Goal: Task Accomplishment & Management: Use online tool/utility

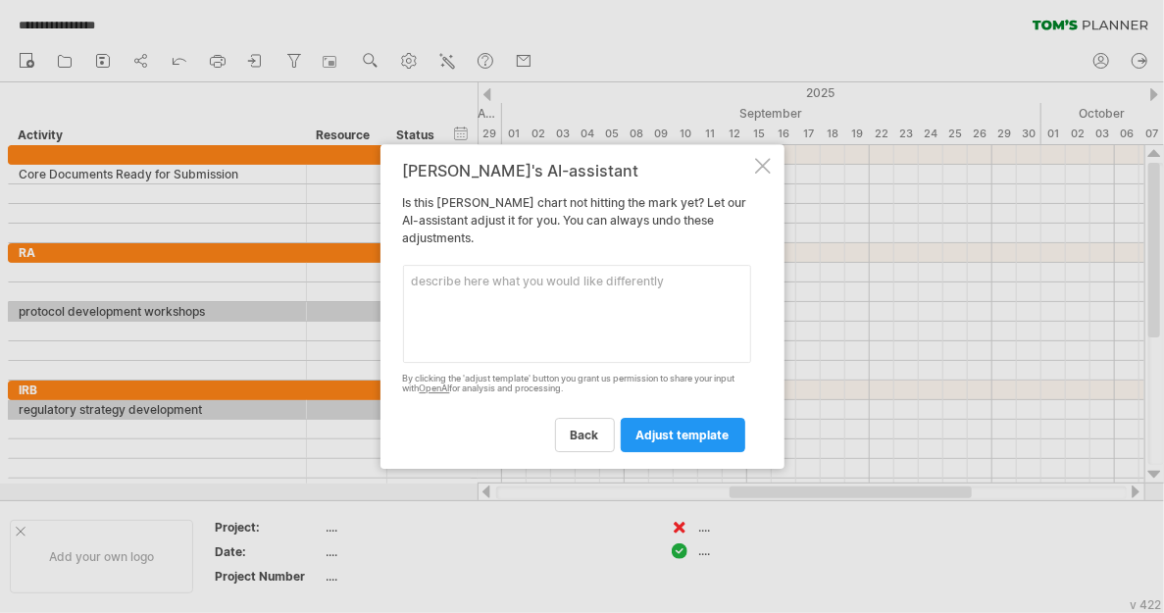
scroll to position [8475, 0]
type textarea "IND submission in [GEOGRAPHIC_DATA]"
click at [678, 439] on span "adjust template" at bounding box center [682, 434] width 93 height 15
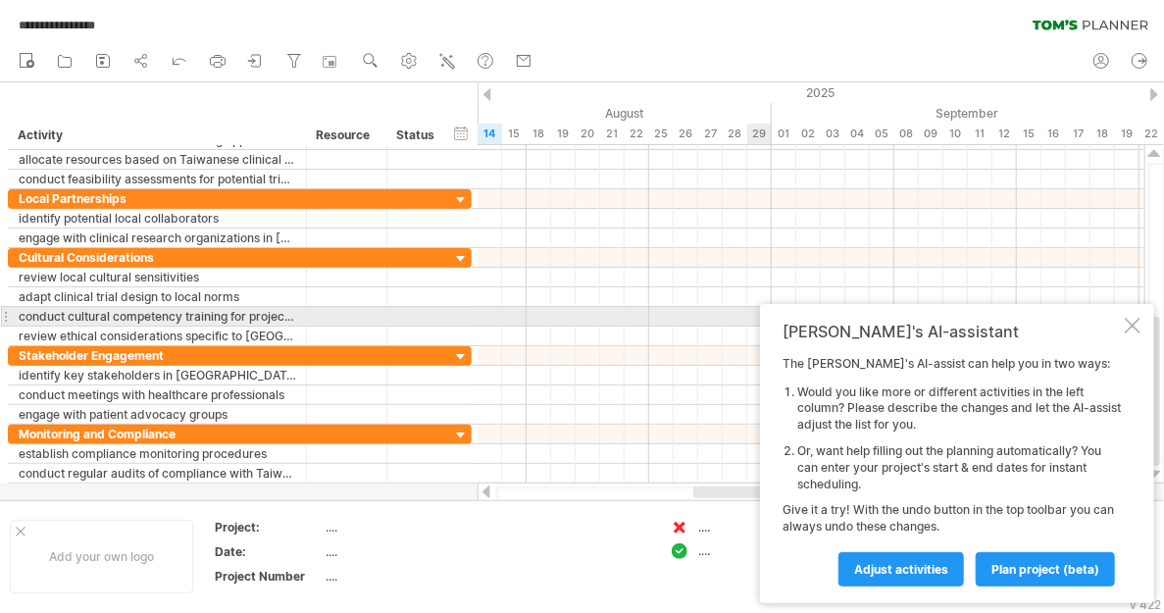
click at [1134, 321] on div at bounding box center [1133, 326] width 16 height 16
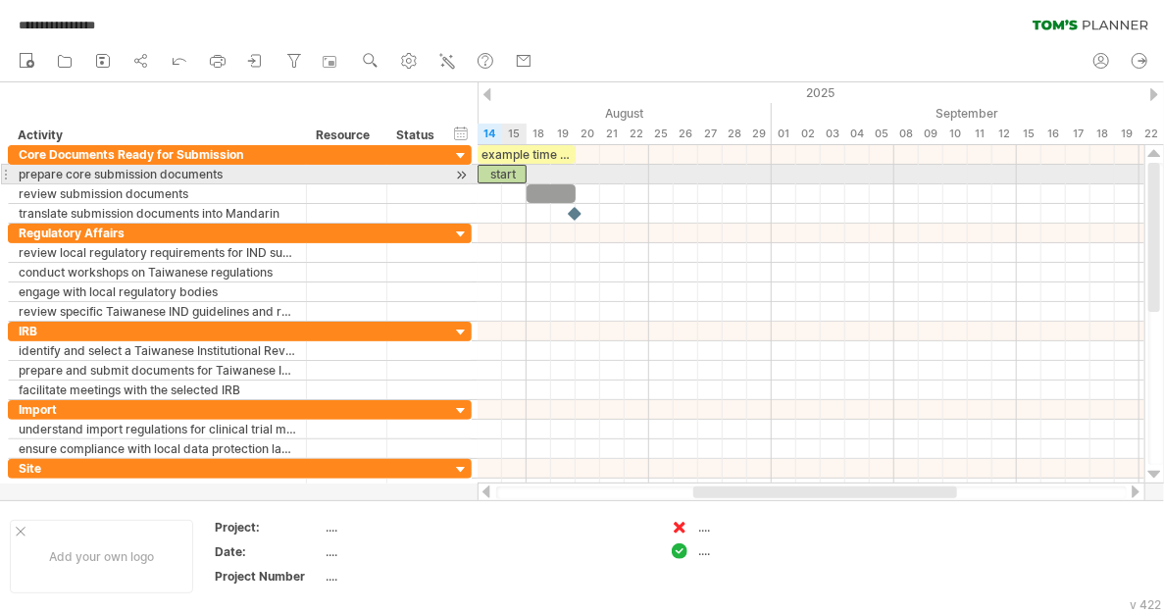
click at [503, 172] on div "start" at bounding box center [501, 174] width 49 height 19
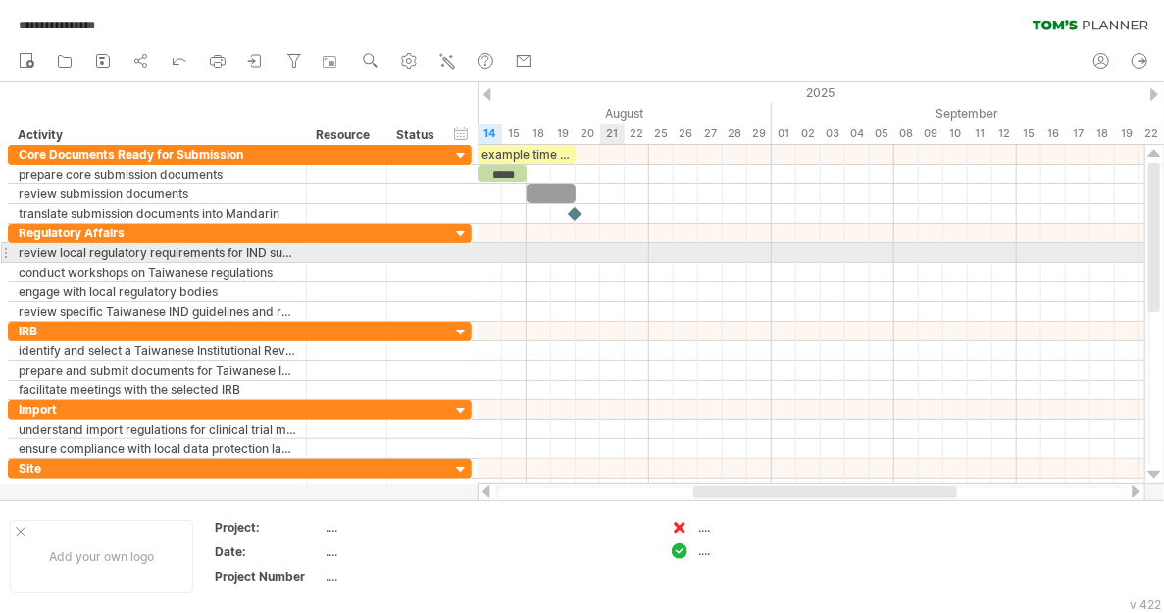
click at [623, 249] on div at bounding box center [810, 253] width 667 height 20
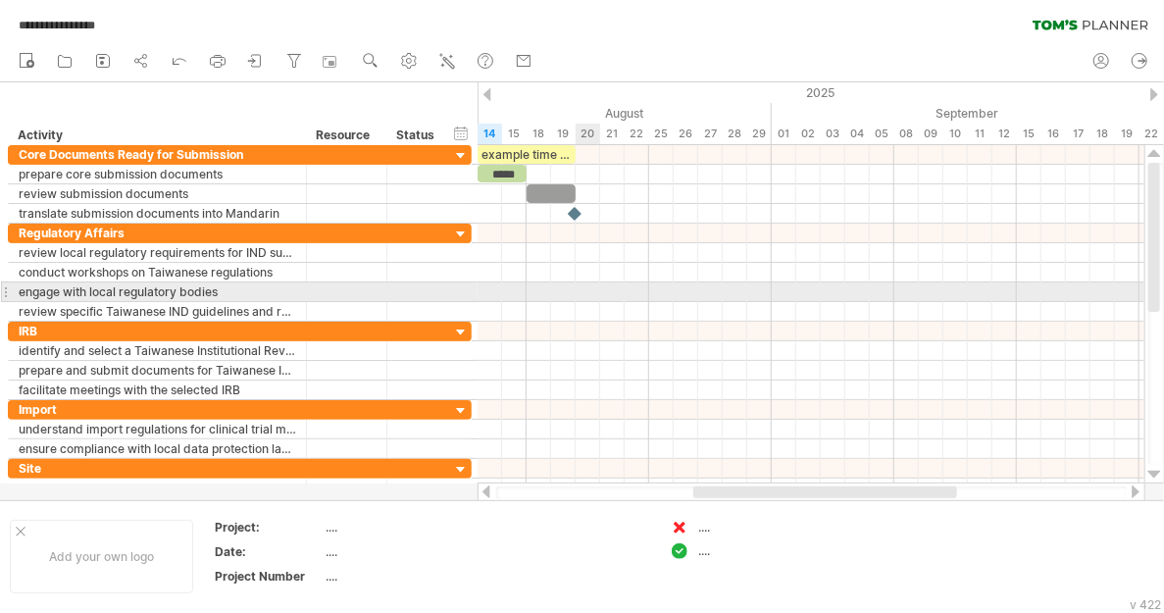
click at [583, 285] on div at bounding box center [810, 292] width 667 height 20
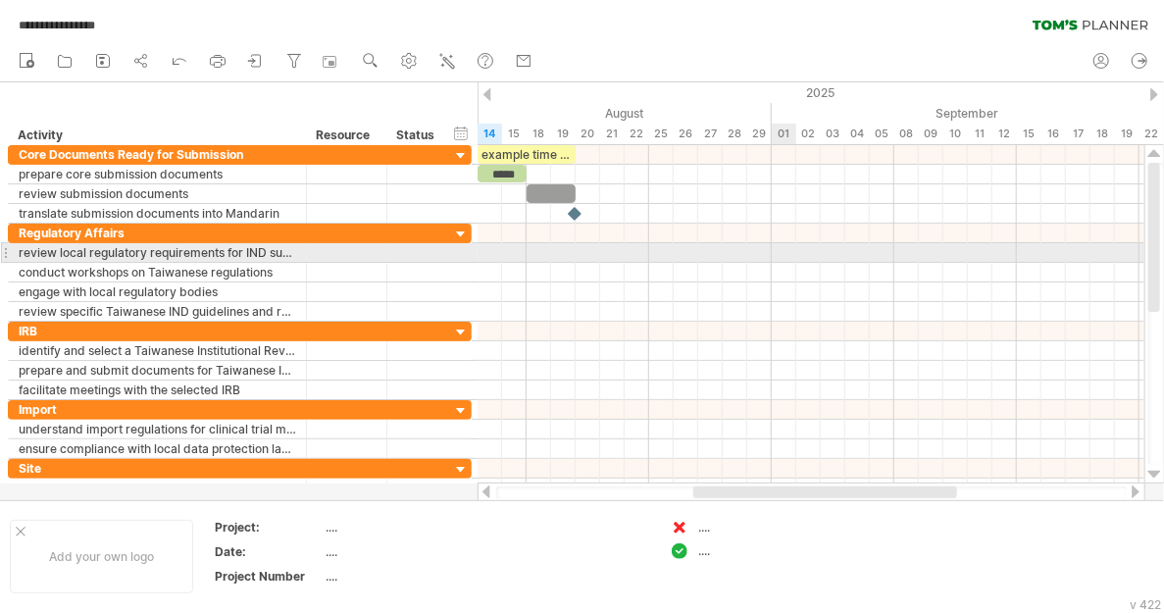
click at [782, 254] on div at bounding box center [810, 253] width 667 height 20
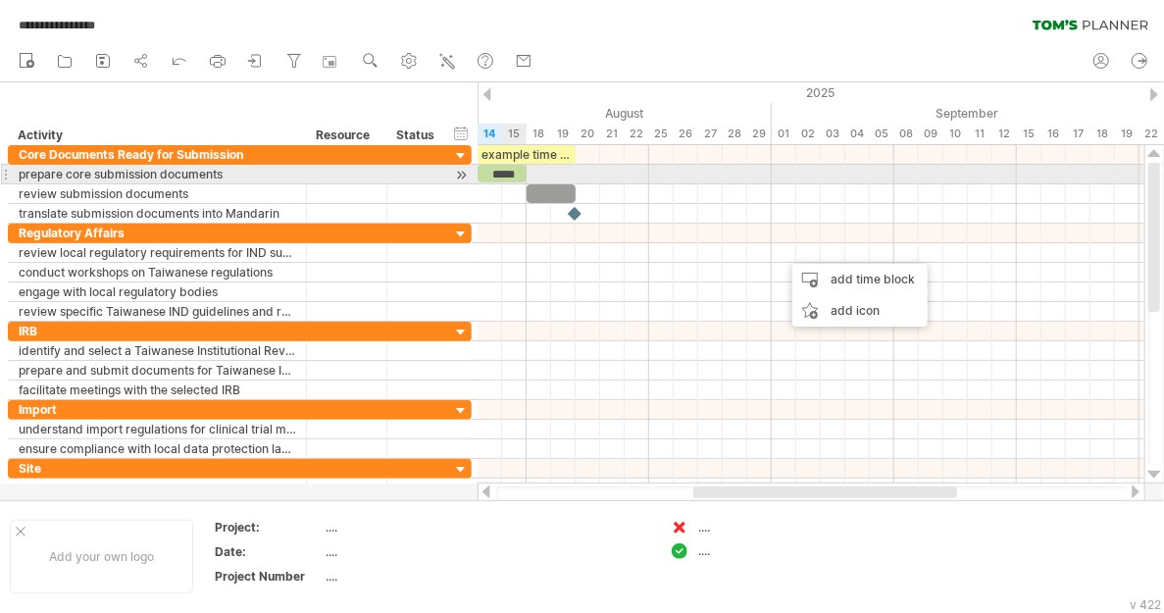
click at [516, 171] on div "*****" at bounding box center [501, 174] width 49 height 18
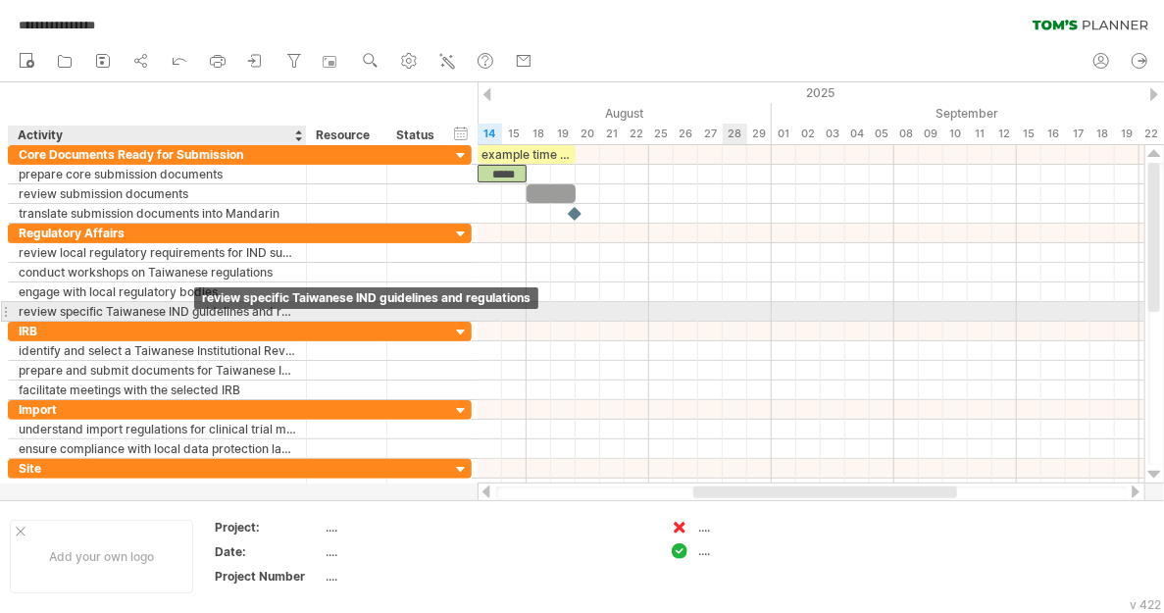
click at [198, 312] on div "review specific Taiwanese IND guidelines and regulations" at bounding box center [157, 311] width 277 height 19
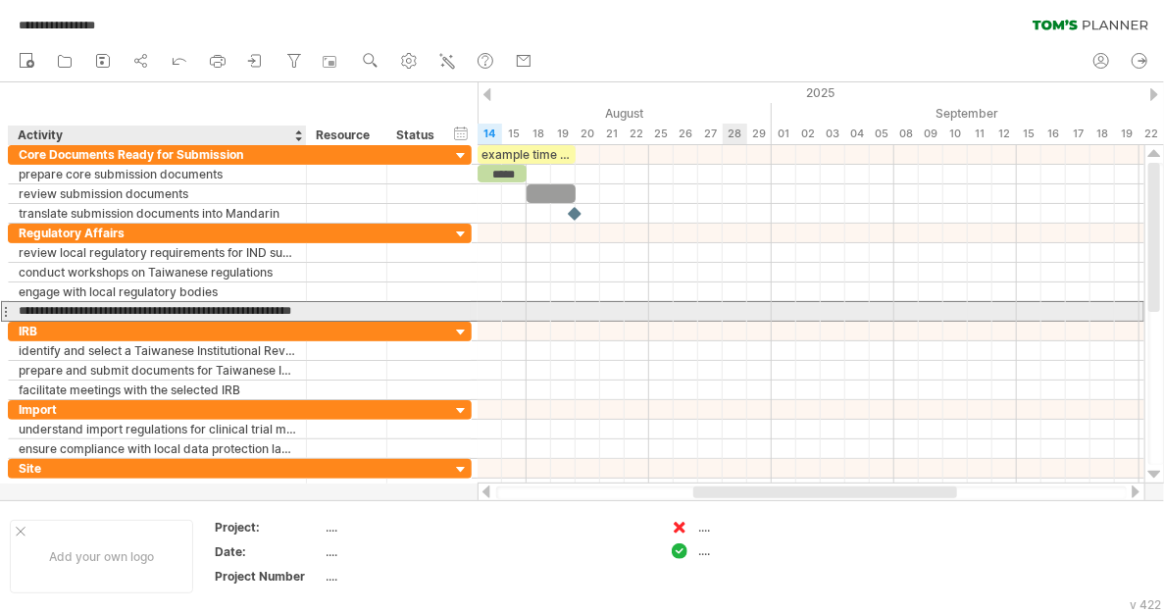
scroll to position [0, 0]
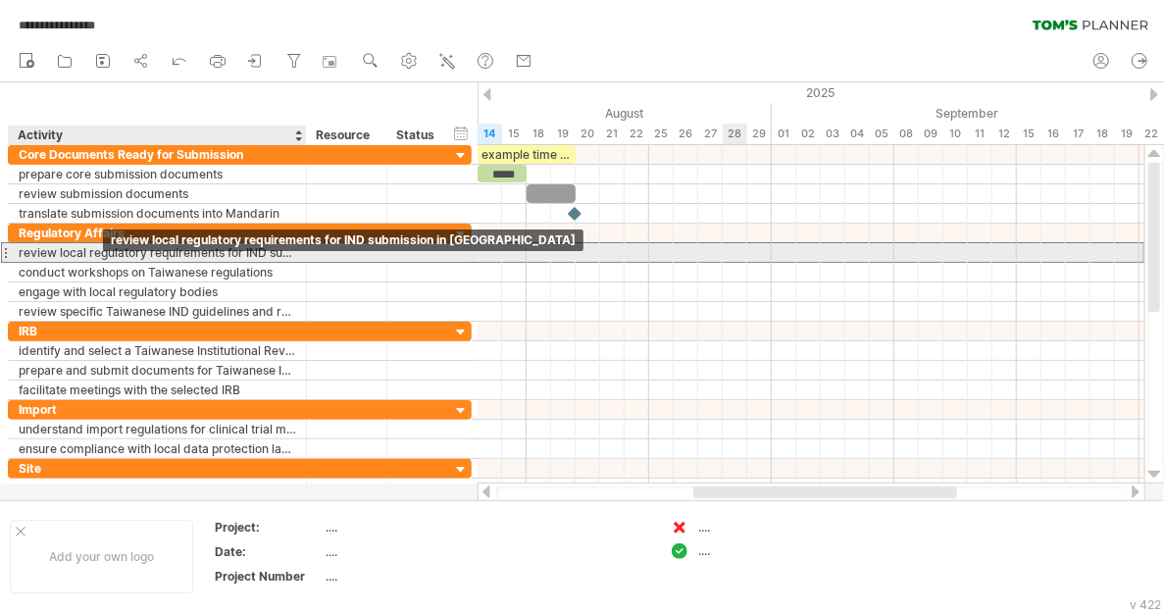
click at [98, 254] on div "review local regulatory requirements for IND submission in [GEOGRAPHIC_DATA]" at bounding box center [157, 252] width 277 height 19
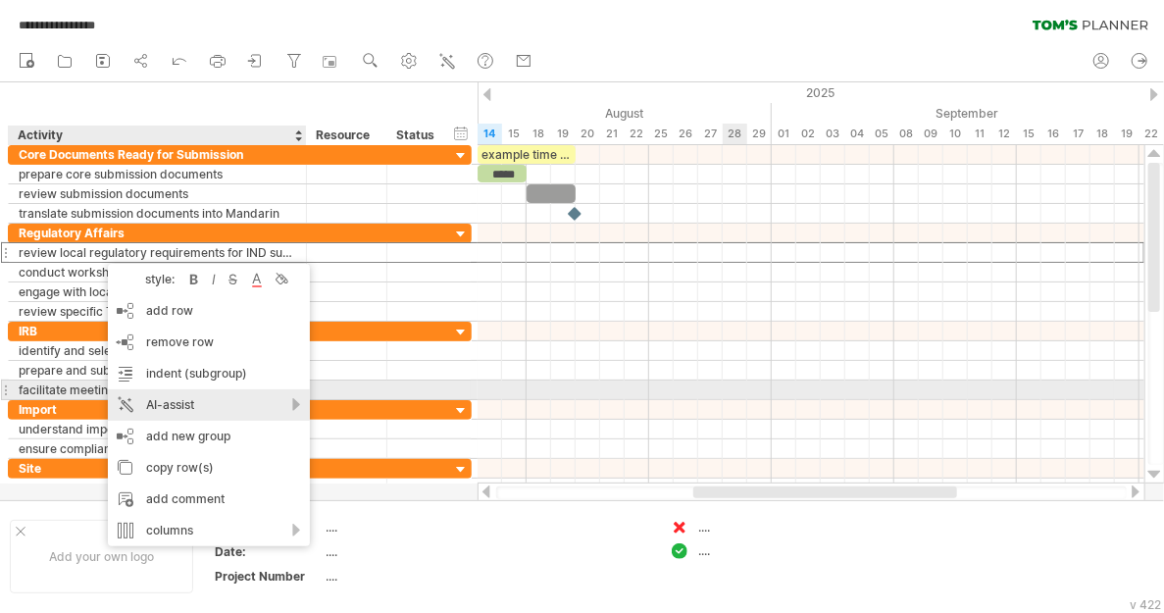
click at [291, 398] on div "AI-assist" at bounding box center [209, 404] width 202 height 31
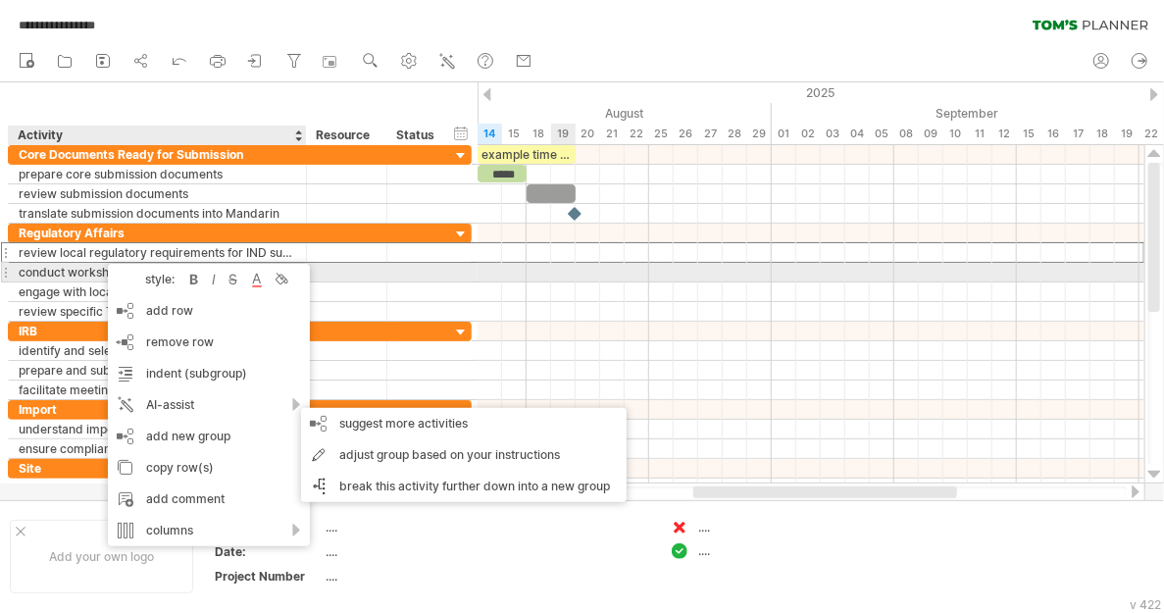
click at [562, 274] on div at bounding box center [810, 273] width 667 height 20
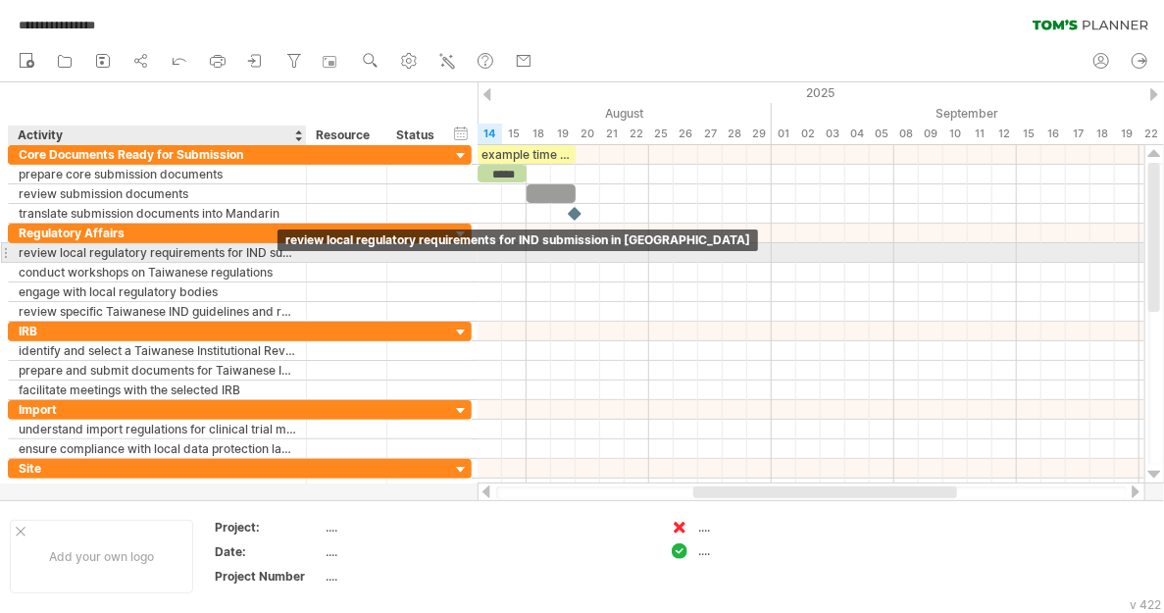
click at [204, 257] on div "review local regulatory requirements for IND submission in [GEOGRAPHIC_DATA]" at bounding box center [157, 252] width 277 height 19
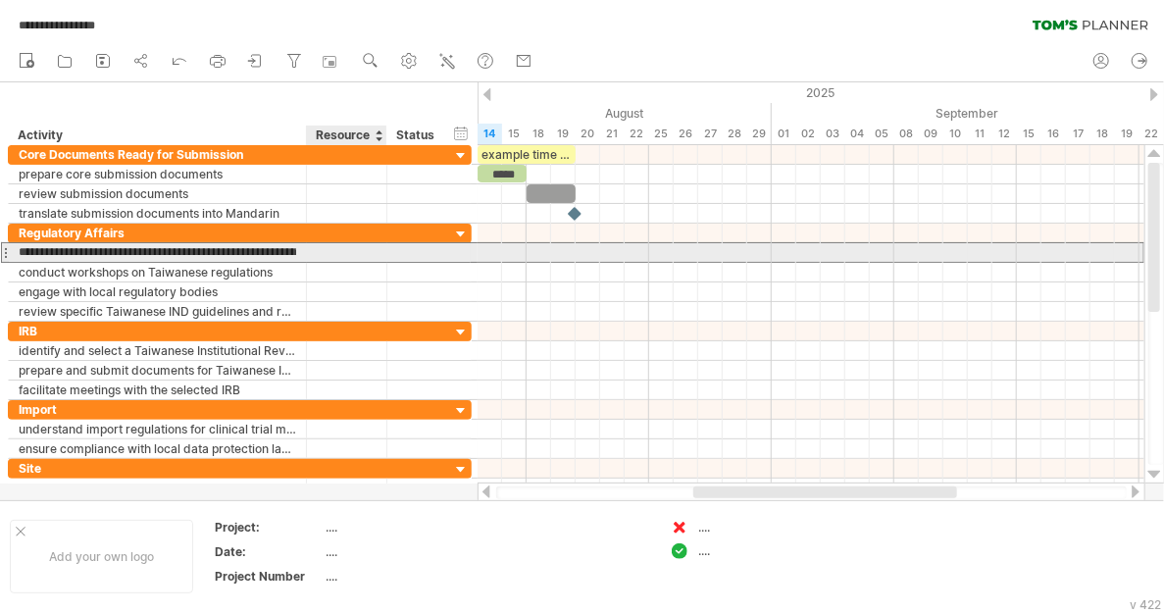
click at [328, 250] on div at bounding box center [347, 252] width 60 height 19
type input "***"
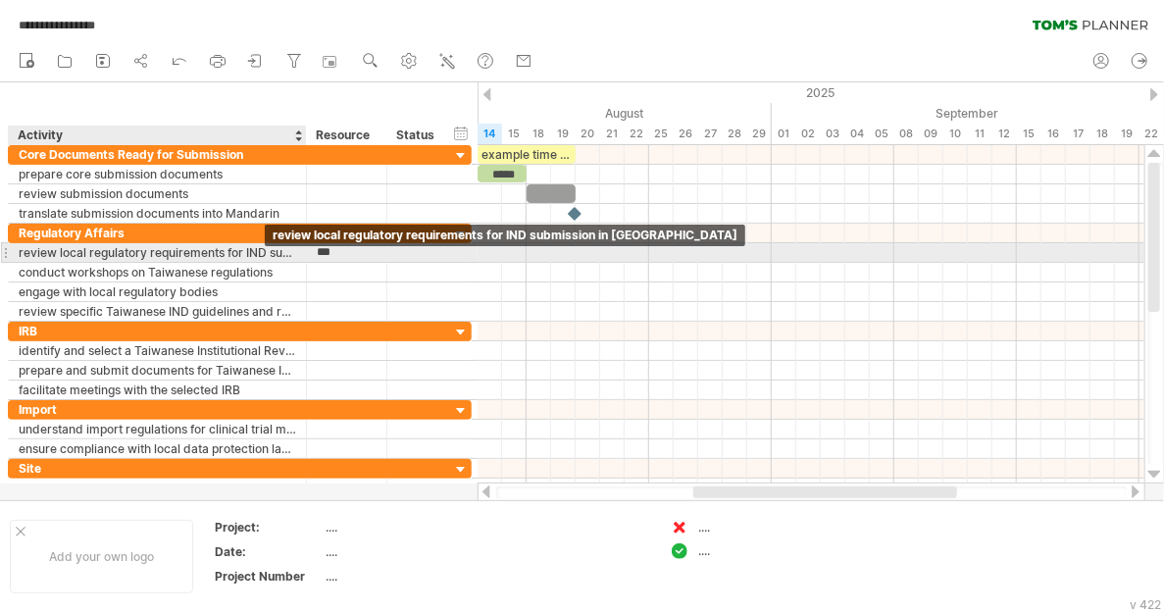
click at [235, 252] on div "review local regulatory requirements for IND submission in [GEOGRAPHIC_DATA]" at bounding box center [157, 252] width 277 height 19
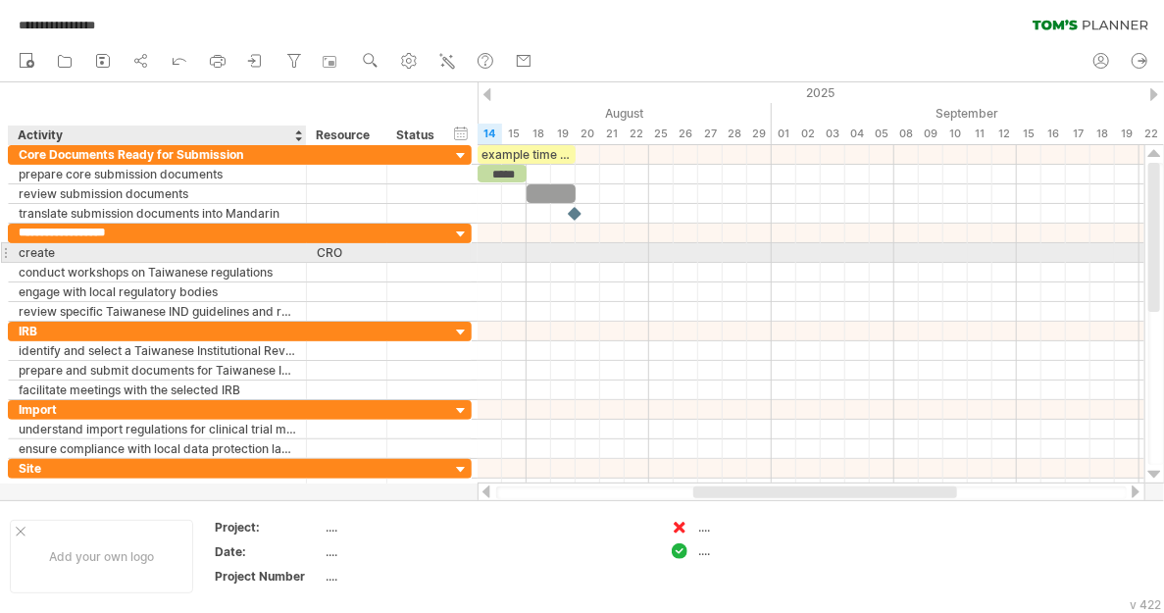
click at [108, 250] on div "create" at bounding box center [157, 252] width 277 height 19
click at [108, 250] on input "******" at bounding box center [157, 252] width 277 height 19
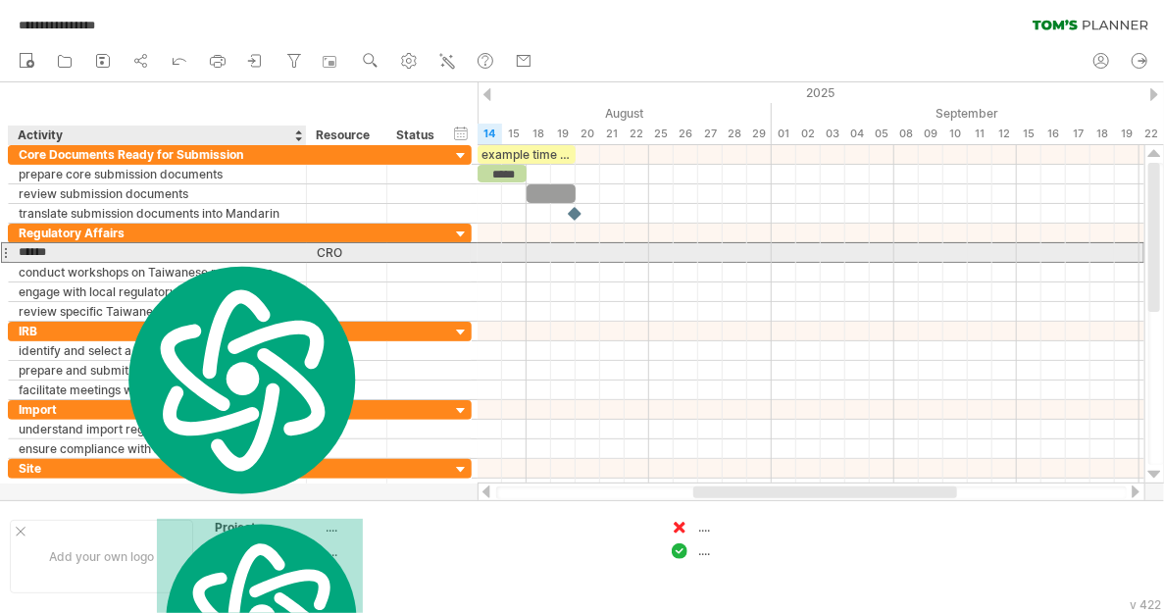
click at [58, 250] on input "******" at bounding box center [157, 252] width 277 height 19
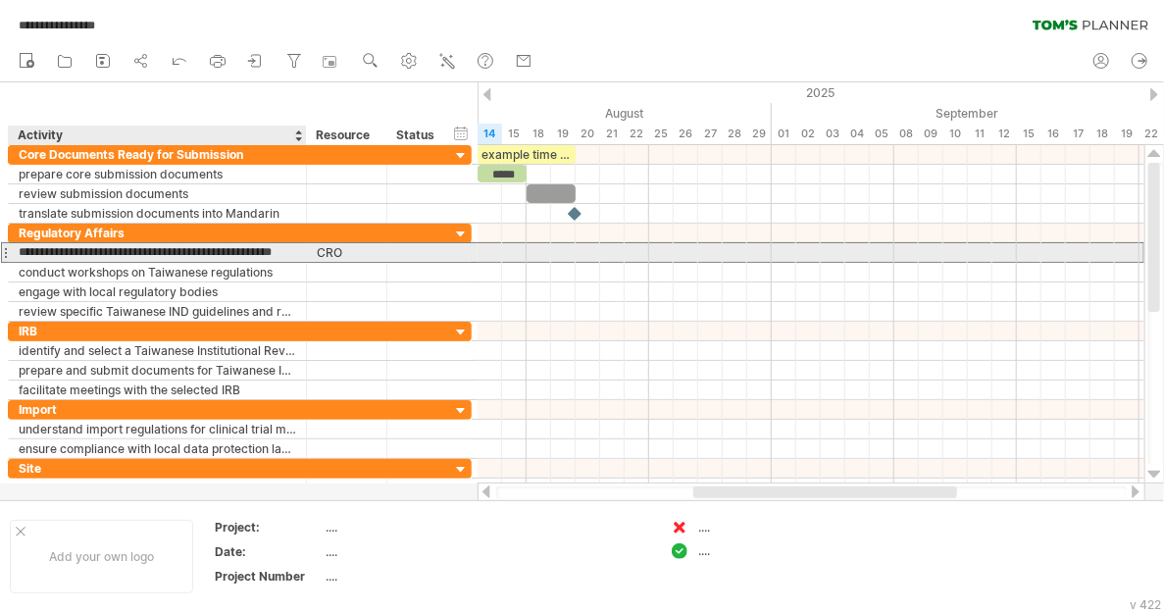
type input "**********"
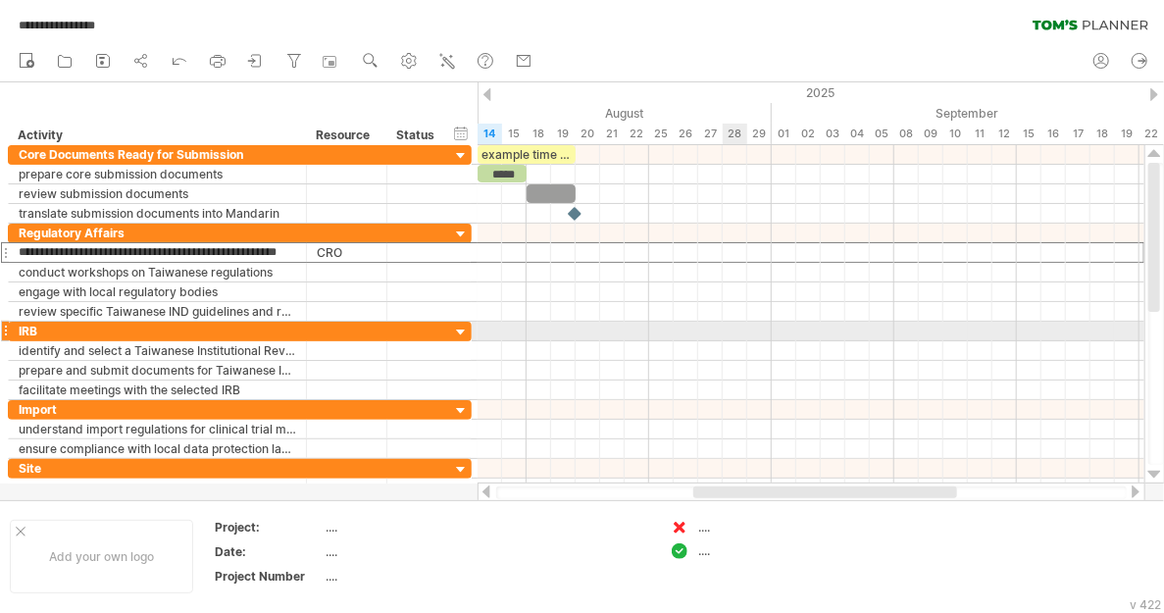
click at [745, 341] on div at bounding box center [810, 351] width 667 height 20
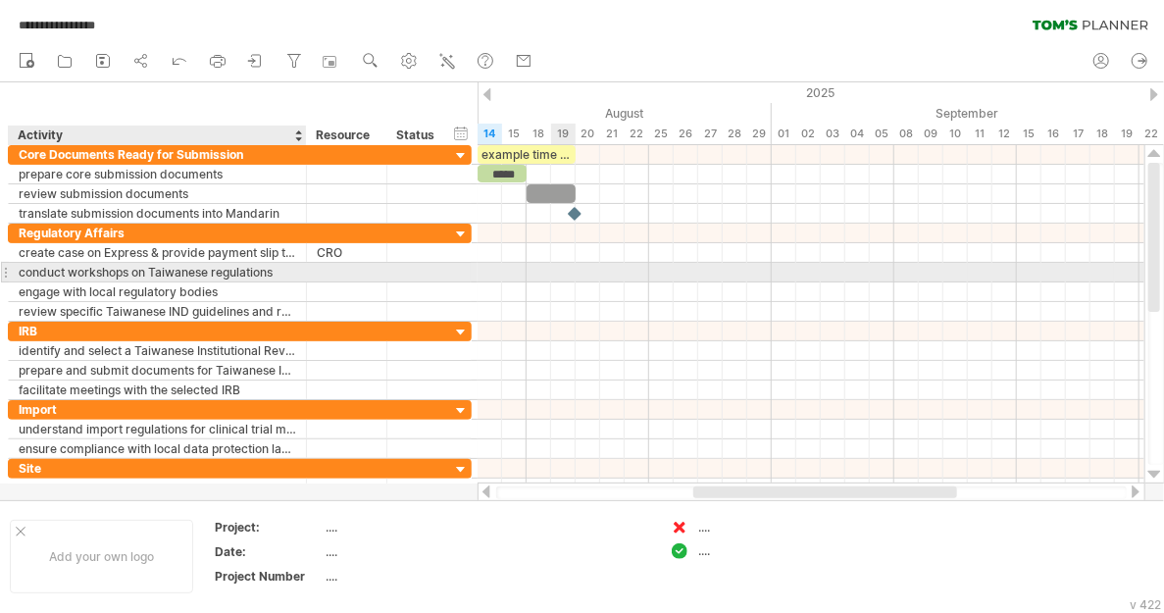
click at [235, 274] on div "conduct workshops on Taiwanese regulations" at bounding box center [157, 272] width 277 height 19
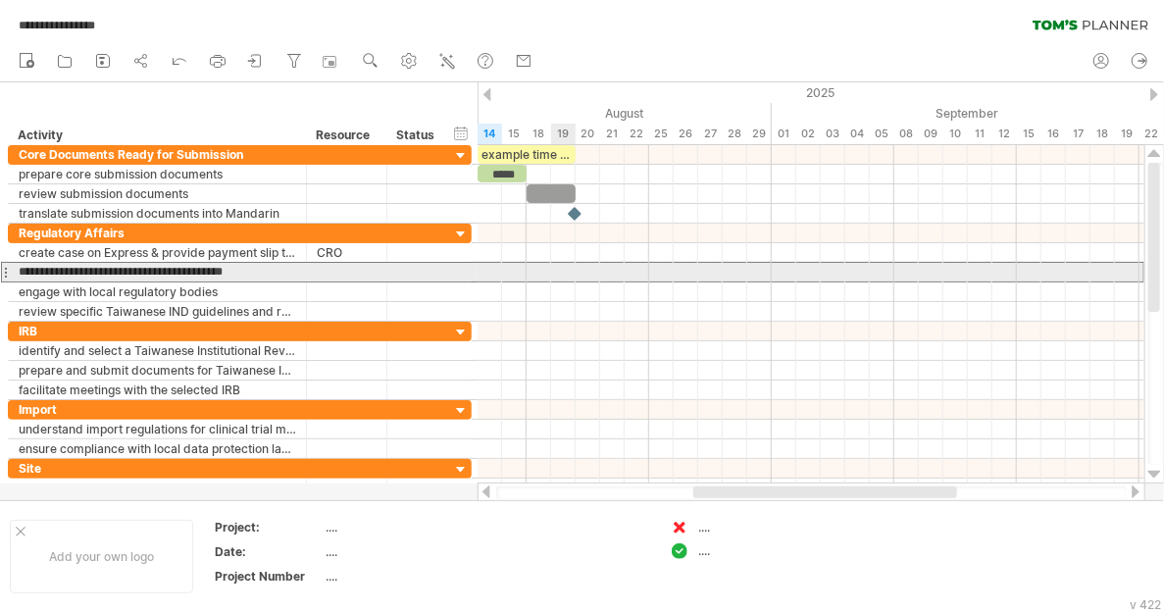
drag, startPoint x: 286, startPoint y: 269, endPoint x: 0, endPoint y: 271, distance: 286.3
click at [0, 271] on div "**********" at bounding box center [236, 321] width 473 height 353
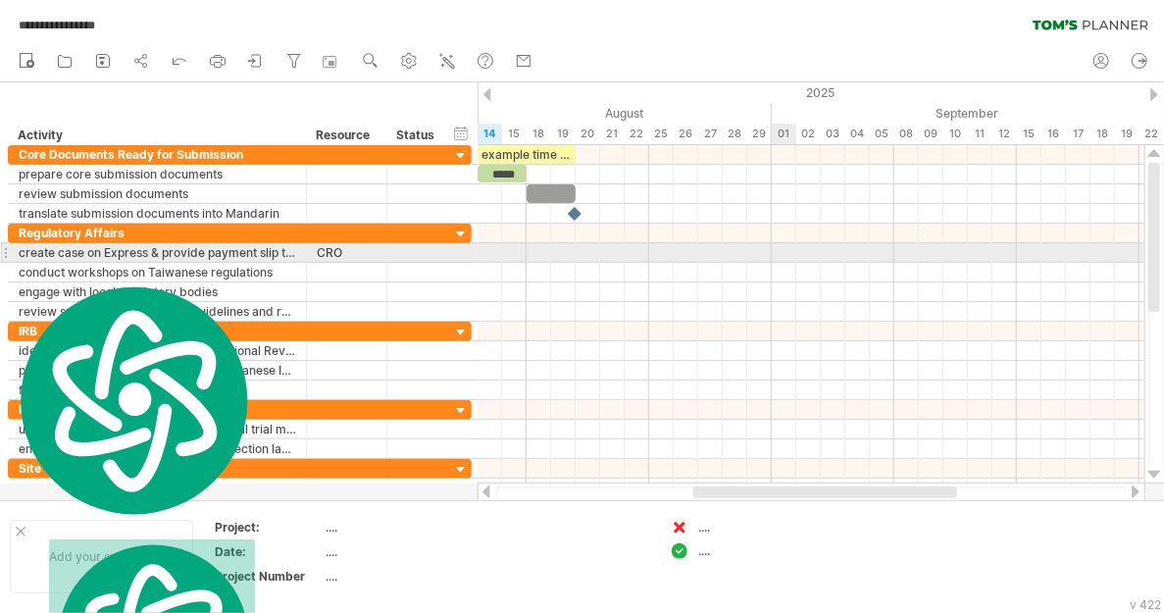
click at [779, 253] on div at bounding box center [810, 253] width 667 height 20
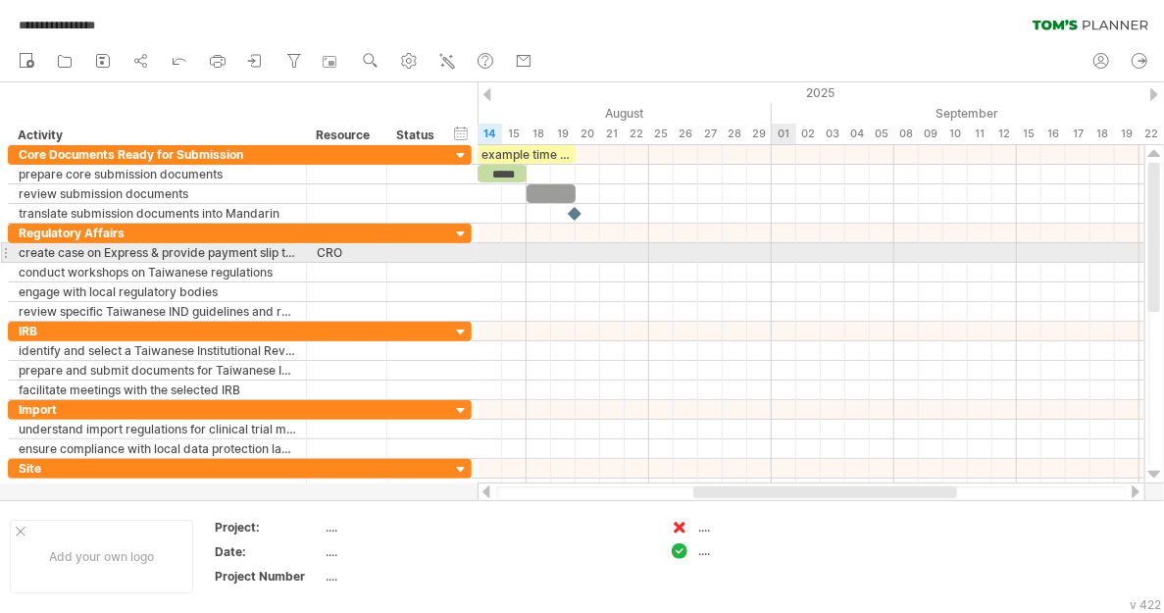
click at [779, 253] on div at bounding box center [810, 253] width 667 height 20
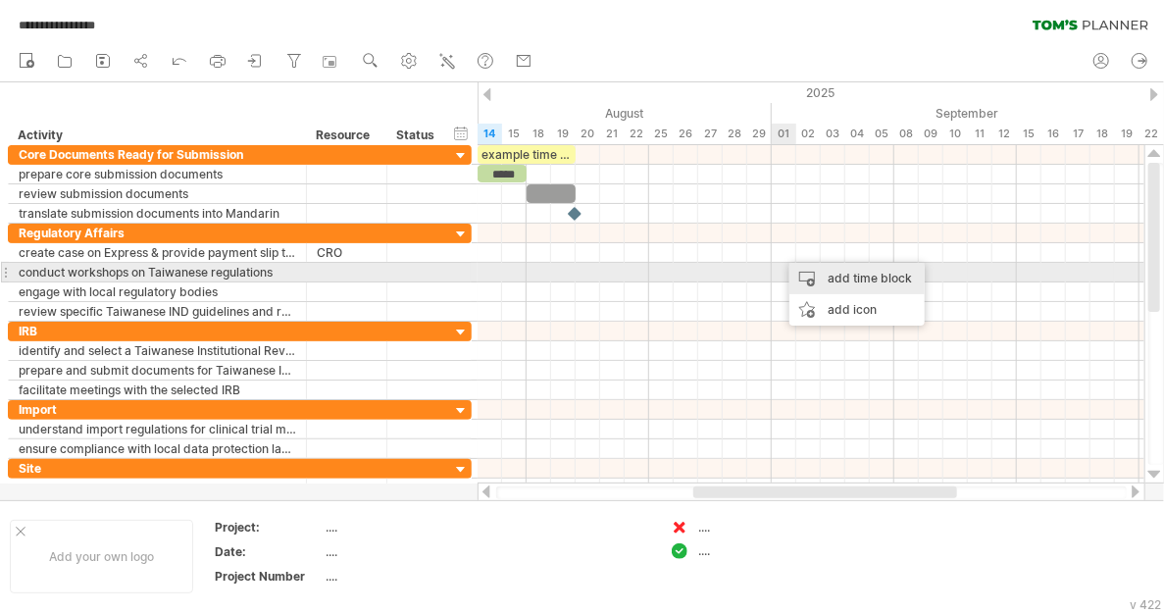
click at [834, 281] on div "add time block" at bounding box center [856, 278] width 135 height 31
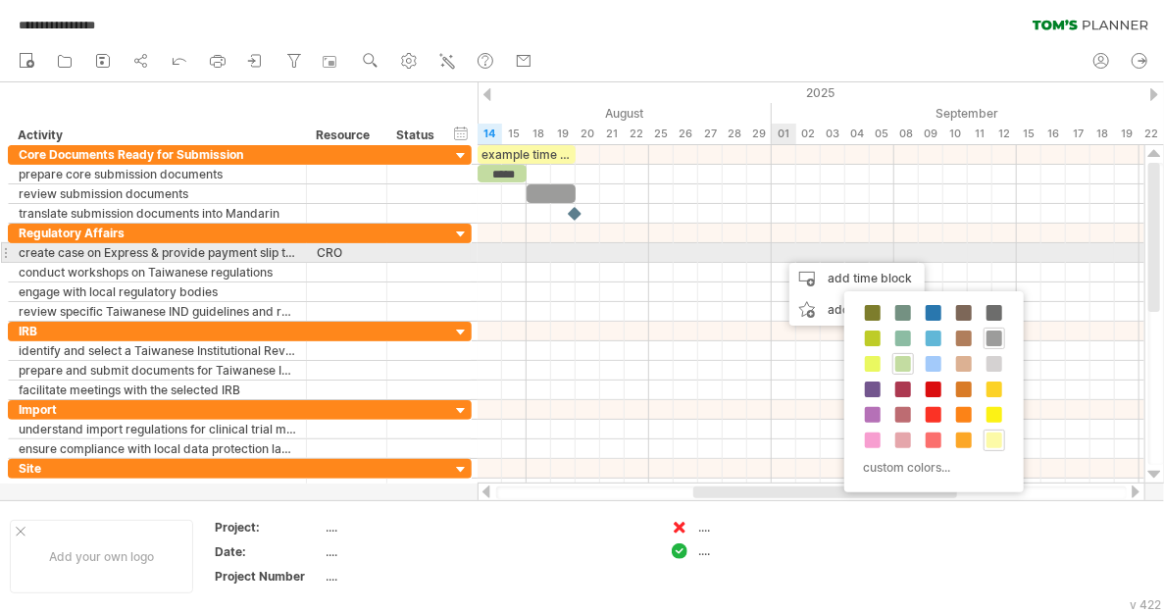
click at [779, 250] on div at bounding box center [810, 253] width 667 height 20
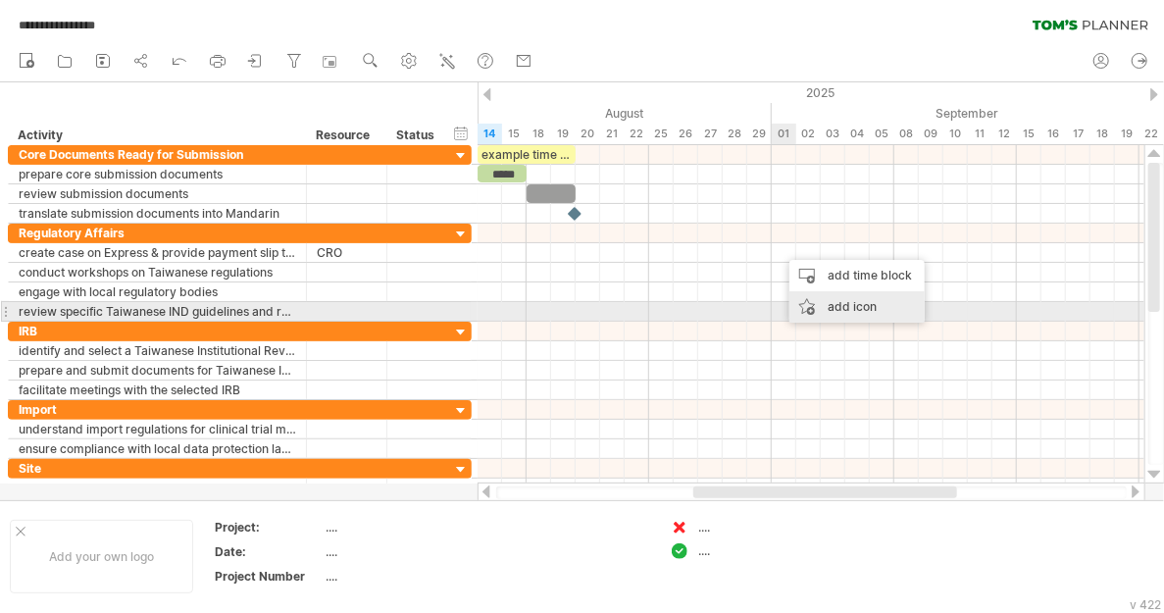
click at [835, 309] on div "add icon" at bounding box center [856, 306] width 135 height 31
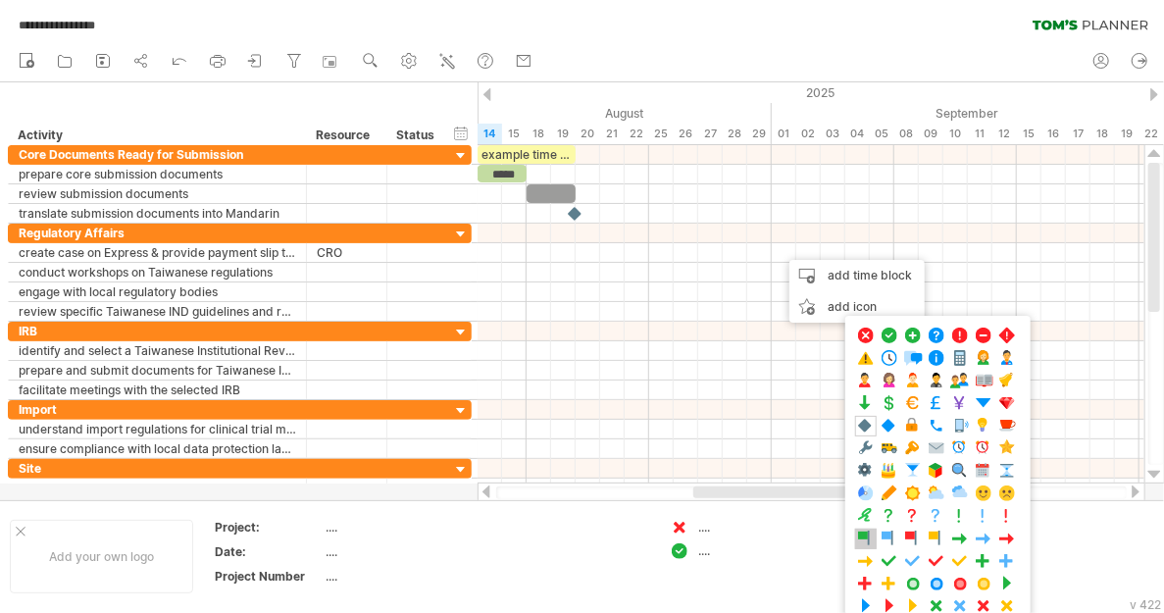
click at [868, 530] on span at bounding box center [866, 538] width 20 height 19
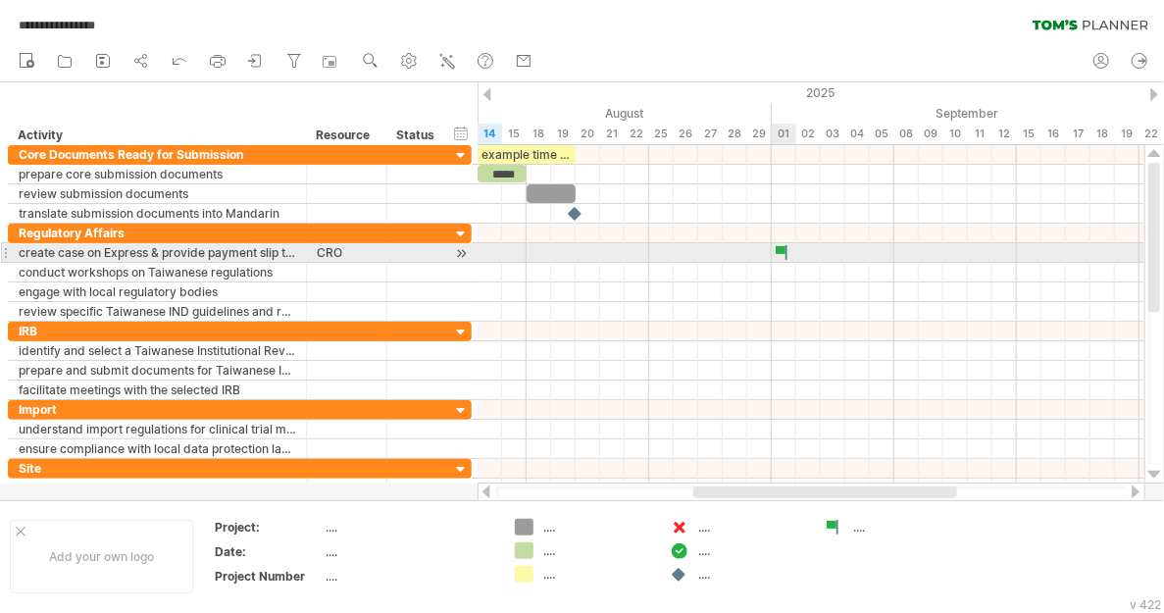
click at [779, 247] on div at bounding box center [784, 252] width 20 height 19
click at [779, 247] on div at bounding box center [784, 252] width 22 height 19
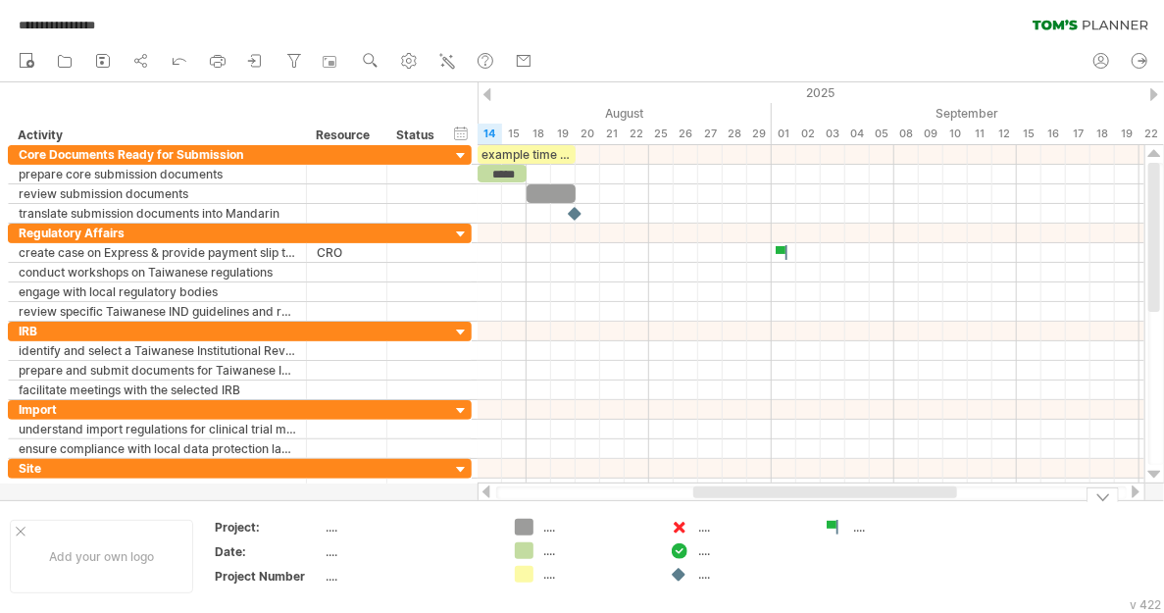
click at [854, 528] on div "...." at bounding box center [906, 527] width 107 height 17
type input "**********"
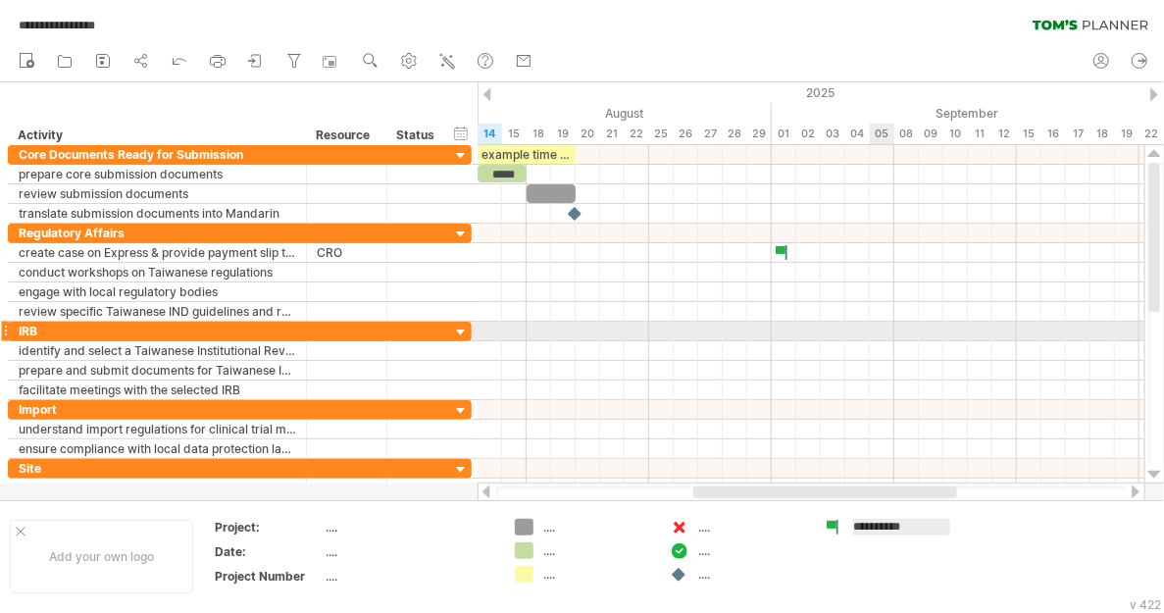
click at [874, 335] on div at bounding box center [810, 332] width 667 height 20
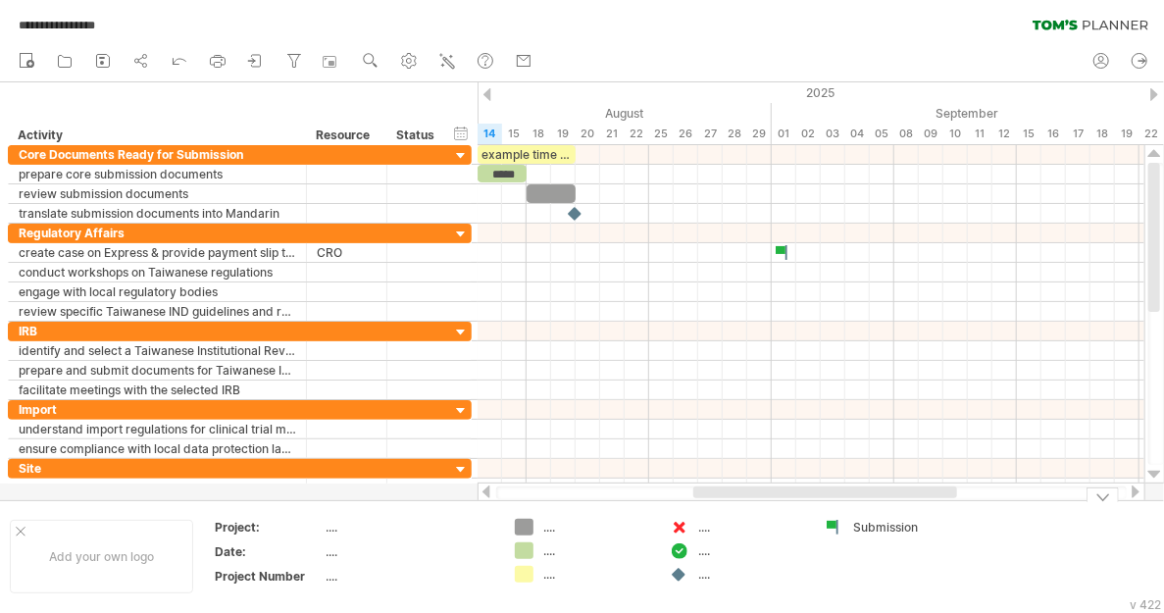
click at [705, 555] on div "...." at bounding box center [751, 550] width 107 height 17
type input "********"
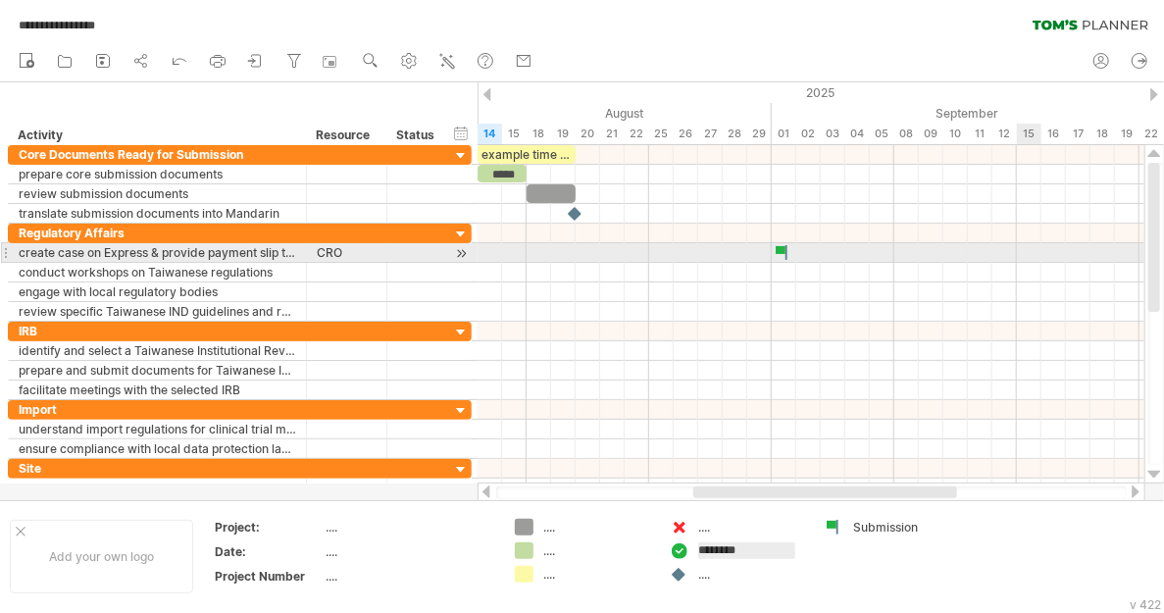
click at [1026, 249] on div at bounding box center [810, 253] width 667 height 20
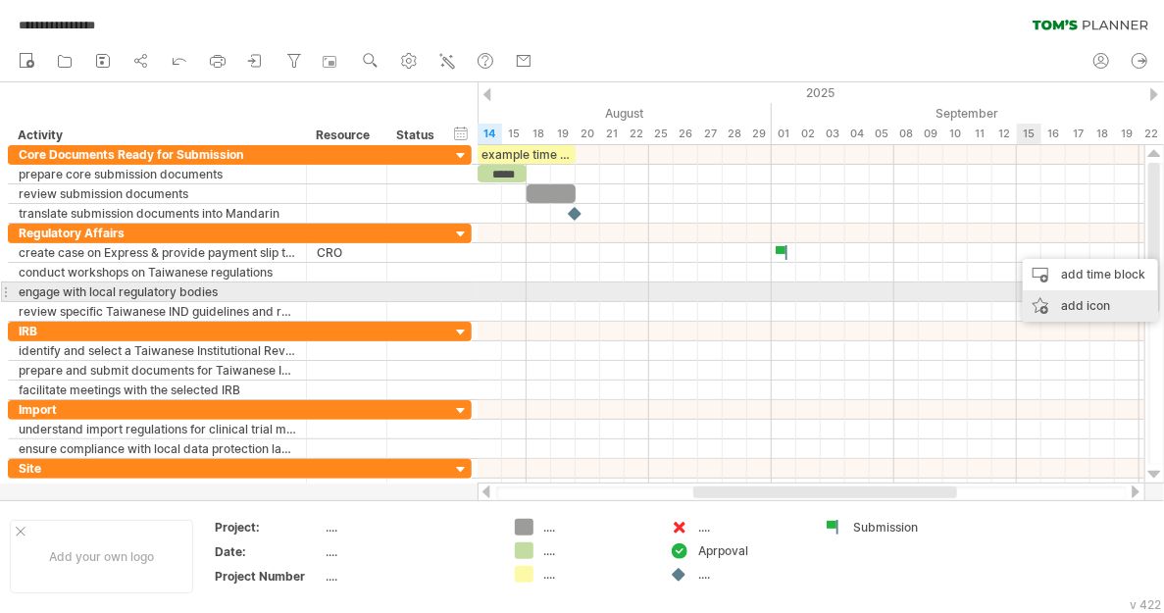
click at [1076, 301] on div "add icon" at bounding box center [1090, 305] width 135 height 31
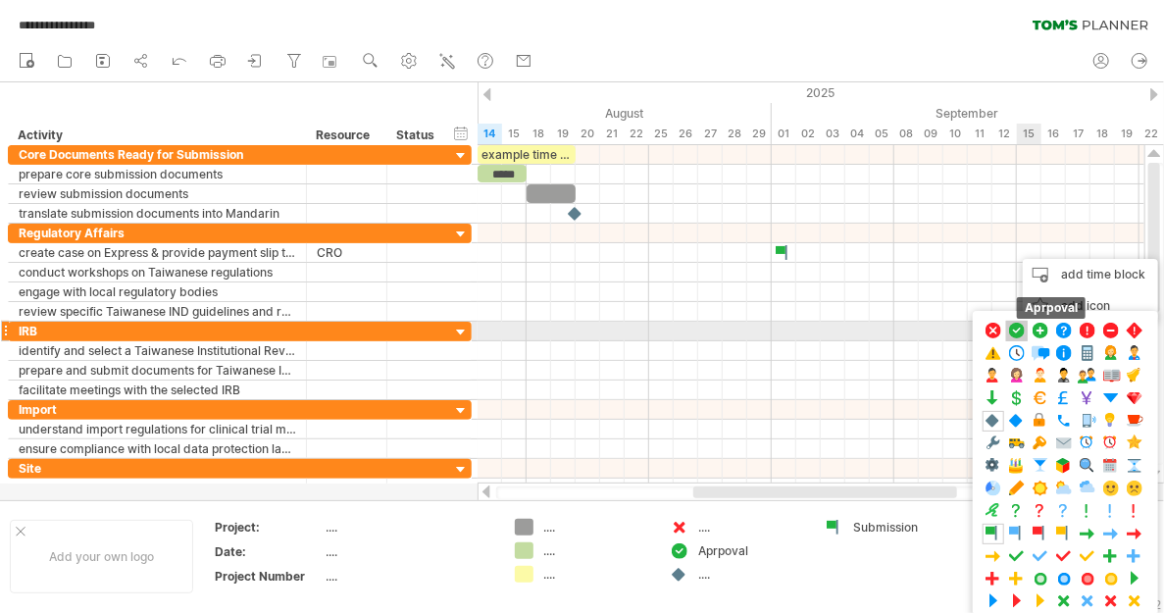
click at [1020, 328] on span at bounding box center [1017, 331] width 20 height 19
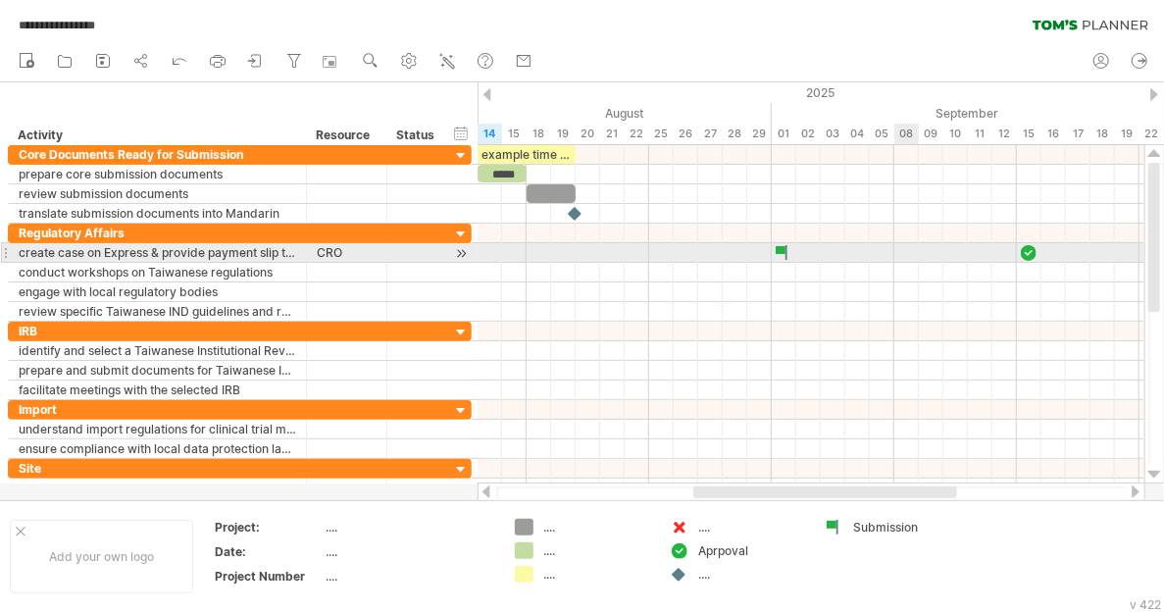
drag, startPoint x: 801, startPoint y: 251, endPoint x: 905, endPoint y: 251, distance: 103.9
click at [905, 251] on div at bounding box center [810, 253] width 667 height 20
click at [777, 255] on div at bounding box center [784, 252] width 20 height 19
click at [777, 255] on div at bounding box center [784, 252] width 22 height 19
click at [777, 255] on div at bounding box center [784, 252] width 20 height 19
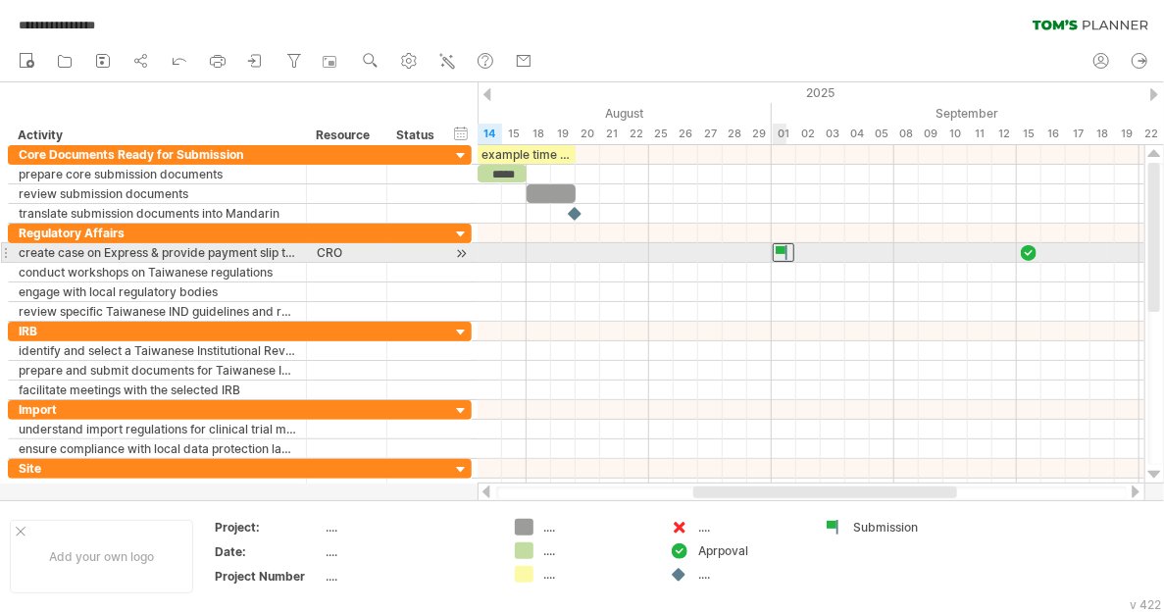
click at [777, 255] on div at bounding box center [784, 252] width 22 height 19
click at [1011, 252] on div at bounding box center [810, 253] width 667 height 20
click at [798, 250] on div at bounding box center [810, 253] width 667 height 20
click at [801, 250] on div at bounding box center [810, 253] width 667 height 20
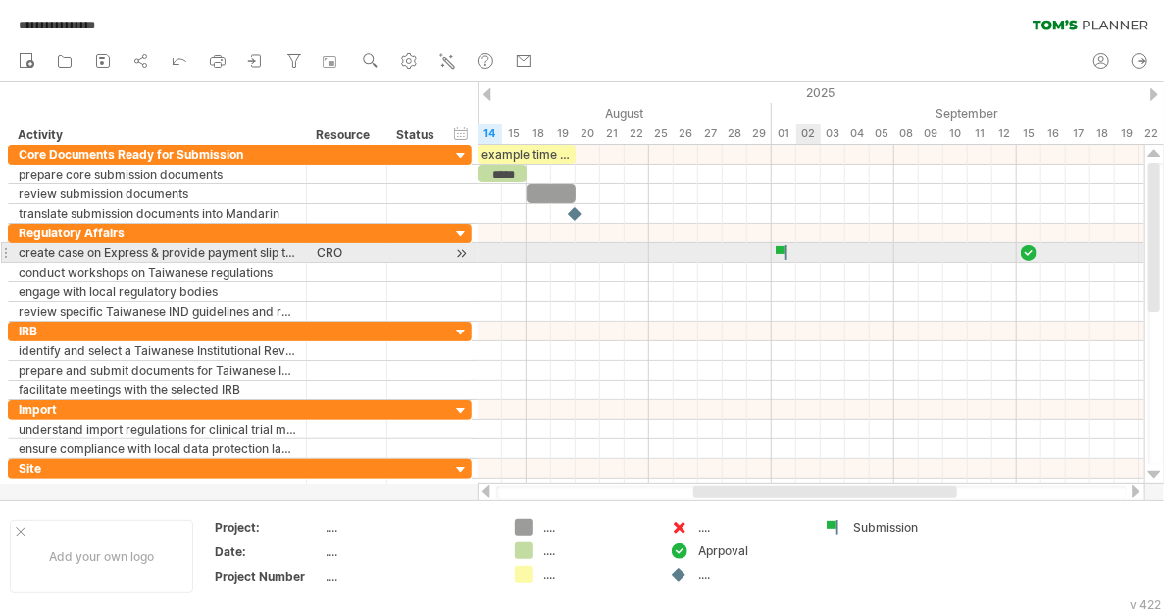
click at [801, 250] on div at bounding box center [810, 253] width 667 height 20
click at [806, 250] on div at bounding box center [810, 253] width 667 height 20
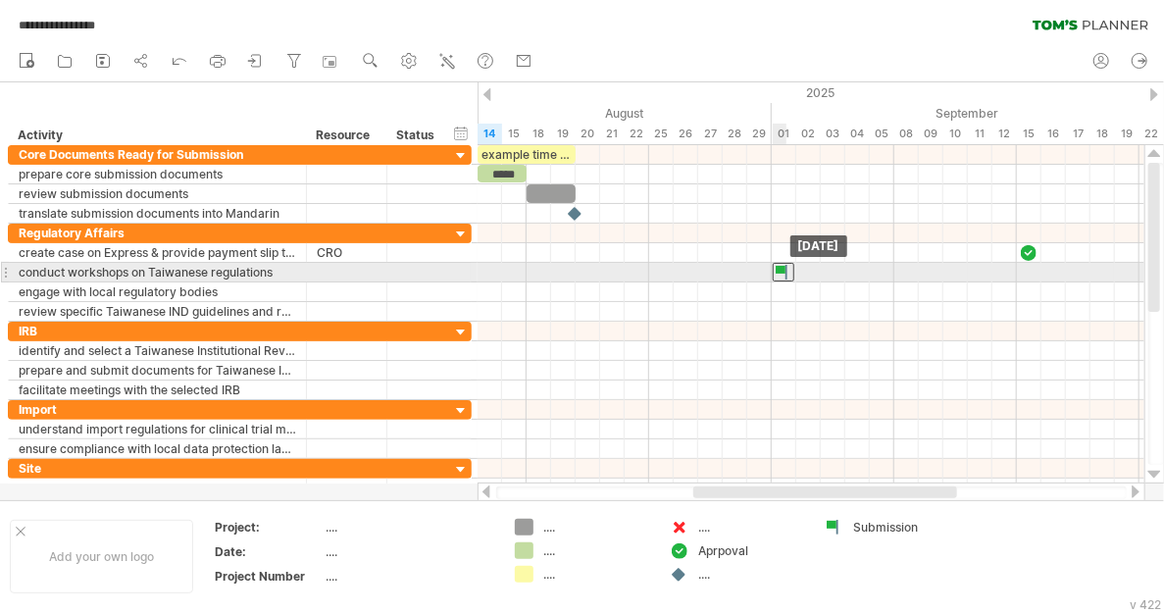
drag, startPoint x: 782, startPoint y: 247, endPoint x: 785, endPoint y: 266, distance: 18.9
drag, startPoint x: 1026, startPoint y: 246, endPoint x: 1027, endPoint y: 267, distance: 20.7
click at [808, 264] on div at bounding box center [810, 273] width 667 height 20
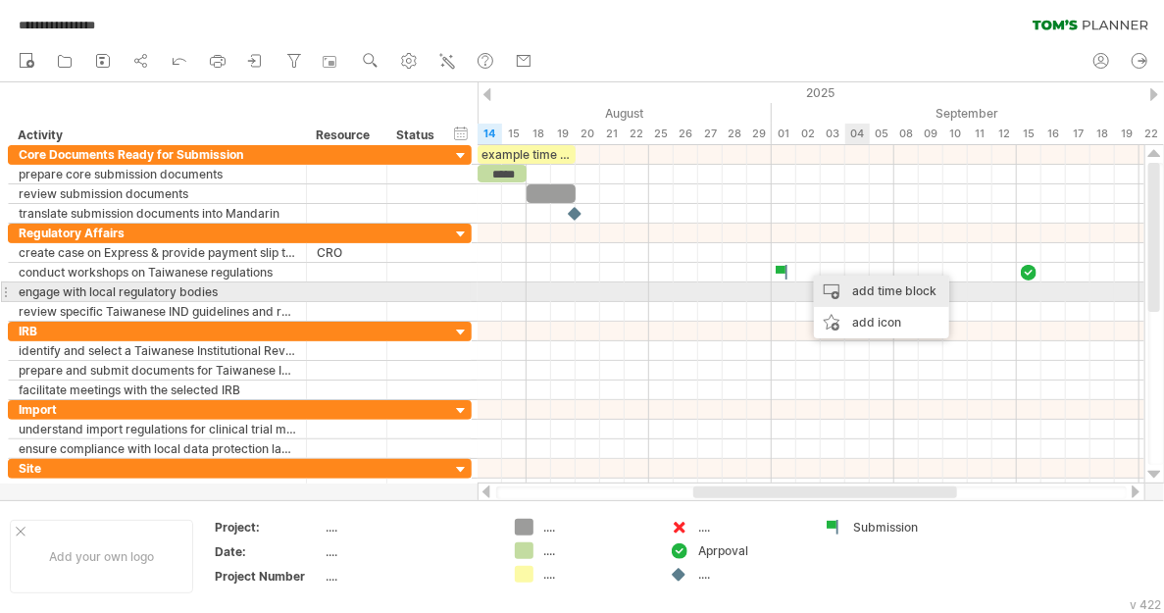
click at [864, 284] on div "add time block" at bounding box center [881, 290] width 135 height 31
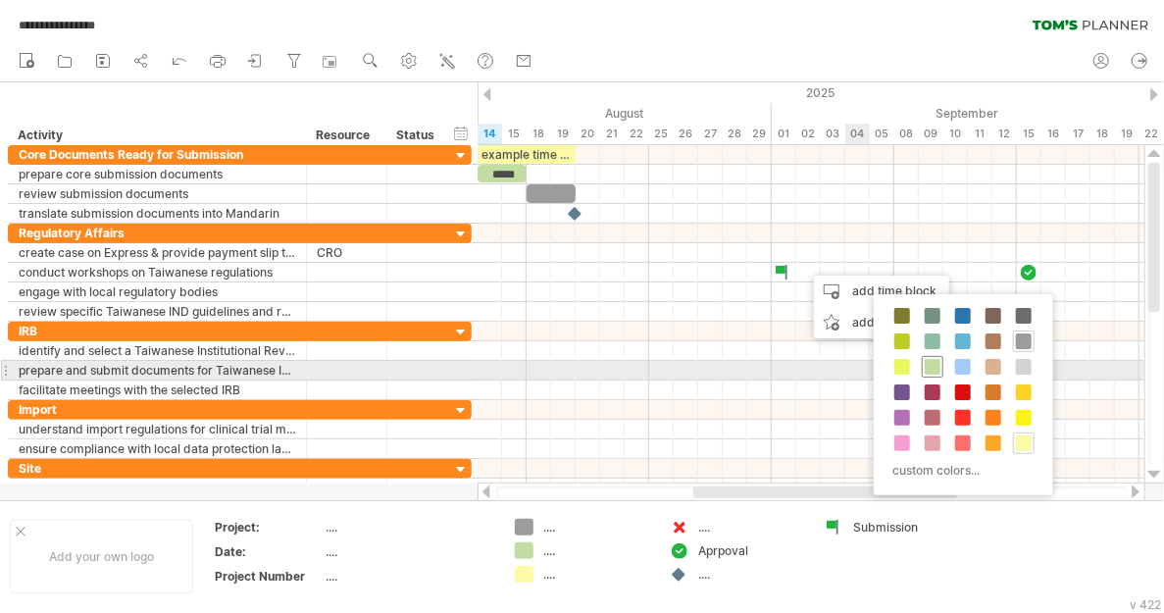
click at [934, 363] on span at bounding box center [933, 367] width 16 height 16
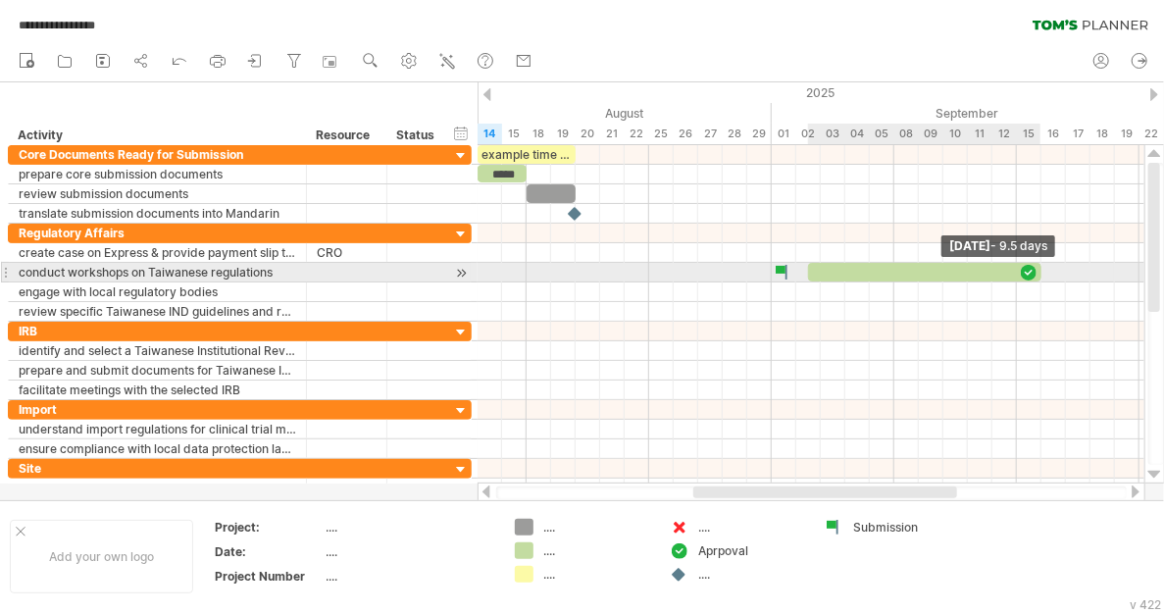
drag, startPoint x: 831, startPoint y: 271, endPoint x: 1035, endPoint y: 274, distance: 203.9
click at [404, 274] on div at bounding box center [404, 273] width 0 height 20
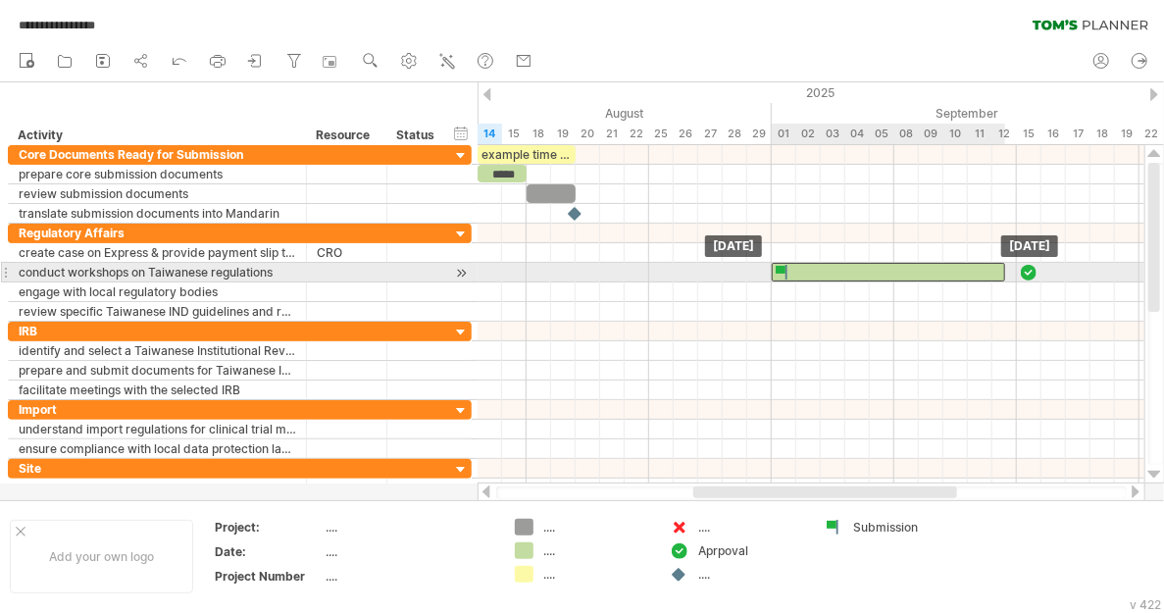
drag, startPoint x: 930, startPoint y: 269, endPoint x: 894, endPoint y: 270, distance: 36.3
click at [894, 270] on div at bounding box center [888, 272] width 233 height 19
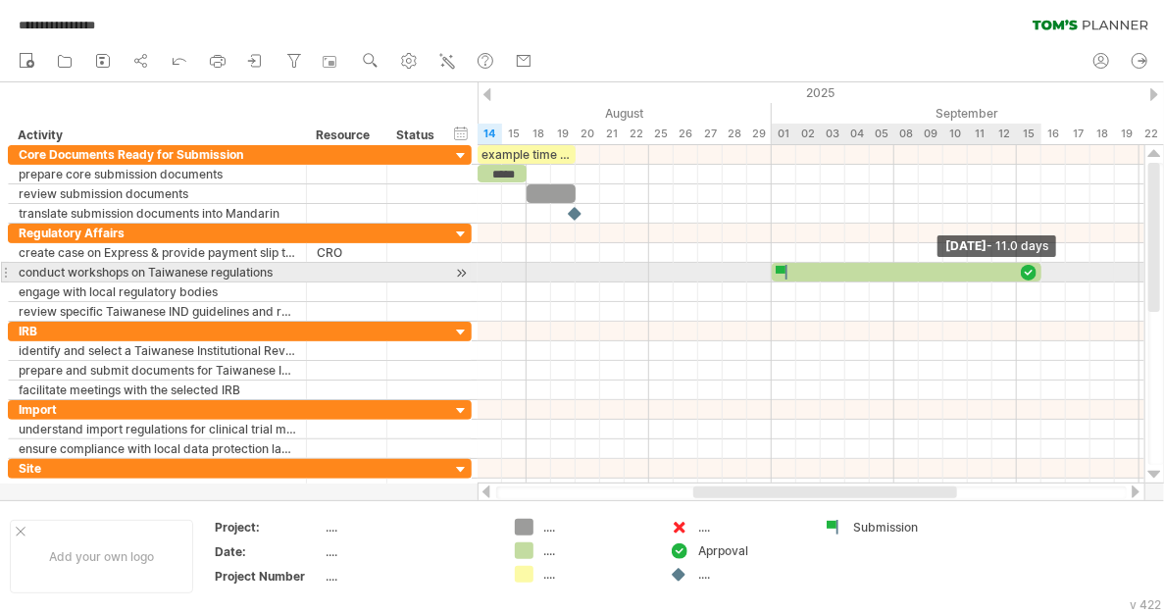
drag, startPoint x: 1005, startPoint y: 266, endPoint x: 1037, endPoint y: 266, distance: 32.4
click at [404, 266] on div at bounding box center [404, 273] width 0 height 20
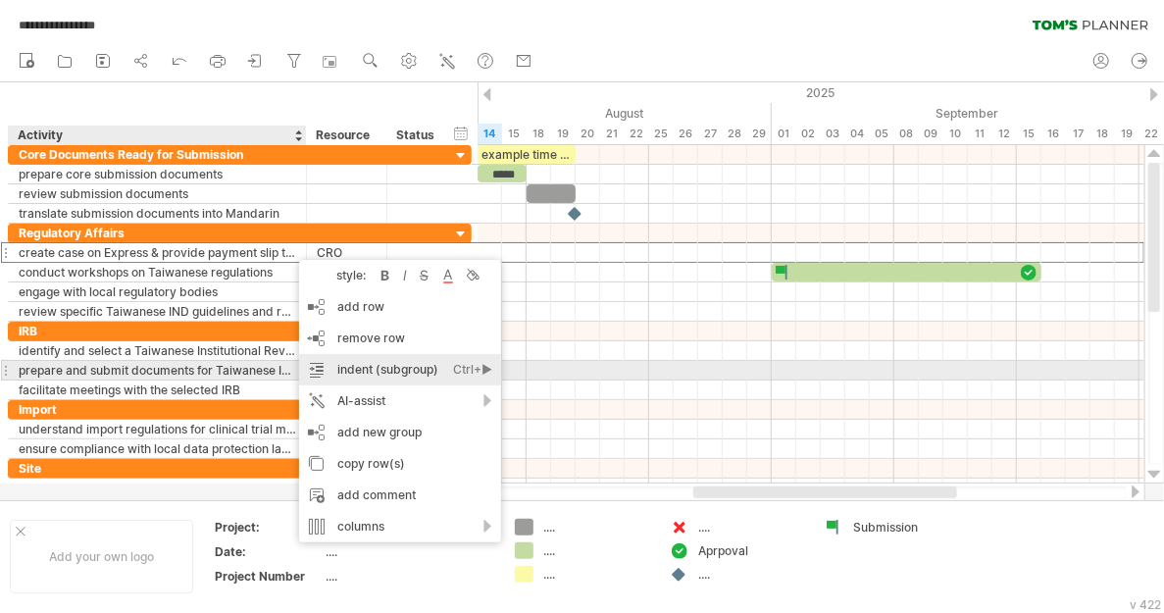
click at [491, 372] on div "Ctrl+►" at bounding box center [472, 369] width 39 height 31
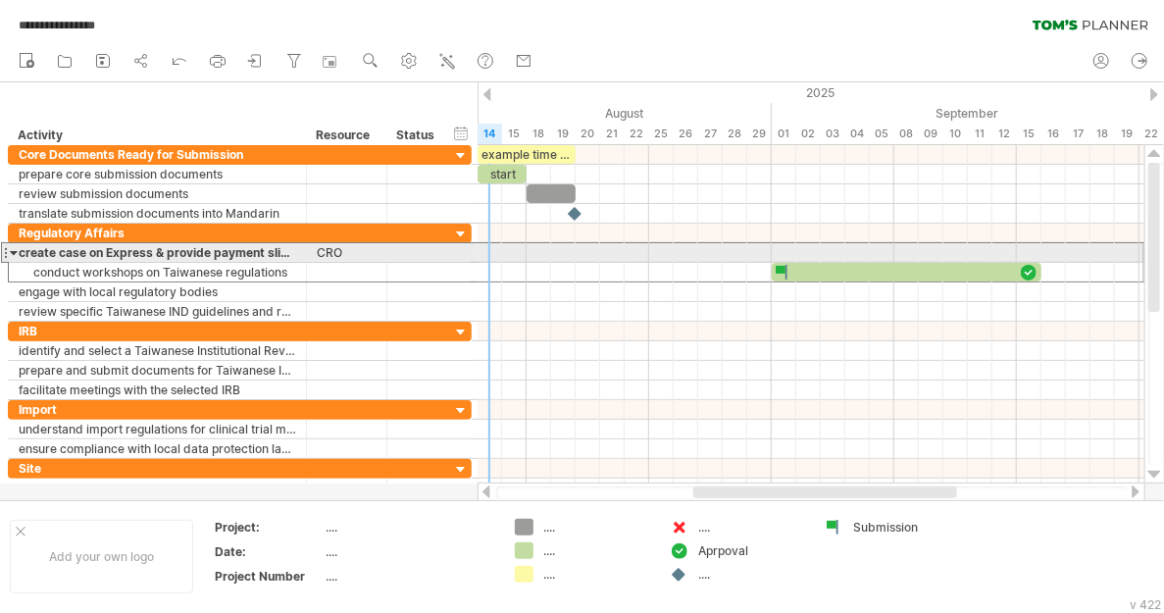
click at [12, 248] on div at bounding box center [14, 252] width 9 height 19
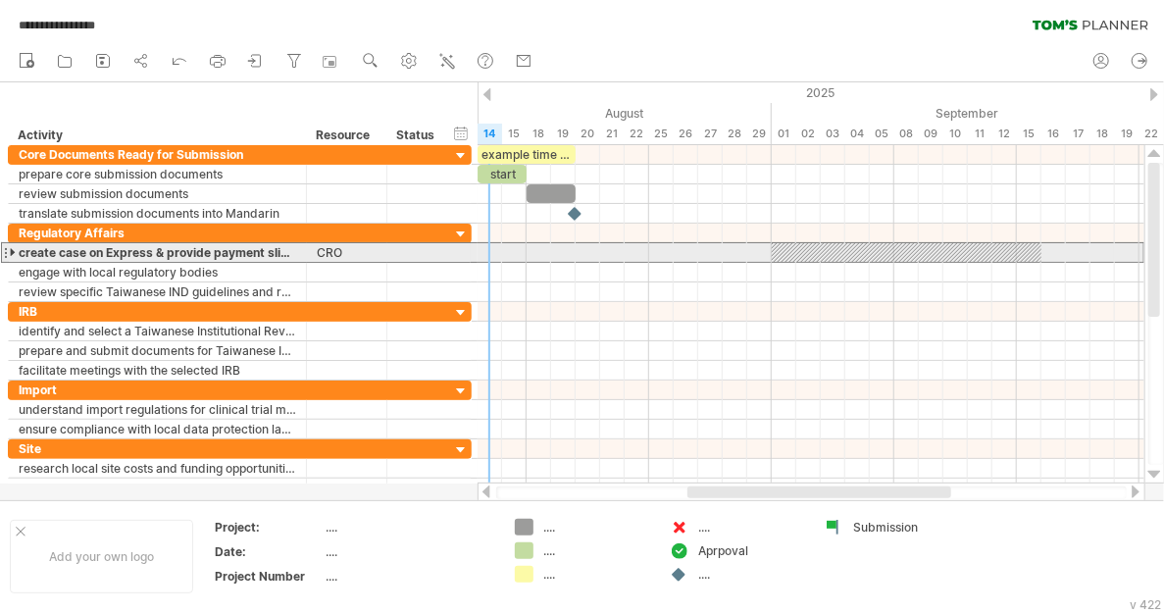
click at [12, 248] on div at bounding box center [14, 252] width 9 height 19
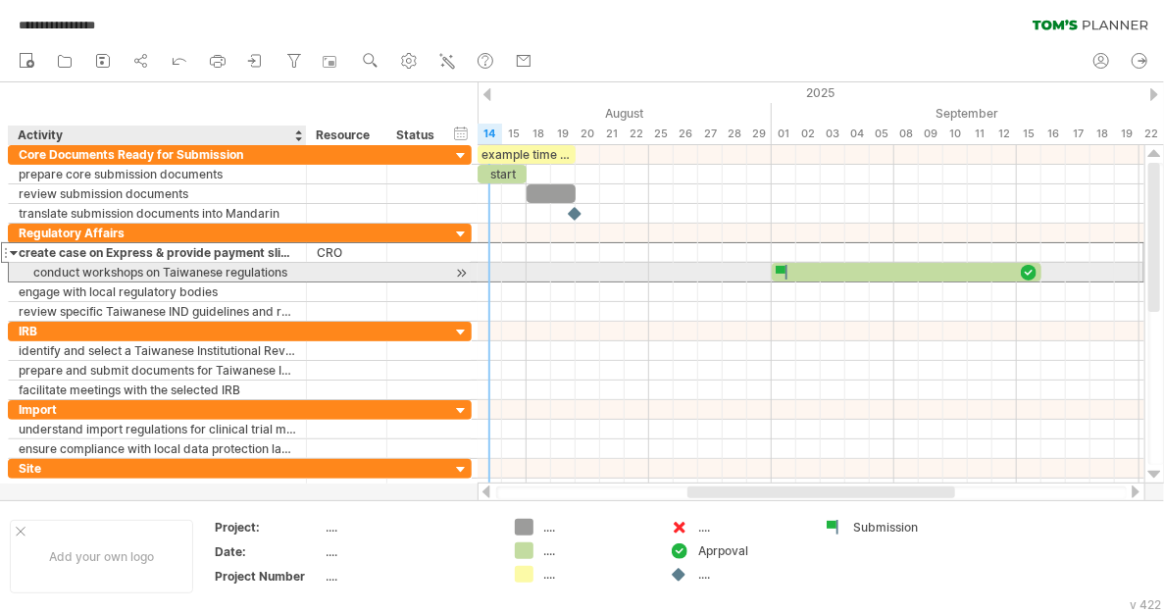
click at [107, 270] on div "conduct workshops on Taiwanese regulations" at bounding box center [157, 272] width 277 height 19
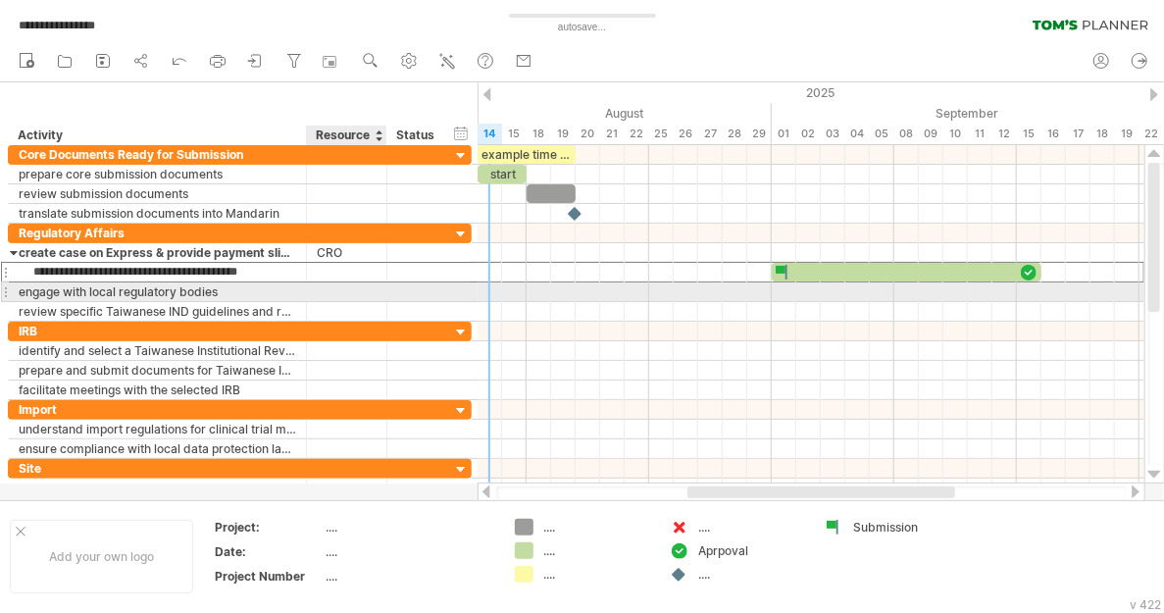
drag, startPoint x: 29, startPoint y: 268, endPoint x: 371, endPoint y: 283, distance: 341.5
click at [371, 283] on div "**********" at bounding box center [240, 273] width 464 height 98
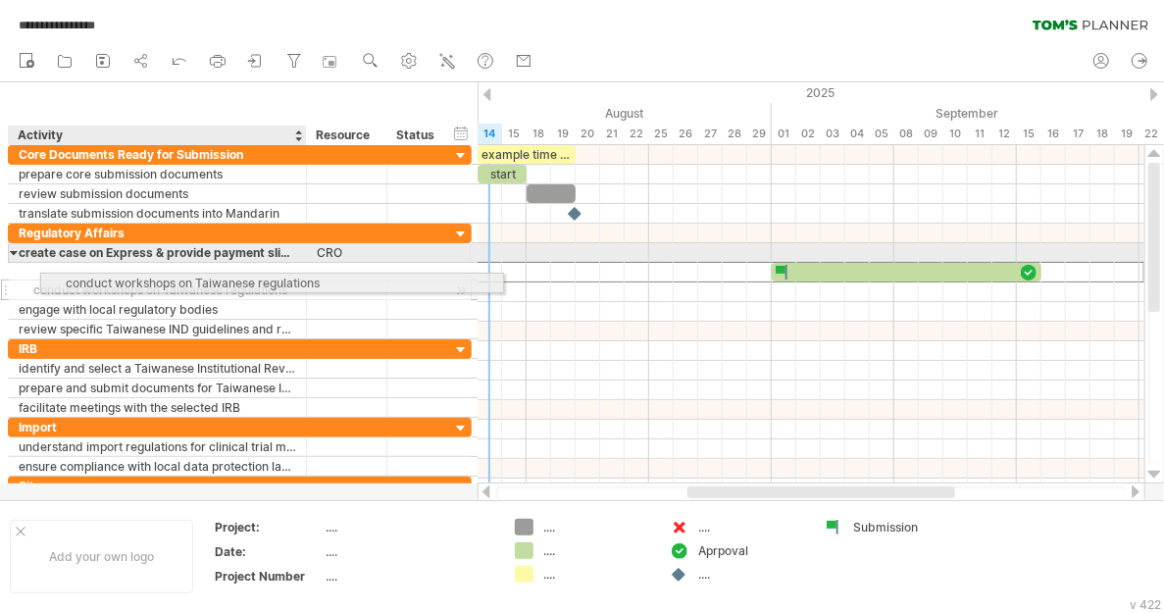
drag, startPoint x: 34, startPoint y: 269, endPoint x: 194, endPoint y: 279, distance: 160.2
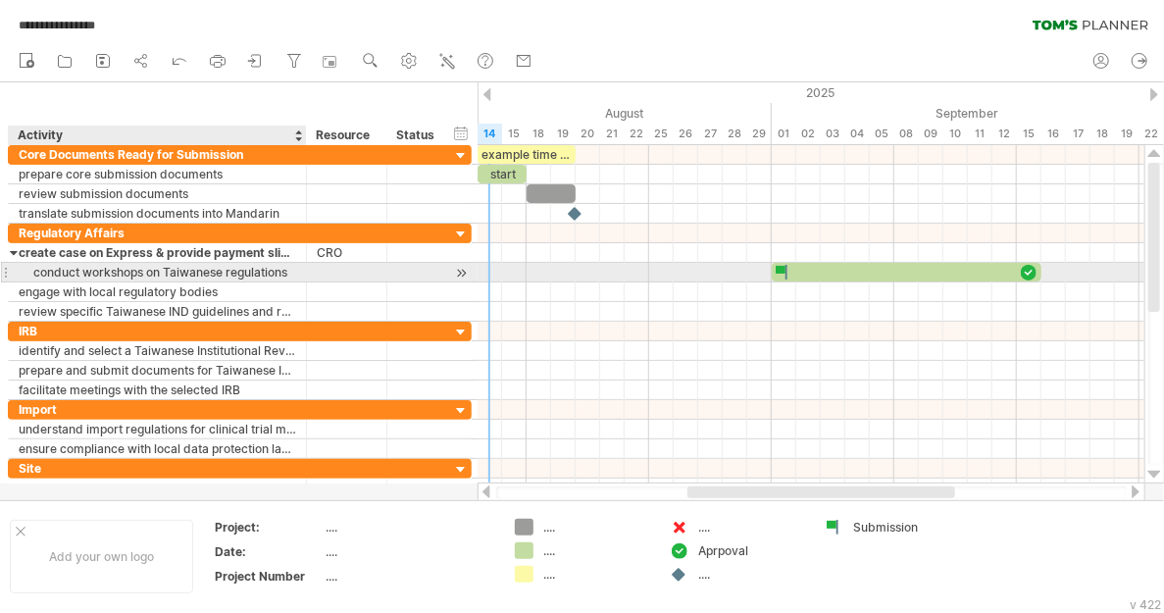
click at [90, 266] on div "conduct workshops on Taiwanese regulations" at bounding box center [157, 272] width 277 height 19
click at [90, 266] on input "**********" at bounding box center [157, 272] width 277 height 19
click at [37, 266] on input "**********" at bounding box center [157, 272] width 277 height 19
type input "*"
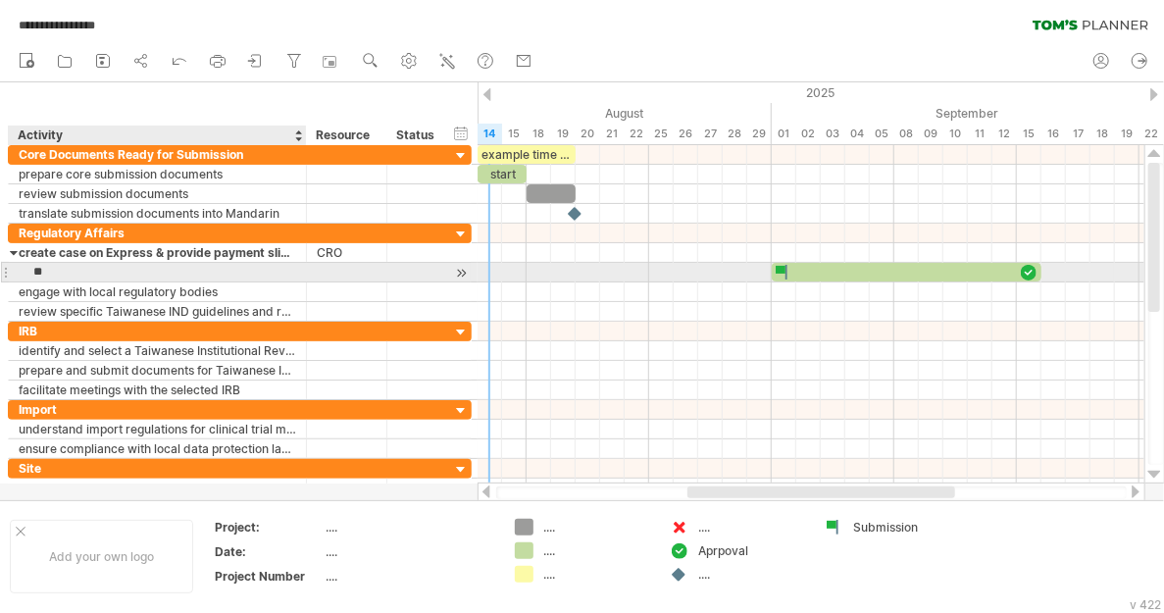
type input "*"
click at [322, 268] on div at bounding box center [347, 272] width 60 height 19
type input "*******"
click at [176, 269] on div at bounding box center [157, 272] width 277 height 19
type input "*"
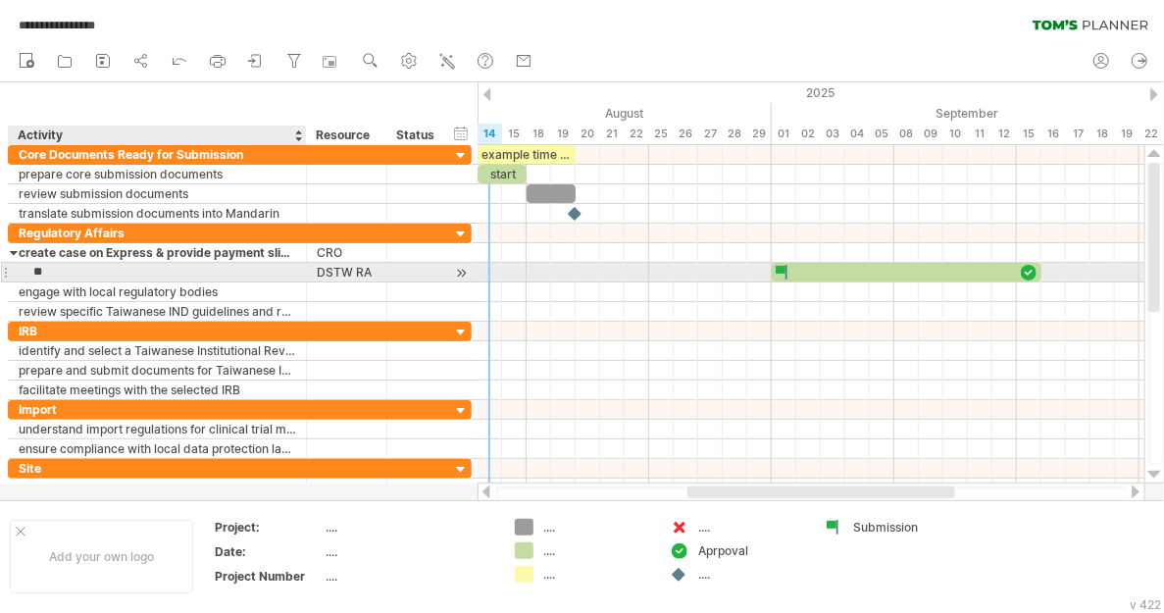
type input "*"
type input "*******"
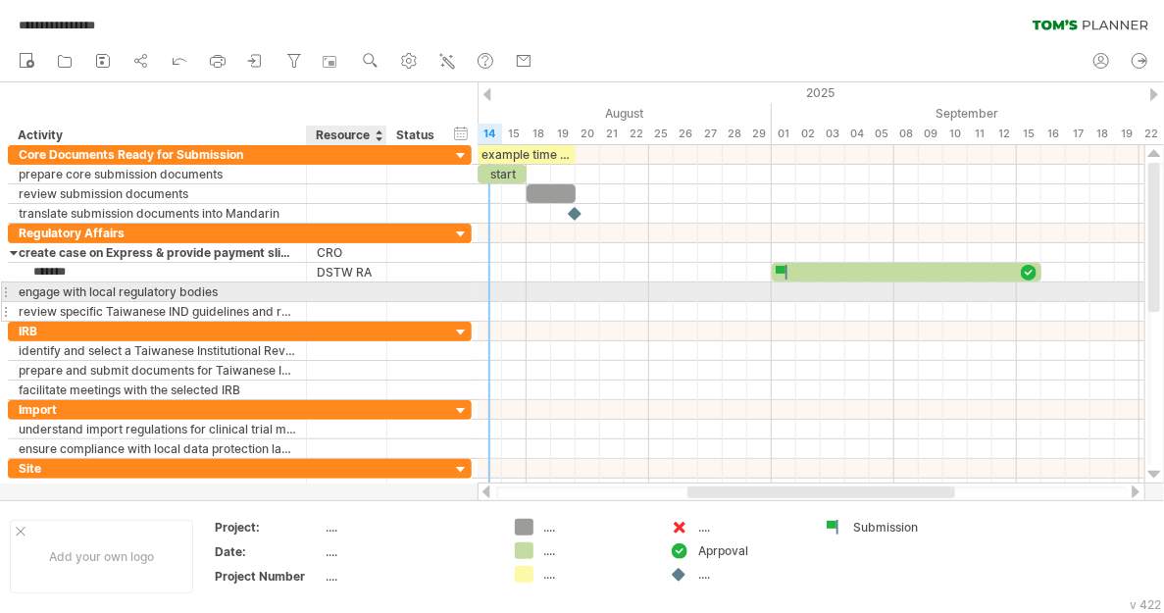
click at [382, 302] on div at bounding box center [384, 312] width 10 height 20
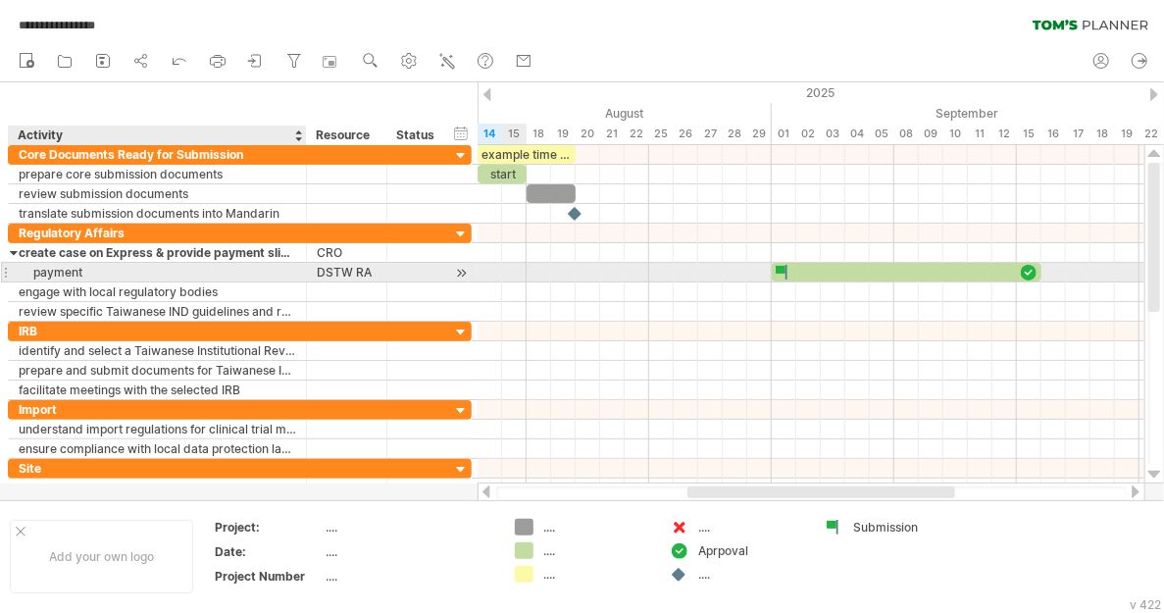
click at [95, 268] on div "payment" at bounding box center [157, 272] width 277 height 19
click at [95, 268] on input "*******" at bounding box center [157, 272] width 277 height 19
click at [81, 270] on input "*******" at bounding box center [157, 272] width 277 height 19
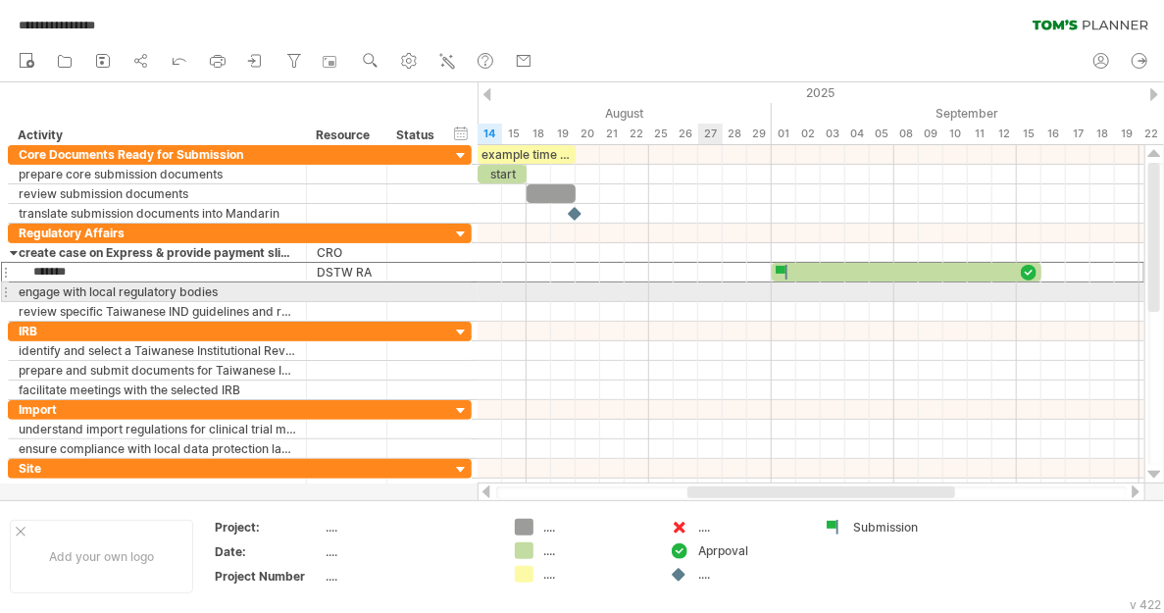
click at [3, 288] on div at bounding box center [5, 291] width 8 height 21
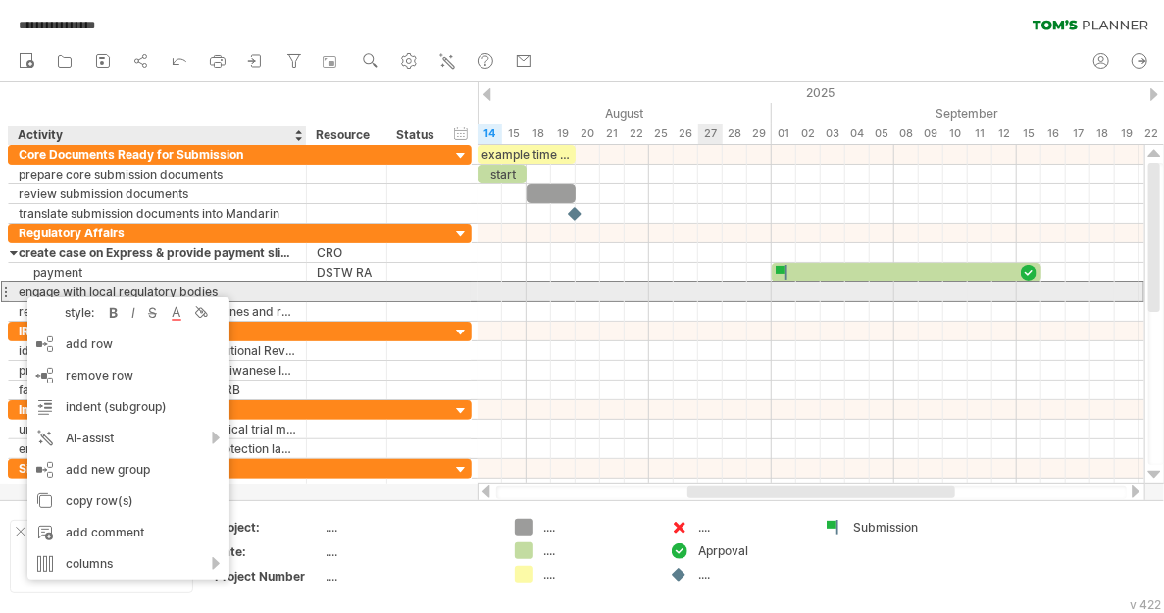
click at [23, 287] on div "engage with local regulatory bodies" at bounding box center [157, 291] width 277 height 19
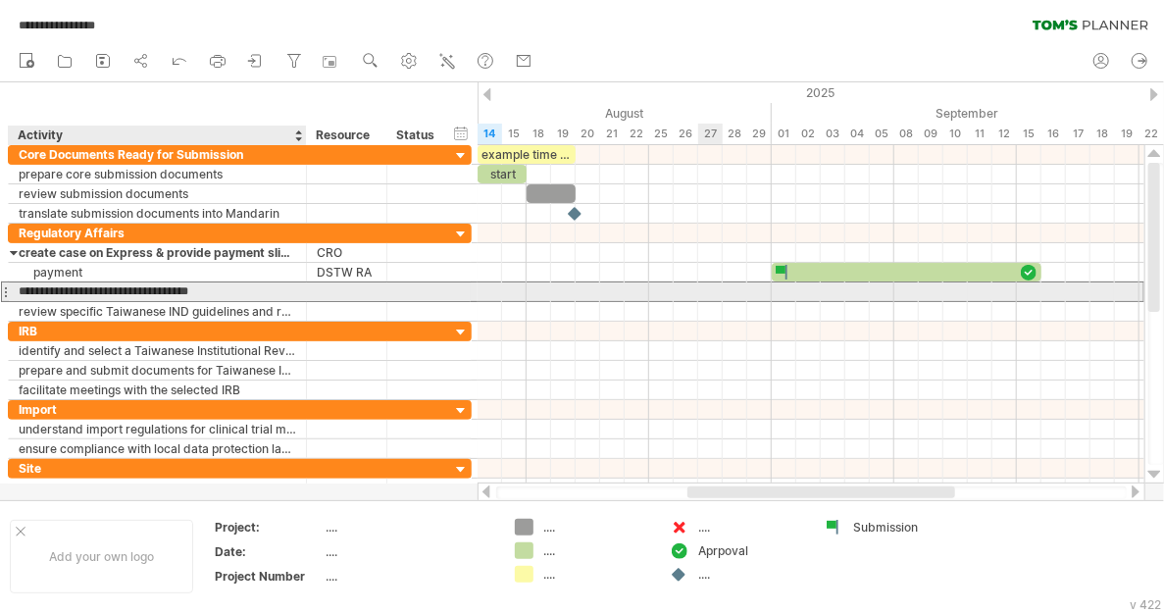
click at [23, 287] on input "**********" at bounding box center [157, 291] width 277 height 19
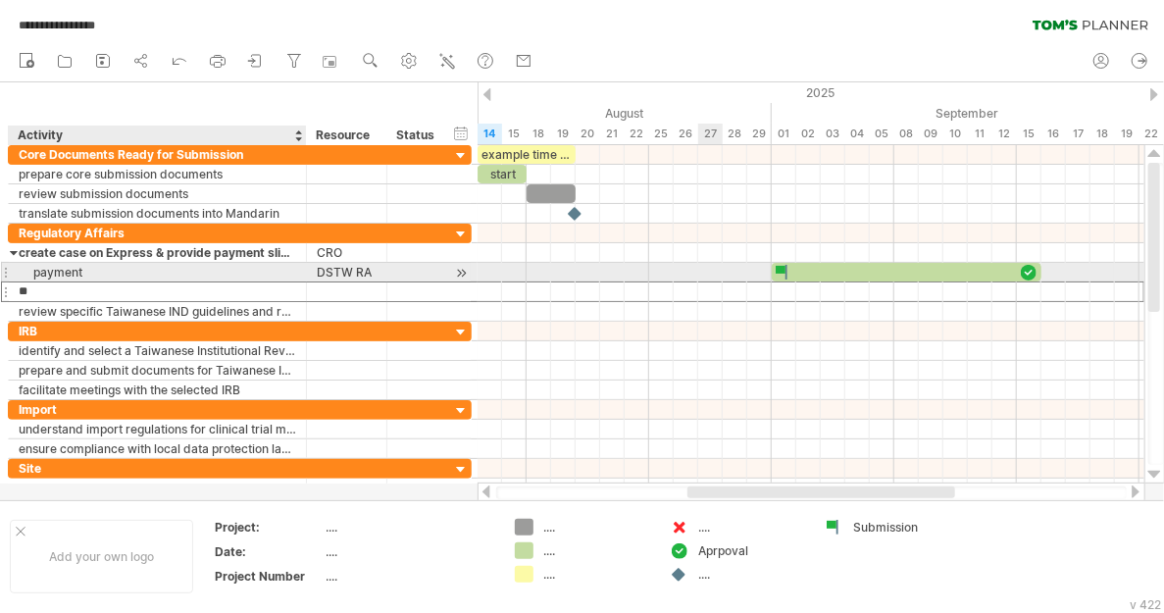
type input "*"
type input "**********"
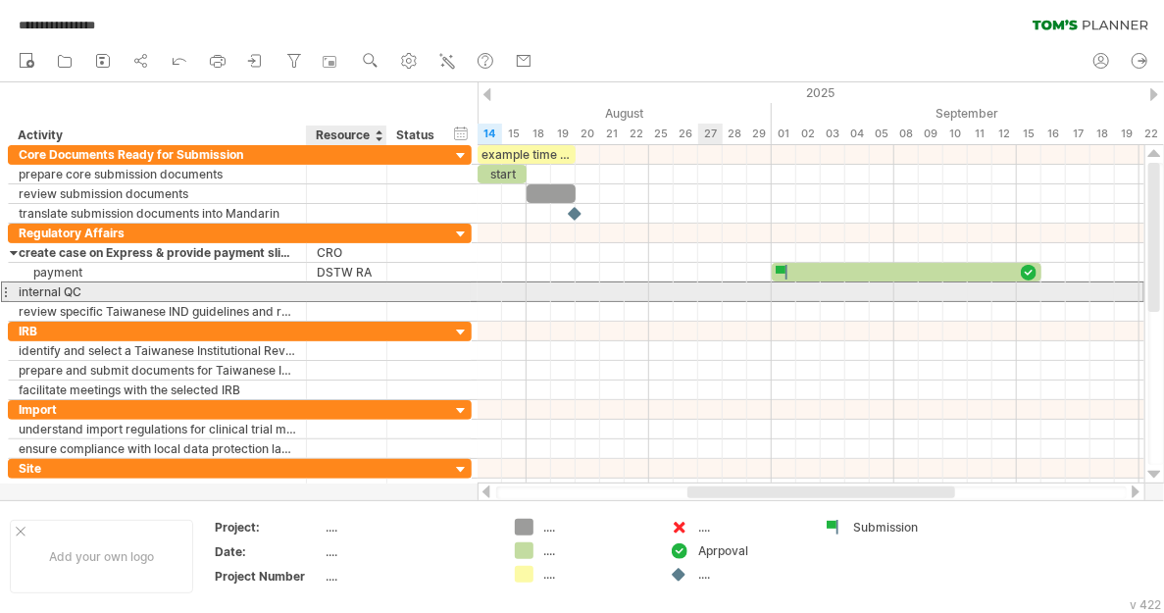
click at [328, 290] on div at bounding box center [347, 291] width 60 height 19
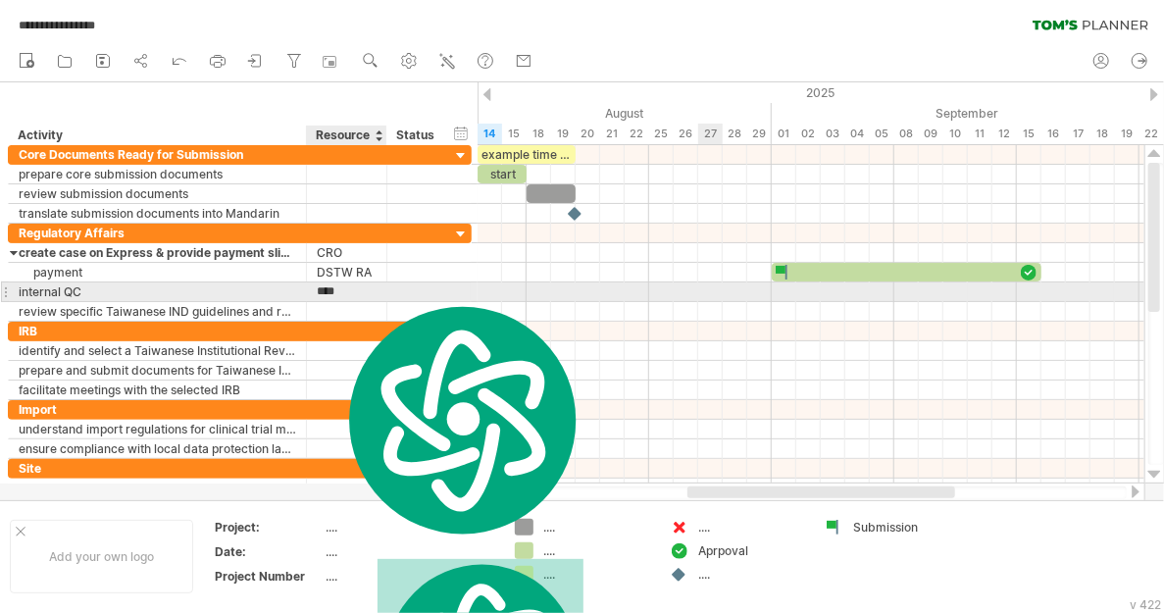
type input "*******"
click at [104, 285] on div "internal QC" at bounding box center [157, 291] width 277 height 19
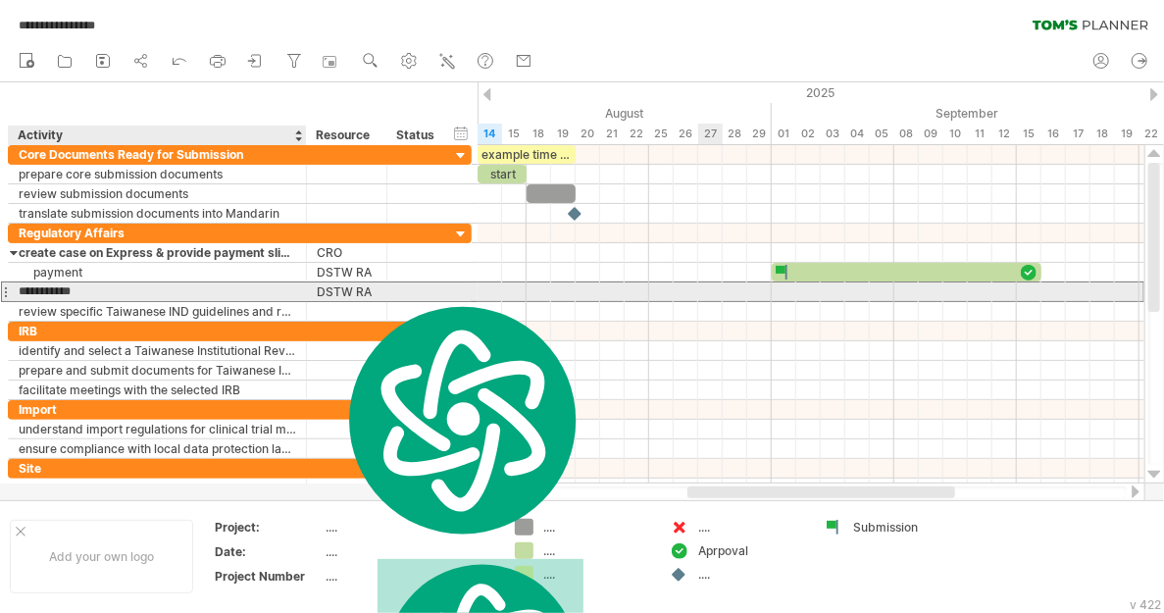
click at [104, 285] on input "**********" at bounding box center [157, 291] width 277 height 19
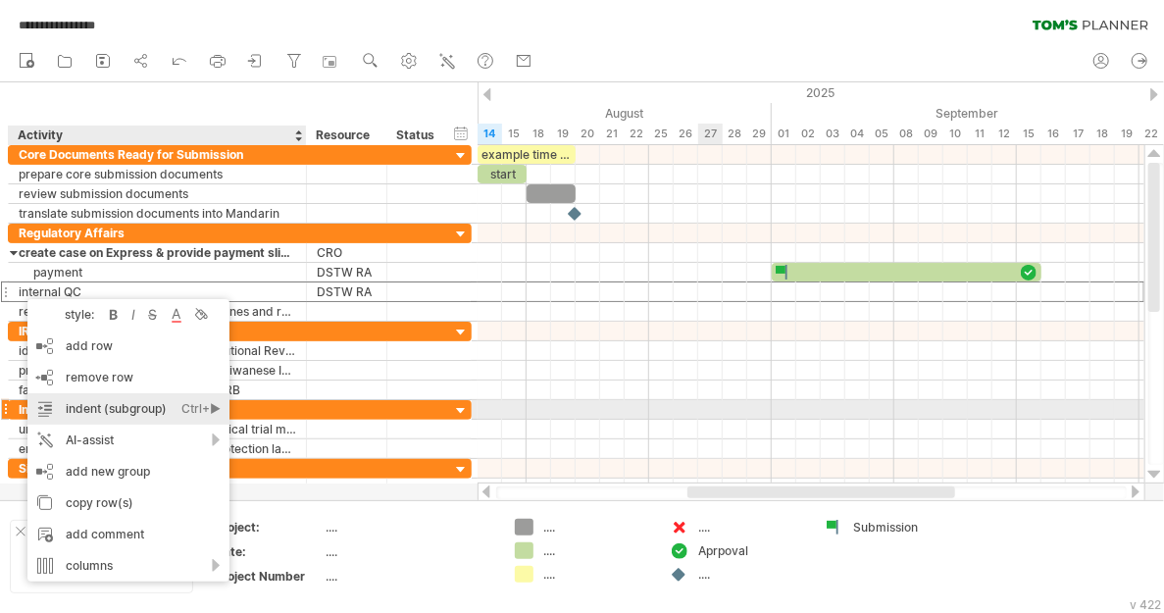
click at [217, 411] on div "Ctrl+►" at bounding box center [200, 408] width 39 height 31
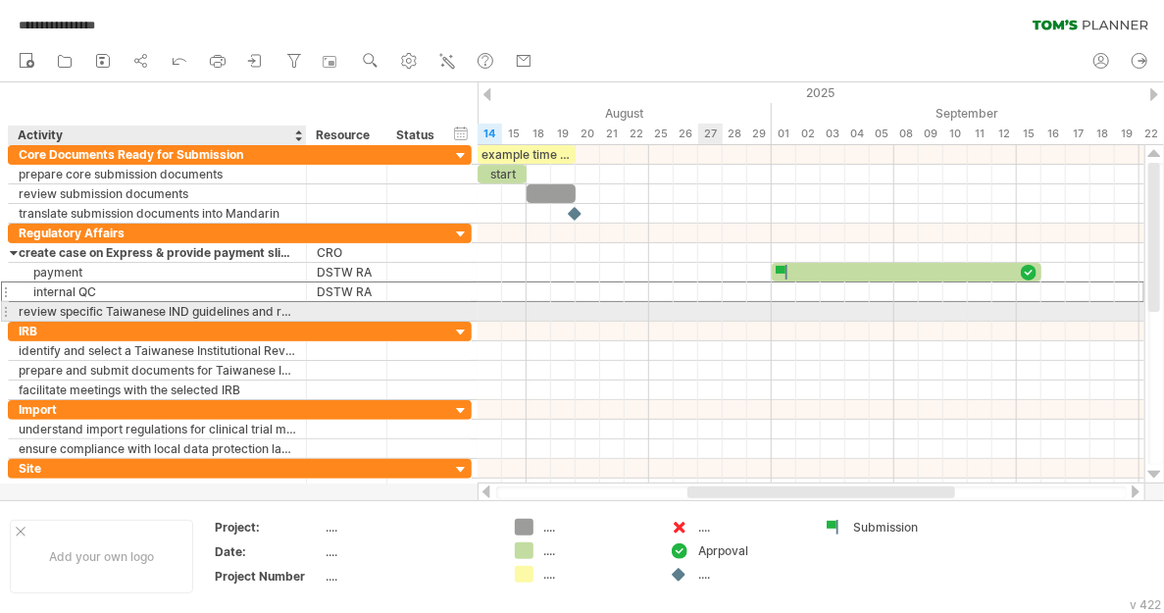
click at [118, 309] on div "review specific Taiwanese IND guidelines and regulations" at bounding box center [157, 311] width 277 height 19
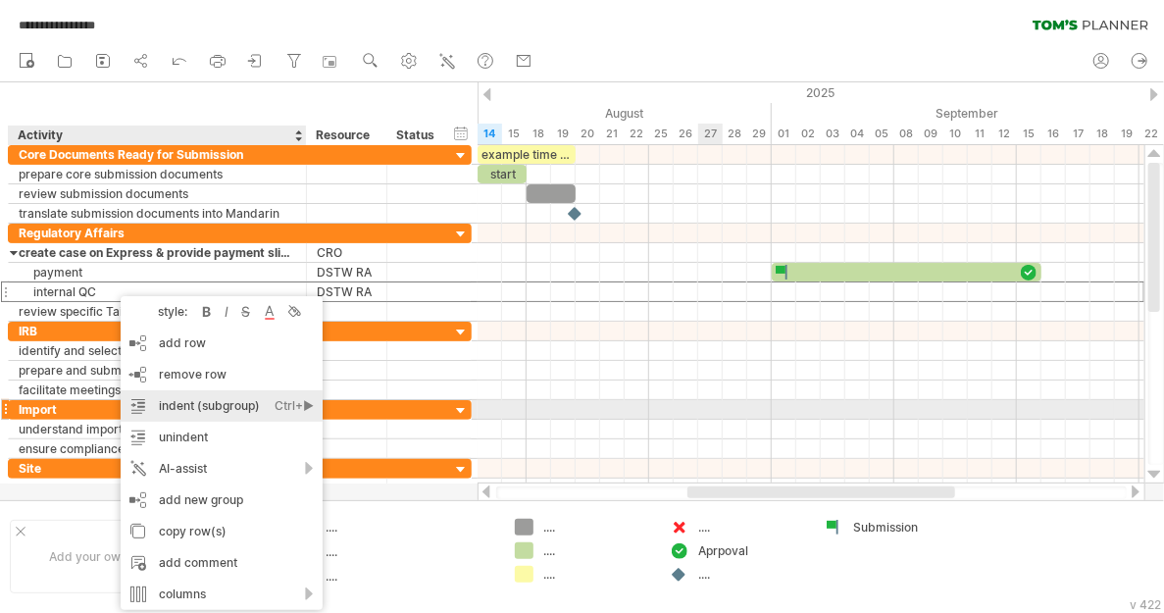
click at [205, 417] on div "indent (subgroup) Ctrl+► Cmd+►" at bounding box center [222, 405] width 202 height 31
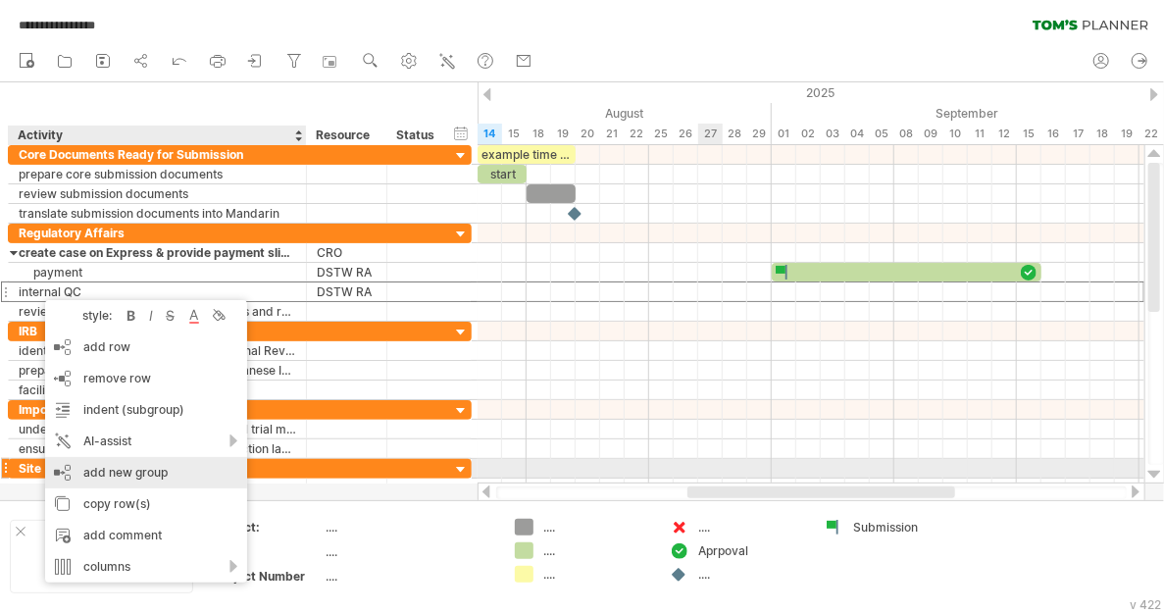
click at [129, 471] on div "add new group" at bounding box center [146, 472] width 202 height 31
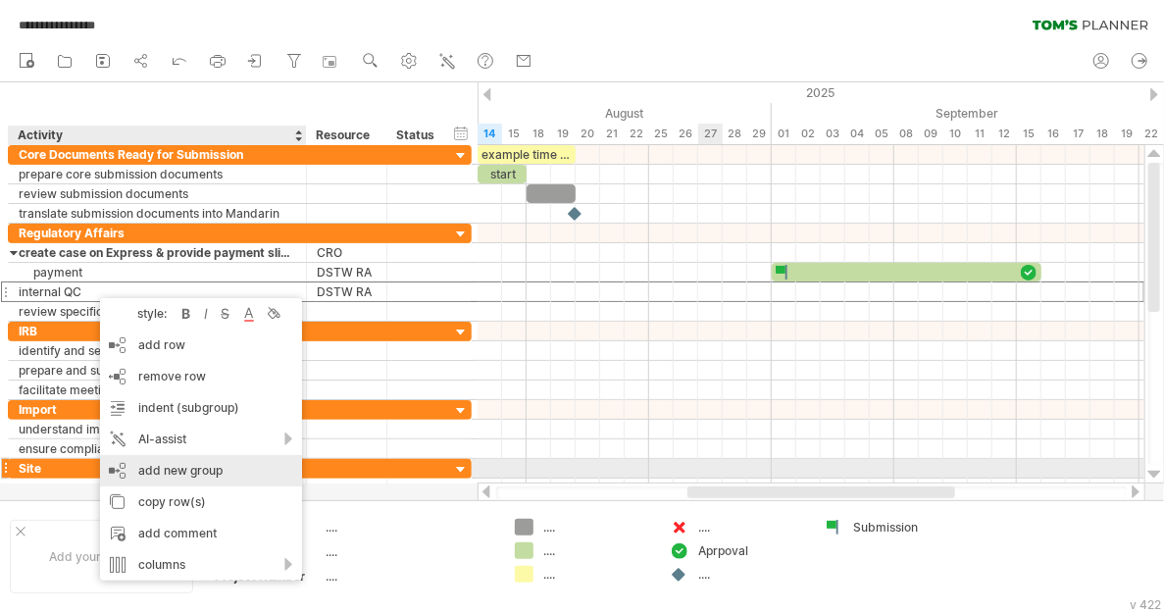
click at [210, 473] on div "add new group" at bounding box center [201, 470] width 202 height 31
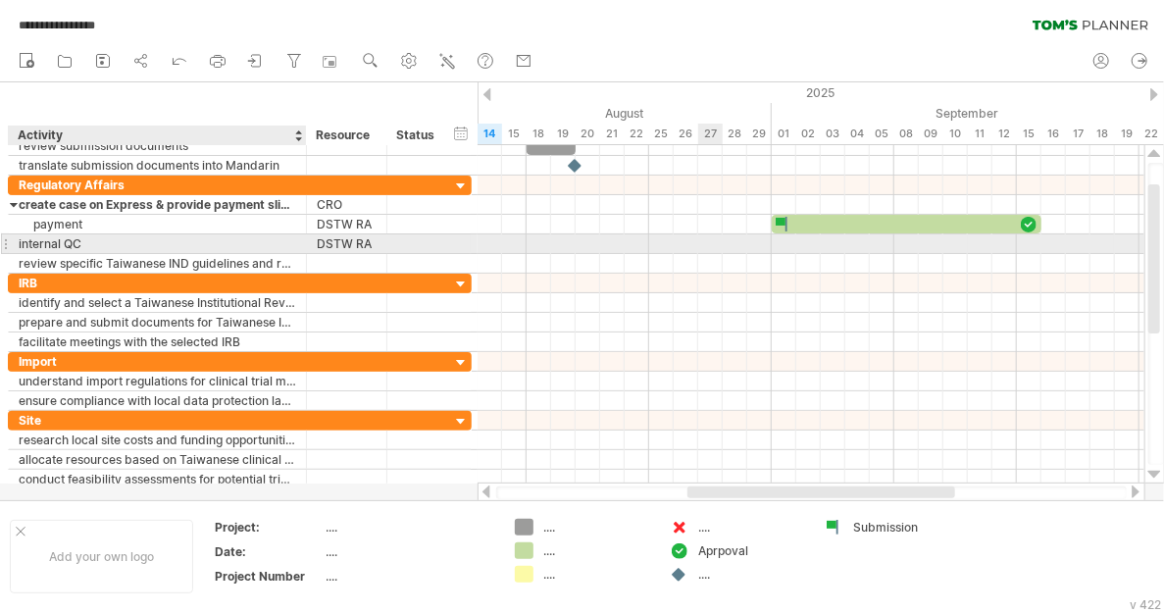
click at [79, 244] on div "internal QC" at bounding box center [157, 243] width 277 height 19
click at [79, 244] on input "**********" at bounding box center [157, 243] width 277 height 19
click at [91, 239] on input "**********" at bounding box center [157, 243] width 277 height 19
type input "*"
type input "**********"
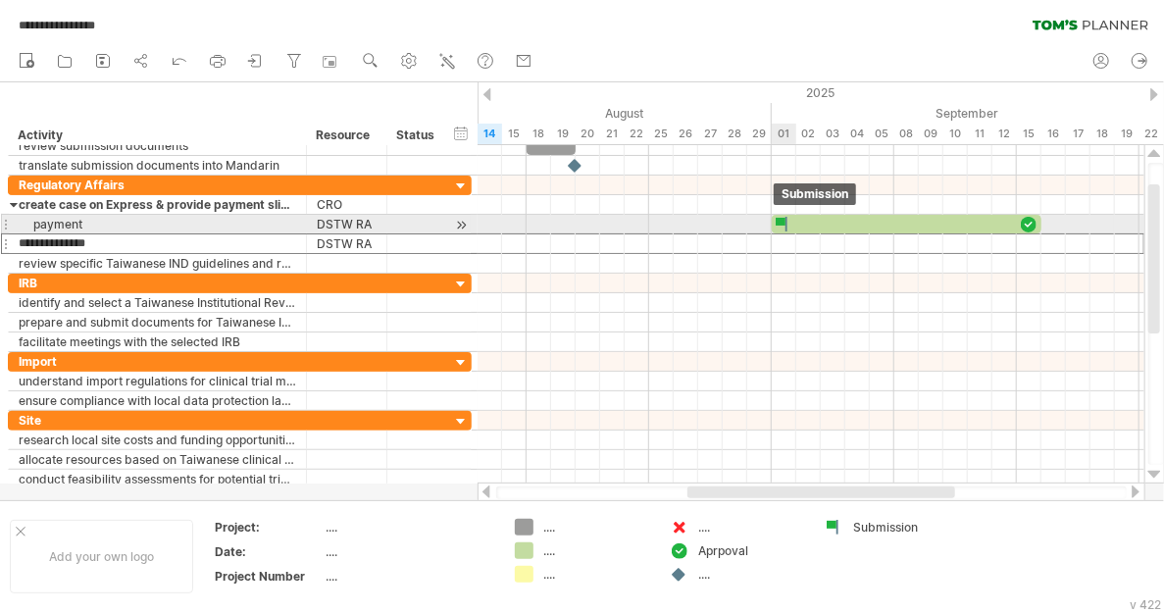
click at [779, 224] on div at bounding box center [784, 224] width 20 height 19
click at [813, 221] on div at bounding box center [907, 224] width 270 height 19
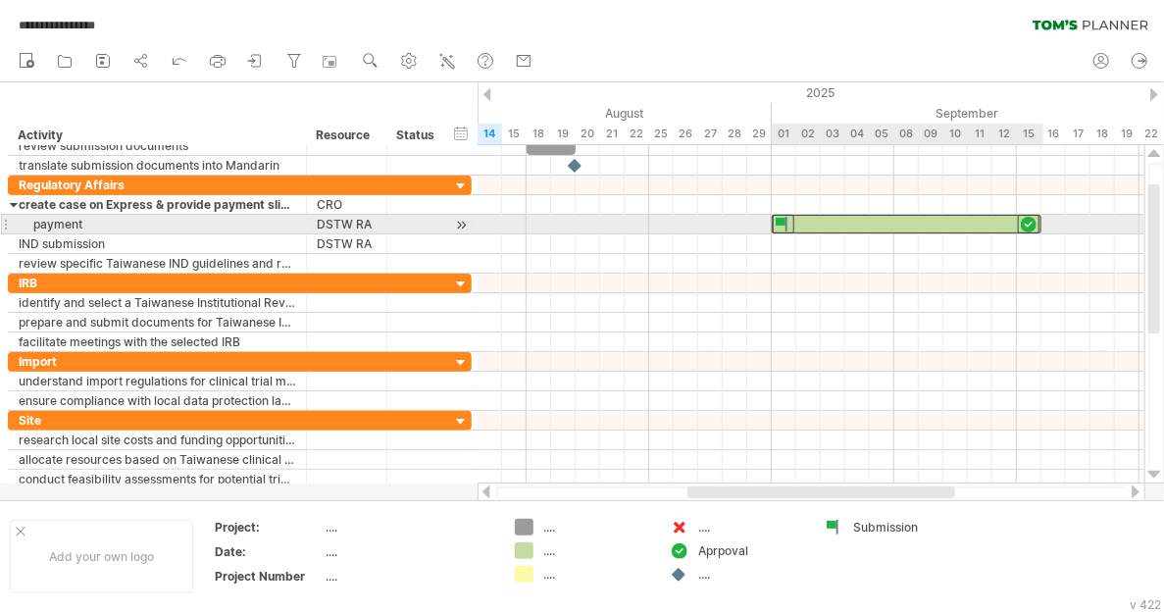
click at [1033, 221] on div at bounding box center [1029, 224] width 22 height 19
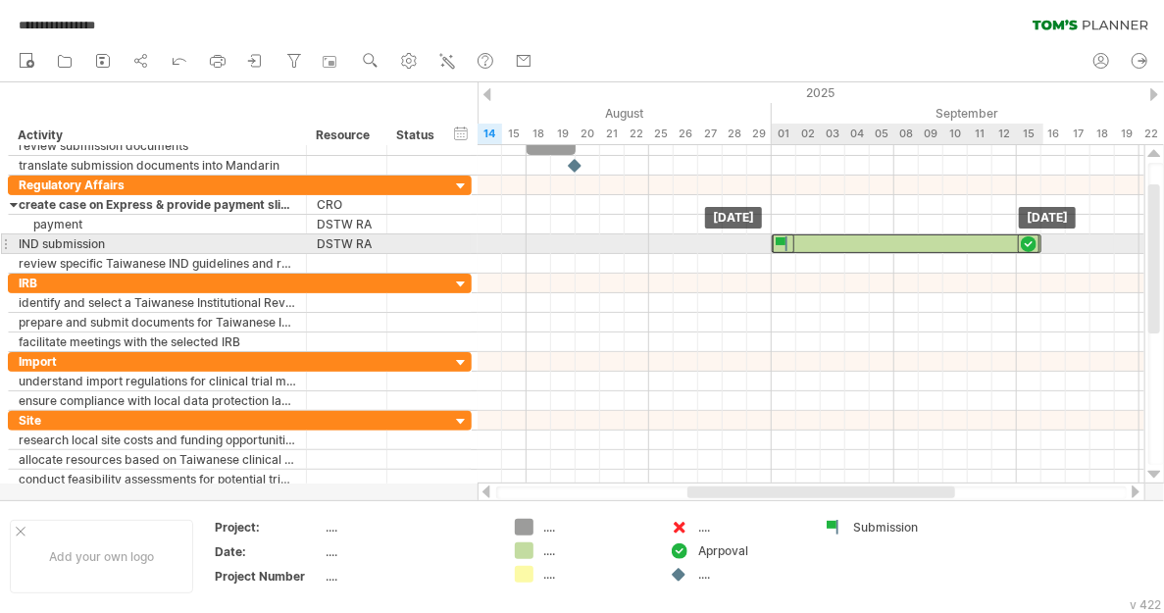
drag, startPoint x: 801, startPoint y: 223, endPoint x: 802, endPoint y: 237, distance: 14.7
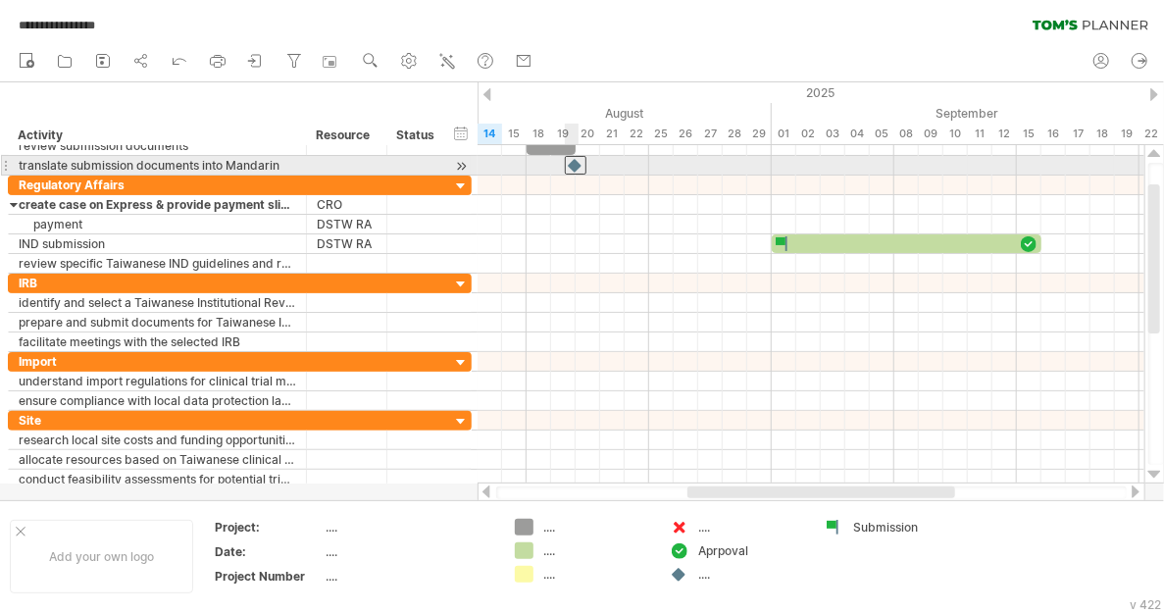
click at [571, 166] on div at bounding box center [576, 165] width 22 height 19
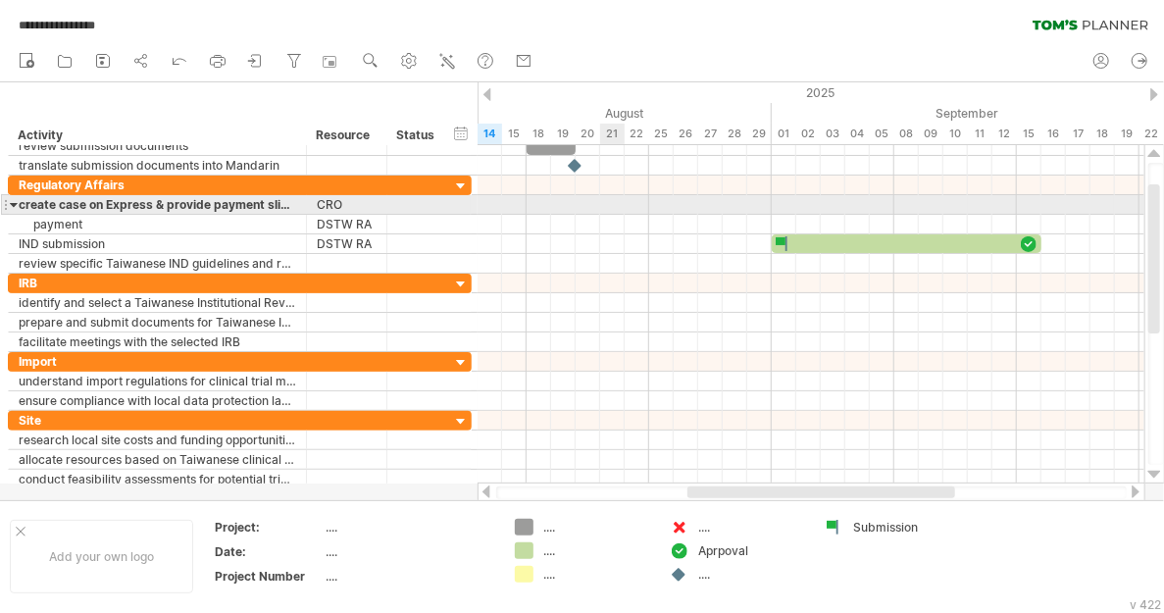
click at [611, 204] on div at bounding box center [810, 205] width 667 height 20
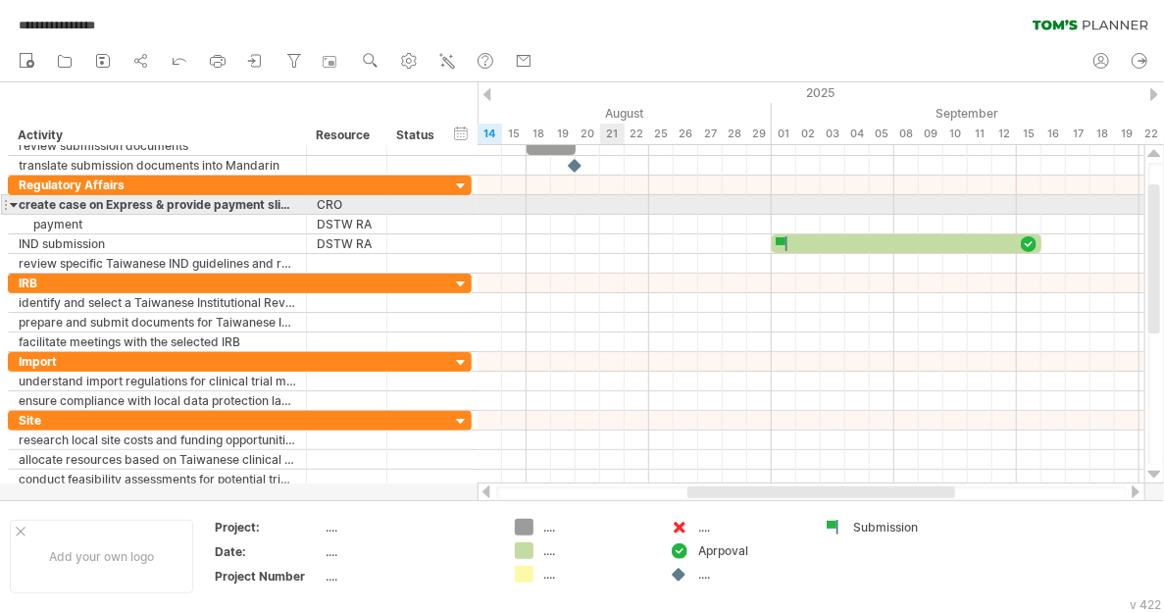
click at [611, 204] on div at bounding box center [810, 205] width 667 height 20
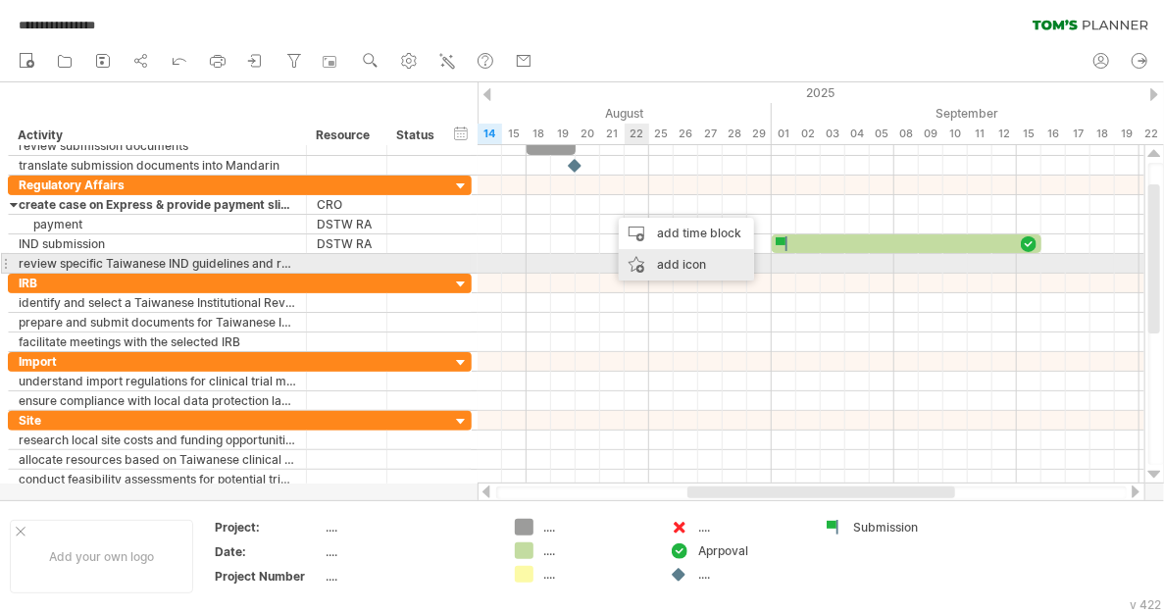
click at [682, 256] on div "add icon" at bounding box center [686, 264] width 135 height 31
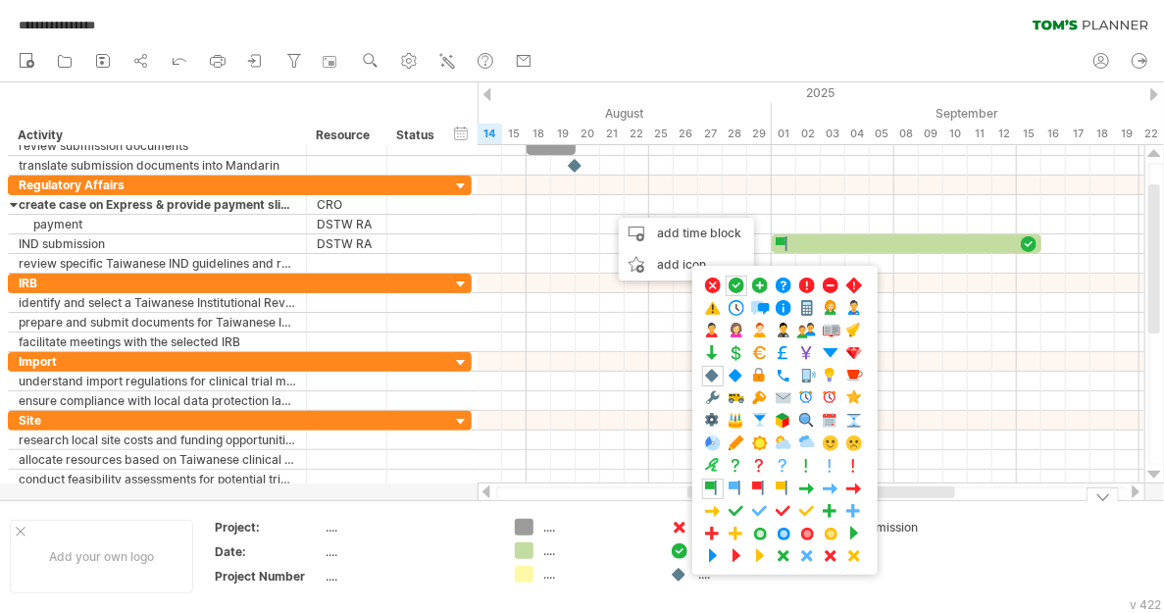
click at [678, 572] on div "**********" at bounding box center [582, 306] width 1164 height 613
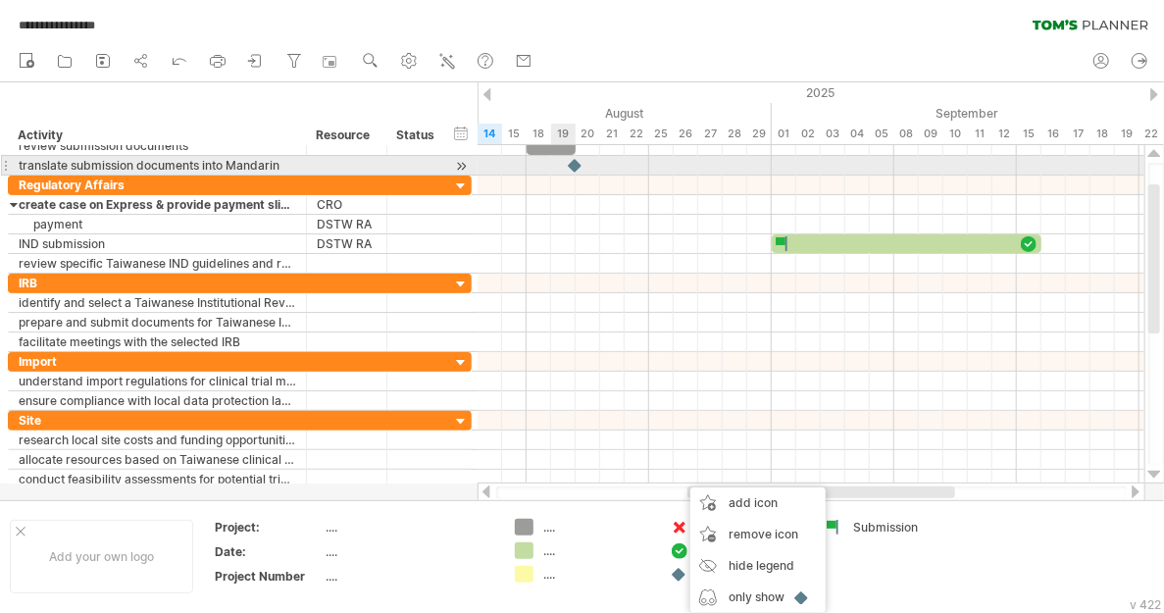
click at [575, 166] on div at bounding box center [576, 165] width 20 height 19
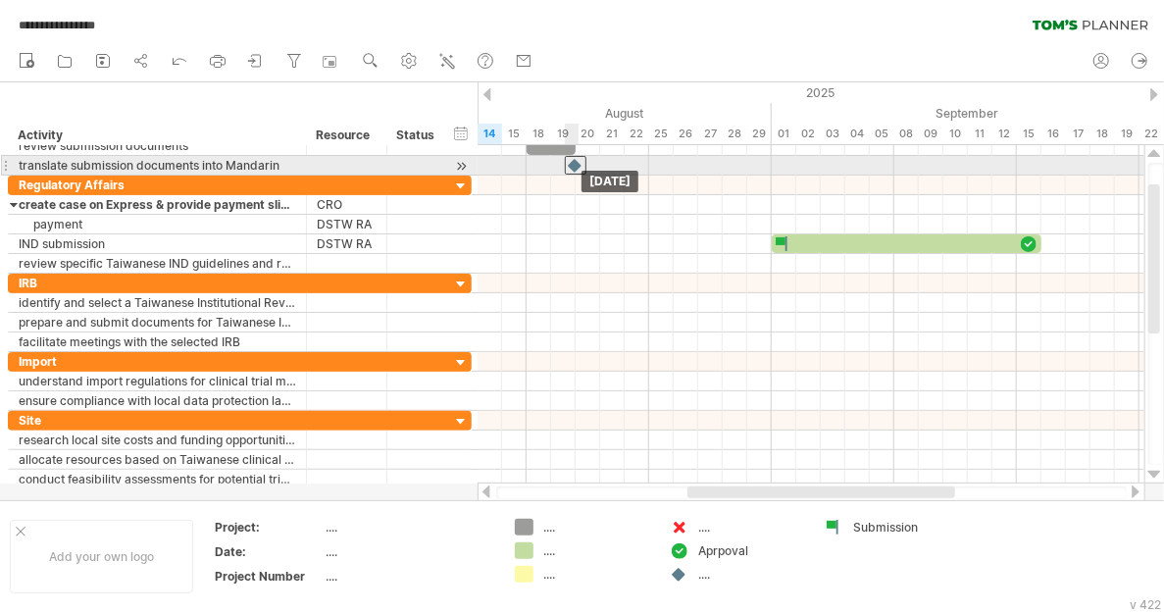
click at [580, 166] on div at bounding box center [576, 165] width 22 height 19
click at [573, 162] on div at bounding box center [576, 165] width 22 height 19
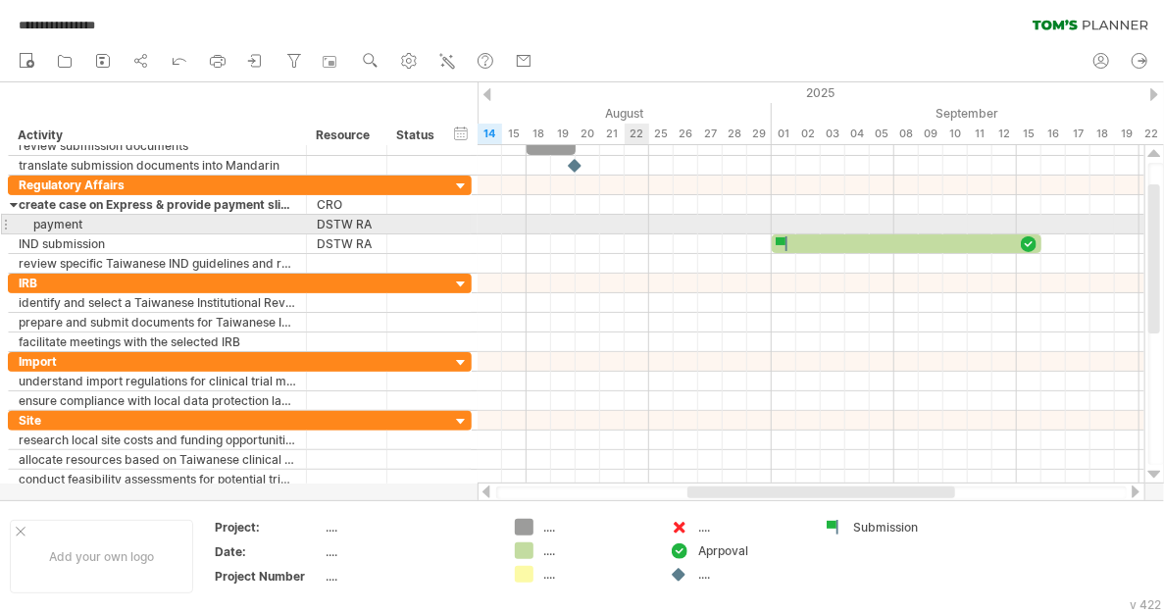
click at [628, 223] on div at bounding box center [810, 225] width 667 height 20
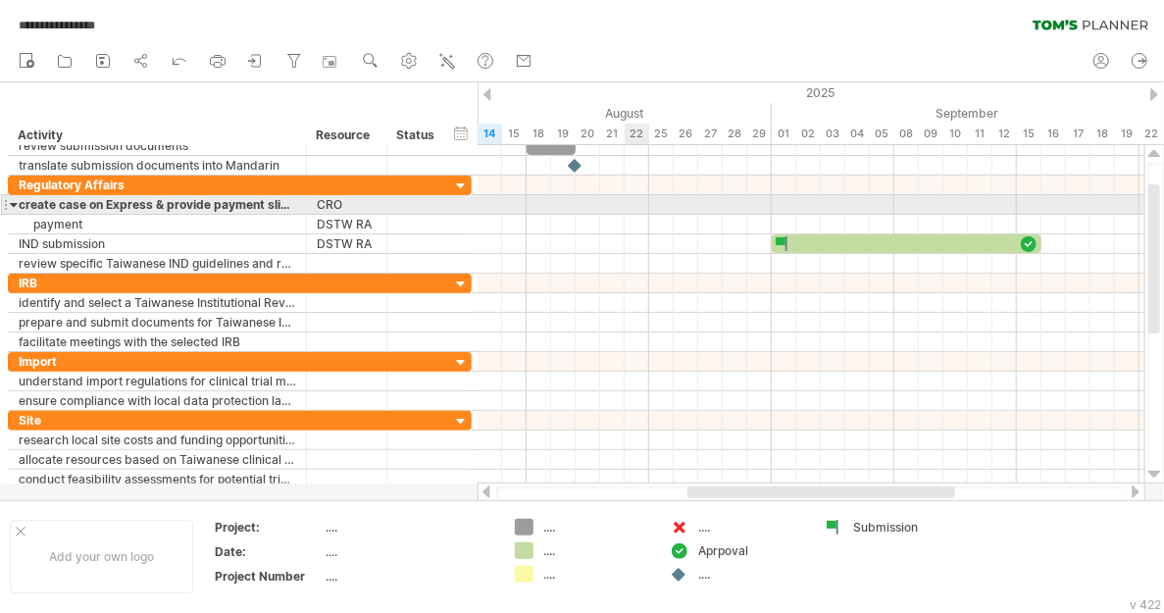
click at [630, 200] on div at bounding box center [810, 205] width 667 height 20
click at [605, 206] on div at bounding box center [810, 205] width 667 height 20
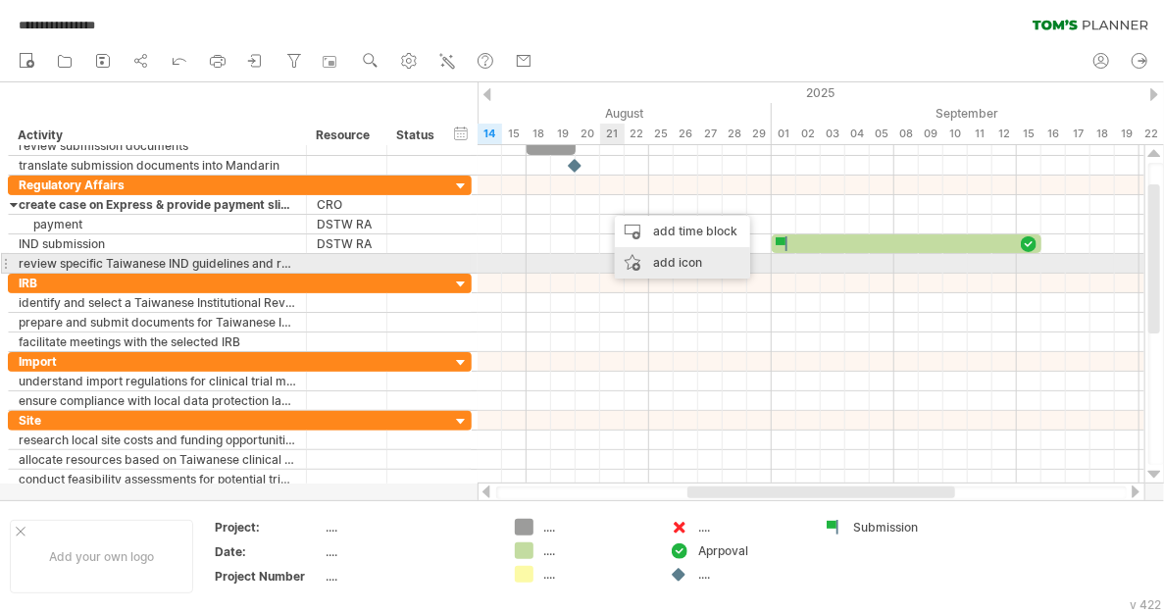
click at [664, 267] on div "add icon" at bounding box center [682, 262] width 135 height 31
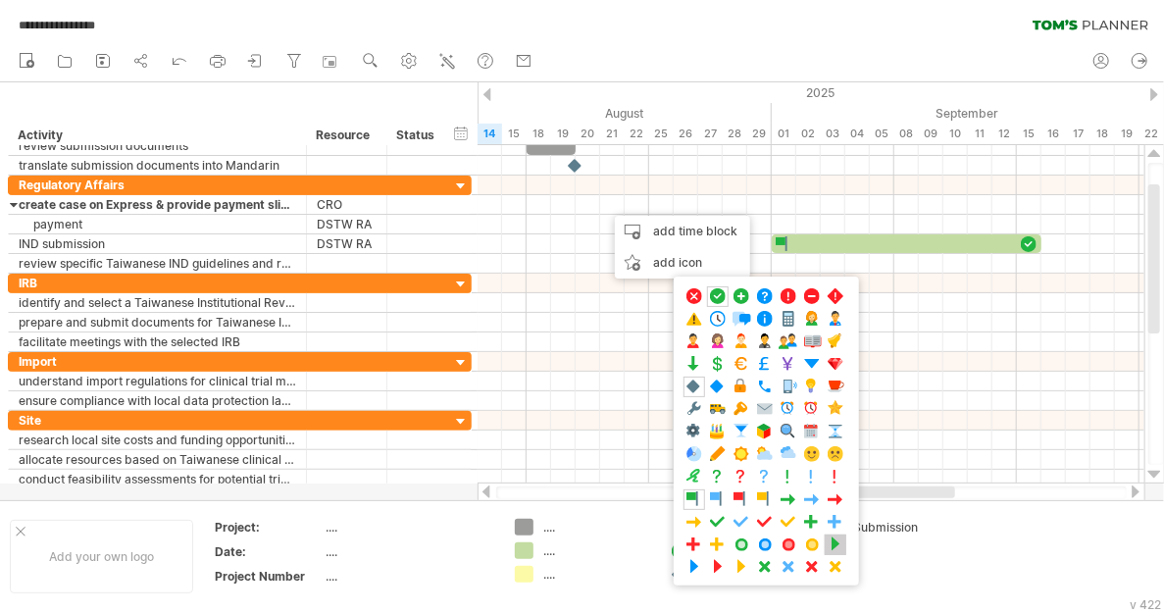
click at [833, 535] on span at bounding box center [836, 544] width 20 height 19
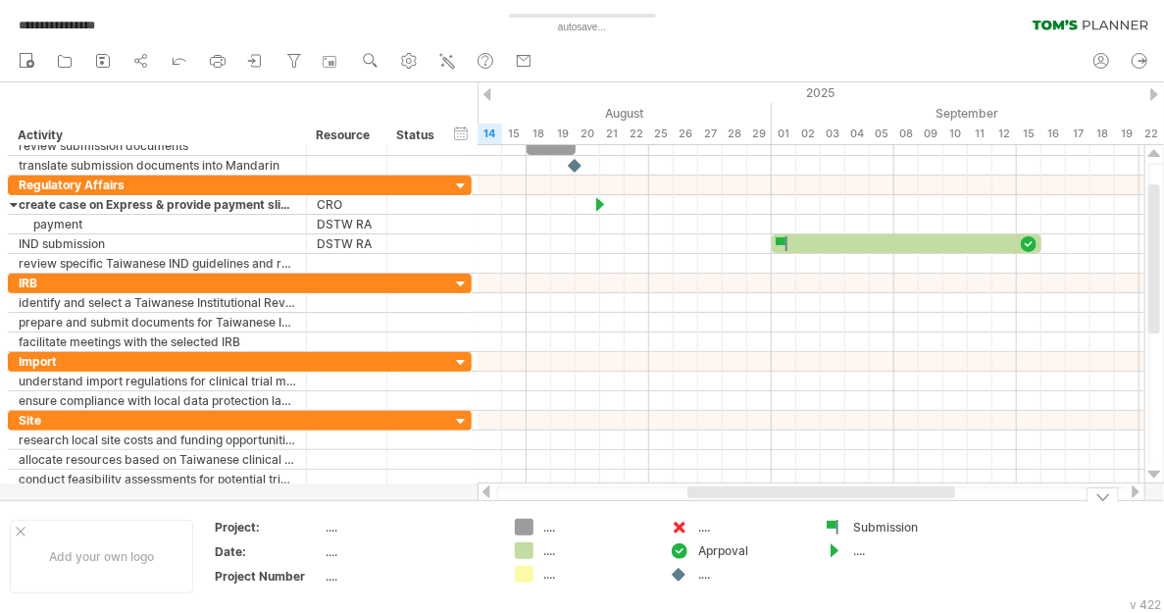
click at [859, 551] on div "...." at bounding box center [906, 550] width 107 height 17
type input "**********"
click at [869, 547] on div "Action triggre" at bounding box center [906, 550] width 107 height 17
click at [869, 547] on input "**********" at bounding box center [901, 550] width 97 height 17
type input "**********"
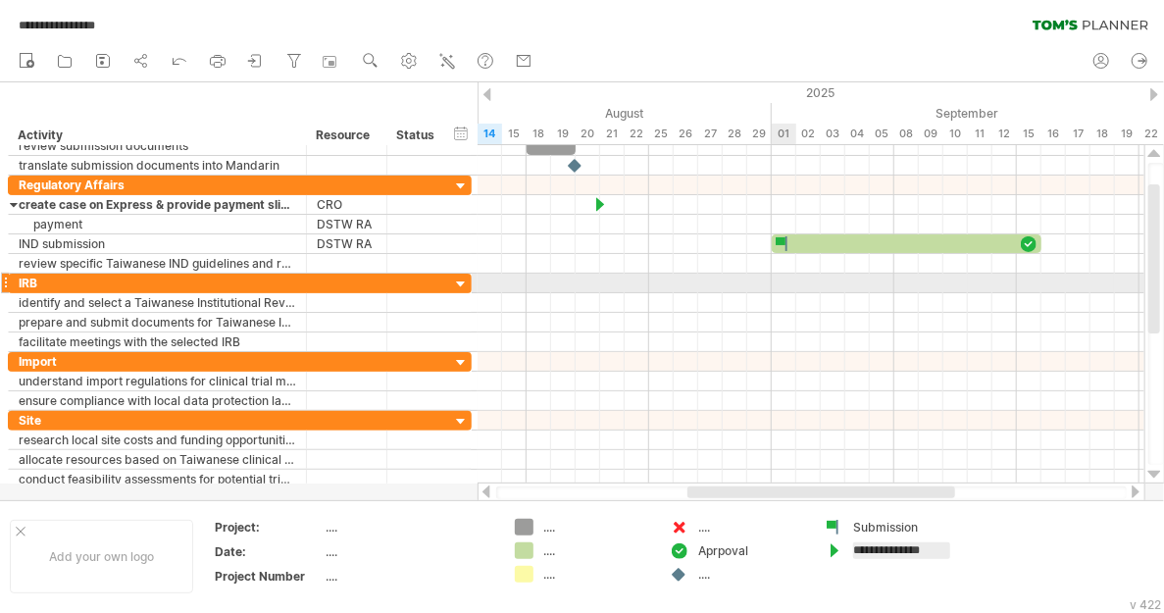
click at [791, 299] on div at bounding box center [810, 303] width 667 height 20
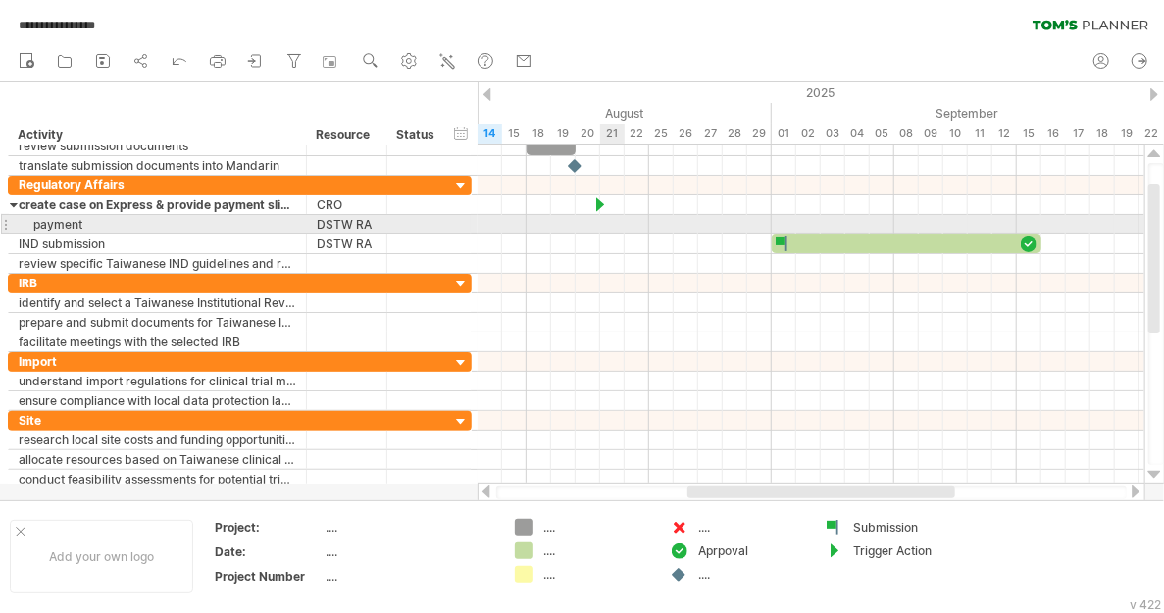
click at [605, 225] on div at bounding box center [810, 225] width 667 height 20
click at [611, 224] on div at bounding box center [810, 225] width 667 height 20
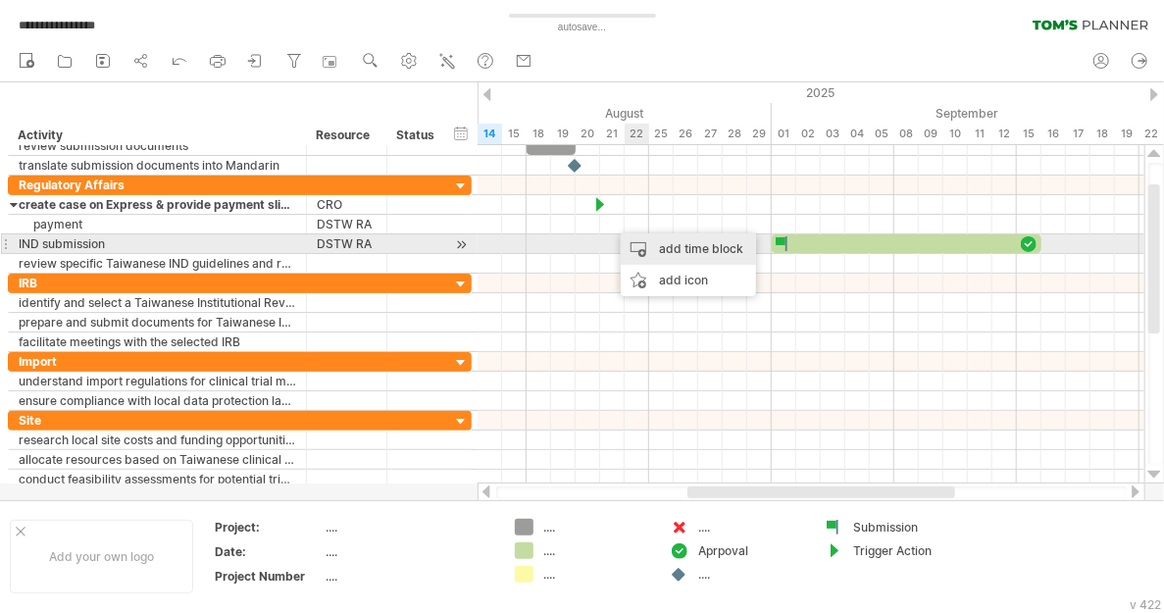
click at [682, 248] on div "add time block" at bounding box center [688, 248] width 135 height 31
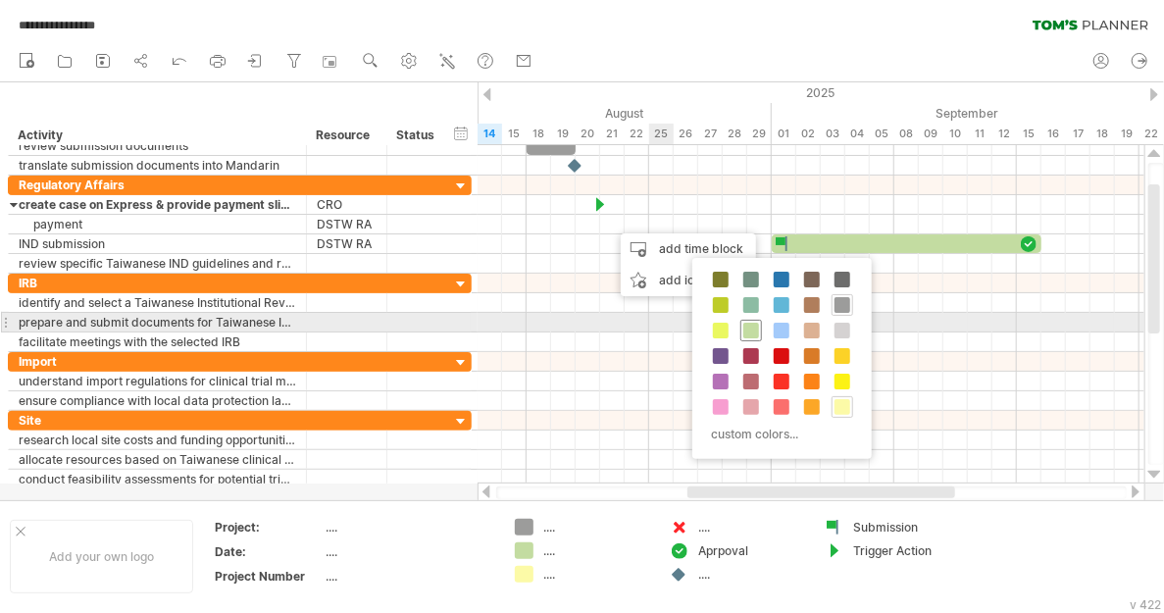
click at [749, 329] on span at bounding box center [751, 331] width 16 height 16
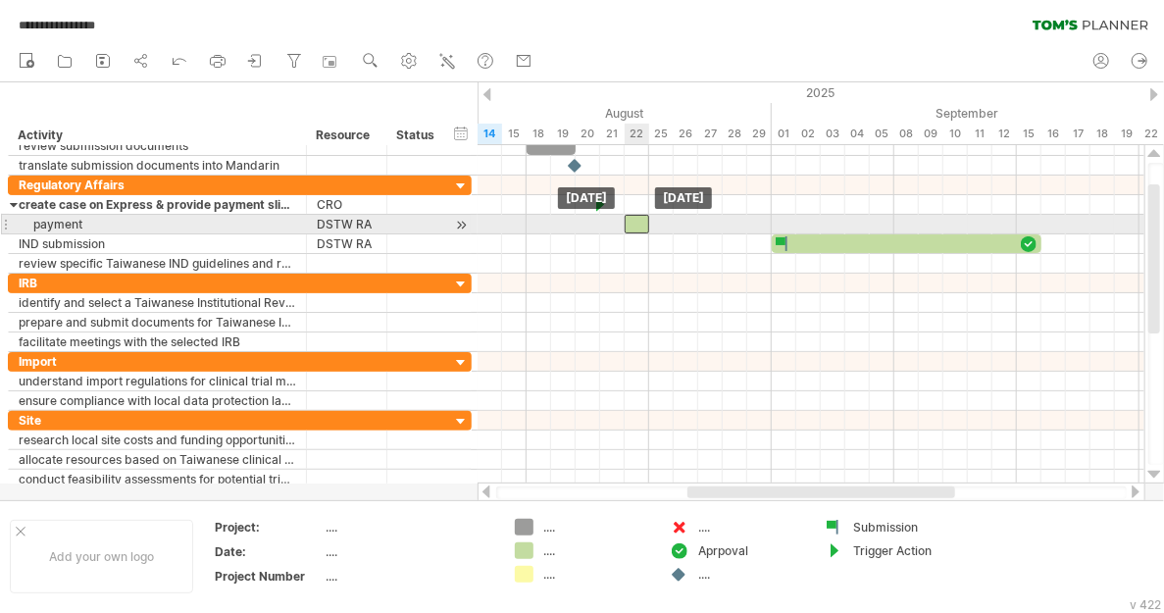
click at [636, 225] on div at bounding box center [637, 224] width 25 height 19
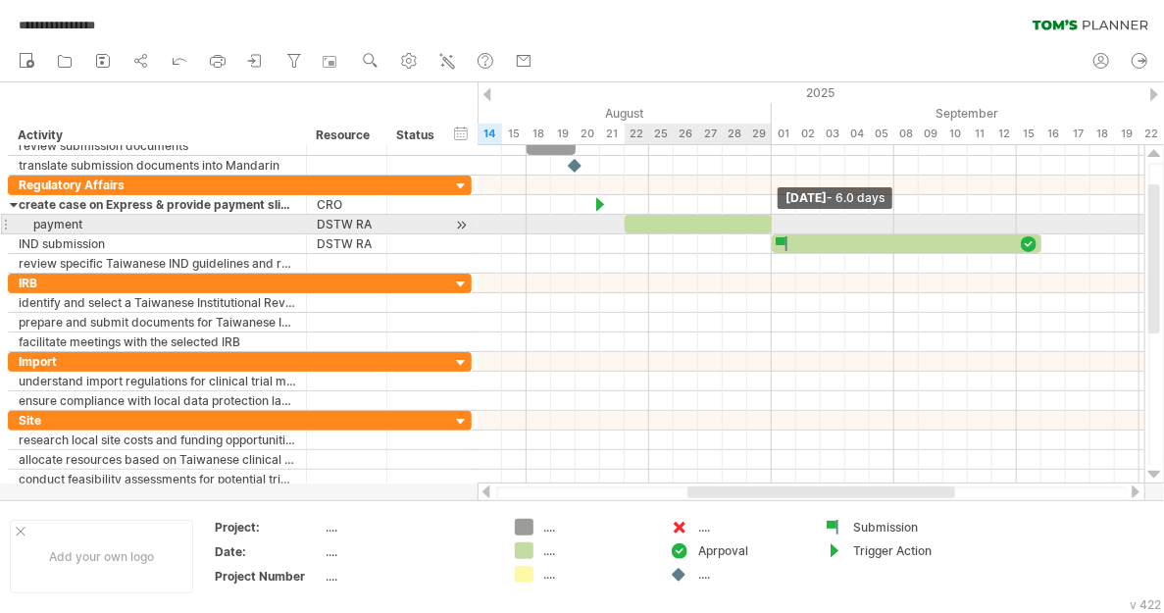
drag, startPoint x: 647, startPoint y: 220, endPoint x: 765, endPoint y: 225, distance: 117.8
click at [765, 225] on div at bounding box center [698, 224] width 147 height 19
click at [630, 221] on div at bounding box center [698, 224] width 147 height 19
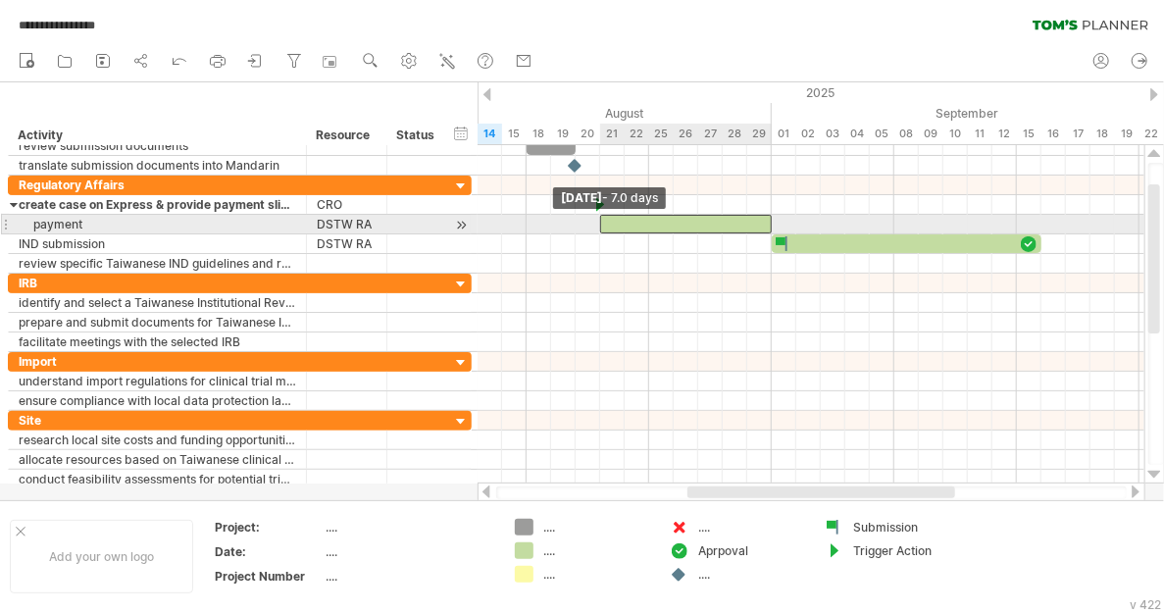
drag, startPoint x: 626, startPoint y: 221, endPoint x: 602, endPoint y: 221, distance: 23.5
click at [602, 221] on span at bounding box center [600, 224] width 8 height 19
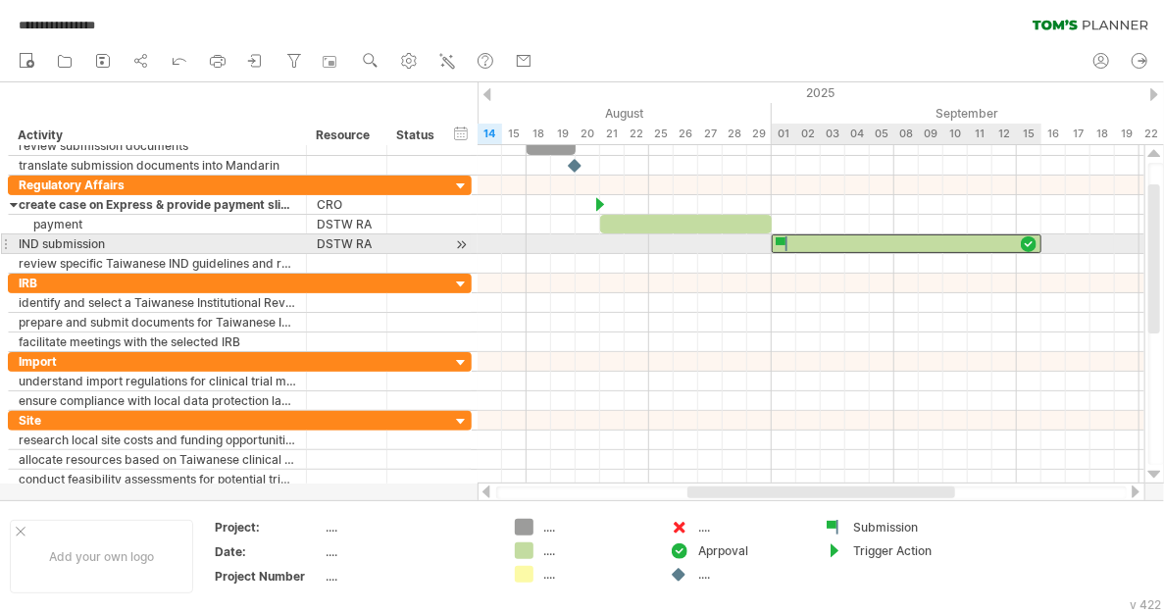
click at [808, 239] on div at bounding box center [907, 243] width 270 height 19
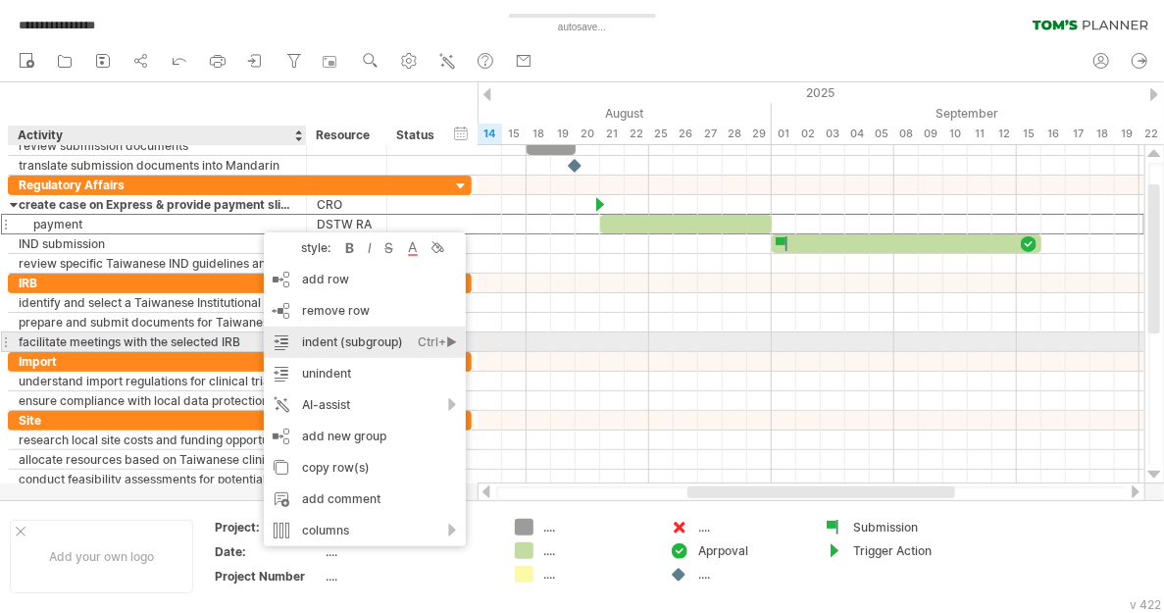
click at [343, 347] on div "indent (subgroup) Ctrl+► Cmd+►" at bounding box center [365, 341] width 202 height 31
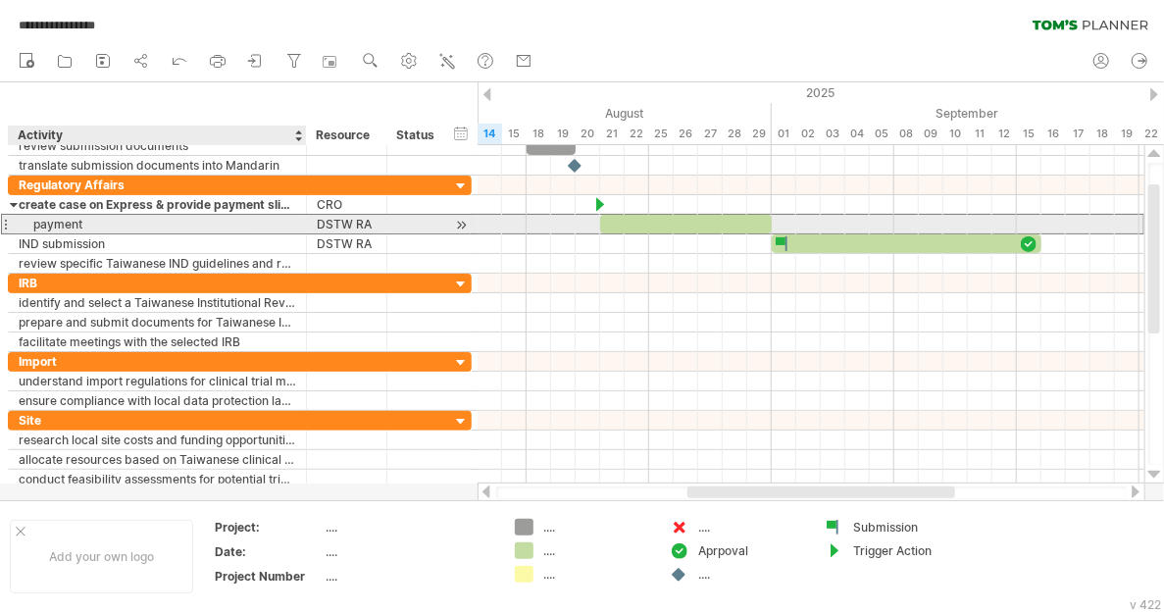
click at [194, 225] on div "payment" at bounding box center [157, 224] width 277 height 19
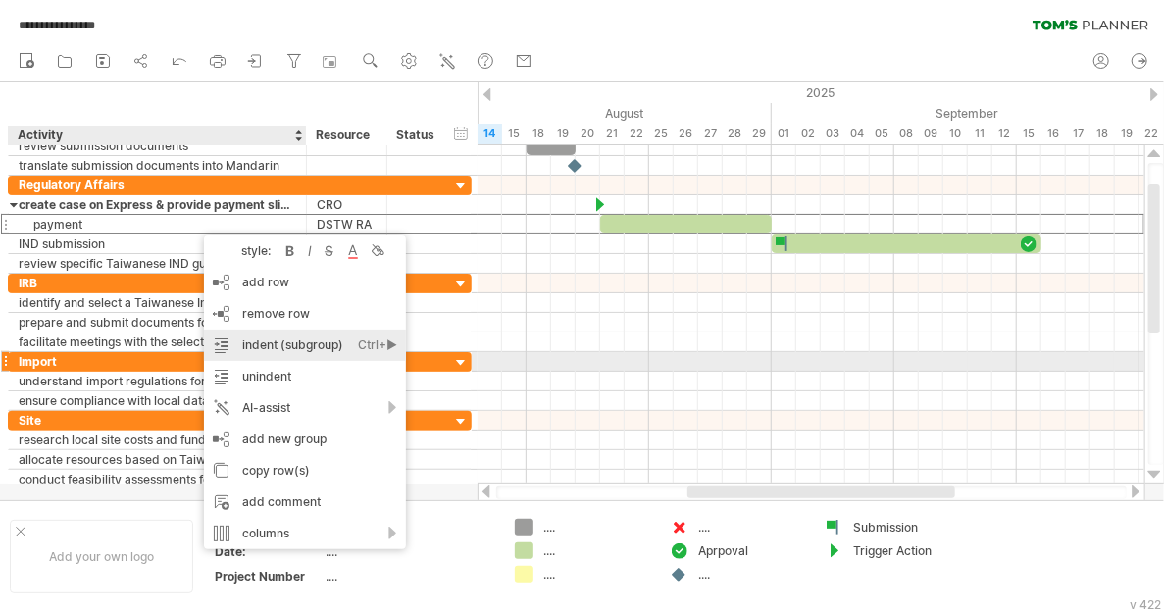
click at [325, 353] on div "indent (subgroup) Ctrl+► Cmd+►" at bounding box center [305, 344] width 202 height 31
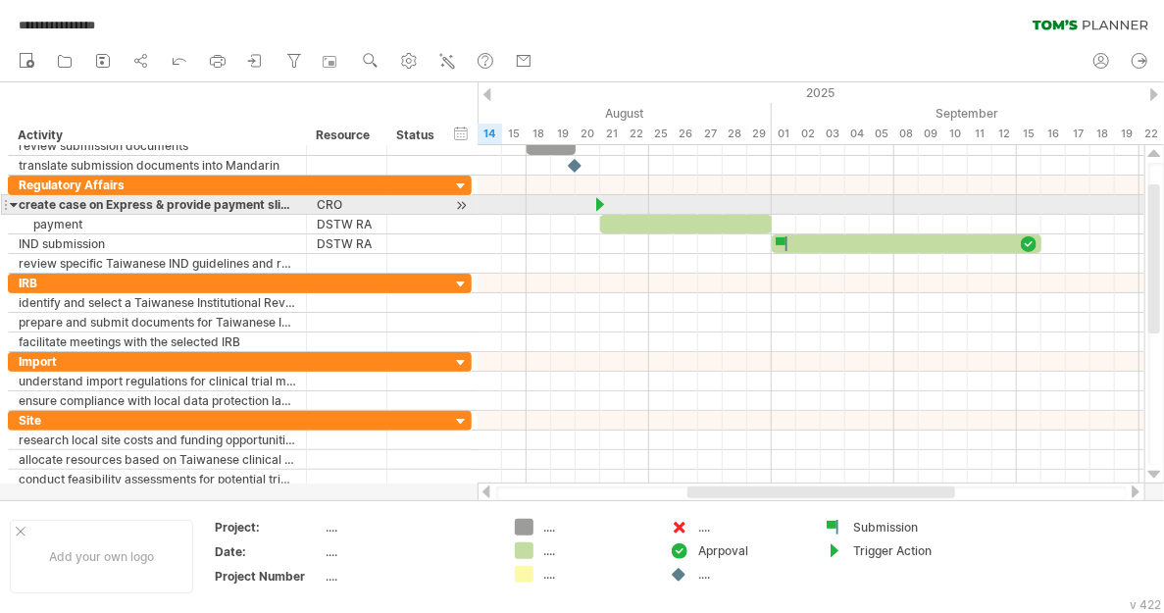
click at [13, 200] on div at bounding box center [14, 204] width 9 height 19
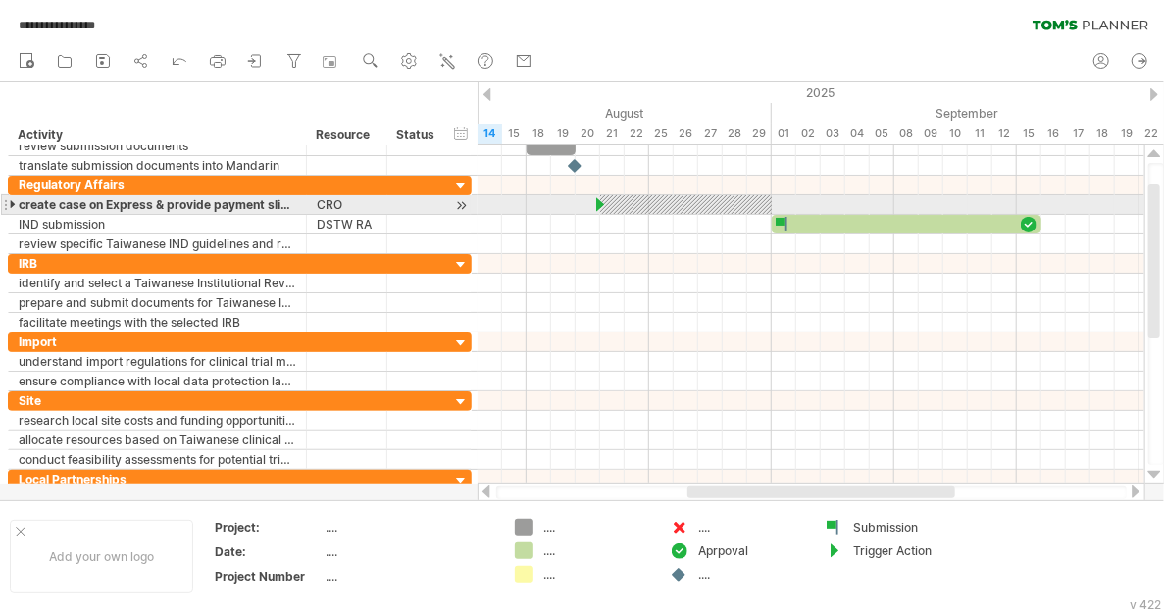
click at [13, 200] on div at bounding box center [14, 204] width 9 height 19
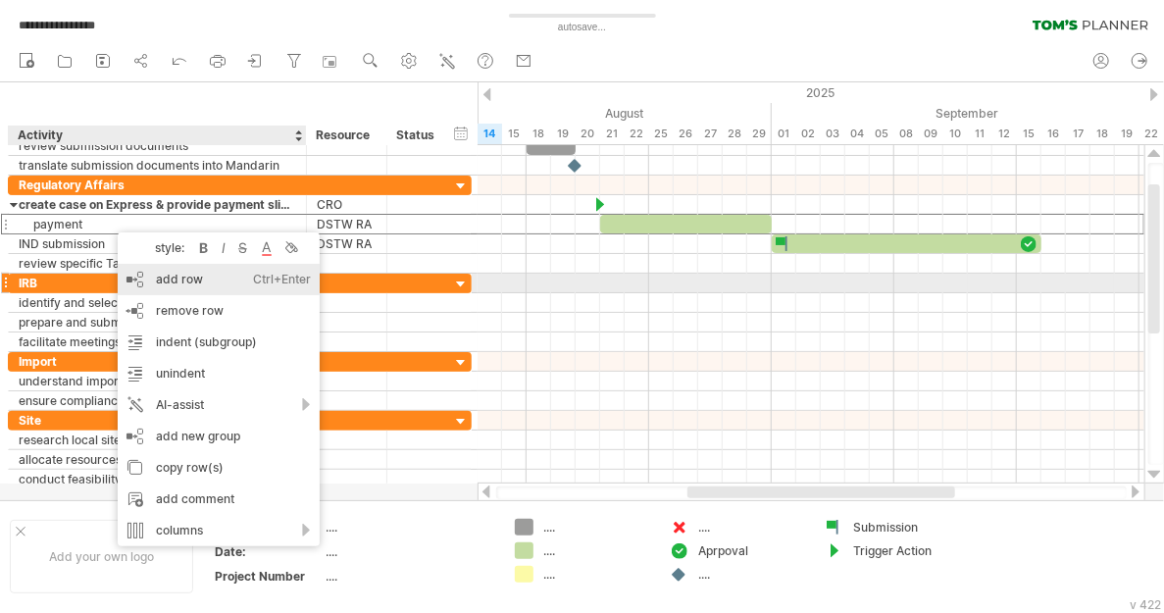
click at [156, 283] on div "add row Ctrl+Enter Cmd+Enter" at bounding box center [219, 279] width 202 height 31
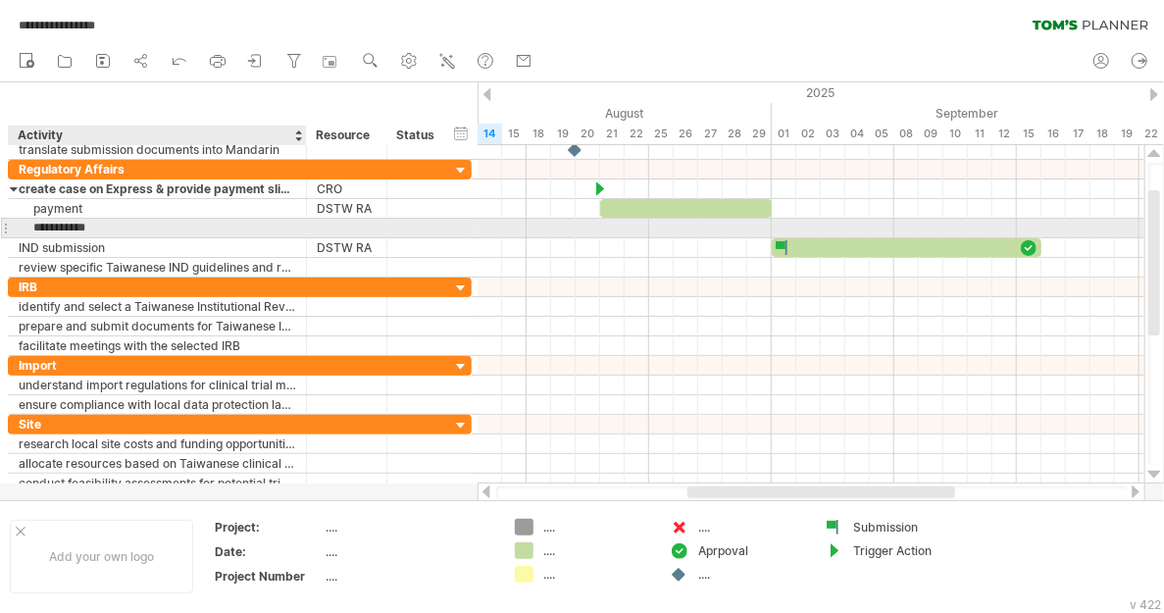
type input "**********"
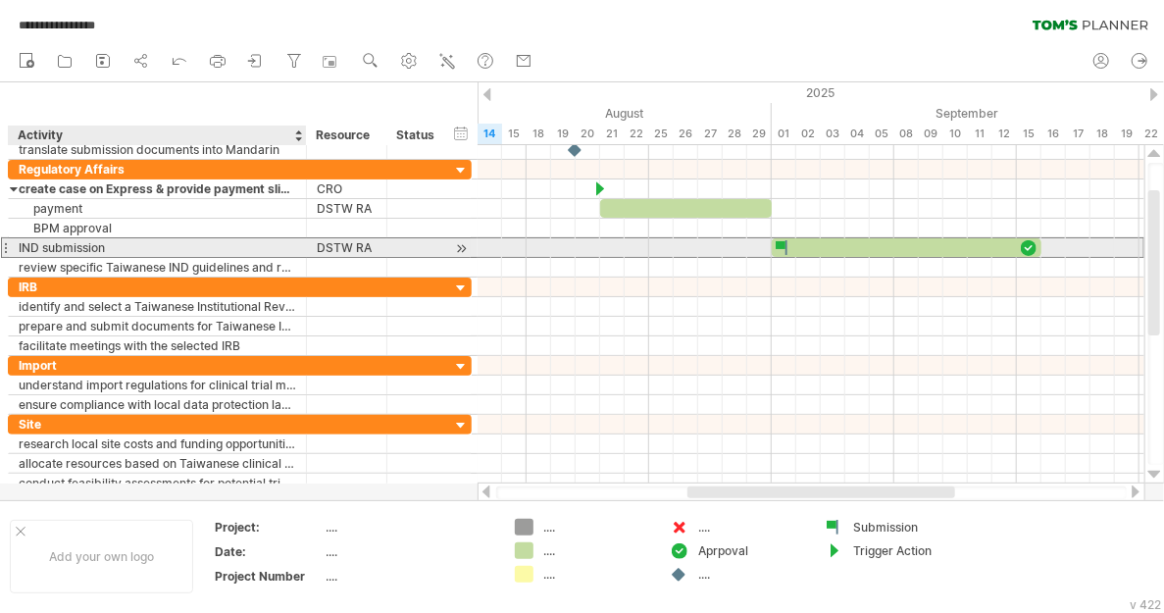
click at [160, 244] on div "IND submission" at bounding box center [157, 247] width 277 height 19
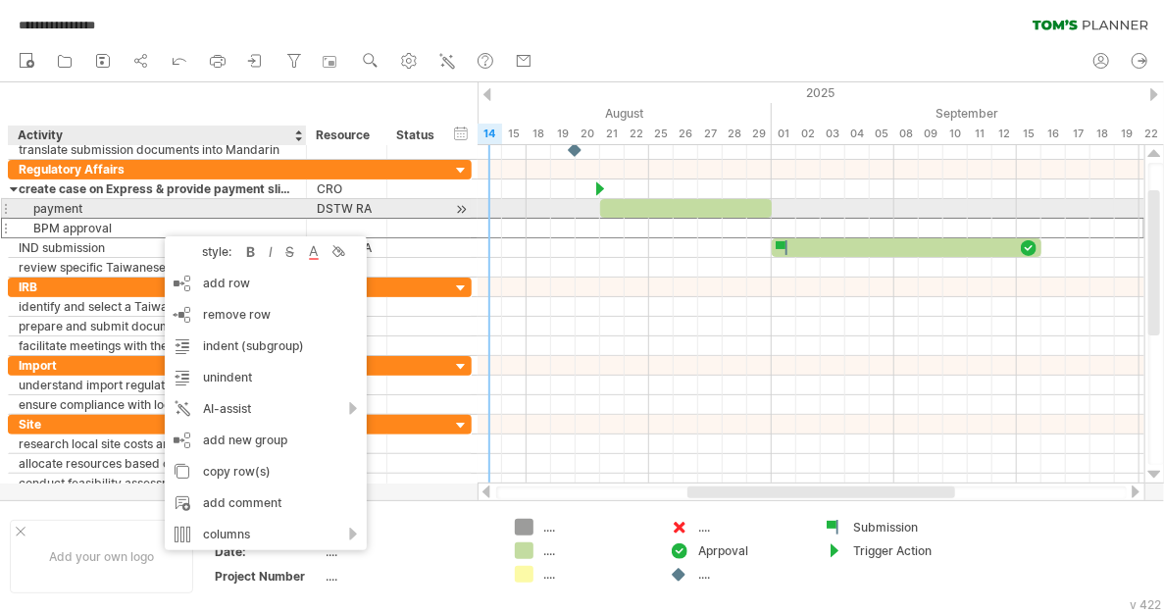
click at [355, 210] on div "DSTW RA" at bounding box center [347, 208] width 60 height 19
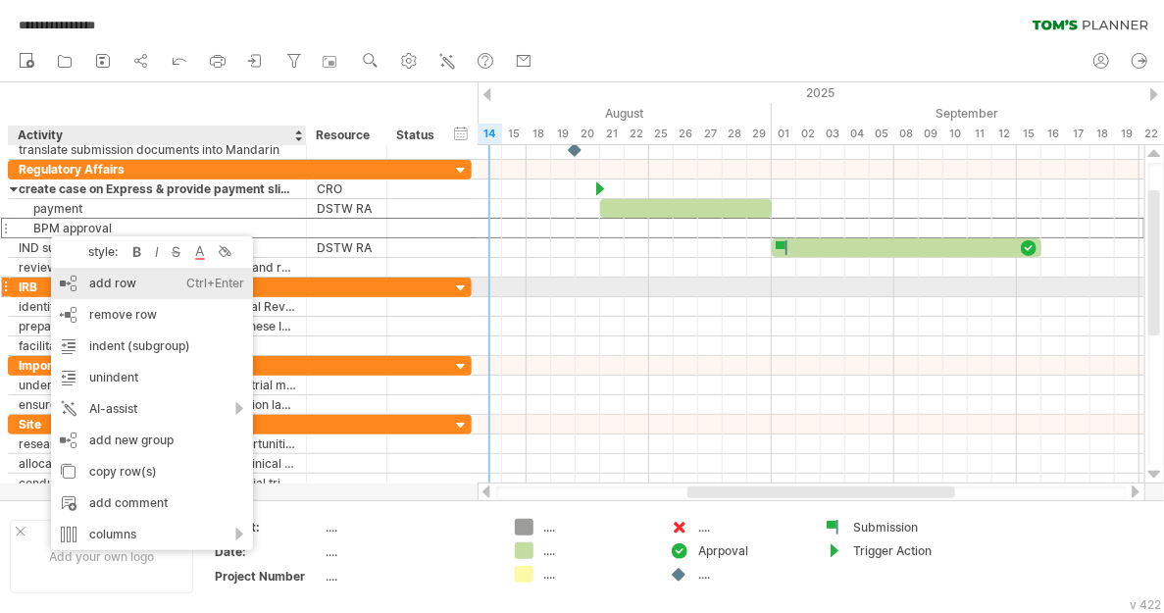
click at [116, 285] on div "add row Ctrl+Enter Cmd+Enter" at bounding box center [152, 283] width 202 height 31
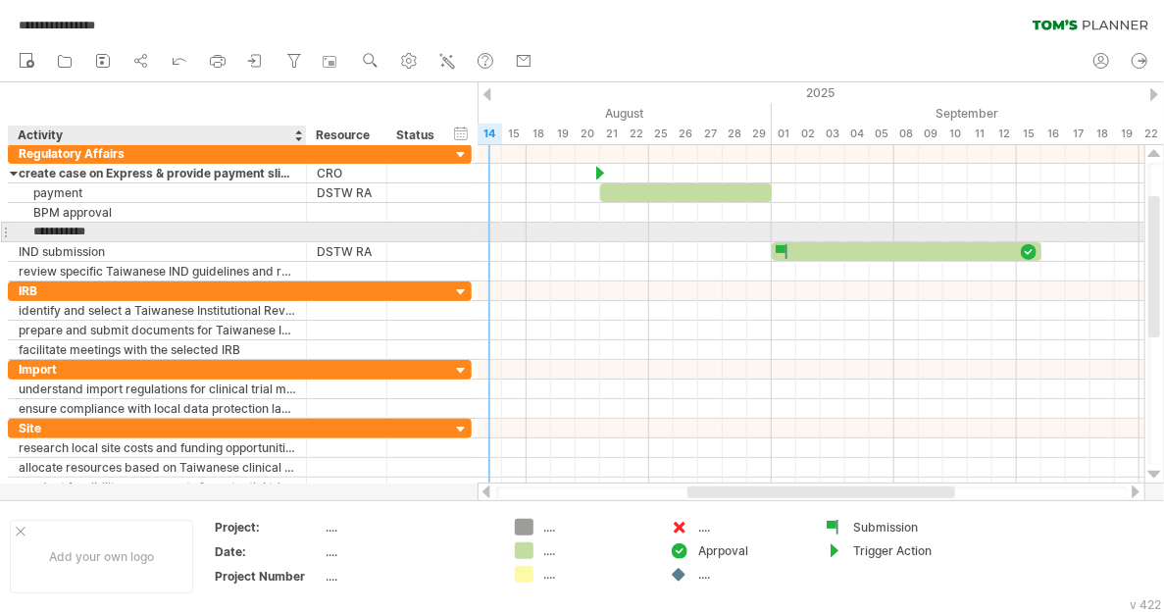
type input "**********"
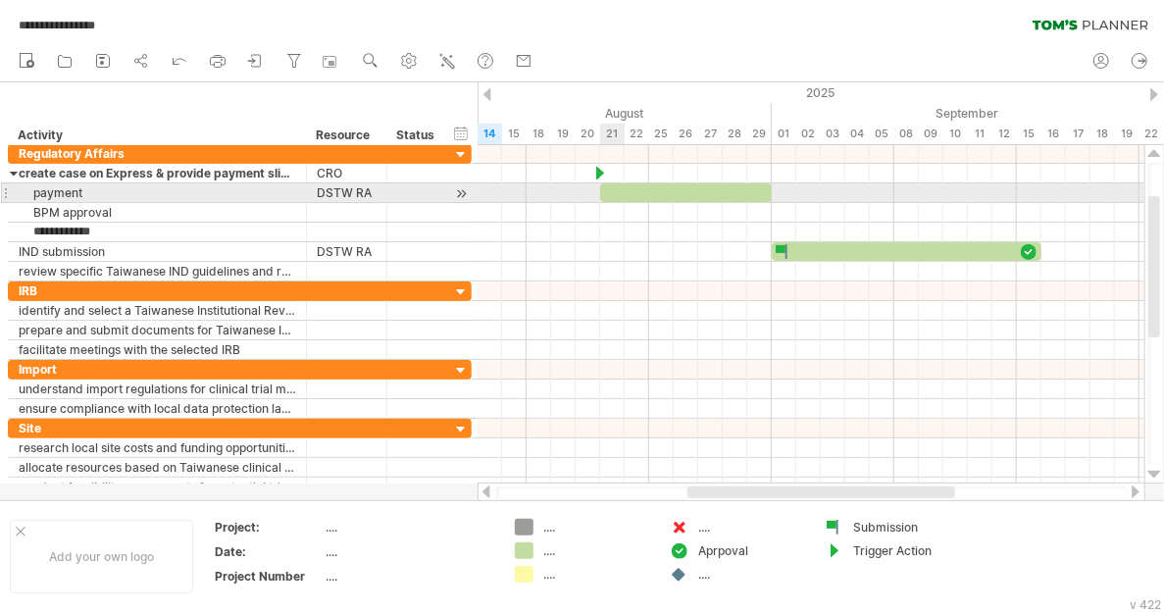
click at [614, 193] on div at bounding box center [686, 192] width 172 height 19
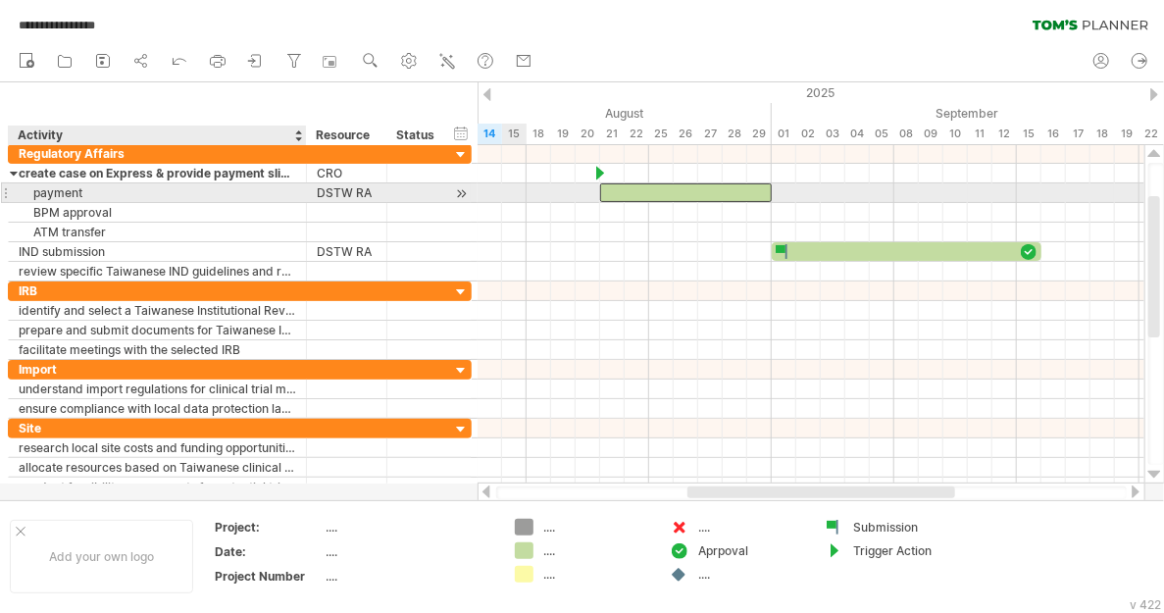
click at [101, 192] on div "payment" at bounding box center [157, 192] width 277 height 19
click at [101, 192] on input "*******" at bounding box center [157, 192] width 277 height 19
click at [101, 188] on input "*******" at bounding box center [157, 192] width 277 height 19
type input "**********"
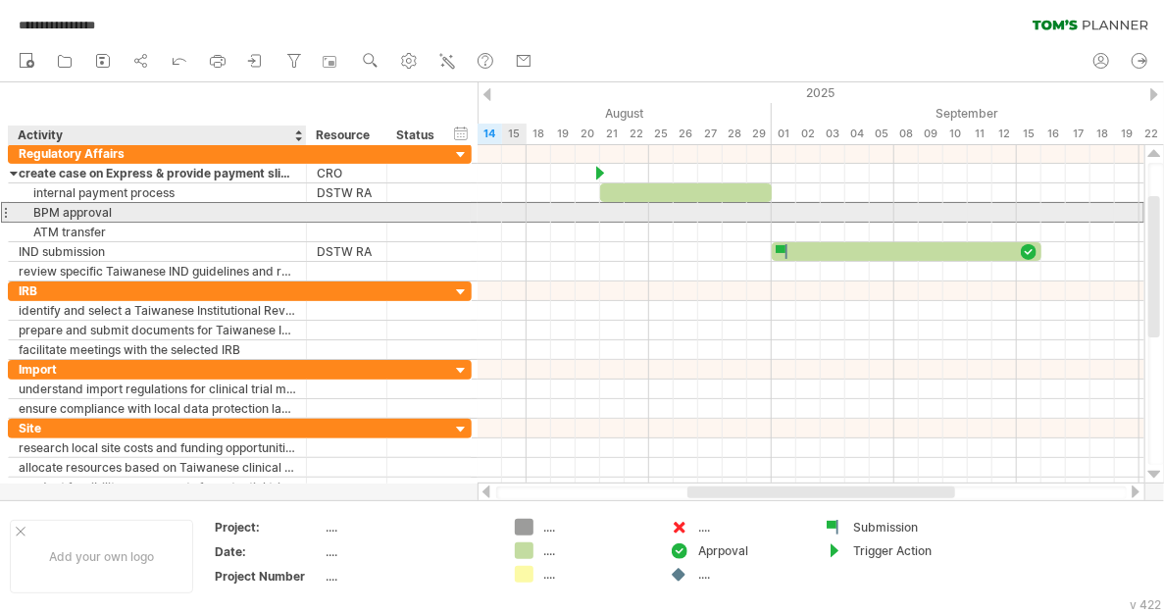
click at [126, 209] on div "BPM approval" at bounding box center [157, 212] width 277 height 19
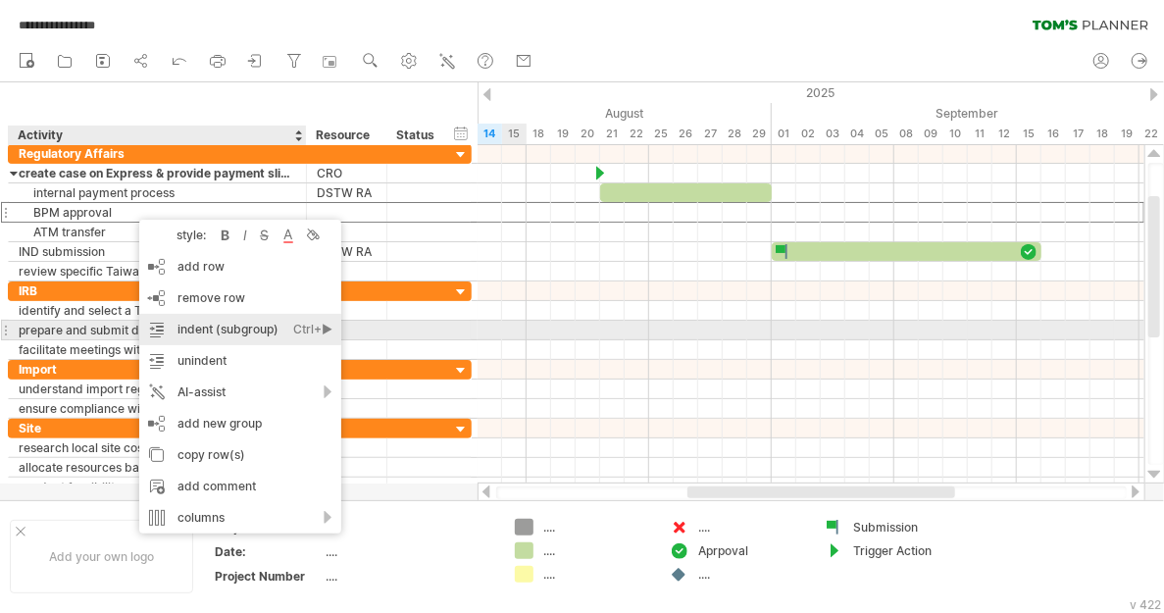
click at [254, 334] on div "indent (subgroup) Ctrl+► Cmd+►" at bounding box center [240, 329] width 202 height 31
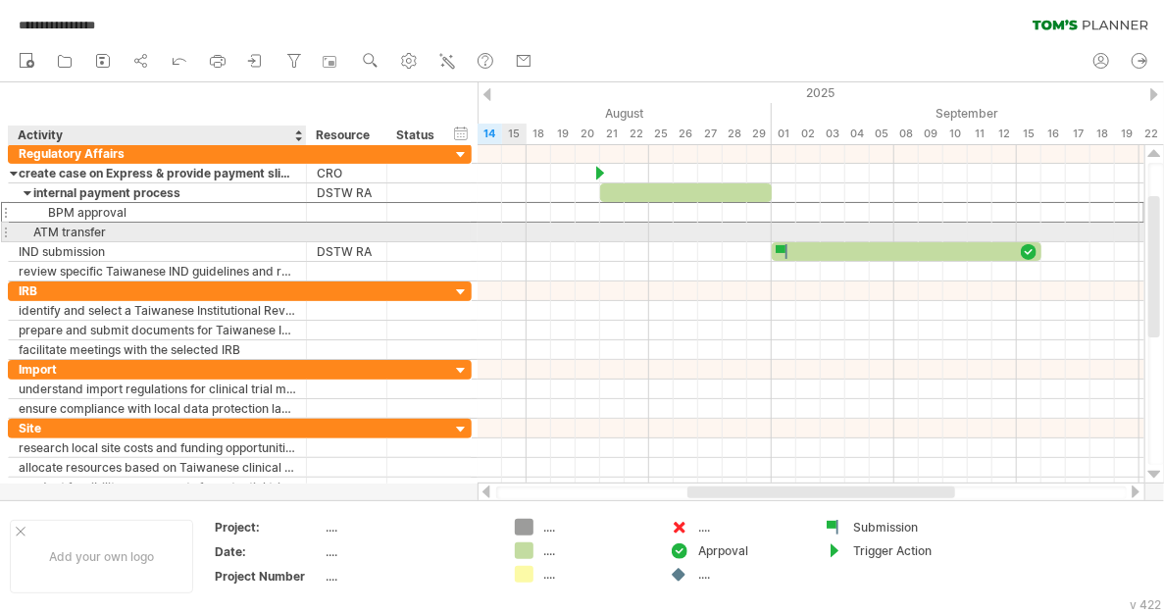
click at [141, 233] on div "ATM transfer" at bounding box center [157, 232] width 277 height 19
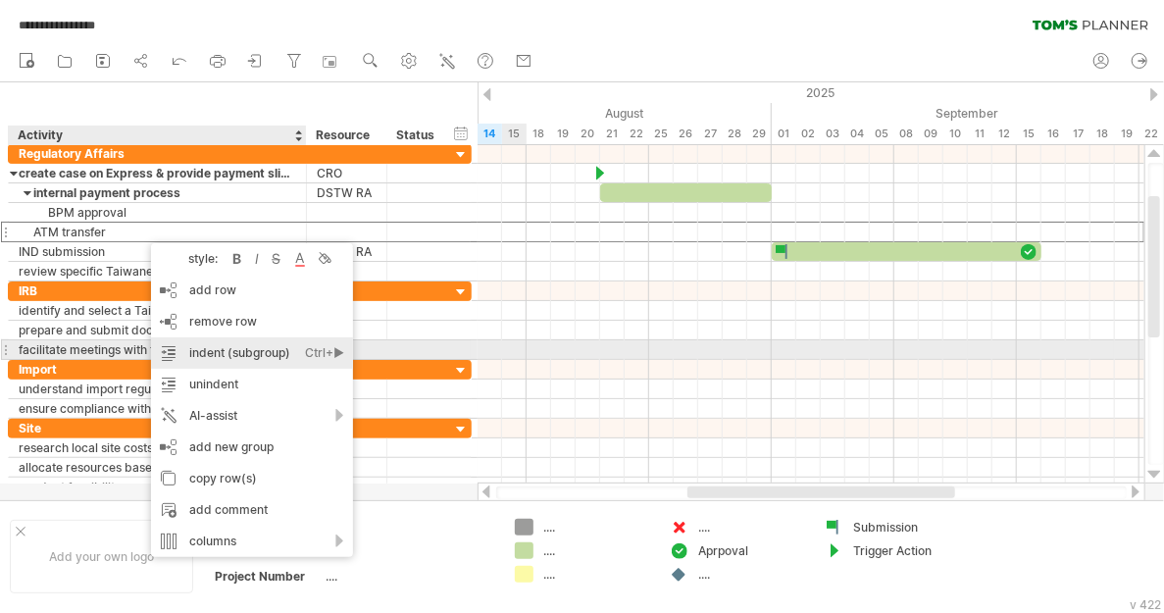
click at [200, 347] on div "indent (subgroup) Ctrl+► Cmd+►" at bounding box center [252, 352] width 202 height 31
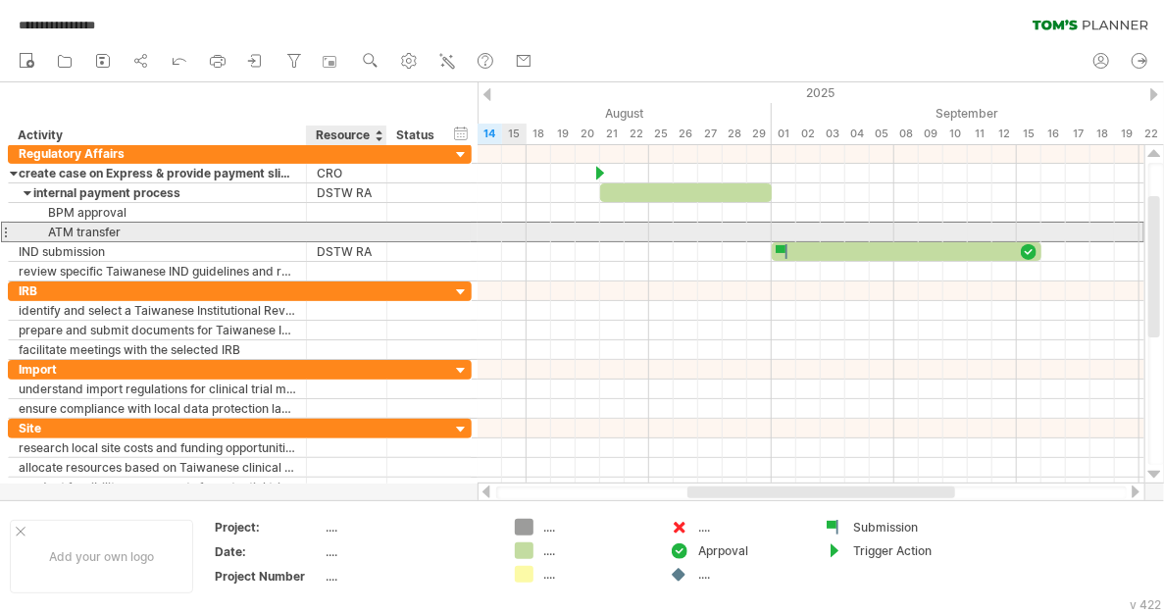
click at [355, 231] on div at bounding box center [347, 232] width 60 height 19
type input "**********"
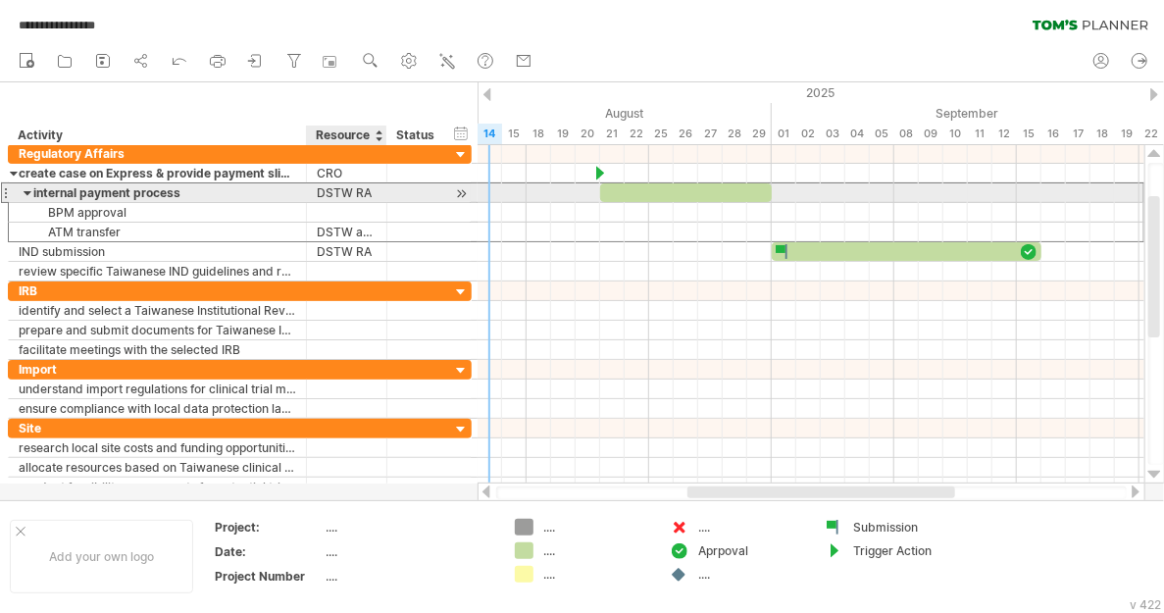
click at [351, 188] on div "DSTW RA" at bounding box center [347, 192] width 60 height 19
drag, startPoint x: 354, startPoint y: 188, endPoint x: 375, endPoint y: 191, distance: 20.8
click at [375, 191] on input "*******" at bounding box center [347, 192] width 60 height 19
type input "****"
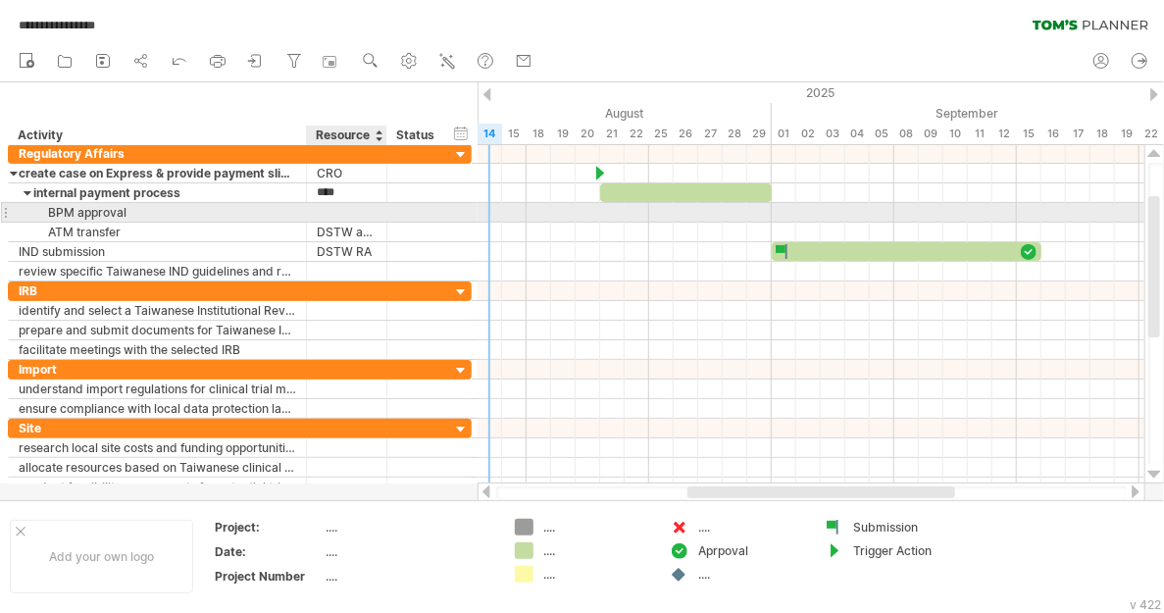
click at [349, 205] on div at bounding box center [347, 212] width 60 height 19
type input "**"
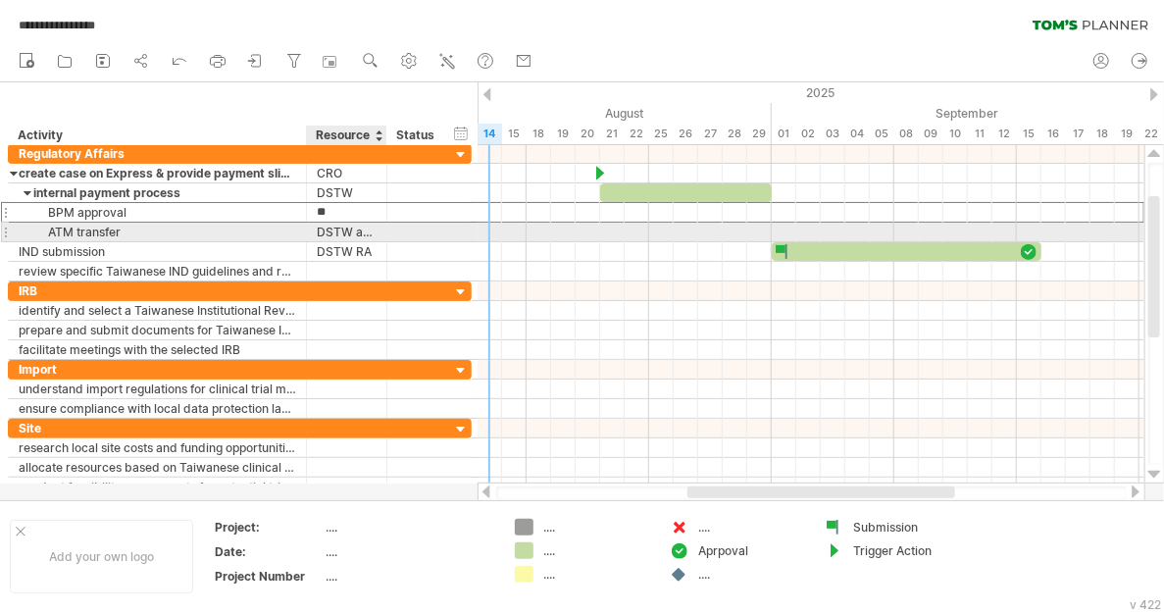
click at [341, 225] on div "DSTW account" at bounding box center [347, 232] width 60 height 19
type input "*"
click at [329, 229] on div at bounding box center [347, 232] width 60 height 19
click at [317, 223] on input "text" at bounding box center [317, 223] width 0 height 0
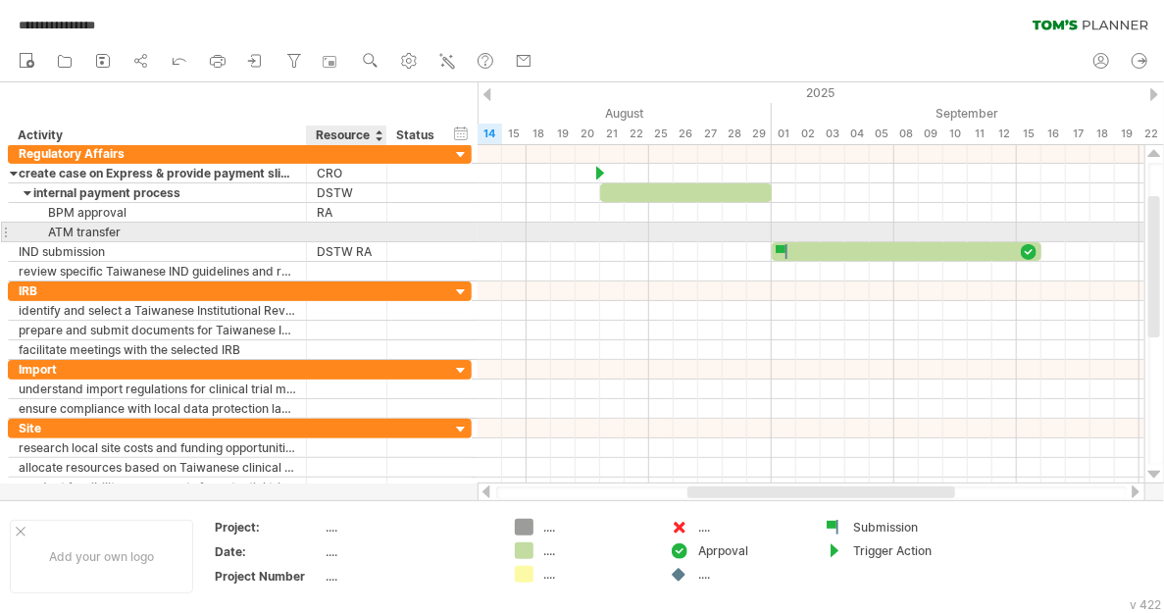
paste input "**********"
click at [328, 229] on input "**********" at bounding box center [347, 232] width 60 height 19
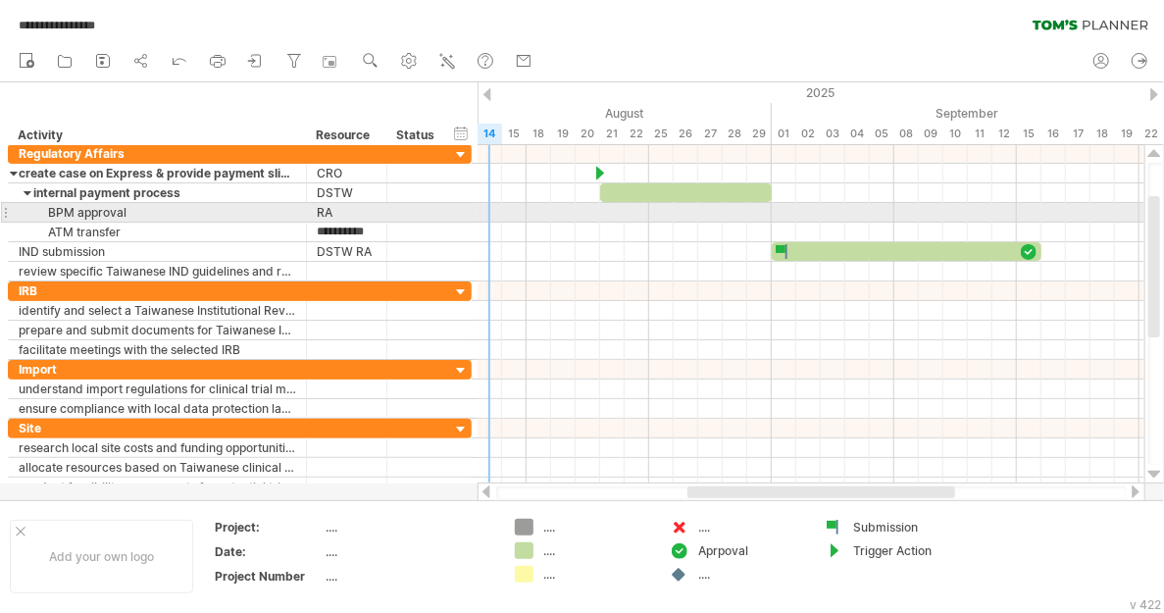
scroll to position [0, 0]
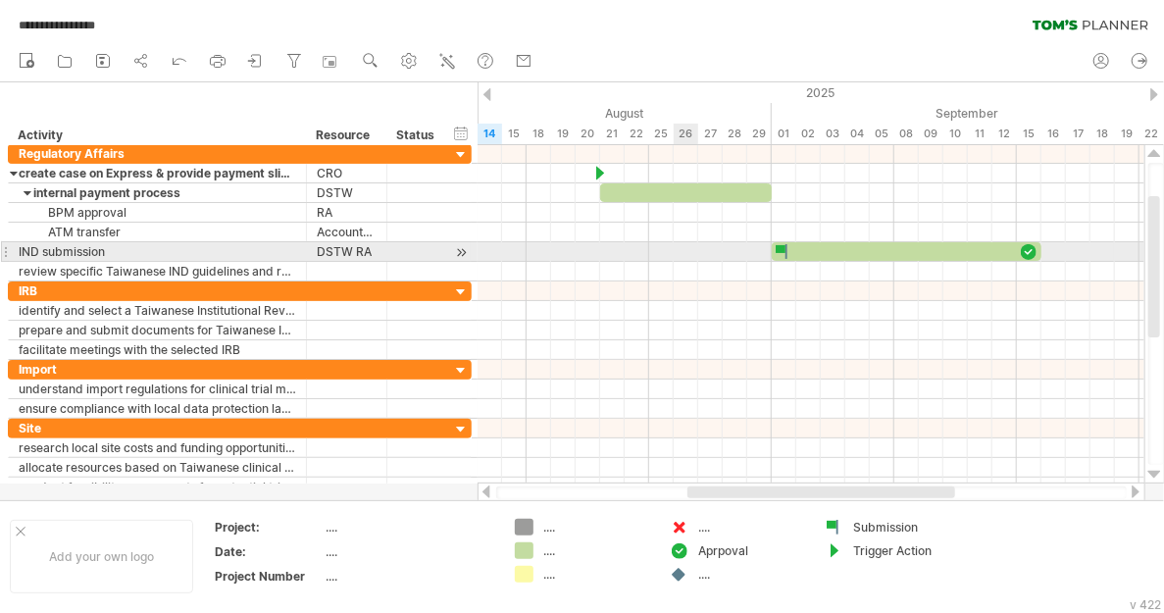
click at [675, 244] on div at bounding box center [810, 252] width 667 height 20
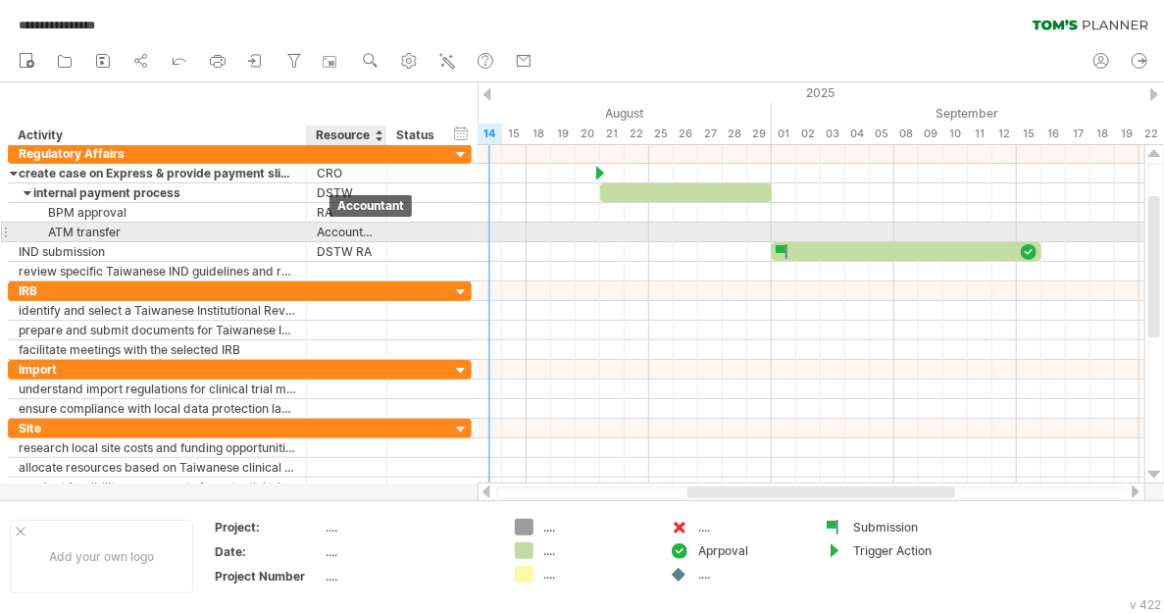
click at [318, 228] on div "Accountant" at bounding box center [347, 232] width 60 height 19
click at [318, 228] on input "**********" at bounding box center [347, 232] width 60 height 19
type input "**********"
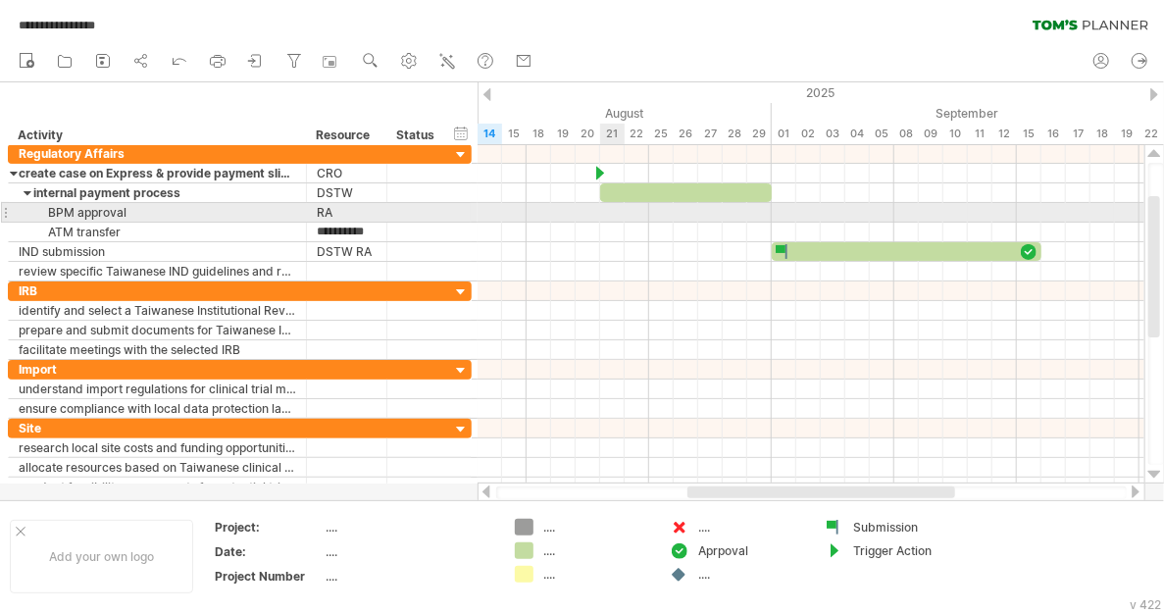
click at [609, 211] on div at bounding box center [810, 213] width 667 height 20
click at [633, 209] on div at bounding box center [810, 213] width 667 height 20
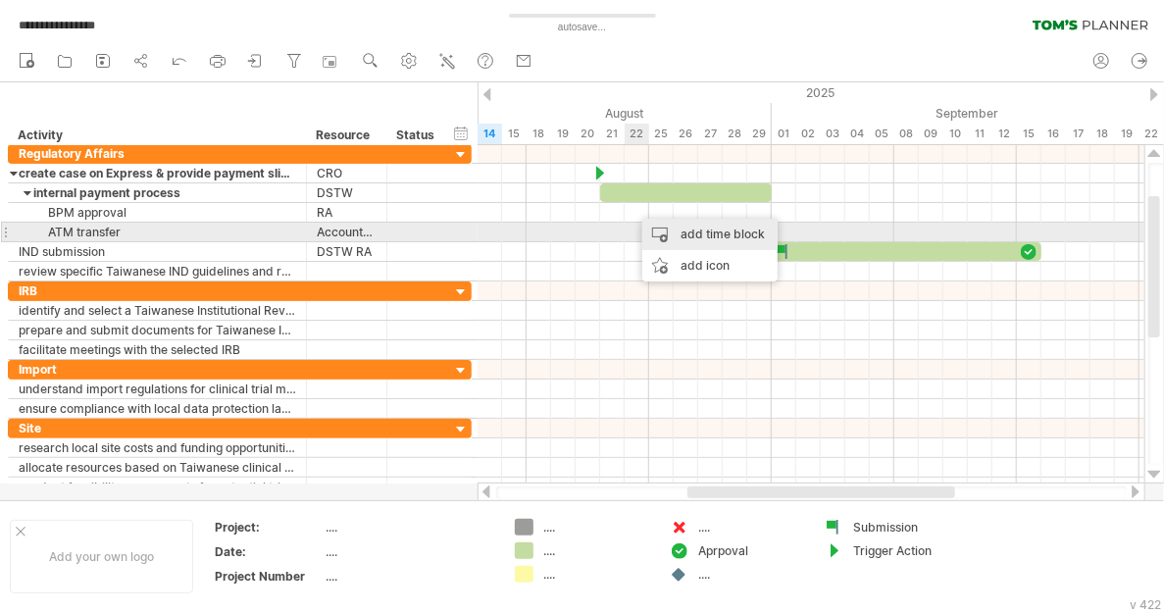
click at [665, 227] on div "add time block" at bounding box center [709, 234] width 135 height 31
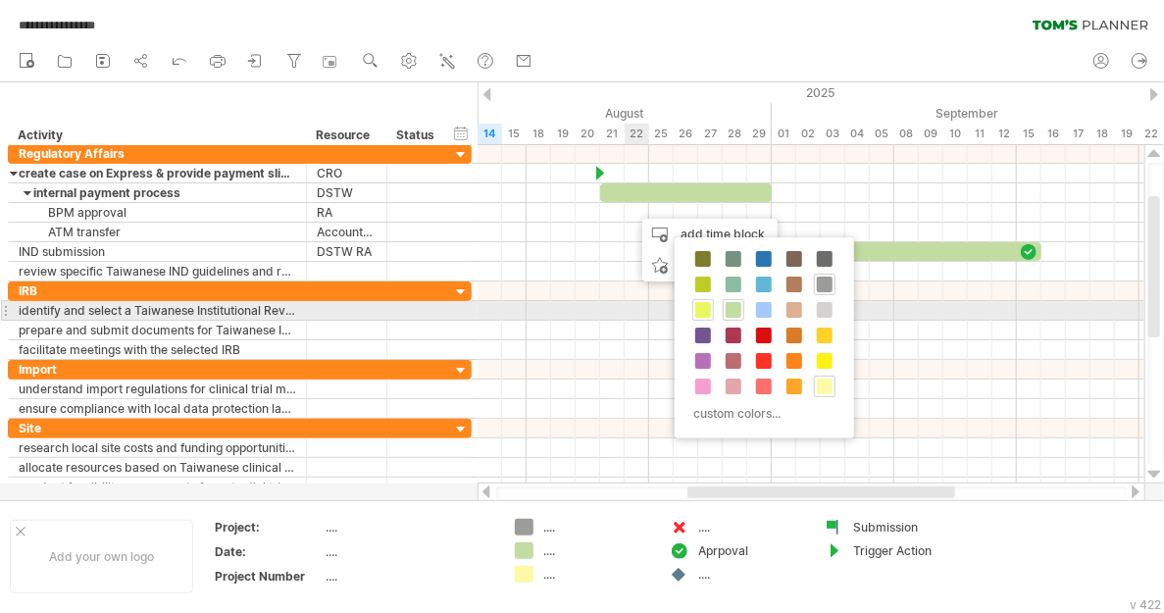
click at [704, 307] on span at bounding box center [703, 310] width 16 height 16
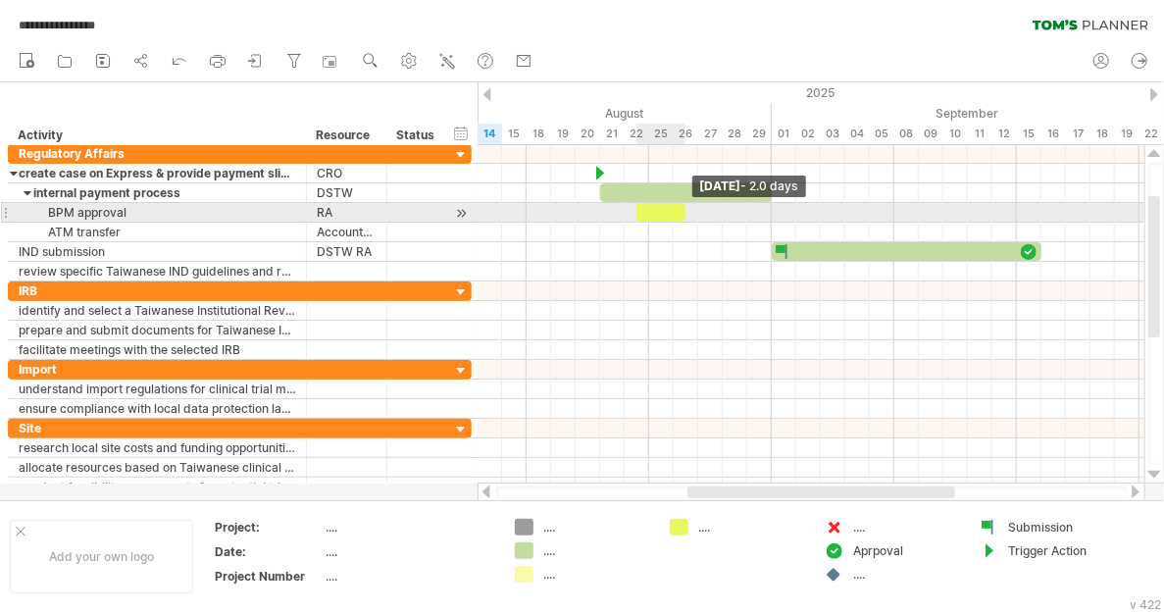
drag, startPoint x: 657, startPoint y: 209, endPoint x: 679, endPoint y: 210, distance: 22.6
click at [679, 210] on div at bounding box center [660, 212] width 49 height 19
drag, startPoint x: 662, startPoint y: 210, endPoint x: 646, endPoint y: 212, distance: 15.8
click at [646, 212] on div at bounding box center [649, 212] width 49 height 19
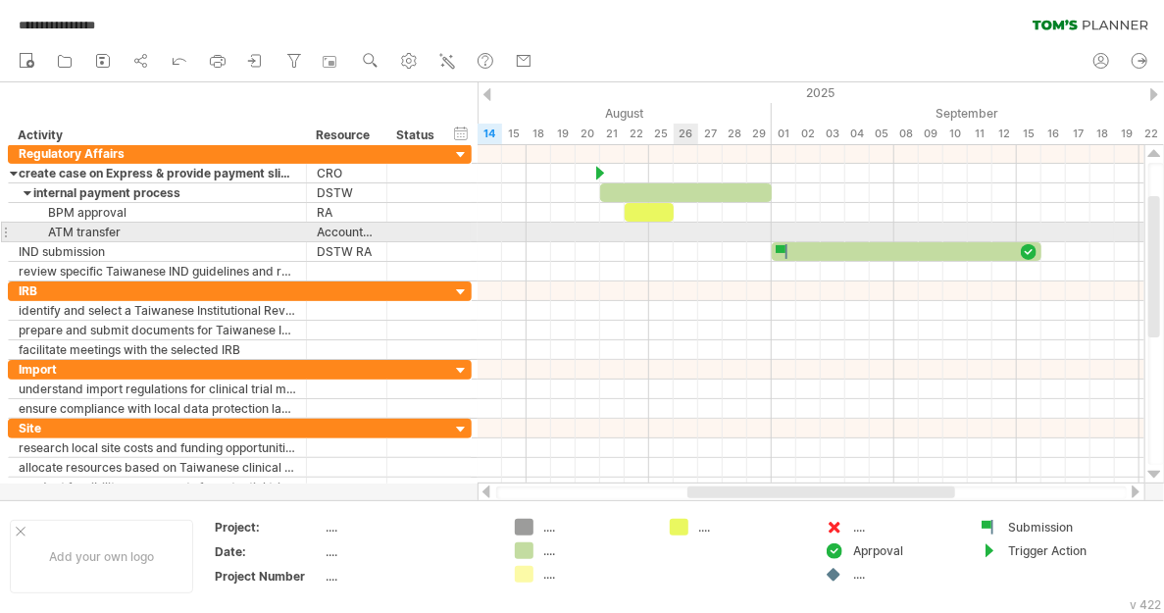
click at [686, 228] on div at bounding box center [810, 233] width 667 height 20
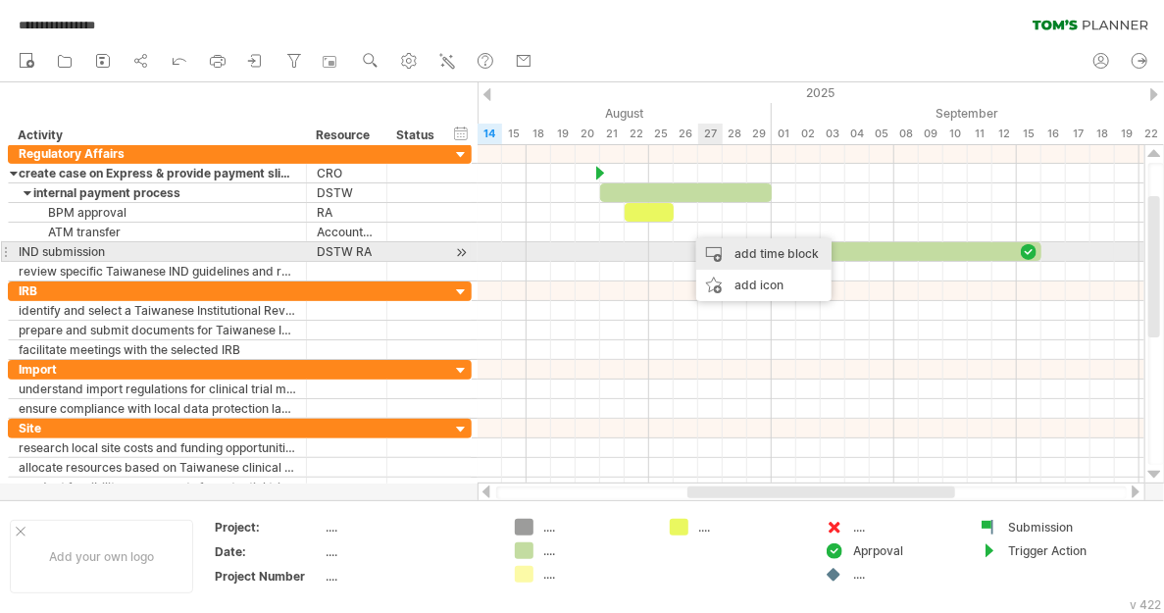
click at [742, 250] on div "add time block" at bounding box center [763, 253] width 135 height 31
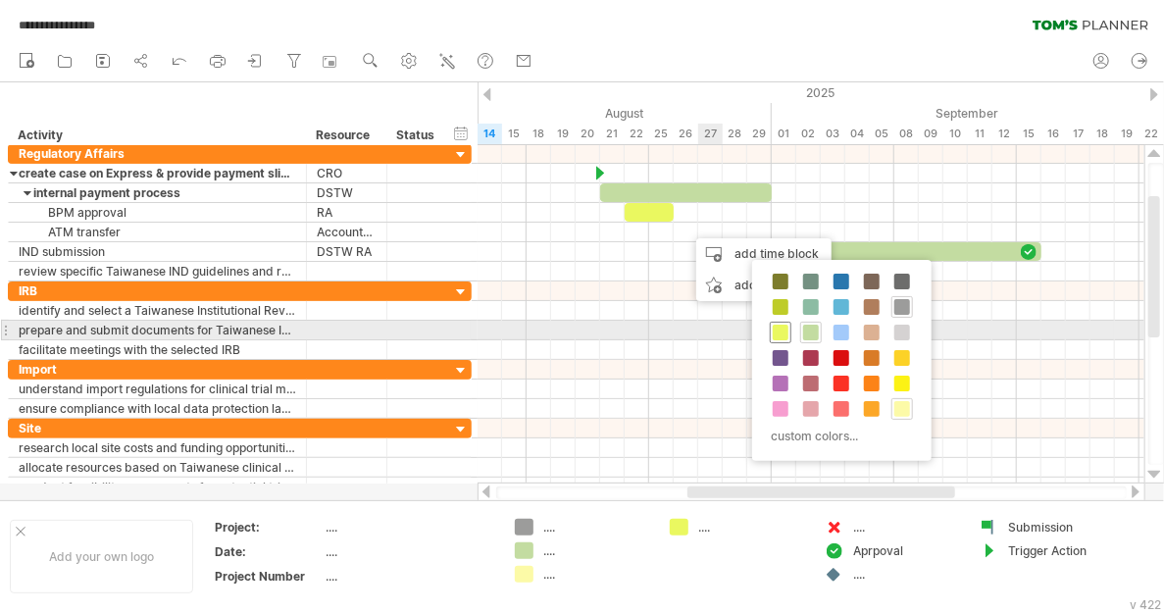
click at [777, 325] on span at bounding box center [781, 333] width 16 height 16
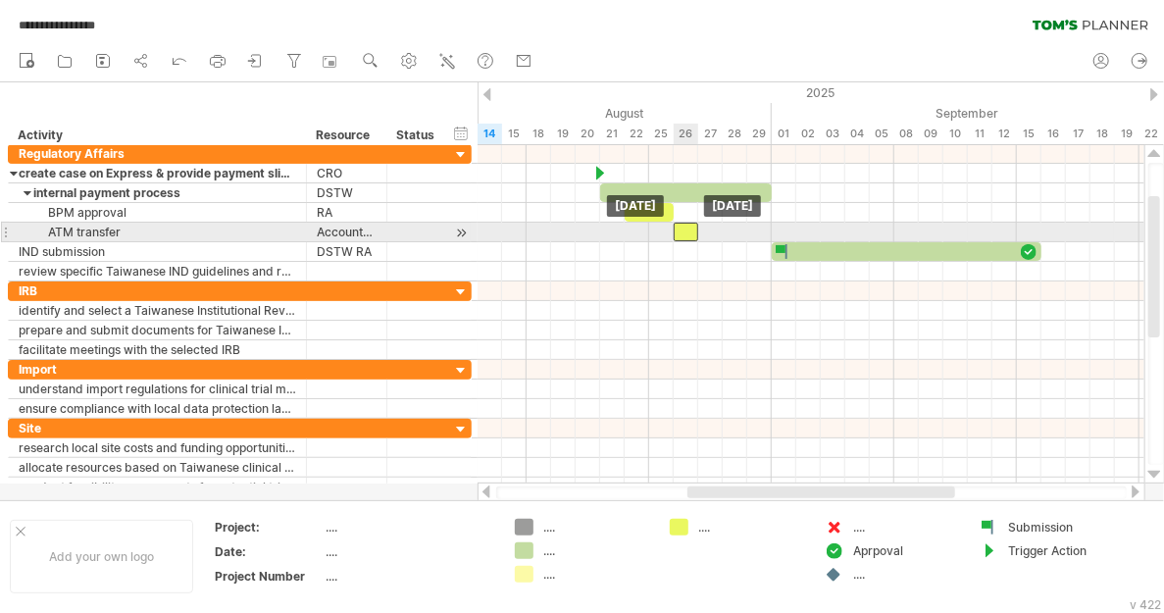
click at [689, 231] on div at bounding box center [686, 232] width 25 height 19
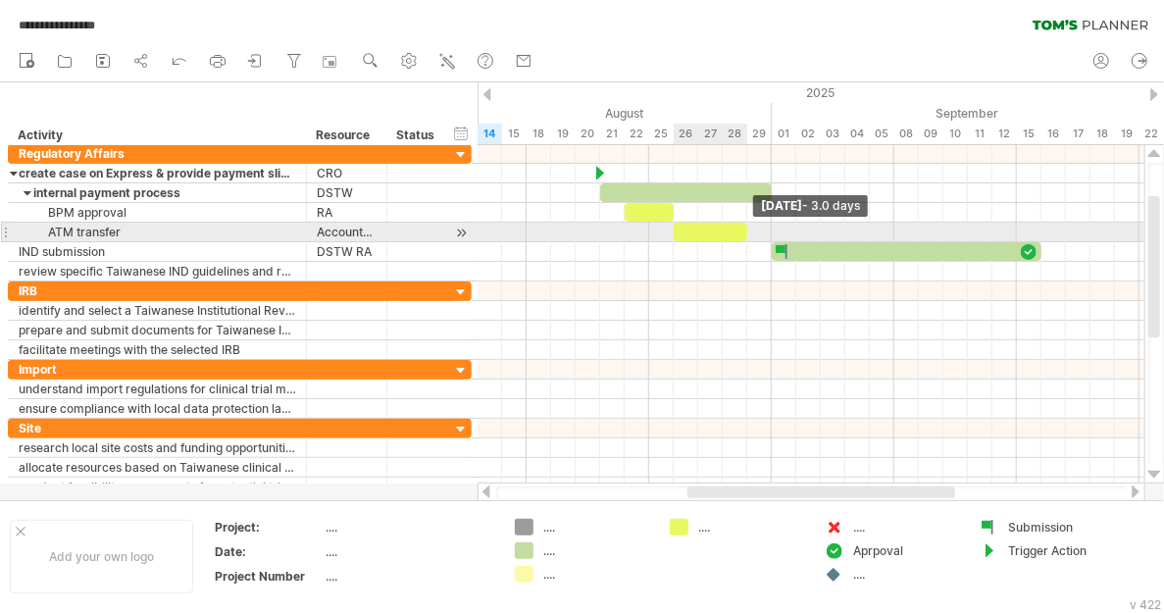
drag, startPoint x: 699, startPoint y: 231, endPoint x: 743, endPoint y: 233, distance: 44.2
click at [743, 233] on span at bounding box center [747, 232] width 8 height 19
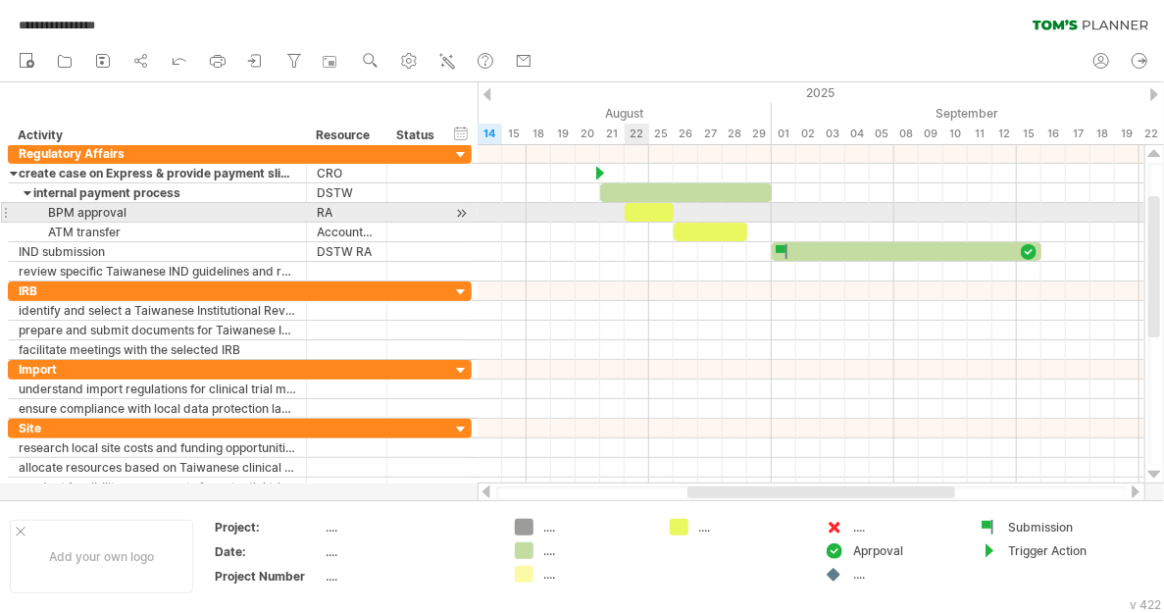
click at [639, 210] on div at bounding box center [649, 212] width 49 height 19
drag, startPoint x: 626, startPoint y: 209, endPoint x: 606, endPoint y: 209, distance: 20.6
click at [606, 209] on div at bounding box center [637, 212] width 74 height 19
drag, startPoint x: 675, startPoint y: 211, endPoint x: 651, endPoint y: 211, distance: 23.5
click at [651, 211] on span at bounding box center [649, 212] width 8 height 19
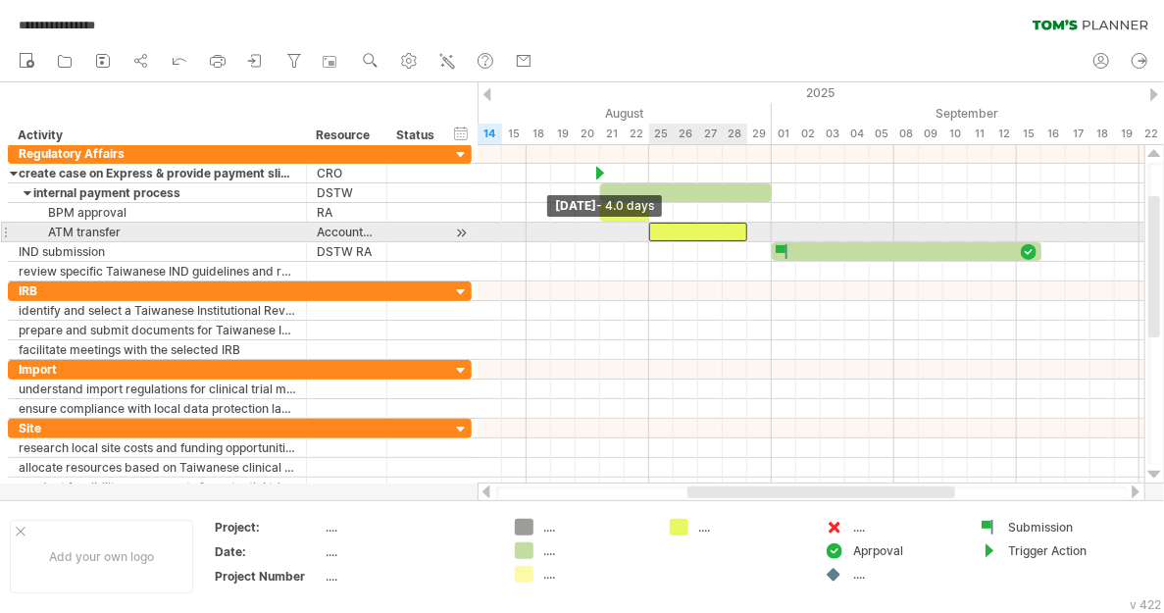
drag, startPoint x: 675, startPoint y: 230, endPoint x: 652, endPoint y: 230, distance: 22.5
click at [652, 230] on span at bounding box center [649, 232] width 8 height 19
click at [728, 231] on div at bounding box center [698, 232] width 98 height 19
drag, startPoint x: 745, startPoint y: 230, endPoint x: 720, endPoint y: 231, distance: 25.5
click at [720, 231] on span at bounding box center [723, 232] width 8 height 19
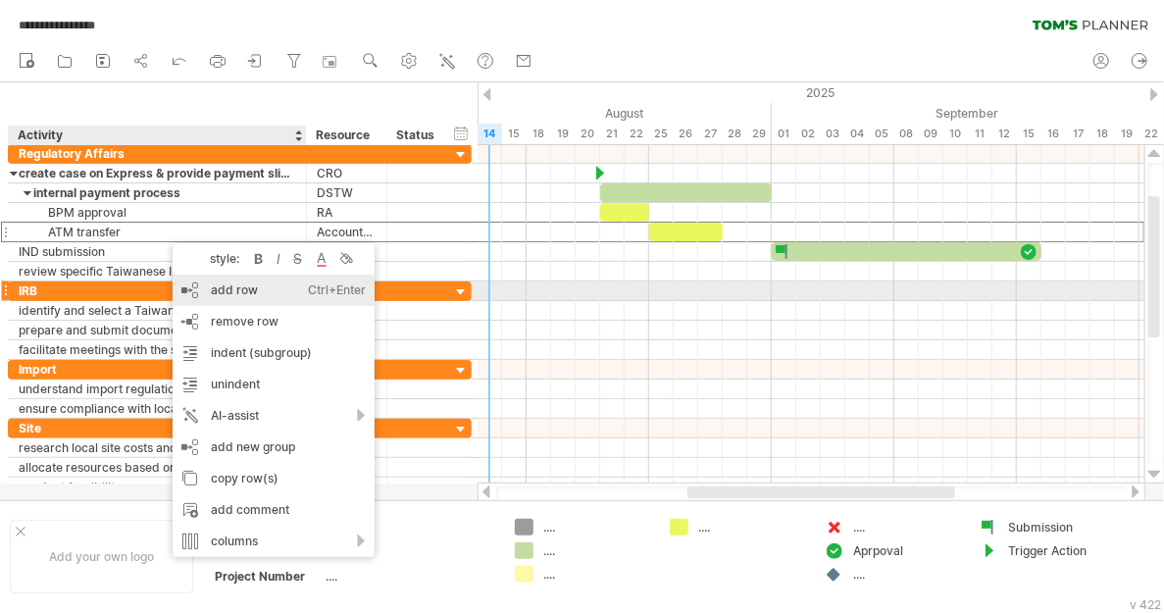
click at [247, 286] on div "add row Ctrl+Enter Cmd+Enter" at bounding box center [274, 290] width 202 height 31
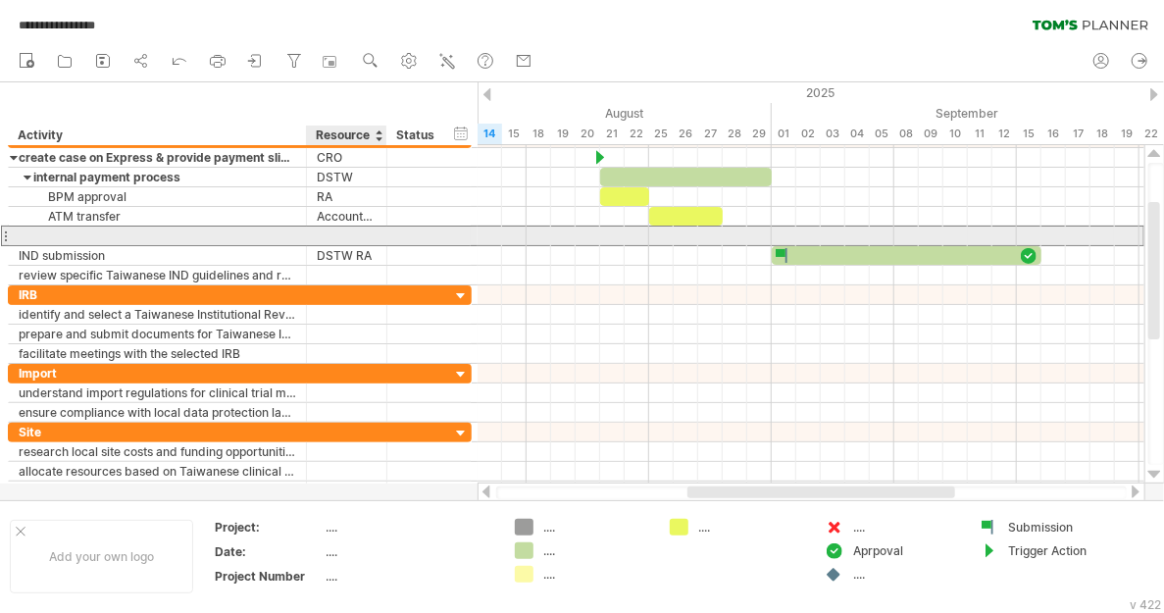
click at [357, 229] on div at bounding box center [347, 235] width 60 height 19
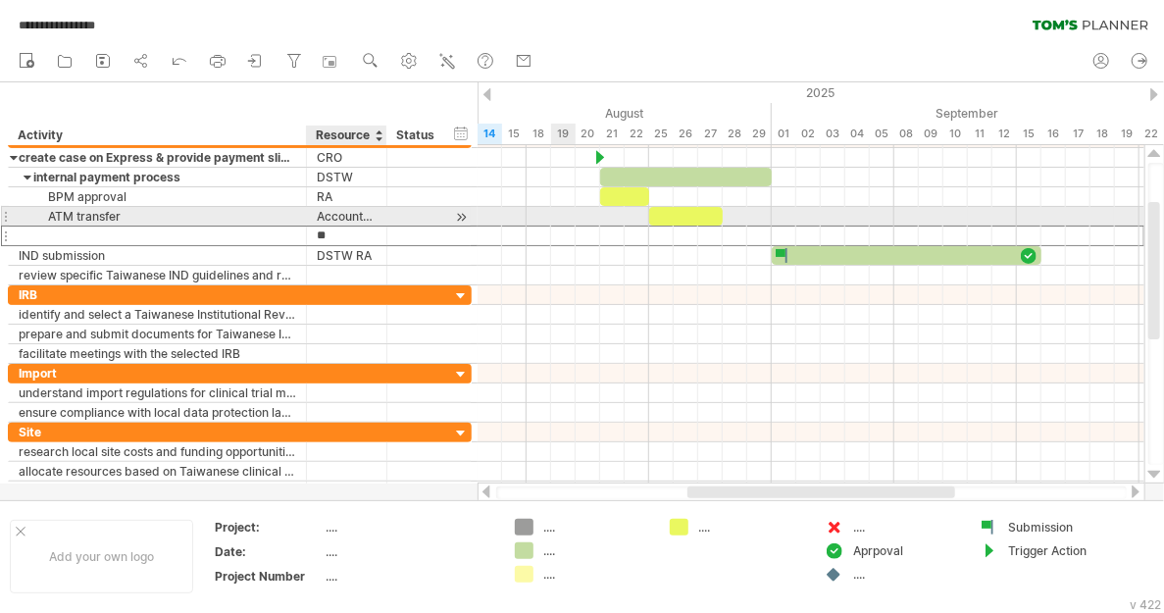
type input "*"
type input "******"
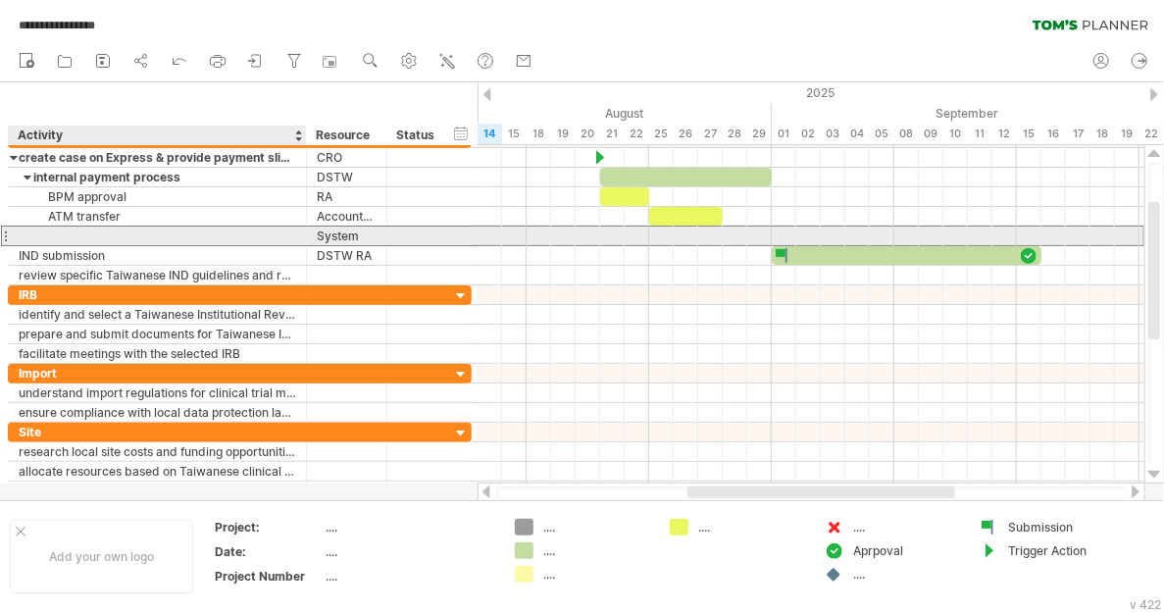
click at [102, 233] on div at bounding box center [157, 235] width 277 height 19
type input "**********"
click at [733, 232] on div at bounding box center [810, 236] width 667 height 20
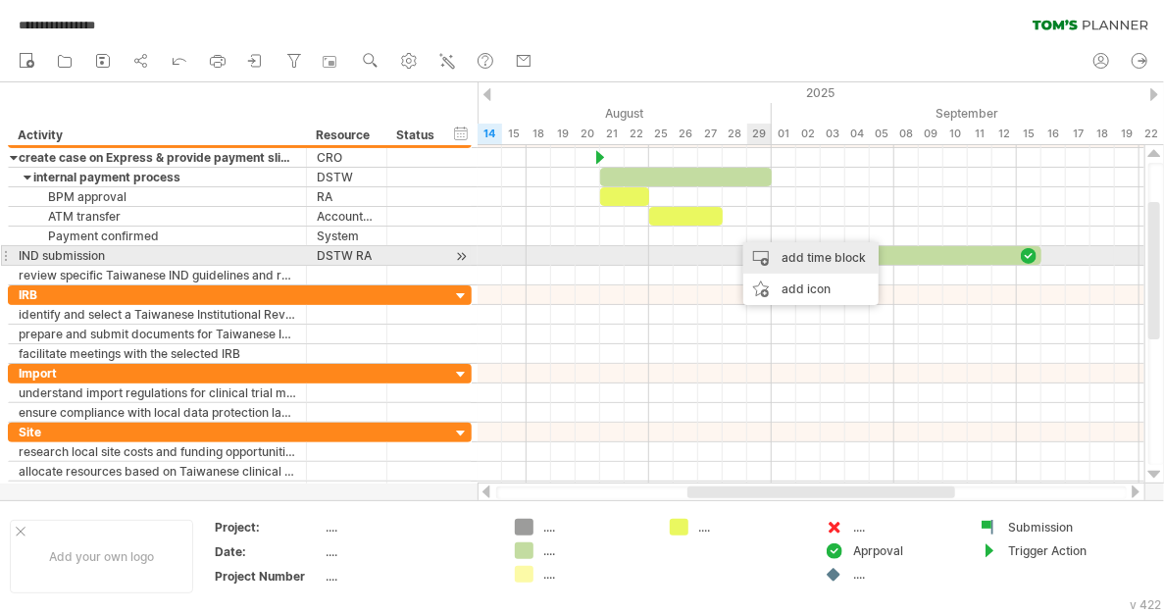
click at [786, 247] on div "add time block" at bounding box center [810, 257] width 135 height 31
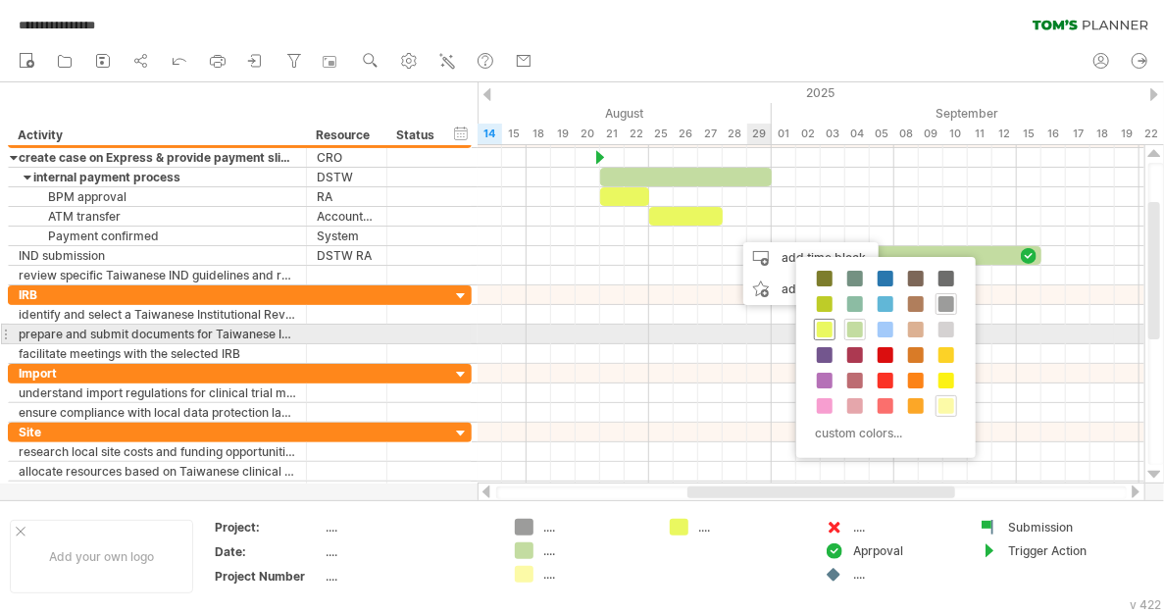
click at [827, 325] on span at bounding box center [825, 330] width 16 height 16
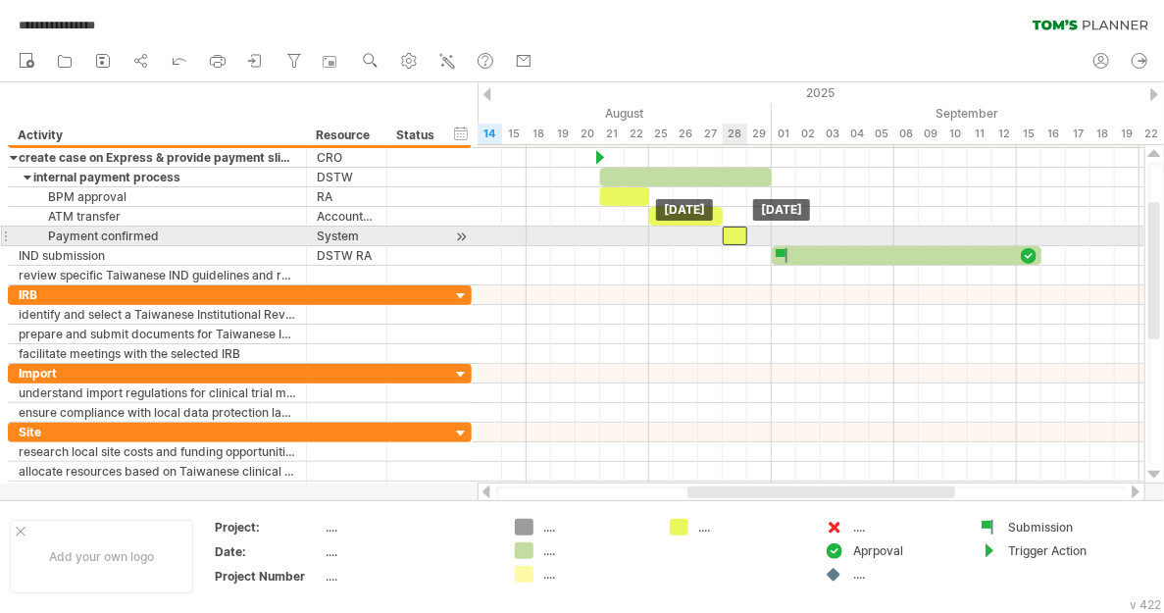
drag, startPoint x: 745, startPoint y: 231, endPoint x: 731, endPoint y: 232, distance: 13.8
click at [731, 232] on div at bounding box center [735, 235] width 25 height 19
drag, startPoint x: 749, startPoint y: 231, endPoint x: 770, endPoint y: 231, distance: 20.6
click at [770, 231] on span at bounding box center [772, 235] width 8 height 19
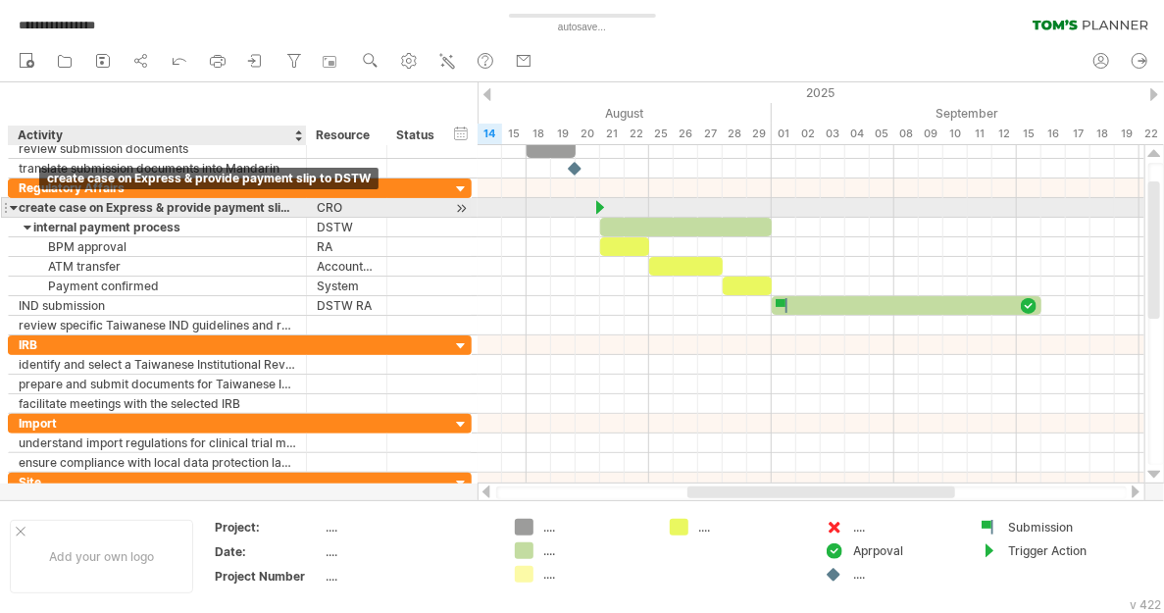
click at [42, 204] on div "create case on Express & provide payment slip to DSTW" at bounding box center [157, 207] width 277 height 19
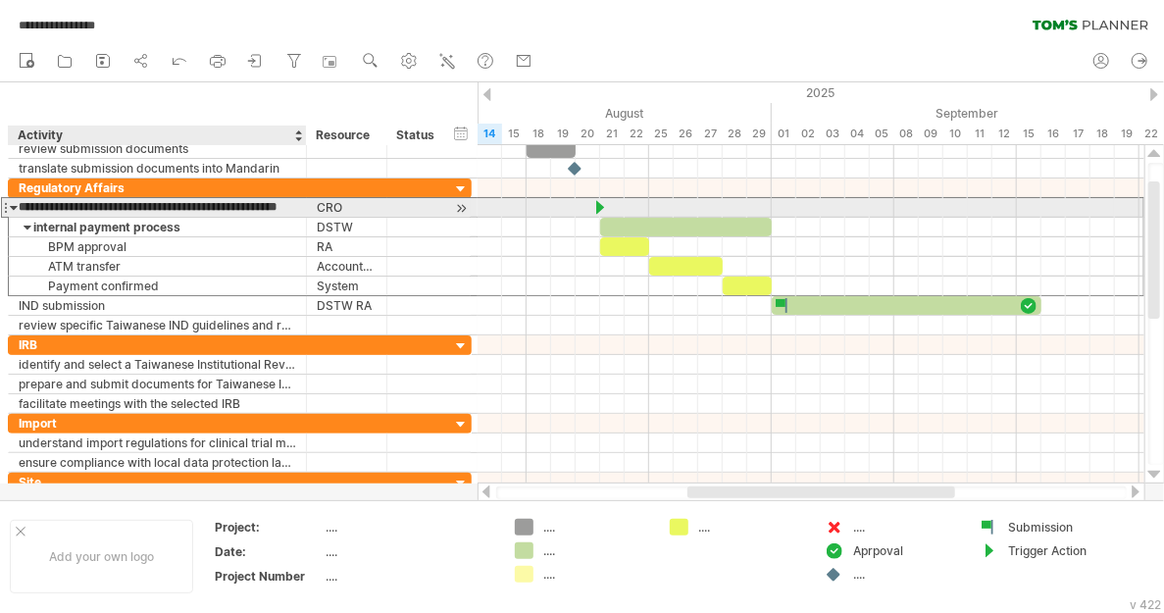
click at [42, 204] on input "**********" at bounding box center [157, 207] width 277 height 19
type input "**********"
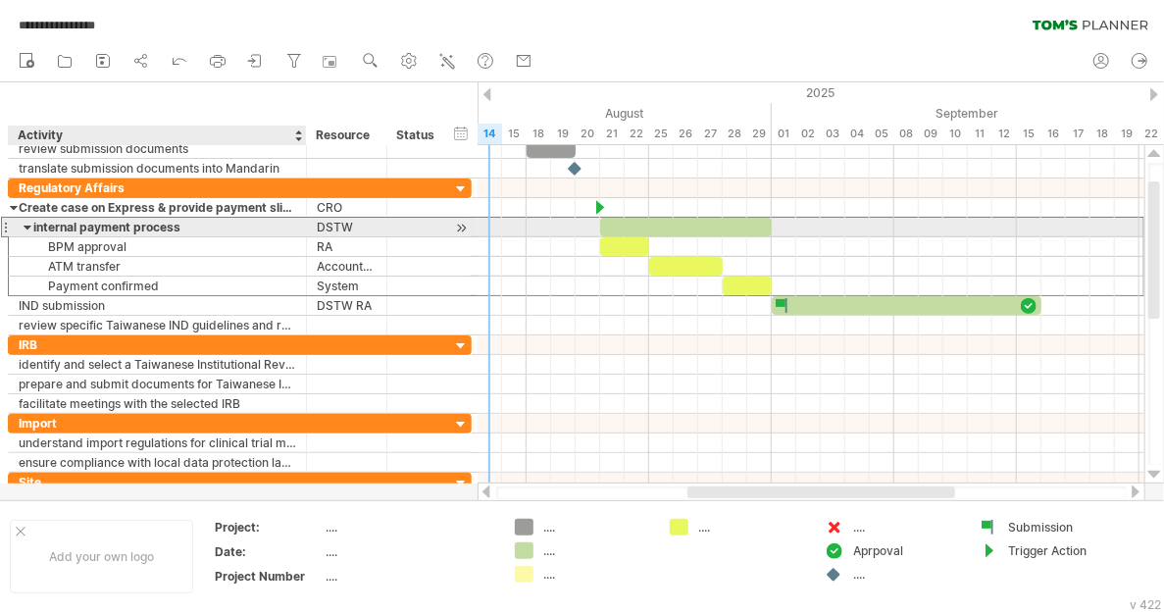
click at [21, 225] on div "internal payment process" at bounding box center [157, 227] width 277 height 19
click at [25, 225] on input "**********" at bounding box center [157, 227] width 277 height 19
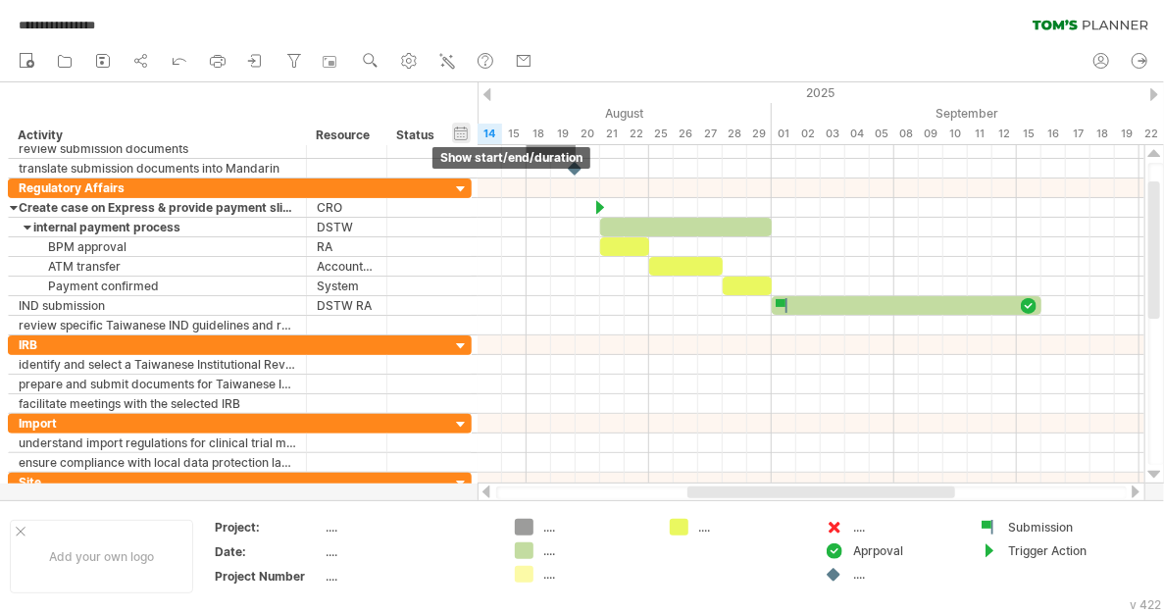
click at [464, 136] on div "hide start/end/duration show start/end/duration" at bounding box center [461, 133] width 19 height 21
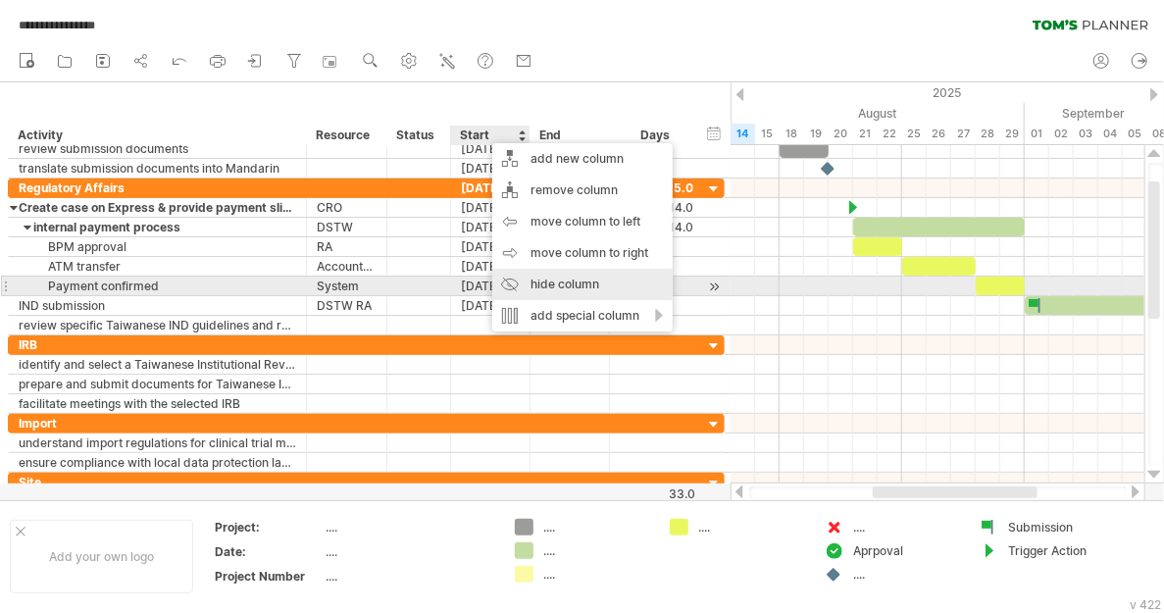
click at [567, 284] on div "hide column" at bounding box center [582, 284] width 180 height 31
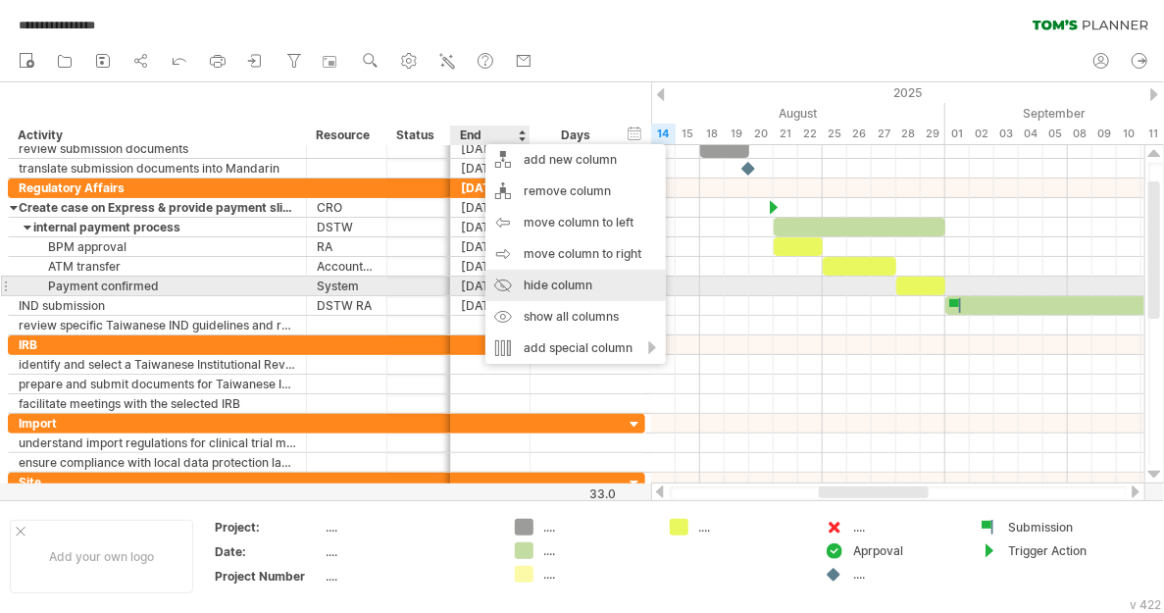
click at [541, 282] on div "hide column" at bounding box center [575, 285] width 180 height 31
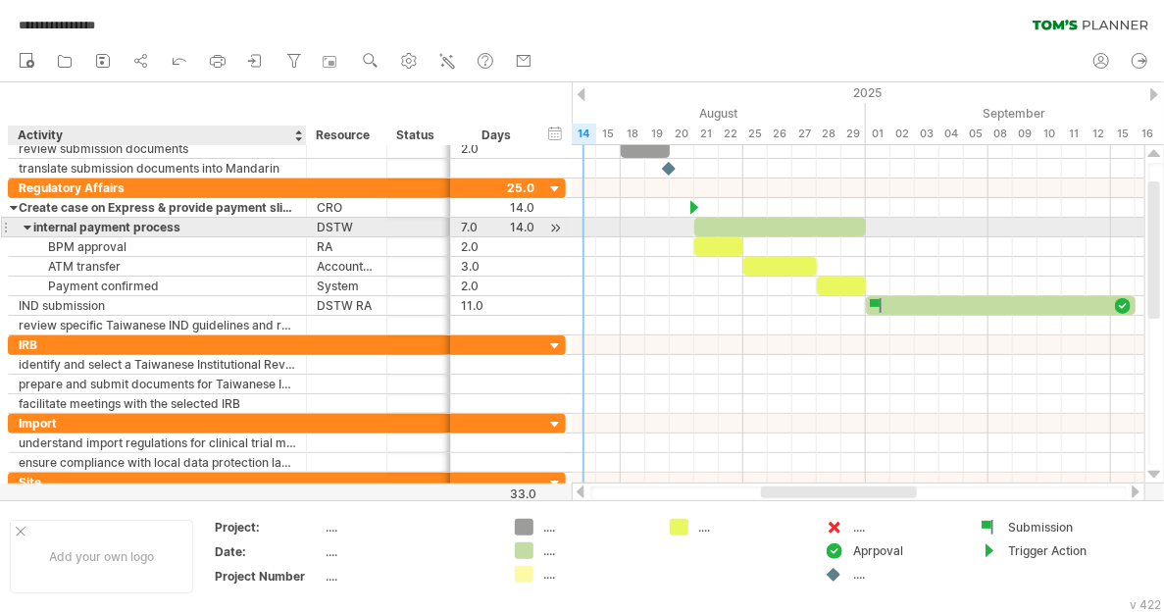
click at [25, 225] on div at bounding box center [28, 227] width 9 height 19
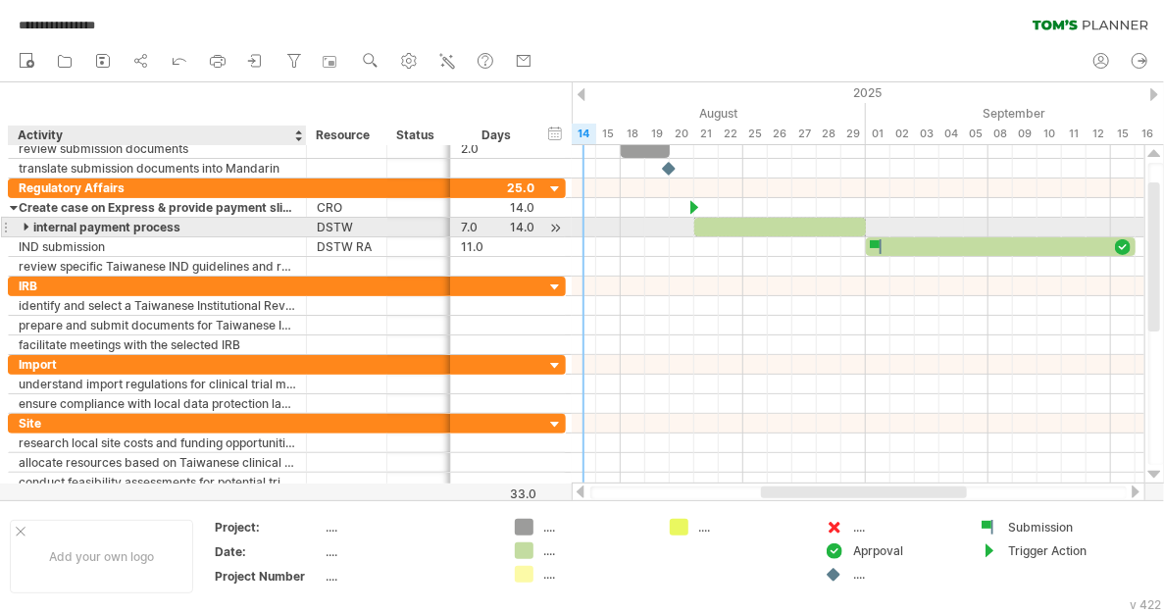
click at [25, 225] on div at bounding box center [28, 227] width 9 height 19
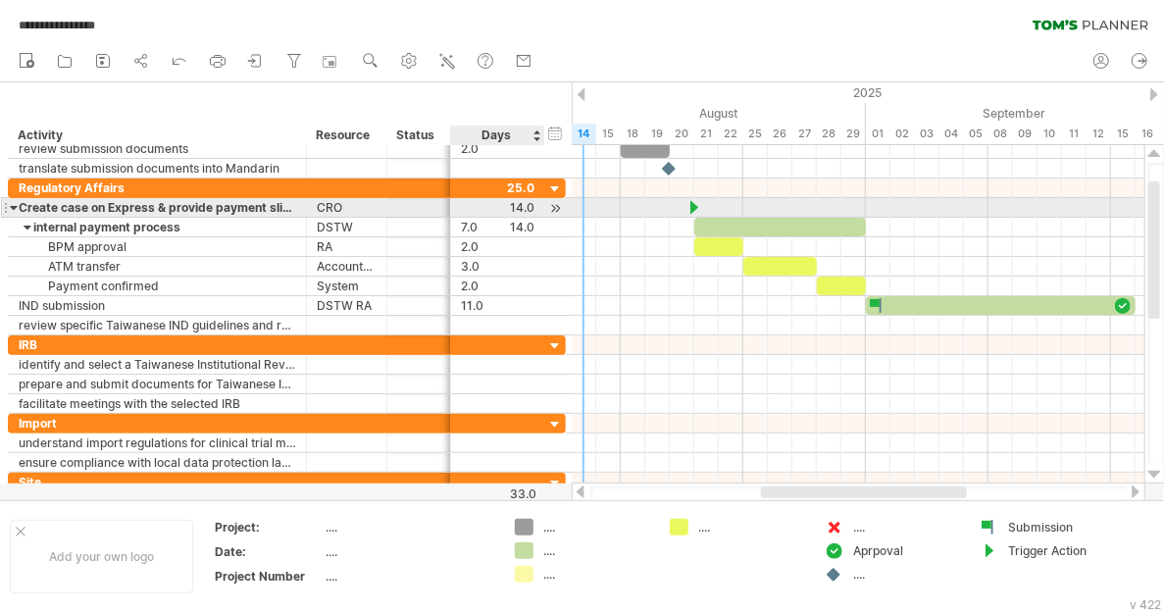
click at [530, 210] on div at bounding box center [498, 207] width 74 height 19
click at [556, 206] on div at bounding box center [555, 208] width 19 height 21
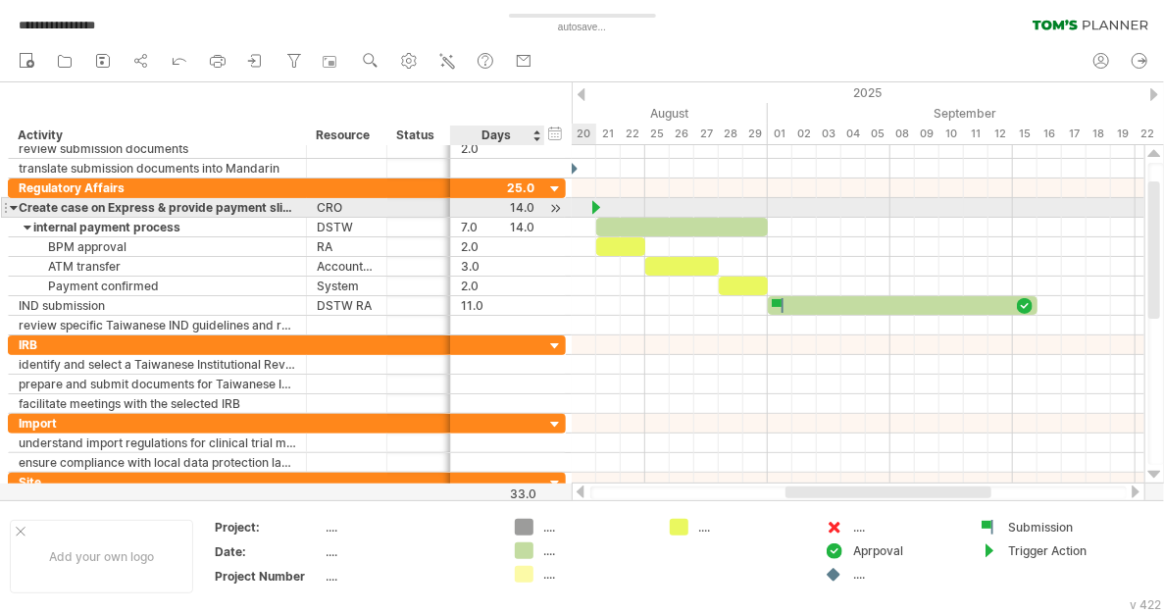
click at [556, 206] on div at bounding box center [555, 208] width 19 height 21
click at [554, 206] on div at bounding box center [555, 208] width 19 height 21
click at [554, 205] on div at bounding box center [555, 208] width 19 height 21
click at [521, 209] on div at bounding box center [498, 207] width 74 height 19
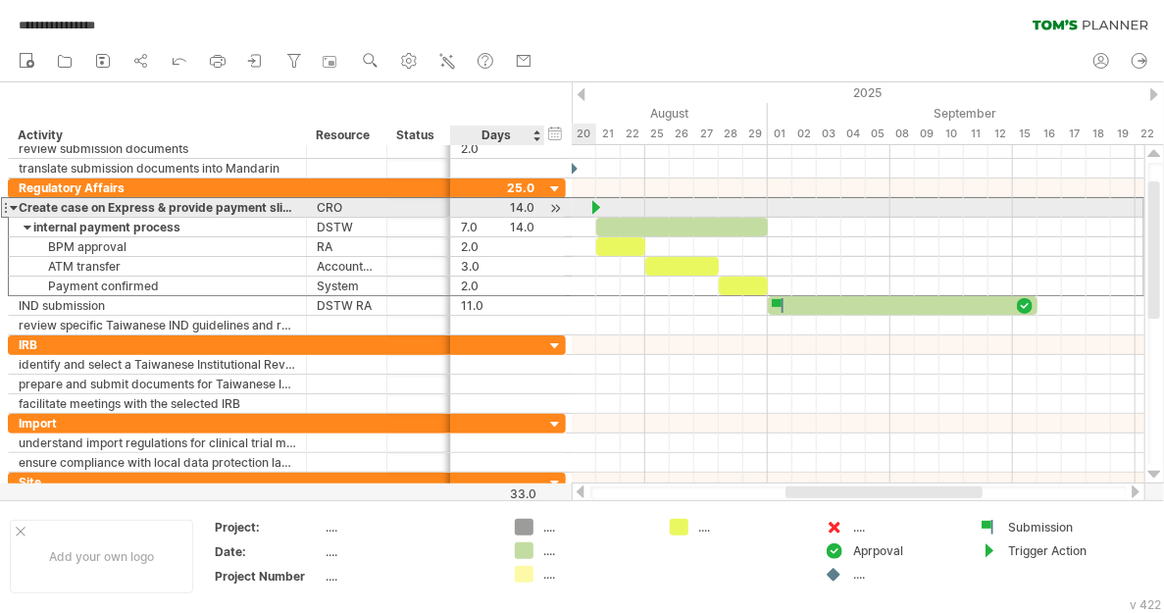
click at [521, 209] on div at bounding box center [498, 207] width 74 height 19
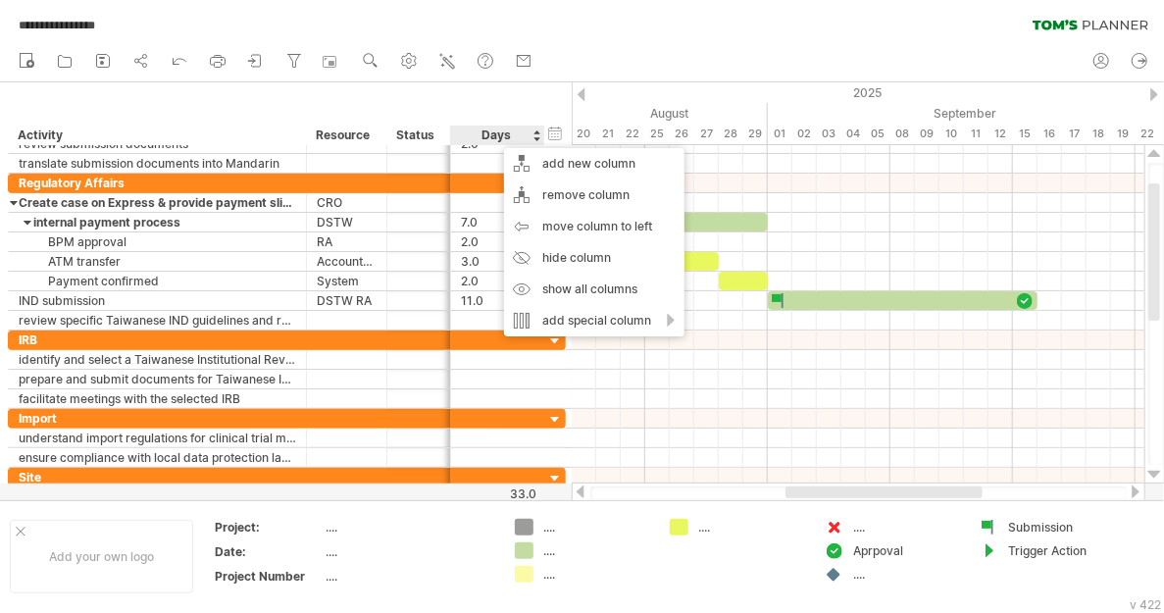
click at [493, 136] on div "Days" at bounding box center [496, 135] width 93 height 20
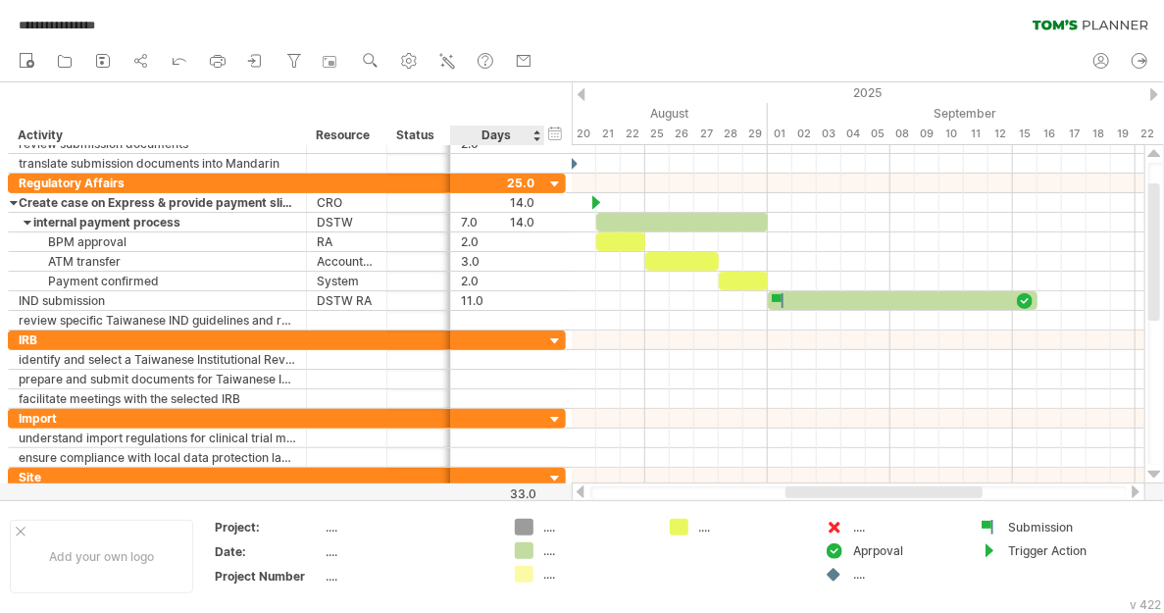
click at [534, 138] on div "Days" at bounding box center [496, 135] width 93 height 20
click at [534, 133] on div "Days" at bounding box center [496, 135] width 93 height 20
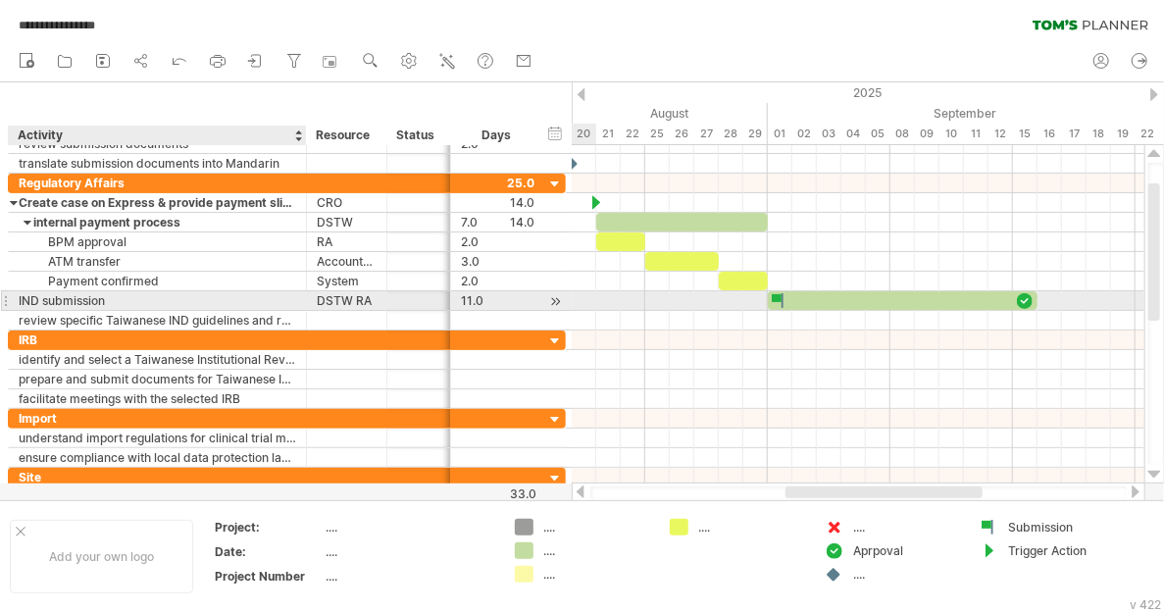
click at [66, 294] on div "IND submission" at bounding box center [157, 300] width 277 height 19
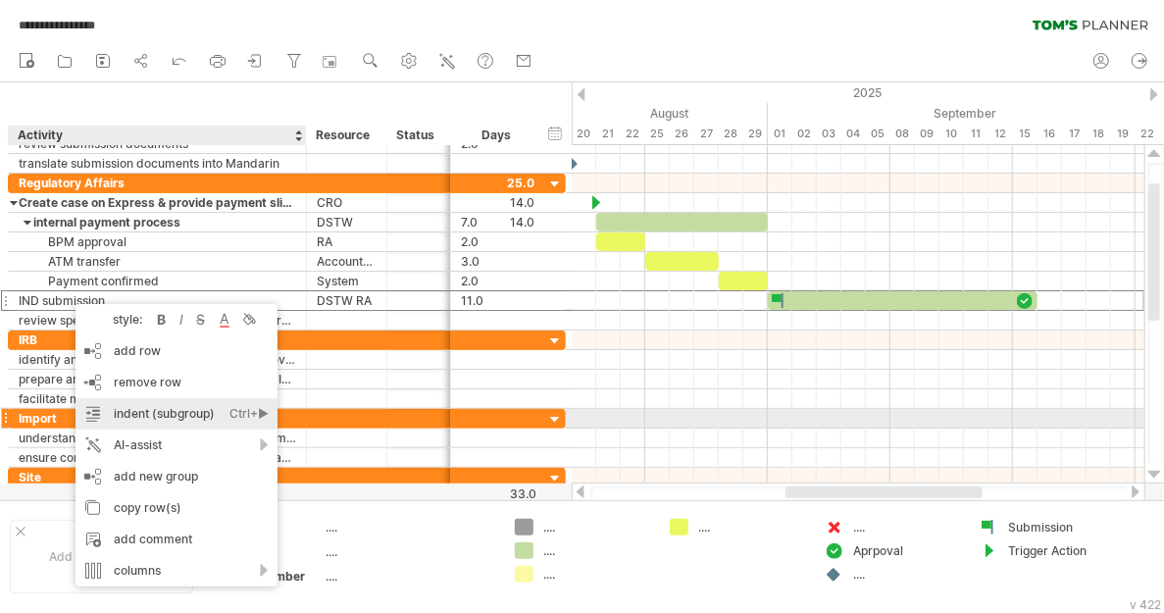
click at [163, 413] on div "indent (subgroup) Ctrl+► Cmd+►" at bounding box center [176, 413] width 202 height 31
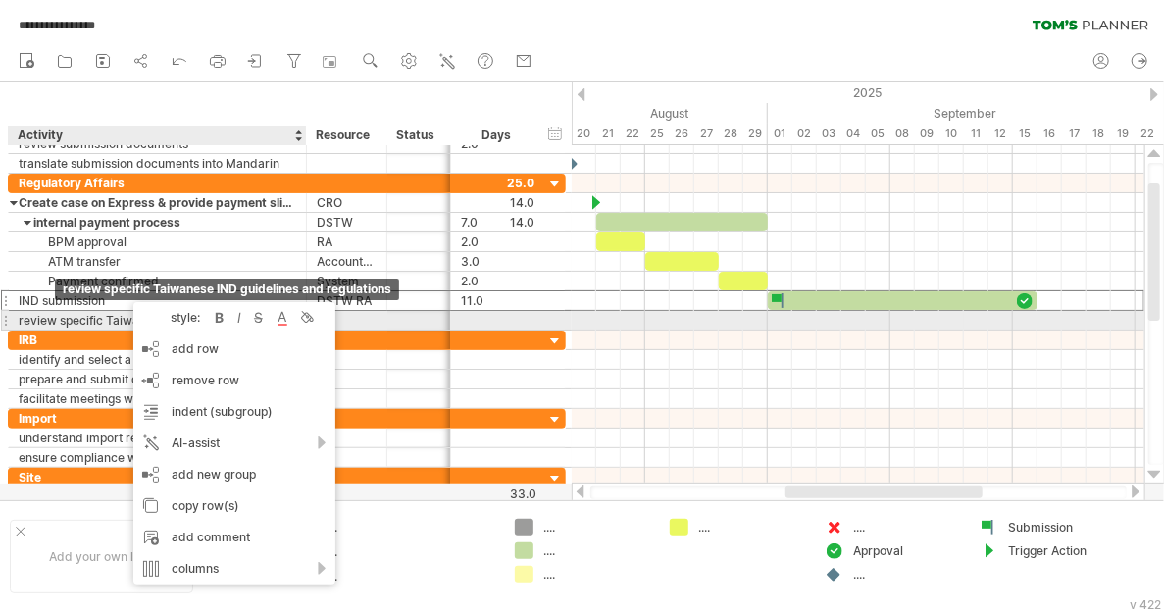
click at [59, 315] on div "review specific Taiwanese IND guidelines and regulations" at bounding box center [157, 320] width 277 height 19
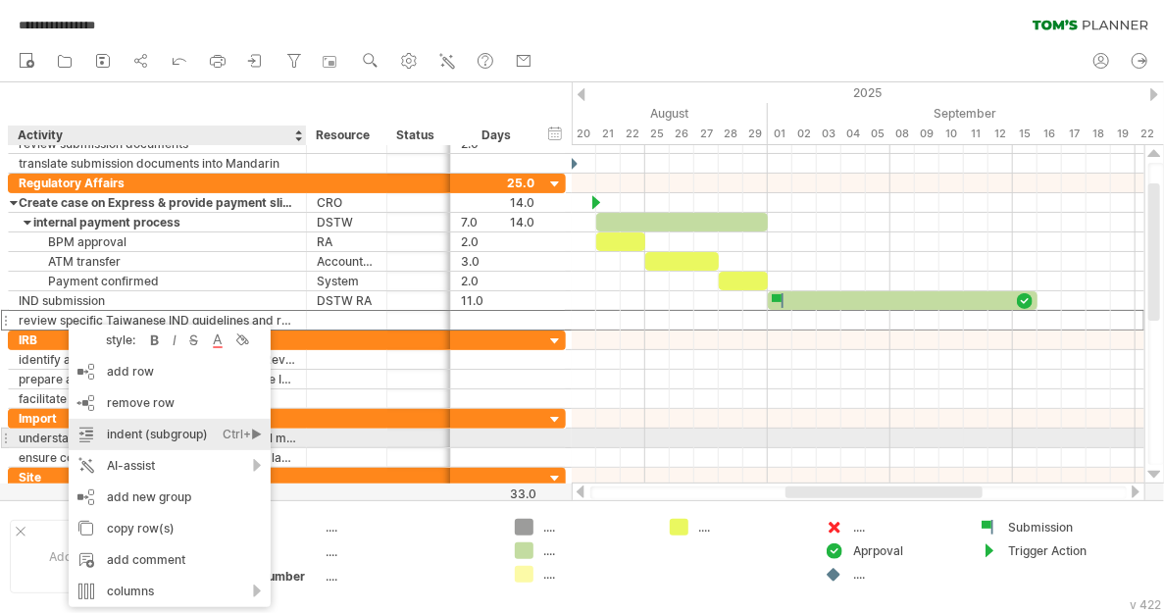
click at [157, 438] on div "indent (subgroup) Ctrl+► Cmd+►" at bounding box center [170, 434] width 202 height 31
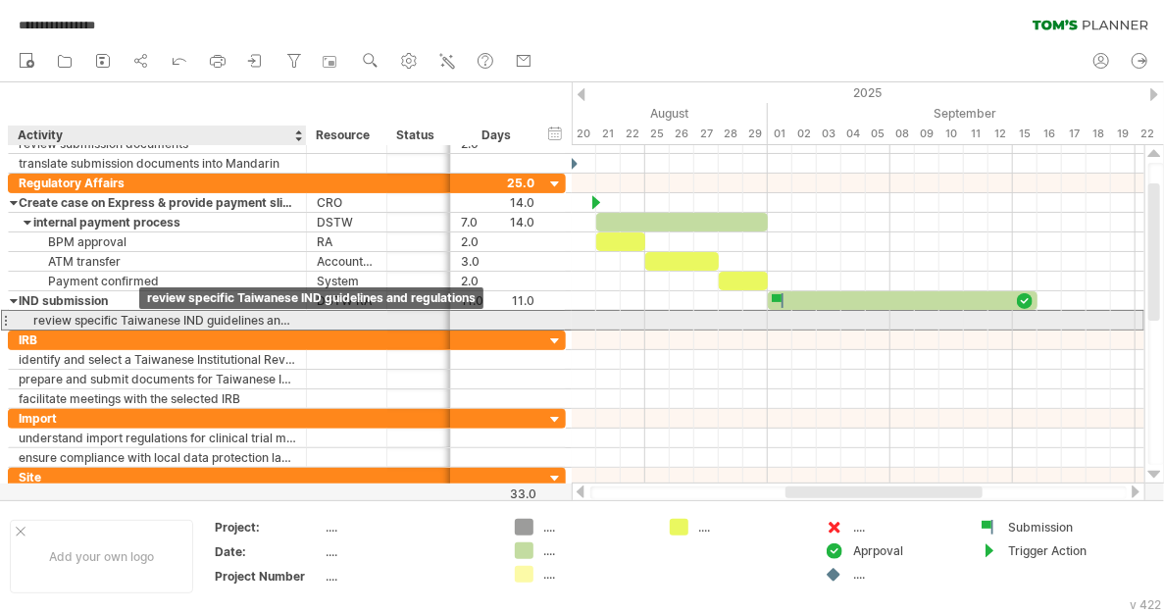
click at [139, 316] on div "review specific Taiwanese IND guidelines and regulations" at bounding box center [157, 320] width 277 height 19
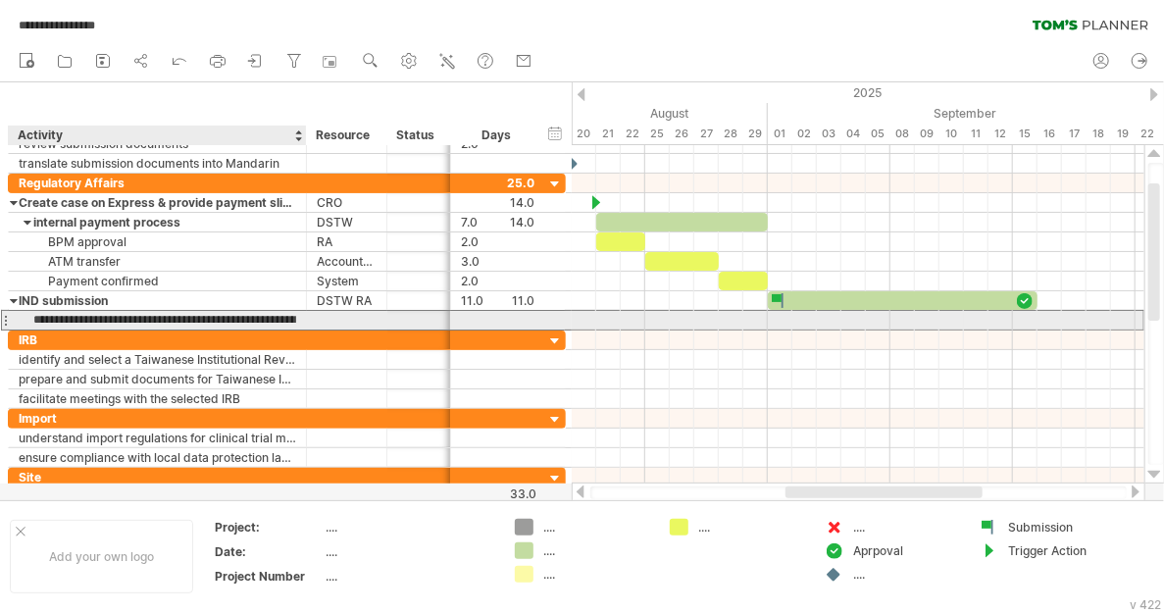
click at [139, 316] on input "**********" at bounding box center [157, 320] width 277 height 19
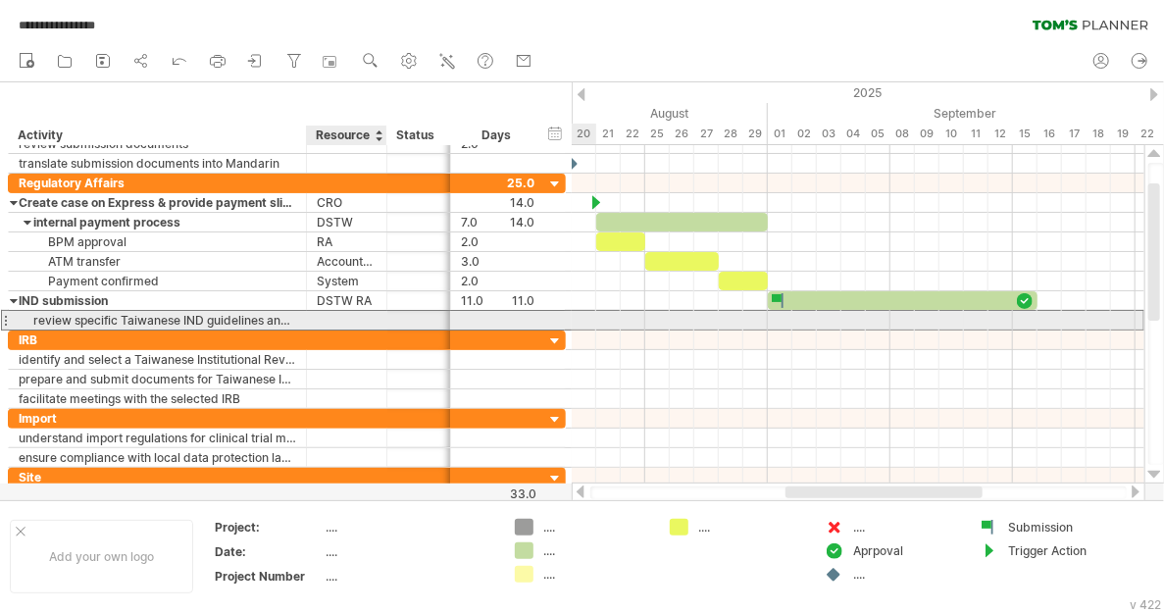
click at [328, 320] on div at bounding box center [347, 320] width 60 height 19
type input "***"
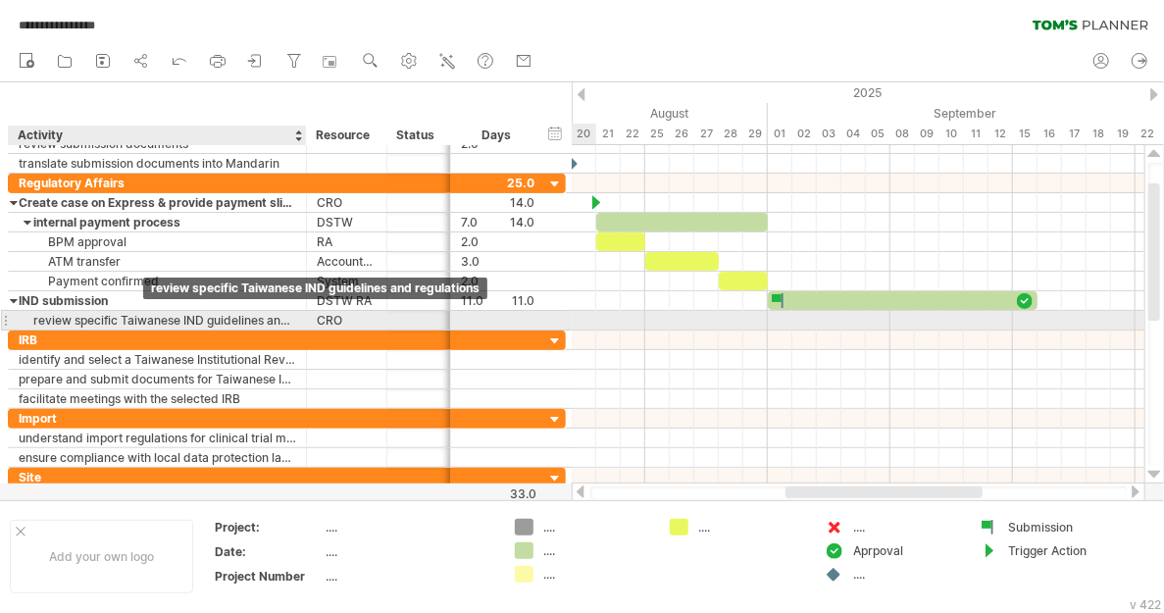
click at [143, 319] on div "review specific Taiwanese IND guidelines and regulations" at bounding box center [157, 320] width 277 height 19
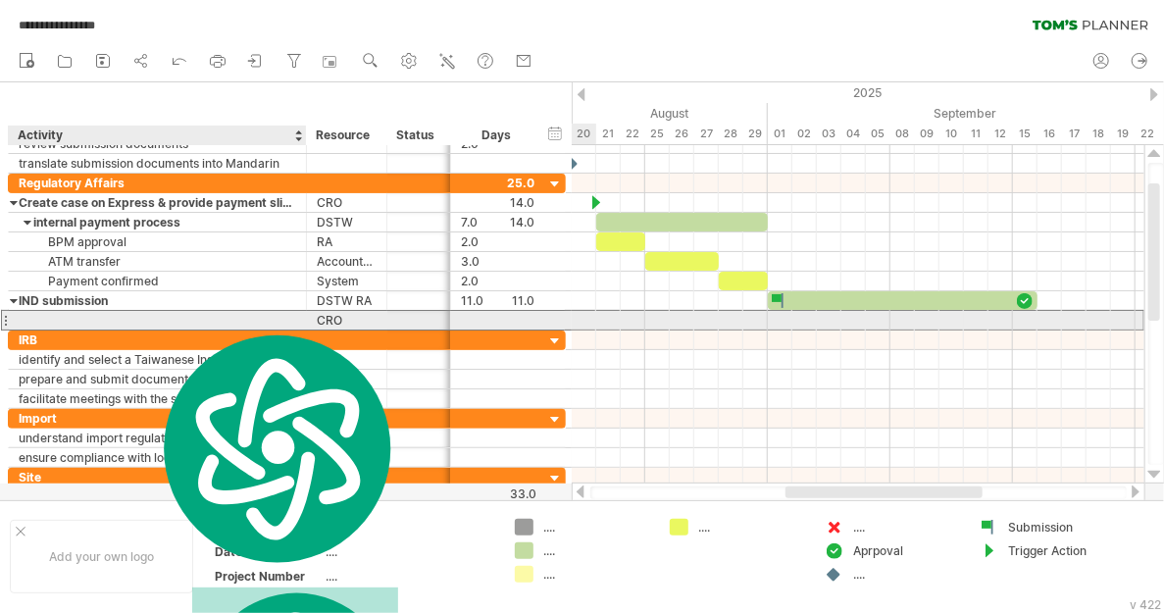
paste input "**********"
type input "**********"
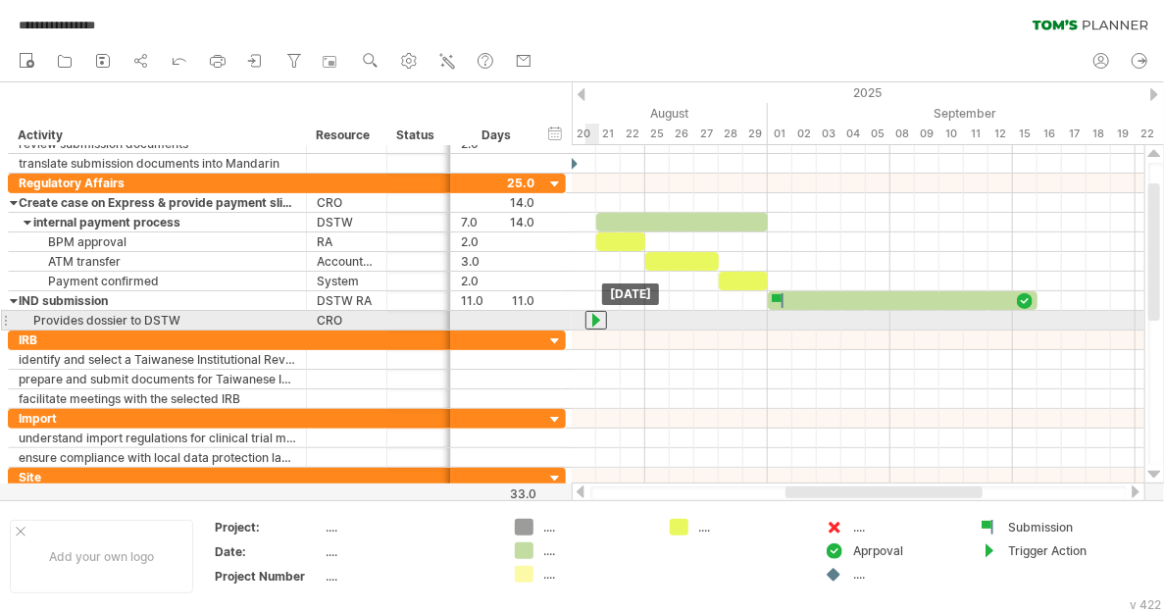
drag, startPoint x: 595, startPoint y: 200, endPoint x: 598, endPoint y: 320, distance: 119.6
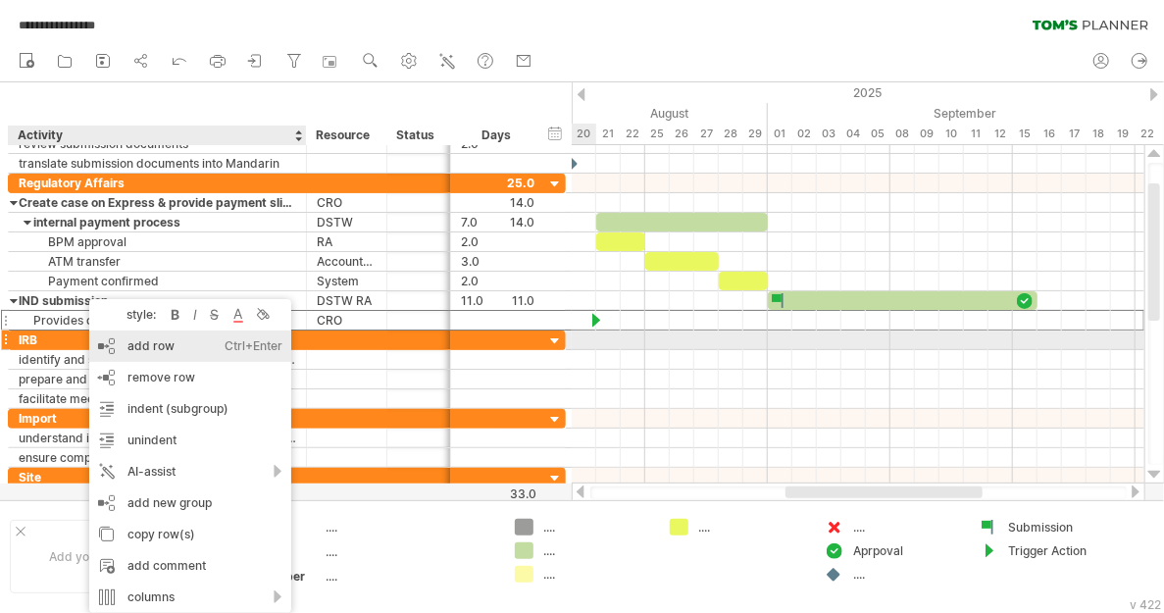
click at [135, 347] on div "add row Ctrl+Enter Cmd+Enter" at bounding box center [190, 345] width 202 height 31
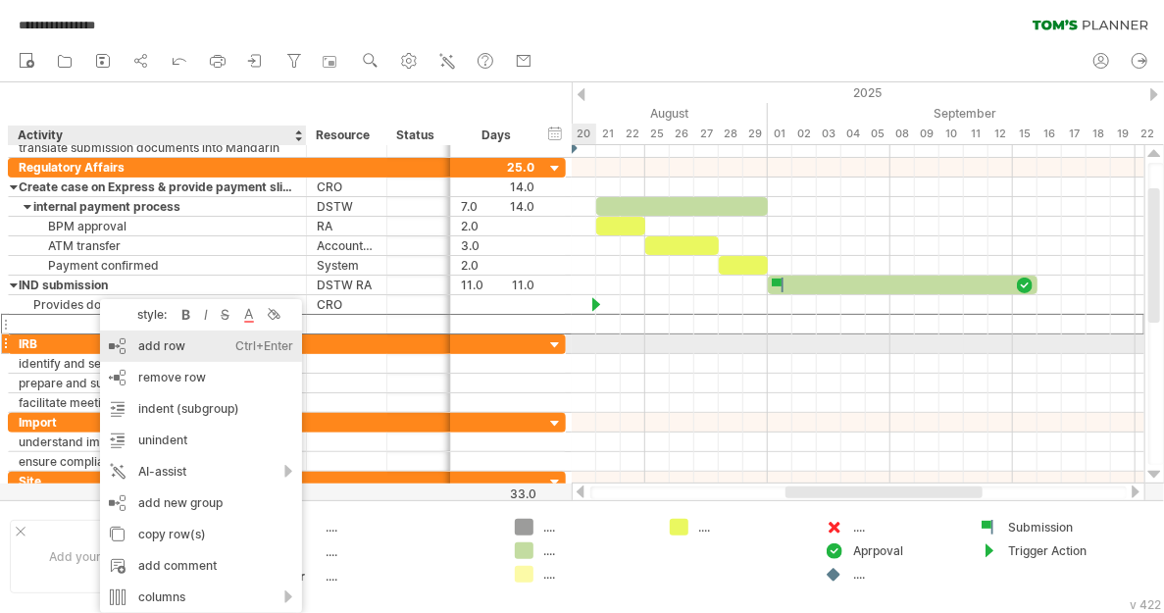
click at [186, 351] on div "add row Ctrl+Enter Cmd+Enter" at bounding box center [201, 345] width 202 height 31
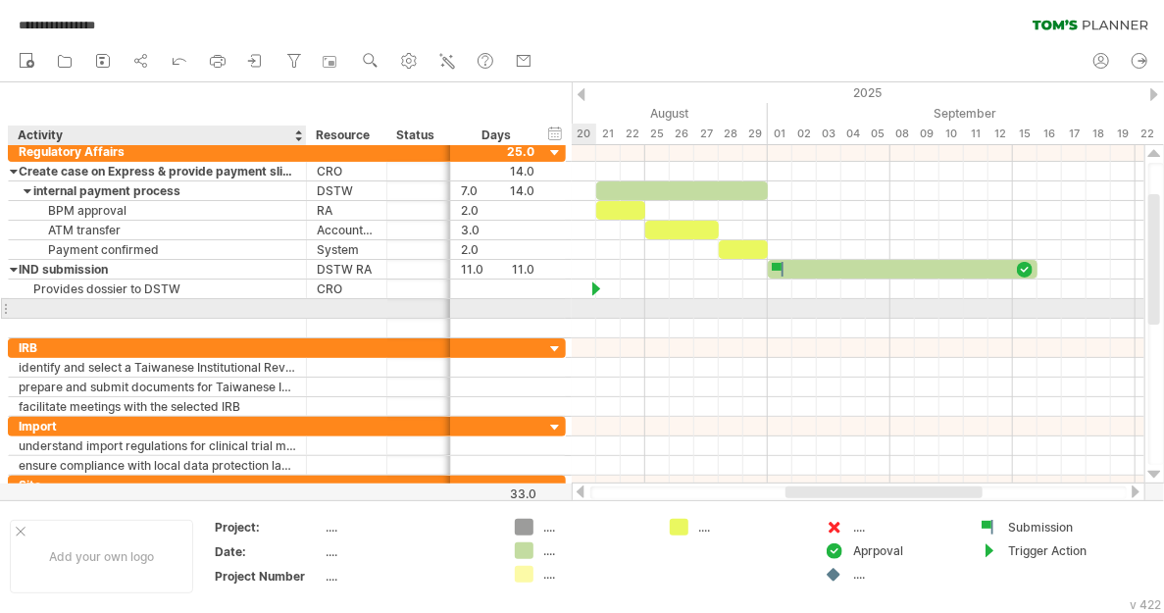
click at [52, 305] on div at bounding box center [157, 308] width 277 height 19
click at [52, 305] on input "text" at bounding box center [157, 308] width 277 height 19
type input "**********"
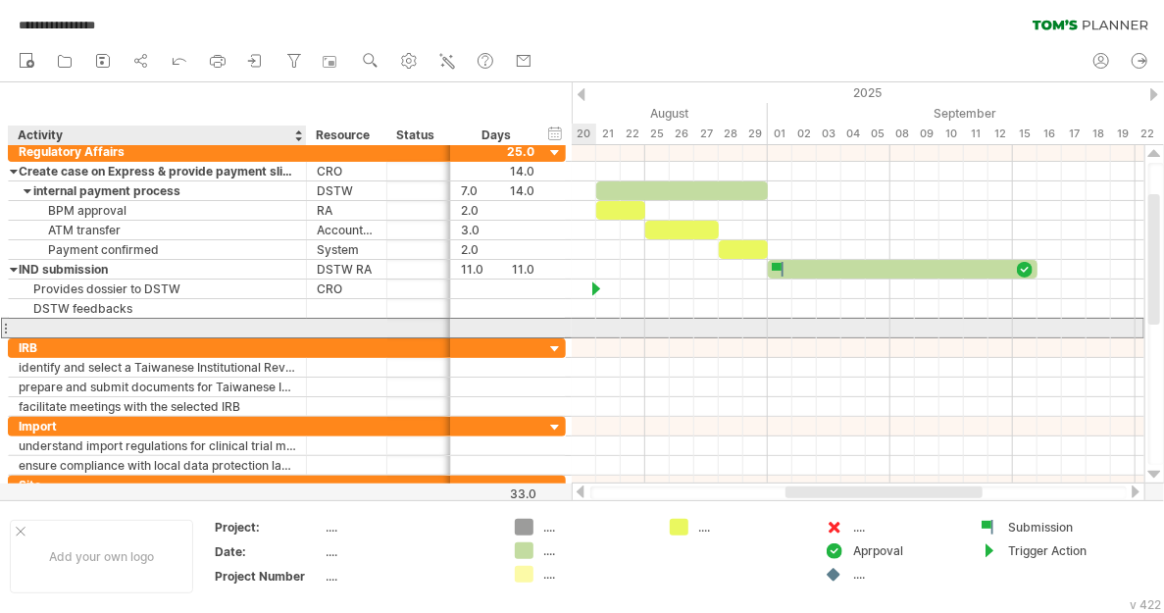
click at [76, 324] on div at bounding box center [157, 328] width 277 height 19
type input "**********"
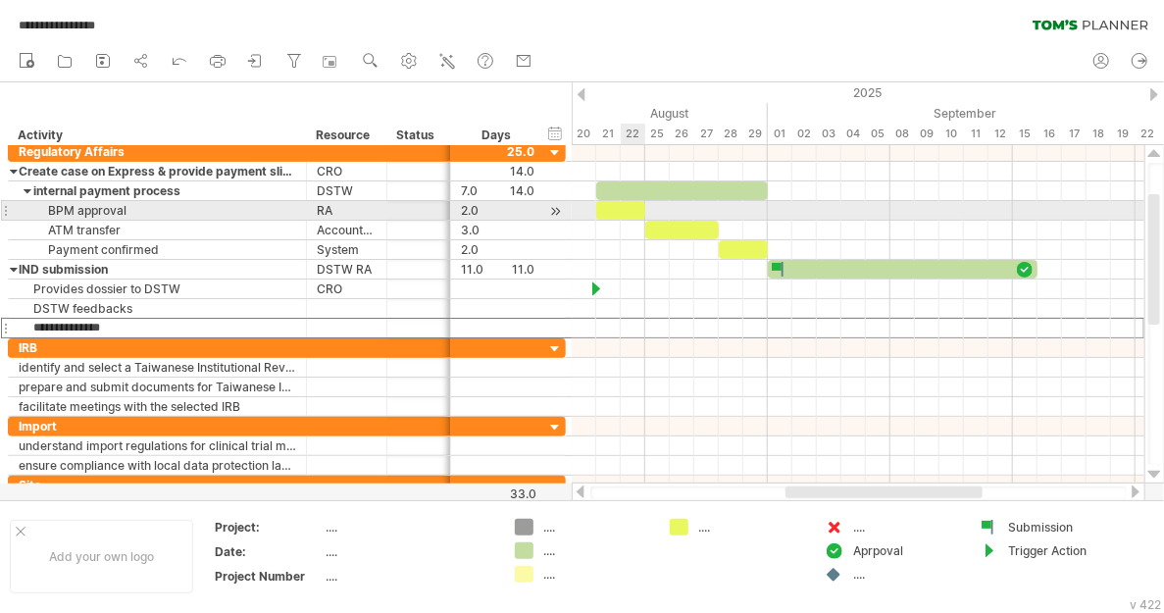
click at [626, 217] on div at bounding box center [620, 210] width 49 height 19
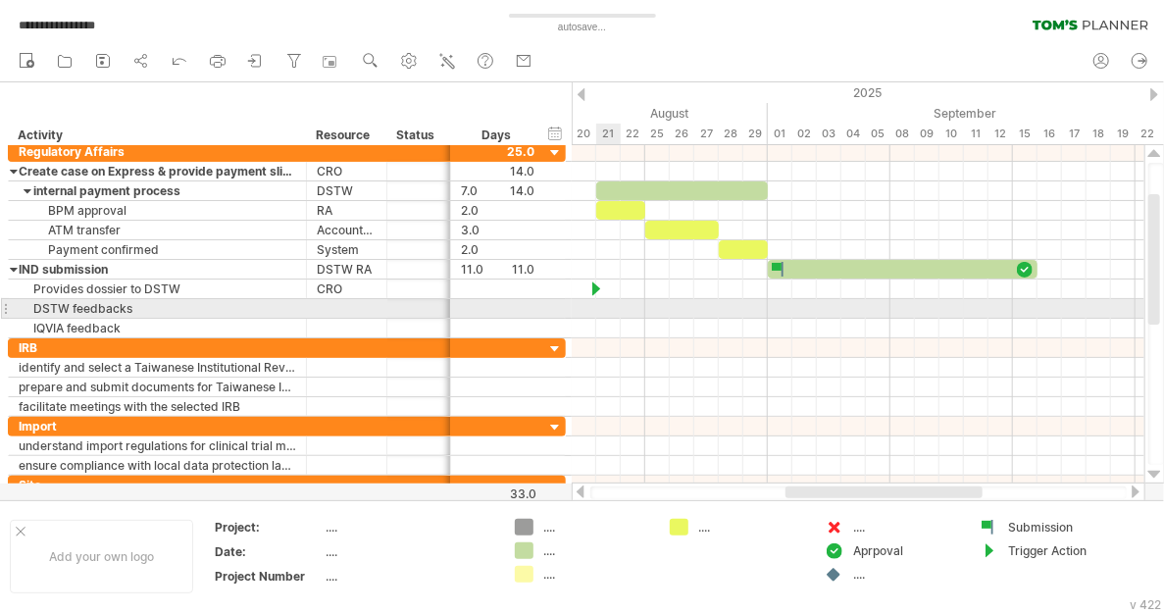
click at [602, 307] on div at bounding box center [858, 309] width 573 height 20
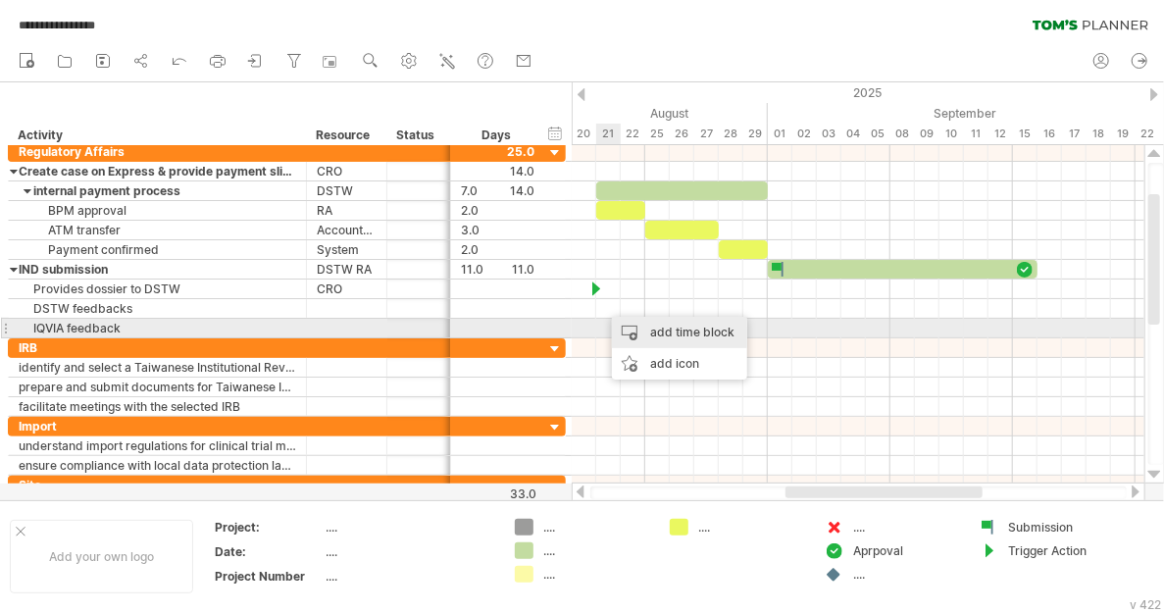
click at [655, 328] on div "add time block" at bounding box center [679, 332] width 135 height 31
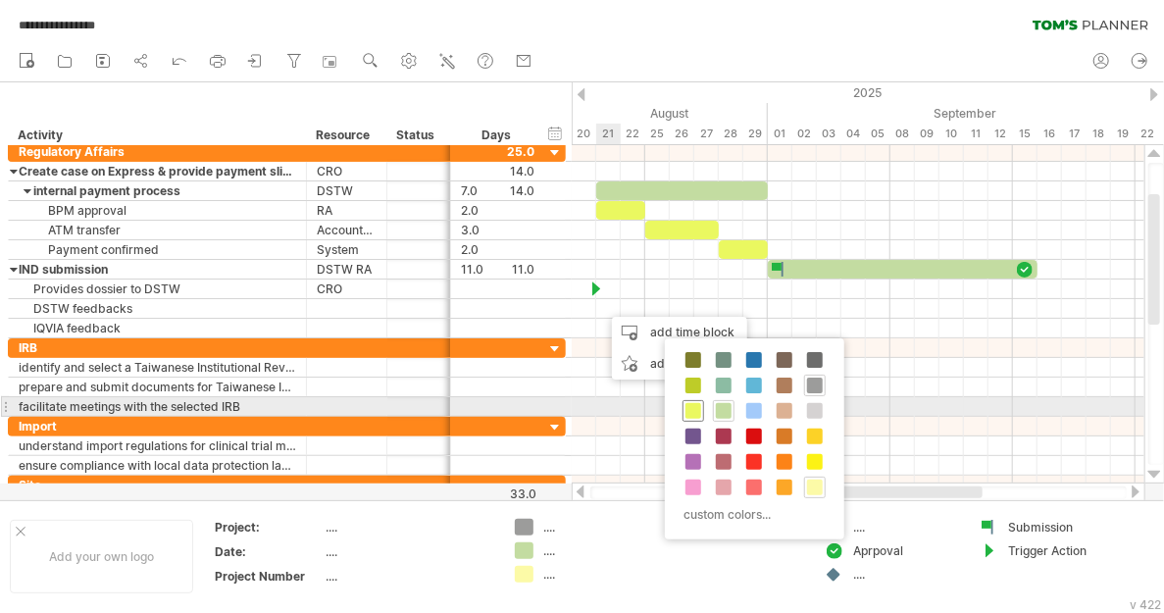
click at [687, 404] on span at bounding box center [693, 411] width 16 height 16
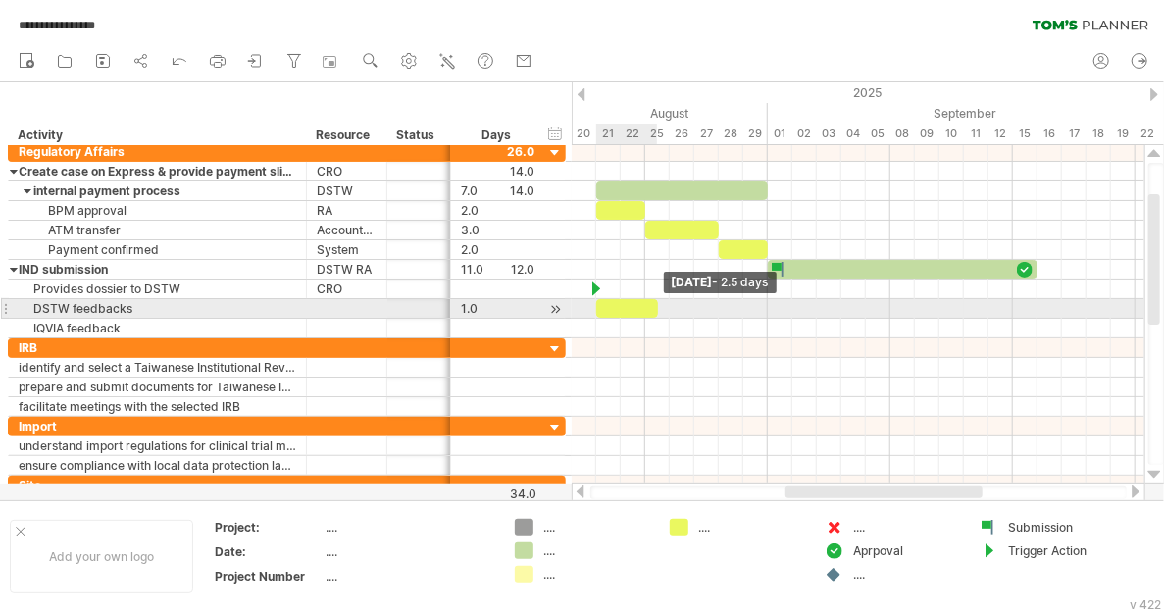
drag, startPoint x: 619, startPoint y: 308, endPoint x: 661, endPoint y: 308, distance: 42.2
click at [661, 308] on span at bounding box center [658, 308] width 8 height 19
click at [666, 304] on span at bounding box center [670, 308] width 8 height 19
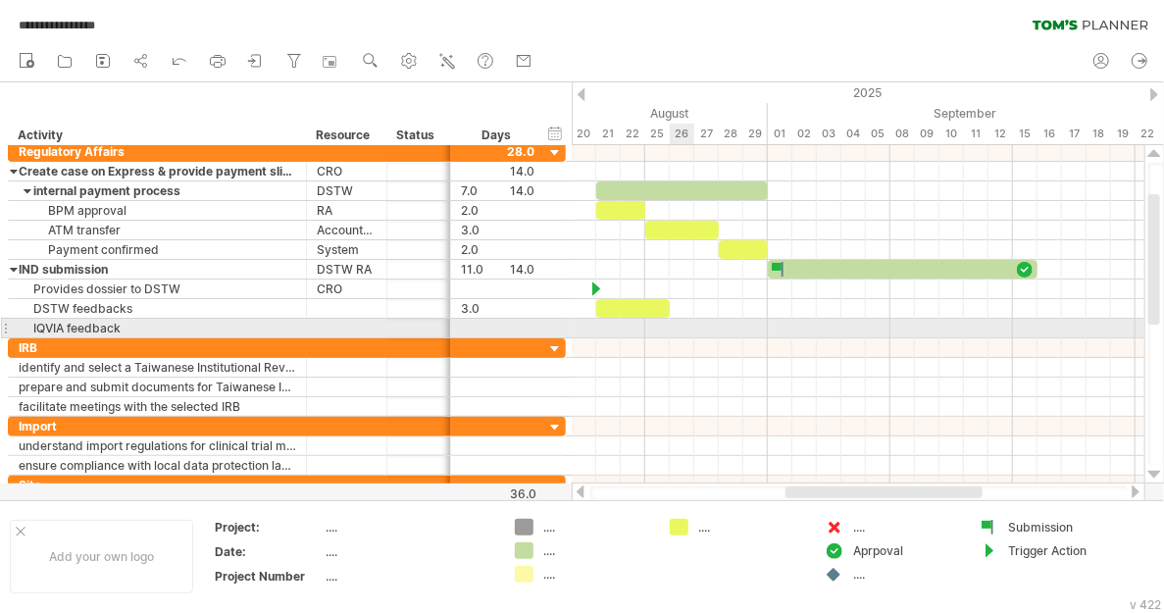
click at [678, 322] on div at bounding box center [858, 329] width 573 height 20
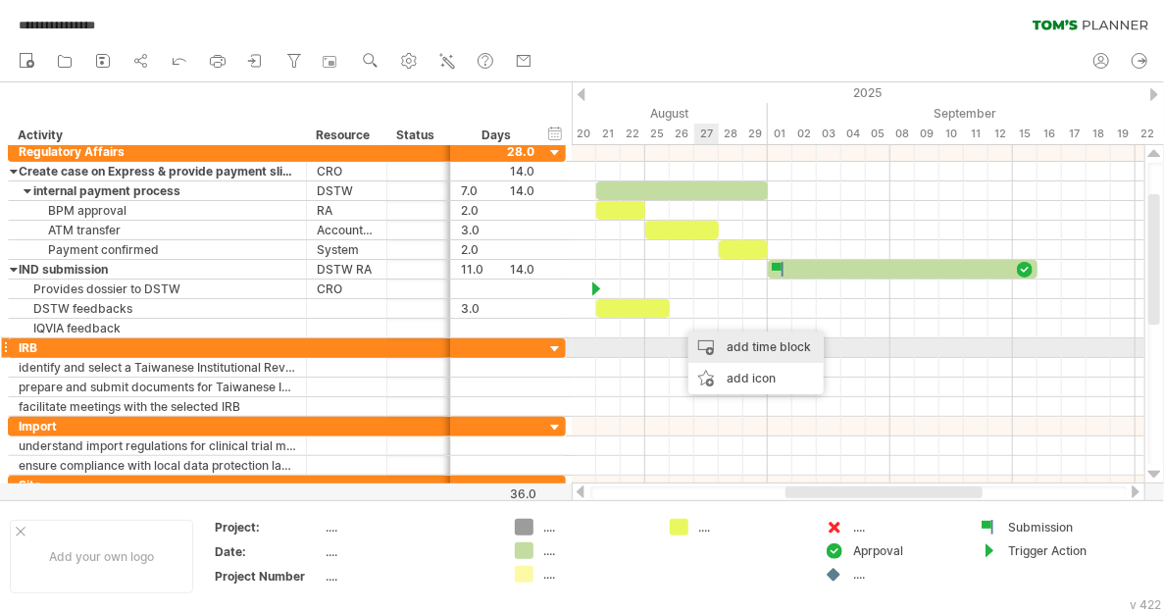
click at [728, 346] on div "add time block" at bounding box center [755, 346] width 135 height 31
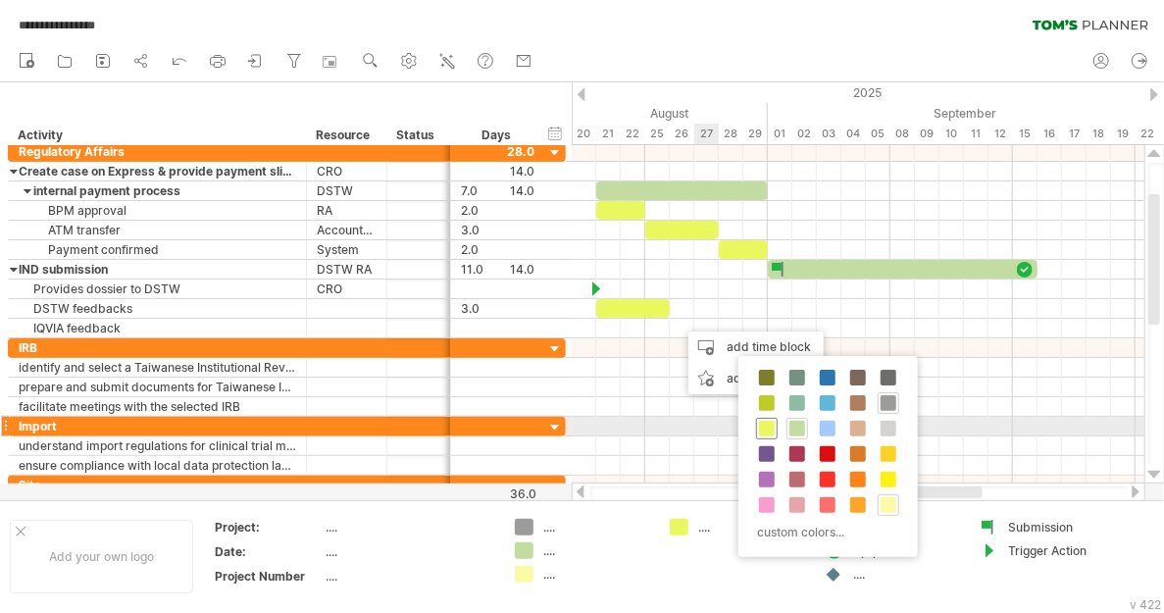
click at [761, 425] on span at bounding box center [767, 429] width 16 height 16
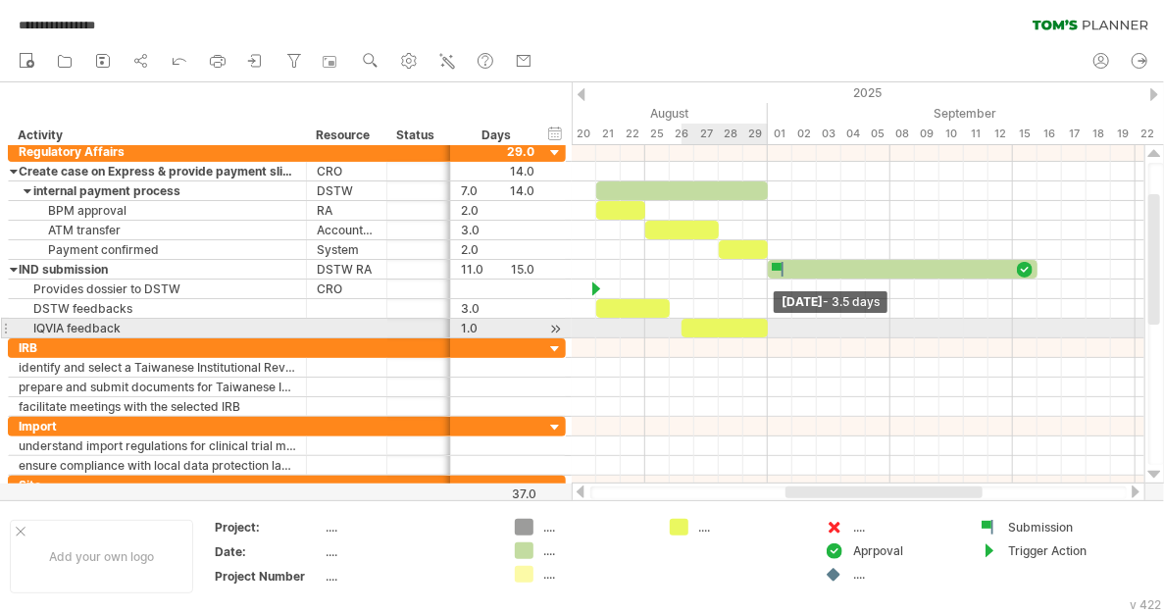
drag, startPoint x: 709, startPoint y: 325, endPoint x: 766, endPoint y: 333, distance: 57.4
click at [766, 333] on div "example time blocks: start [DATE] - 3.5 days [DATE]" at bounding box center [858, 314] width 573 height 338
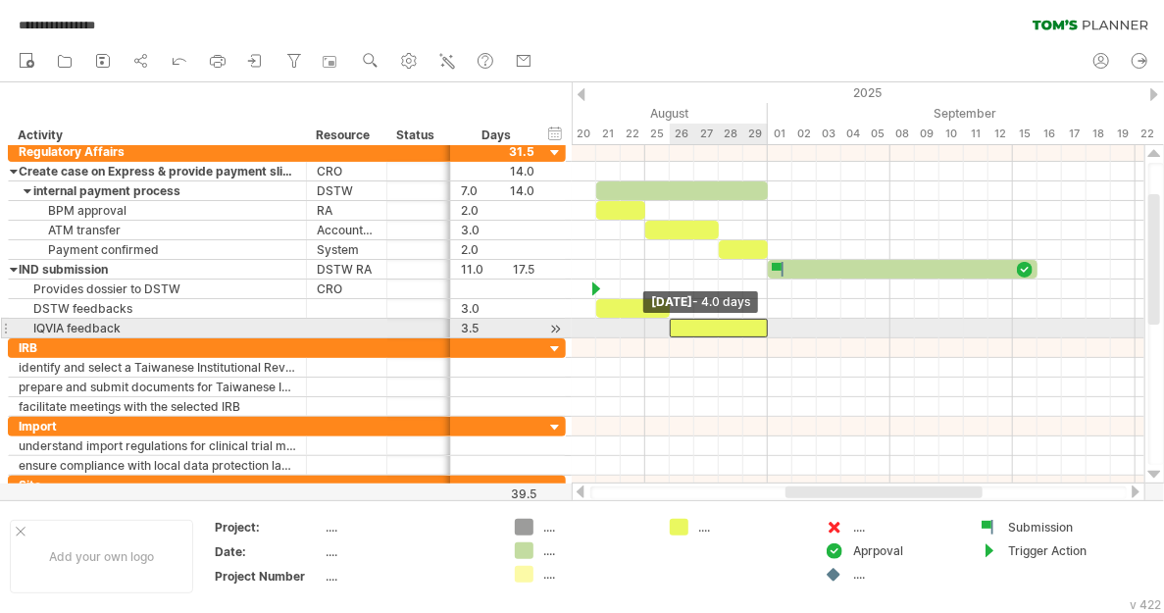
drag, startPoint x: 680, startPoint y: 324, endPoint x: 669, endPoint y: 324, distance: 11.8
click at [669, 324] on span at bounding box center [670, 328] width 8 height 19
click at [684, 325] on div at bounding box center [719, 328] width 98 height 19
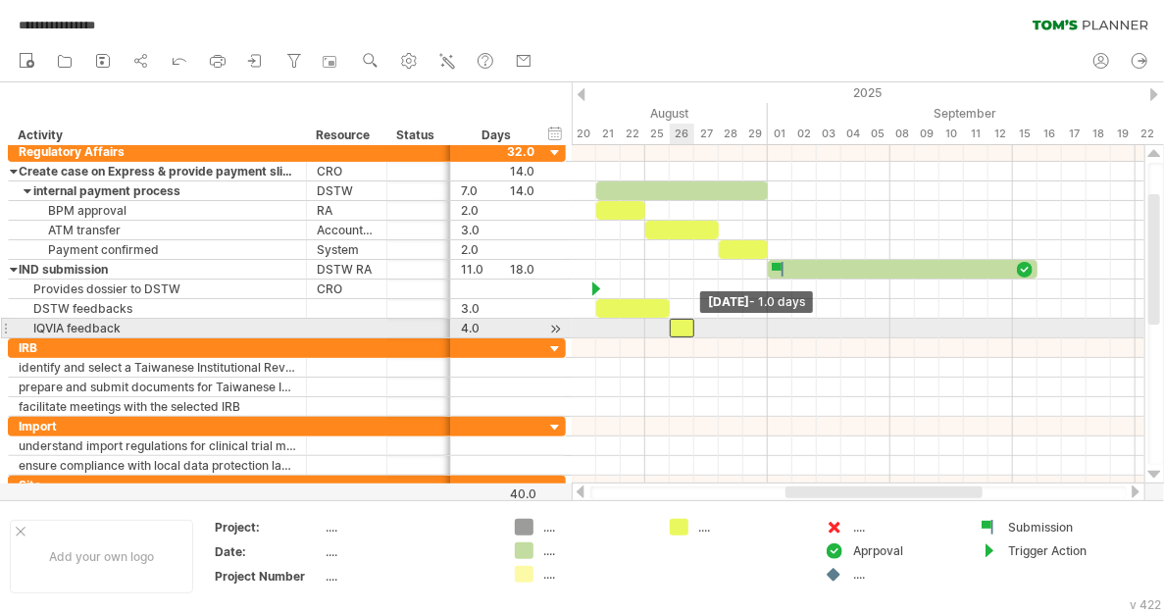
drag, startPoint x: 769, startPoint y: 325, endPoint x: 693, endPoint y: 331, distance: 75.7
click at [693, 331] on span at bounding box center [694, 328] width 8 height 19
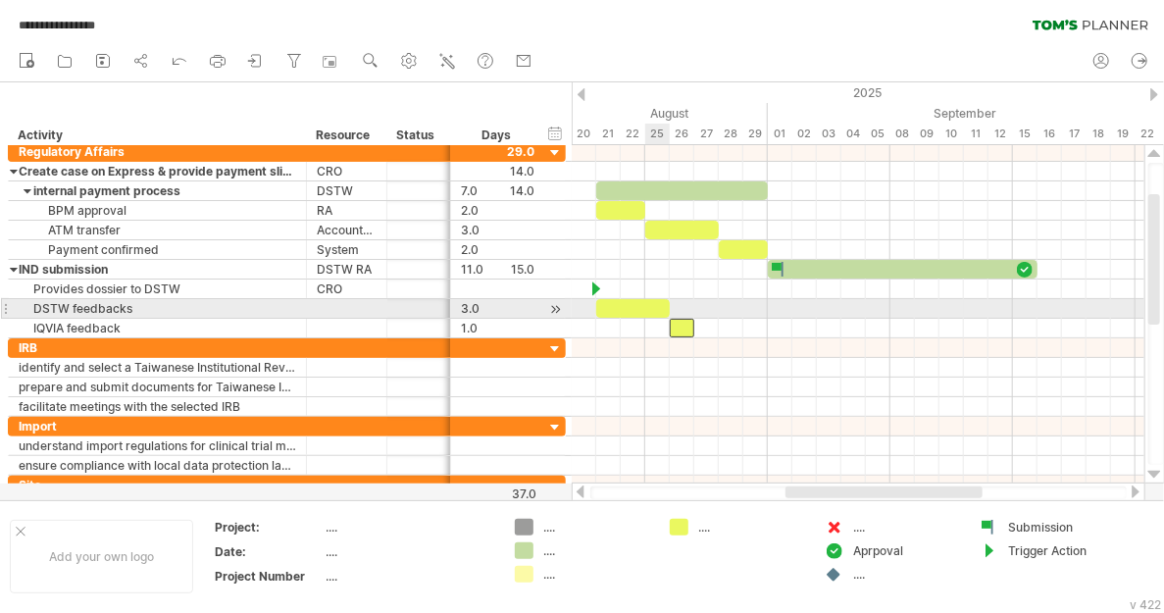
click at [649, 307] on div at bounding box center [633, 308] width 74 height 19
click at [667, 303] on span at bounding box center [670, 308] width 8 height 19
click at [626, 305] on div at bounding box center [633, 308] width 74 height 19
drag, startPoint x: 668, startPoint y: 307, endPoint x: 647, endPoint y: 307, distance: 20.6
click at [647, 307] on span at bounding box center [645, 308] width 8 height 19
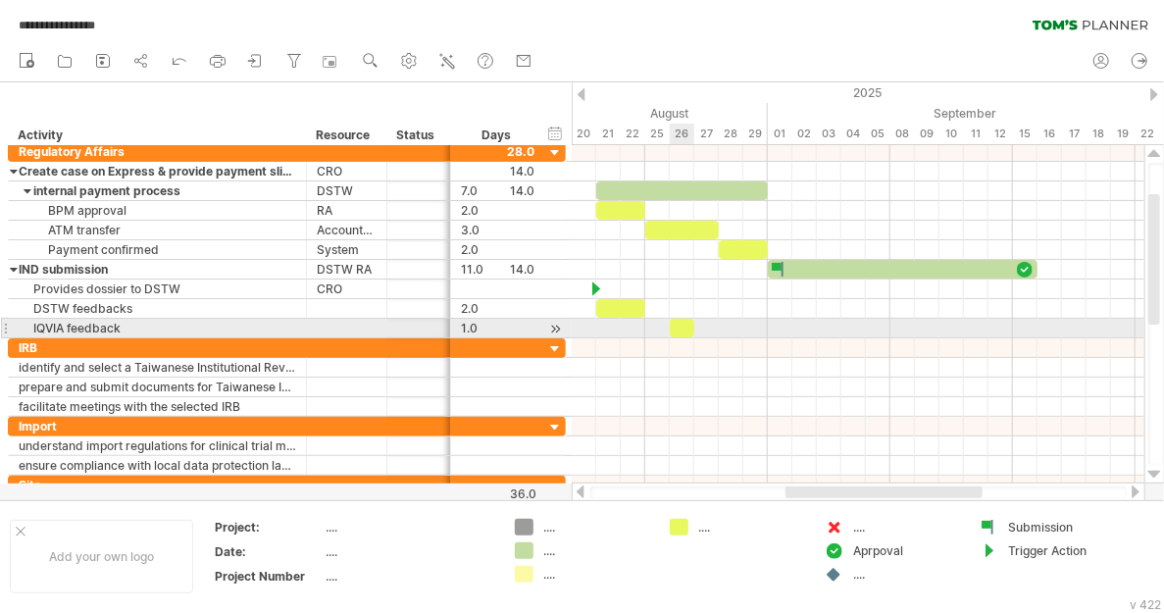
click at [684, 325] on div at bounding box center [682, 328] width 25 height 19
drag, startPoint x: 670, startPoint y: 325, endPoint x: 645, endPoint y: 326, distance: 24.6
click at [645, 326] on span at bounding box center [645, 328] width 8 height 19
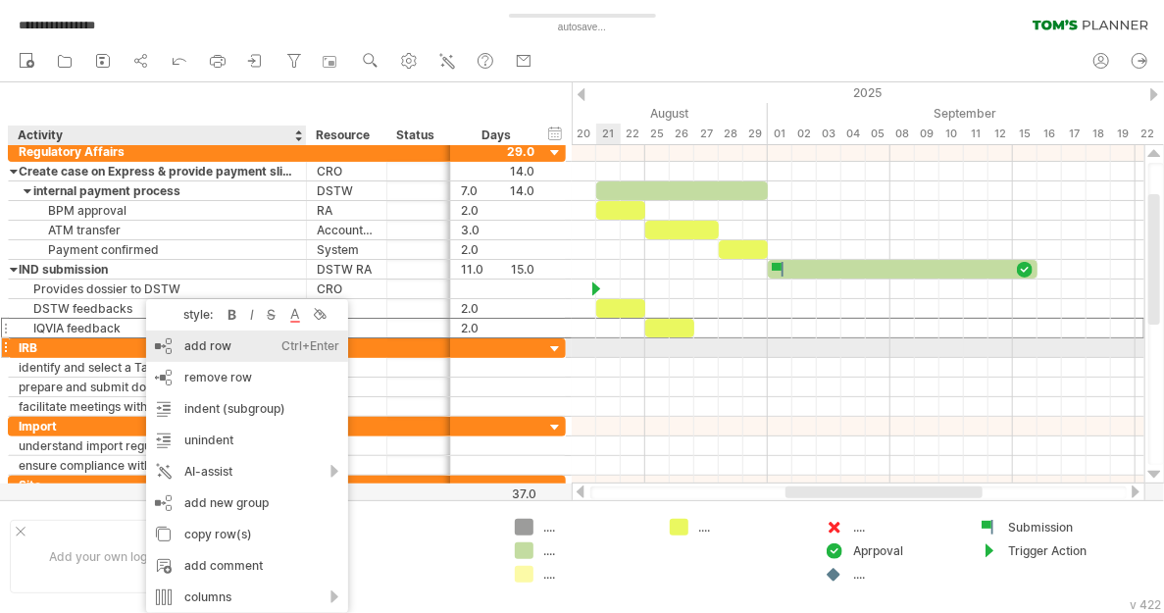
click at [179, 350] on div "add row Ctrl+Enter Cmd+Enter" at bounding box center [247, 345] width 202 height 31
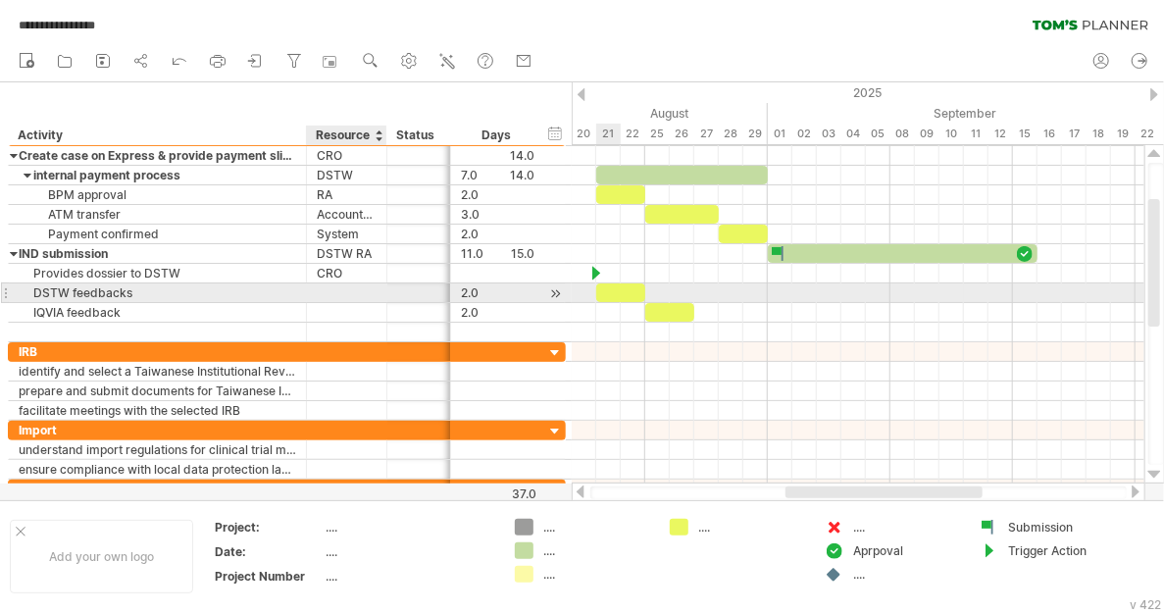
click at [351, 288] on div at bounding box center [347, 292] width 60 height 19
type input "*******"
type input "***"
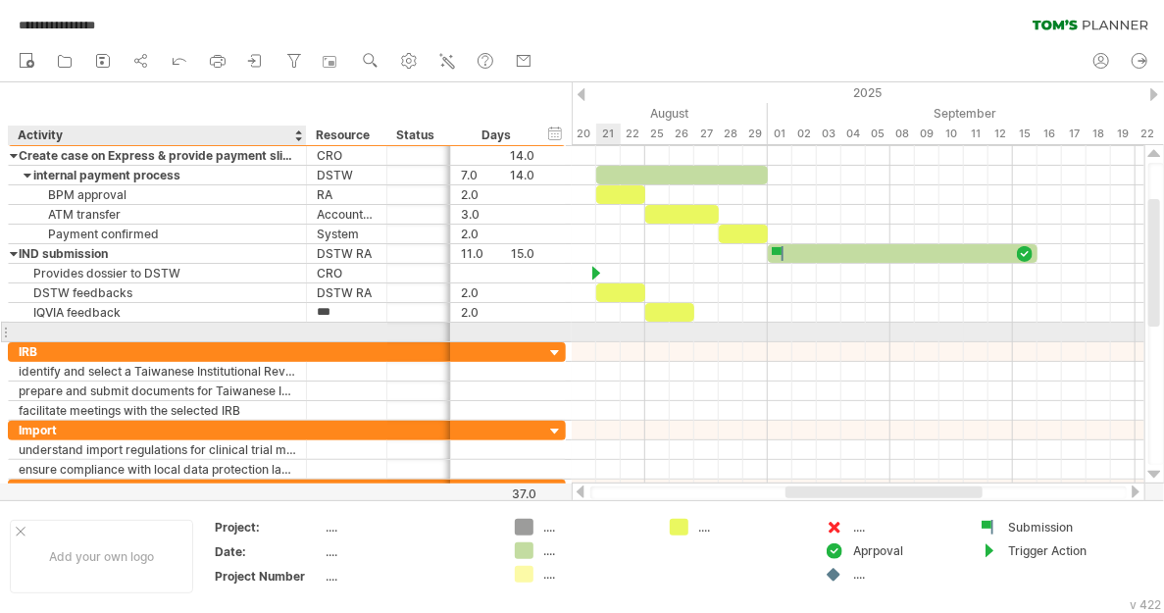
click at [187, 325] on div at bounding box center [157, 332] width 277 height 19
type input "*"
type input "**********"
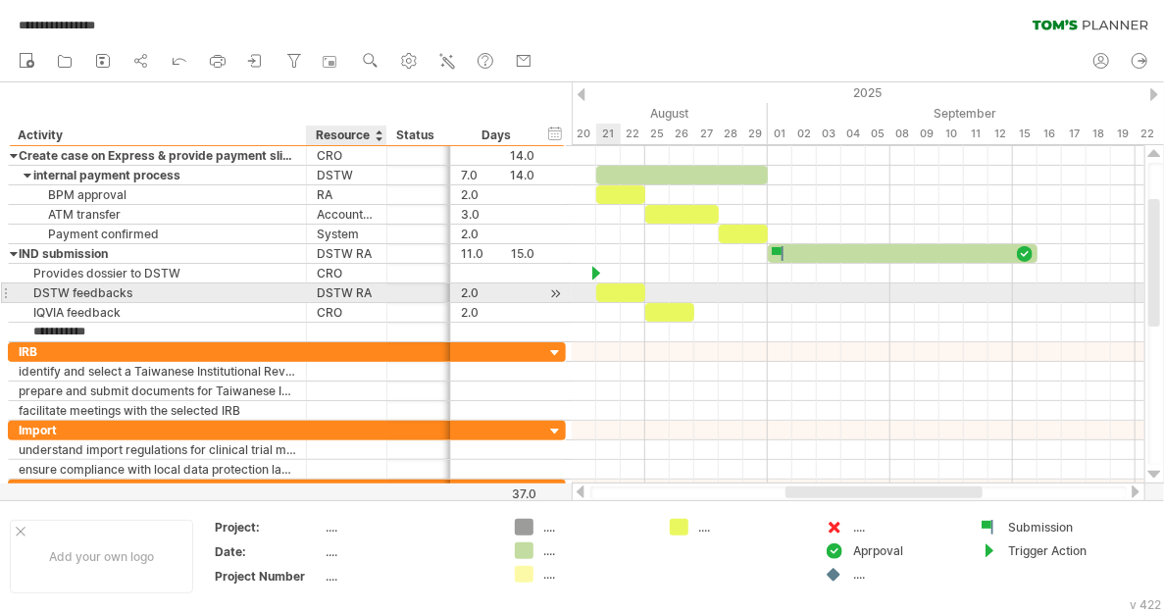
click at [362, 288] on div "DSTW RA" at bounding box center [347, 292] width 60 height 19
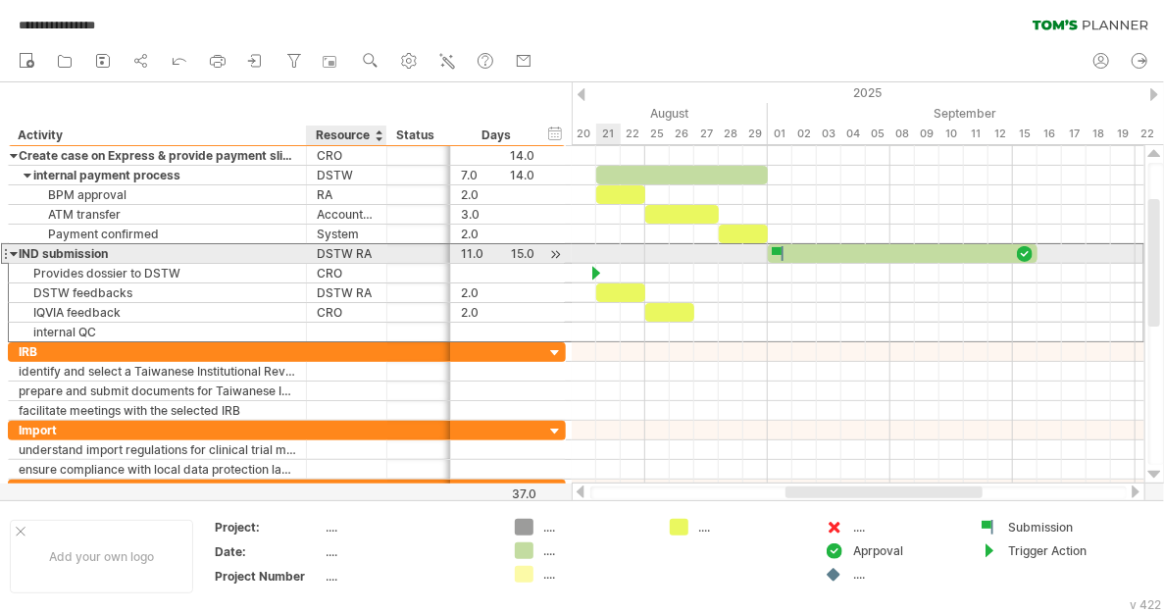
click at [358, 251] on div "DSTW RA" at bounding box center [347, 253] width 60 height 19
click at [358, 251] on input "*******" at bounding box center [347, 253] width 60 height 19
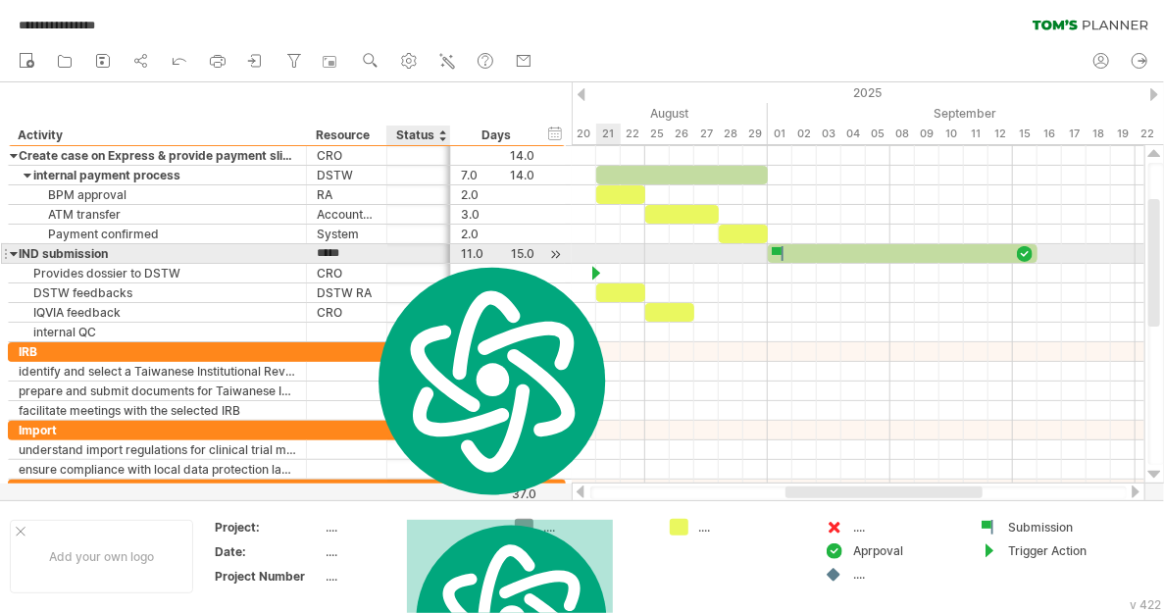
type input "****"
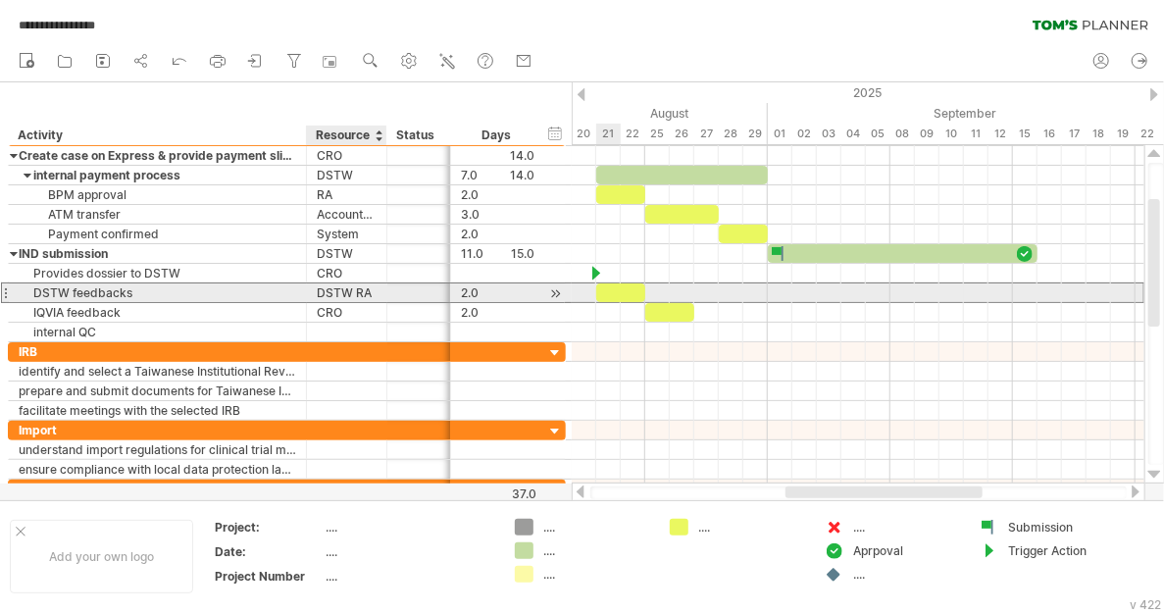
click at [367, 288] on div "DSTW RA" at bounding box center [347, 292] width 60 height 19
click at [0, 0] on input "*******" at bounding box center [0, 0] width 0 height 0
type input "****"
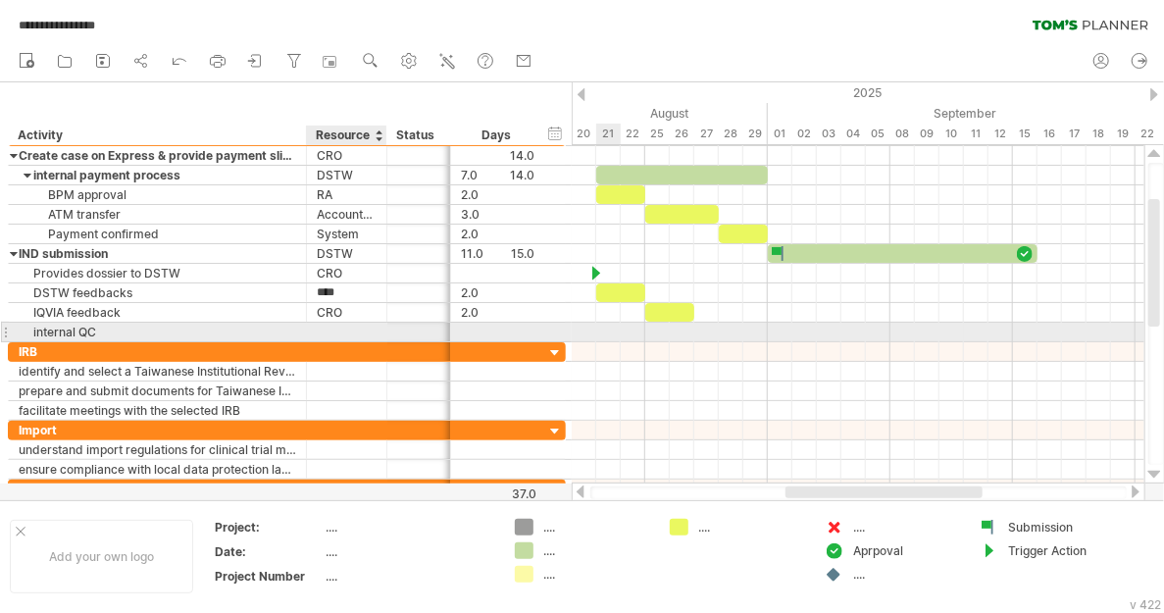
click at [359, 325] on div at bounding box center [347, 332] width 60 height 19
type input "*******"
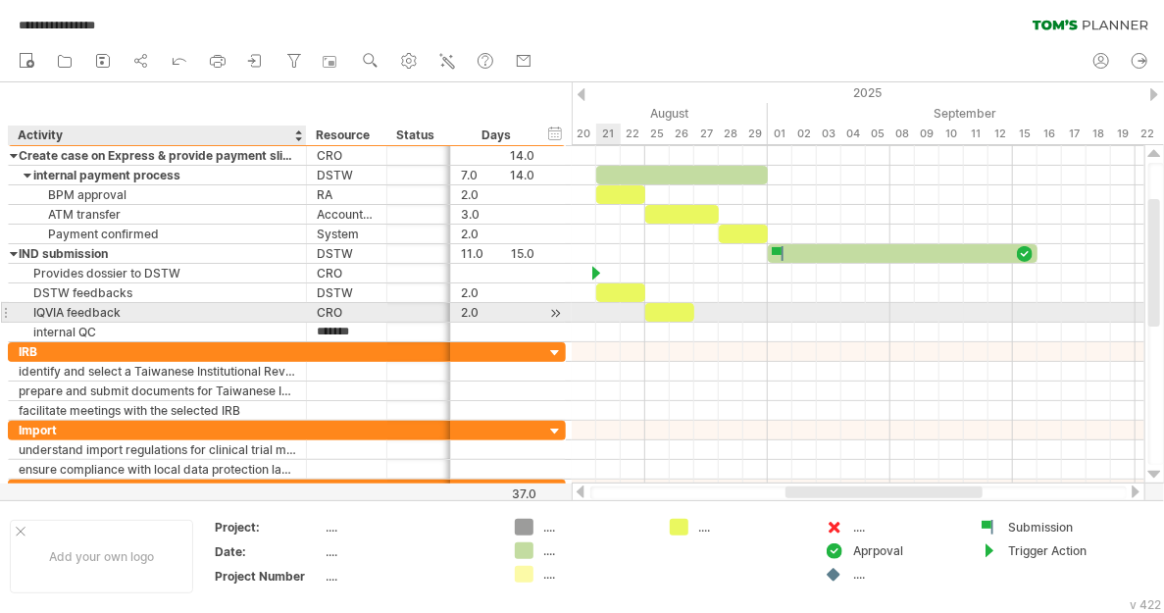
click at [214, 304] on div "IQVIA feedback" at bounding box center [157, 312] width 277 height 19
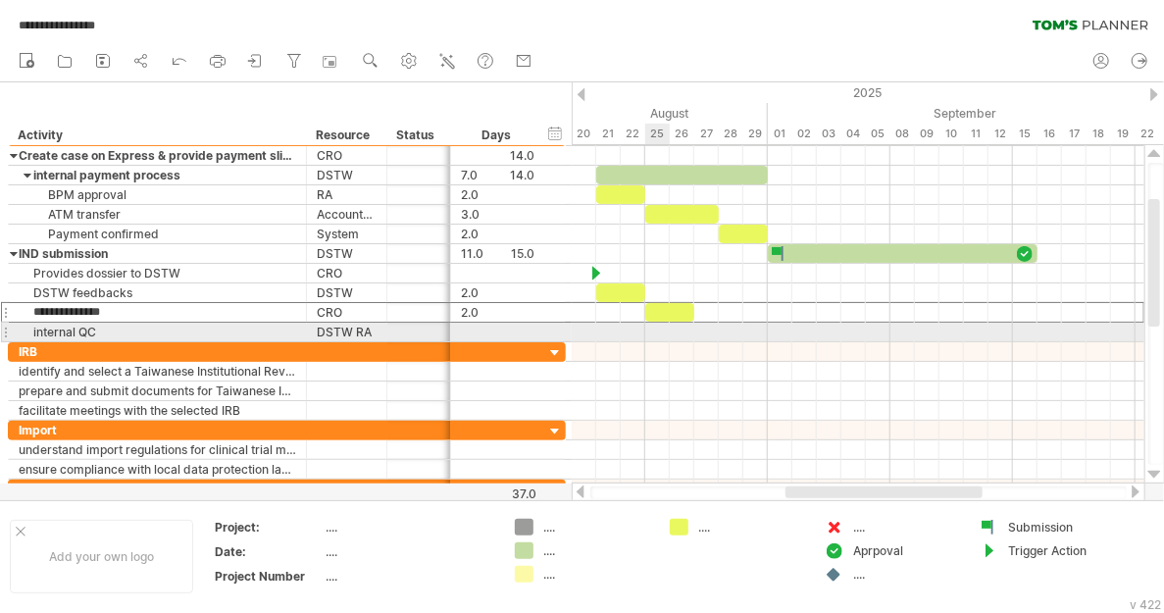
click at [660, 328] on div at bounding box center [858, 333] width 573 height 20
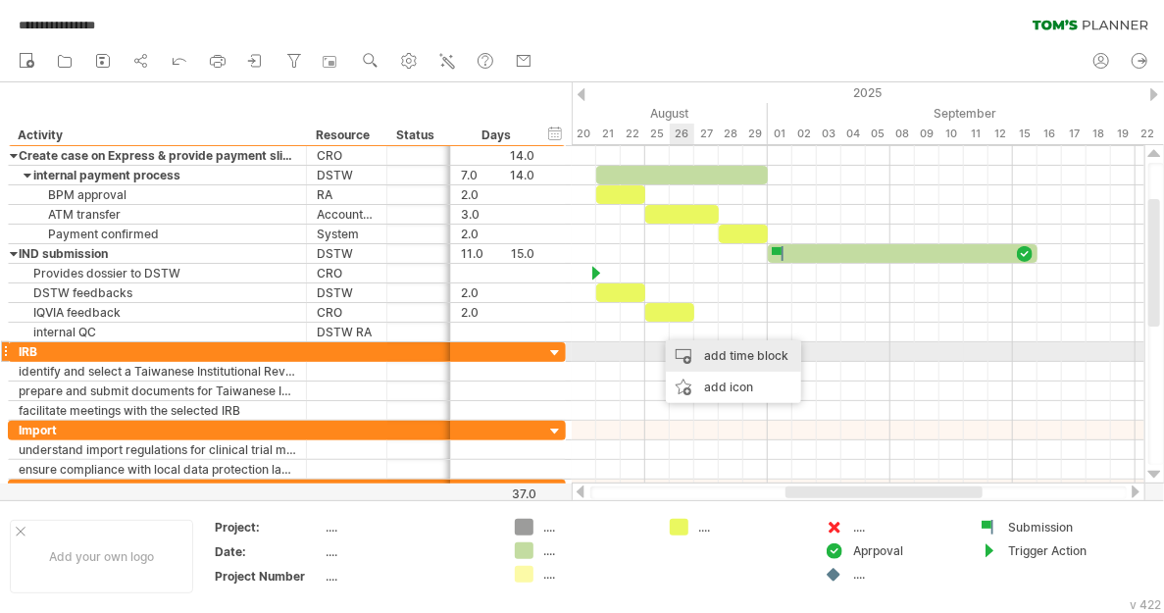
click at [706, 350] on div "add time block" at bounding box center [733, 355] width 135 height 31
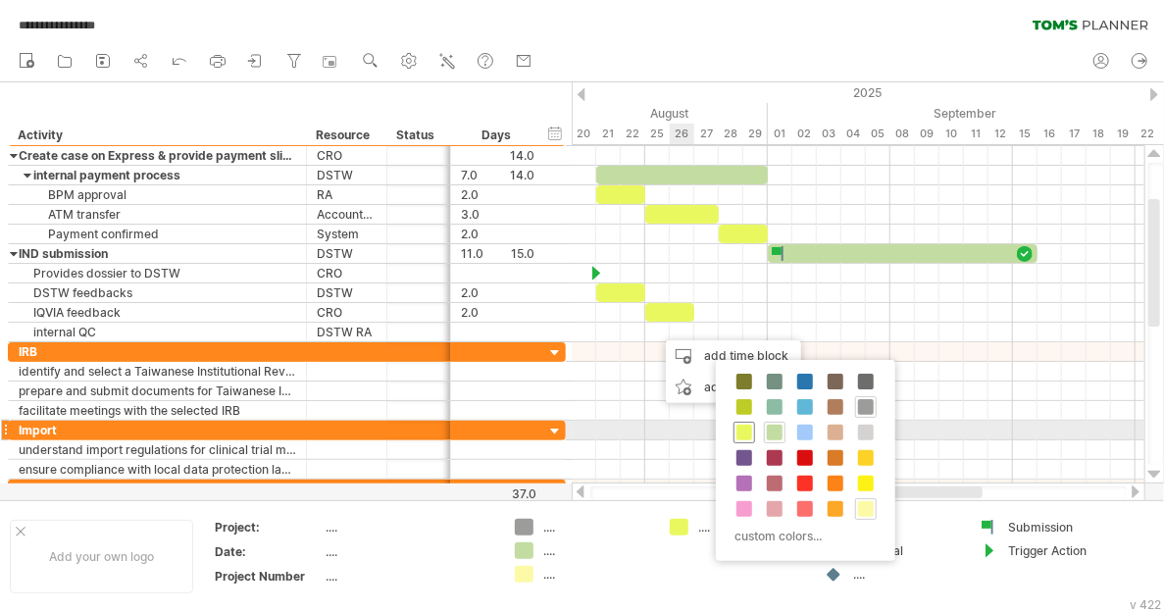
click at [743, 426] on span at bounding box center [744, 433] width 16 height 16
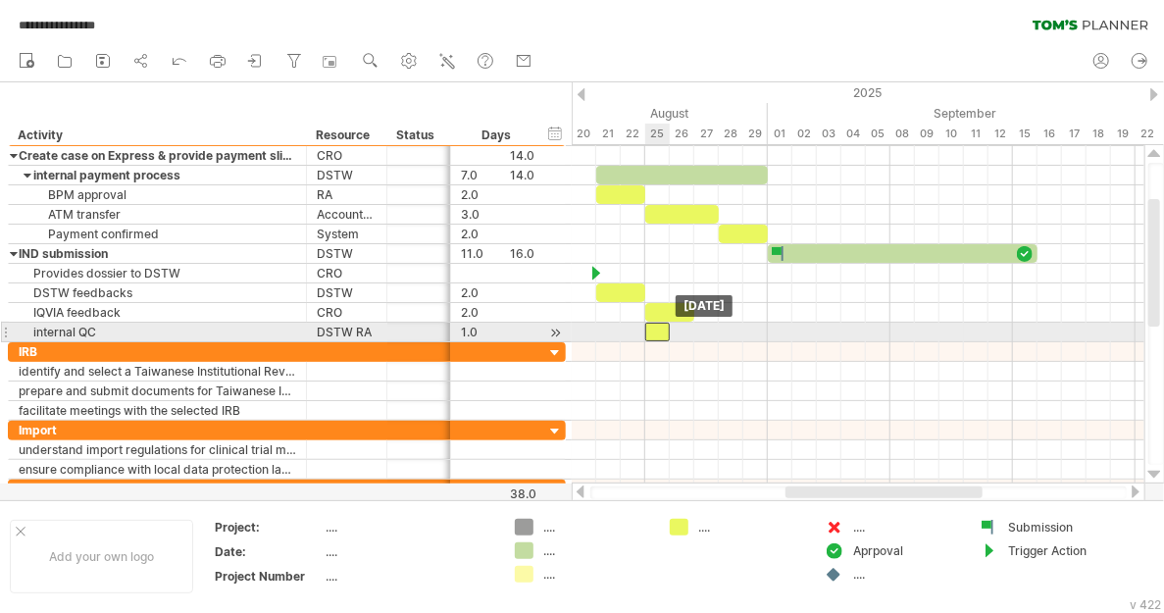
drag, startPoint x: 668, startPoint y: 327, endPoint x: 657, endPoint y: 327, distance: 10.8
click at [657, 327] on div at bounding box center [657, 332] width 25 height 19
drag, startPoint x: 670, startPoint y: 328, endPoint x: 688, endPoint y: 329, distance: 18.7
click at [688, 329] on div at bounding box center [669, 332] width 49 height 19
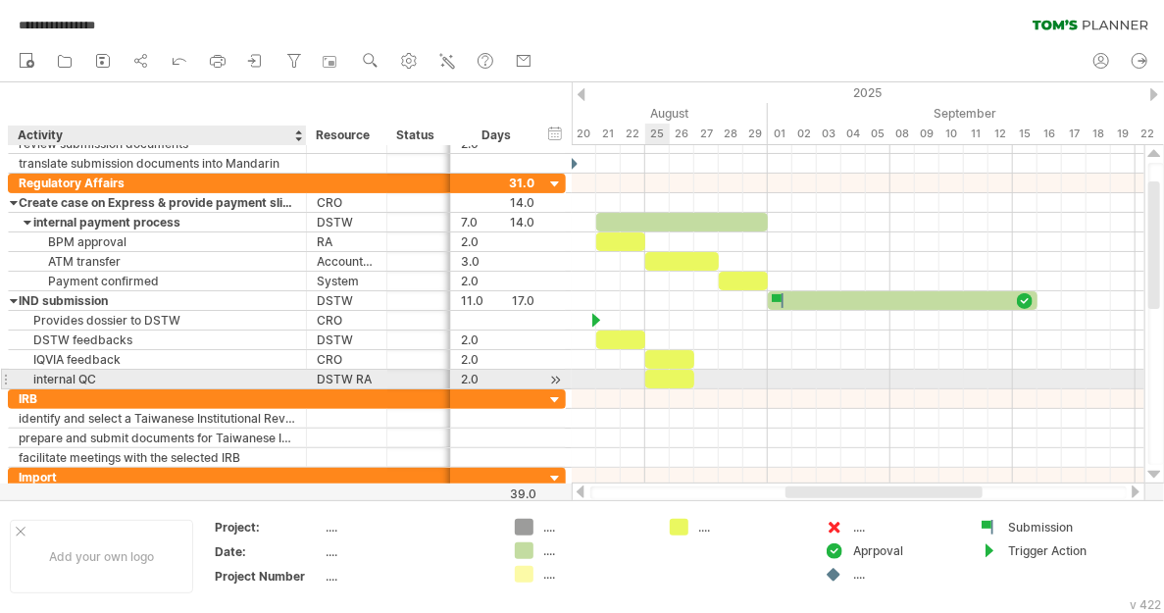
click at [36, 373] on div "internal QC" at bounding box center [157, 379] width 277 height 19
click at [36, 373] on input "**********" at bounding box center [157, 379] width 277 height 19
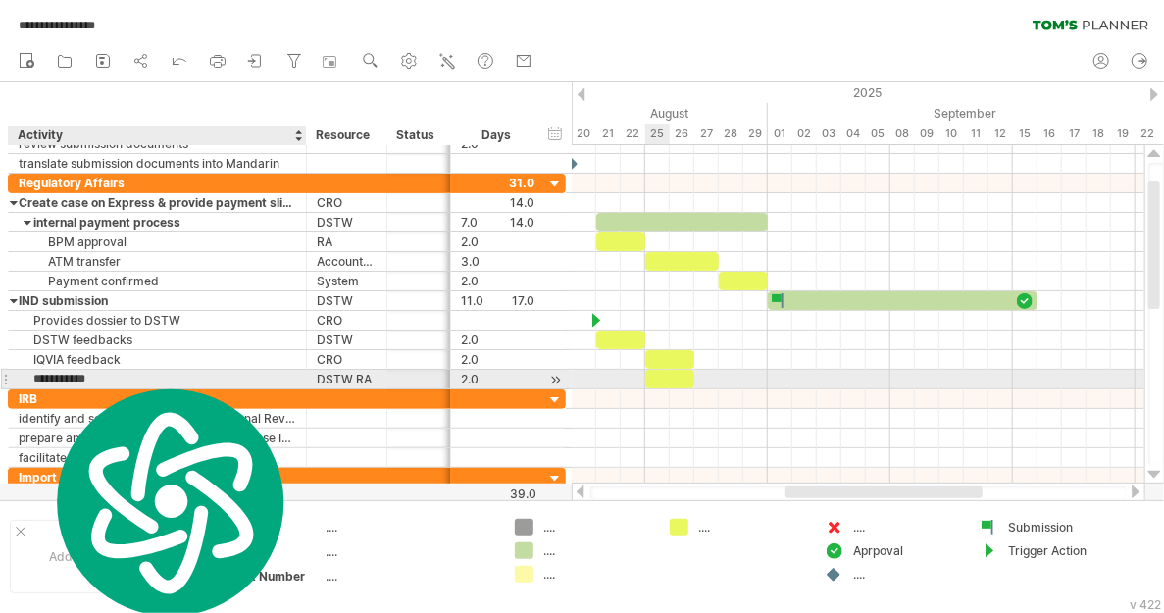
click at [37, 373] on input "**********" at bounding box center [157, 379] width 277 height 19
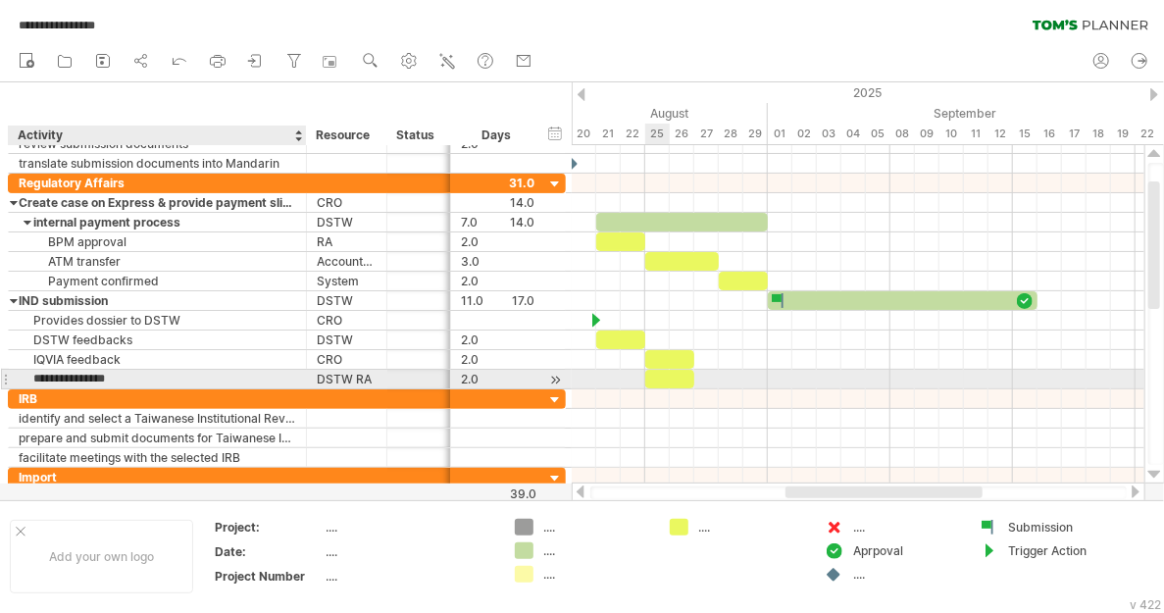
type input "**********"
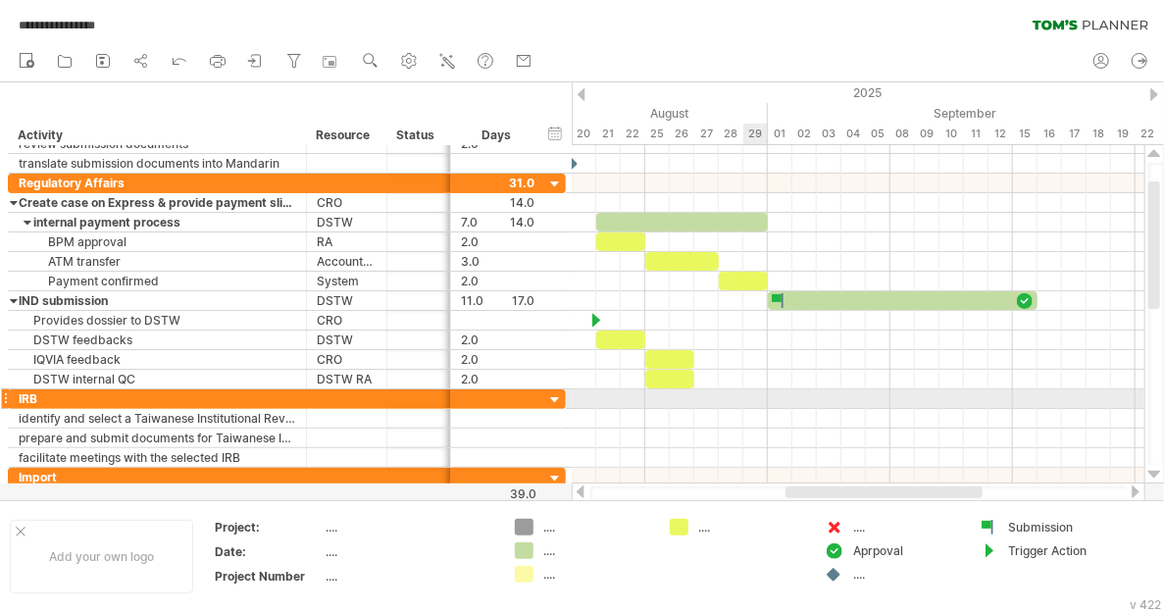
click at [749, 409] on div at bounding box center [858, 419] width 573 height 20
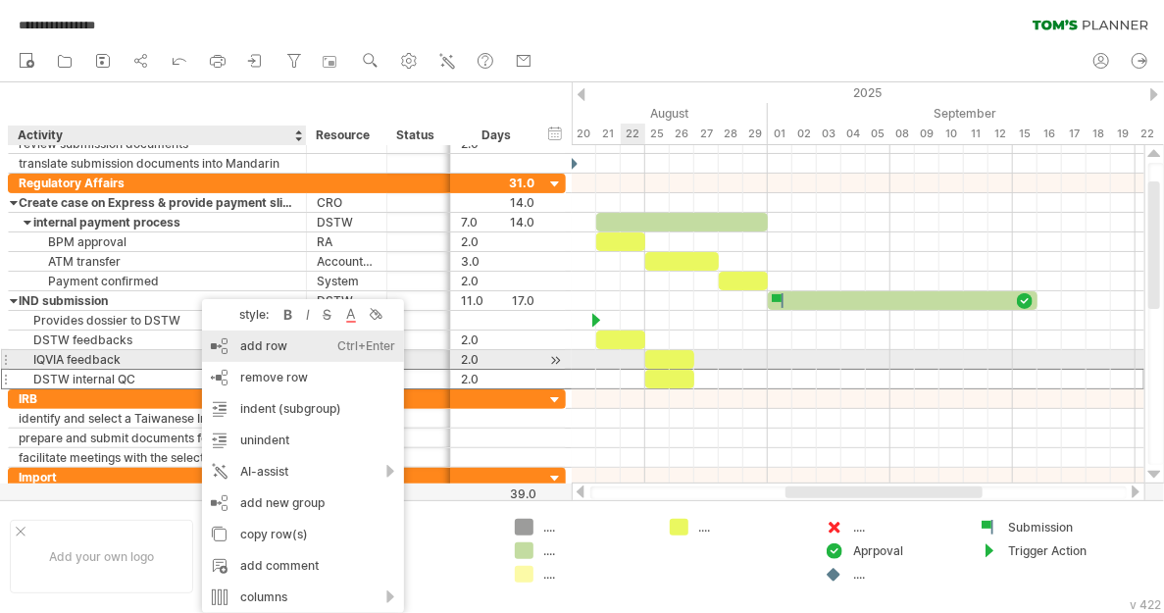
click at [248, 354] on div "add row Ctrl+Enter Cmd+Enter" at bounding box center [303, 345] width 202 height 31
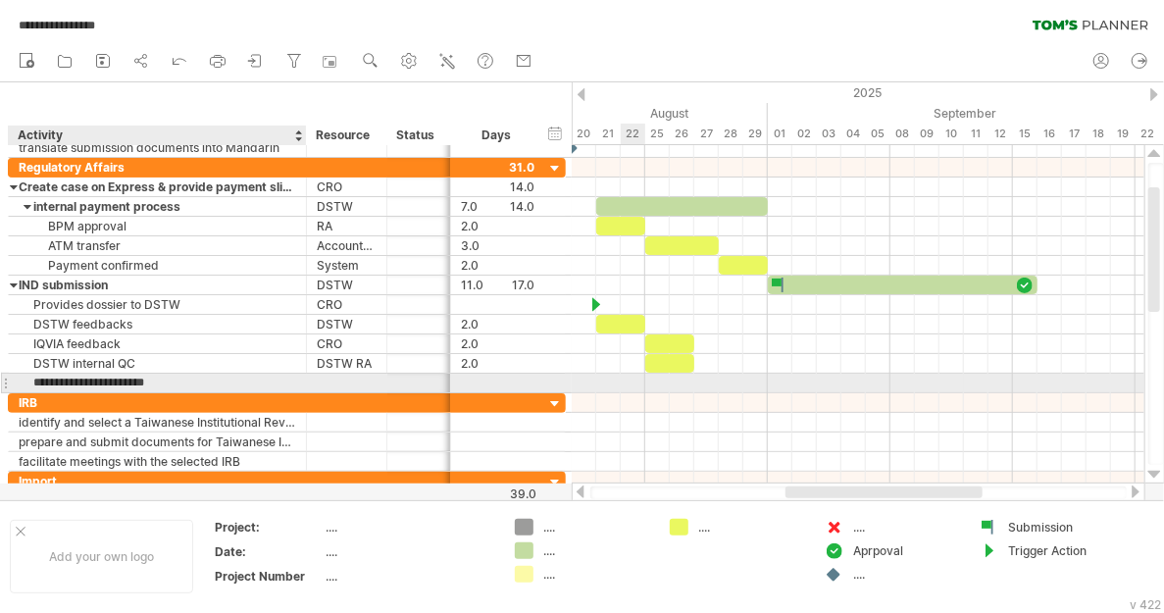
type input "**********"
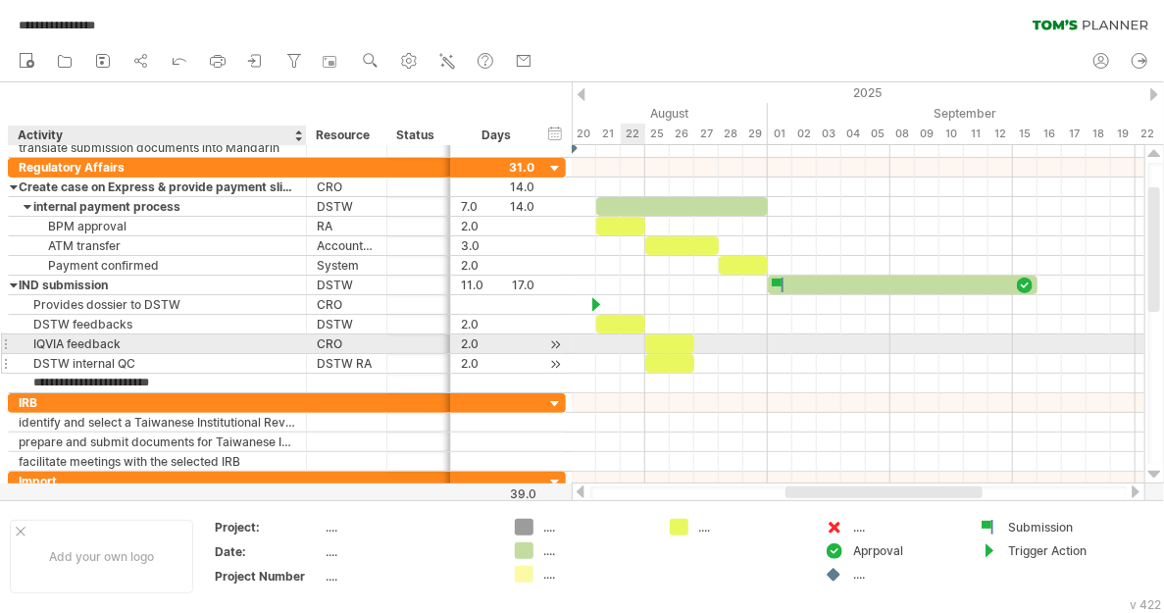
click at [193, 354] on div "DSTW internal QC" at bounding box center [157, 363] width 277 height 19
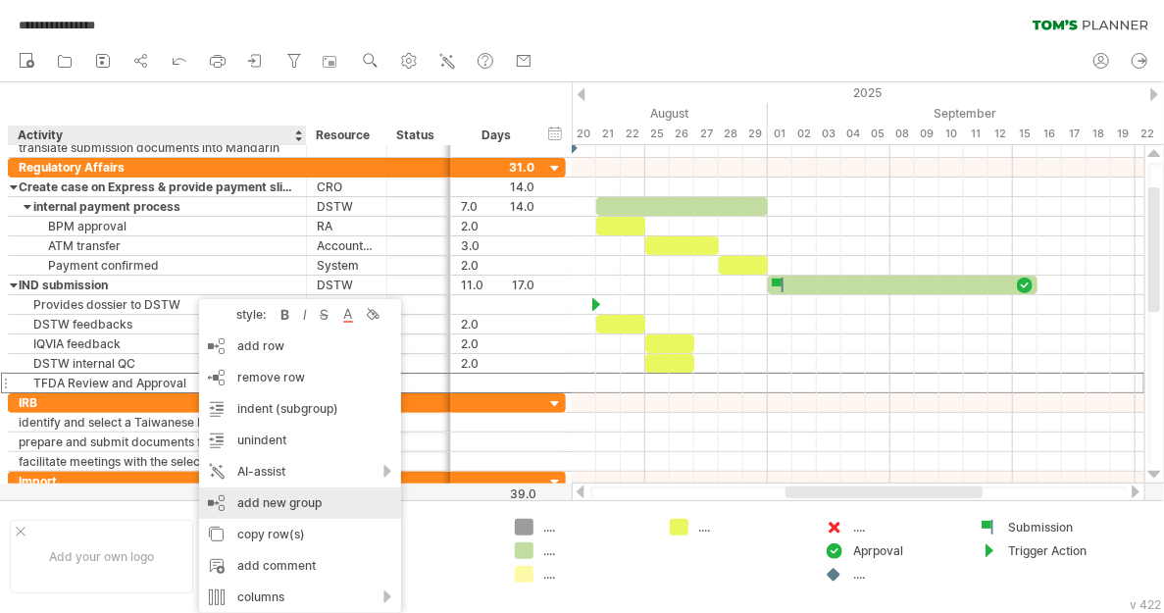
click at [273, 505] on div "add new group" at bounding box center [300, 502] width 202 height 31
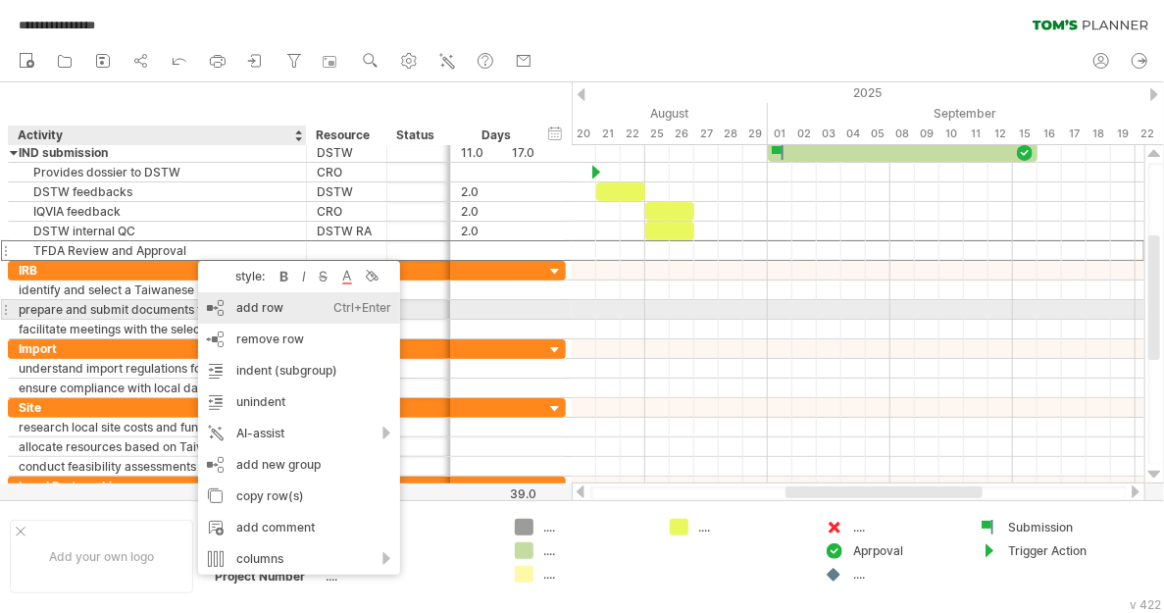
click at [265, 316] on div "add row Ctrl+Enter Cmd+Enter" at bounding box center [299, 307] width 202 height 31
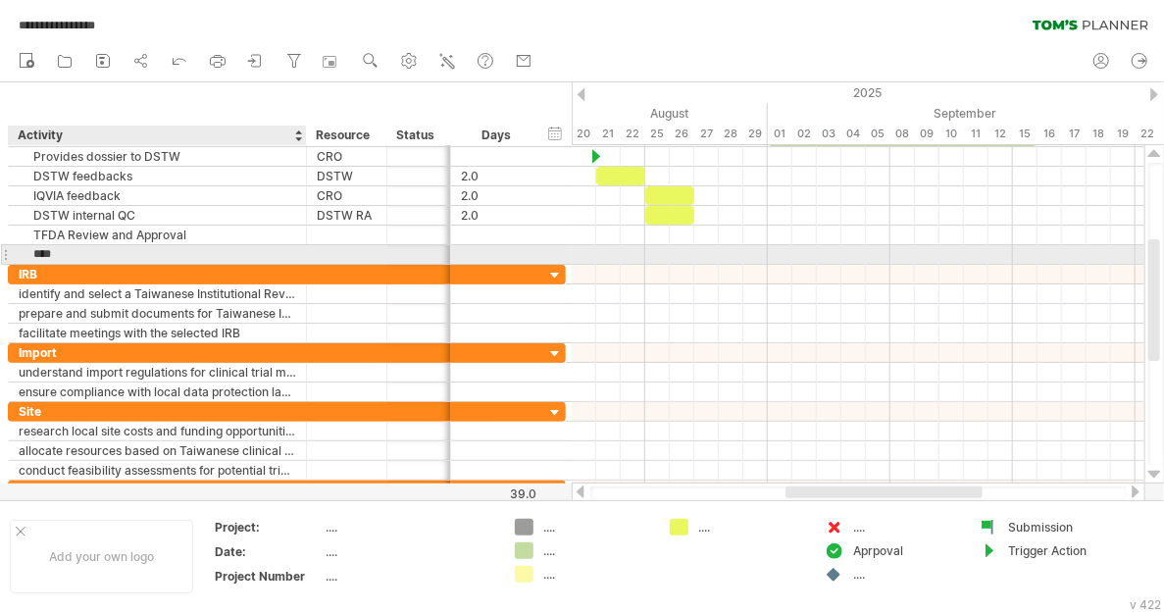
type input "*****"
click at [131, 253] on input "*****" at bounding box center [157, 254] width 277 height 19
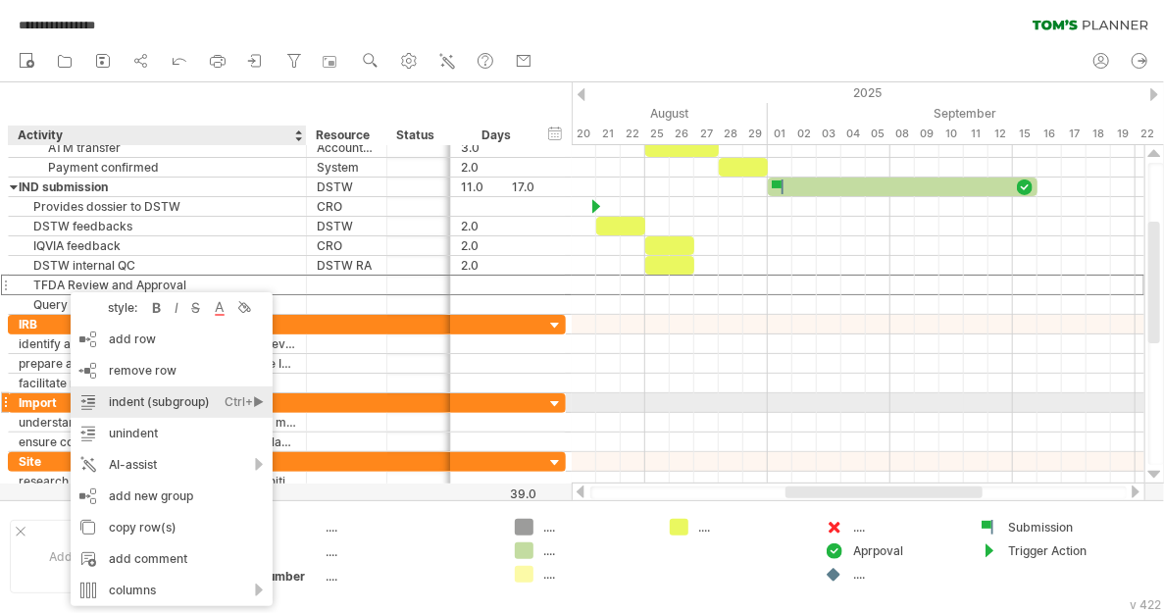
click at [113, 394] on div "indent (subgroup) Ctrl+► Cmd+►" at bounding box center [172, 401] width 202 height 31
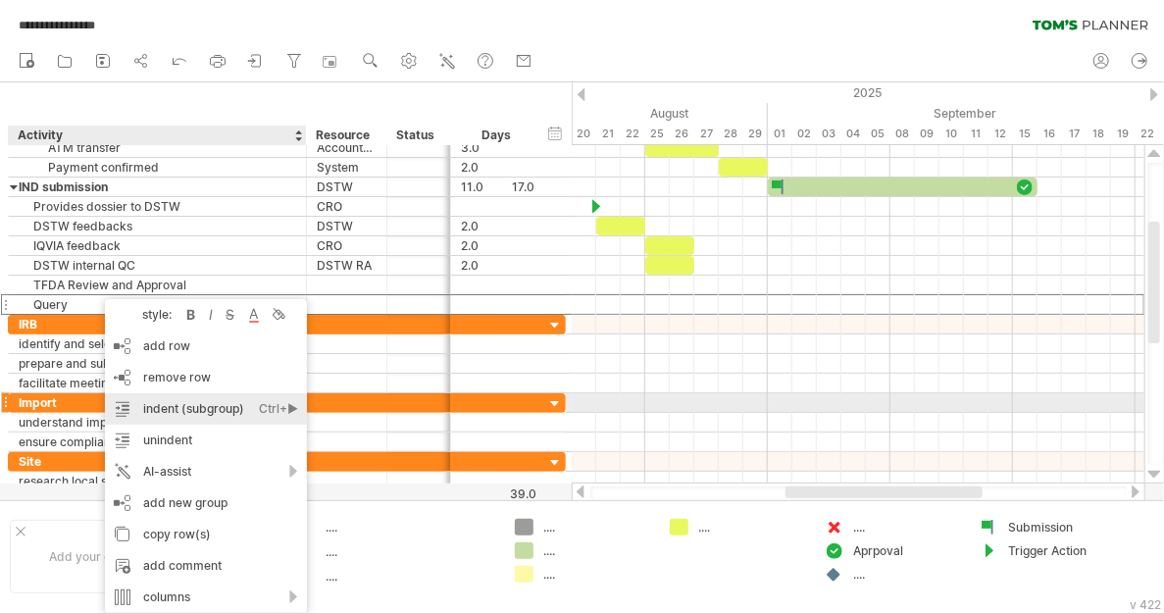
click at [153, 405] on div "indent (subgroup) Ctrl+► Cmd+►" at bounding box center [206, 408] width 202 height 31
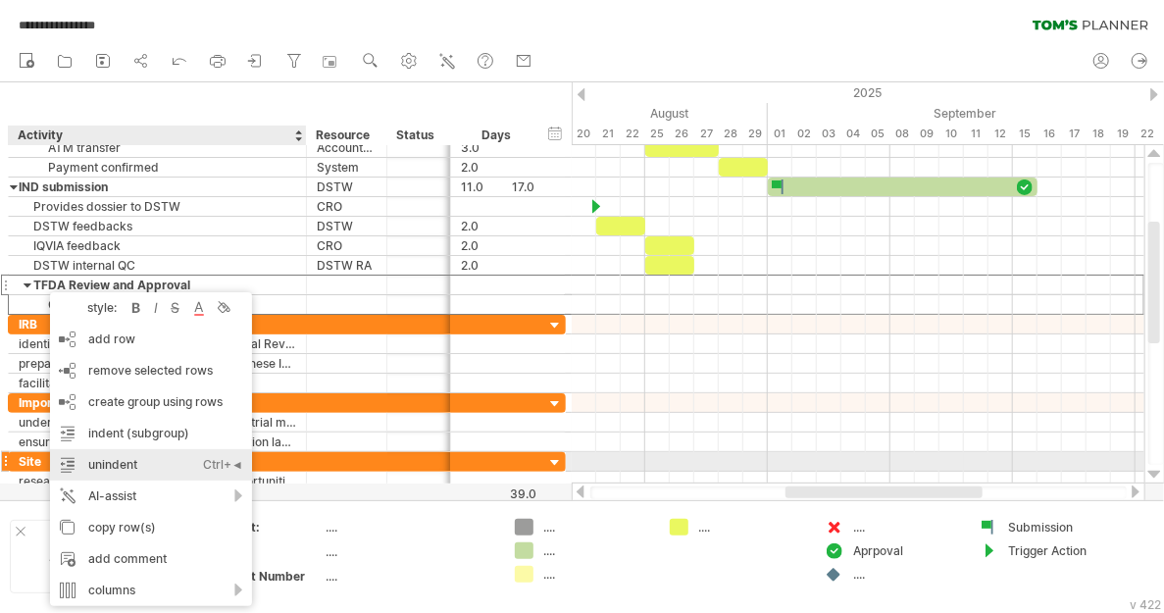
click at [142, 460] on div "unindent Ctrl+◄ Cmd+◄" at bounding box center [151, 464] width 202 height 31
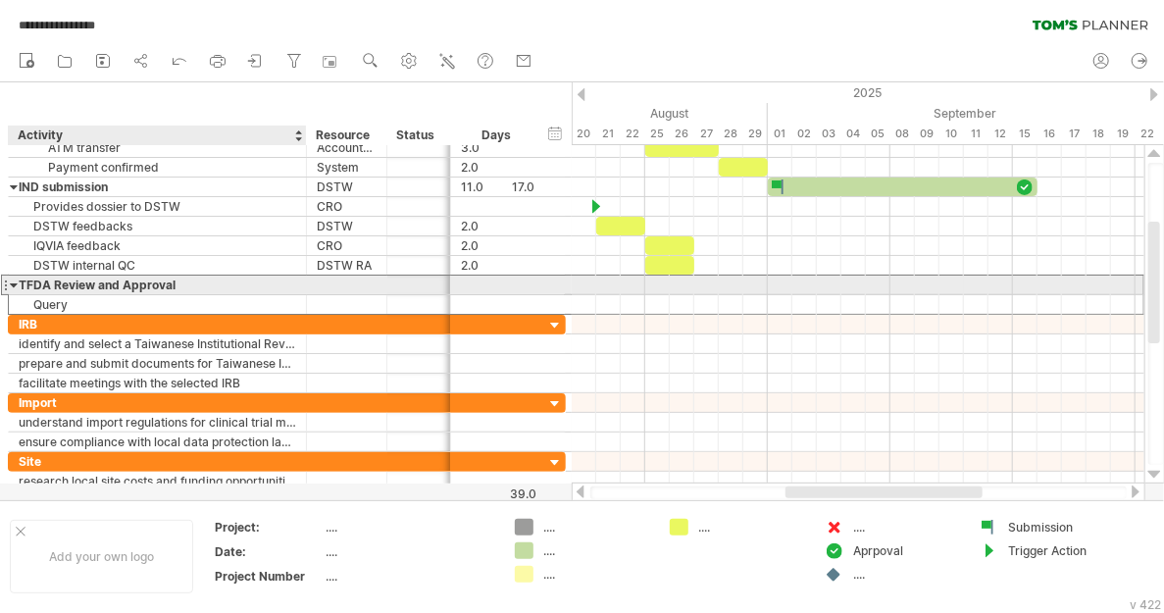
click at [336, 285] on div at bounding box center [347, 284] width 60 height 19
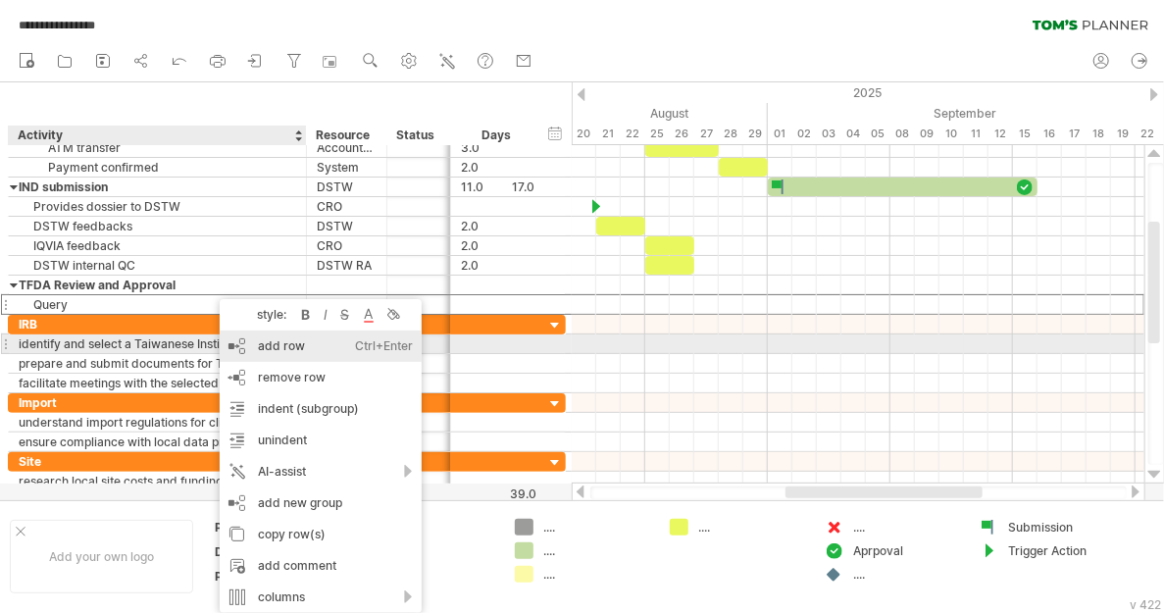
click at [300, 345] on div "add row Ctrl+Enter Cmd+Enter" at bounding box center [321, 345] width 202 height 31
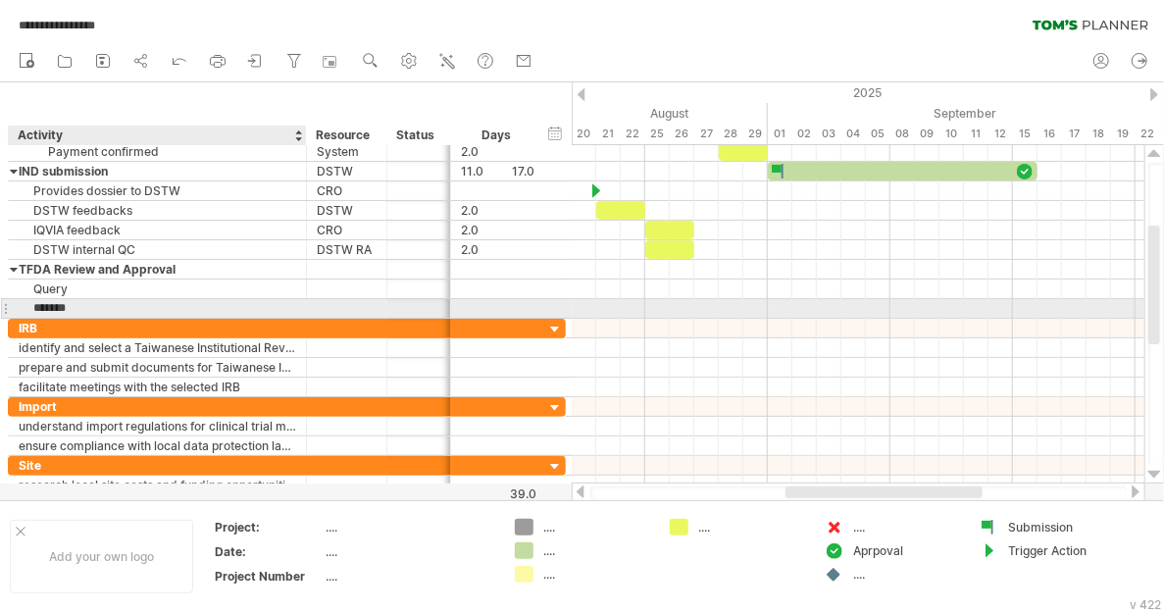
type input "********"
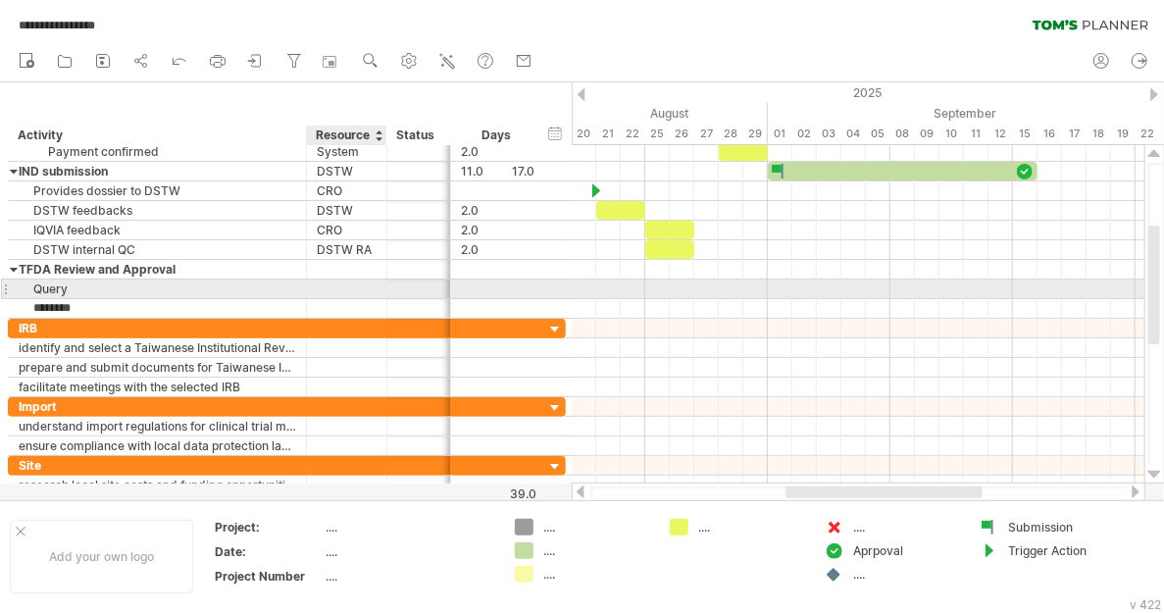
click at [352, 287] on div at bounding box center [347, 288] width 60 height 19
click at [352, 287] on div "TFDA Review and Approval" at bounding box center [347, 288] width 60 height 19
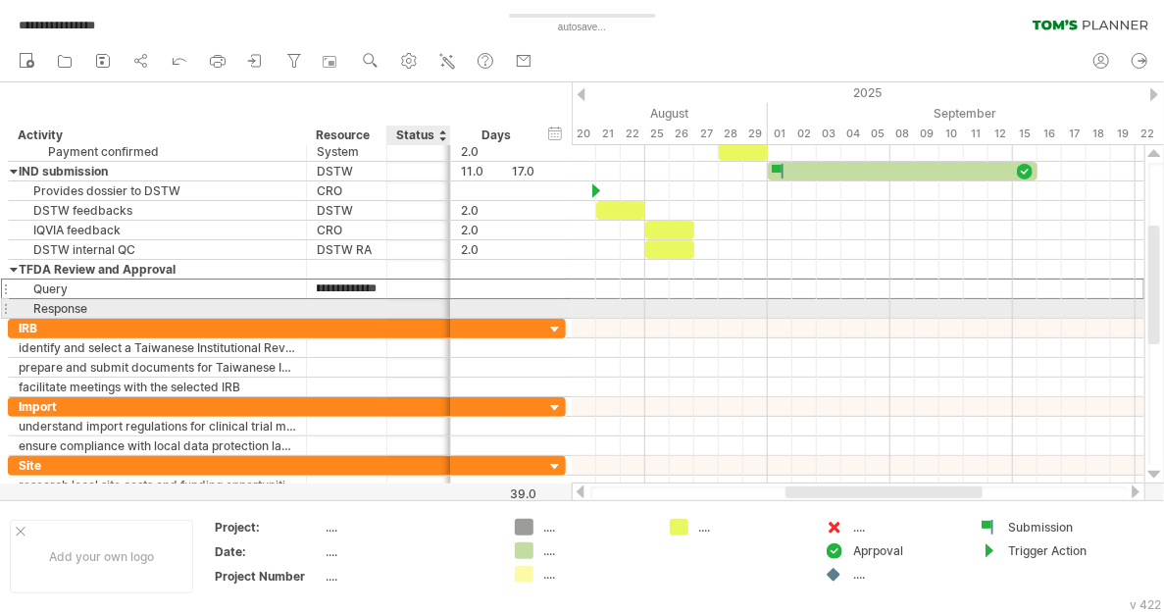
drag, startPoint x: 350, startPoint y: 283, endPoint x: 441, endPoint y: 304, distance: 93.5
click at [441, 304] on div "**********" at bounding box center [287, 230] width 558 height 176
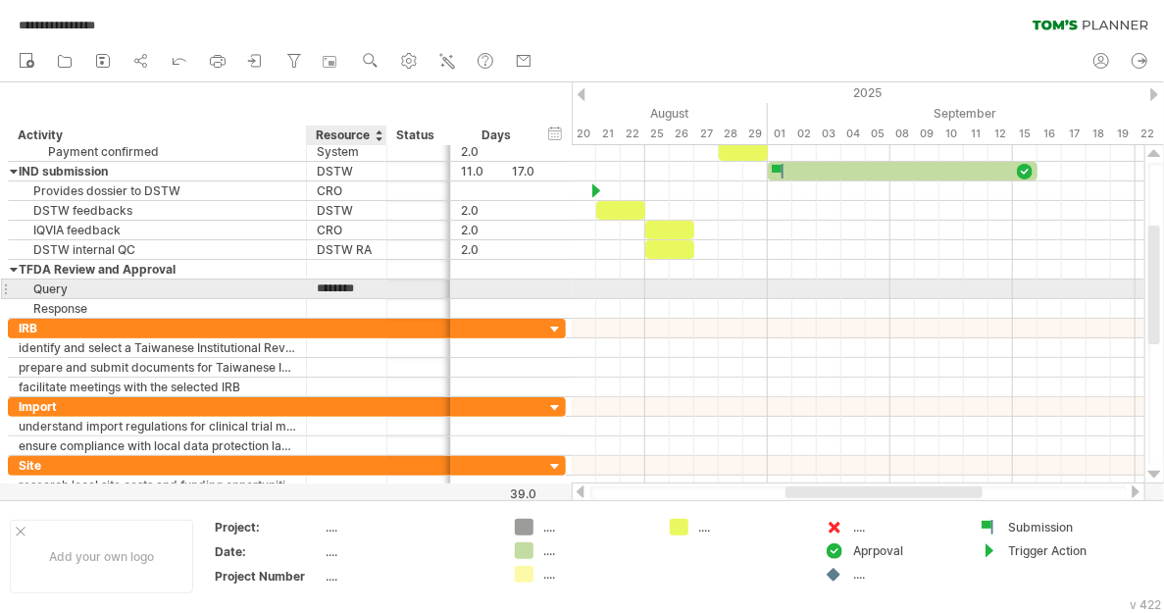
scroll to position [0, 0]
type input "****"
type input "********"
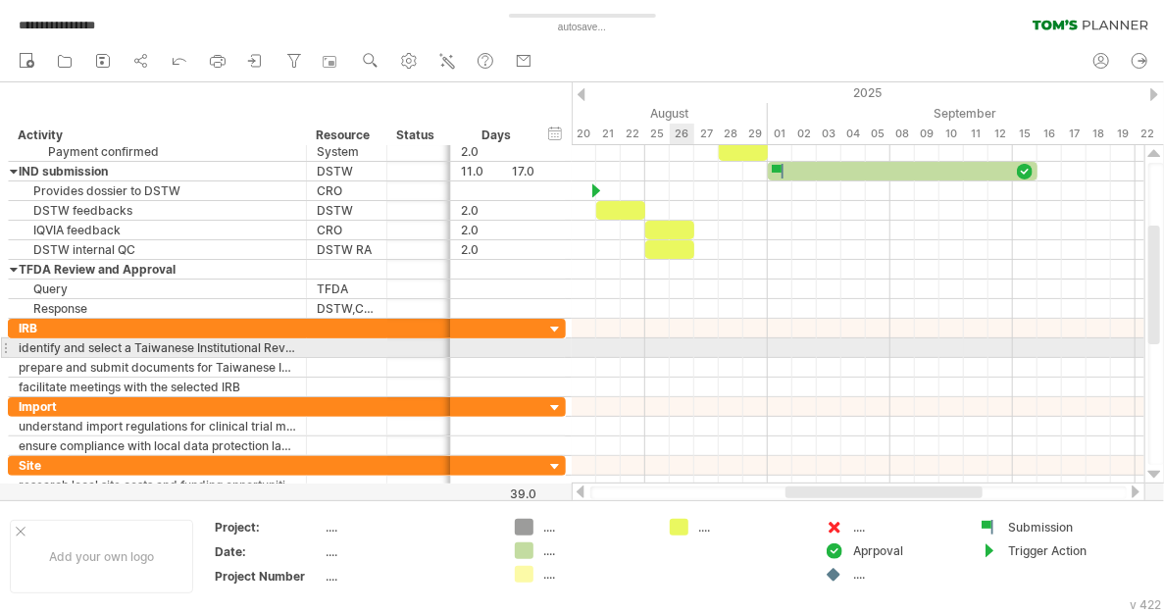
click at [672, 358] on div at bounding box center [858, 368] width 573 height 20
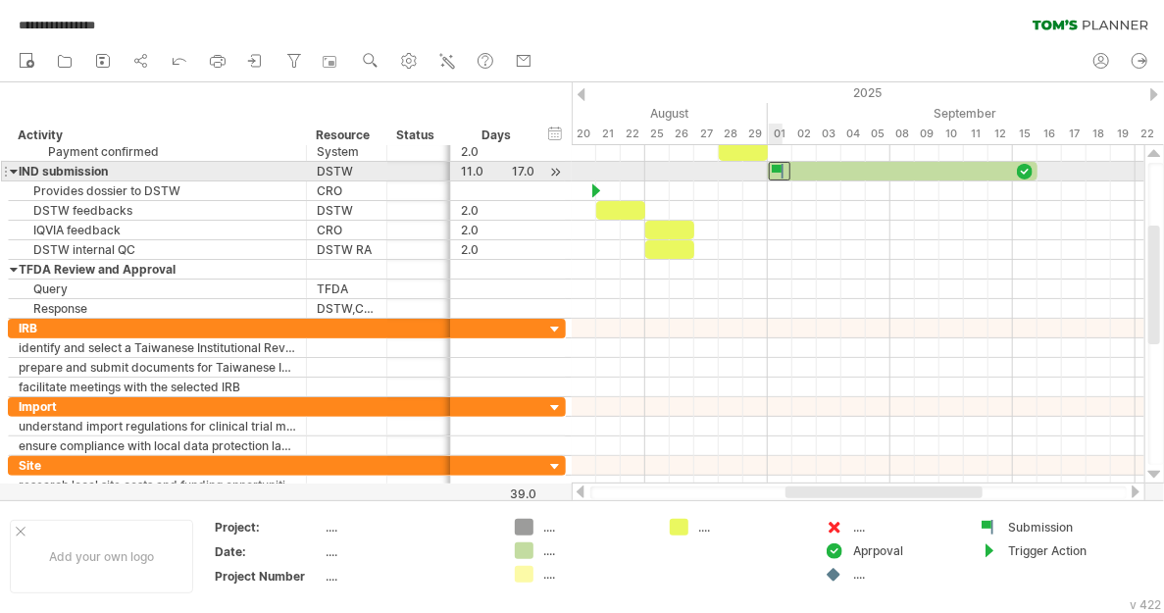
click at [776, 166] on div at bounding box center [780, 171] width 22 height 19
click at [815, 168] on div at bounding box center [903, 171] width 270 height 19
click at [1023, 169] on div at bounding box center [1025, 171] width 20 height 19
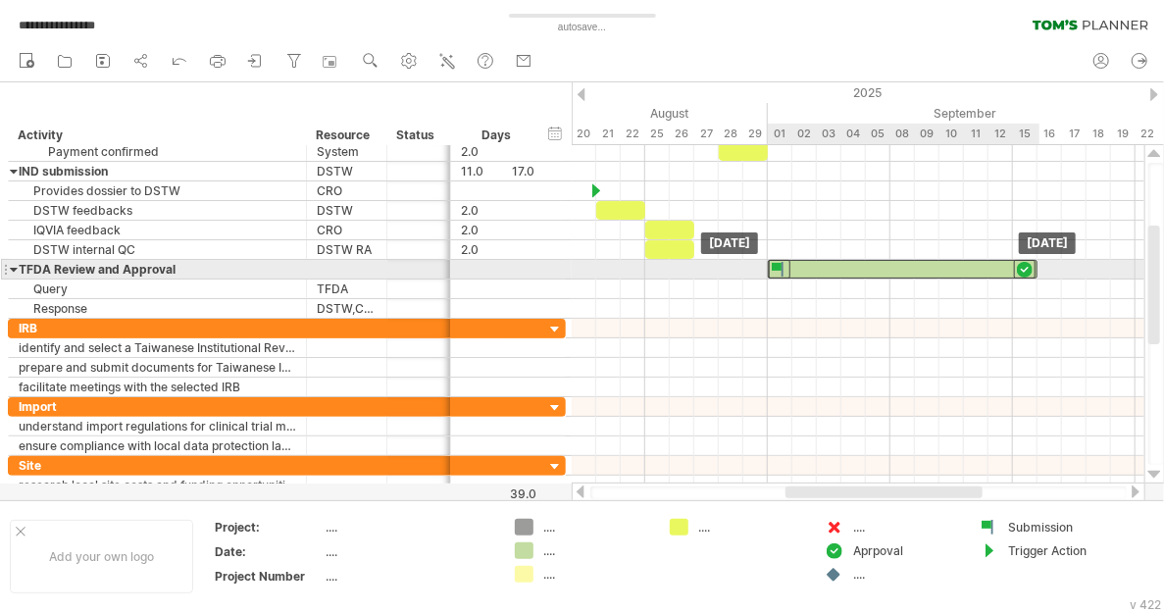
drag, startPoint x: 976, startPoint y: 170, endPoint x: 973, endPoint y: 266, distance: 96.1
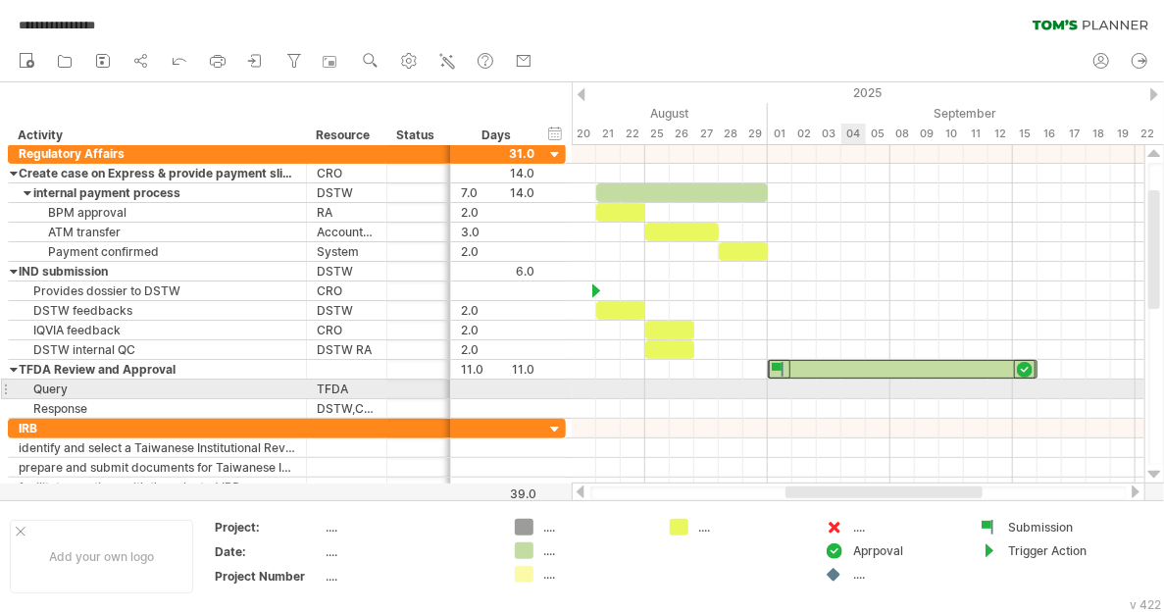
click at [849, 381] on div at bounding box center [858, 389] width 573 height 20
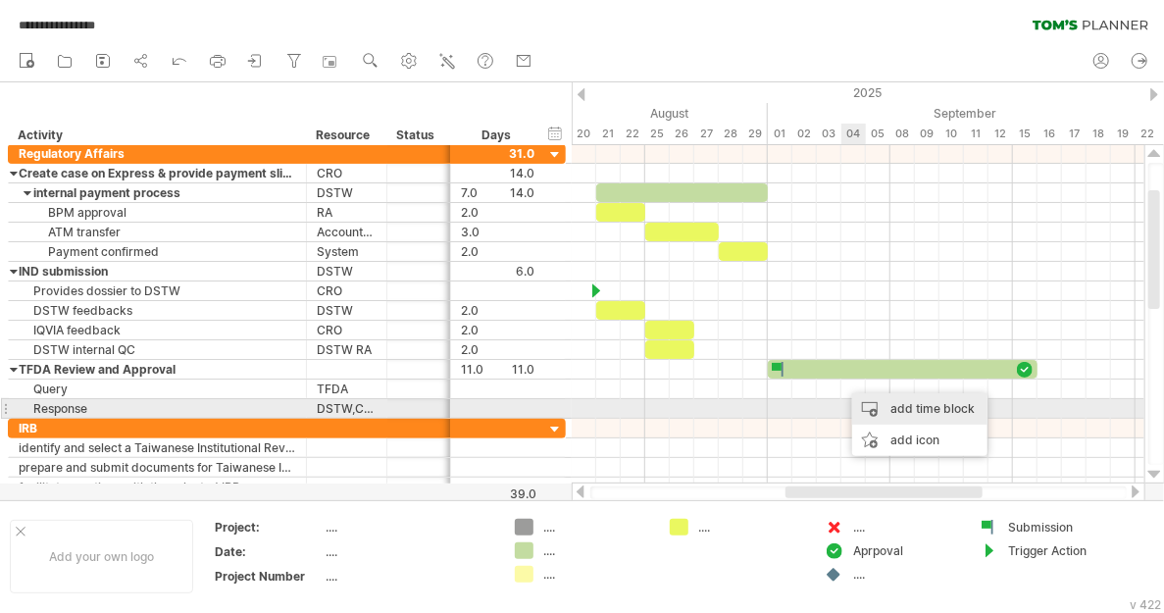
click at [883, 408] on div "add time block" at bounding box center [919, 408] width 135 height 31
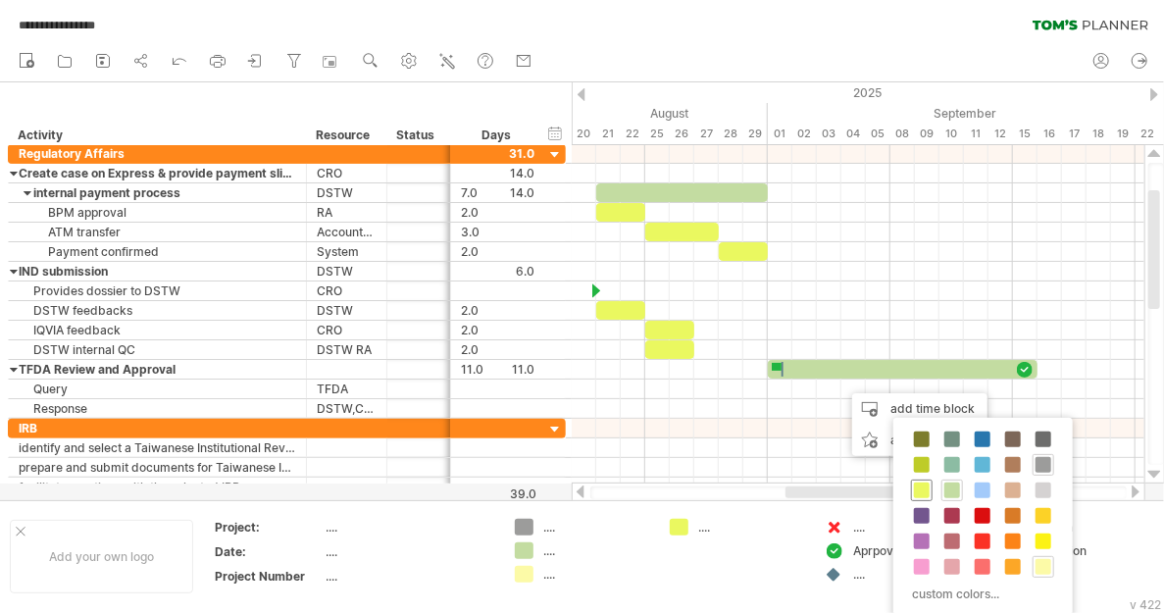
click at [919, 489] on span at bounding box center [922, 490] width 16 height 16
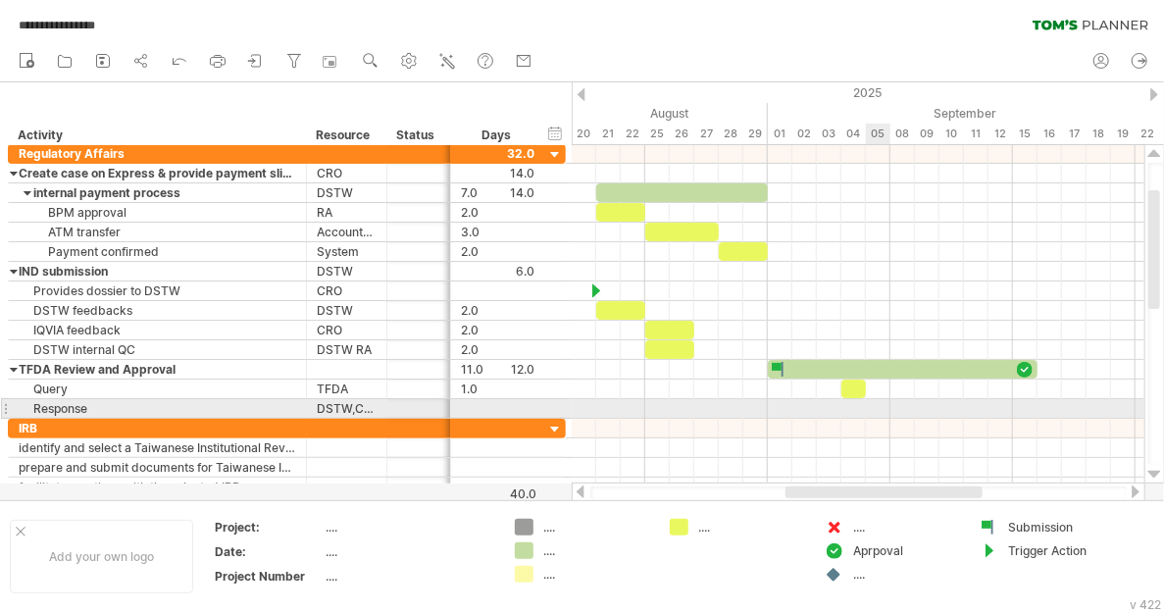
click at [876, 400] on div at bounding box center [858, 409] width 573 height 20
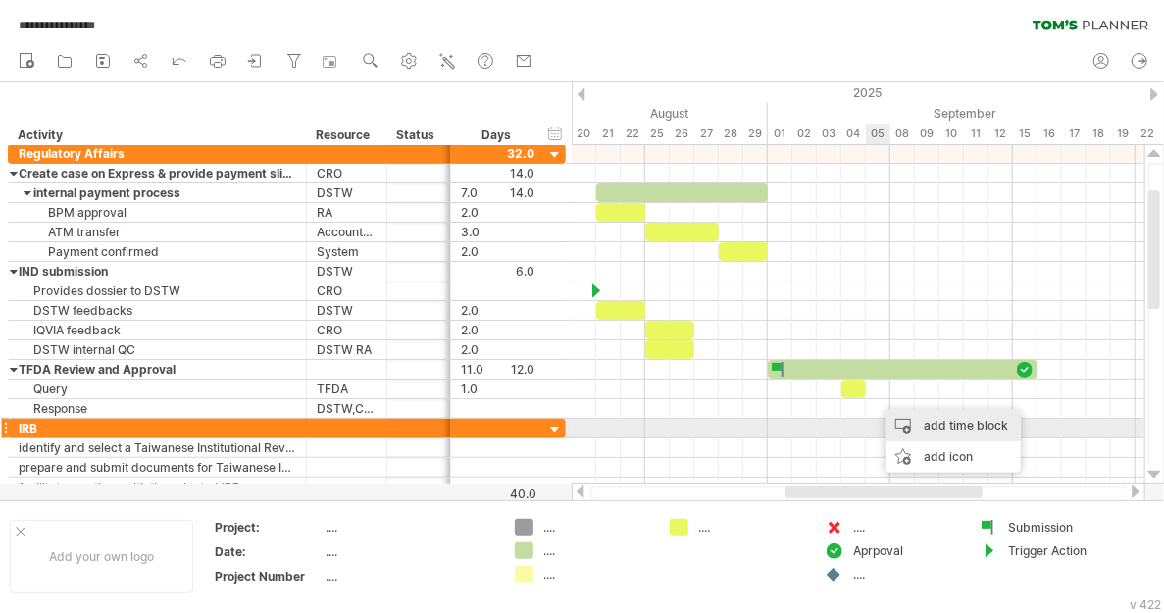
click at [927, 427] on div "add time block" at bounding box center [952, 425] width 135 height 31
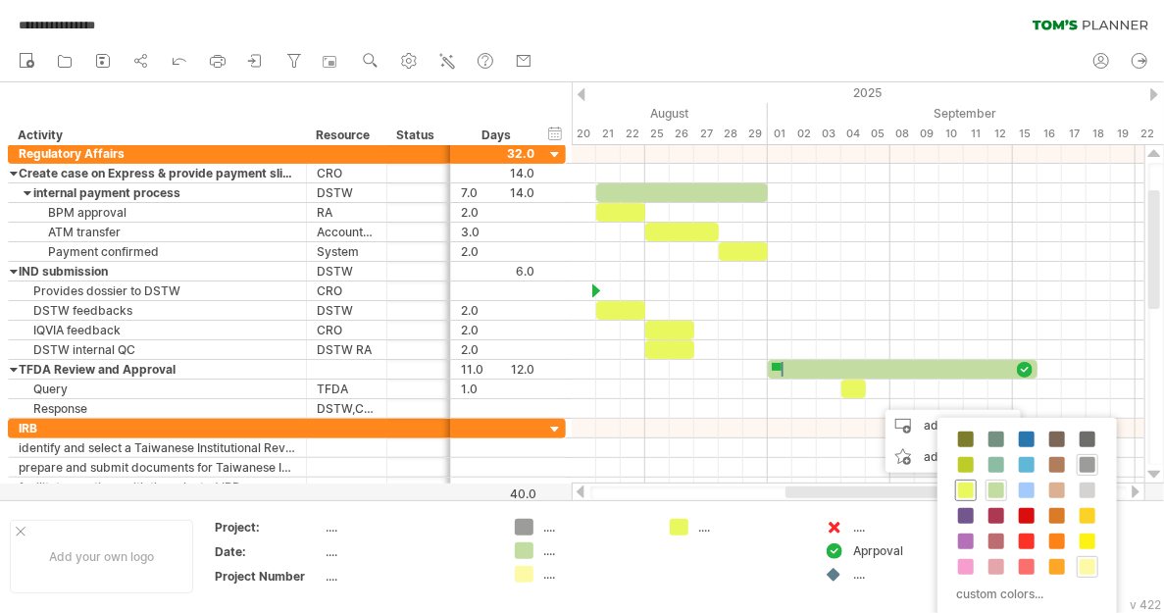
click at [965, 484] on span at bounding box center [966, 490] width 16 height 16
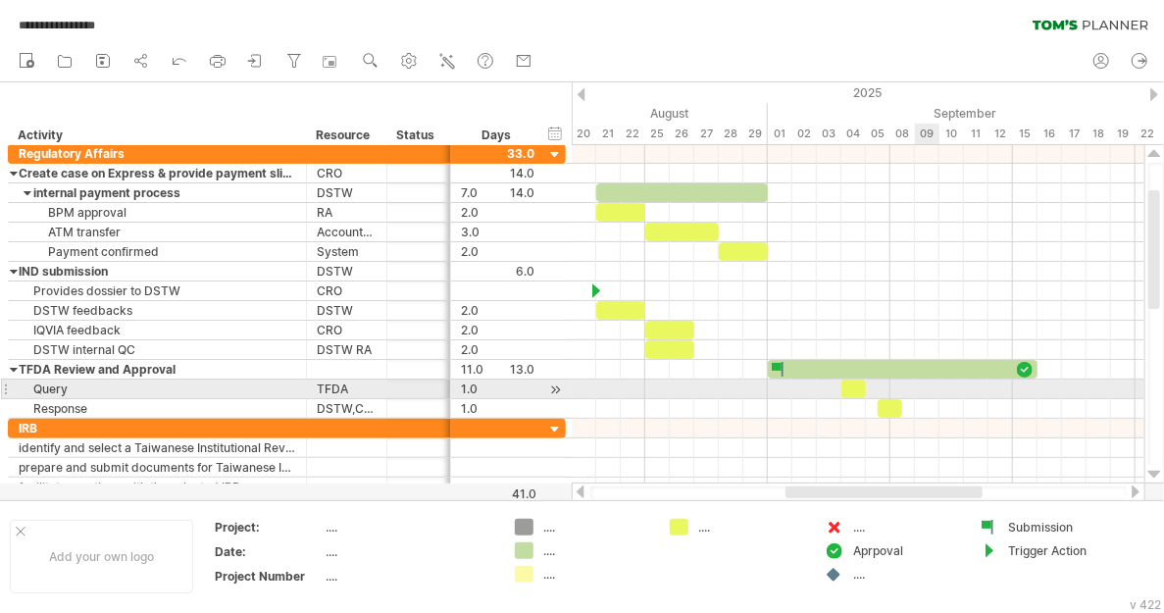
click at [923, 383] on div at bounding box center [858, 389] width 573 height 20
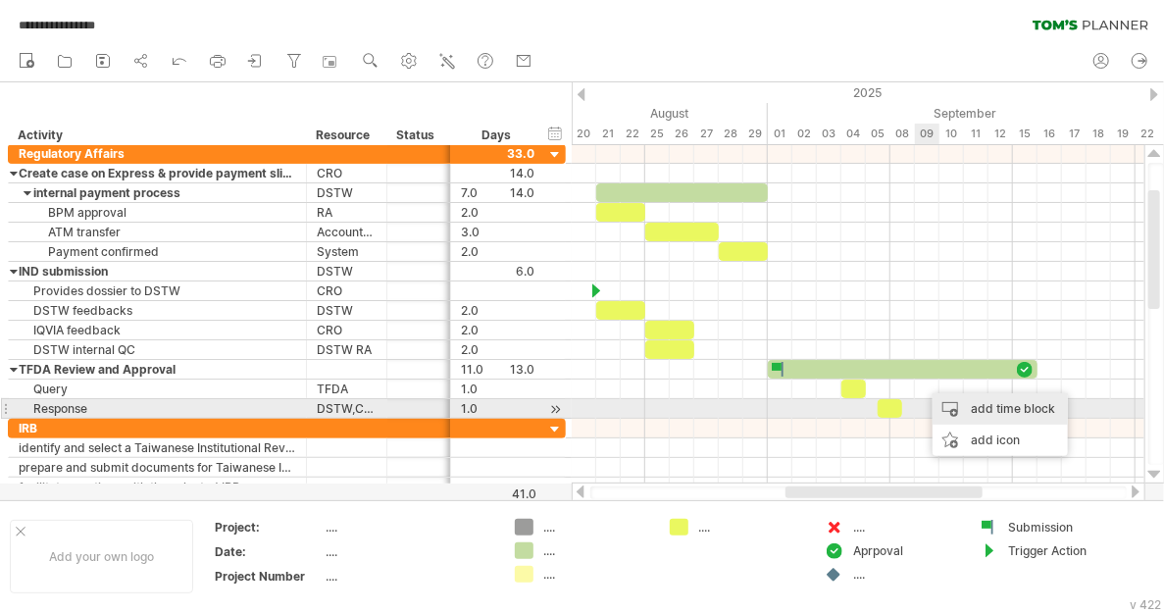
click at [957, 405] on div "add time block" at bounding box center [999, 408] width 135 height 31
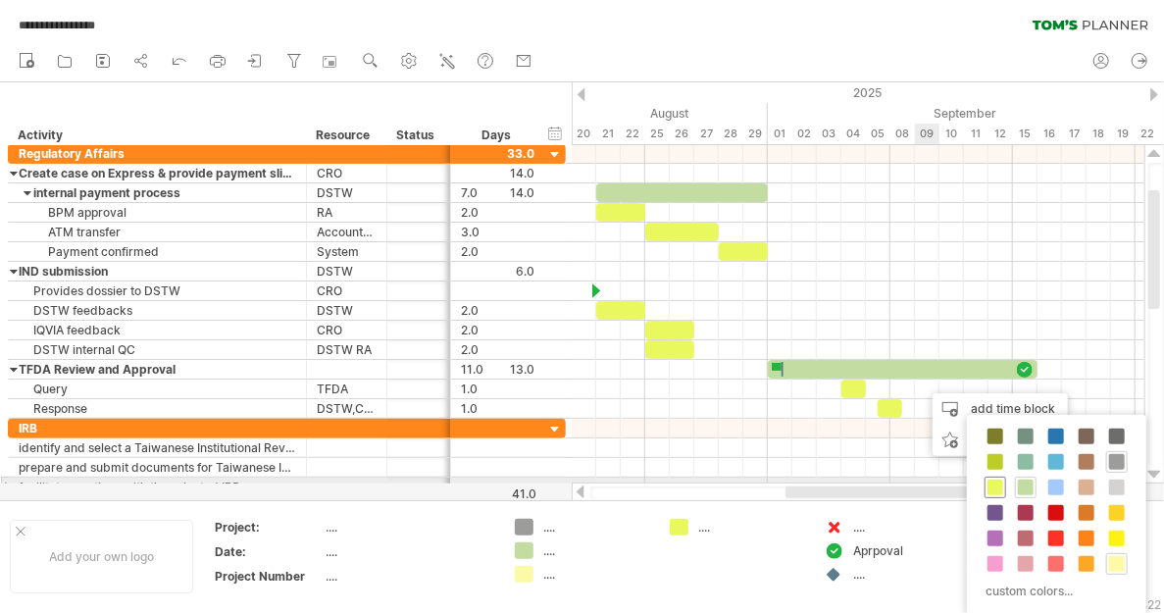
drag, startPoint x: 1000, startPoint y: 482, endPoint x: 1000, endPoint y: 470, distance: 12.7
click at [1001, 482] on span at bounding box center [995, 487] width 16 height 16
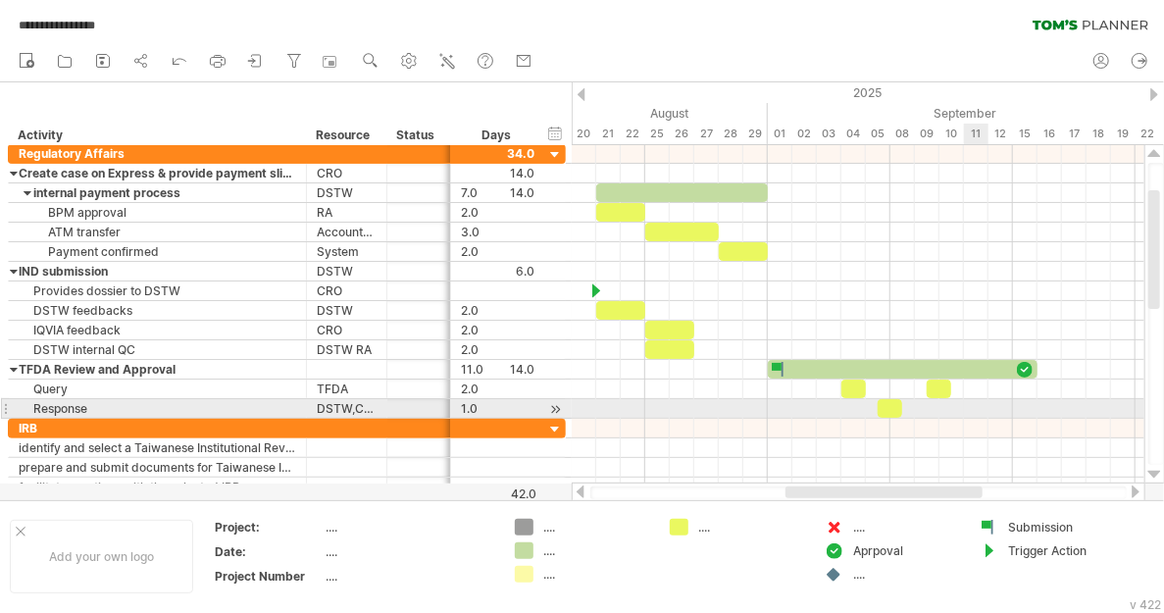
click at [969, 405] on div at bounding box center [858, 409] width 573 height 20
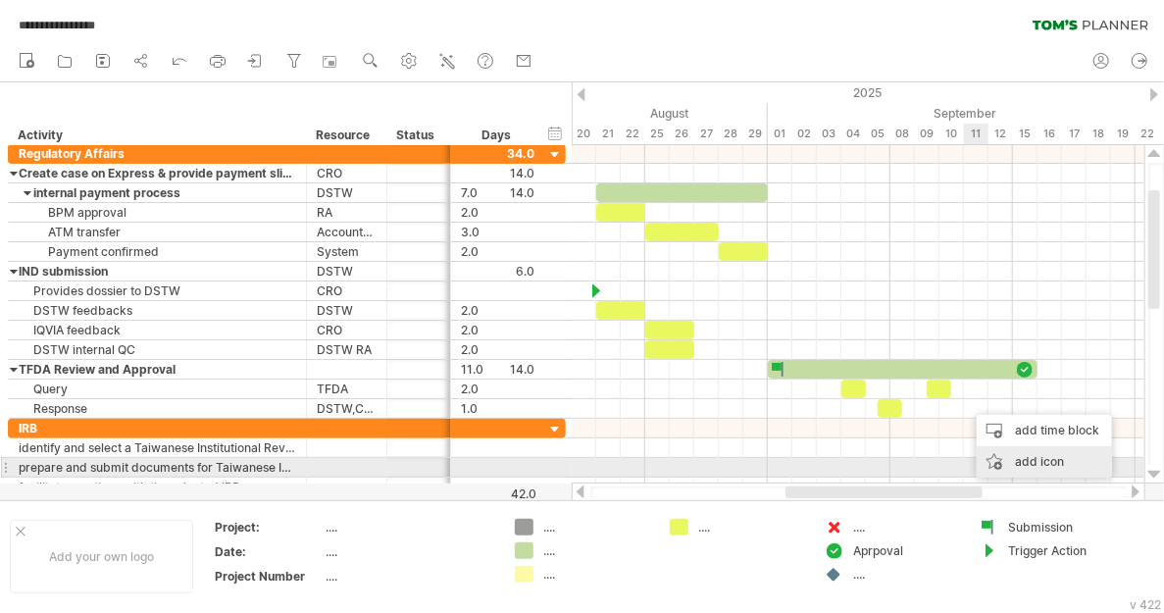
click at [1030, 465] on div "add icon" at bounding box center [1043, 461] width 135 height 31
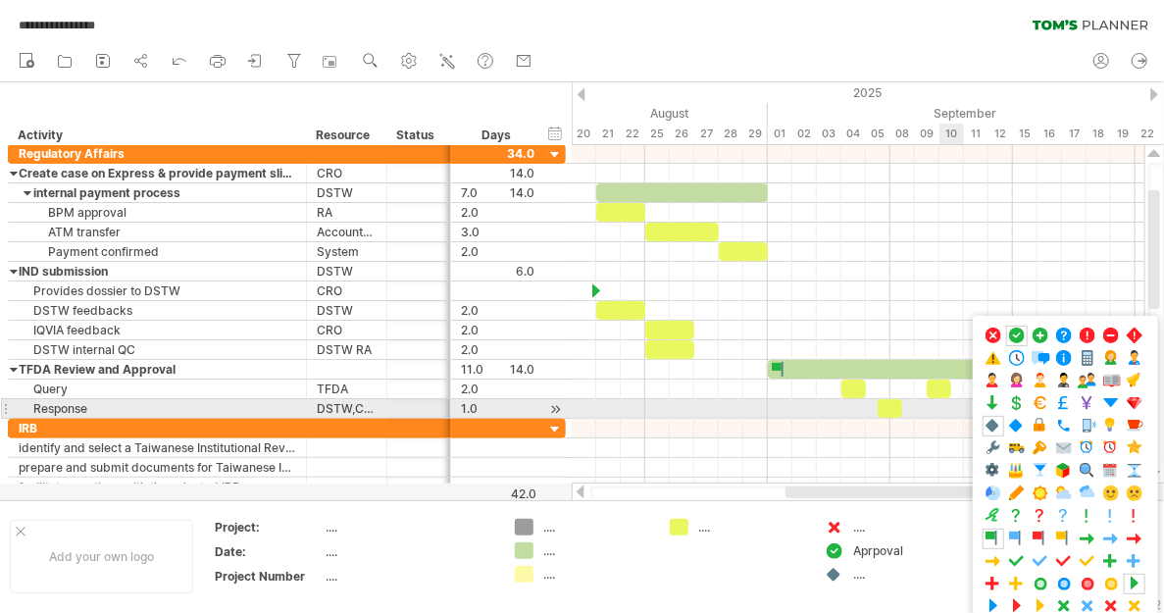
click at [960, 407] on div at bounding box center [858, 409] width 573 height 20
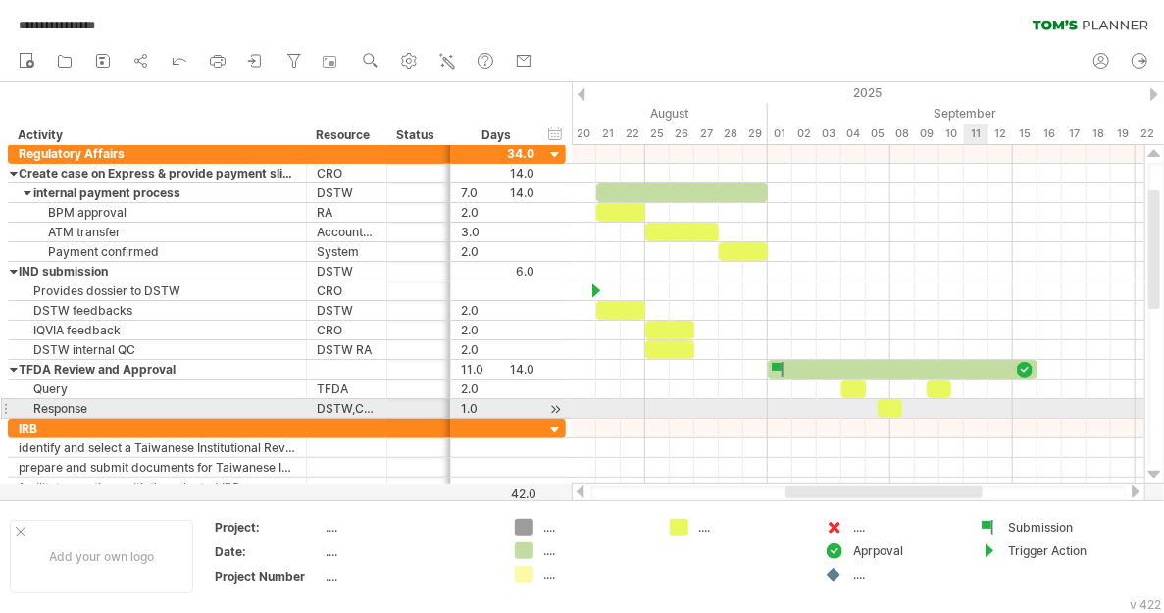
click at [968, 404] on div at bounding box center [858, 409] width 573 height 20
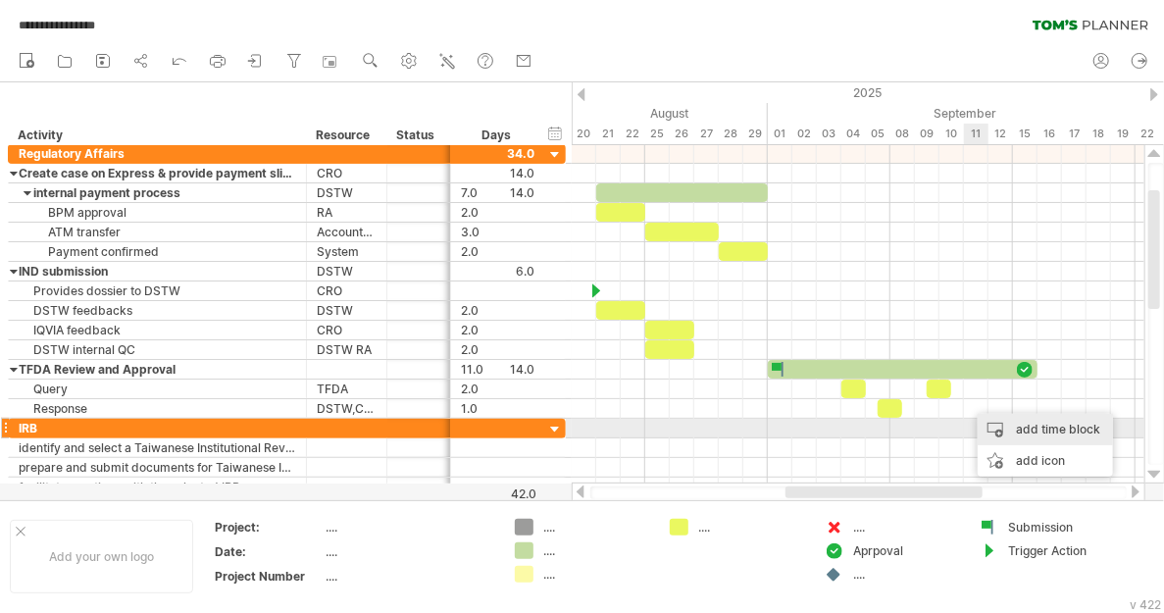
click at [1010, 425] on div "add time block" at bounding box center [1044, 429] width 135 height 31
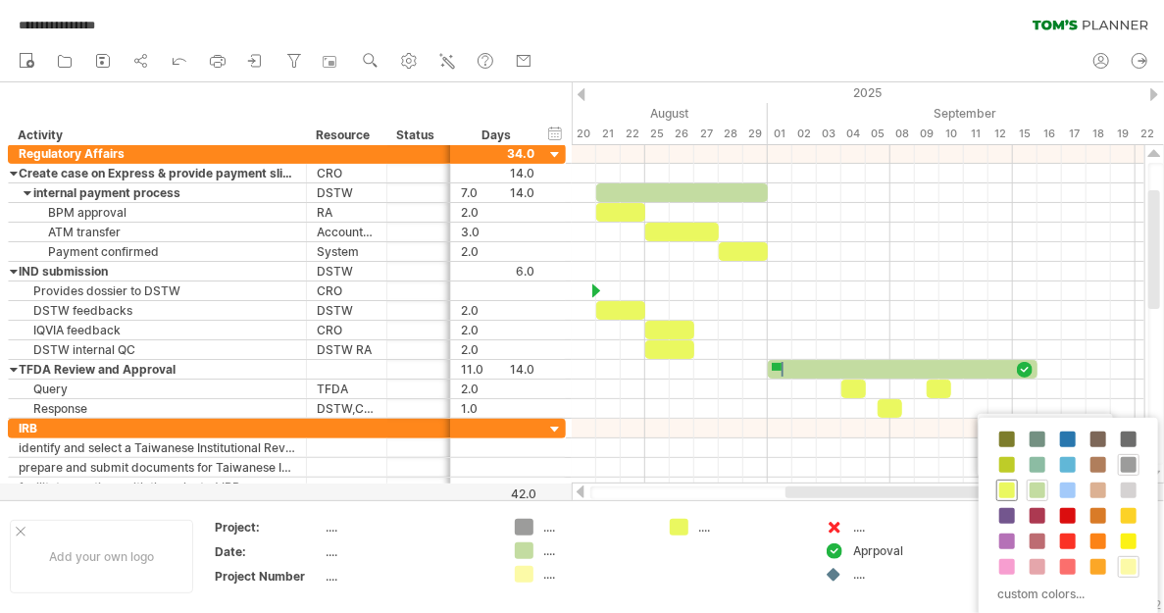
click at [1005, 484] on span at bounding box center [1007, 490] width 16 height 16
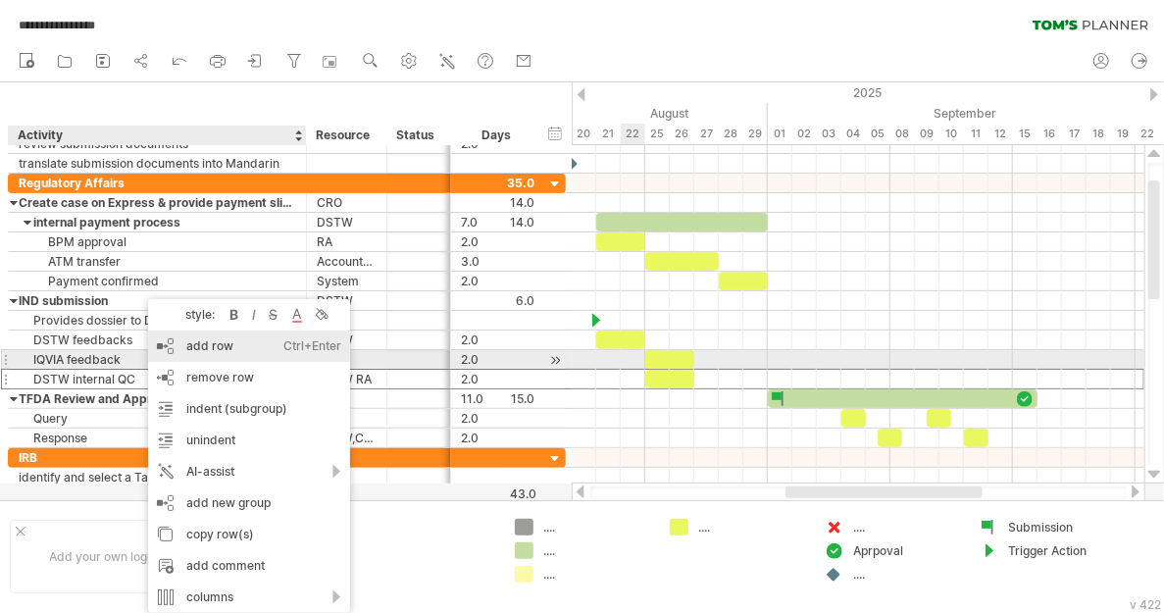
click at [196, 356] on div "add row Ctrl+Enter Cmd+Enter" at bounding box center [249, 345] width 202 height 31
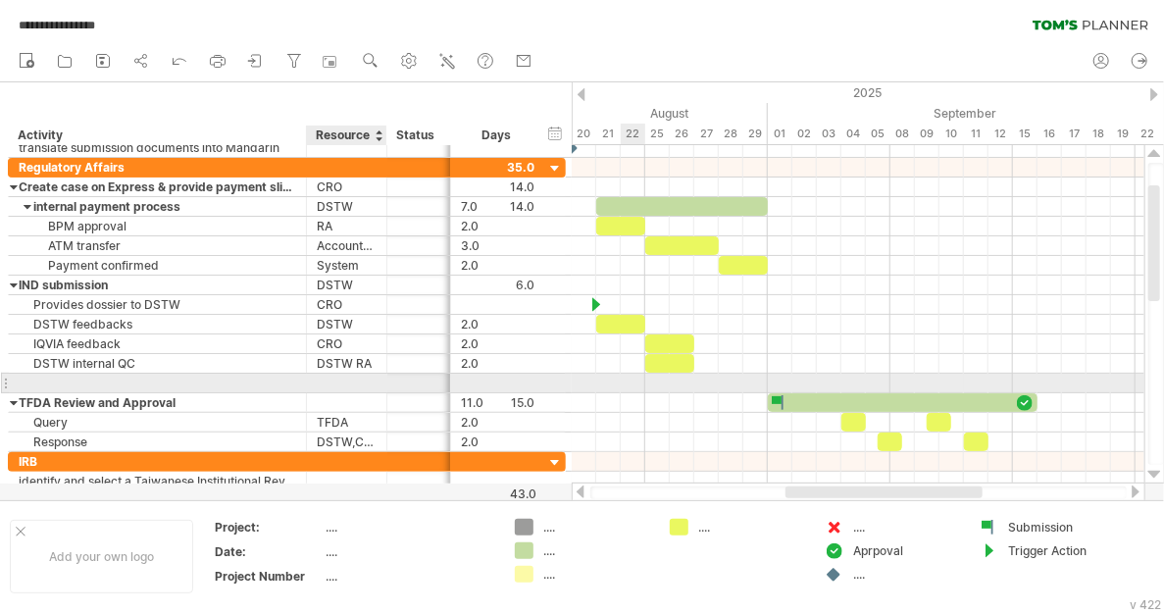
click at [320, 379] on div at bounding box center [347, 383] width 60 height 19
type input "***"
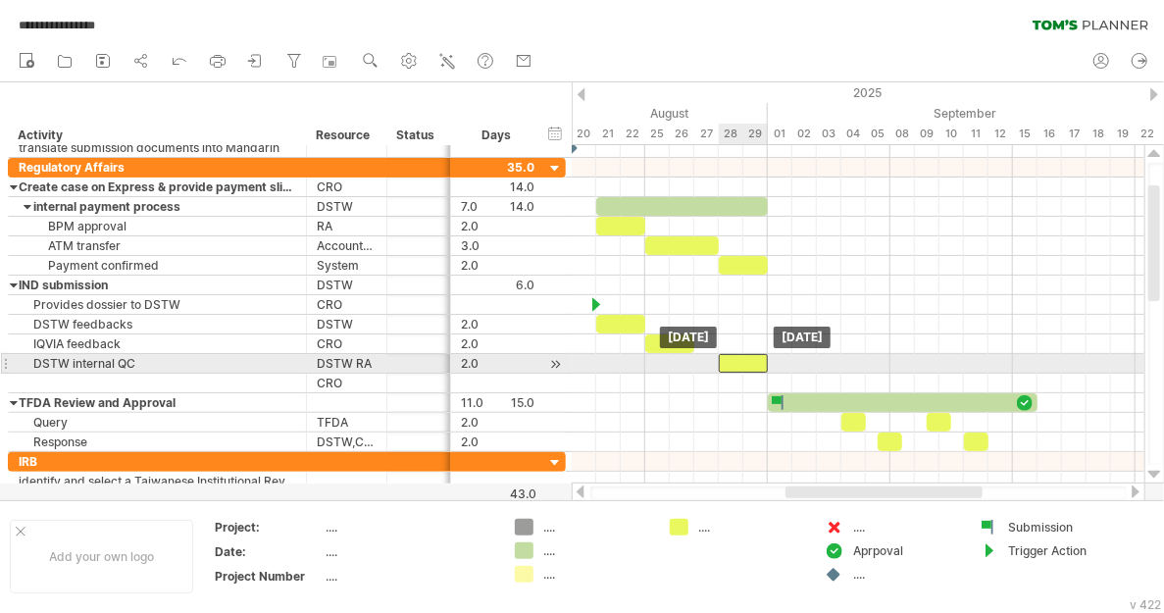
drag, startPoint x: 672, startPoint y: 357, endPoint x: 747, endPoint y: 358, distance: 75.5
click at [747, 358] on div at bounding box center [743, 363] width 49 height 19
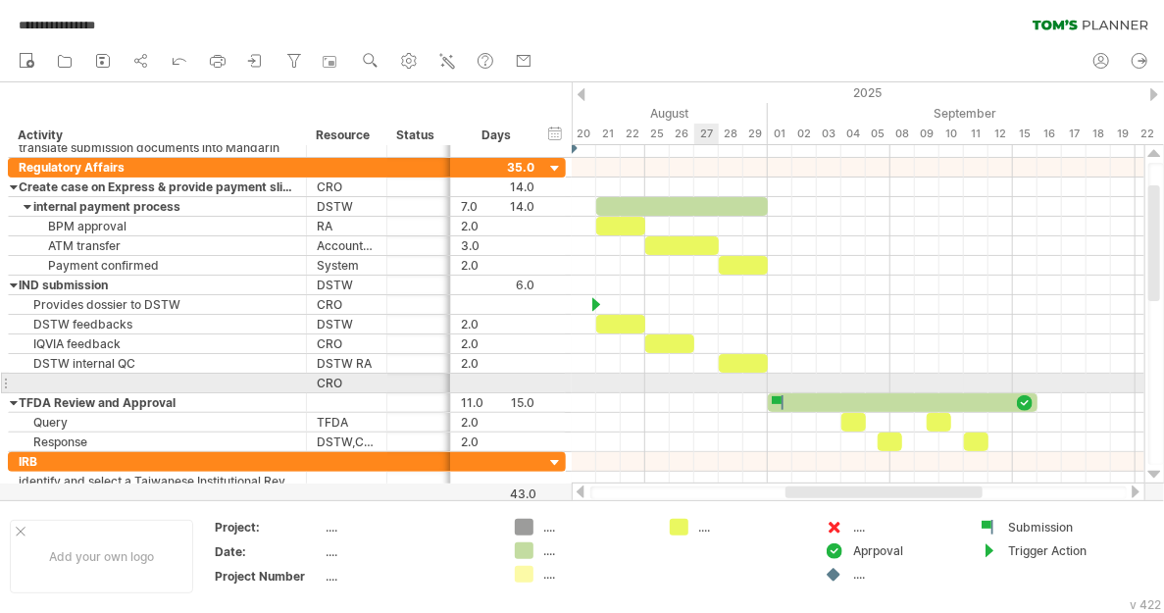
click at [707, 375] on div at bounding box center [858, 384] width 573 height 20
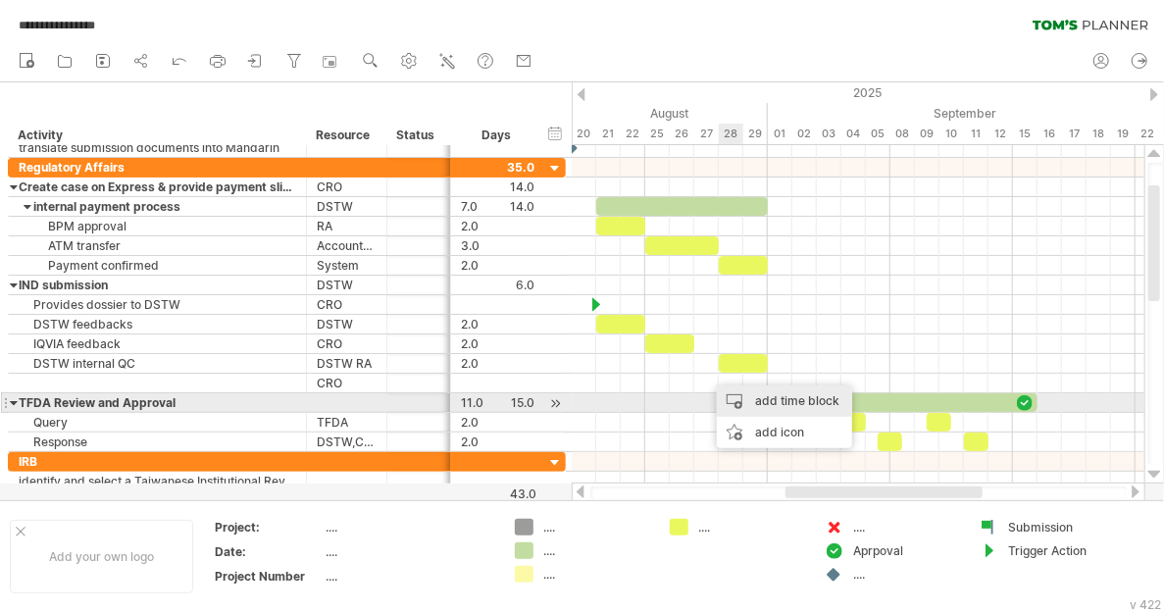
click at [756, 400] on div "add time block" at bounding box center [784, 400] width 135 height 31
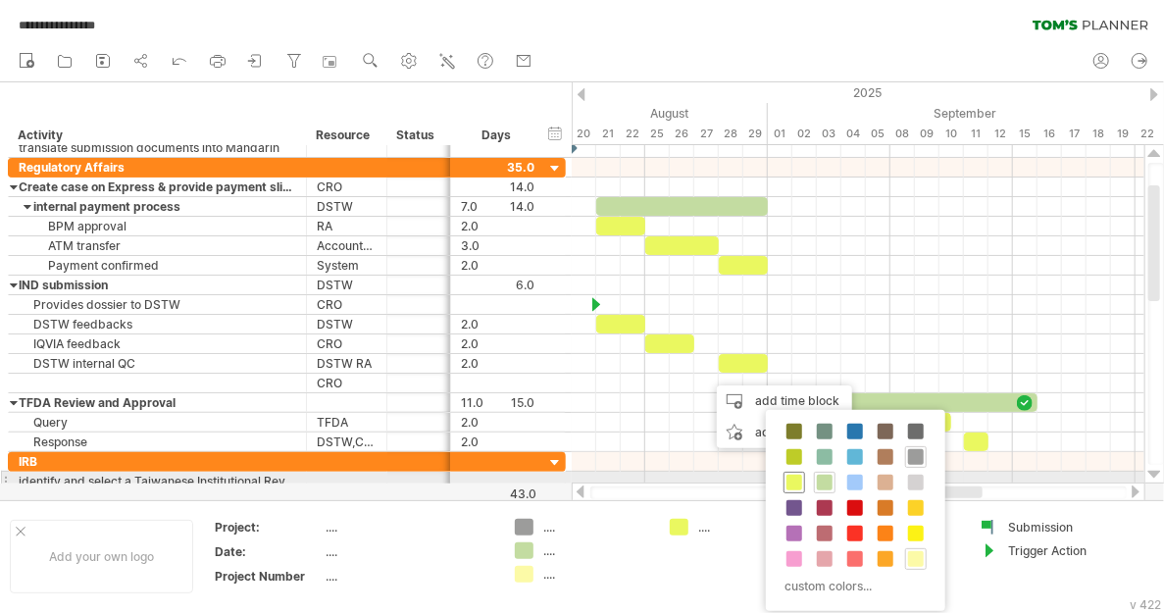
click at [789, 476] on span at bounding box center [794, 483] width 16 height 16
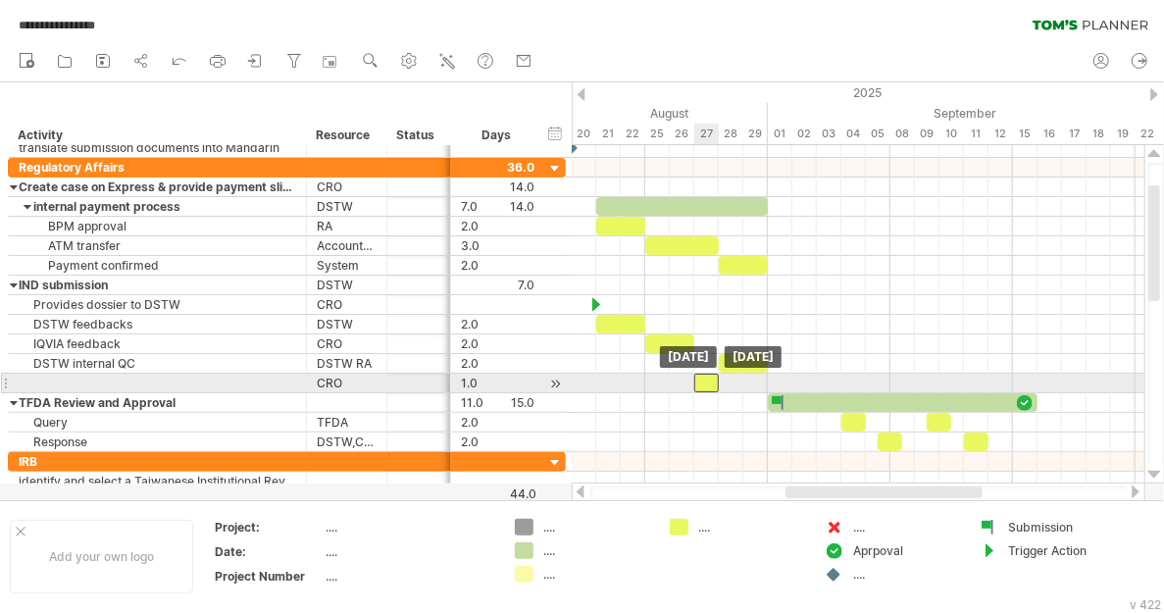
drag, startPoint x: 713, startPoint y: 375, endPoint x: 701, endPoint y: 377, distance: 11.9
click at [701, 377] on div at bounding box center [706, 383] width 25 height 19
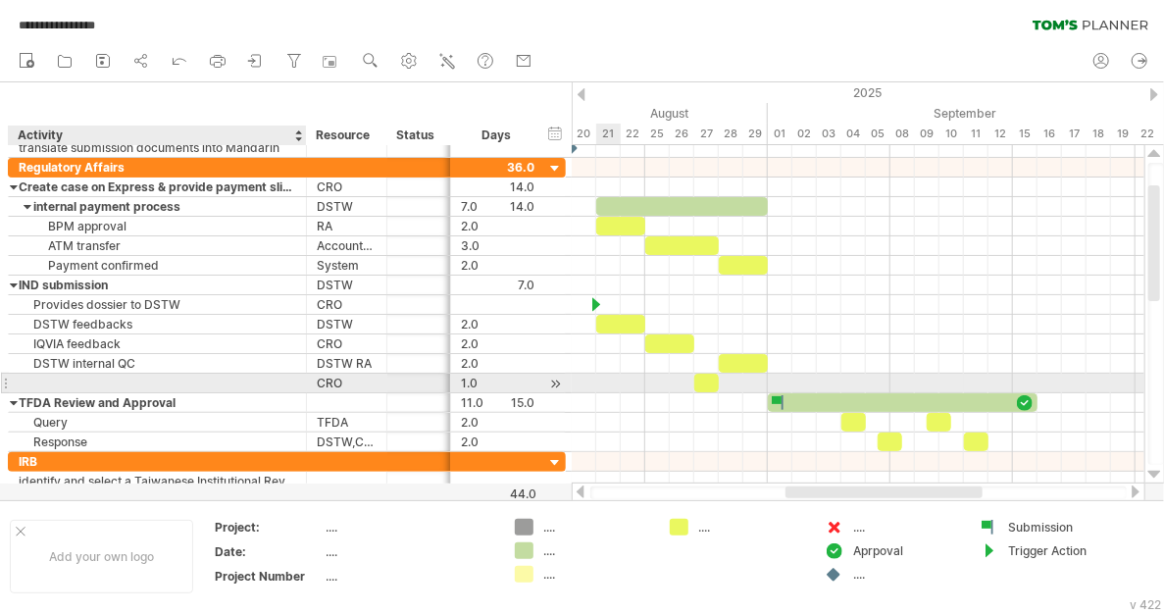
click at [91, 377] on div at bounding box center [157, 383] width 277 height 19
click at [91, 377] on input "text" at bounding box center [157, 383] width 277 height 19
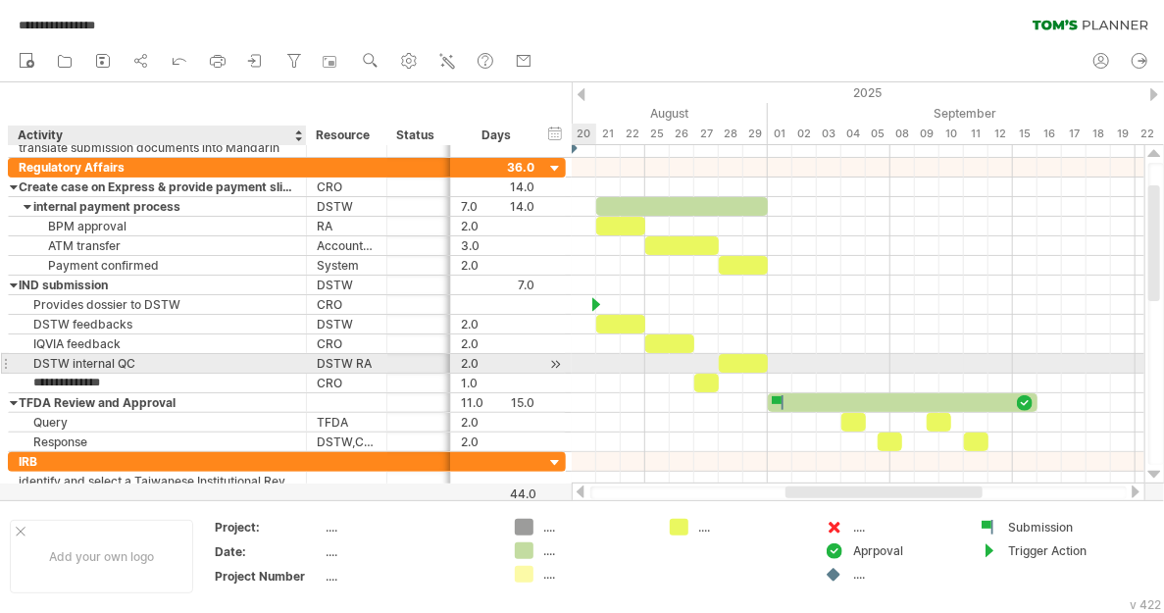
click at [268, 365] on div "DSTW internal QC" at bounding box center [157, 363] width 277 height 19
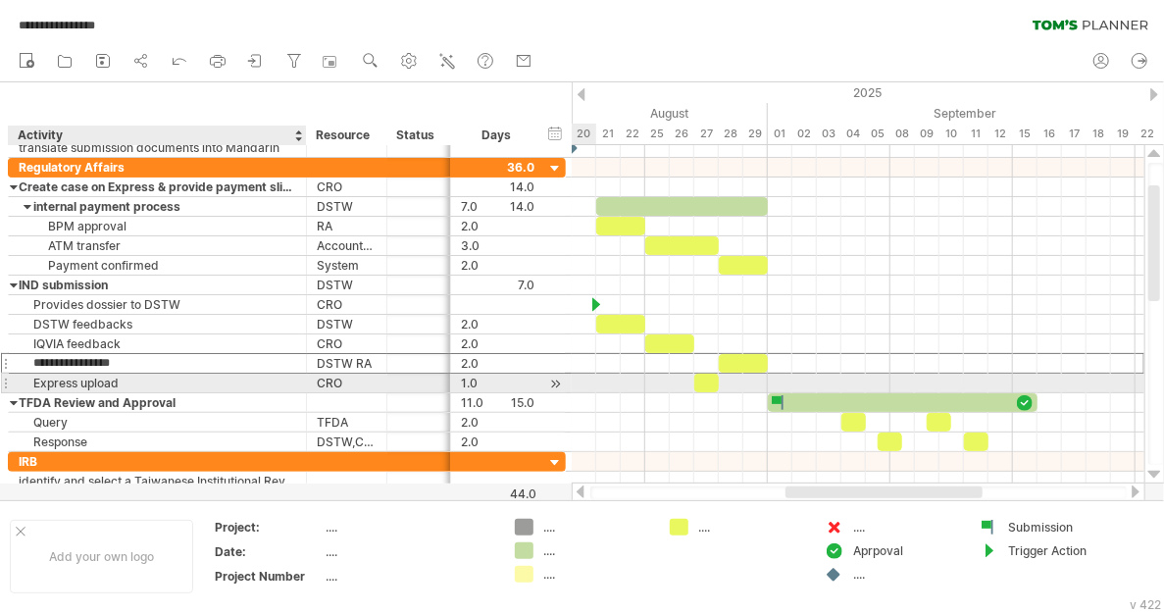
click at [236, 381] on div "Express upload" at bounding box center [157, 383] width 277 height 19
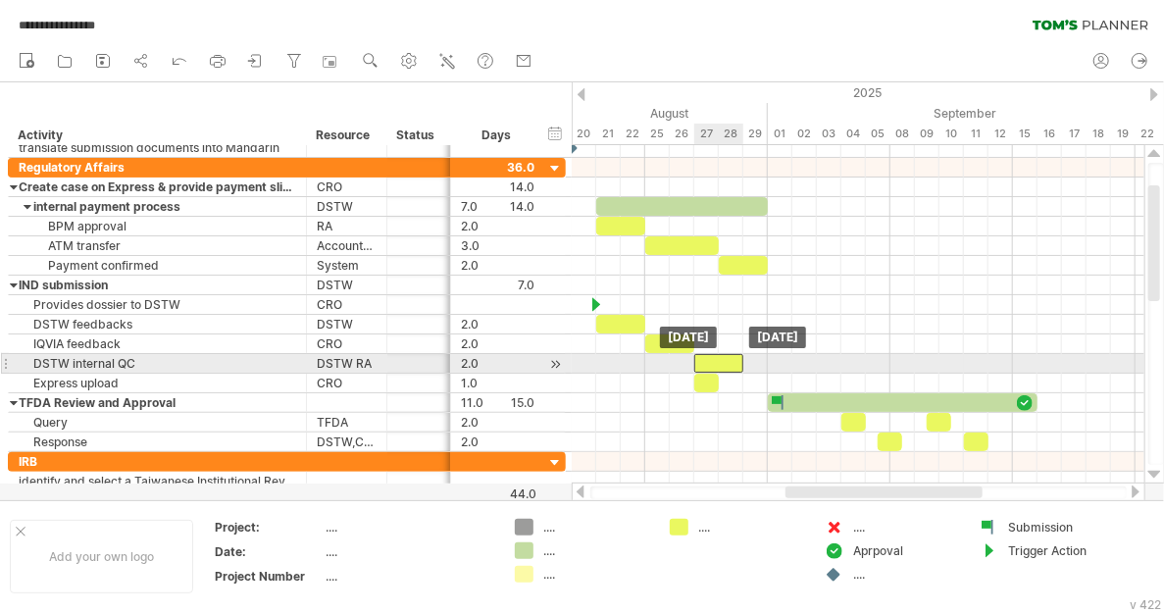
drag, startPoint x: 730, startPoint y: 358, endPoint x: 709, endPoint y: 358, distance: 21.6
click at [709, 358] on div at bounding box center [718, 363] width 49 height 19
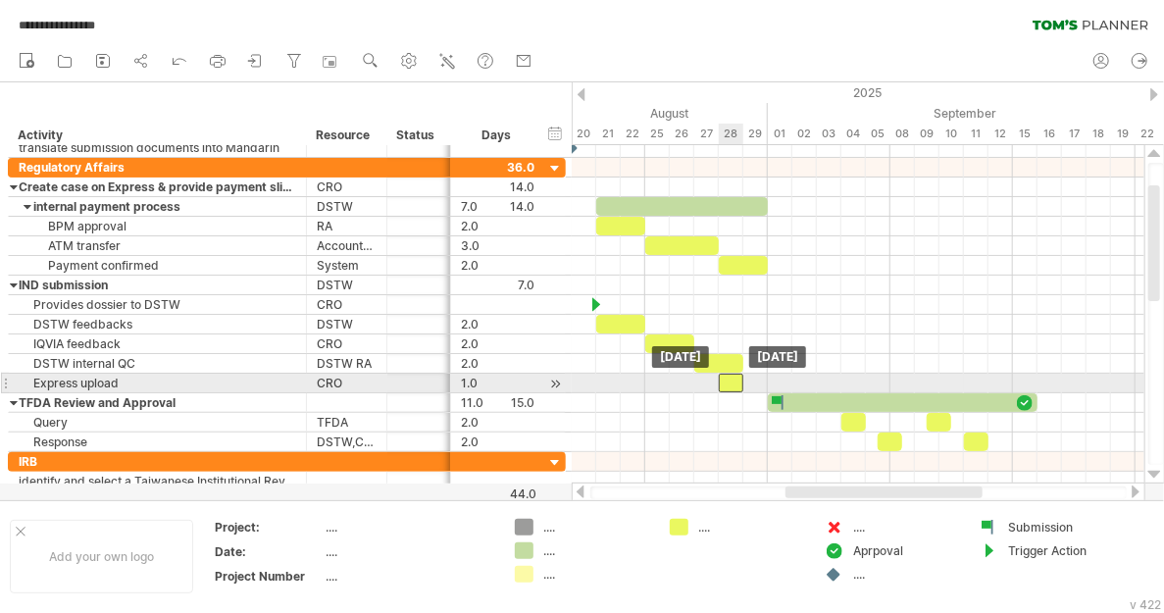
drag, startPoint x: 711, startPoint y: 375, endPoint x: 735, endPoint y: 375, distance: 24.5
click at [735, 375] on div at bounding box center [731, 383] width 25 height 19
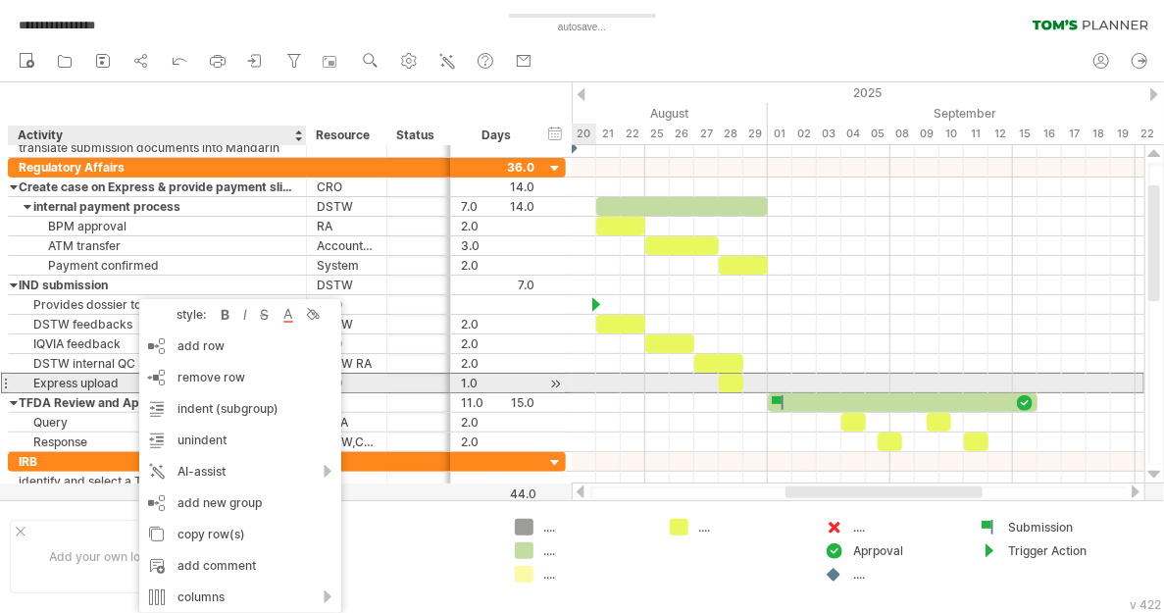
click at [81, 378] on div "Express upload" at bounding box center [157, 383] width 277 height 19
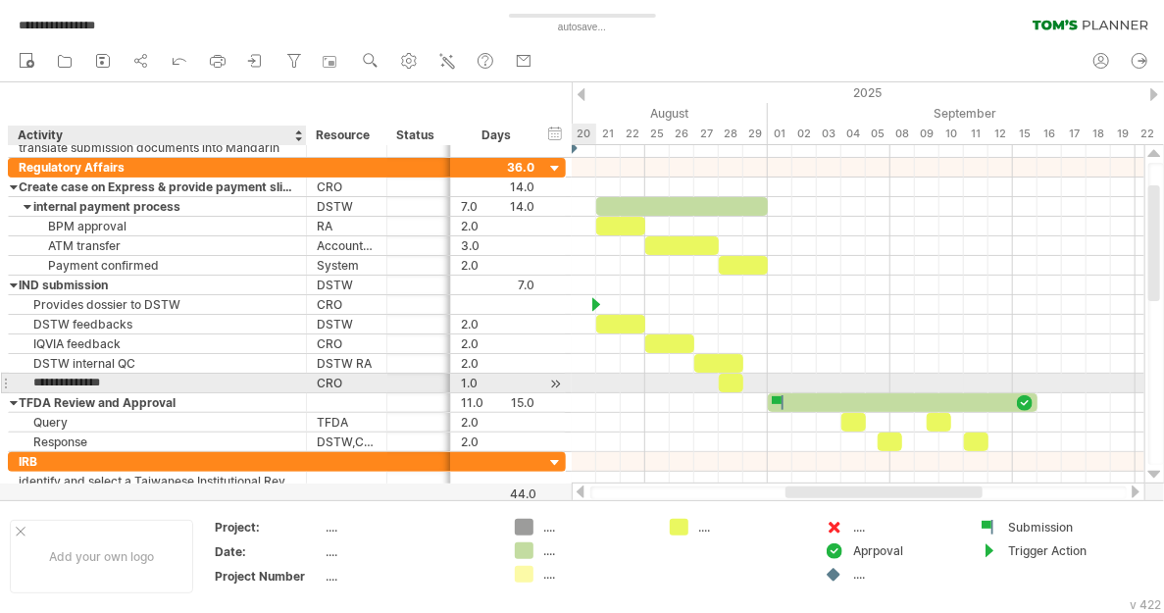
click at [81, 378] on input "**********" at bounding box center [157, 383] width 277 height 19
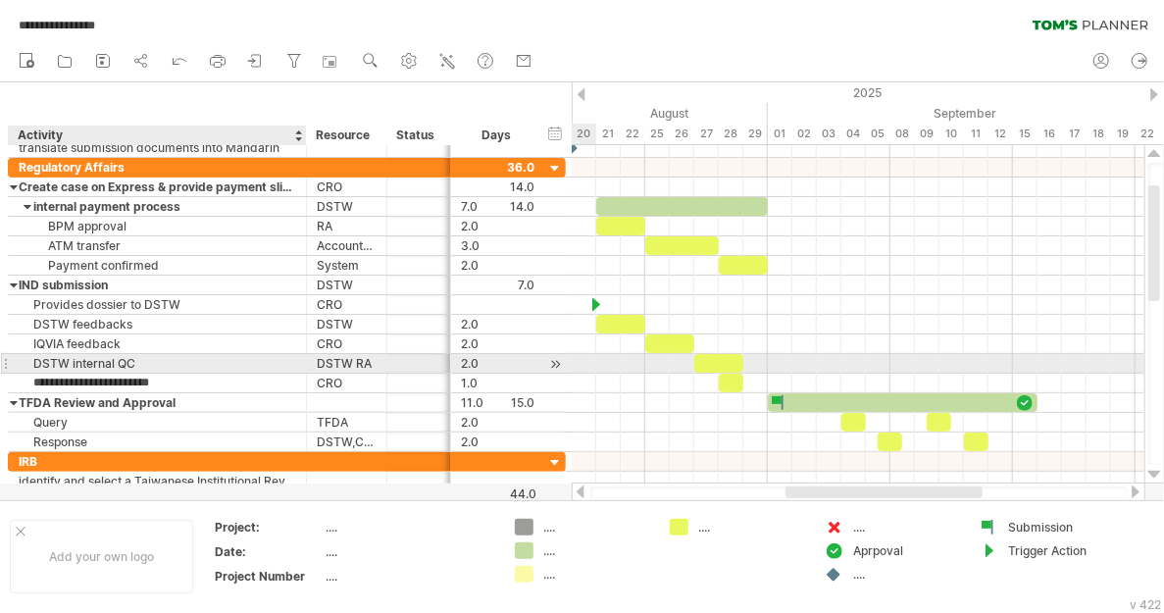
type input "**********"
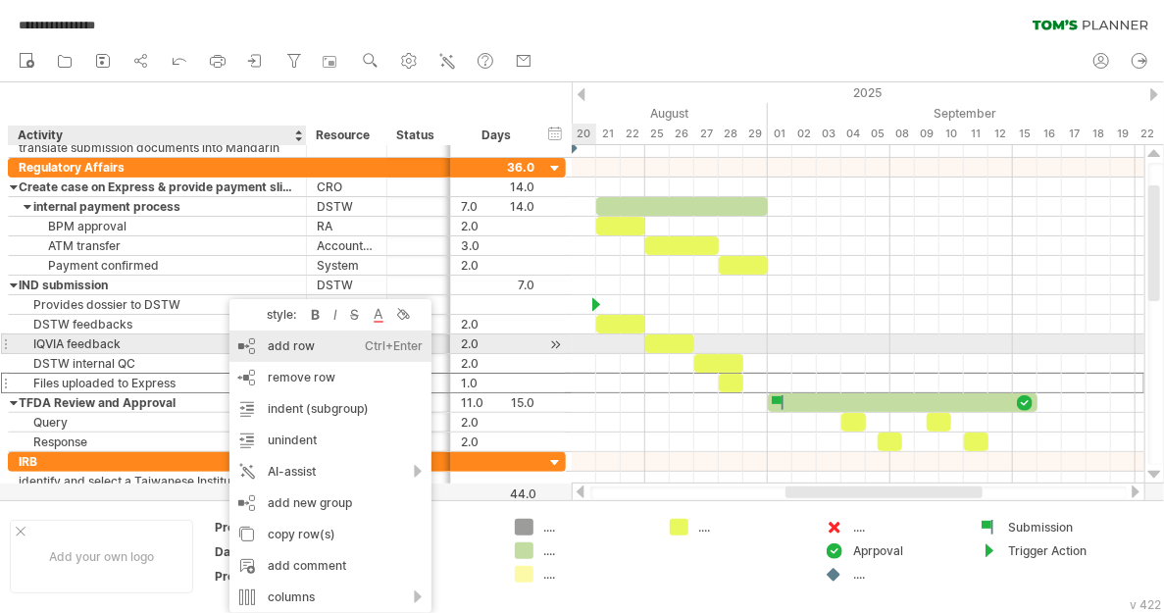
click at [315, 345] on div "add row Ctrl+Enter Cmd+Enter" at bounding box center [330, 345] width 202 height 31
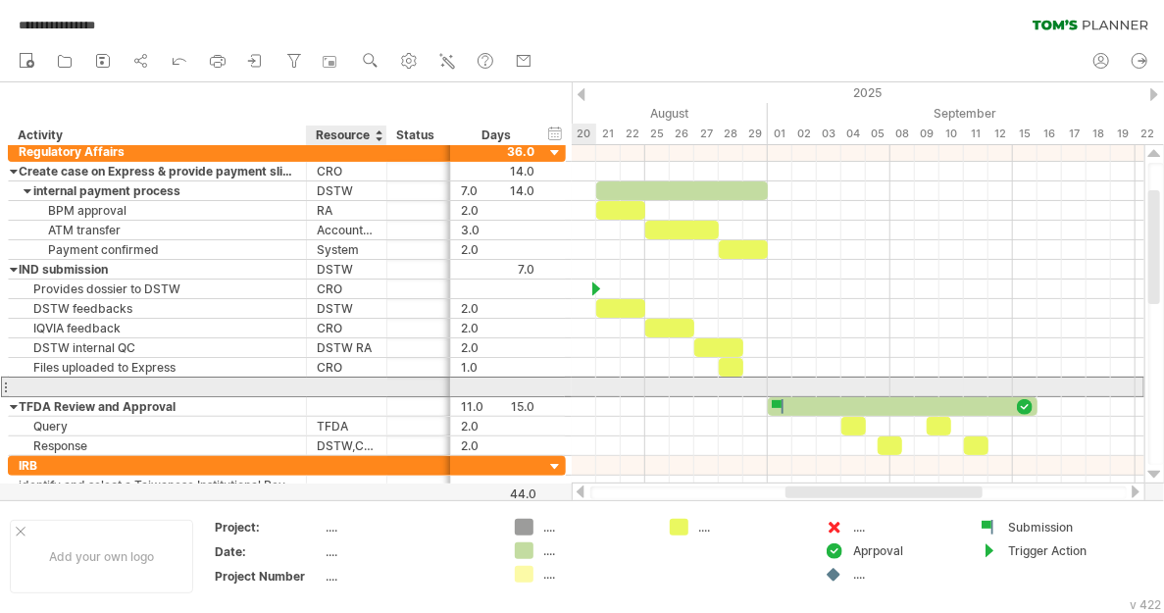
click at [338, 383] on div at bounding box center [347, 386] width 60 height 19
type input "*******"
click at [162, 384] on div at bounding box center [157, 386] width 277 height 19
click at [754, 379] on div at bounding box center [858, 387] width 573 height 20
click at [826, 398] on div "add time block" at bounding box center [831, 404] width 135 height 31
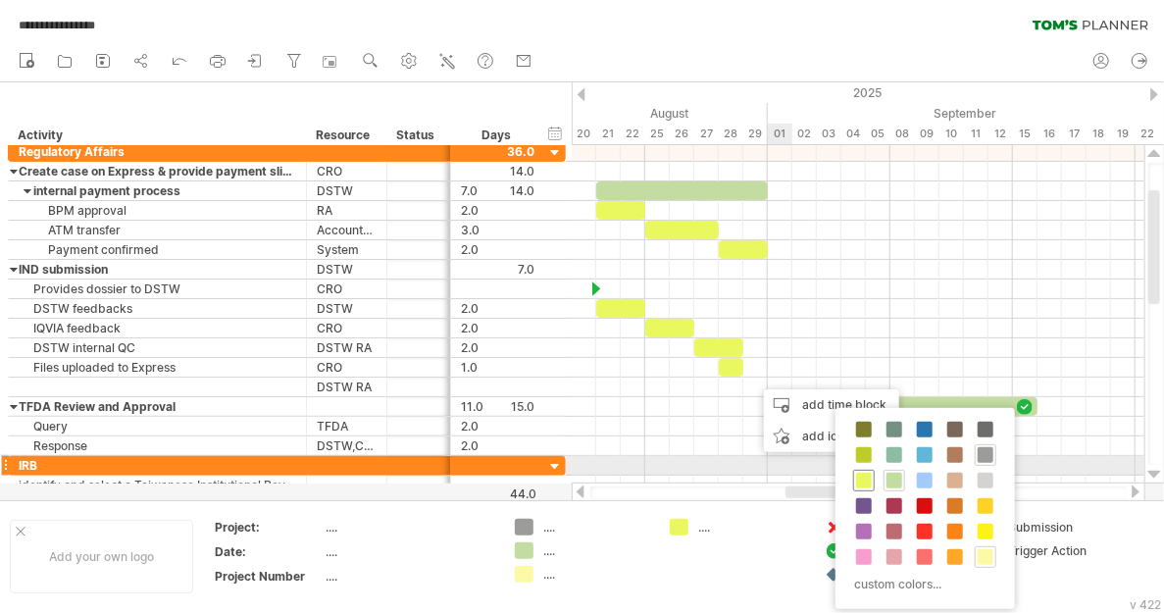
click at [862, 477] on span at bounding box center [864, 481] width 16 height 16
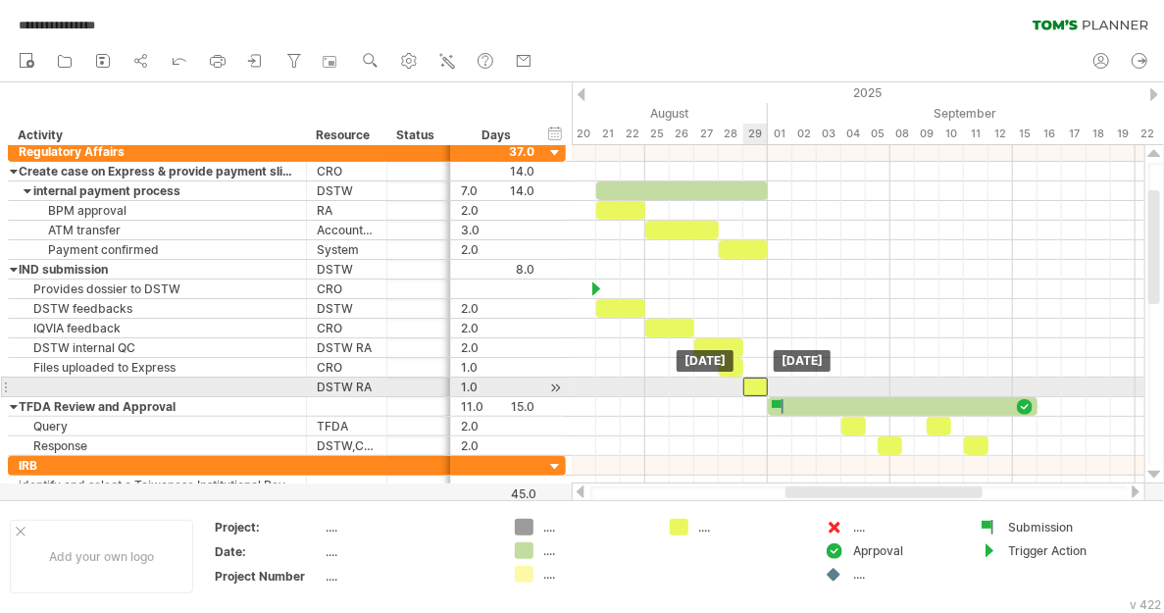
drag, startPoint x: 762, startPoint y: 381, endPoint x: 752, endPoint y: 383, distance: 10.0
click at [752, 383] on div at bounding box center [755, 386] width 25 height 19
drag, startPoint x: 751, startPoint y: 378, endPoint x: 730, endPoint y: 385, distance: 21.7
click at [730, 385] on div at bounding box center [731, 386] width 25 height 19
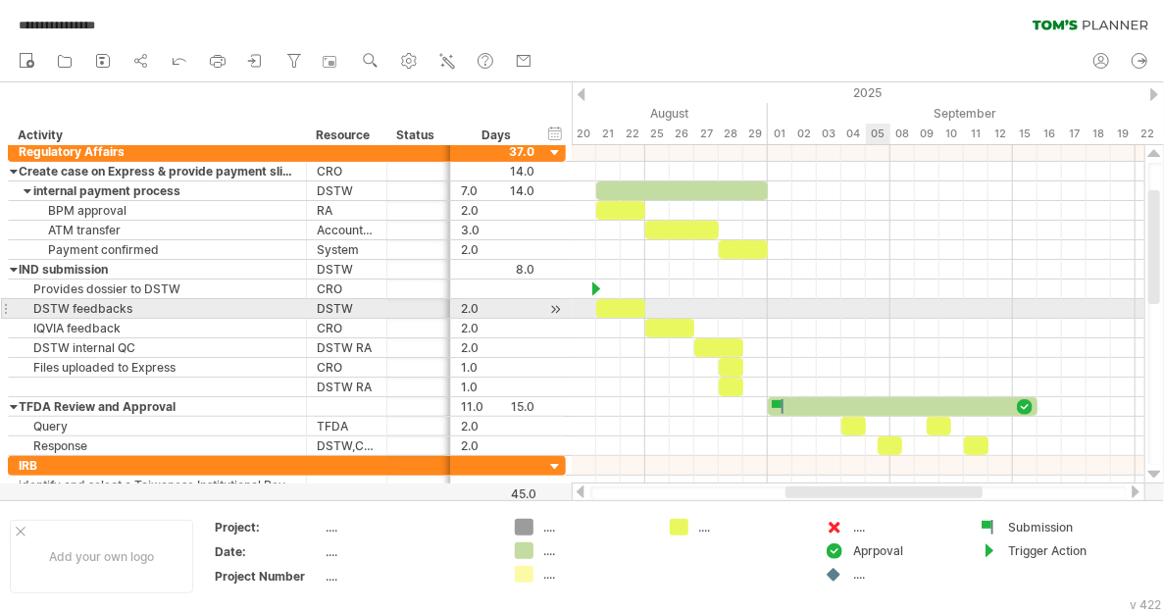
click at [868, 305] on div at bounding box center [858, 309] width 573 height 20
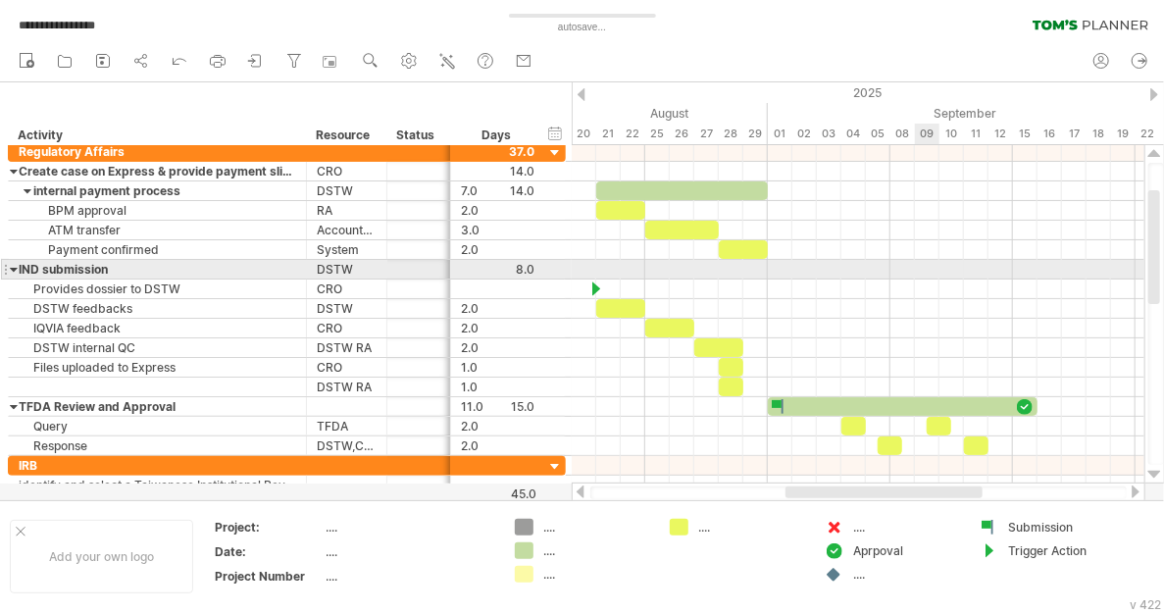
click at [928, 272] on div at bounding box center [858, 270] width 573 height 20
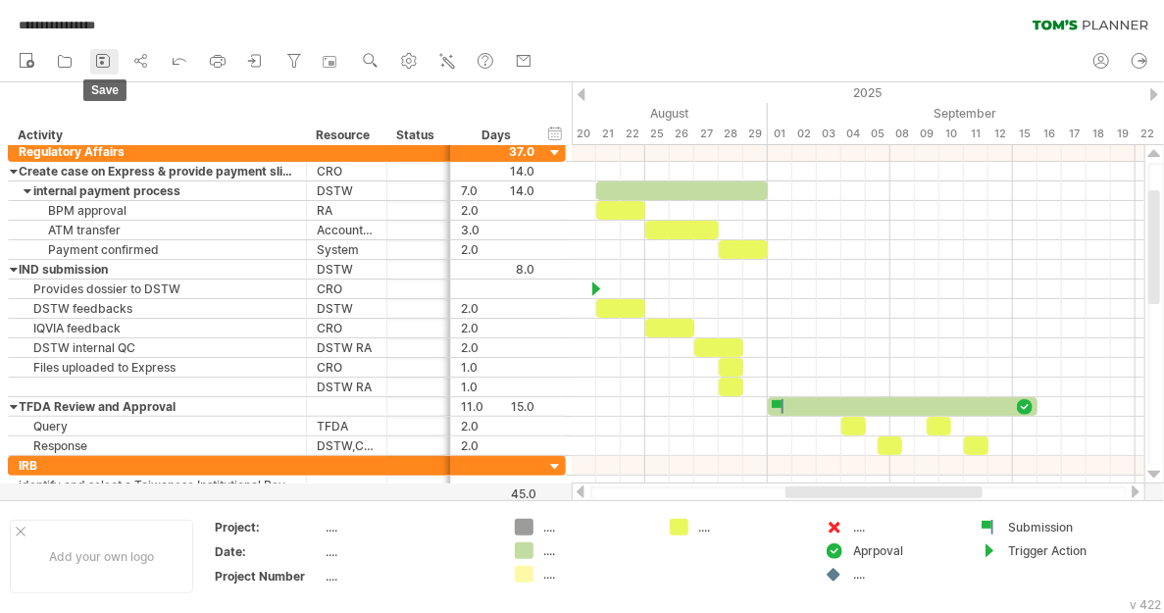
click at [97, 60] on icon at bounding box center [103, 61] width 20 height 20
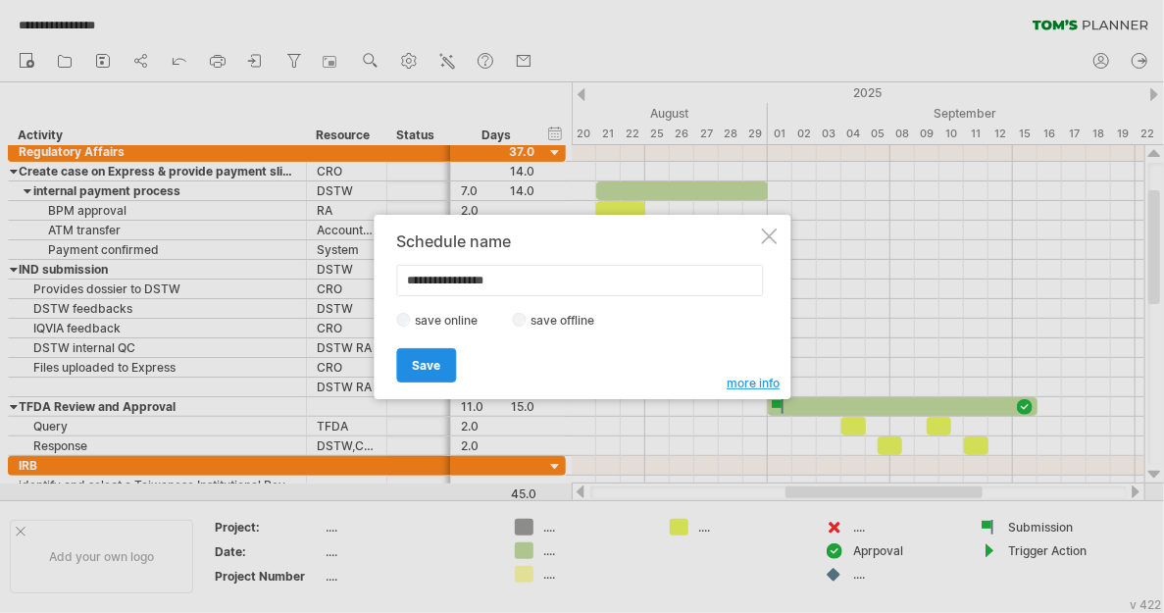
click at [424, 359] on span "Save" at bounding box center [426, 365] width 28 height 15
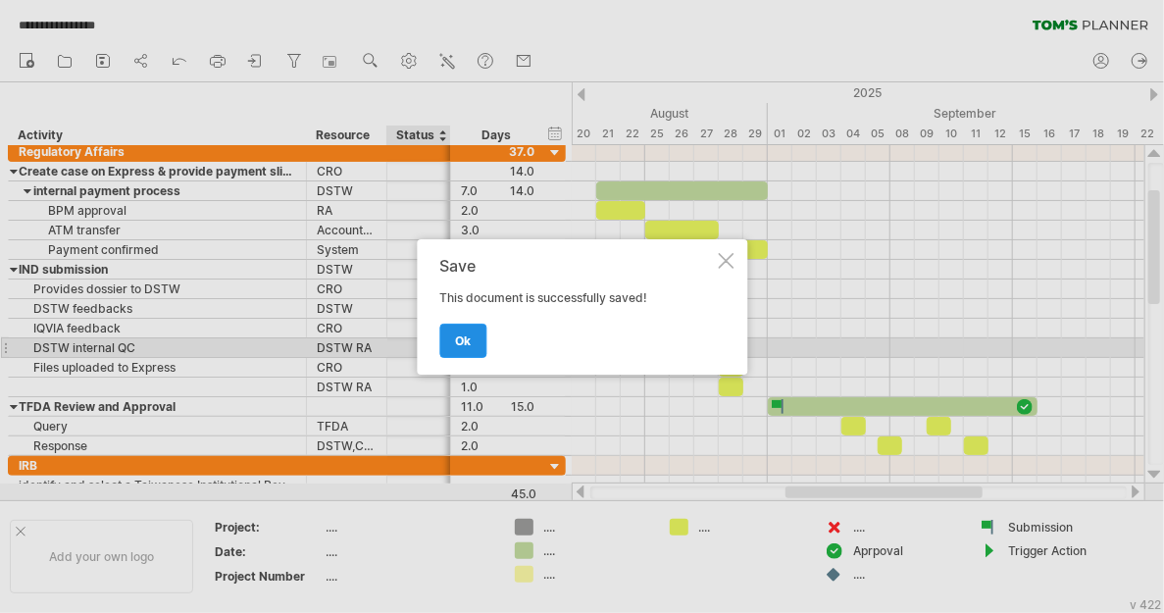
click at [464, 337] on span "ok" at bounding box center [463, 340] width 16 height 15
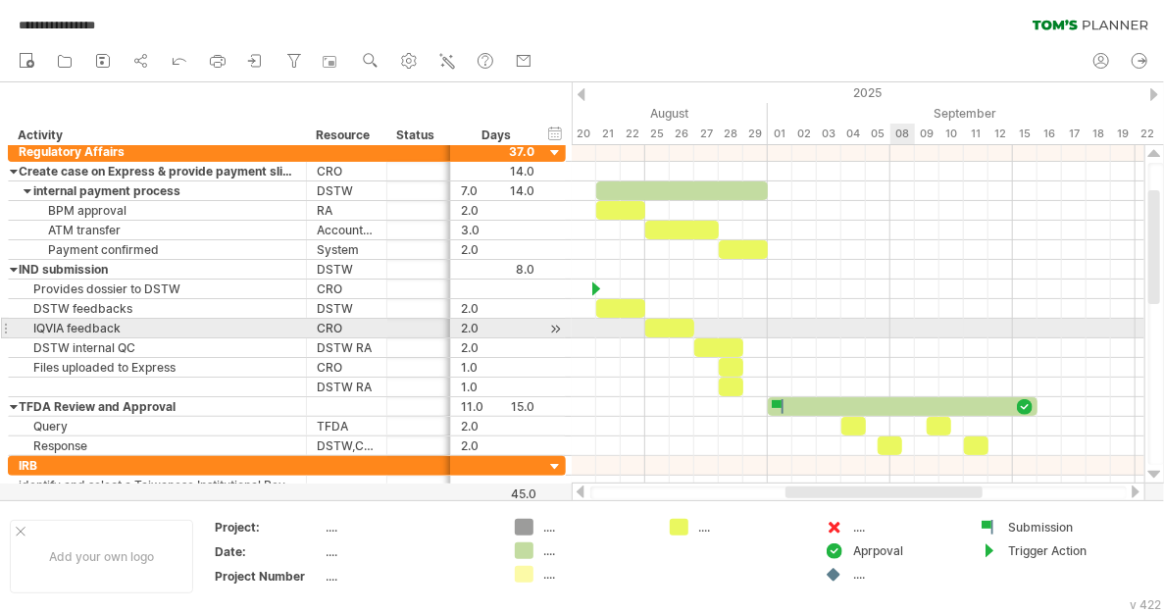
click at [915, 331] on div at bounding box center [858, 329] width 573 height 20
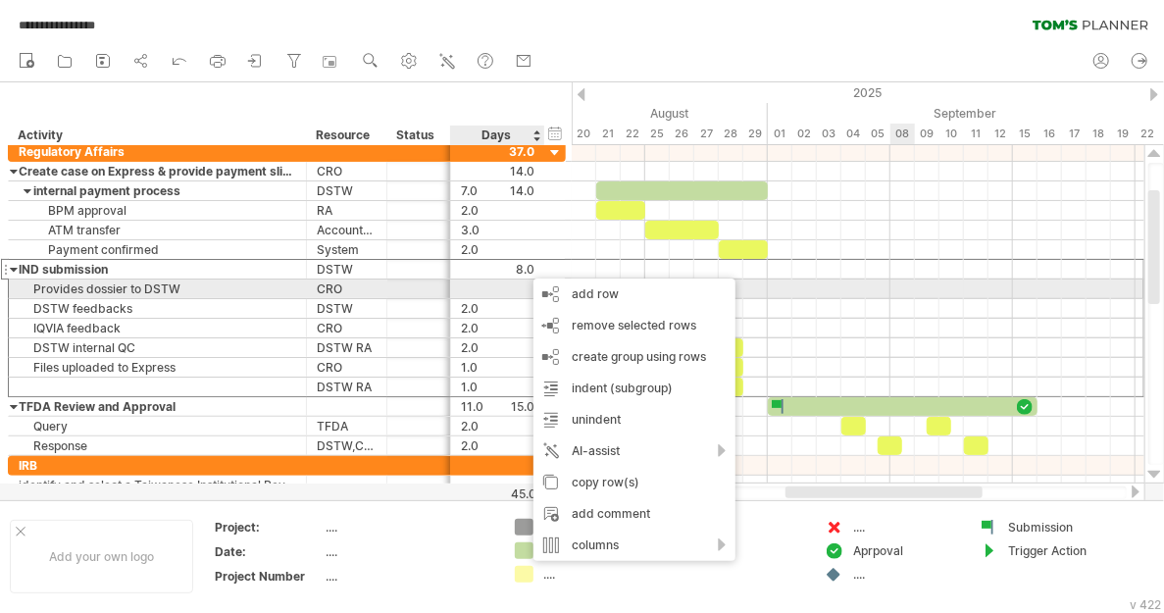
click at [895, 284] on div at bounding box center [858, 288] width 573 height 21
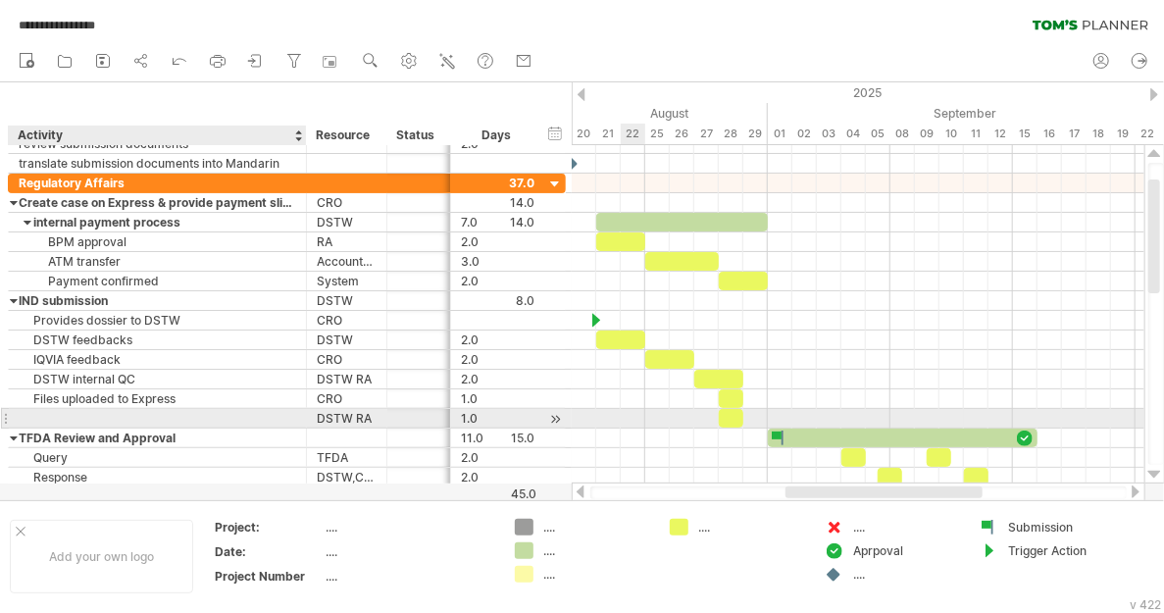
click at [87, 411] on div at bounding box center [157, 418] width 277 height 19
click at [87, 411] on input "text" at bounding box center [157, 418] width 277 height 19
type input "**********"
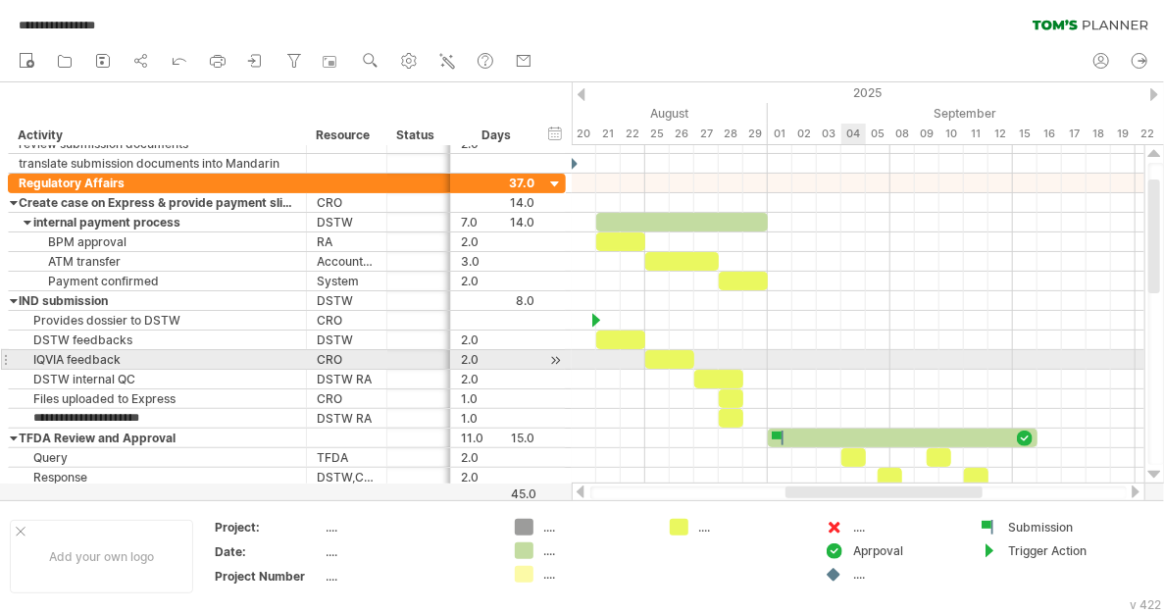
click at [857, 350] on div at bounding box center [858, 360] width 573 height 20
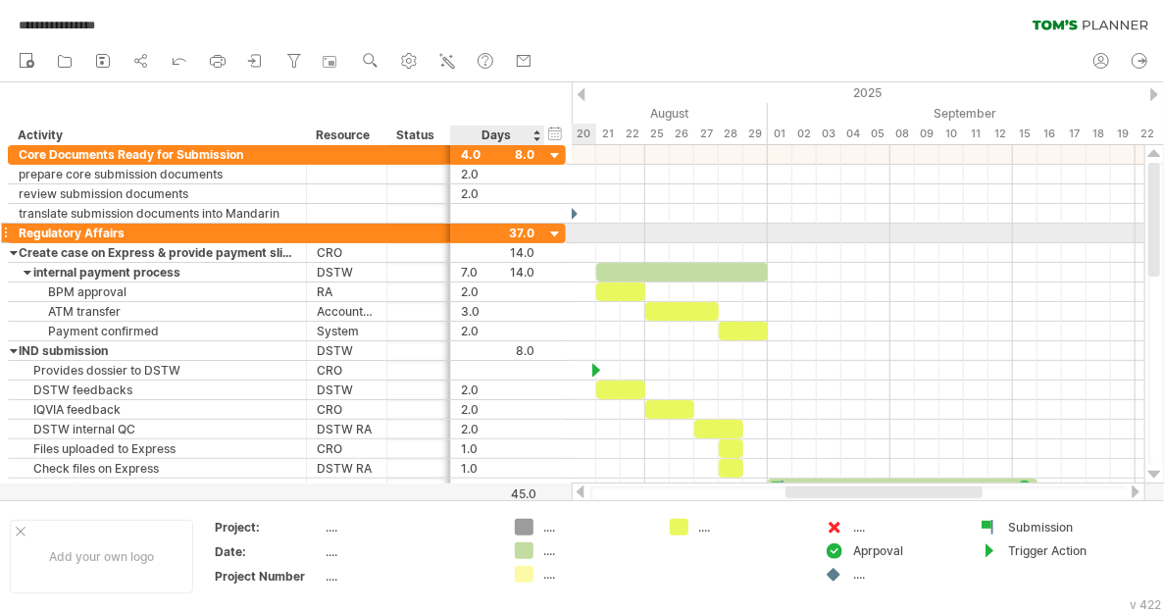
click at [551, 234] on div at bounding box center [555, 234] width 19 height 19
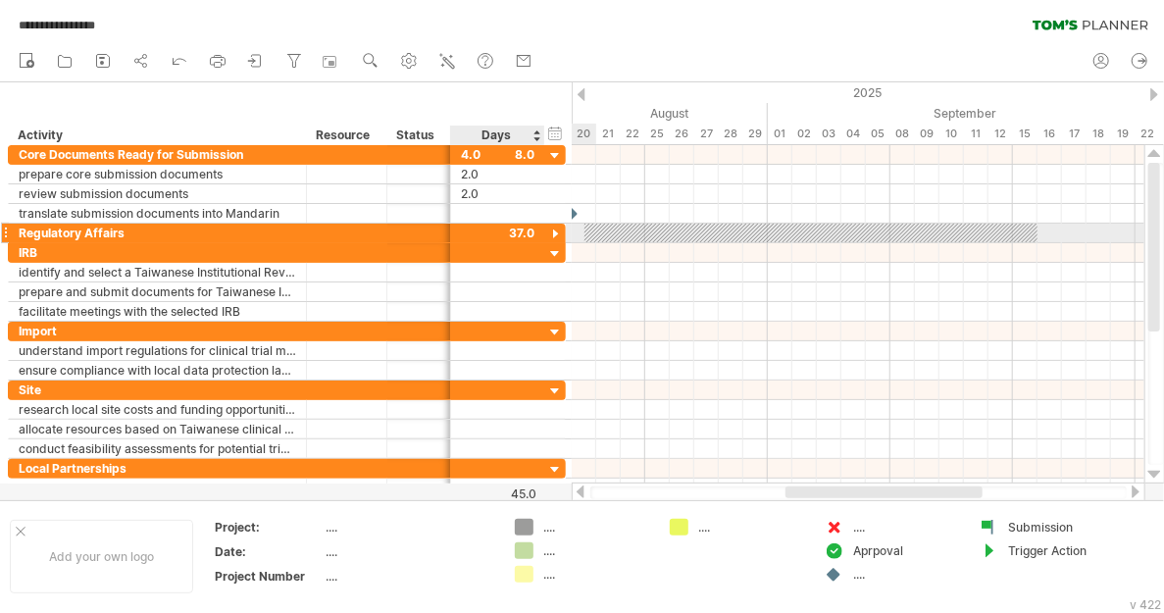
click at [553, 234] on div at bounding box center [555, 234] width 19 height 19
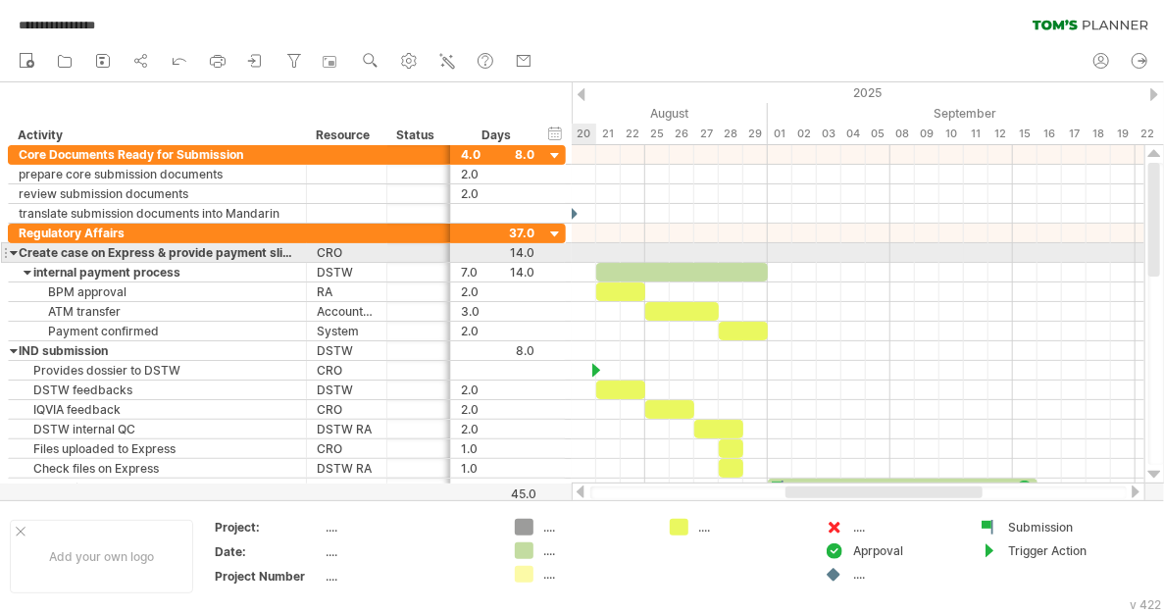
click at [13, 246] on div at bounding box center [14, 252] width 9 height 19
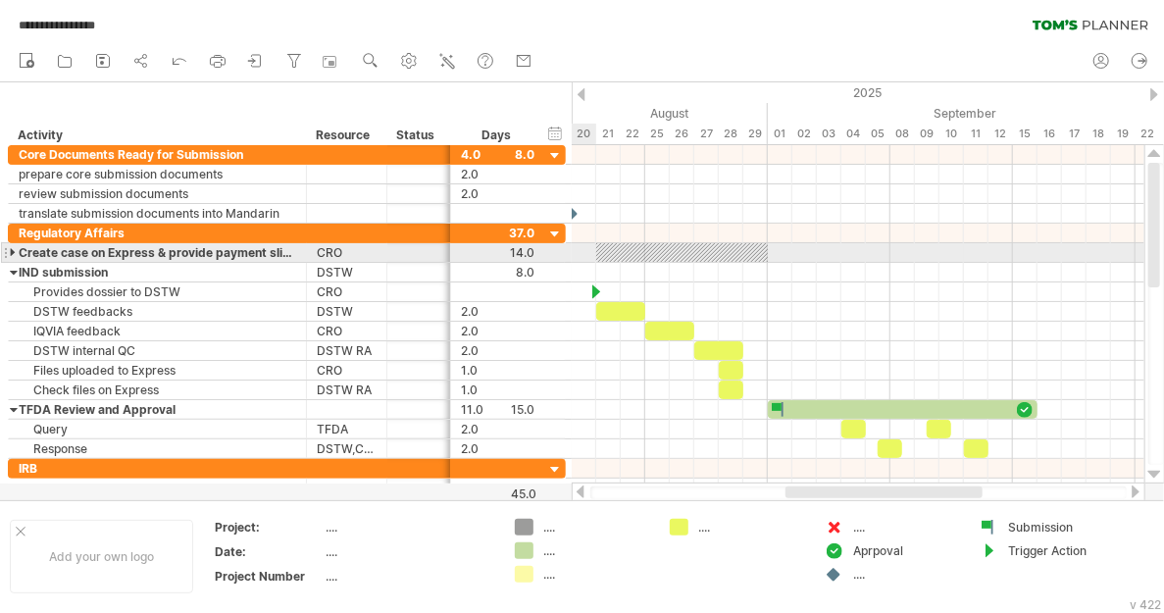
click at [13, 247] on div at bounding box center [14, 252] width 9 height 19
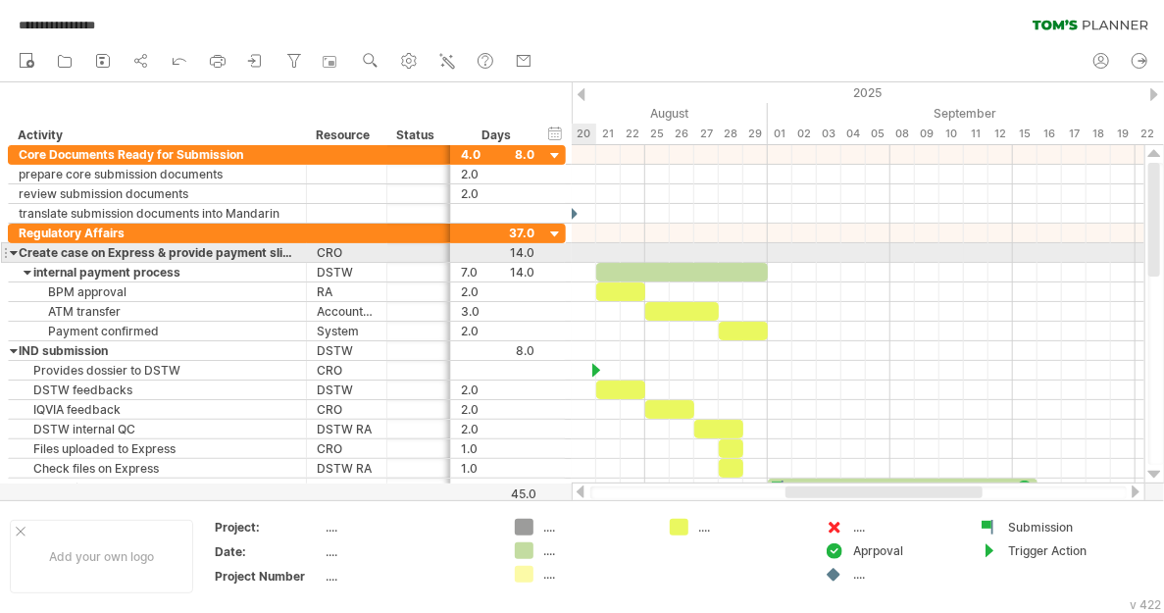
click at [13, 247] on div at bounding box center [14, 252] width 9 height 19
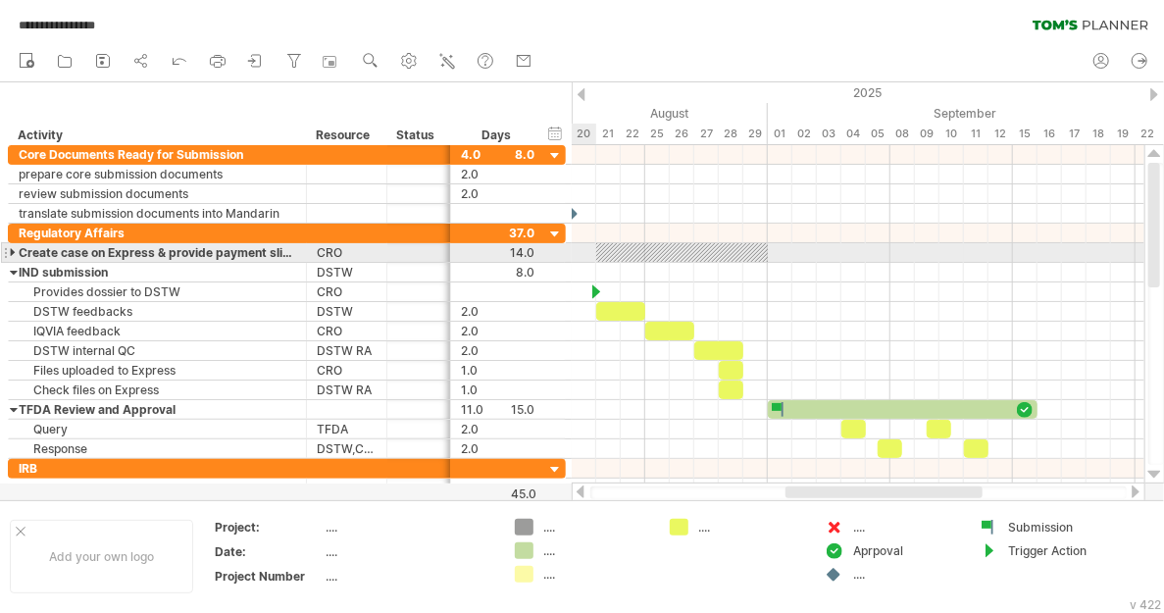
click at [13, 247] on div at bounding box center [14, 252] width 9 height 19
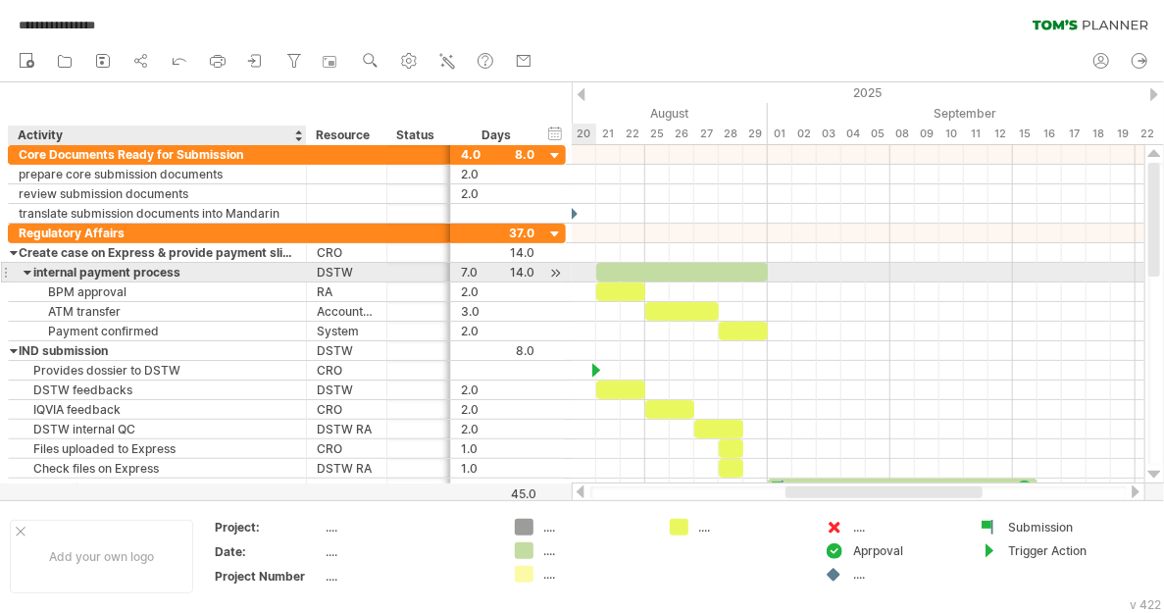
click at [27, 268] on div at bounding box center [28, 272] width 9 height 19
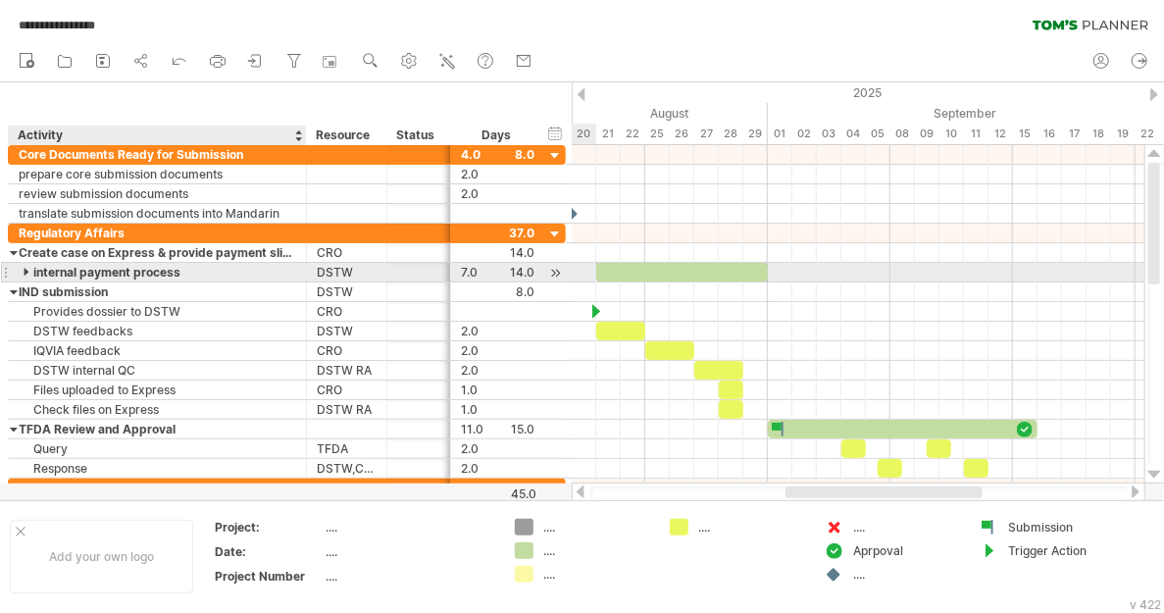
click at [25, 268] on div at bounding box center [28, 272] width 9 height 19
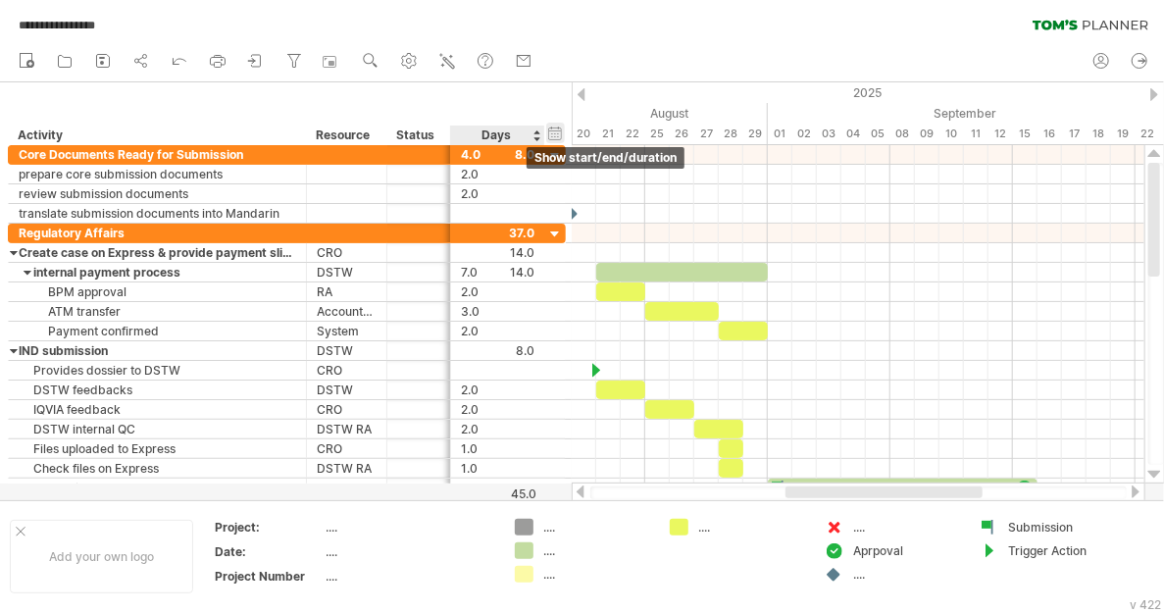
click at [554, 128] on div "hide start/end/duration show start/end/duration" at bounding box center [555, 133] width 19 height 21
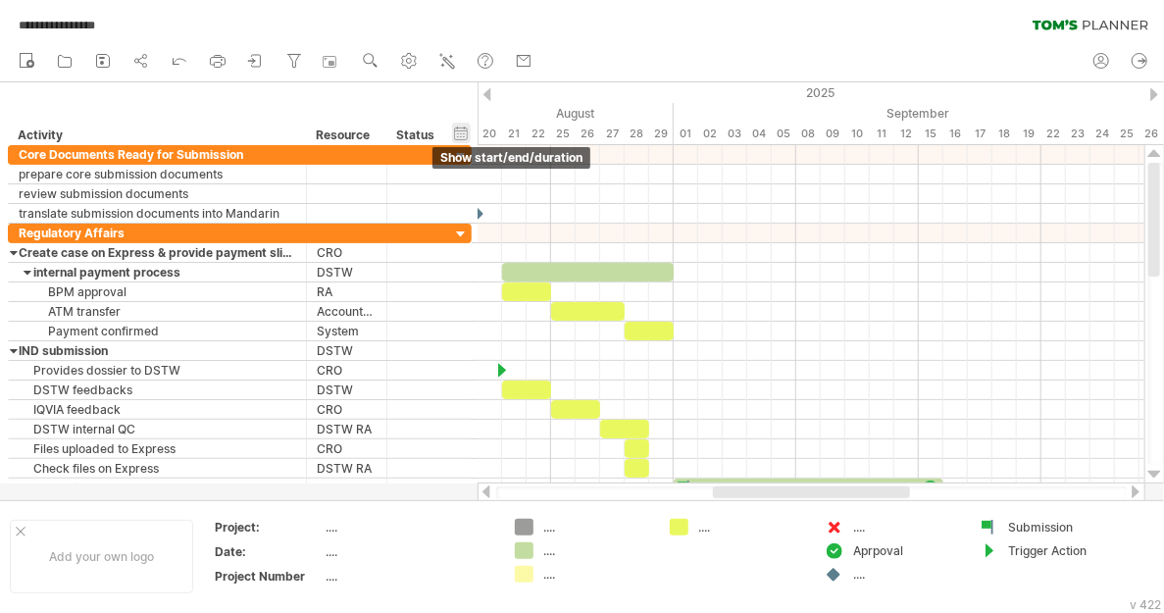
click at [462, 129] on div "hide start/end/duration show start/end/duration" at bounding box center [461, 133] width 19 height 21
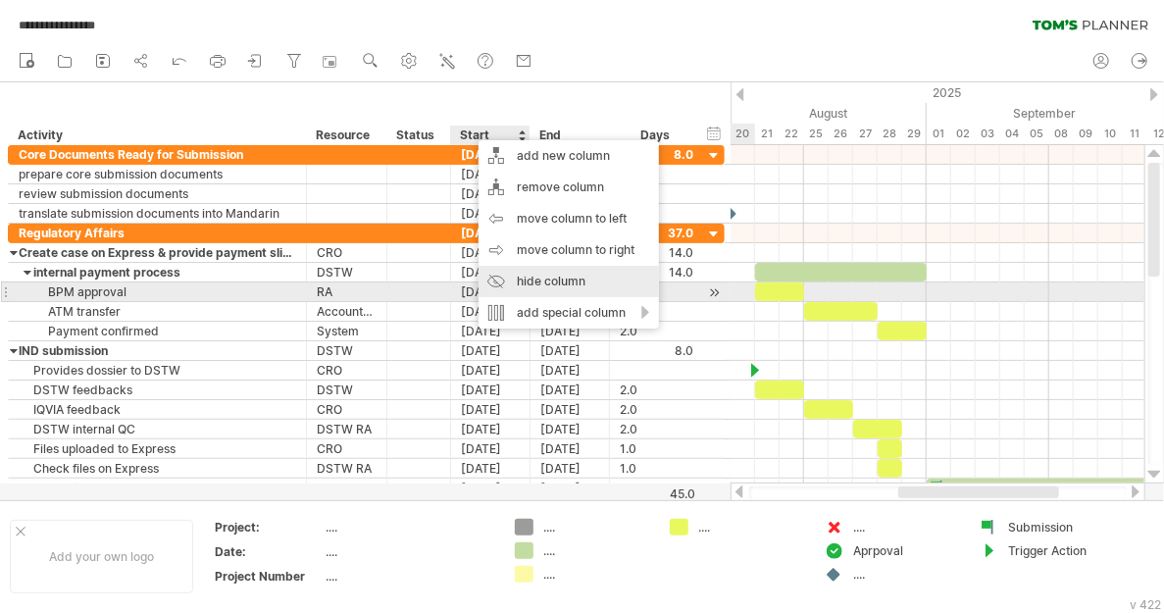
click at [543, 283] on div "hide column" at bounding box center [568, 281] width 180 height 31
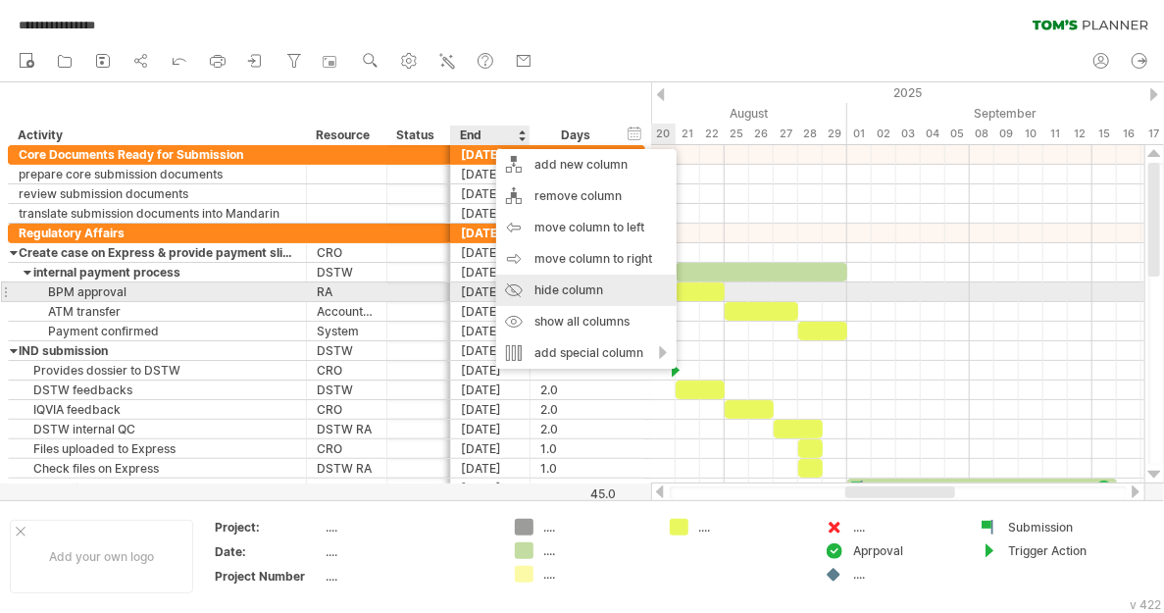
click at [562, 286] on div "hide column" at bounding box center [586, 290] width 180 height 31
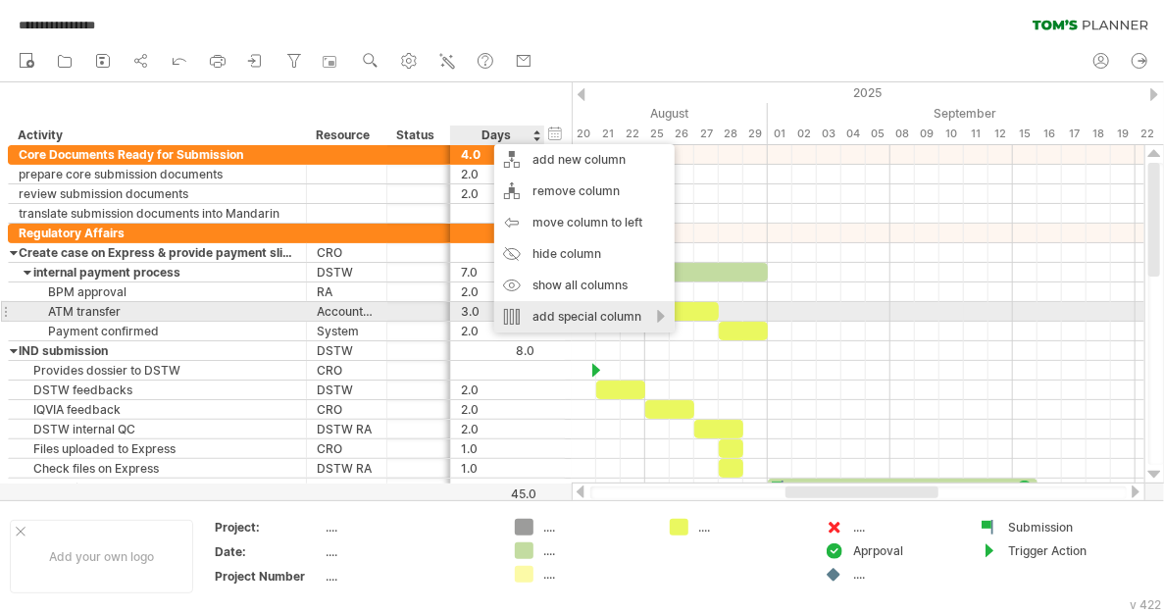
click at [559, 321] on div "add special column" at bounding box center [584, 316] width 180 height 31
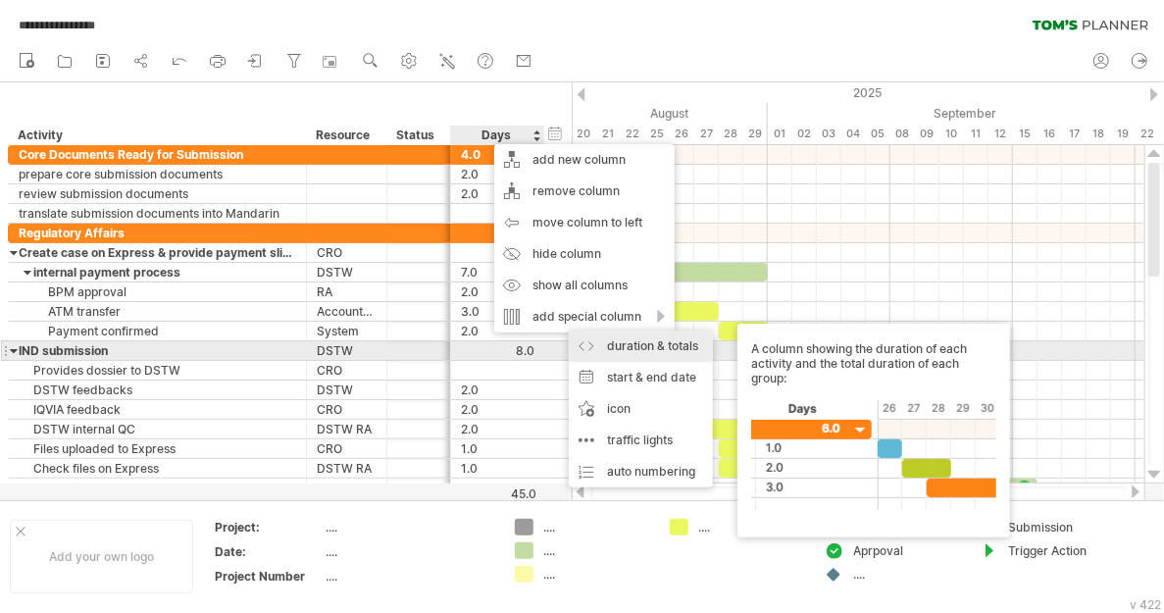
click at [590, 346] on div "duration & totals A column showing the duration of each activity and the total …" at bounding box center [641, 345] width 144 height 31
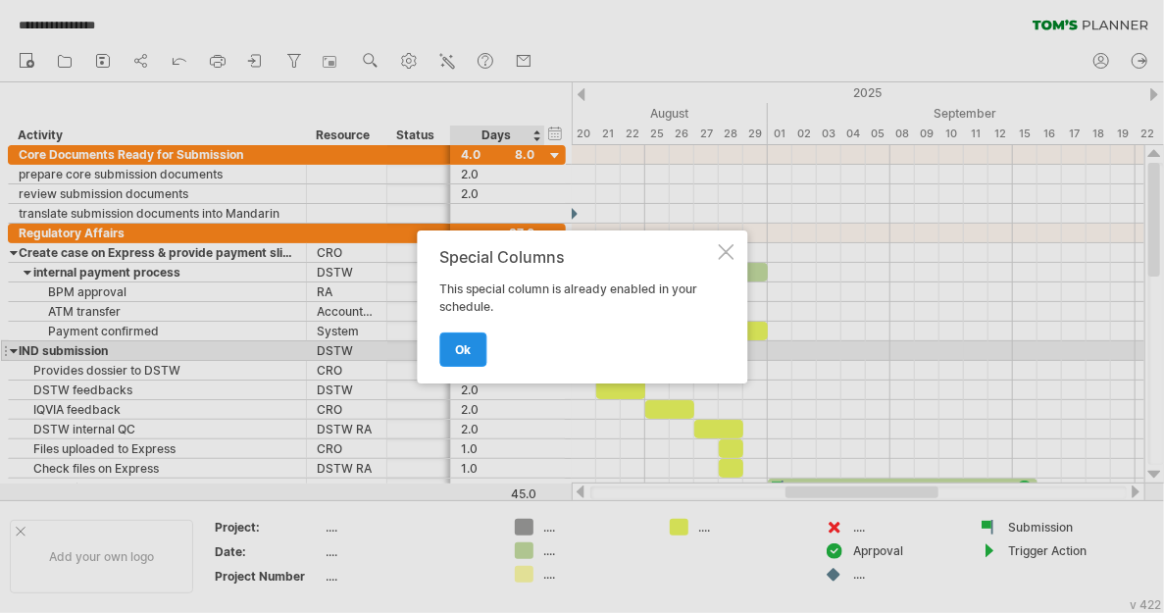
click at [475, 350] on link "ok" at bounding box center [462, 349] width 47 height 34
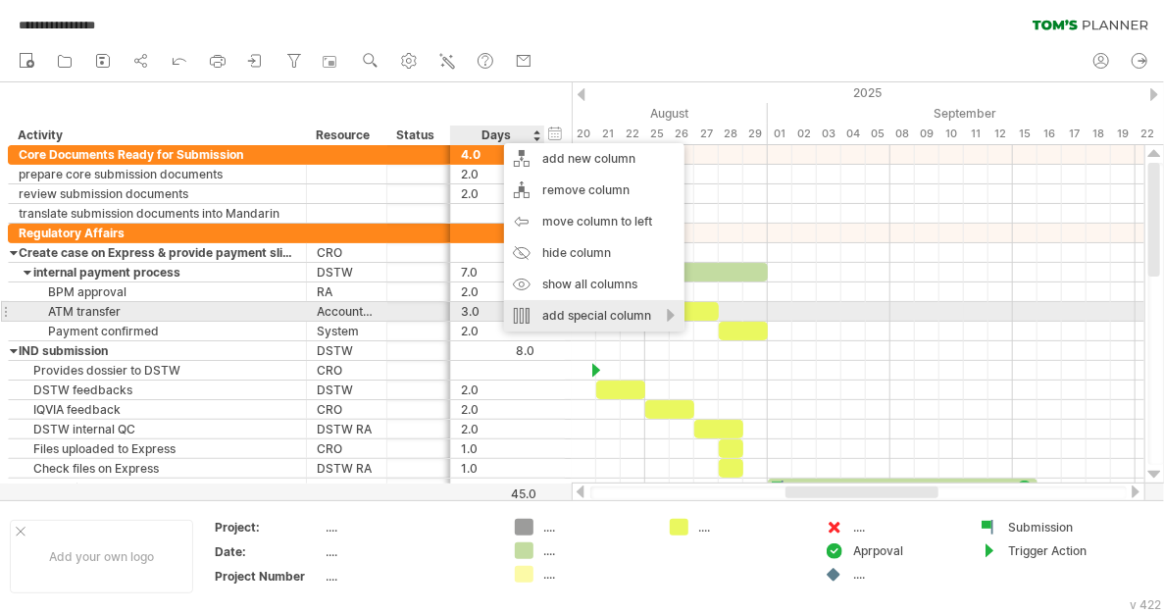
click at [595, 314] on div "add special column" at bounding box center [594, 315] width 180 height 31
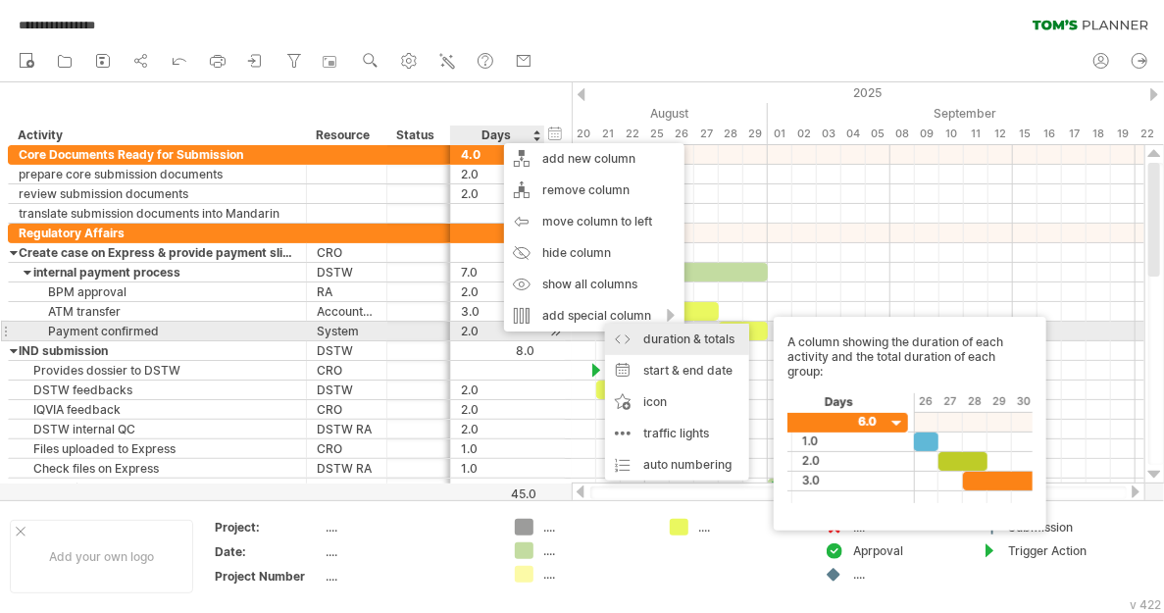
click at [617, 340] on div "duration & totals A column showing the duration of each activity and the total …" at bounding box center [677, 339] width 144 height 31
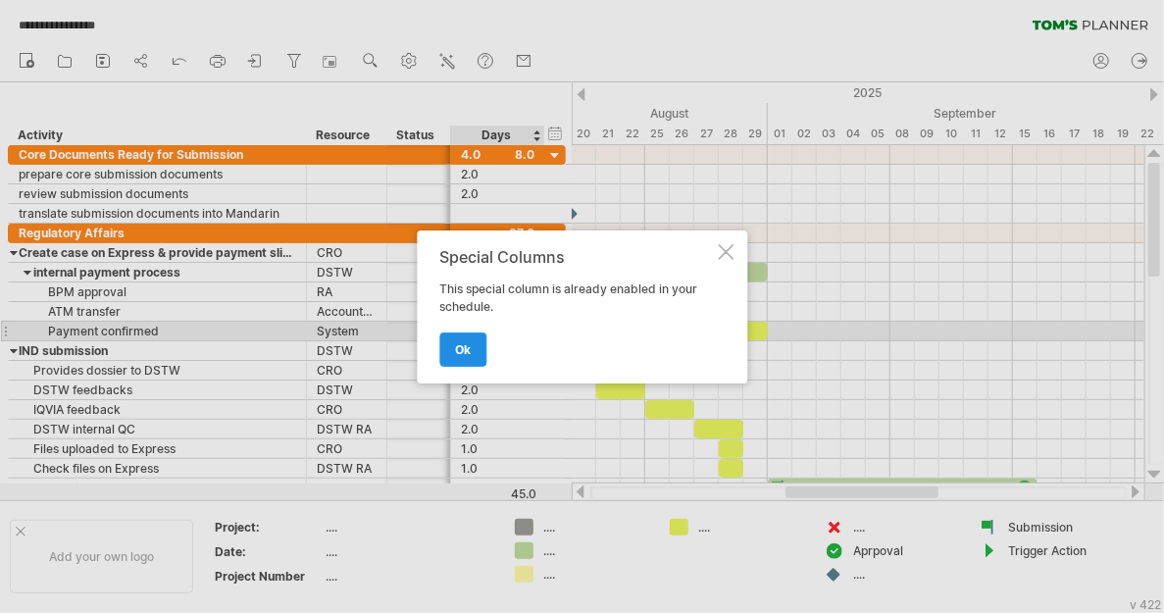
click at [467, 346] on span "ok" at bounding box center [463, 349] width 16 height 15
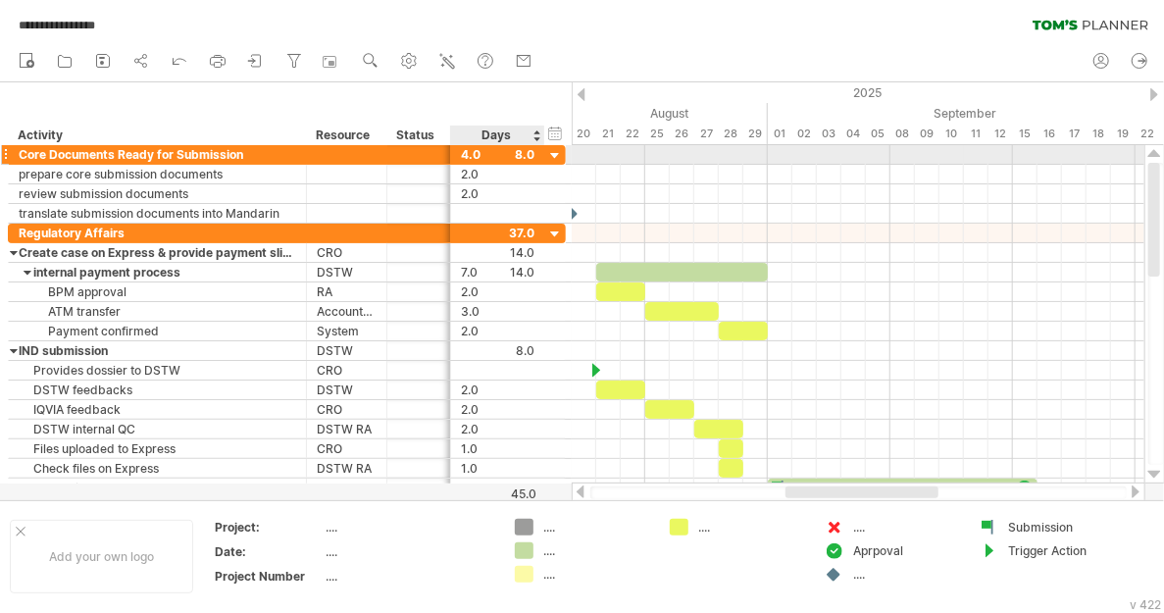
click at [522, 157] on div "4.0" at bounding box center [498, 154] width 74 height 19
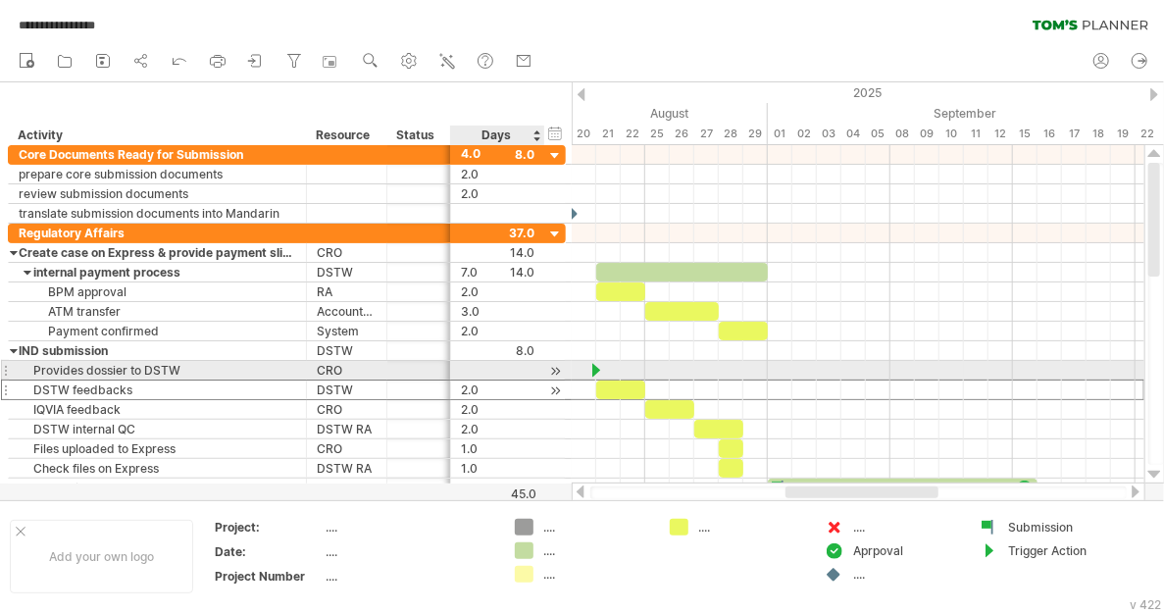
click at [491, 380] on div "2.0" at bounding box center [498, 389] width 74 height 19
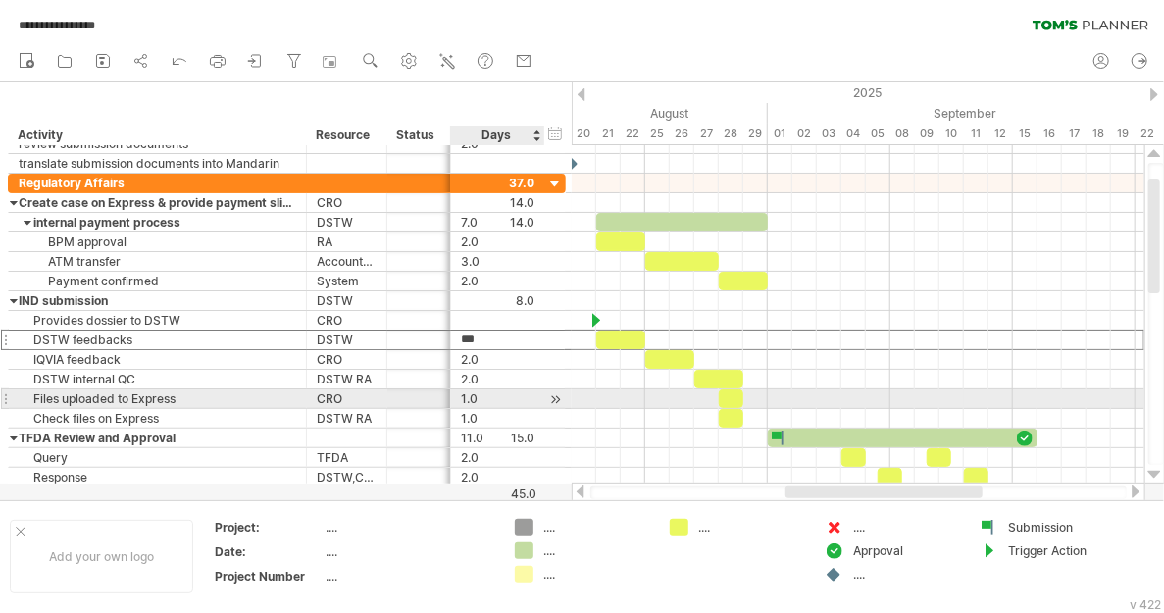
scroll to position [0, 0]
click at [487, 396] on div "1.0" at bounding box center [498, 398] width 74 height 19
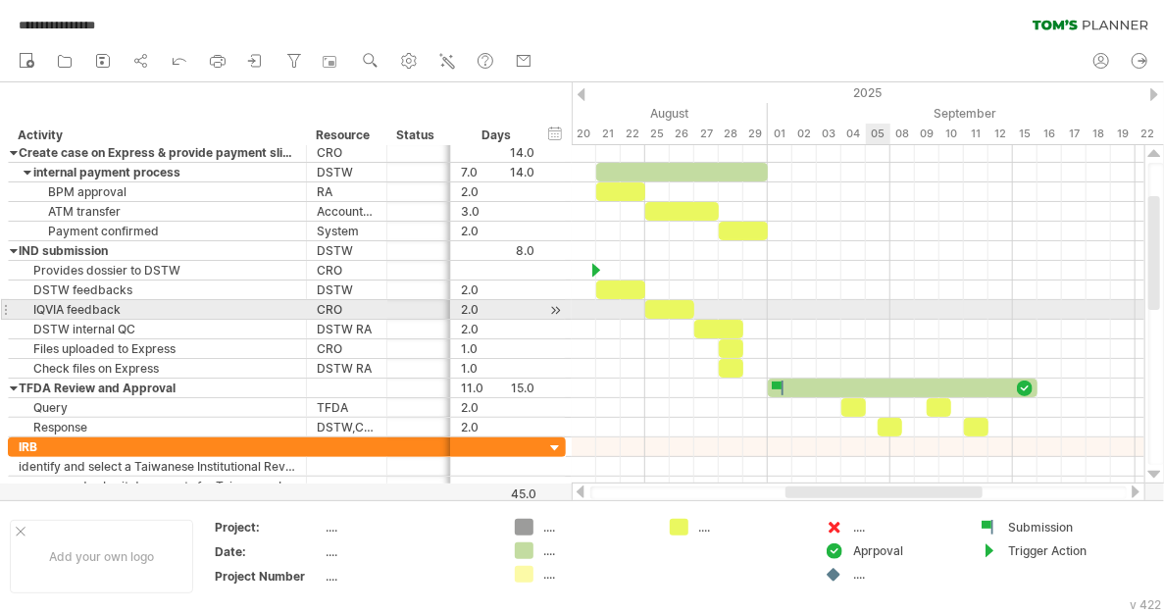
click at [885, 305] on div at bounding box center [858, 310] width 573 height 20
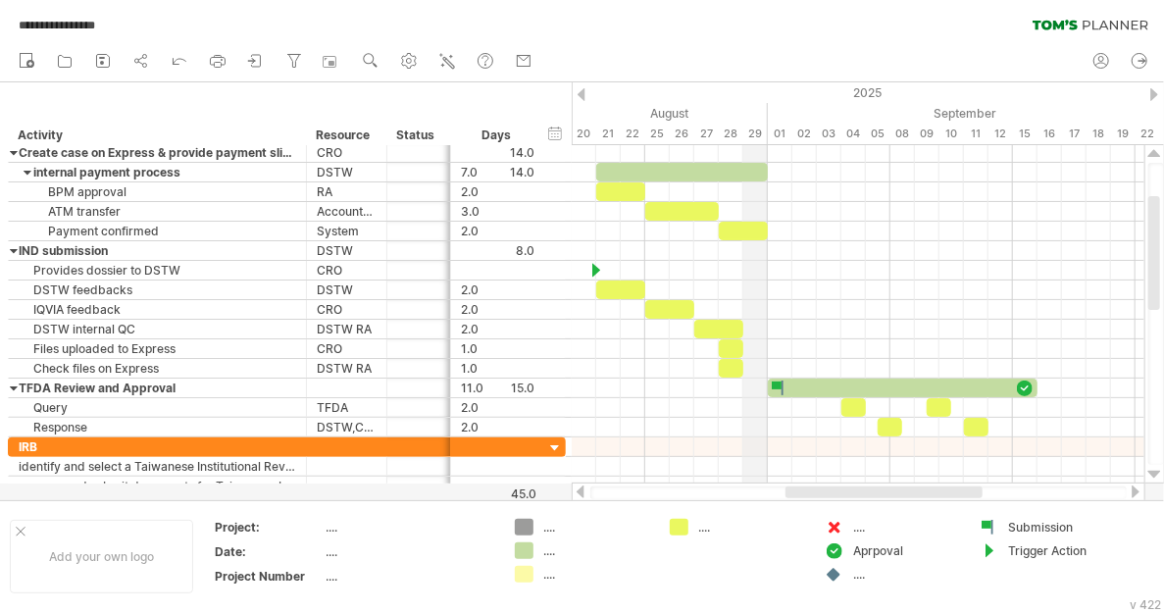
click at [767, 112] on div "August" at bounding box center [510, 113] width 515 height 21
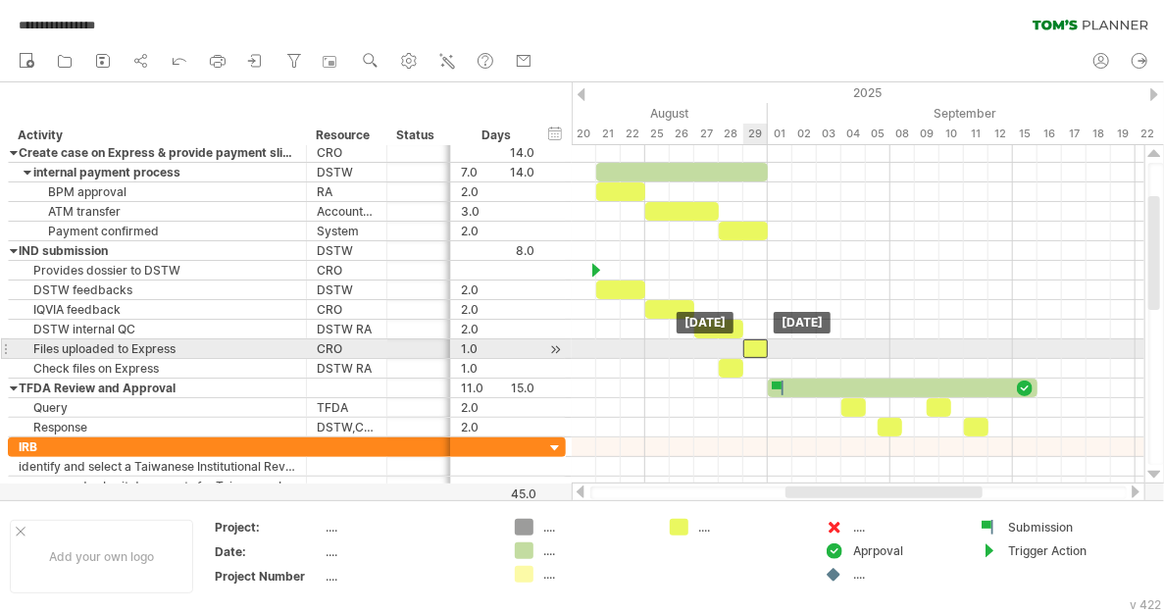
drag, startPoint x: 730, startPoint y: 343, endPoint x: 752, endPoint y: 343, distance: 21.6
click at [752, 343] on div at bounding box center [755, 348] width 25 height 19
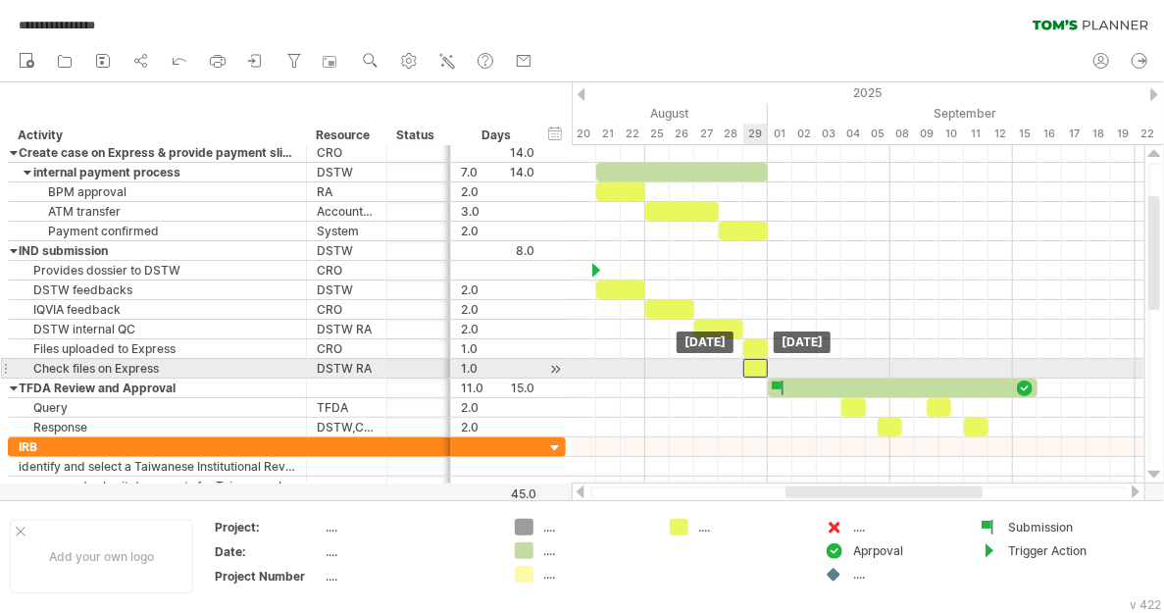
drag, startPoint x: 735, startPoint y: 364, endPoint x: 759, endPoint y: 364, distance: 23.5
click at [759, 364] on div at bounding box center [755, 368] width 25 height 19
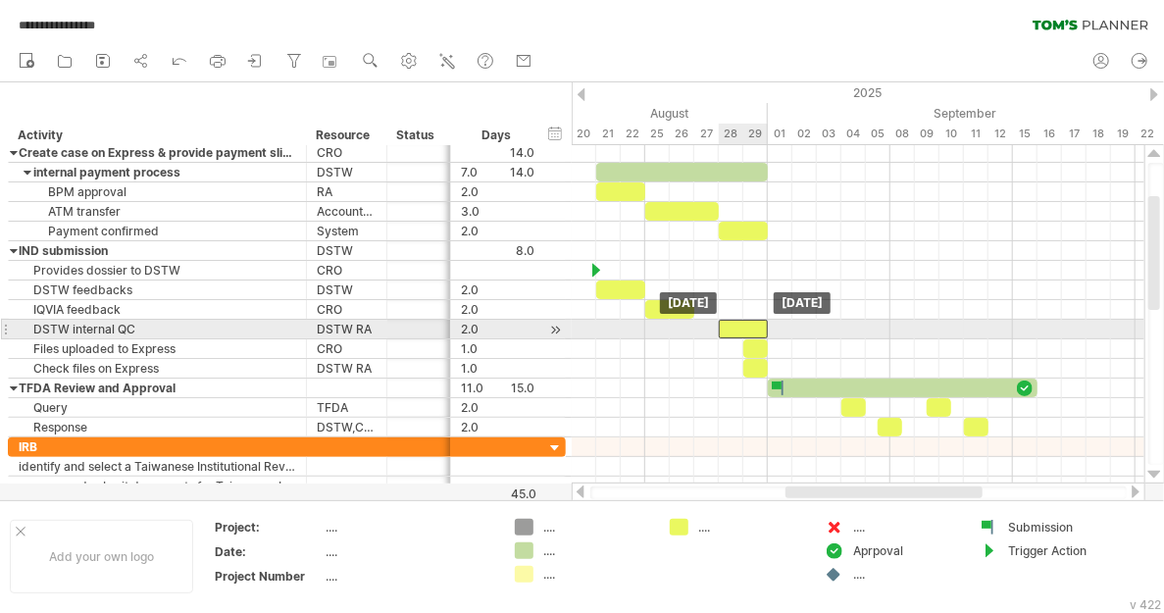
drag, startPoint x: 717, startPoint y: 325, endPoint x: 741, endPoint y: 325, distance: 24.5
click at [741, 325] on div at bounding box center [743, 329] width 49 height 19
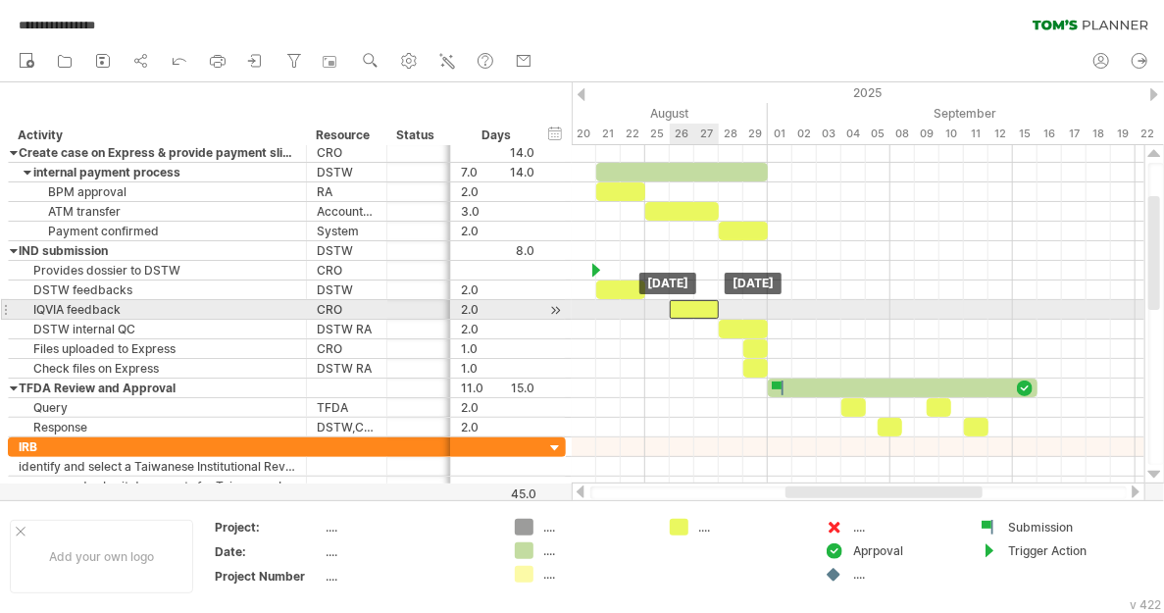
drag, startPoint x: 661, startPoint y: 305, endPoint x: 683, endPoint y: 305, distance: 22.5
click at [683, 305] on div at bounding box center [694, 309] width 49 height 19
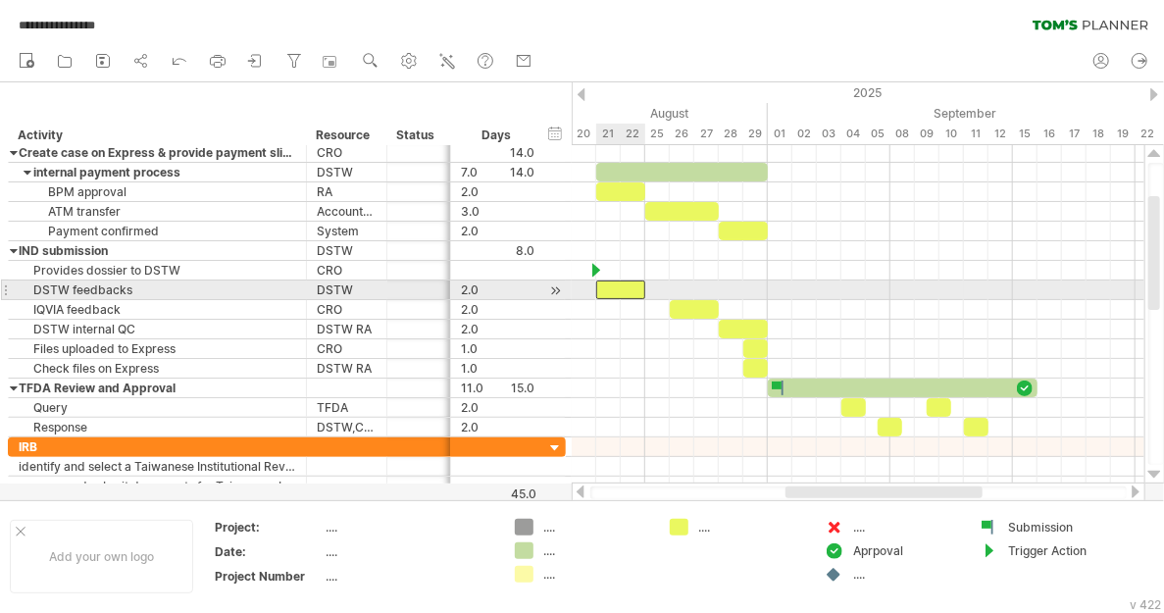
click at [623, 286] on div at bounding box center [620, 289] width 49 height 19
drag, startPoint x: 645, startPoint y: 287, endPoint x: 690, endPoint y: 287, distance: 45.1
click at [690, 287] on span at bounding box center [694, 289] width 8 height 19
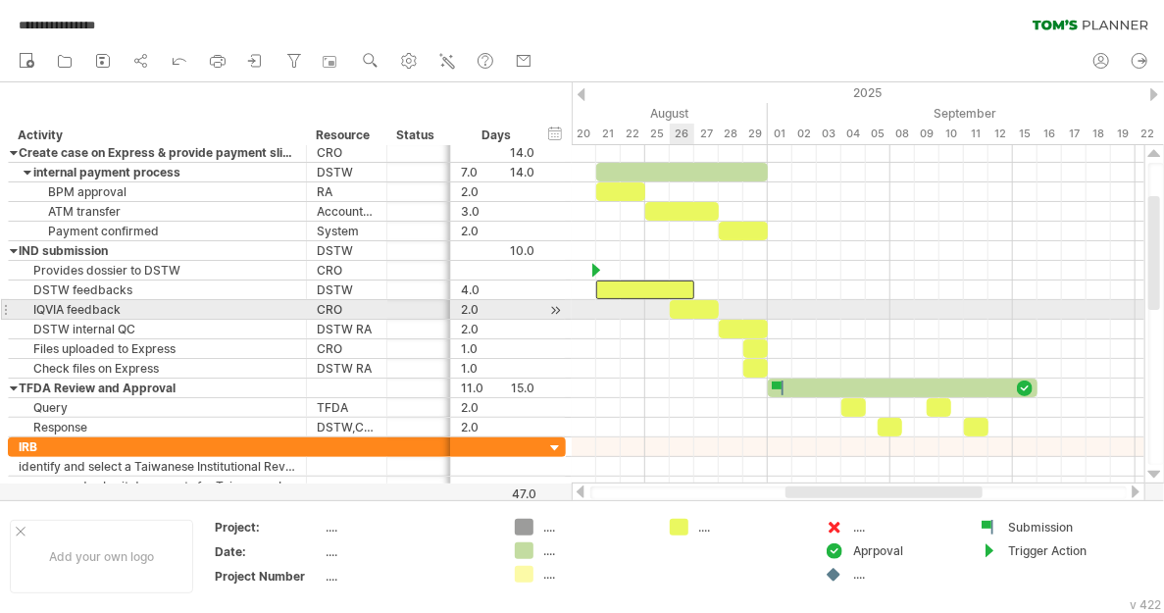
click at [691, 305] on div at bounding box center [694, 309] width 49 height 19
drag, startPoint x: 667, startPoint y: 303, endPoint x: 688, endPoint y: 304, distance: 21.6
click at [688, 304] on div "example time blocks: start [DATE] [DATE] - 1.0 days" at bounding box center [858, 314] width 573 height 338
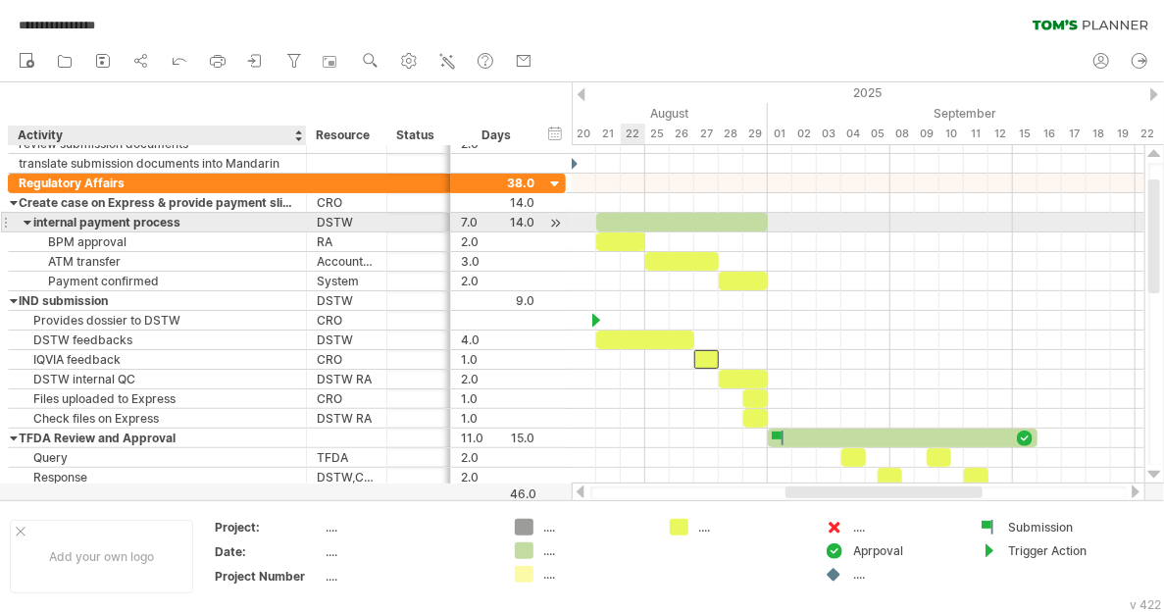
click at [21, 220] on div "internal payment process" at bounding box center [157, 222] width 277 height 19
click at [27, 220] on input "**********" at bounding box center [157, 222] width 277 height 19
click at [25, 220] on input "**********" at bounding box center [157, 222] width 277 height 19
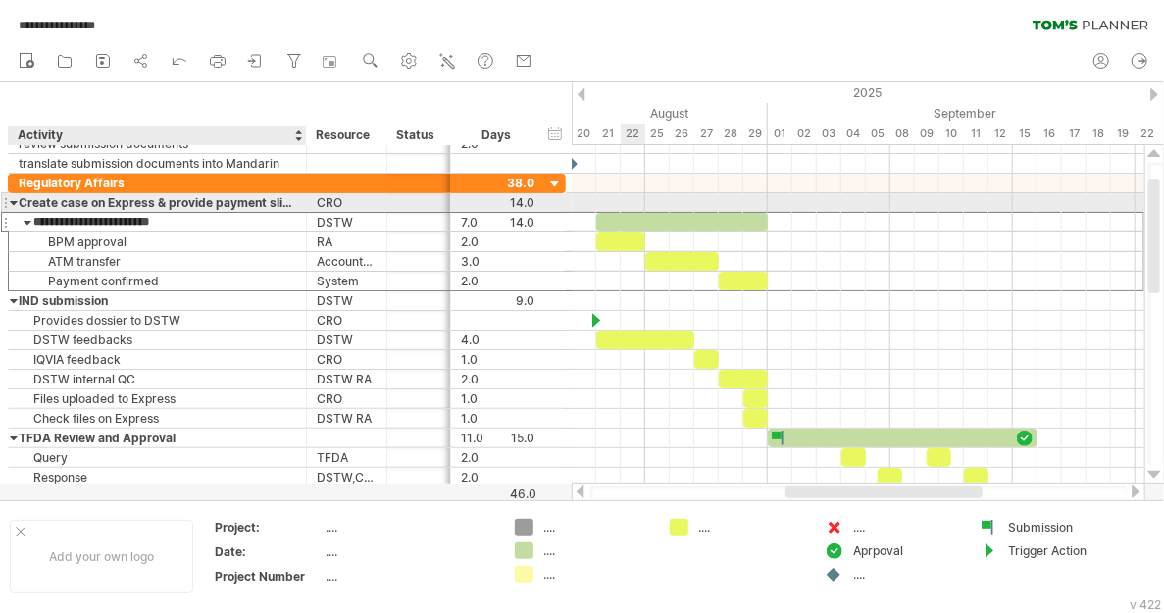
click at [15, 204] on div at bounding box center [14, 202] width 9 height 19
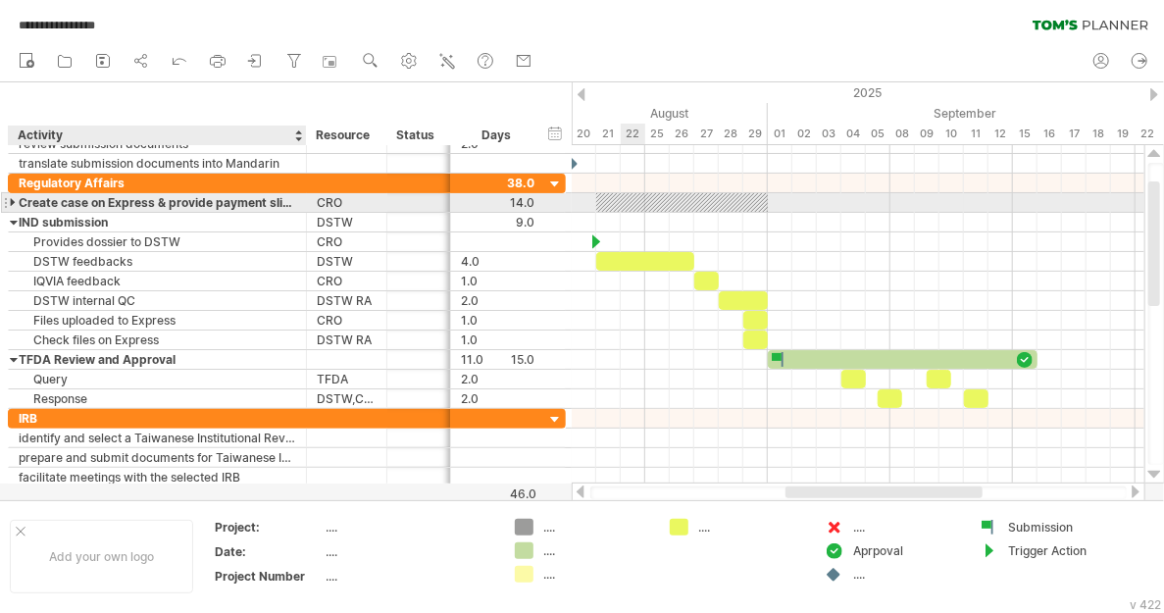
click at [15, 204] on div at bounding box center [14, 202] width 9 height 19
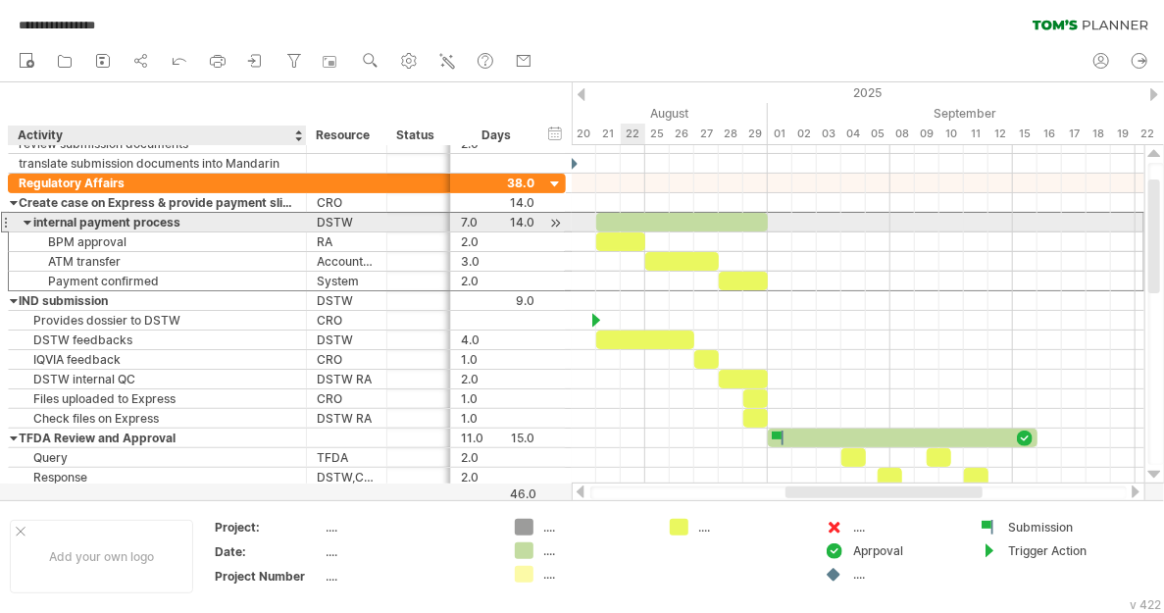
click at [25, 217] on div at bounding box center [28, 222] width 9 height 19
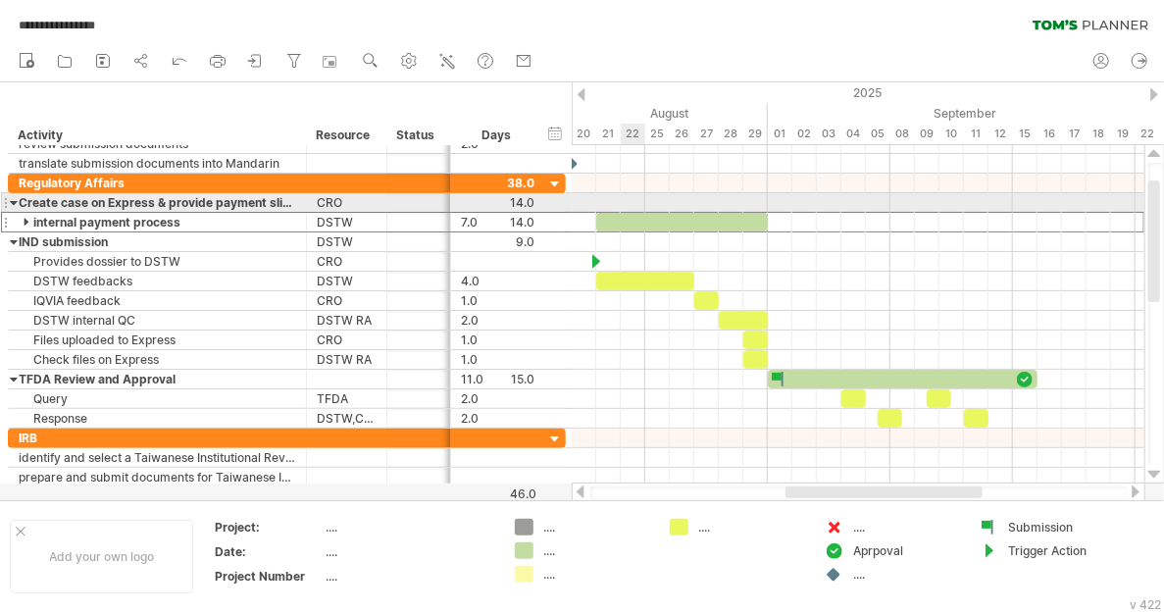
click at [12, 201] on div at bounding box center [14, 202] width 9 height 19
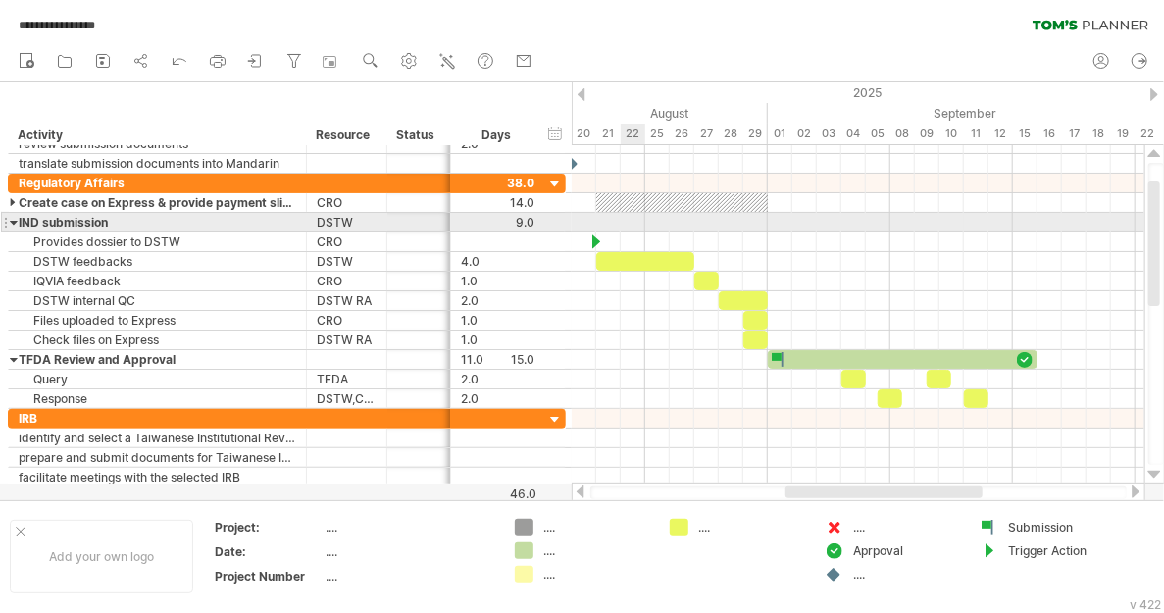
click at [12, 221] on div at bounding box center [14, 222] width 9 height 19
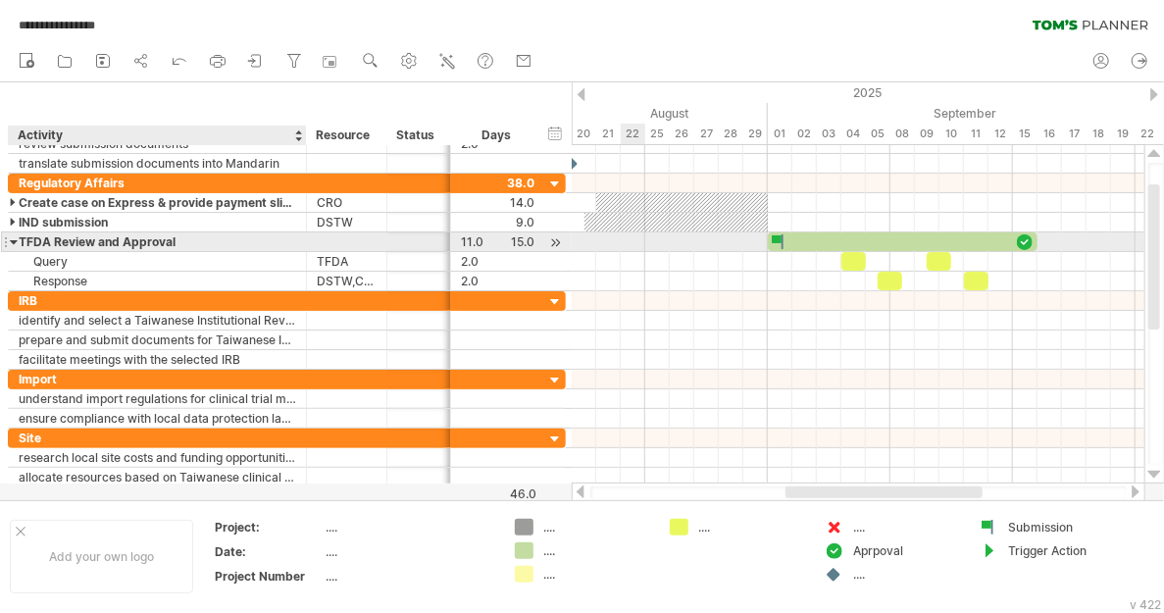
click at [14, 236] on div at bounding box center [14, 241] width 9 height 19
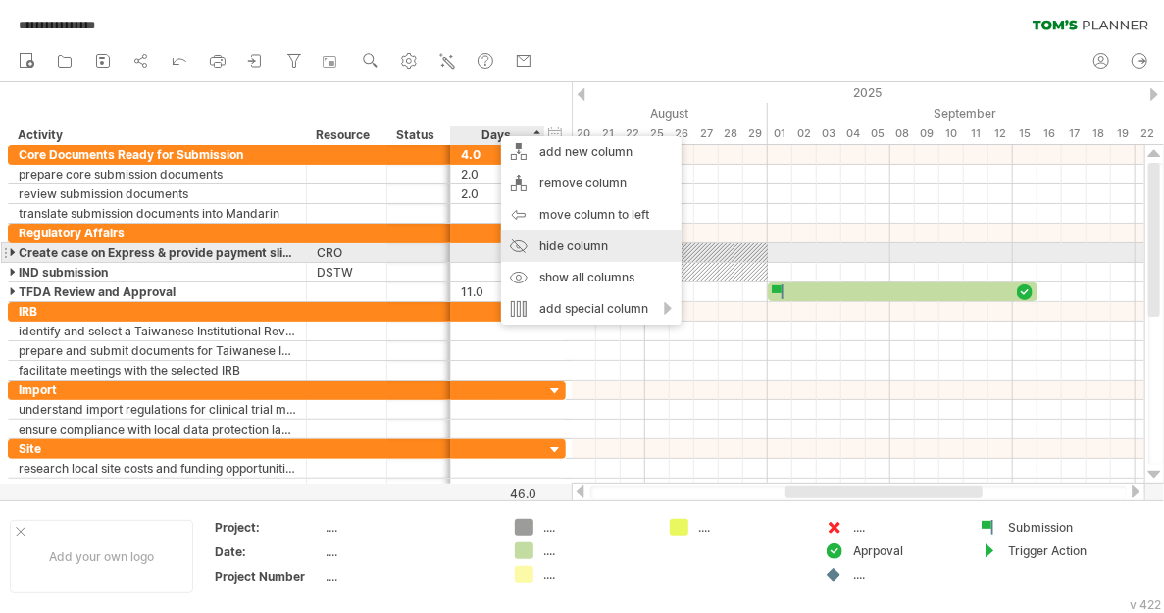
click at [578, 252] on div "hide column" at bounding box center [591, 245] width 180 height 31
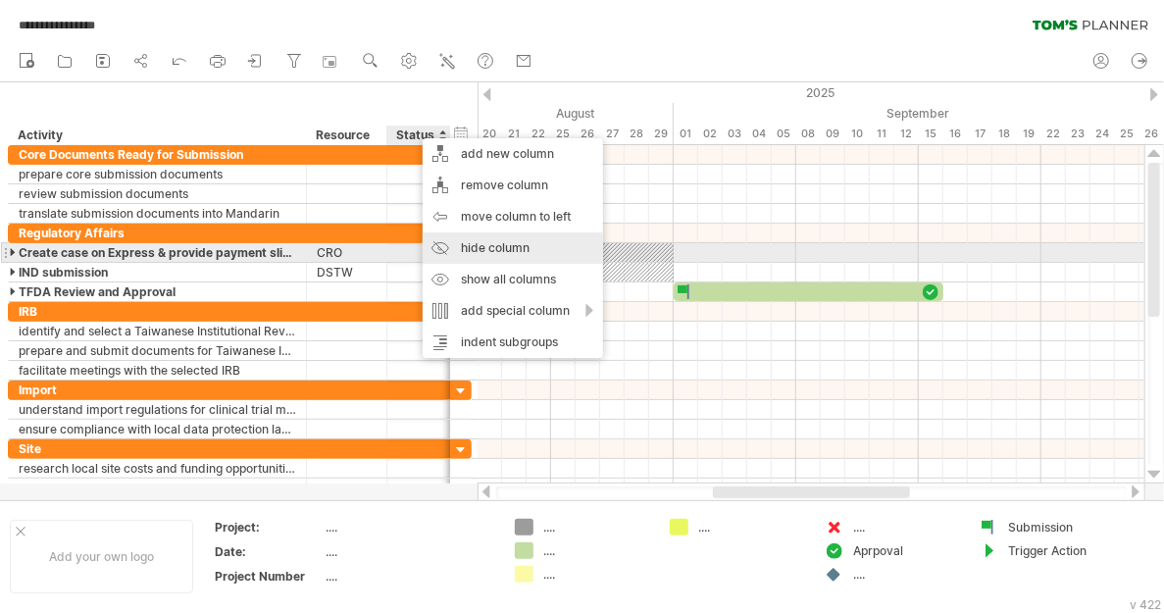
click at [473, 253] on div "hide column" at bounding box center [513, 247] width 180 height 31
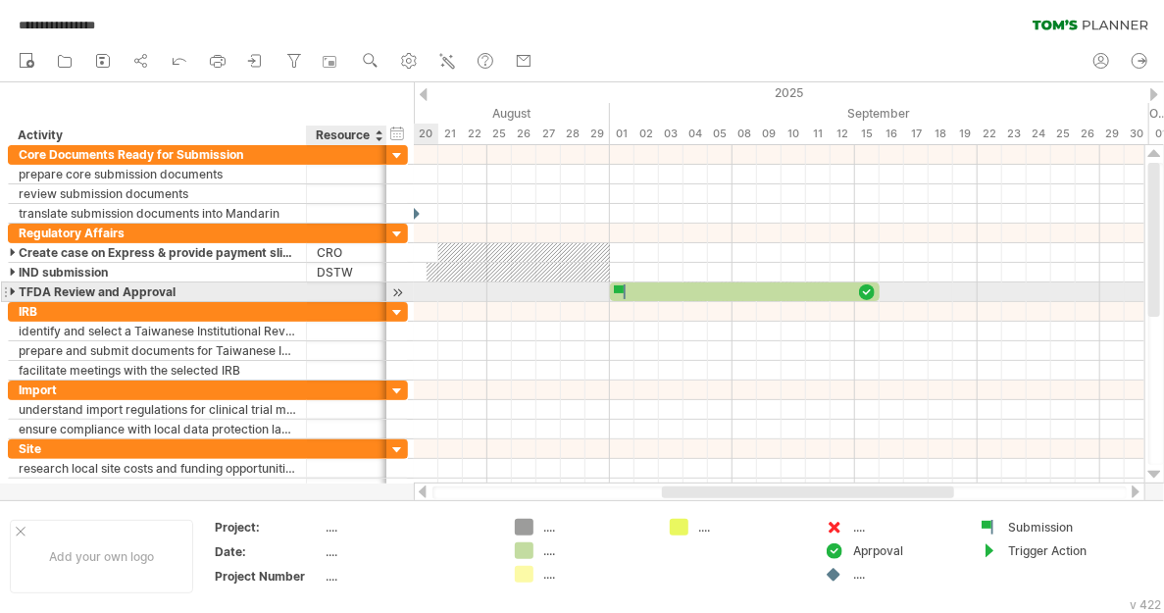
click at [351, 287] on div at bounding box center [347, 291] width 60 height 19
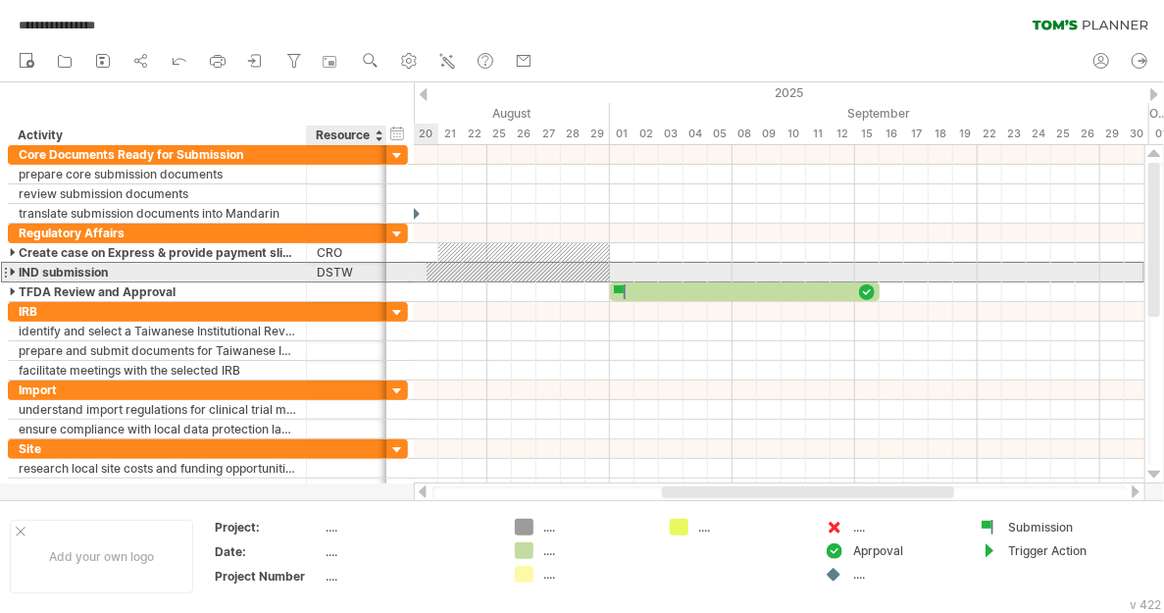
click at [350, 265] on div "DSTW" at bounding box center [347, 272] width 60 height 19
type input "*"
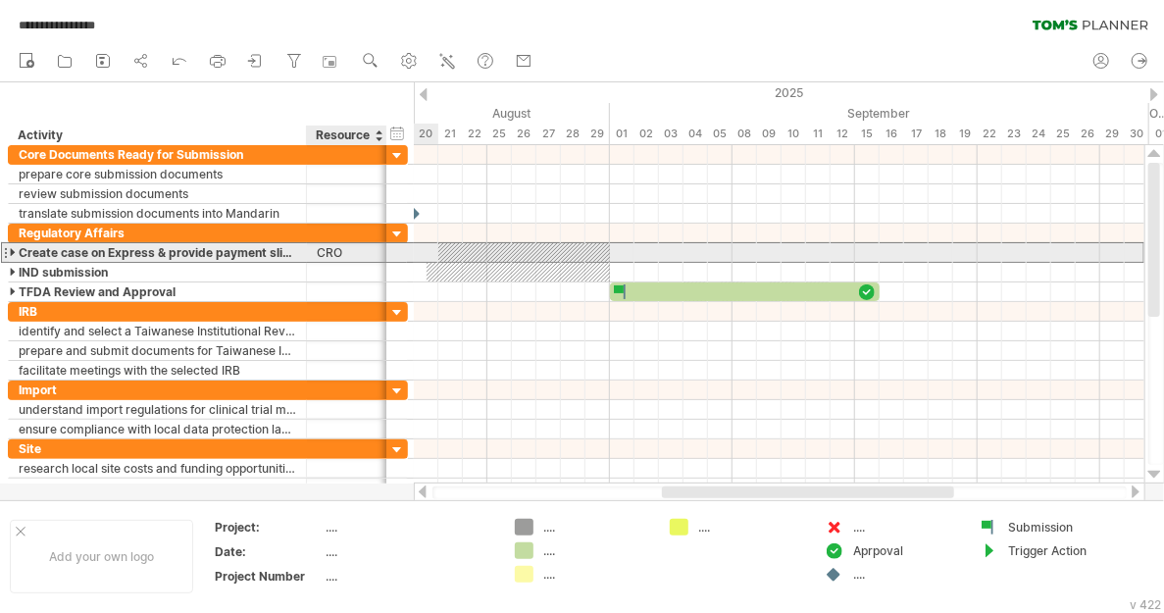
click at [350, 247] on div "CRO" at bounding box center [347, 252] width 60 height 19
type input "*"
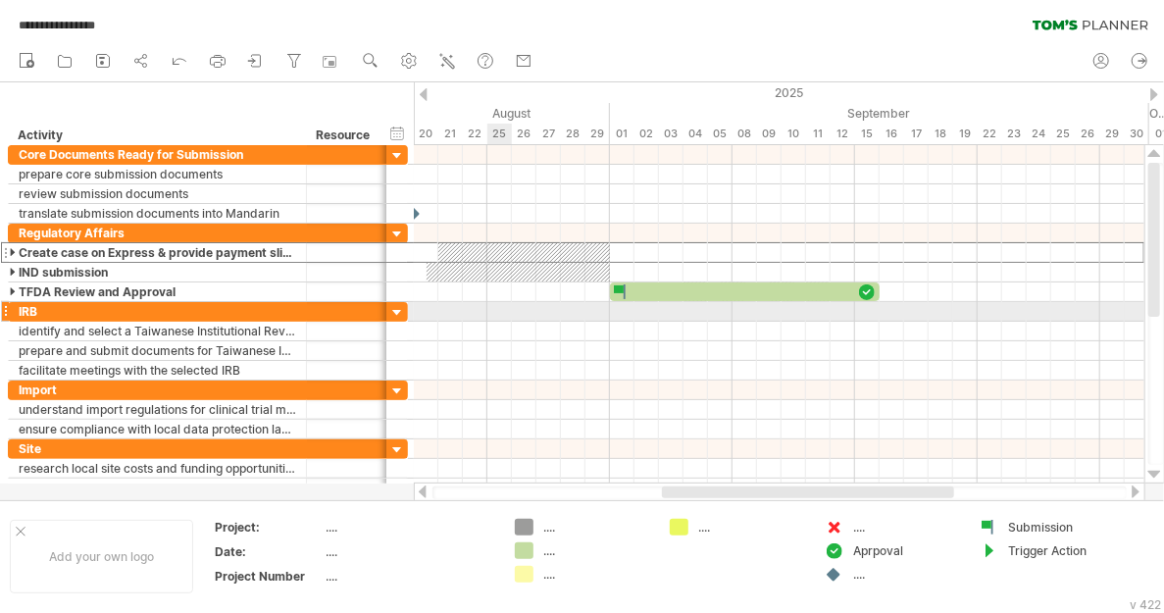
click at [508, 315] on div at bounding box center [779, 312] width 730 height 20
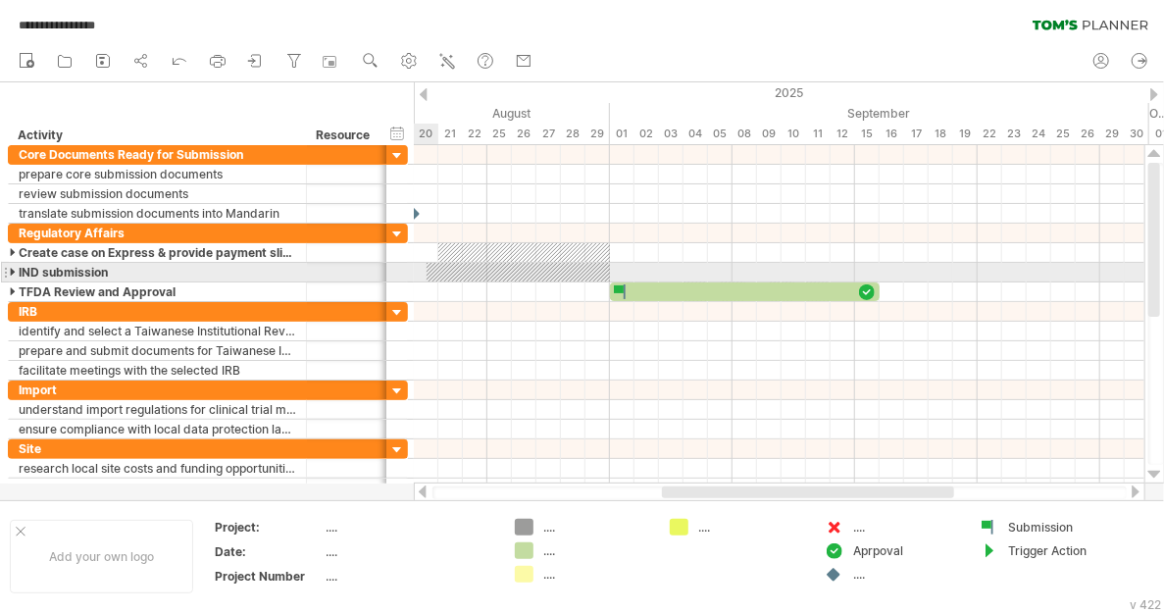
click at [10, 267] on div at bounding box center [14, 272] width 9 height 19
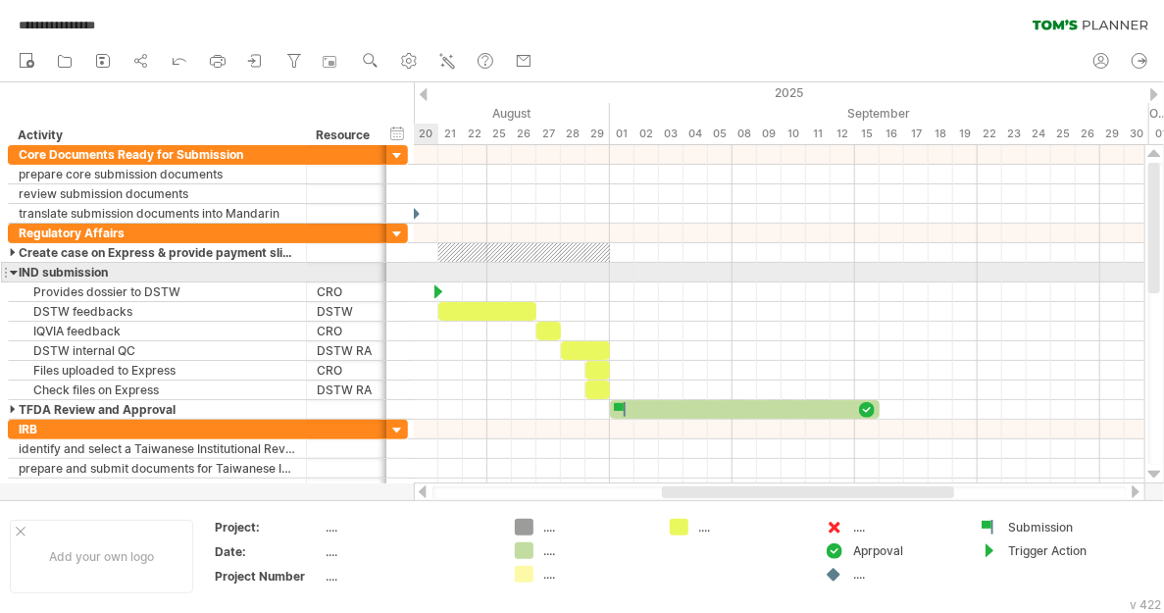
click at [10, 267] on div at bounding box center [14, 272] width 9 height 19
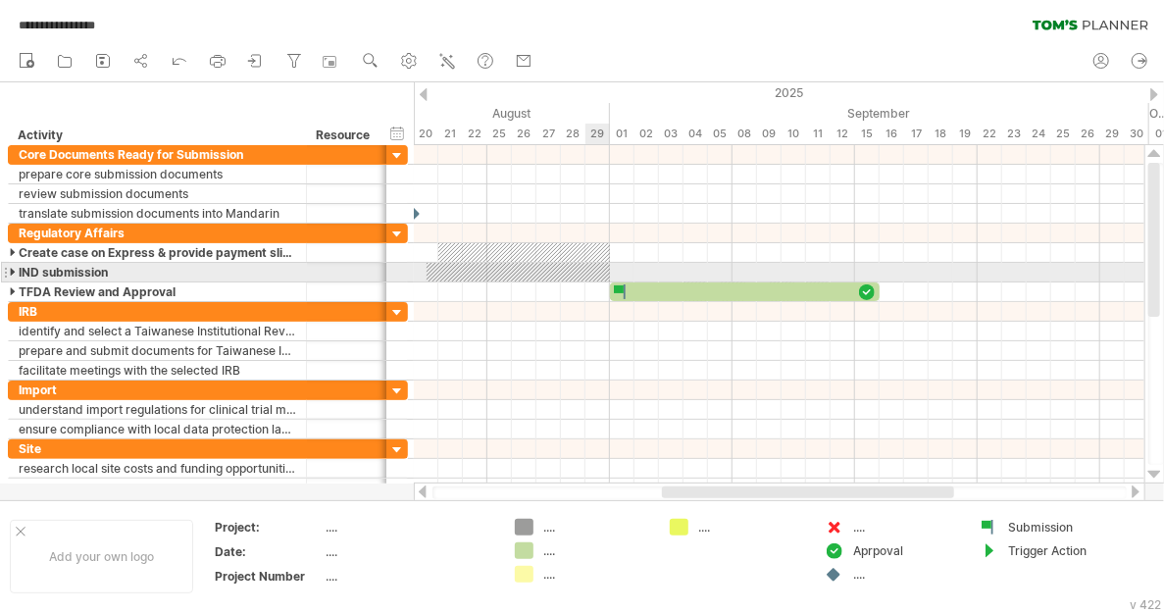
click at [10, 269] on div at bounding box center [14, 272] width 9 height 19
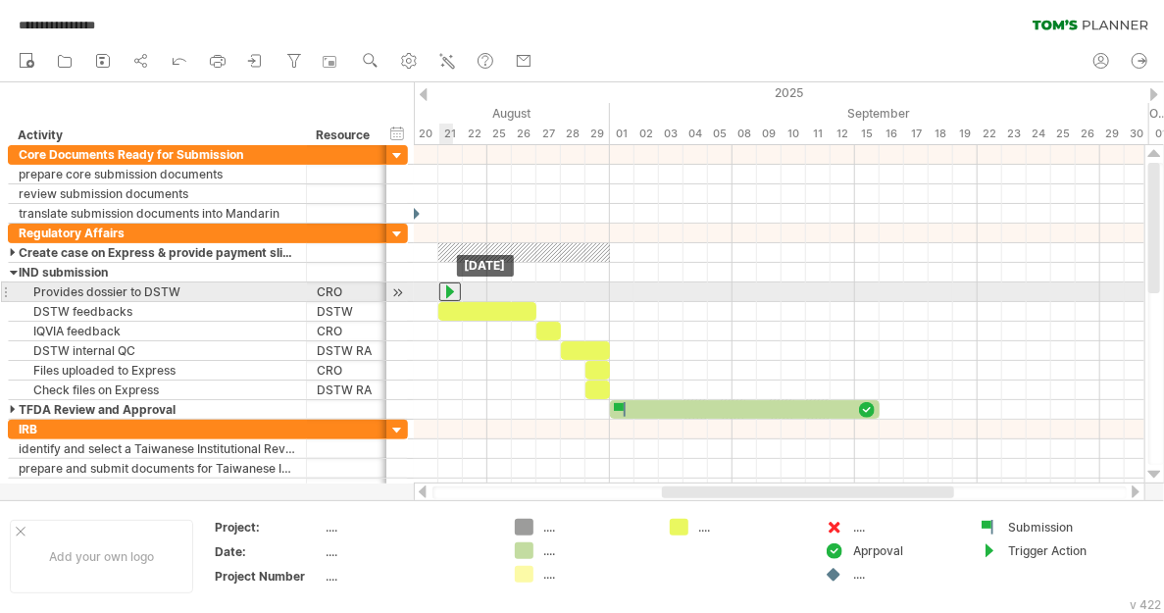
click at [443, 288] on div at bounding box center [450, 291] width 22 height 19
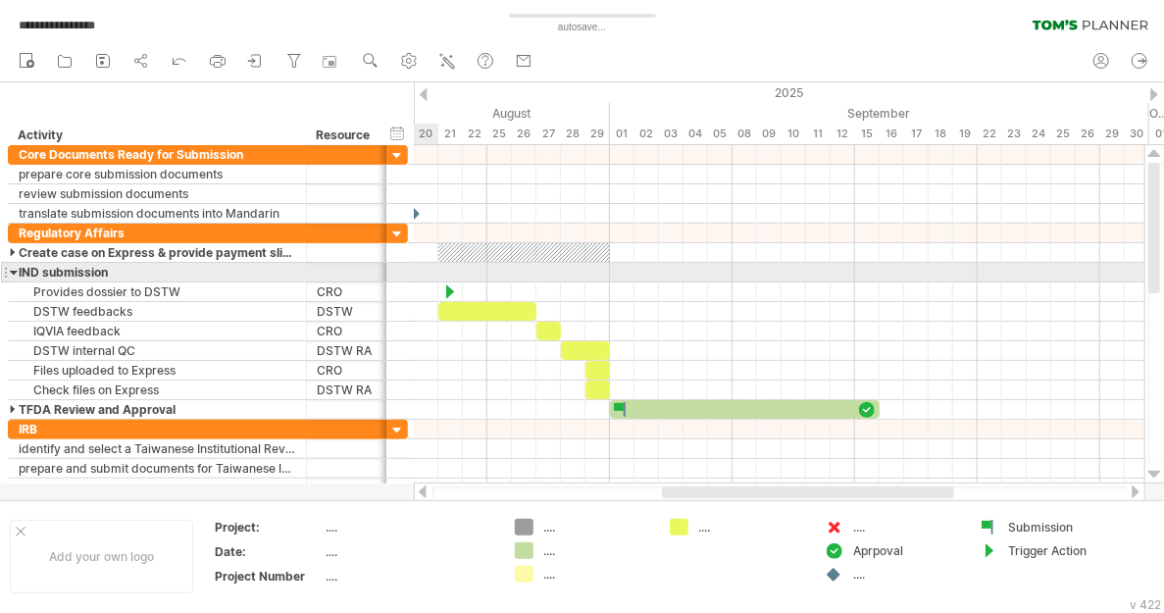
click at [12, 269] on div at bounding box center [14, 272] width 9 height 19
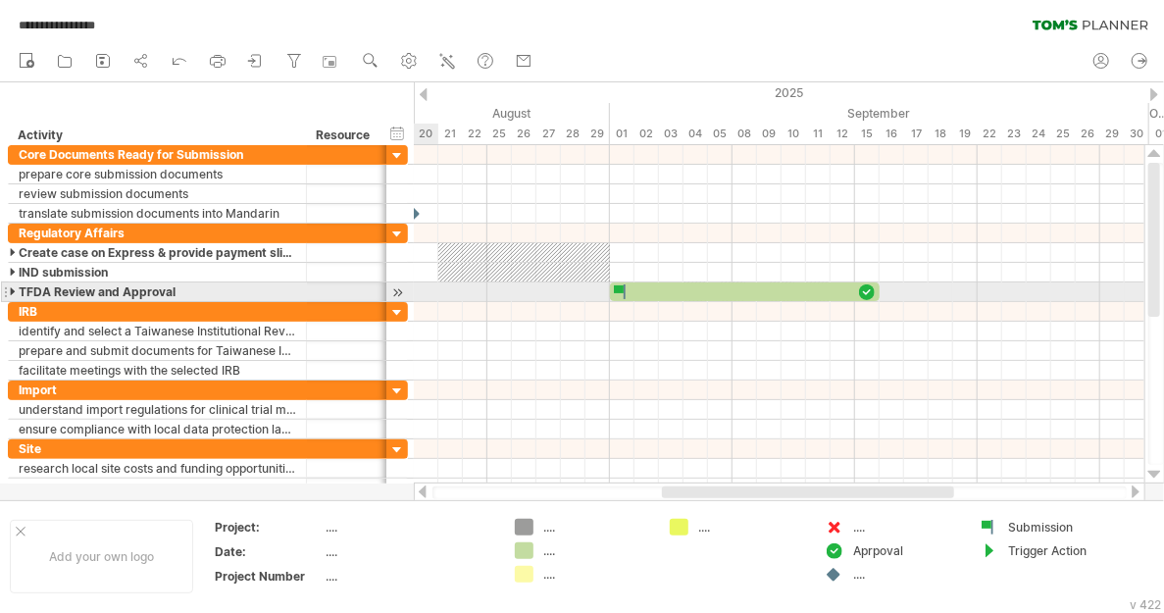
click at [13, 285] on div at bounding box center [14, 291] width 9 height 19
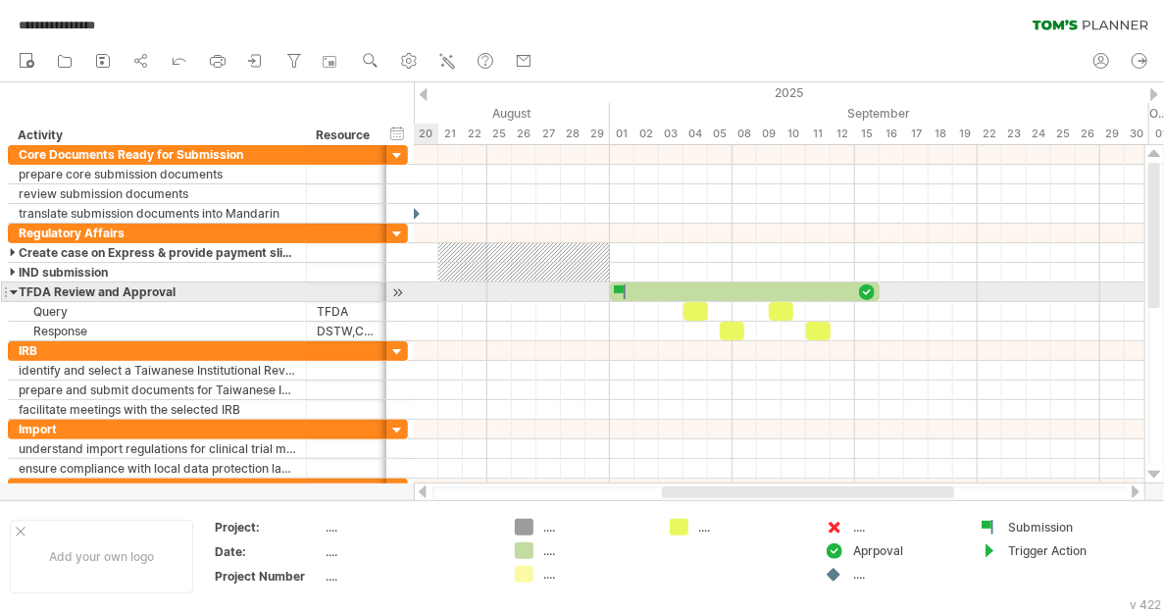
click at [13, 285] on div at bounding box center [14, 291] width 9 height 19
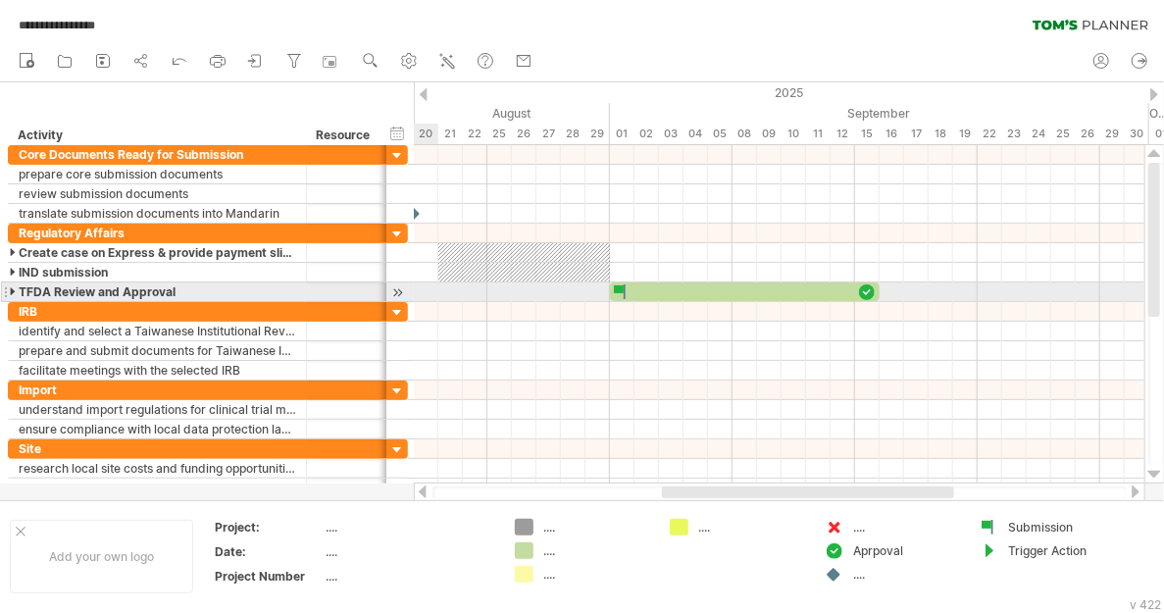
click at [13, 285] on div at bounding box center [14, 291] width 9 height 19
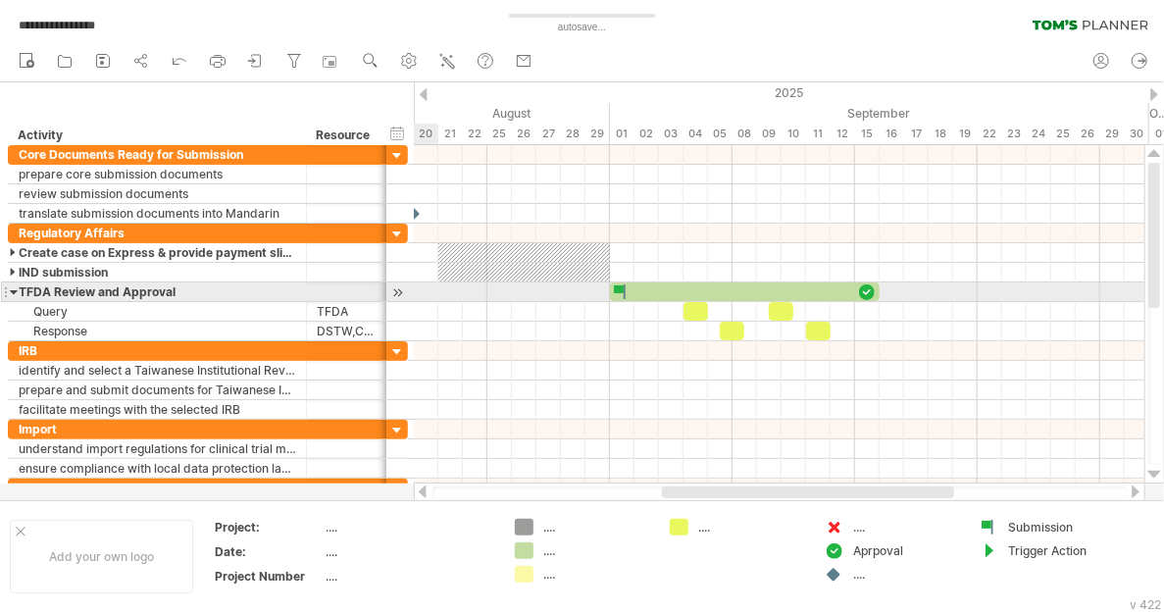
click at [13, 285] on div at bounding box center [14, 291] width 9 height 19
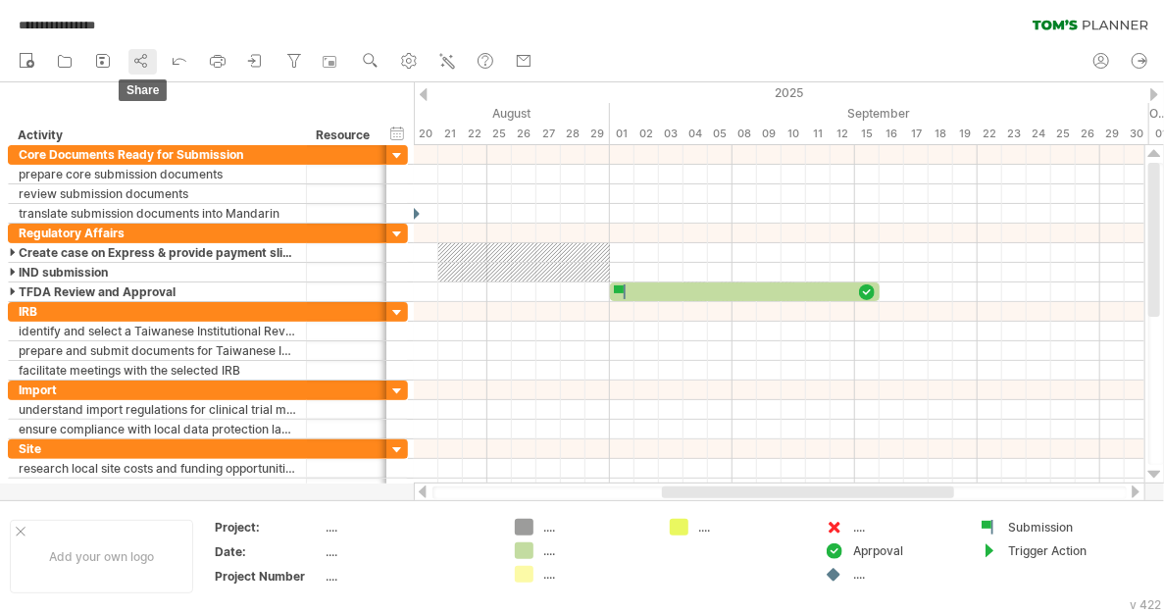
click at [134, 59] on icon at bounding box center [141, 61] width 20 height 20
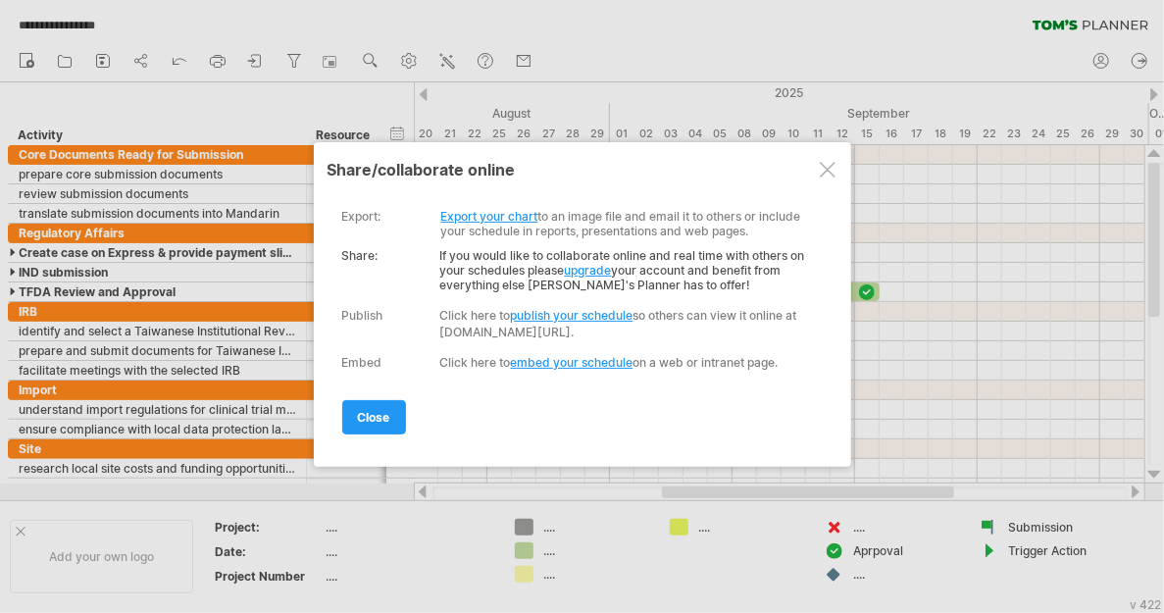
click at [487, 223] on link "Export your chart" at bounding box center [489, 216] width 97 height 15
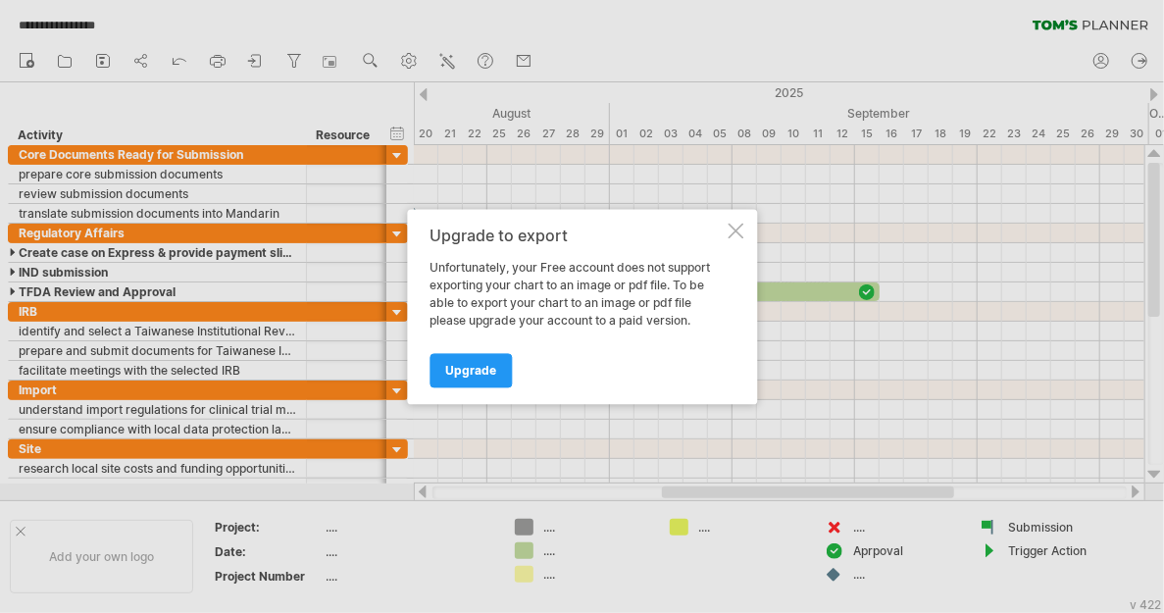
click at [738, 225] on div at bounding box center [735, 231] width 16 height 16
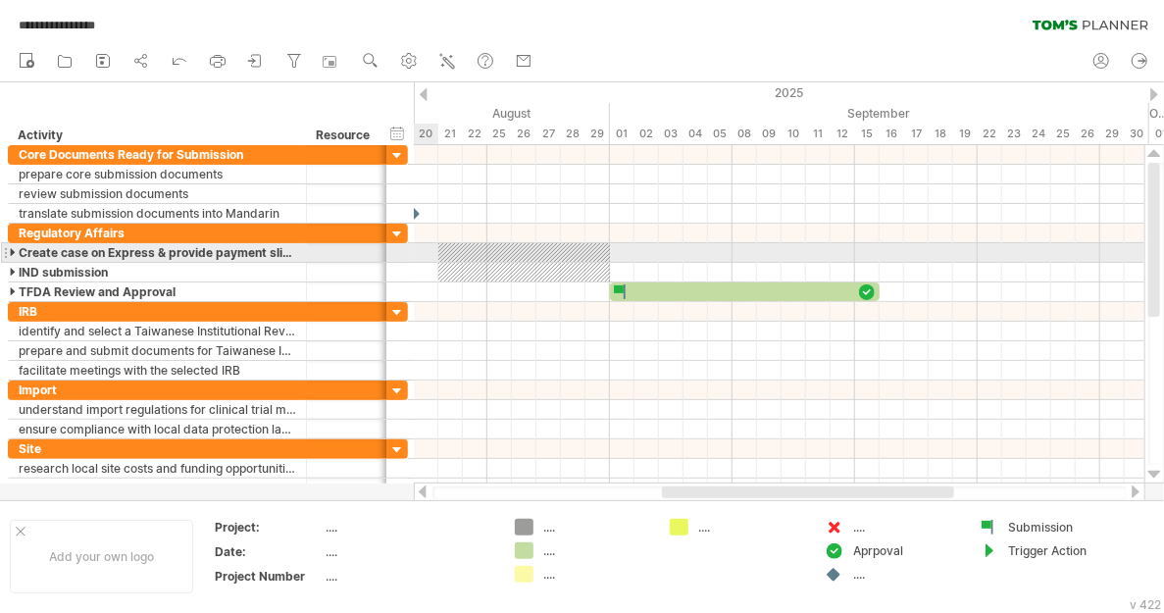
click at [10, 250] on div at bounding box center [14, 252] width 9 height 19
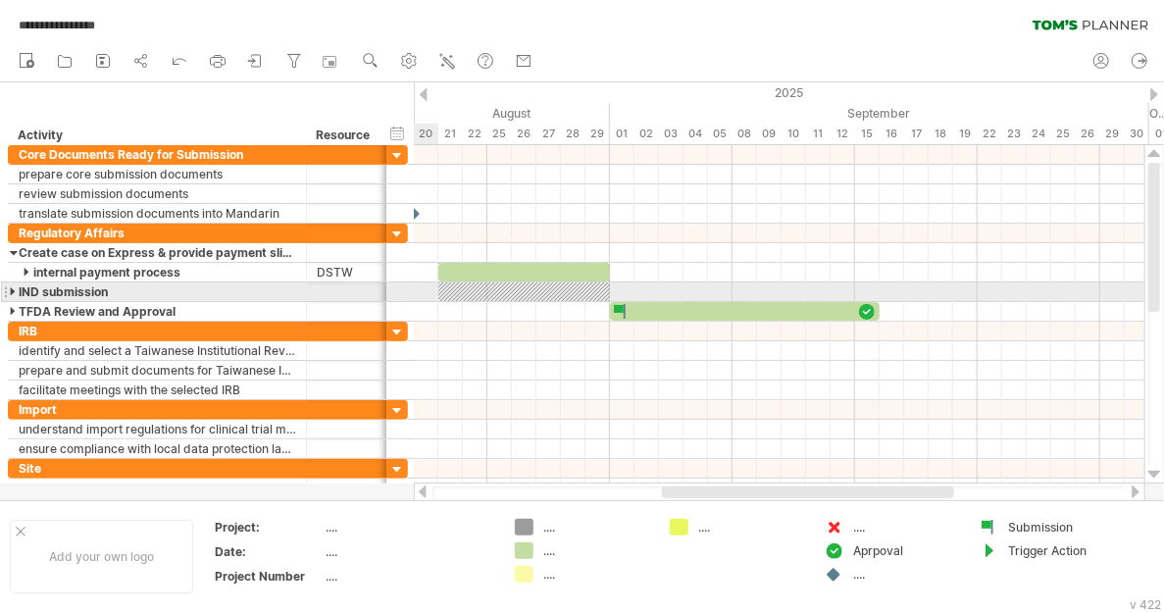
click at [12, 289] on div at bounding box center [14, 291] width 9 height 19
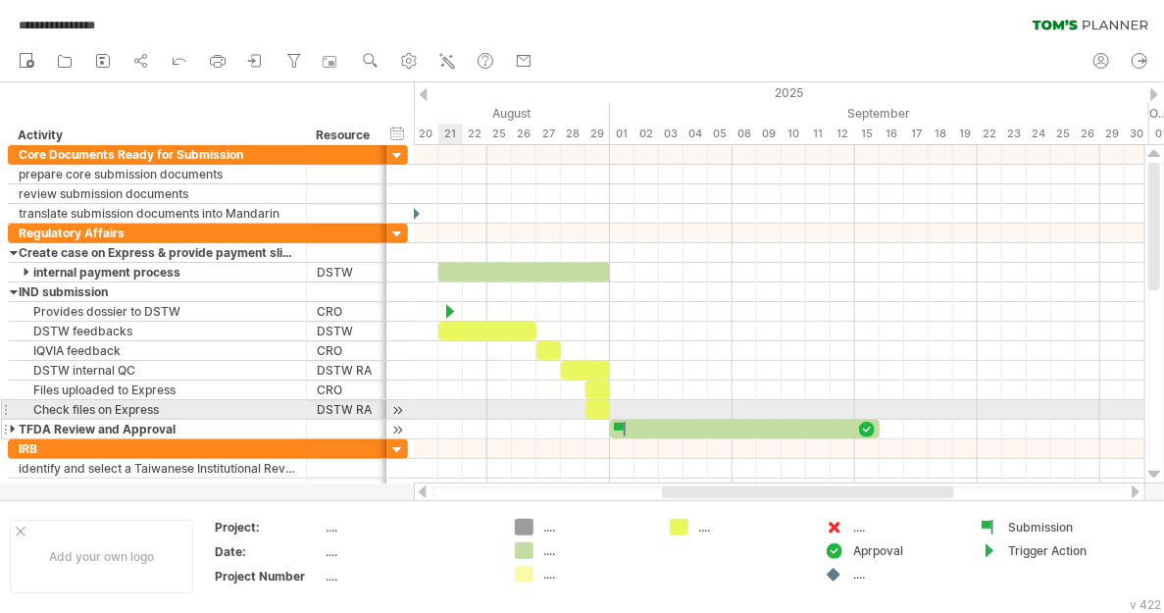
click at [10, 420] on div at bounding box center [14, 429] width 9 height 19
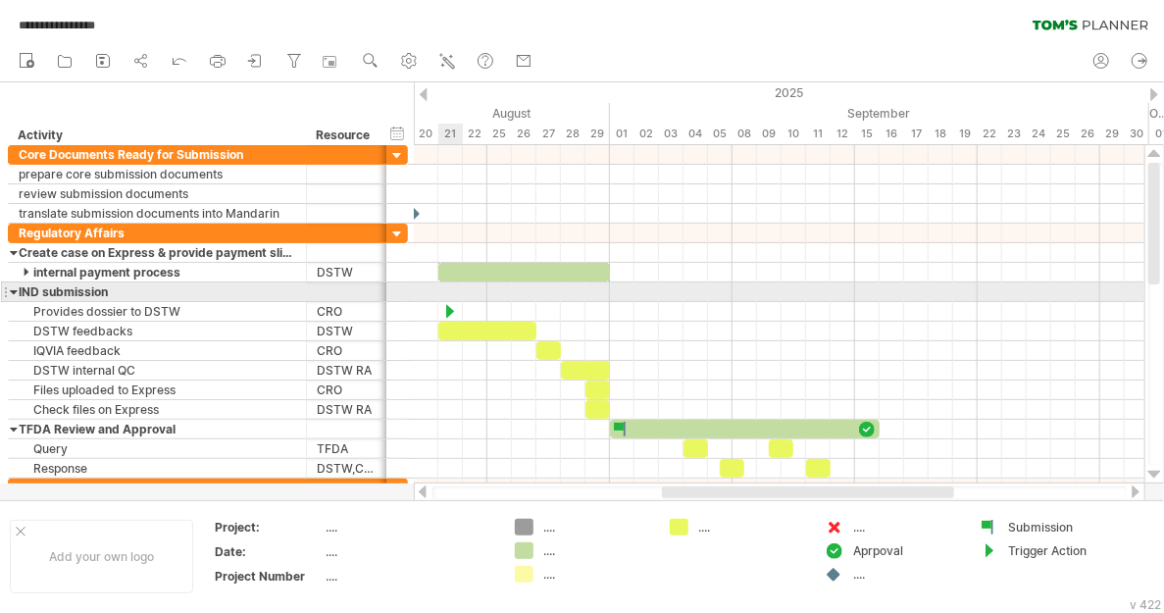
click at [11, 289] on div at bounding box center [14, 291] width 9 height 19
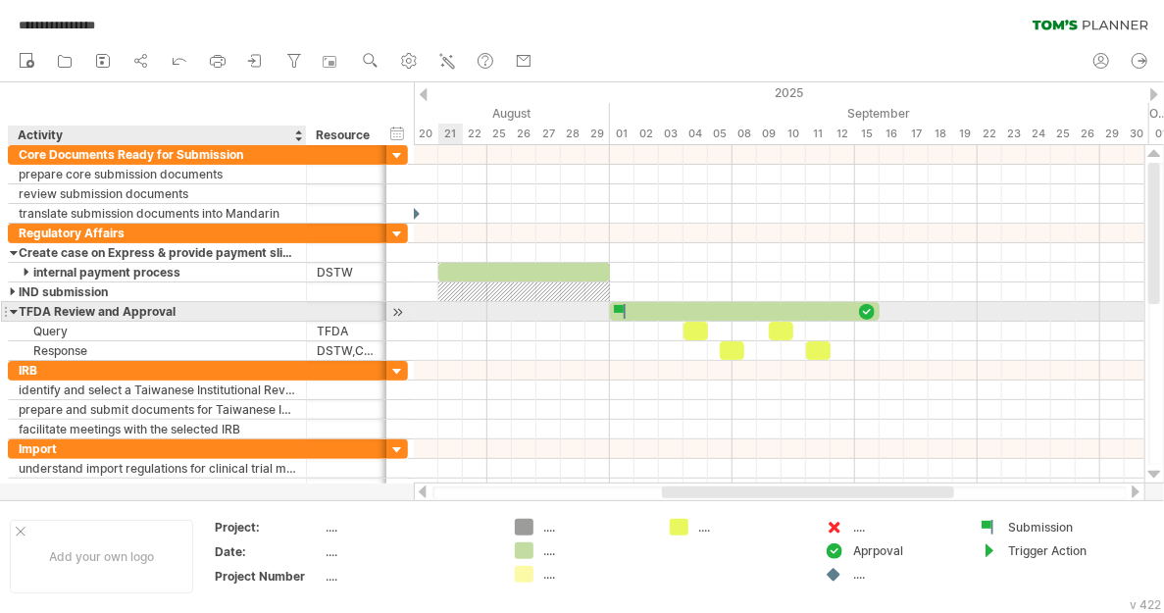
click at [69, 313] on div "TFDA Review and Approval" at bounding box center [157, 311] width 277 height 19
click at [69, 313] on input "**********" at bounding box center [157, 311] width 277 height 19
click at [109, 307] on input "**********" at bounding box center [157, 311] width 277 height 19
click at [56, 308] on input "**********" at bounding box center [157, 311] width 277 height 19
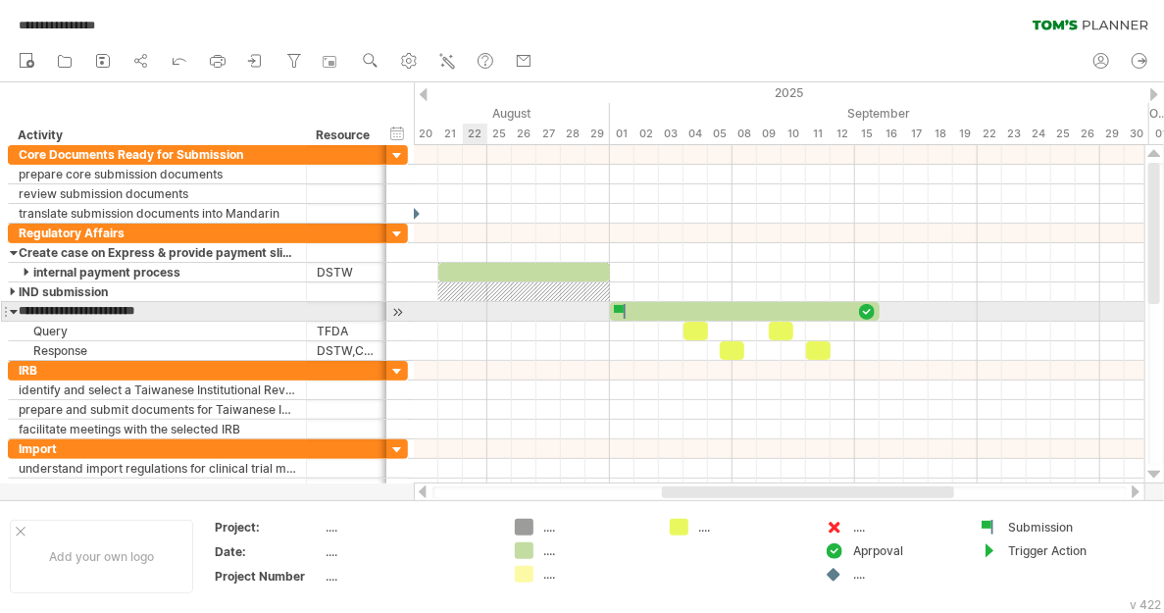
click at [11, 306] on div at bounding box center [14, 311] width 9 height 19
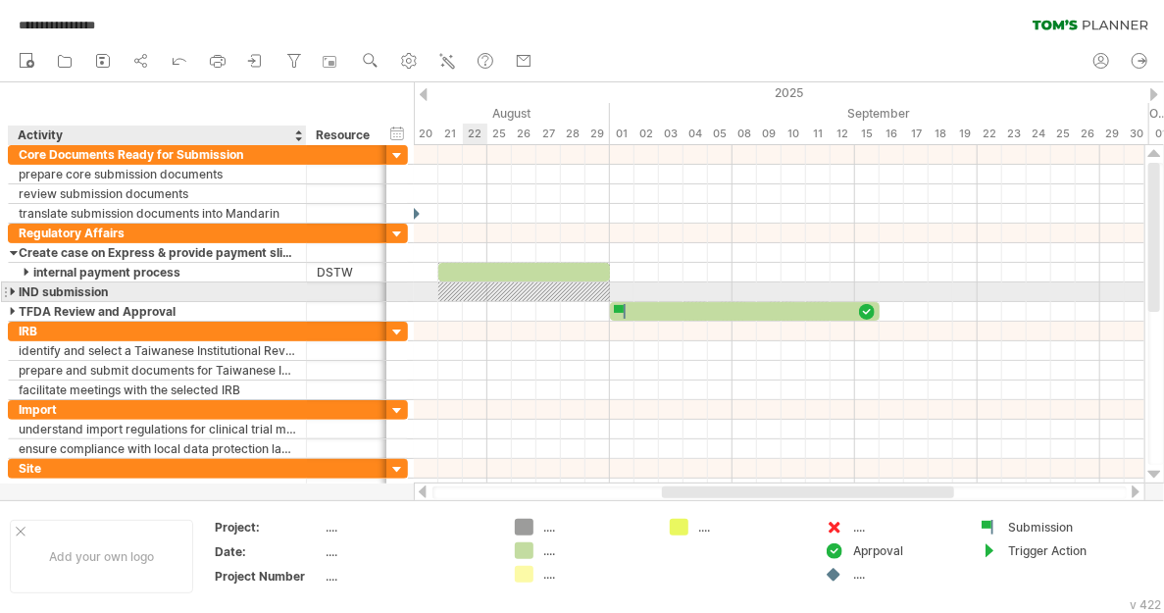
click at [122, 288] on div "IND submission" at bounding box center [157, 291] width 277 height 19
click at [122, 288] on input "**********" at bounding box center [157, 291] width 277 height 19
click at [108, 289] on input "**********" at bounding box center [157, 291] width 277 height 19
type input "**********"
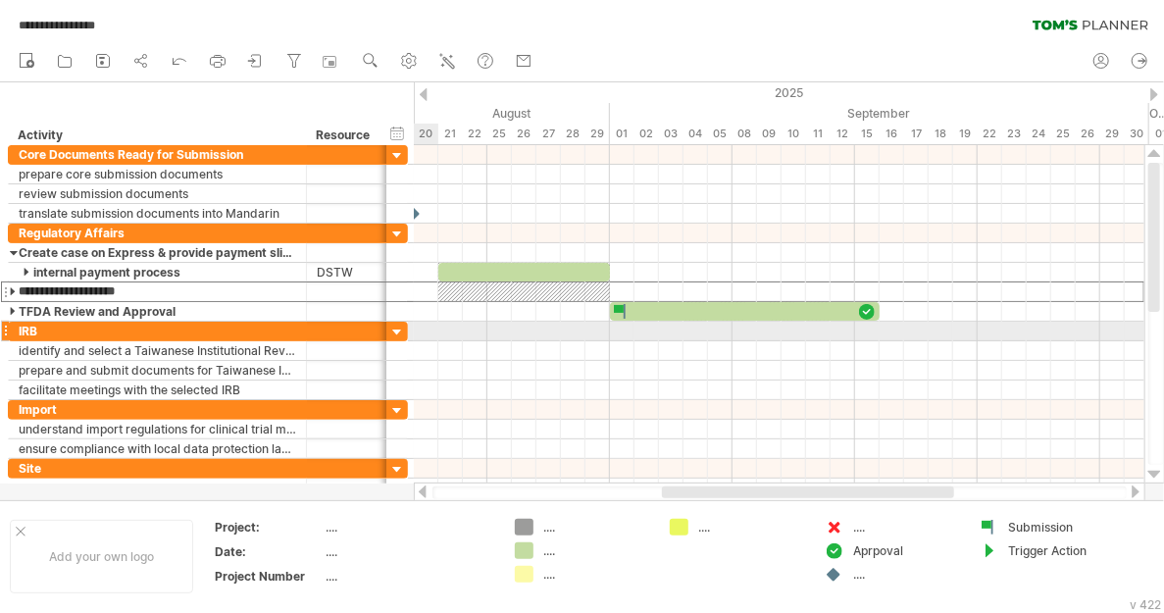
click at [441, 342] on div at bounding box center [779, 351] width 730 height 20
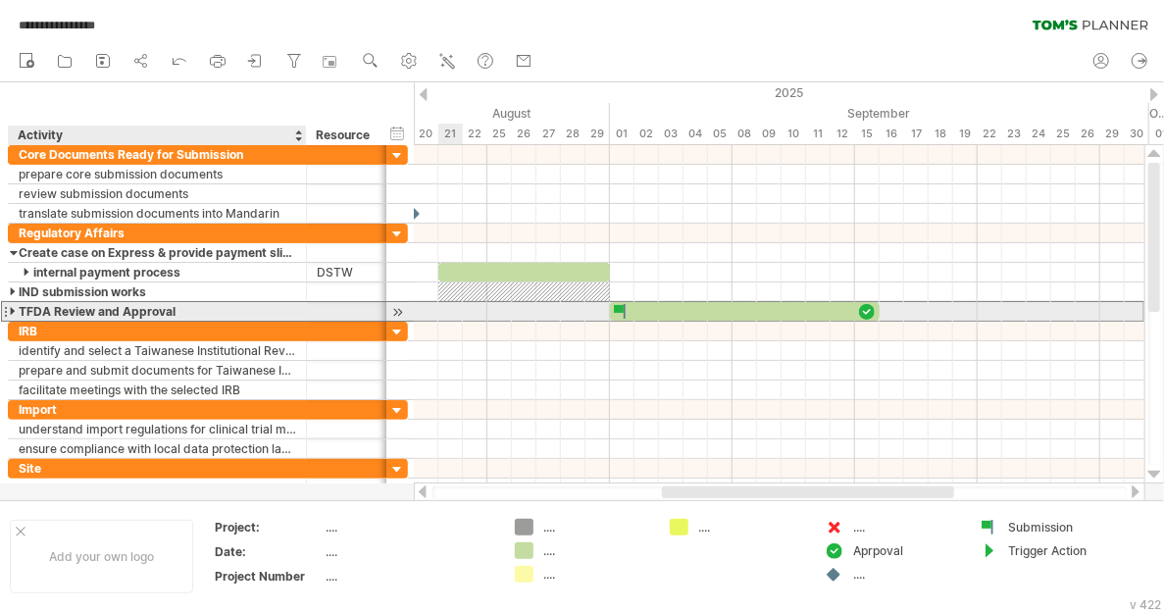
click at [118, 307] on div "TFDA Review and Approval" at bounding box center [157, 311] width 277 height 19
click at [118, 307] on input "**********" at bounding box center [157, 311] width 277 height 19
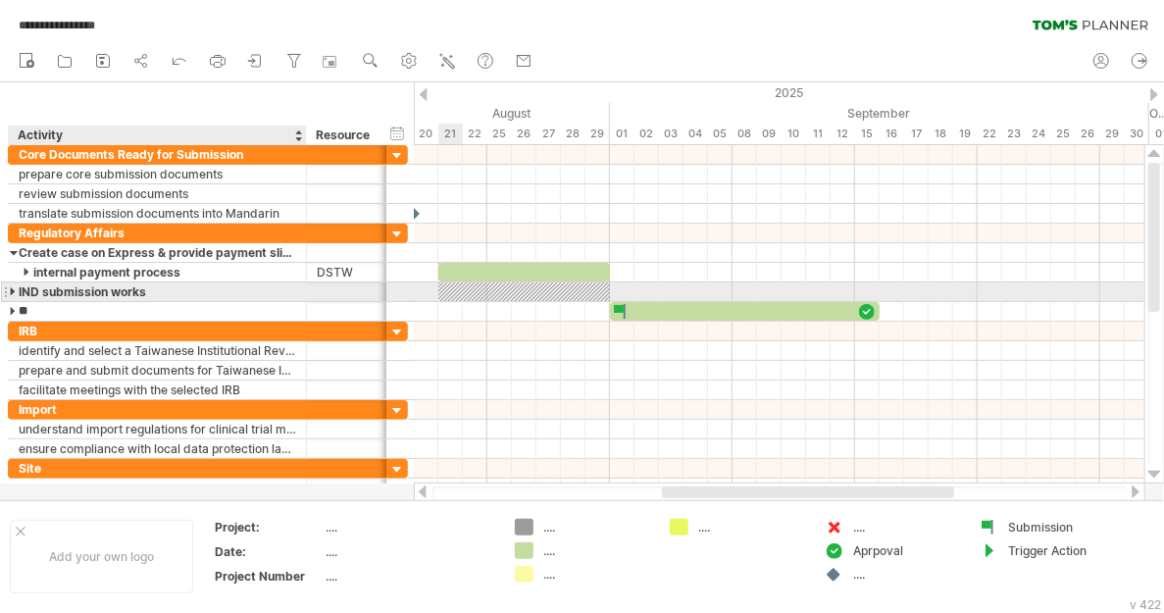
type input "*"
type input "**********"
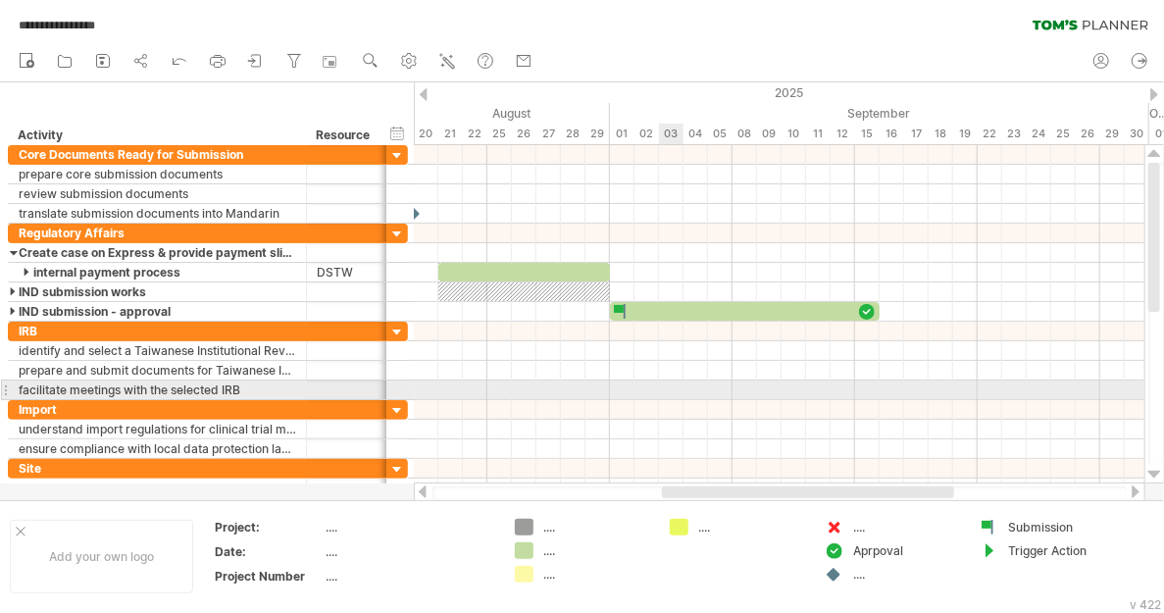
click at [679, 400] on div at bounding box center [779, 410] width 730 height 20
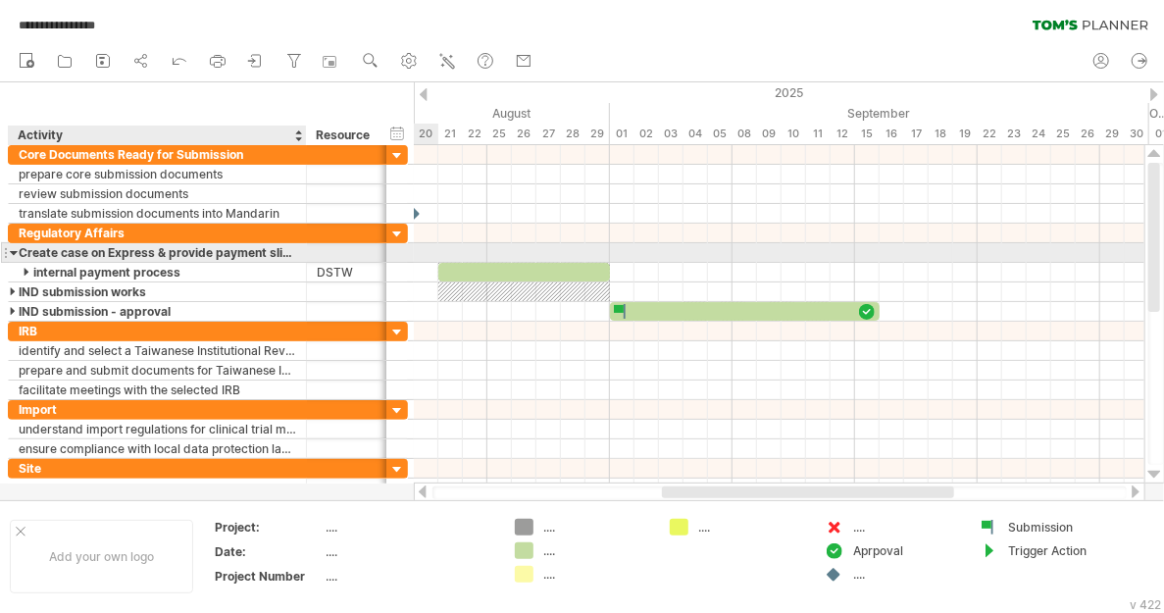
click at [15, 251] on div at bounding box center [14, 252] width 9 height 19
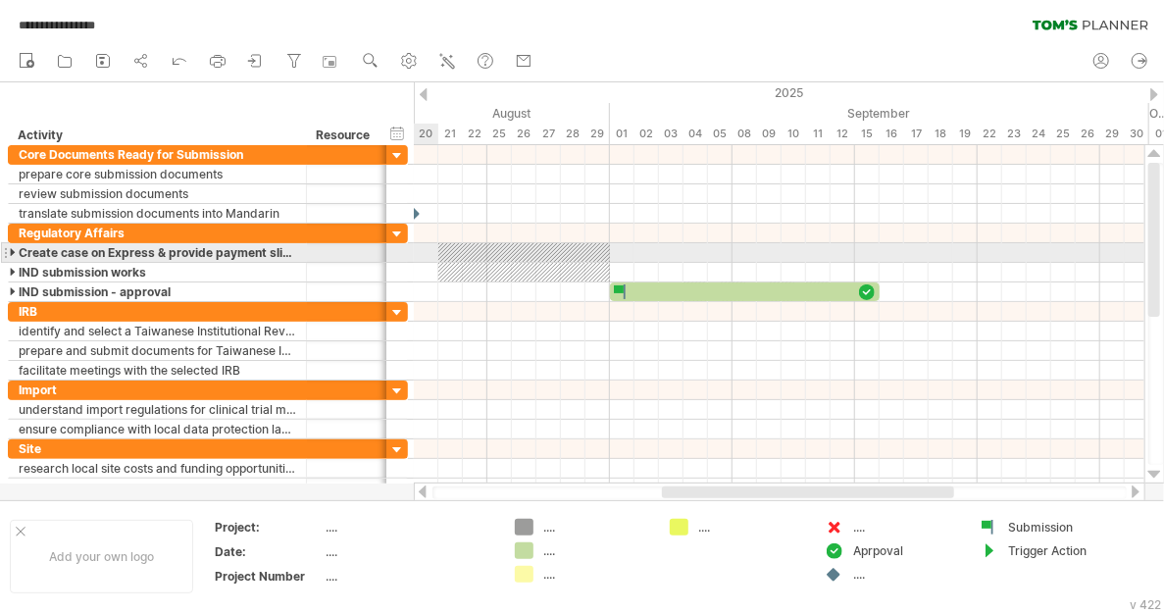
click at [12, 251] on div at bounding box center [14, 252] width 9 height 19
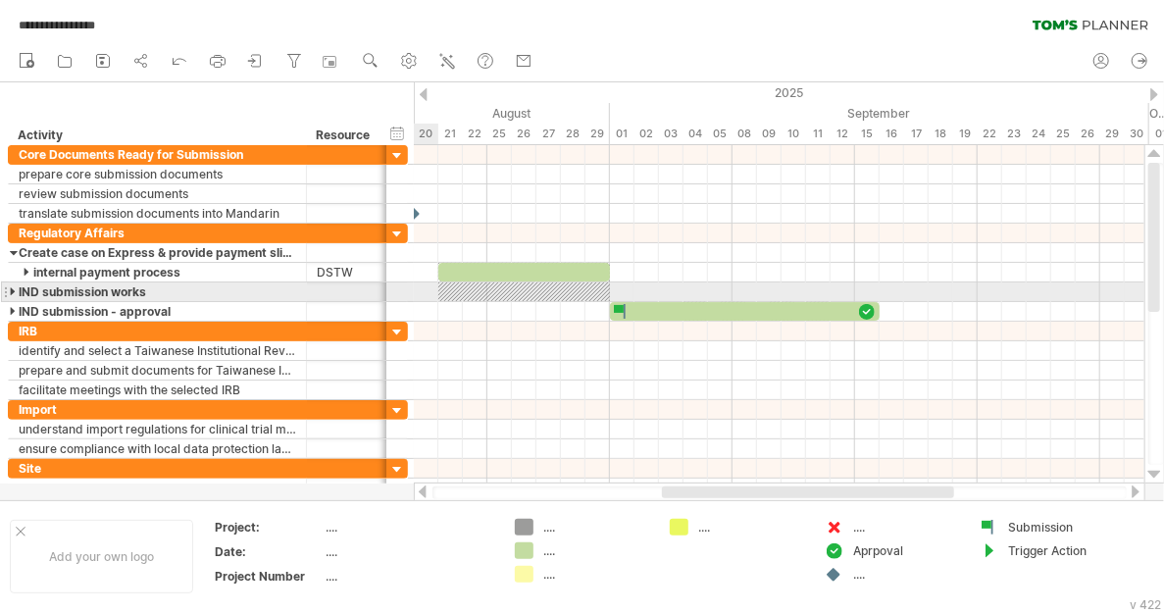
click at [11, 287] on div at bounding box center [14, 291] width 9 height 19
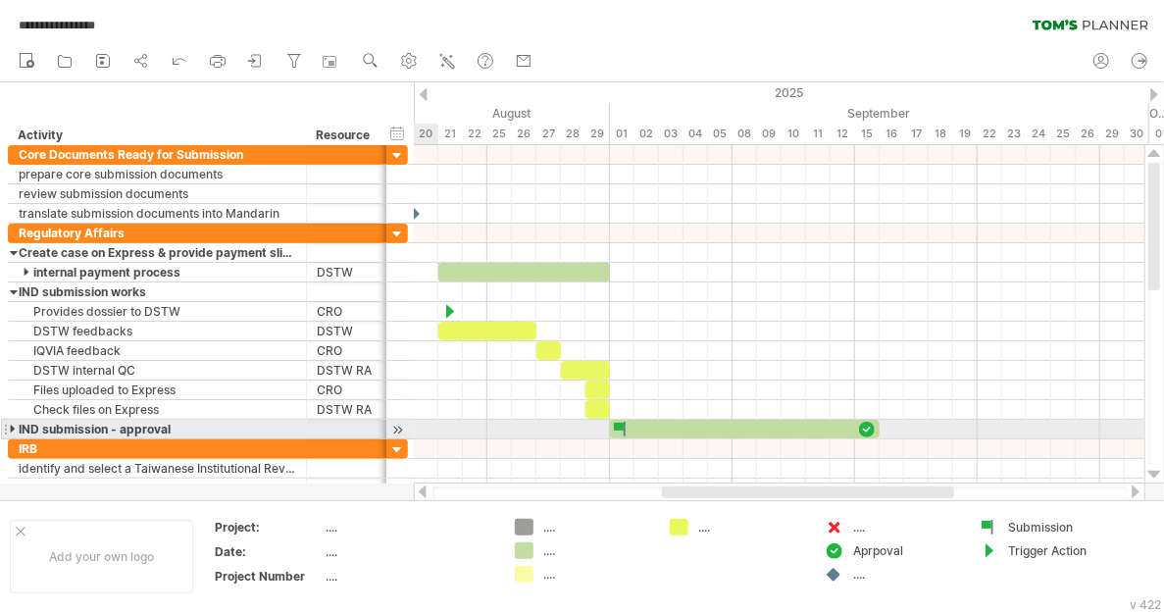
click at [13, 421] on div at bounding box center [14, 429] width 9 height 19
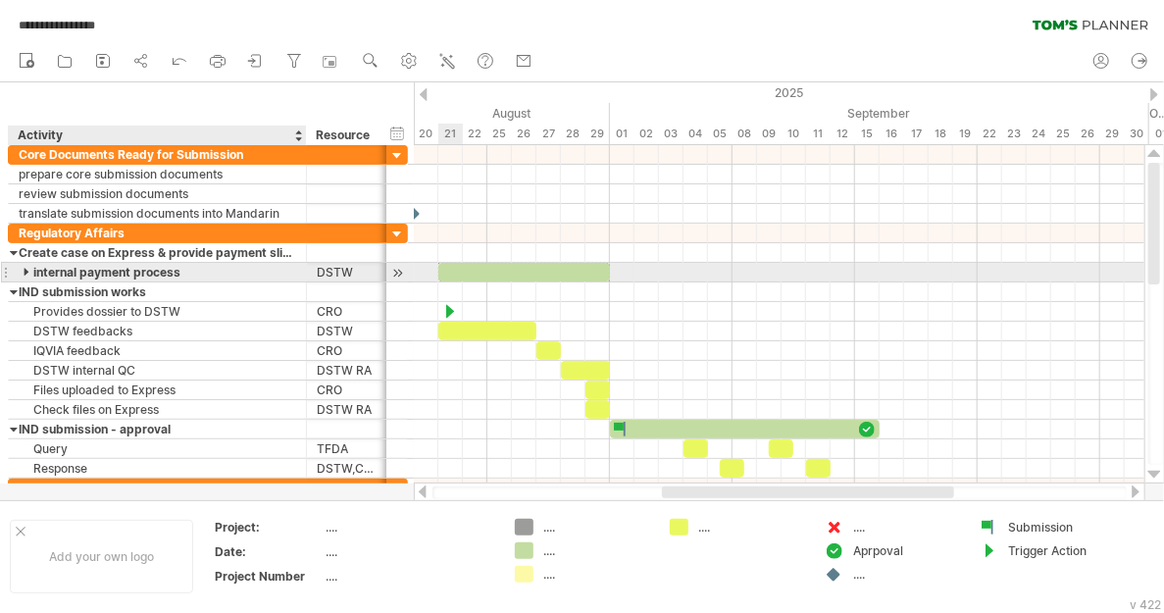
click at [25, 268] on div at bounding box center [28, 272] width 9 height 19
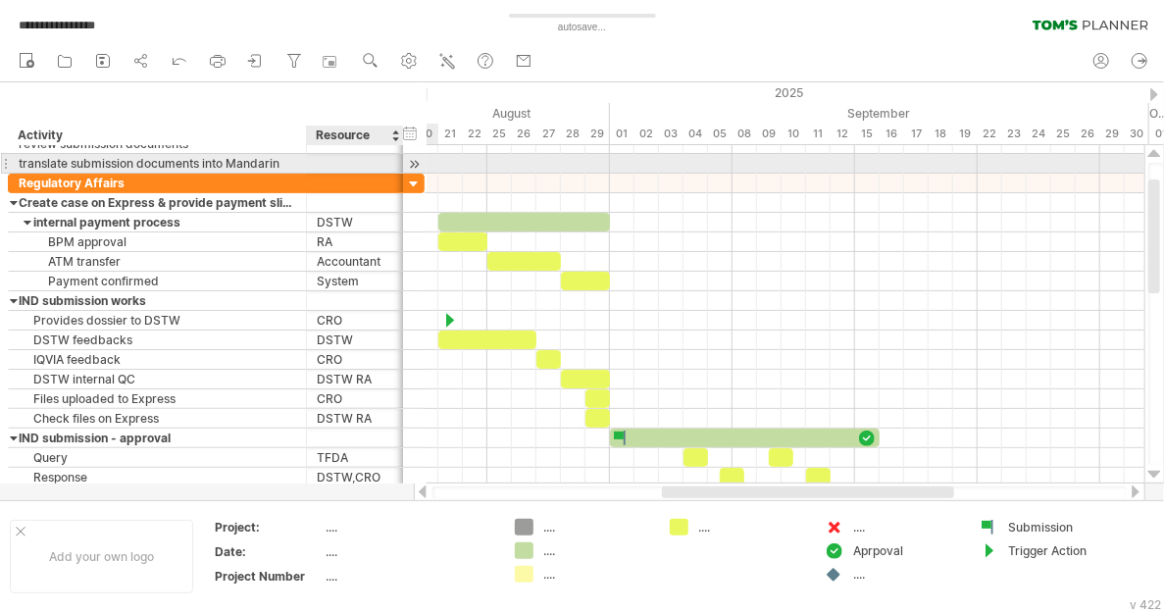
drag, startPoint x: 381, startPoint y: 156, endPoint x: 398, endPoint y: 161, distance: 17.4
click at [398, 161] on div at bounding box center [401, 164] width 10 height 20
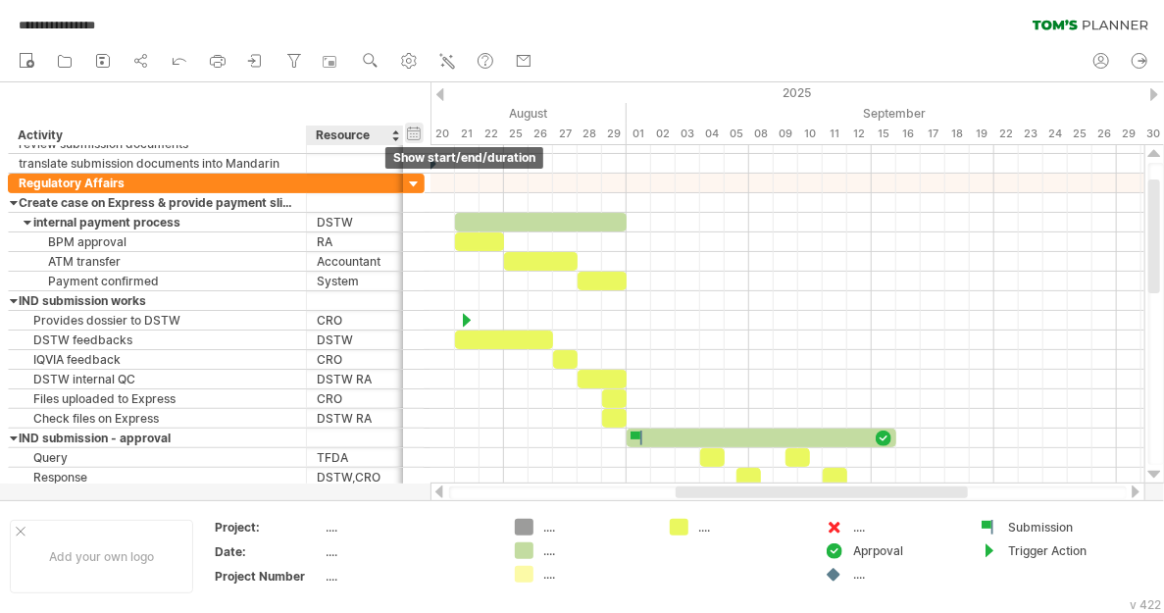
click at [413, 132] on div "hide start/end/duration show start/end/duration" at bounding box center [414, 133] width 19 height 21
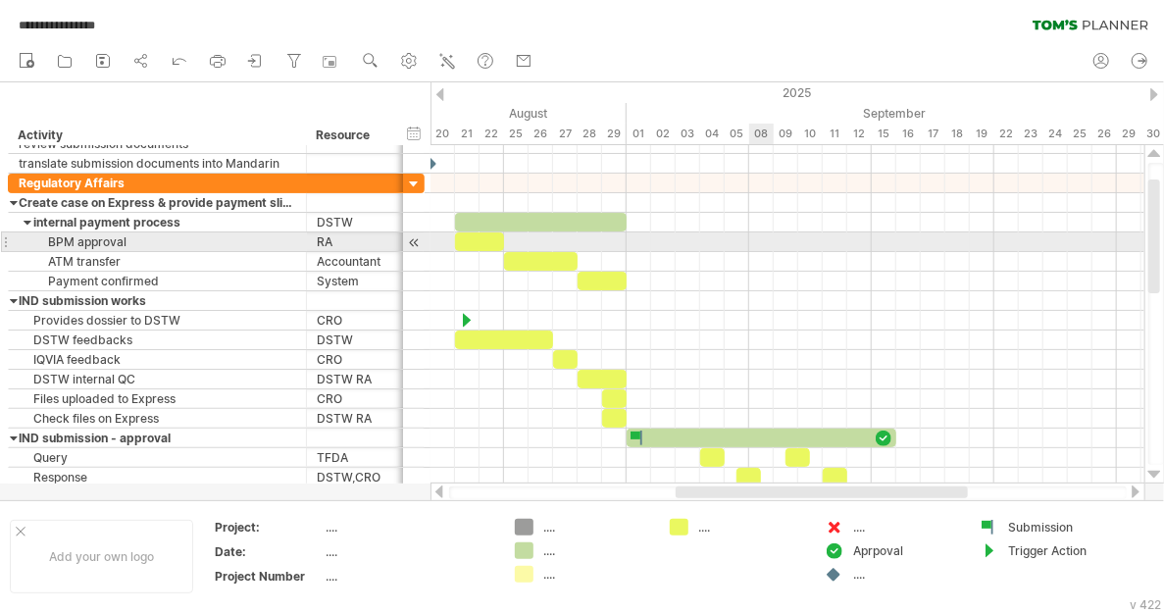
click at [769, 245] on div at bounding box center [787, 242] width 714 height 20
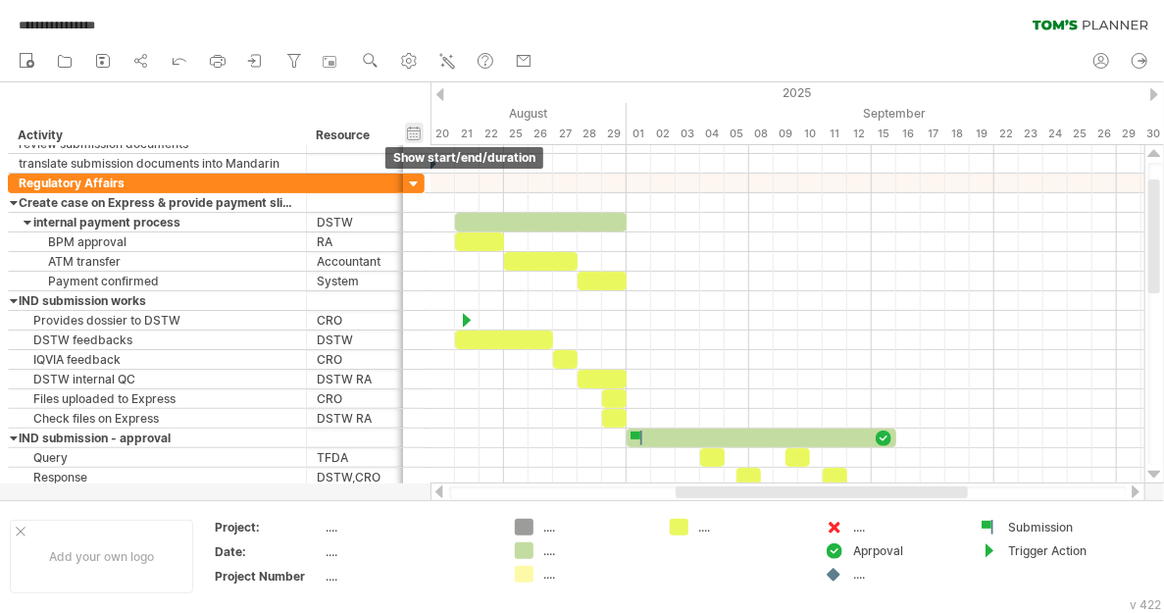
click at [410, 133] on div "hide start/end/duration show start/end/duration" at bounding box center [414, 133] width 19 height 21
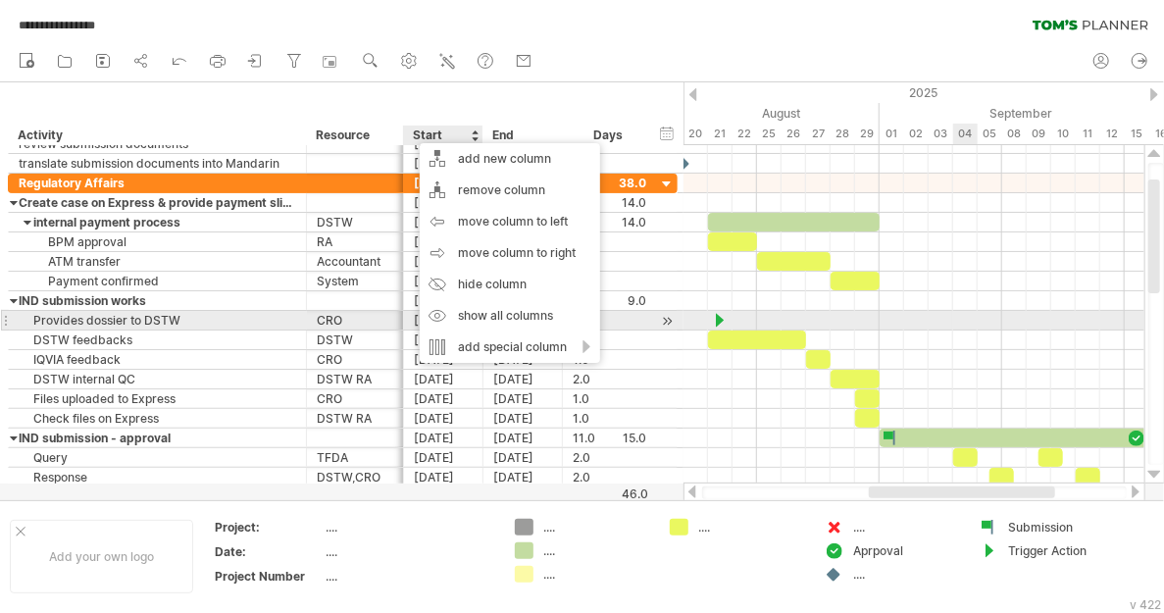
click at [973, 325] on div at bounding box center [913, 321] width 461 height 20
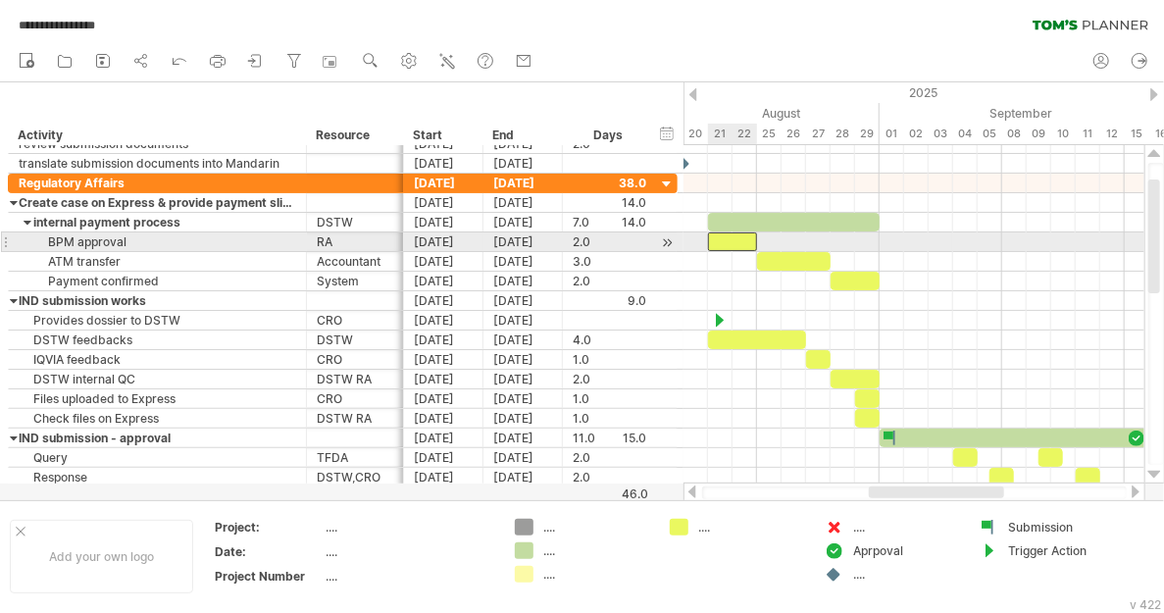
click at [747, 238] on div at bounding box center [732, 241] width 49 height 19
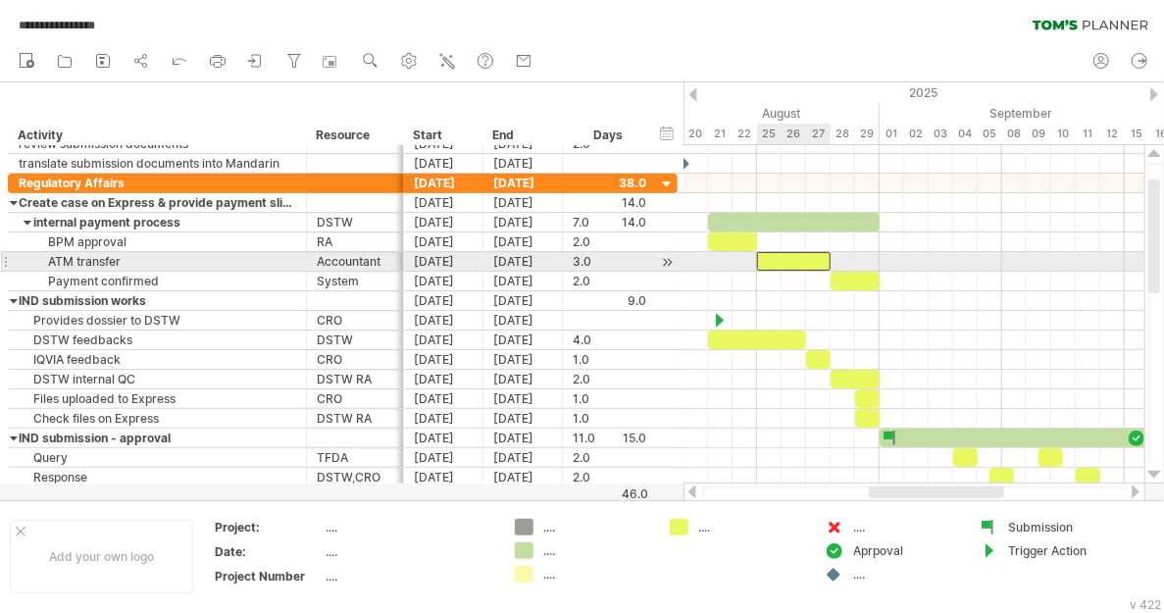
click at [766, 256] on div at bounding box center [794, 261] width 74 height 19
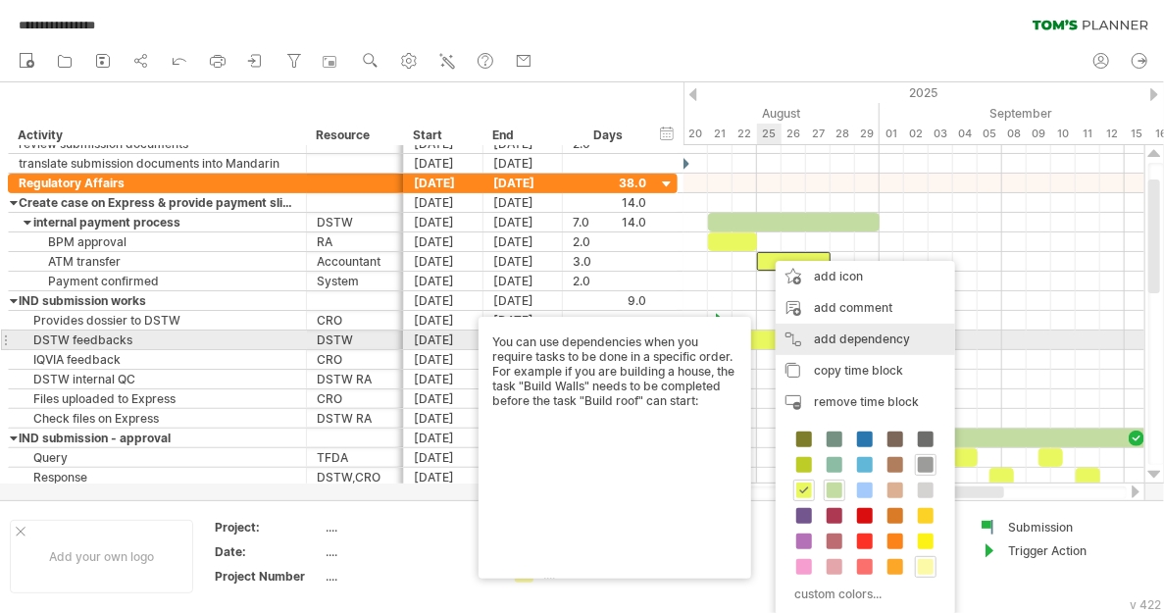
click at [861, 336] on div "add dependency You can use dependencies when you require tasks to be done in a …" at bounding box center [865, 339] width 179 height 31
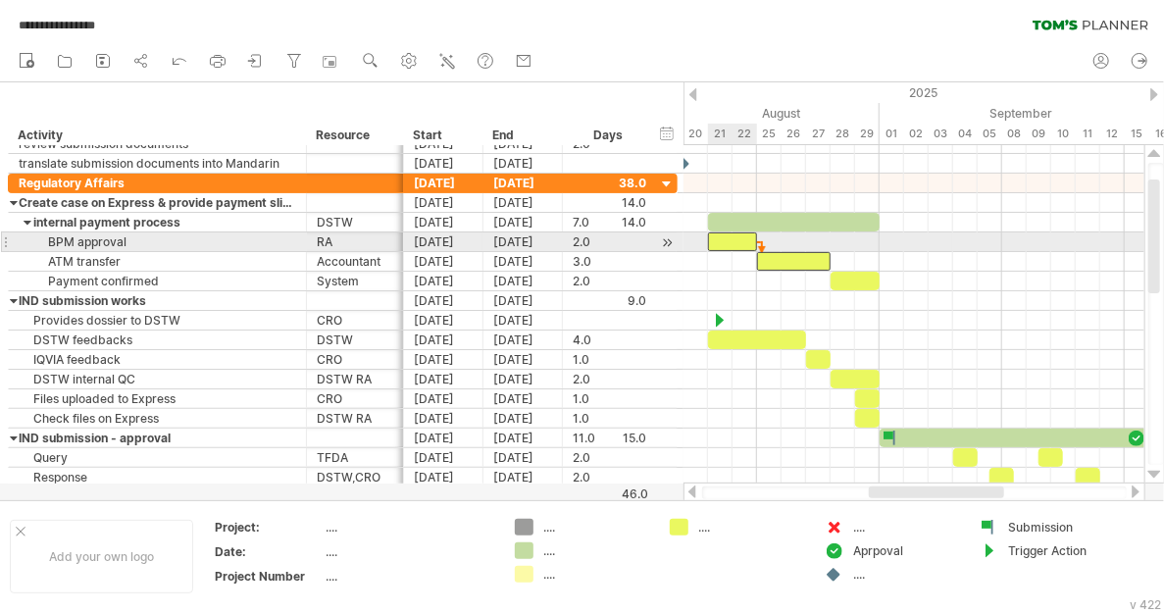
click at [731, 236] on div at bounding box center [732, 241] width 49 height 19
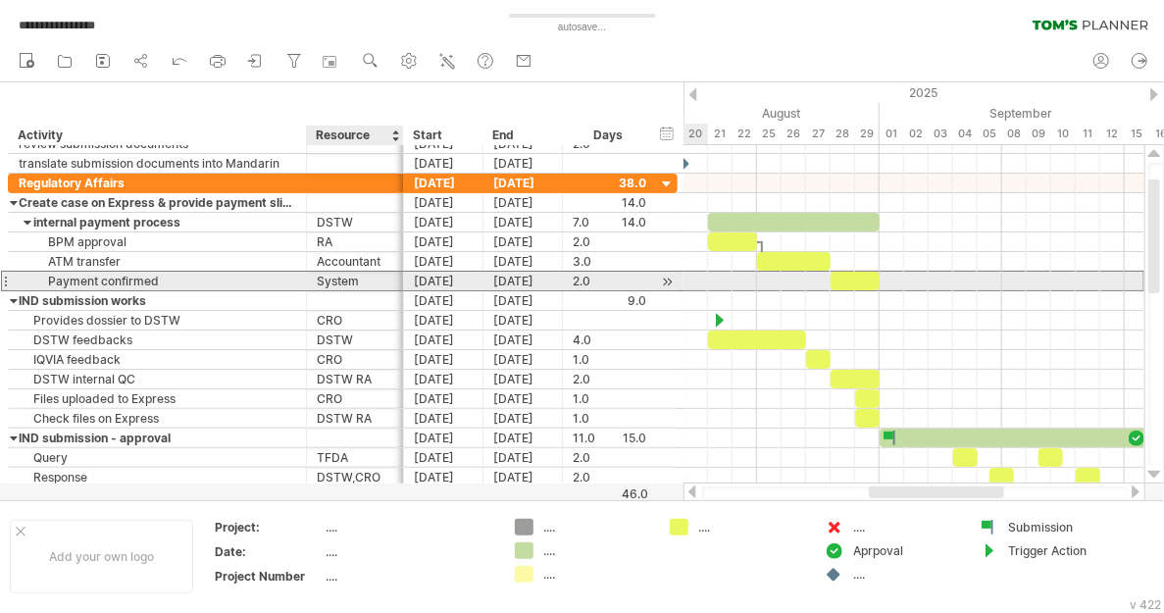
click at [320, 277] on div "System" at bounding box center [355, 281] width 76 height 19
click at [320, 277] on input "******" at bounding box center [355, 281] width 76 height 19
click at [320, 277] on div "System" at bounding box center [355, 281] width 76 height 19
click at [320, 277] on input "******" at bounding box center [355, 281] width 76 height 19
click at [333, 276] on input "******" at bounding box center [355, 281] width 76 height 19
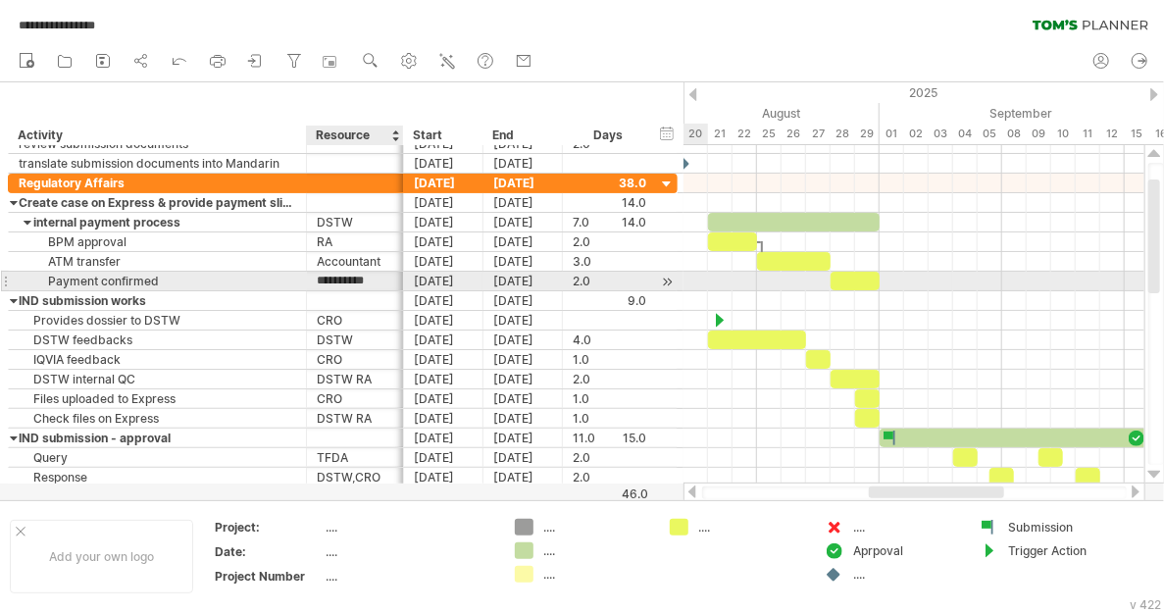
type input "**********"
click at [919, 274] on div at bounding box center [913, 282] width 461 height 20
click at [846, 278] on div at bounding box center [854, 281] width 49 height 19
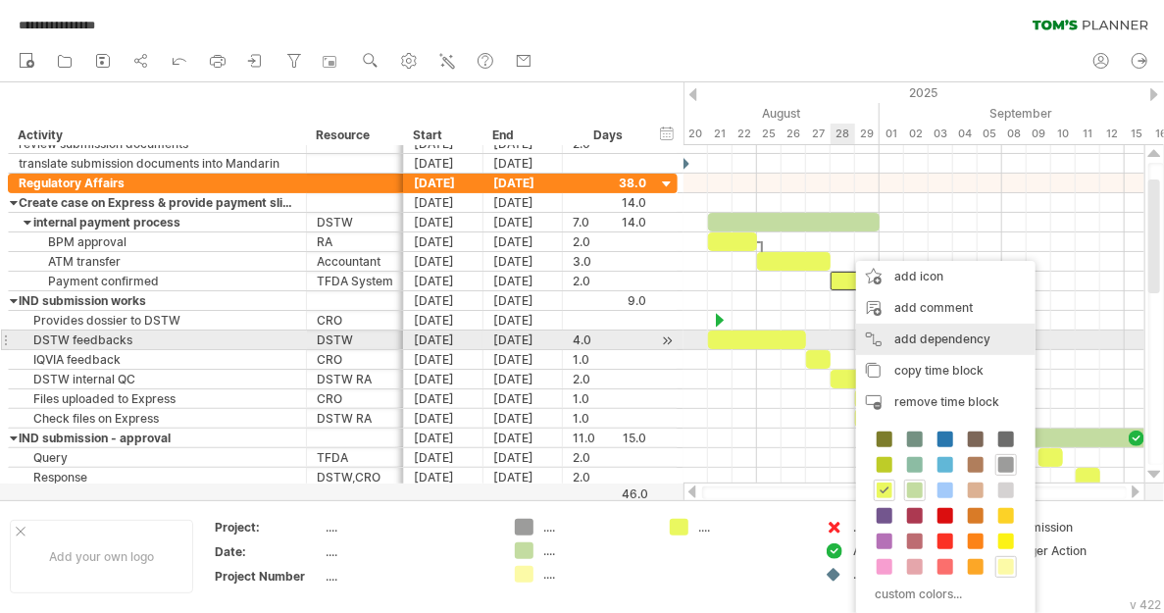
click at [905, 337] on div "add dependency You can use dependencies when you require tasks to be done in a …" at bounding box center [945, 339] width 179 height 31
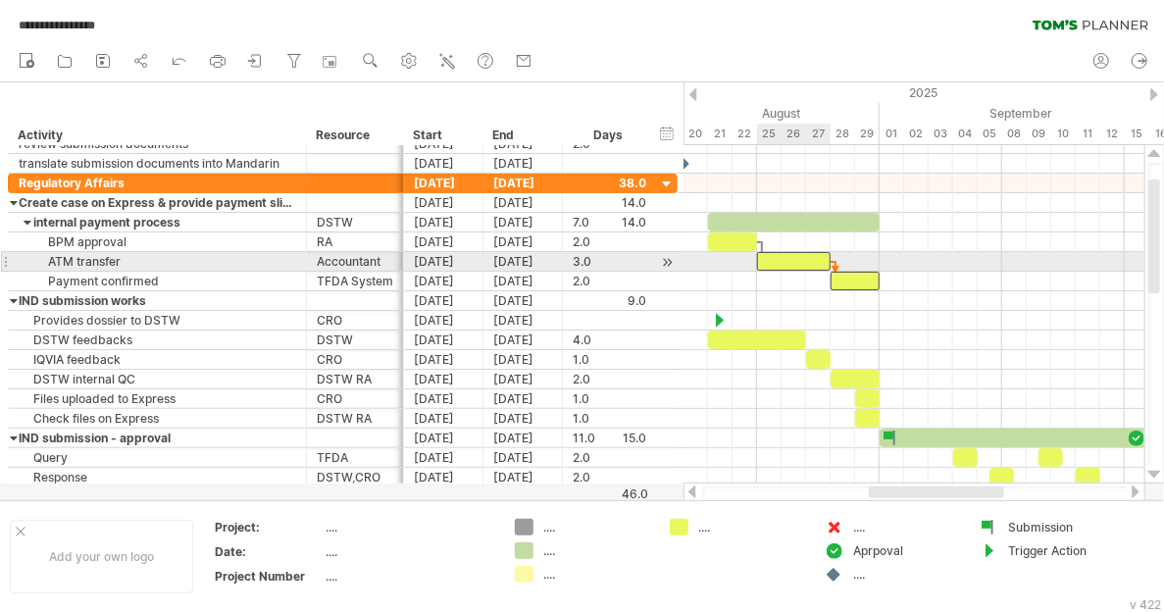
click at [812, 255] on div at bounding box center [794, 261] width 74 height 19
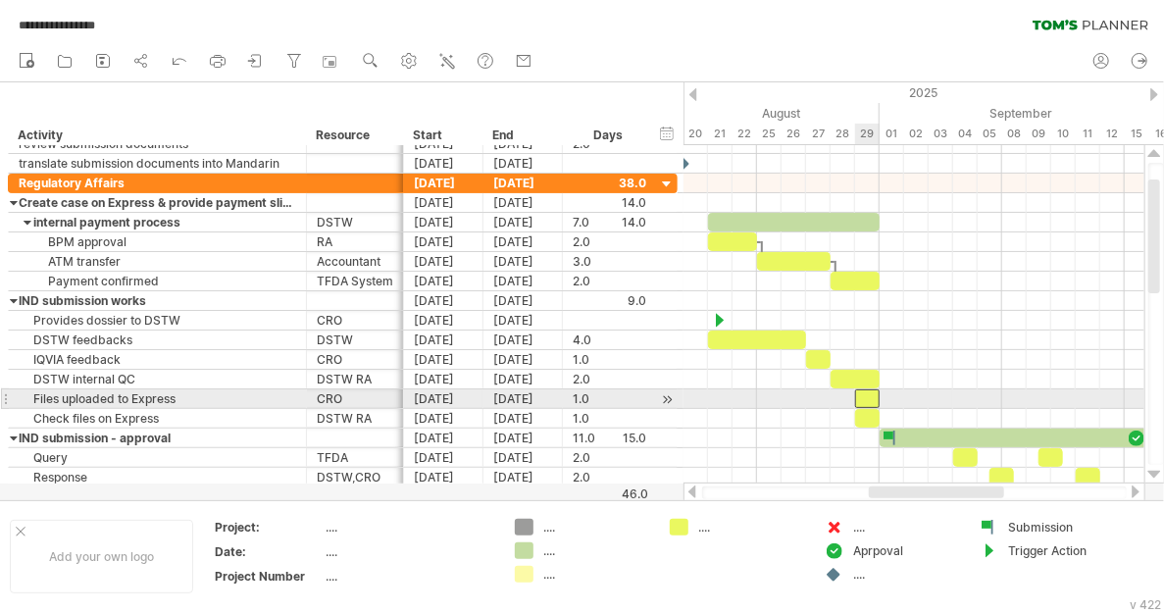
click at [869, 395] on div at bounding box center [867, 398] width 25 height 19
drag, startPoint x: 863, startPoint y: 391, endPoint x: 843, endPoint y: 392, distance: 19.6
click at [843, 392] on div at bounding box center [842, 398] width 25 height 19
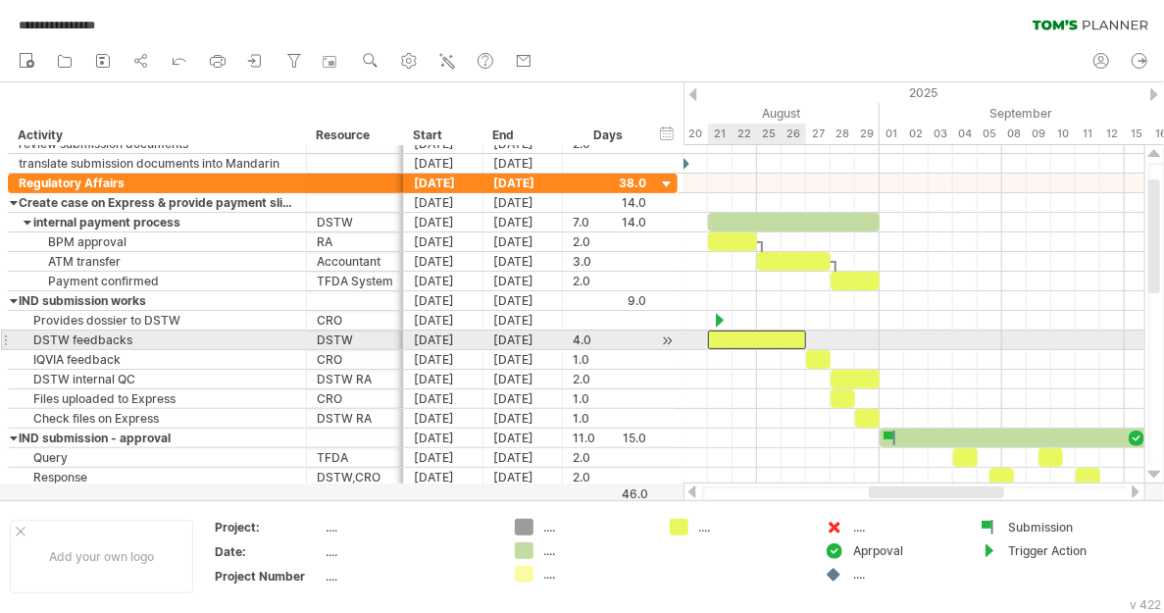
click at [746, 336] on div at bounding box center [757, 339] width 98 height 19
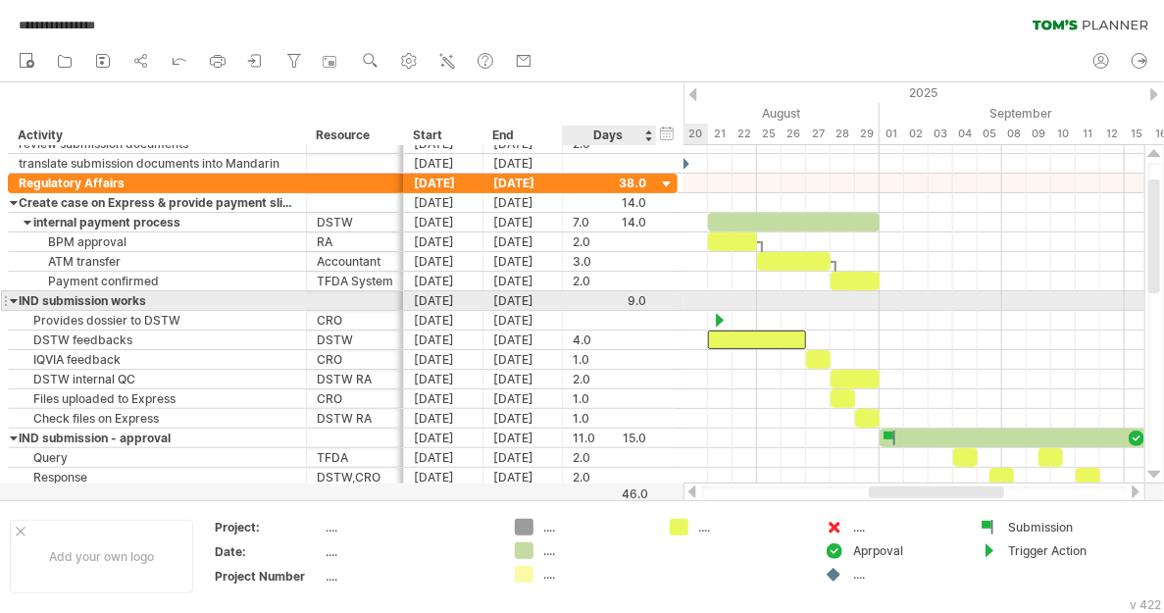
click at [635, 295] on div at bounding box center [610, 300] width 74 height 19
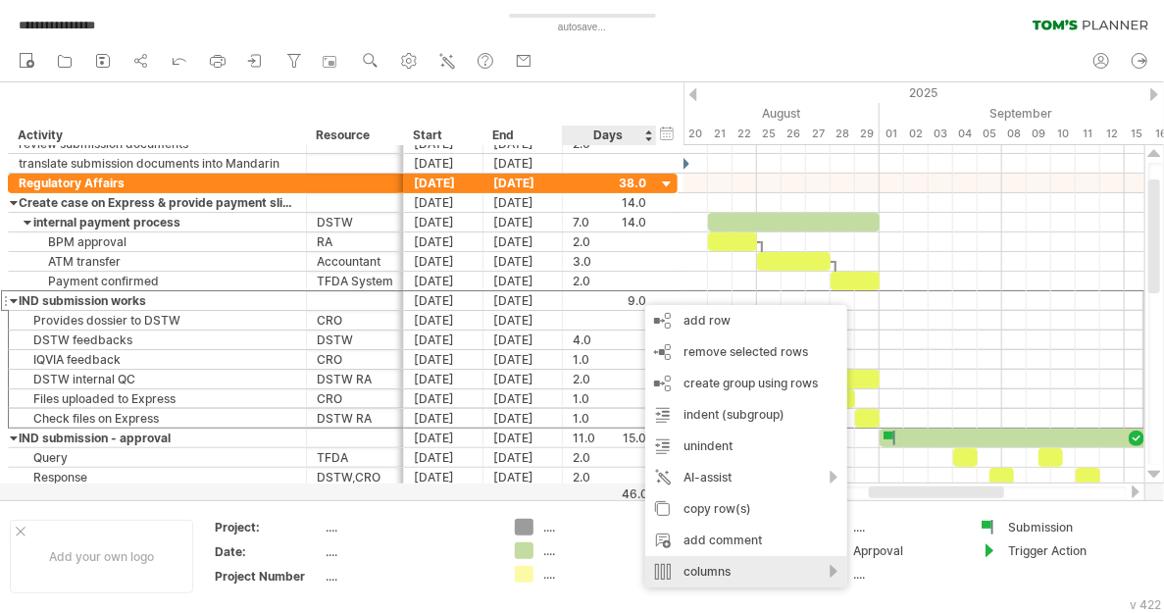
click at [837, 572] on div "columns" at bounding box center [746, 571] width 202 height 31
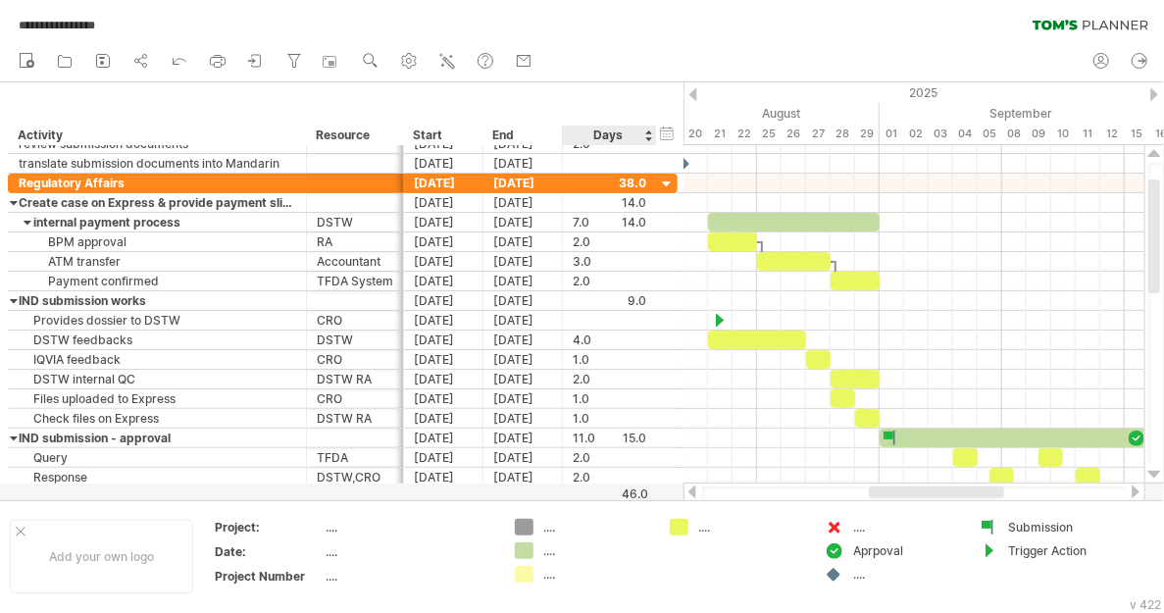
click at [646, 131] on div "Days" at bounding box center [608, 135] width 93 height 20
click at [644, 140] on div "Days" at bounding box center [608, 135] width 93 height 20
click at [644, 137] on div "Days" at bounding box center [608, 135] width 93 height 20
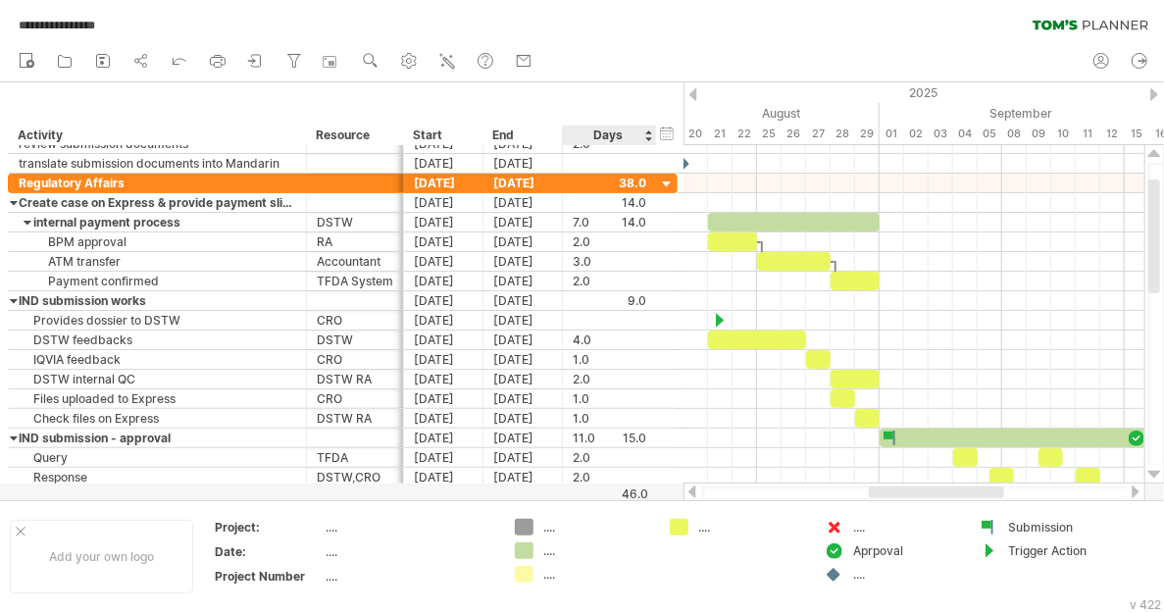
click at [599, 135] on div "Days" at bounding box center [608, 135] width 93 height 20
click at [603, 125] on div "Days" at bounding box center [608, 135] width 93 height 20
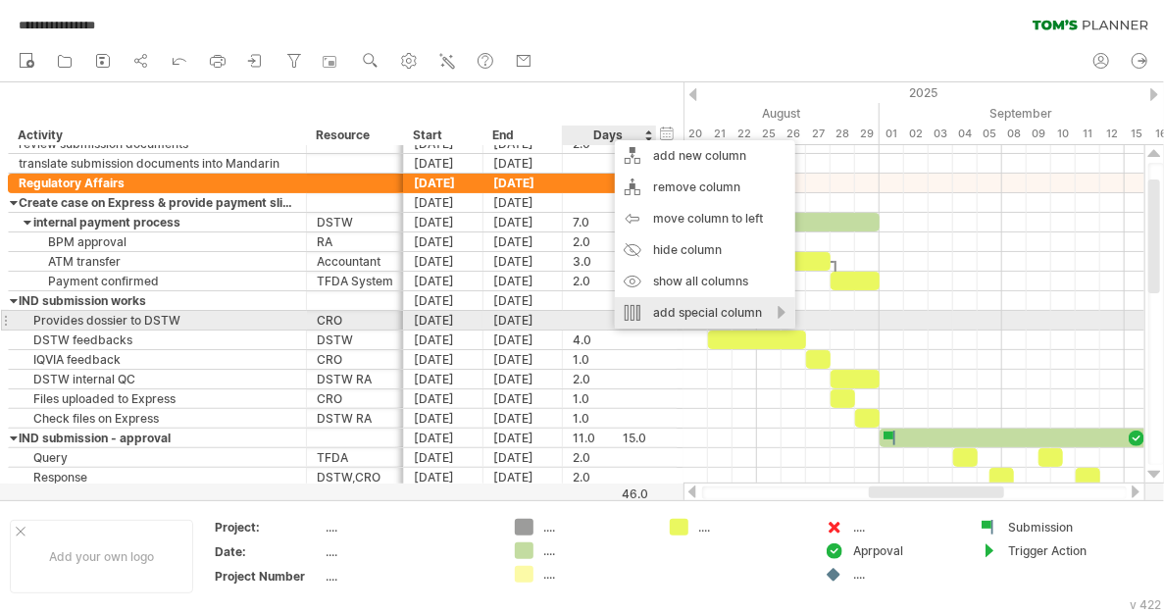
click at [725, 315] on div "add special column" at bounding box center [705, 312] width 180 height 31
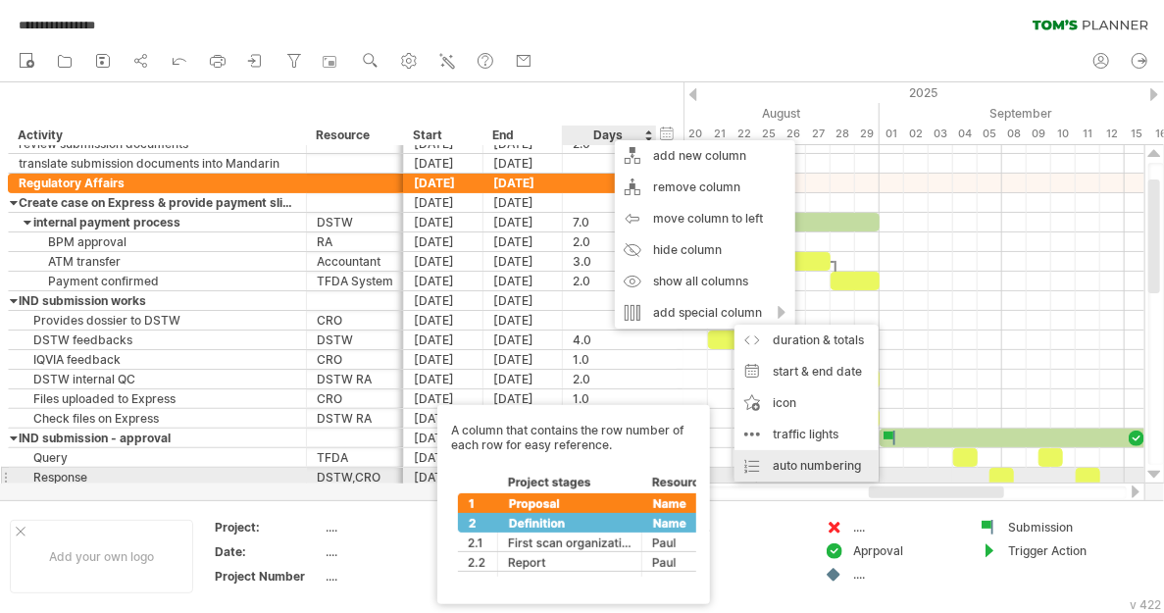
click at [798, 474] on div "auto numbering A column that contains the row number of each row for easy refer…" at bounding box center [806, 465] width 144 height 31
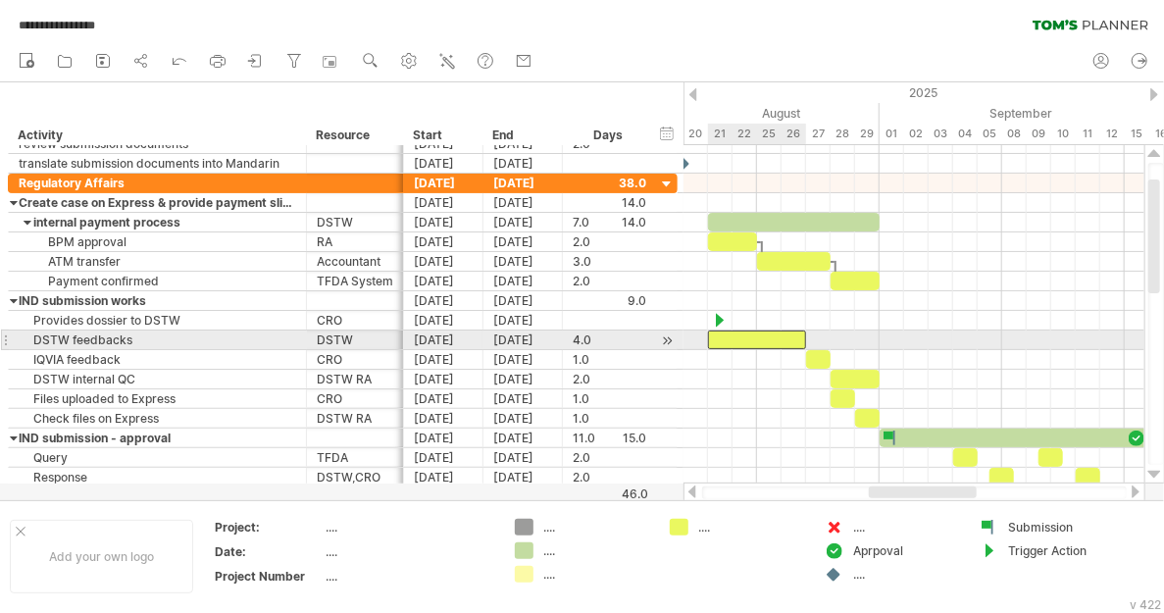
click at [779, 331] on div at bounding box center [757, 339] width 98 height 19
drag, startPoint x: 808, startPoint y: 331, endPoint x: 788, endPoint y: 332, distance: 19.6
click at [788, 332] on div "example time blocks: start [DATE] - 3.0 days [DATE]" at bounding box center [913, 314] width 461 height 338
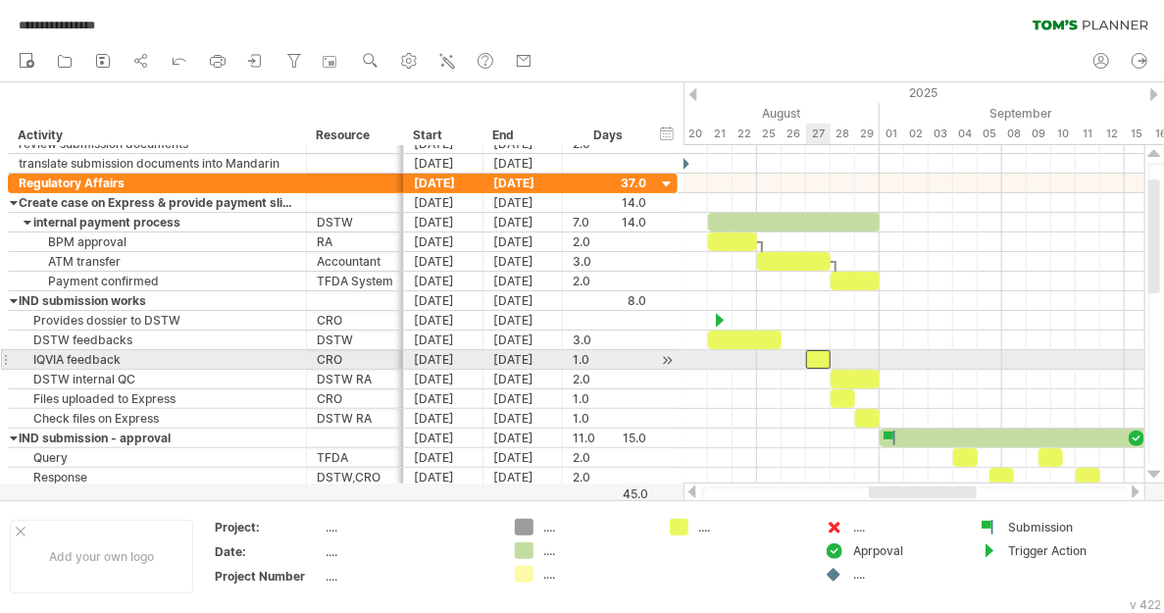
click at [821, 355] on div at bounding box center [818, 359] width 25 height 19
drag, startPoint x: 809, startPoint y: 352, endPoint x: 788, endPoint y: 354, distance: 20.7
click at [788, 354] on div at bounding box center [805, 359] width 49 height 19
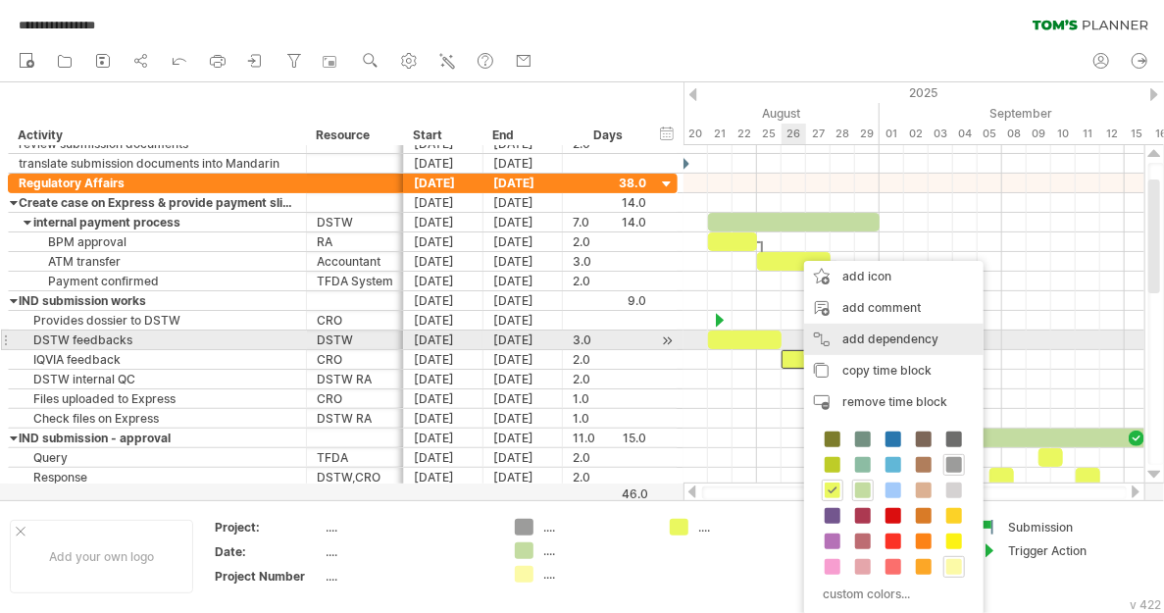
click at [865, 339] on div "add dependency You can use dependencies when you require tasks to be done in a …" at bounding box center [893, 339] width 179 height 31
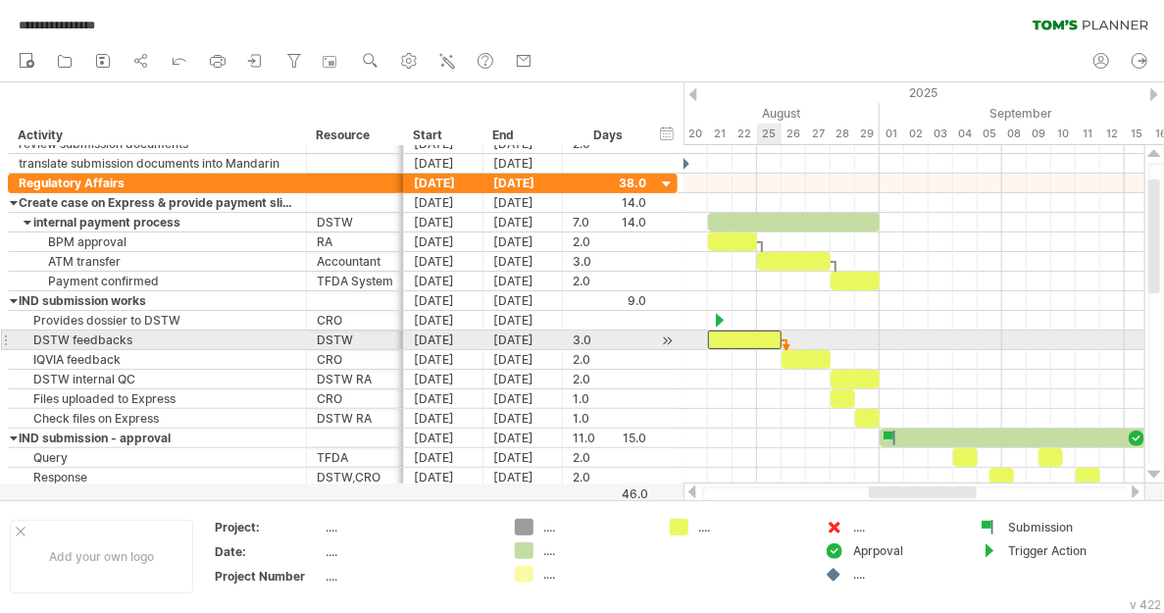
click at [765, 331] on div at bounding box center [745, 339] width 74 height 19
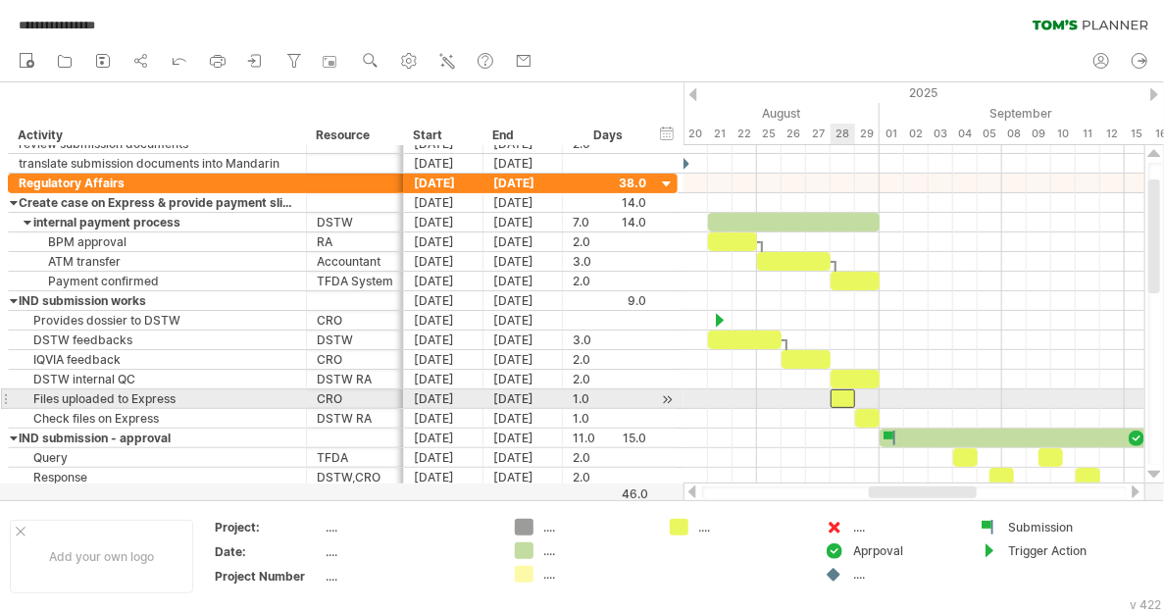
click at [842, 394] on div at bounding box center [842, 398] width 25 height 19
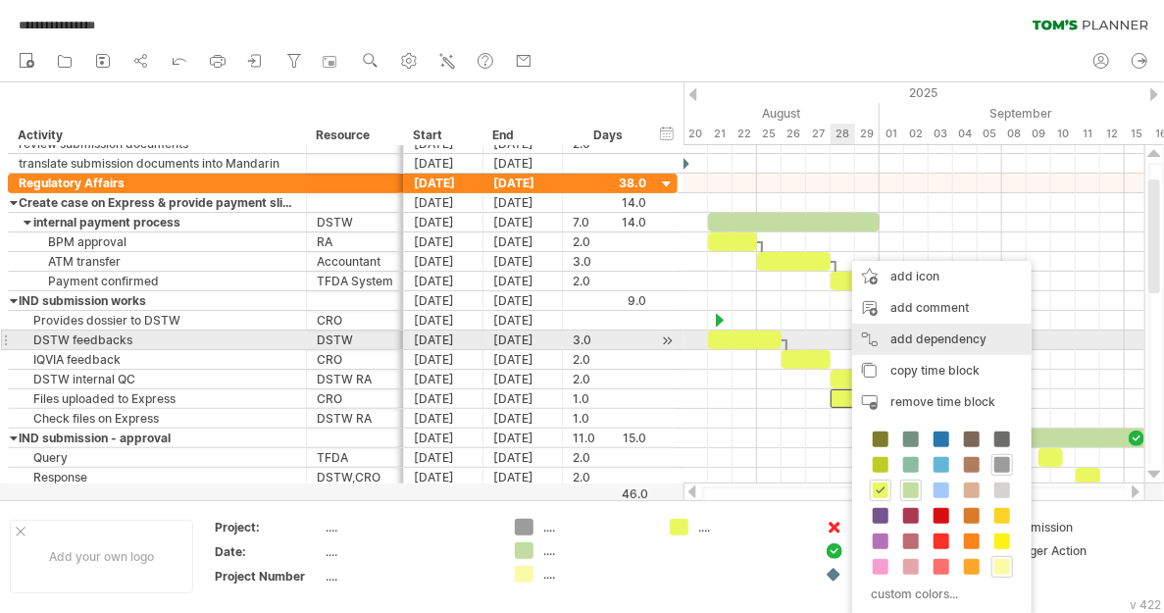
click at [891, 345] on div "add dependency You can use dependencies when you require tasks to be done in a …" at bounding box center [941, 339] width 179 height 31
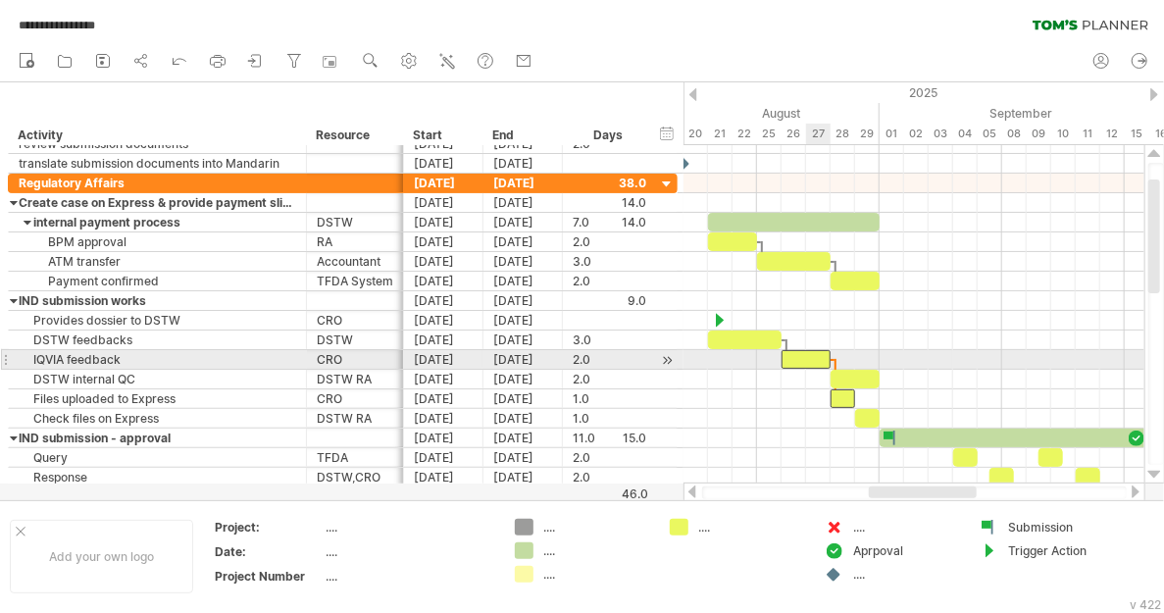
click at [814, 351] on div at bounding box center [805, 359] width 49 height 19
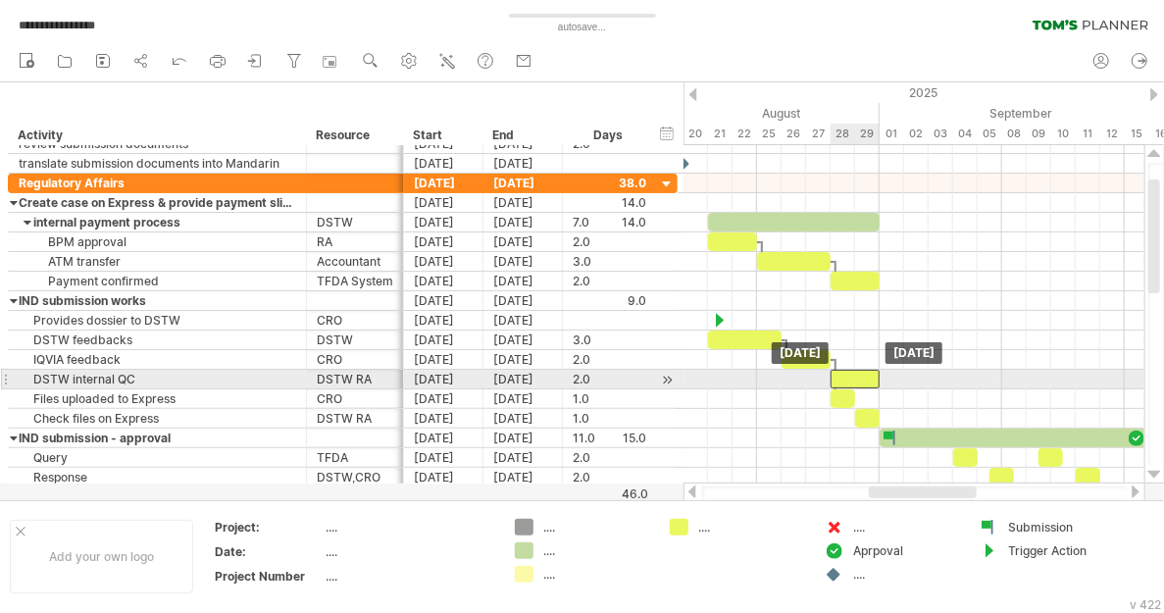
click at [854, 371] on div at bounding box center [854, 379] width 49 height 19
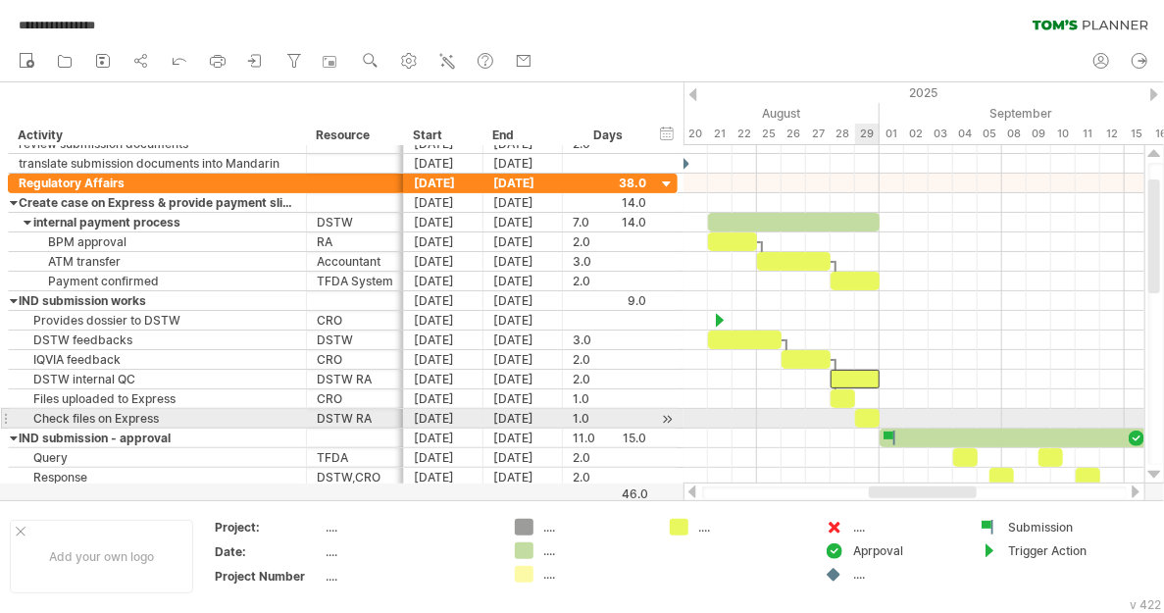
click at [865, 412] on div at bounding box center [867, 418] width 25 height 19
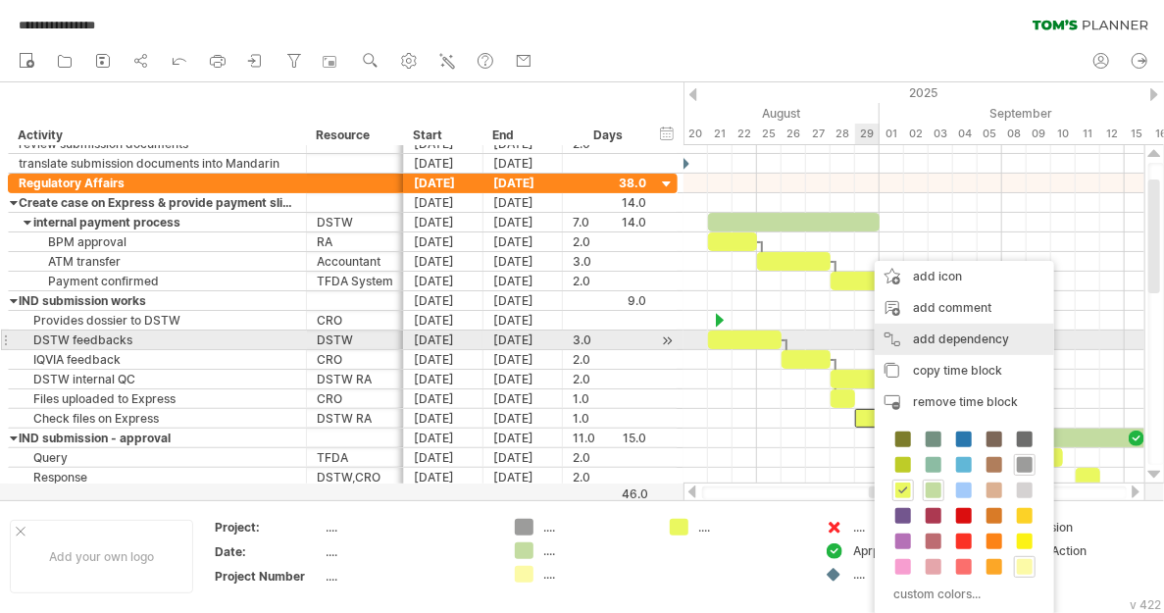
click at [911, 342] on div "add dependency You can use dependencies when you require tasks to be done in a …" at bounding box center [964, 339] width 179 height 31
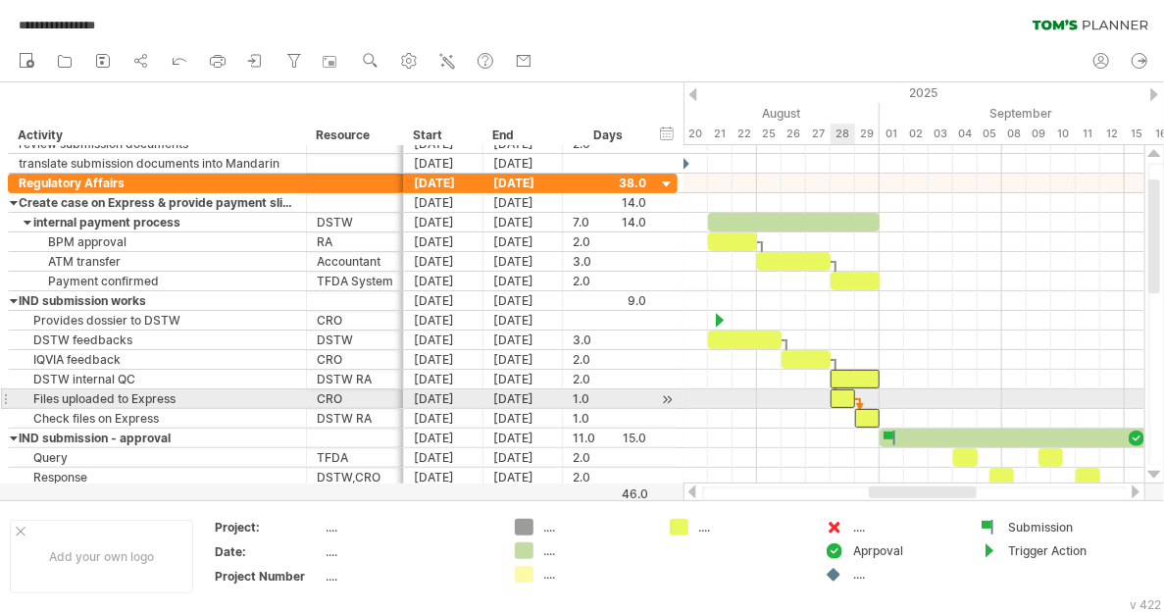
click at [848, 394] on div at bounding box center [842, 398] width 25 height 19
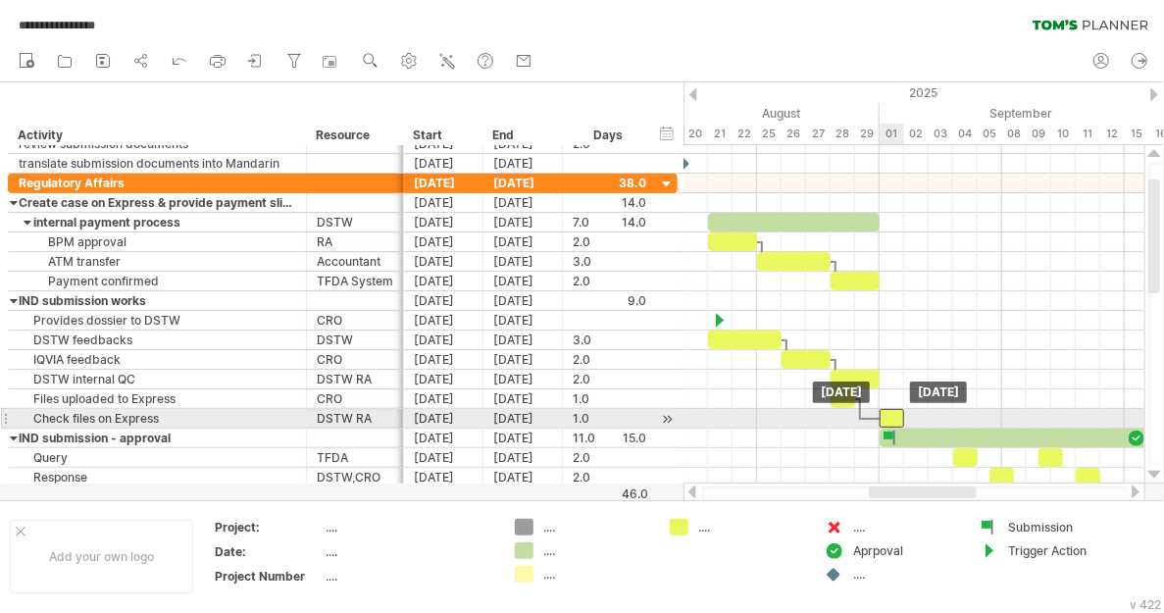
drag, startPoint x: 865, startPoint y: 413, endPoint x: 889, endPoint y: 413, distance: 24.5
click at [889, 413] on div at bounding box center [891, 418] width 25 height 19
drag, startPoint x: 890, startPoint y: 411, endPoint x: 867, endPoint y: 410, distance: 23.6
click at [867, 410] on div at bounding box center [867, 418] width 25 height 19
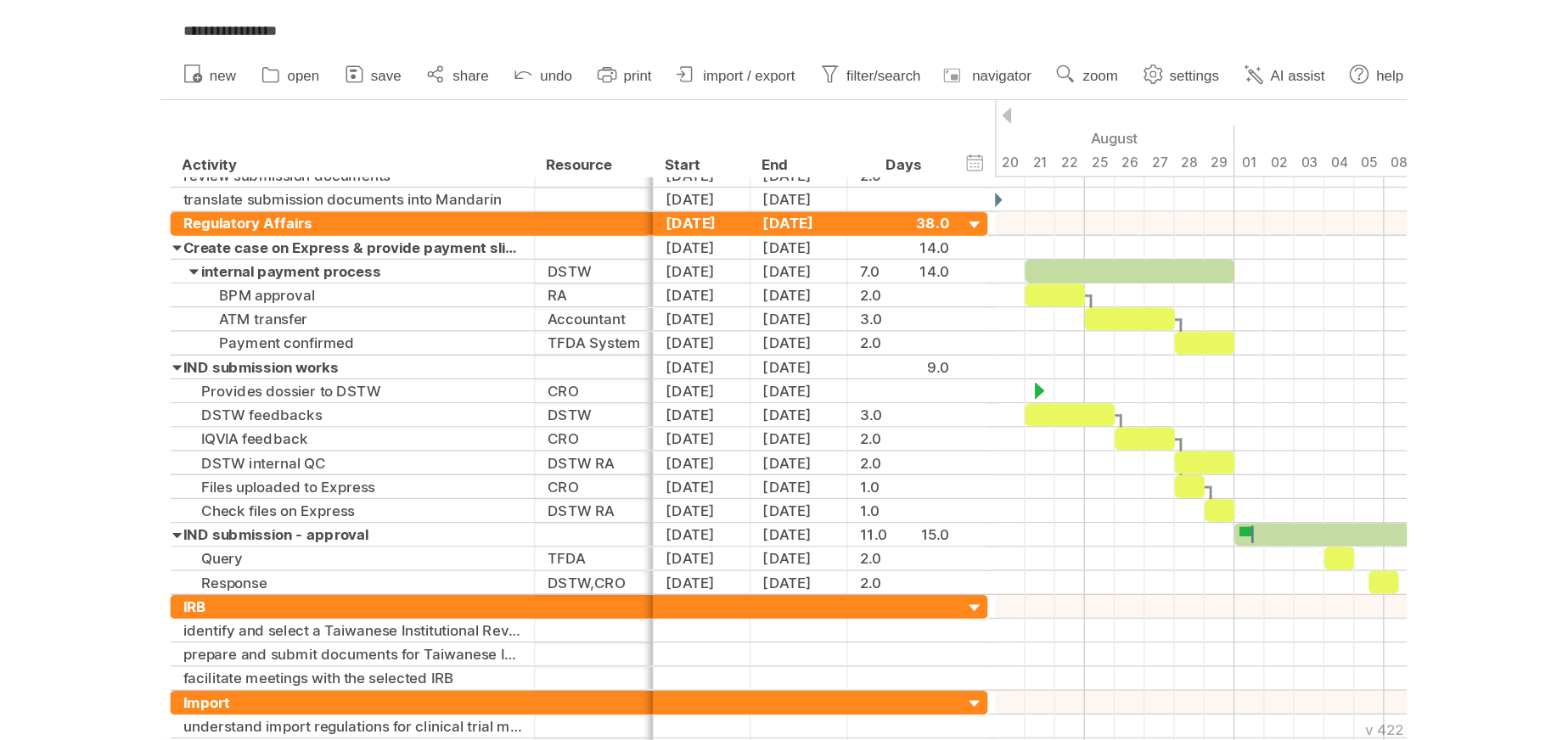
scroll to position [7126, 0]
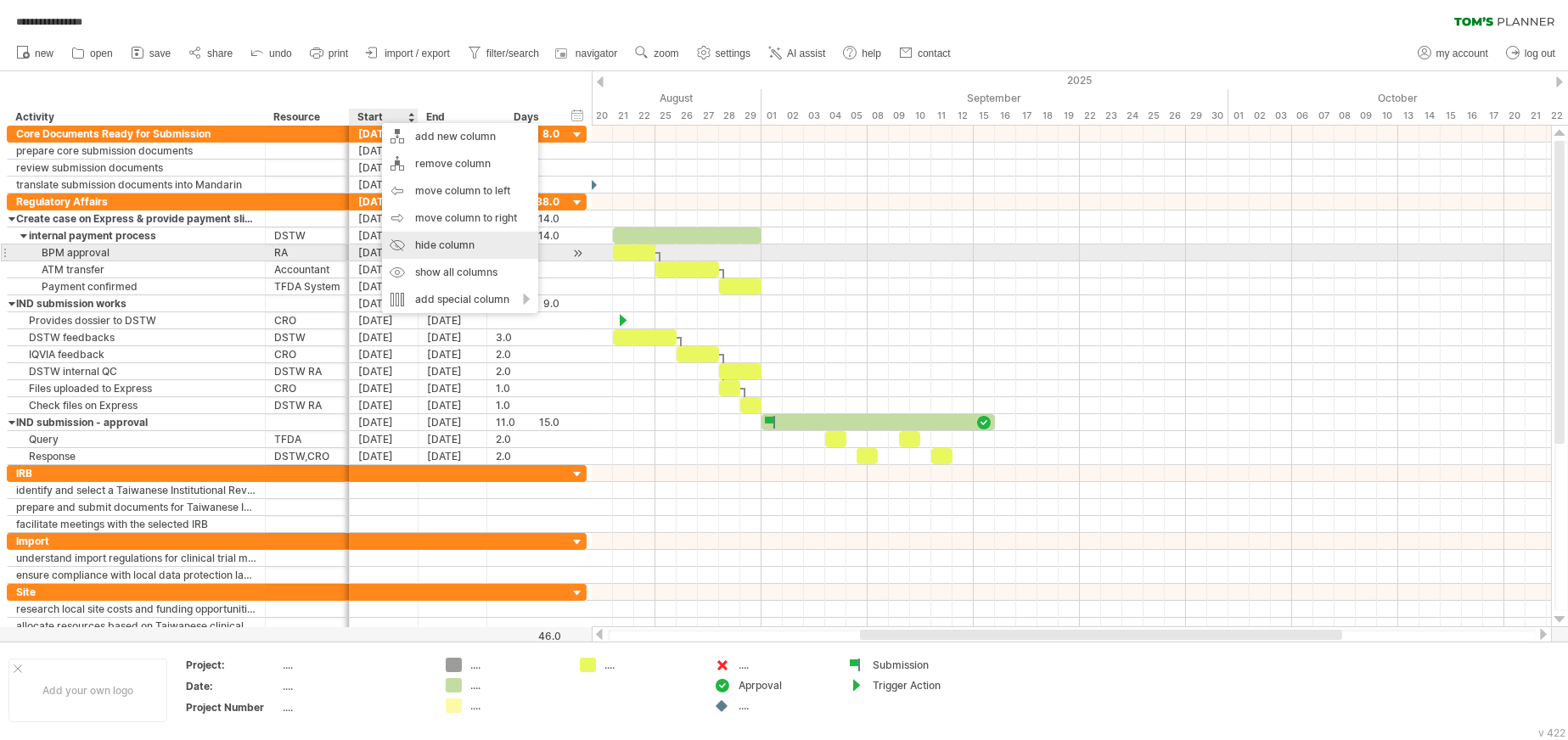
click at [438, 248] on div "hide column" at bounding box center [460, 245] width 156 height 27
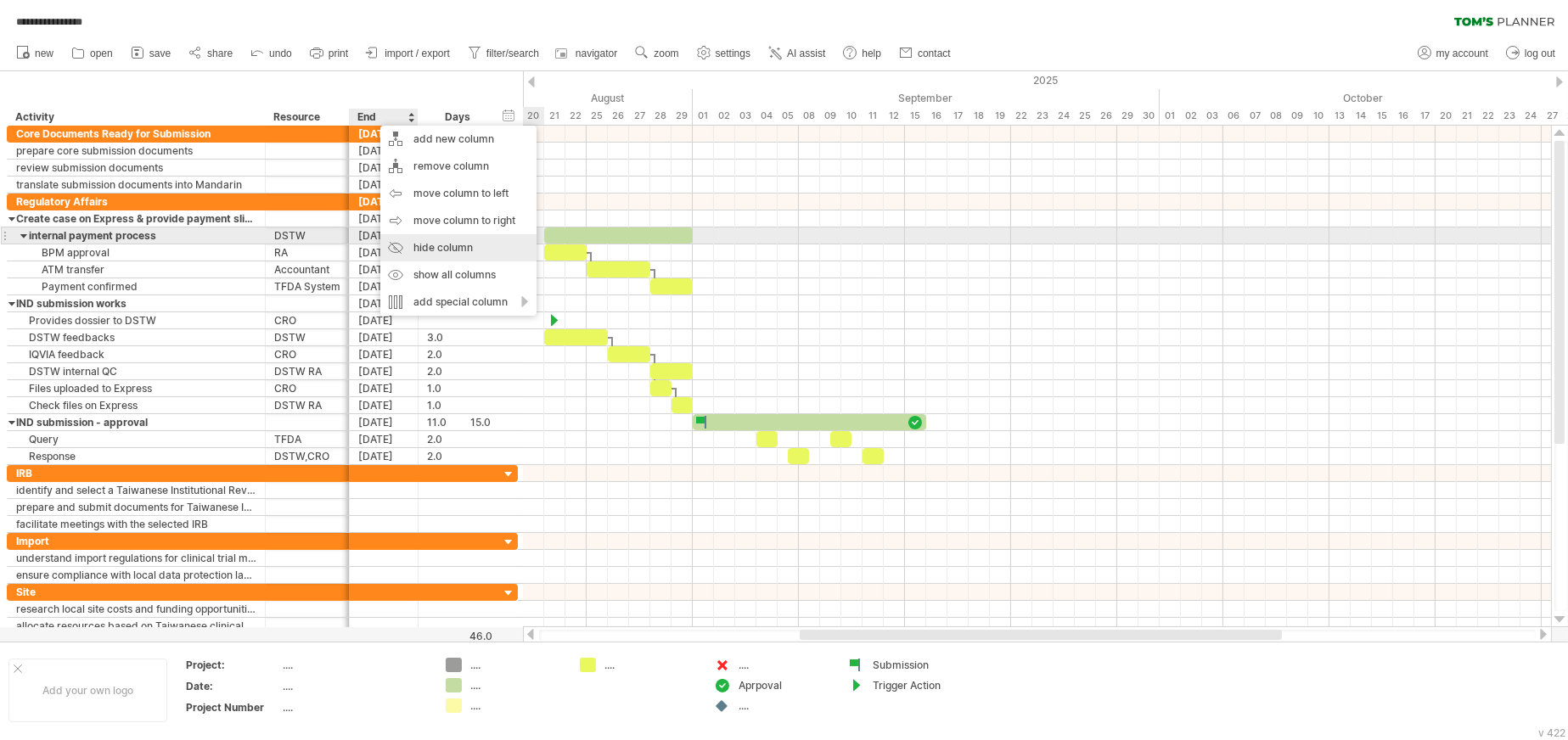
click at [425, 238] on div "hide column" at bounding box center [458, 248] width 156 height 27
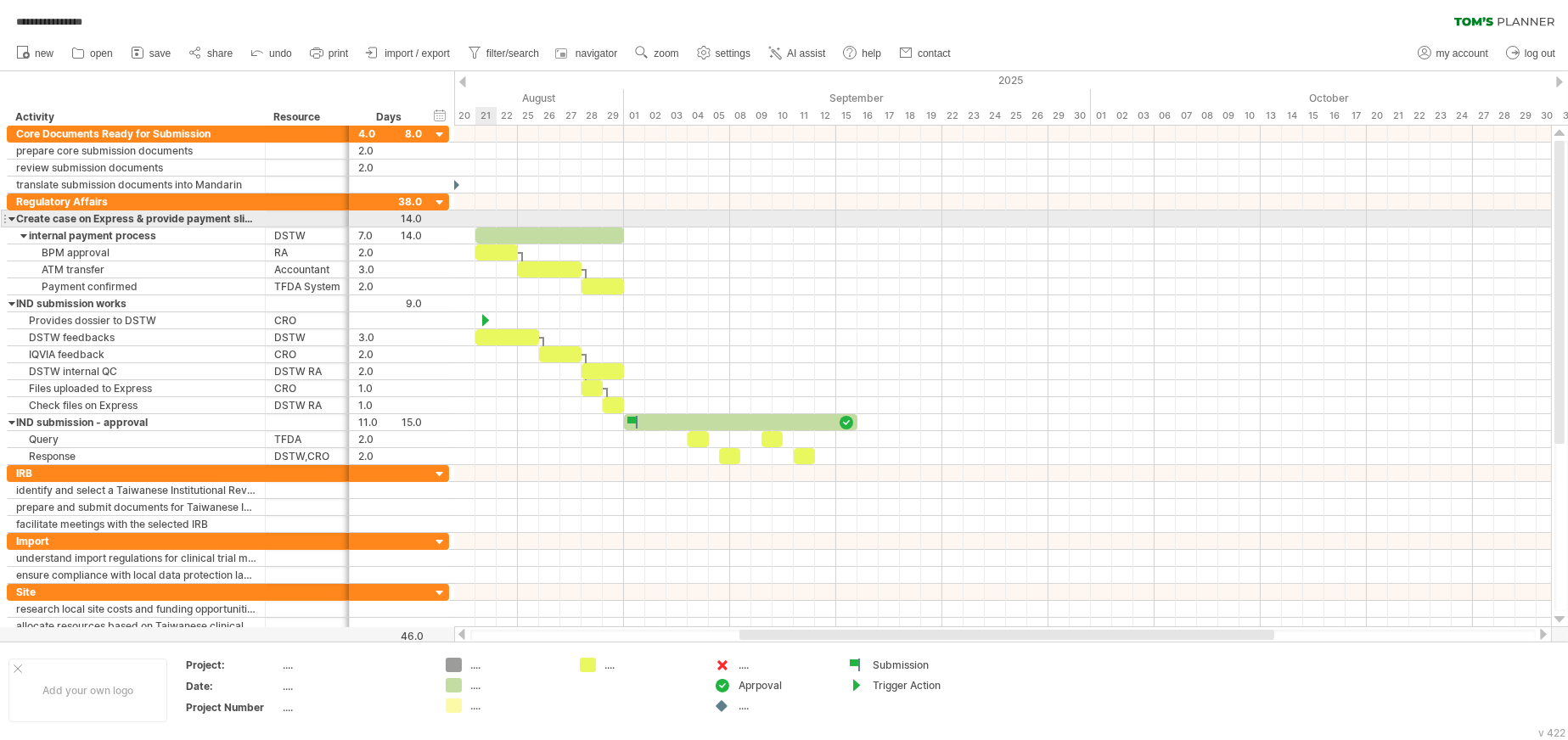
click at [481, 216] on div at bounding box center [1003, 219] width 1097 height 17
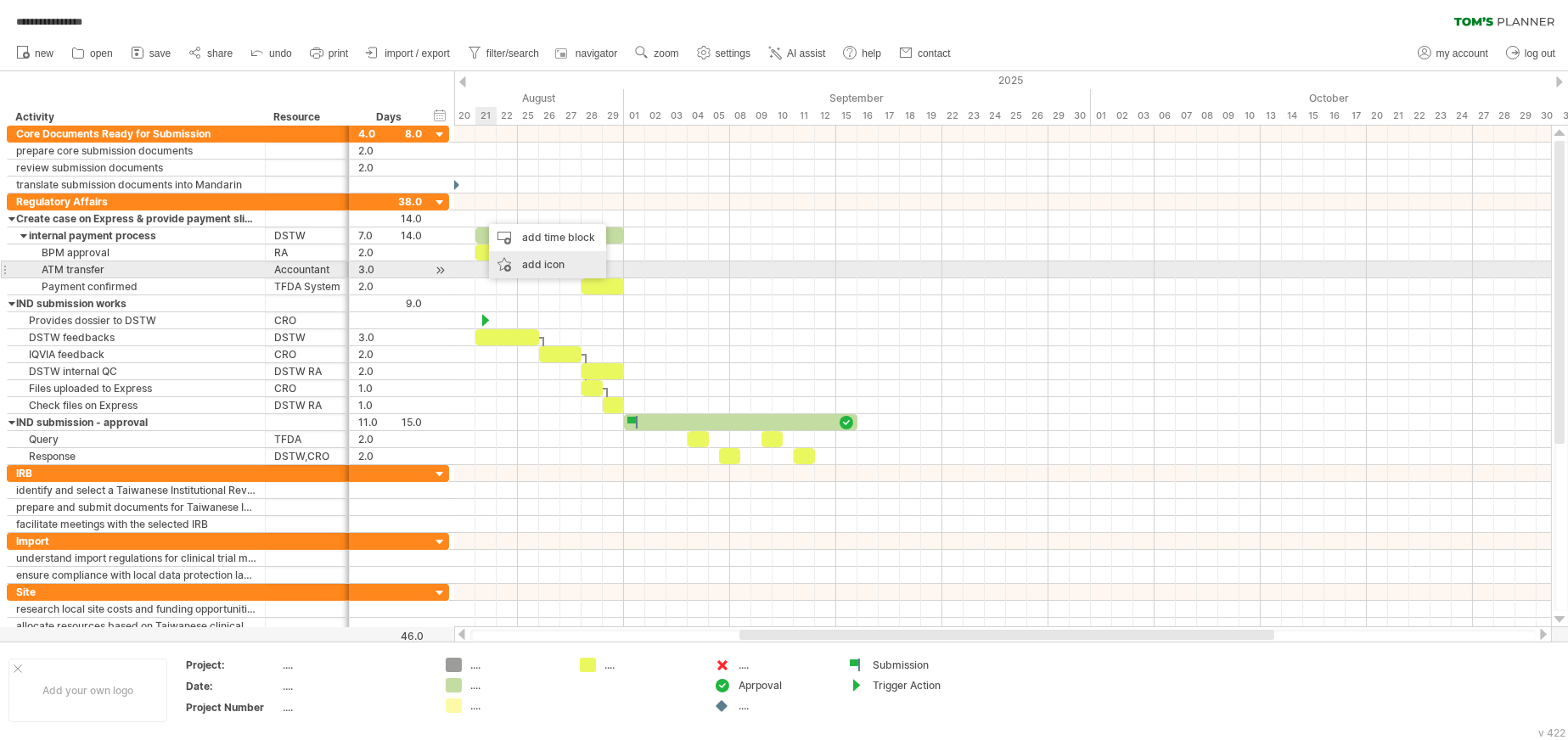
click at [536, 267] on div "add icon" at bounding box center [547, 264] width 117 height 27
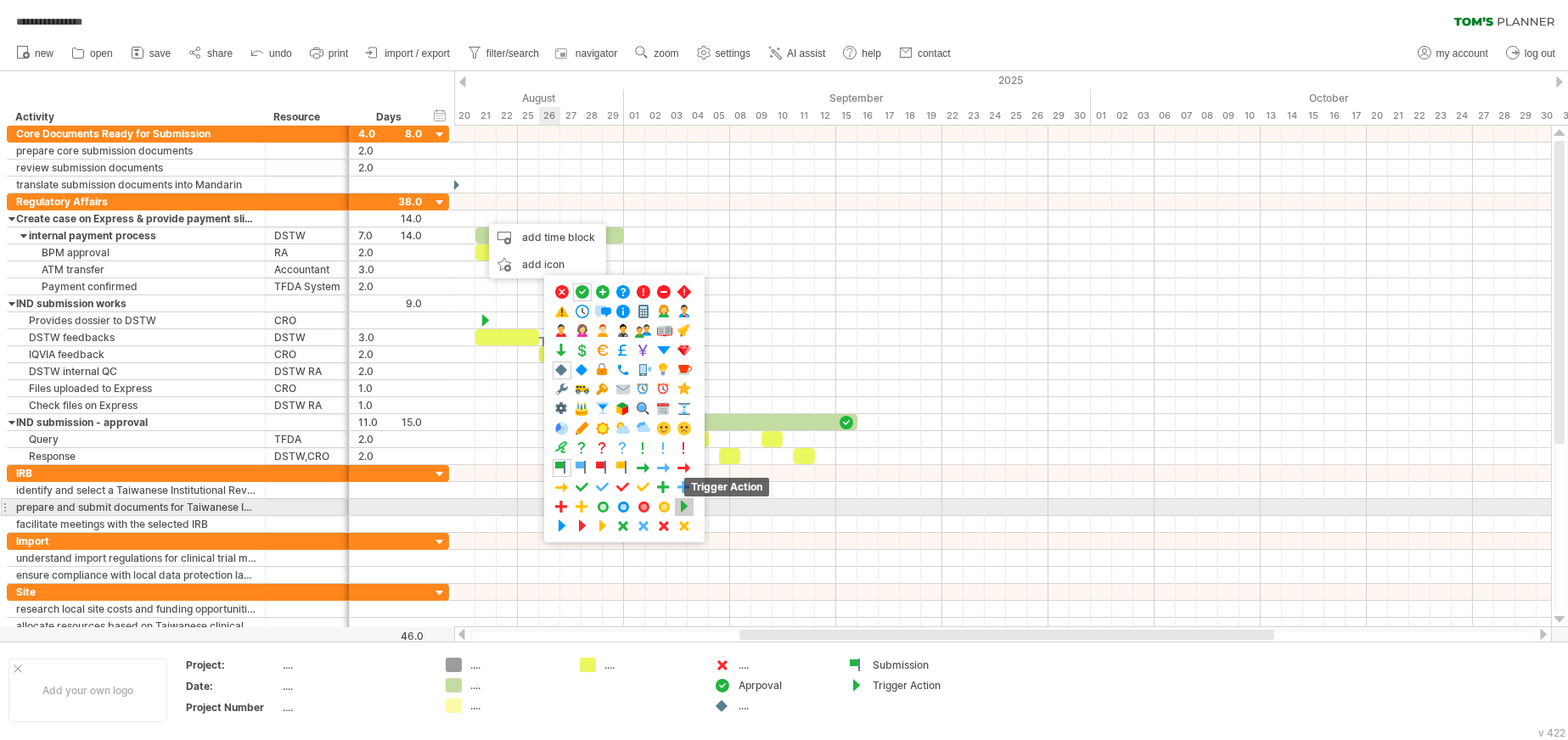
click at [684, 506] on span at bounding box center [684, 506] width 17 height 16
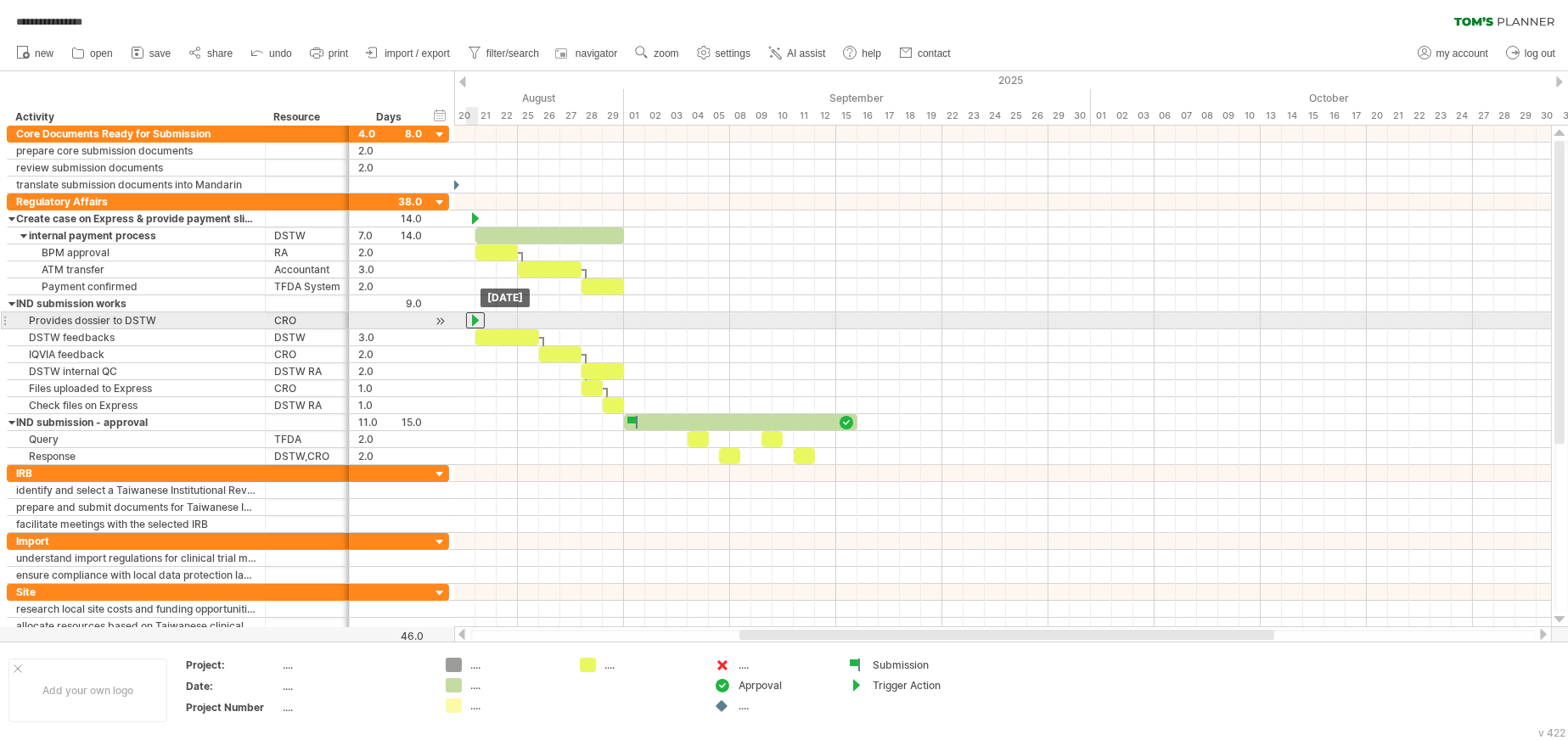
drag, startPoint x: 486, startPoint y: 319, endPoint x: 476, endPoint y: 319, distance: 10.0
click at [476, 319] on div at bounding box center [475, 320] width 19 height 16
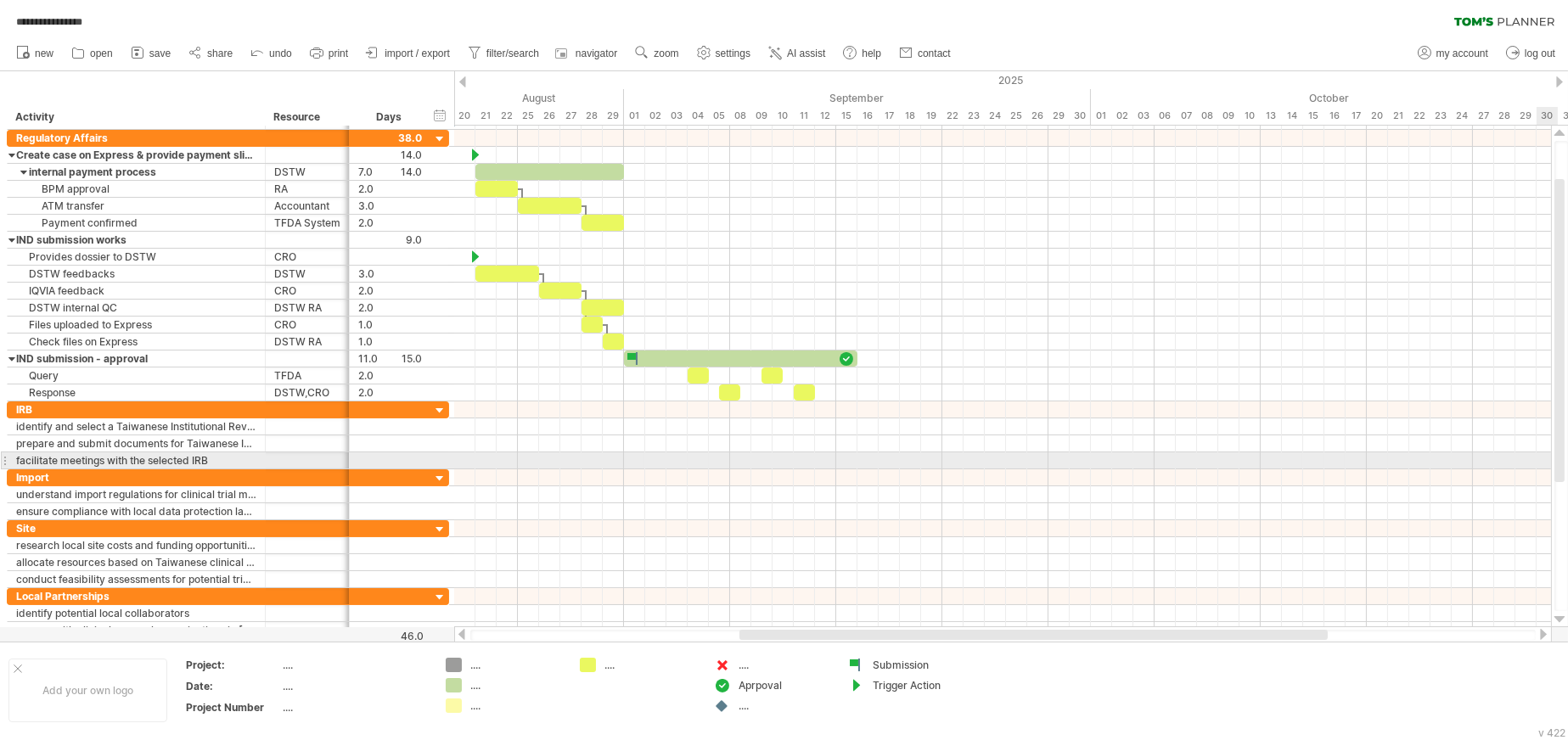
drag, startPoint x: 1556, startPoint y: 456, endPoint x: 1558, endPoint y: 468, distance: 12.2
click at [1007, 468] on div at bounding box center [1559, 331] width 10 height 303
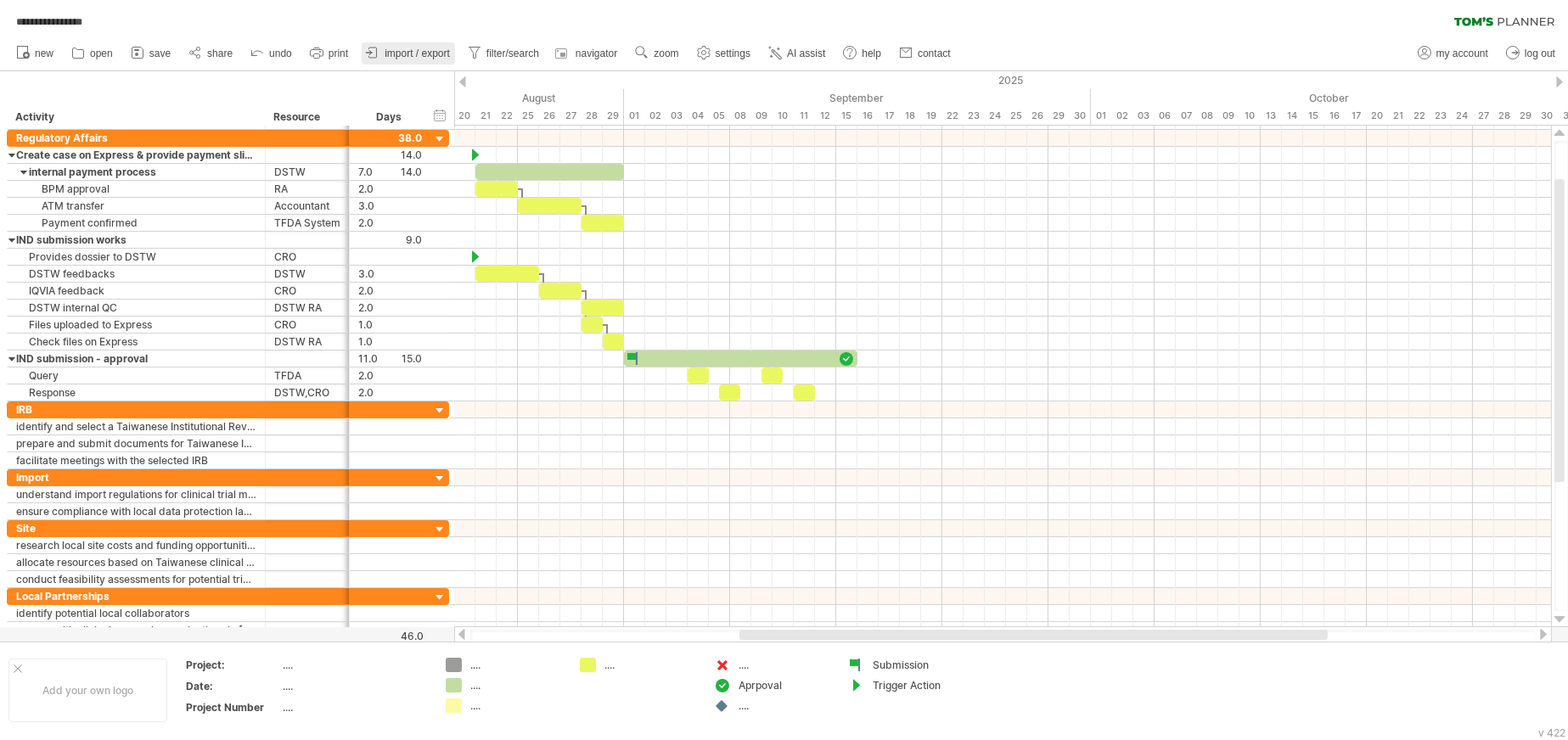
click at [400, 58] on span "import / export" at bounding box center [416, 54] width 65 height 12
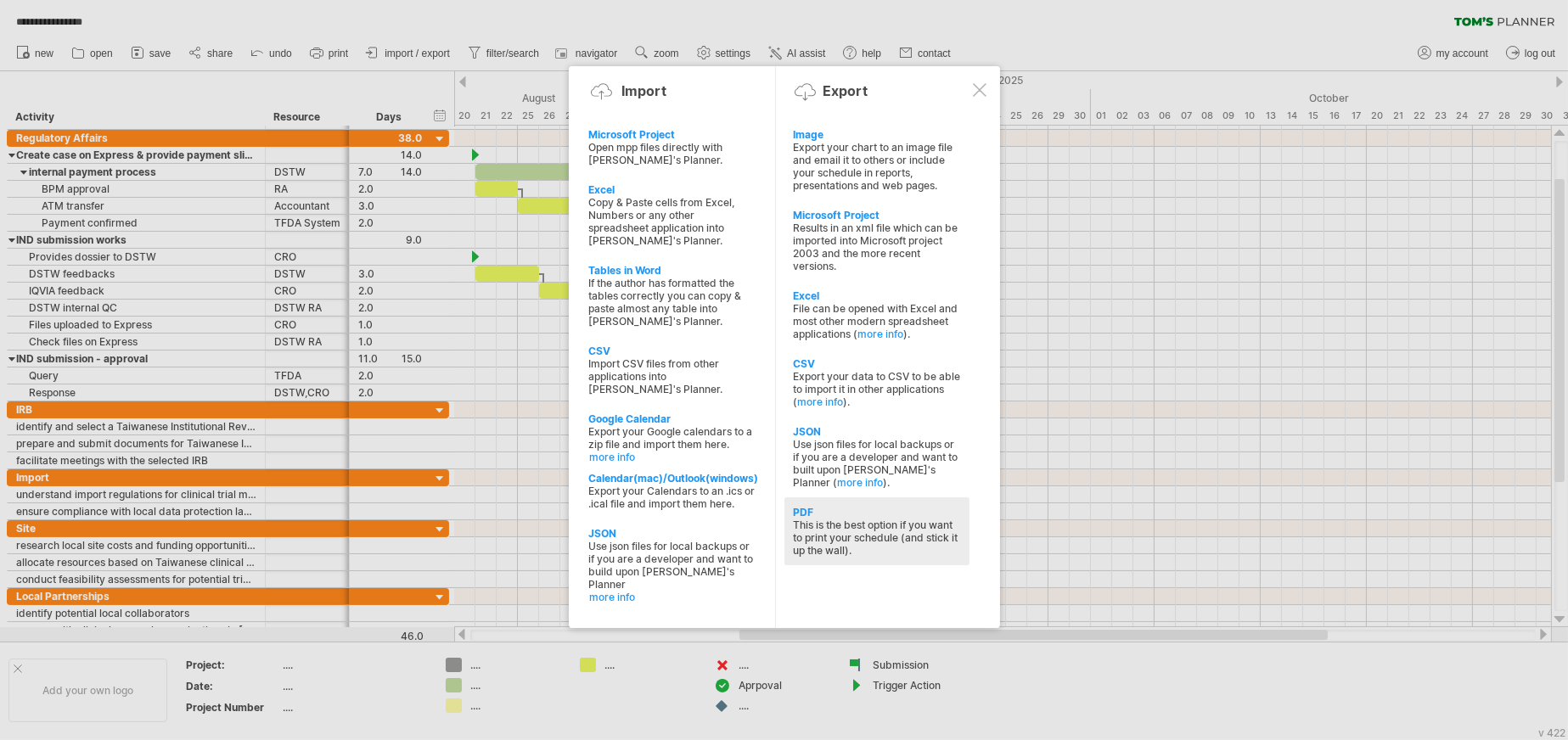
click at [824, 530] on div "This is the best option if you want to print your schedule (and stick it up the…" at bounding box center [877, 537] width 168 height 38
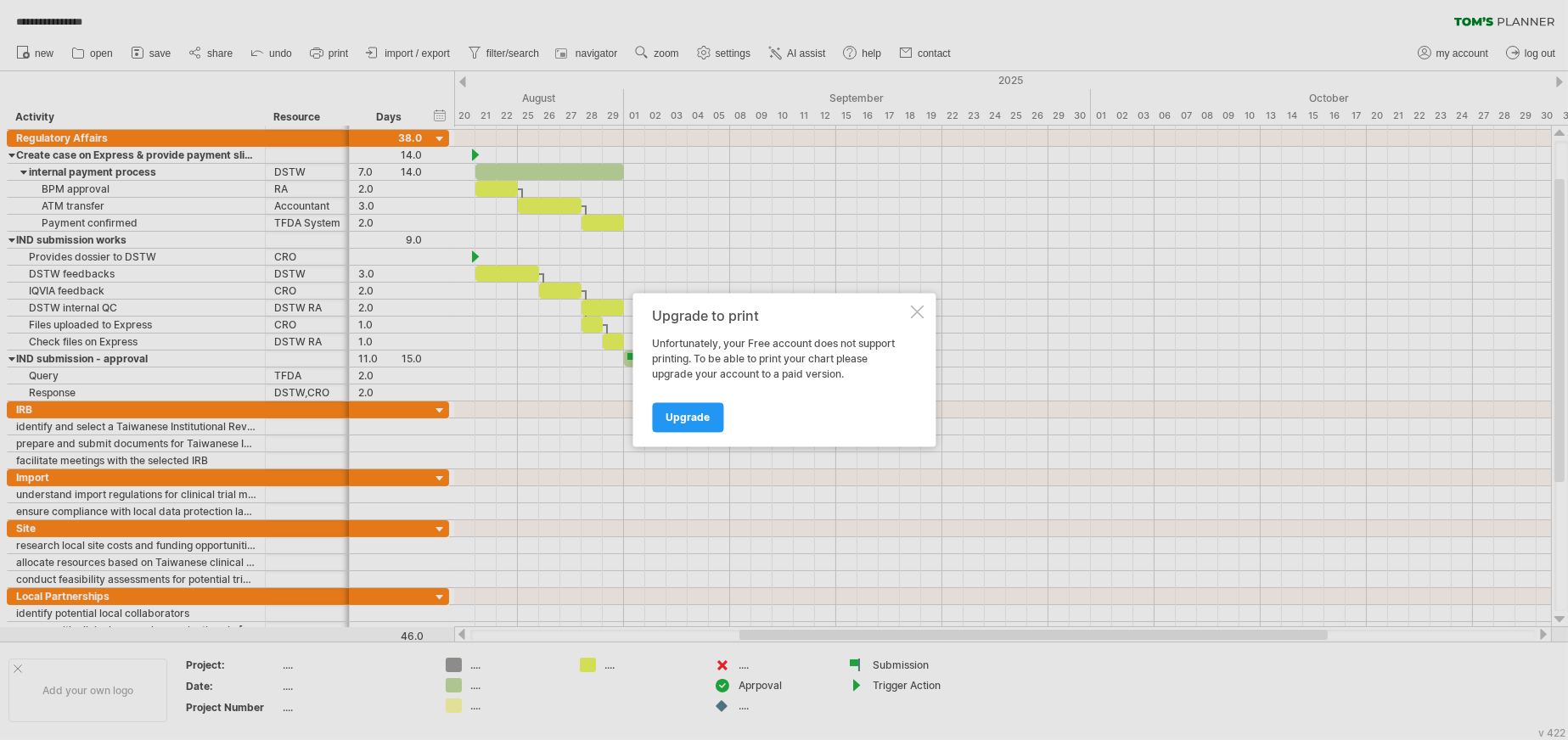
click at [922, 306] on div at bounding box center [917, 312] width 14 height 14
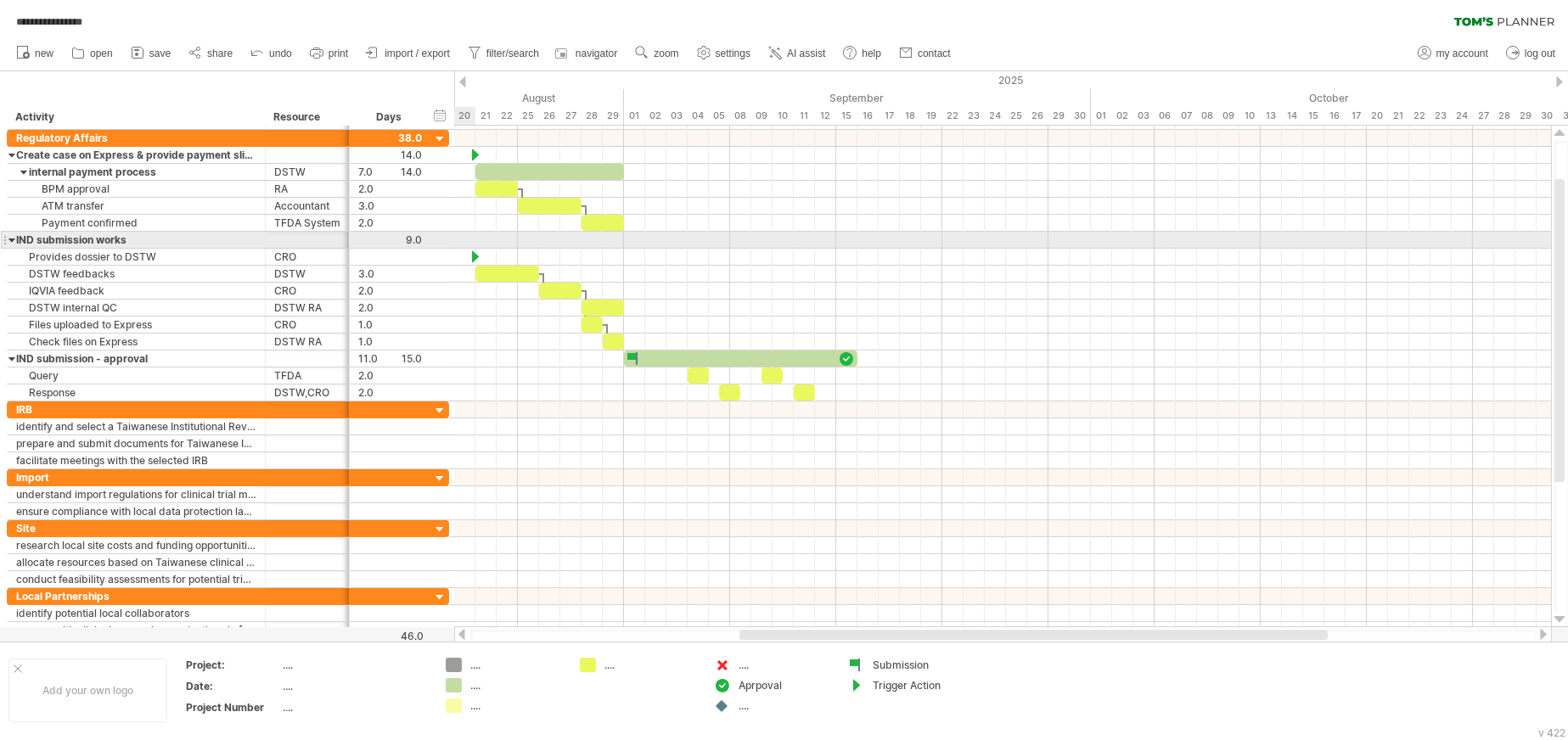
click at [9, 239] on div at bounding box center [12, 240] width 8 height 16
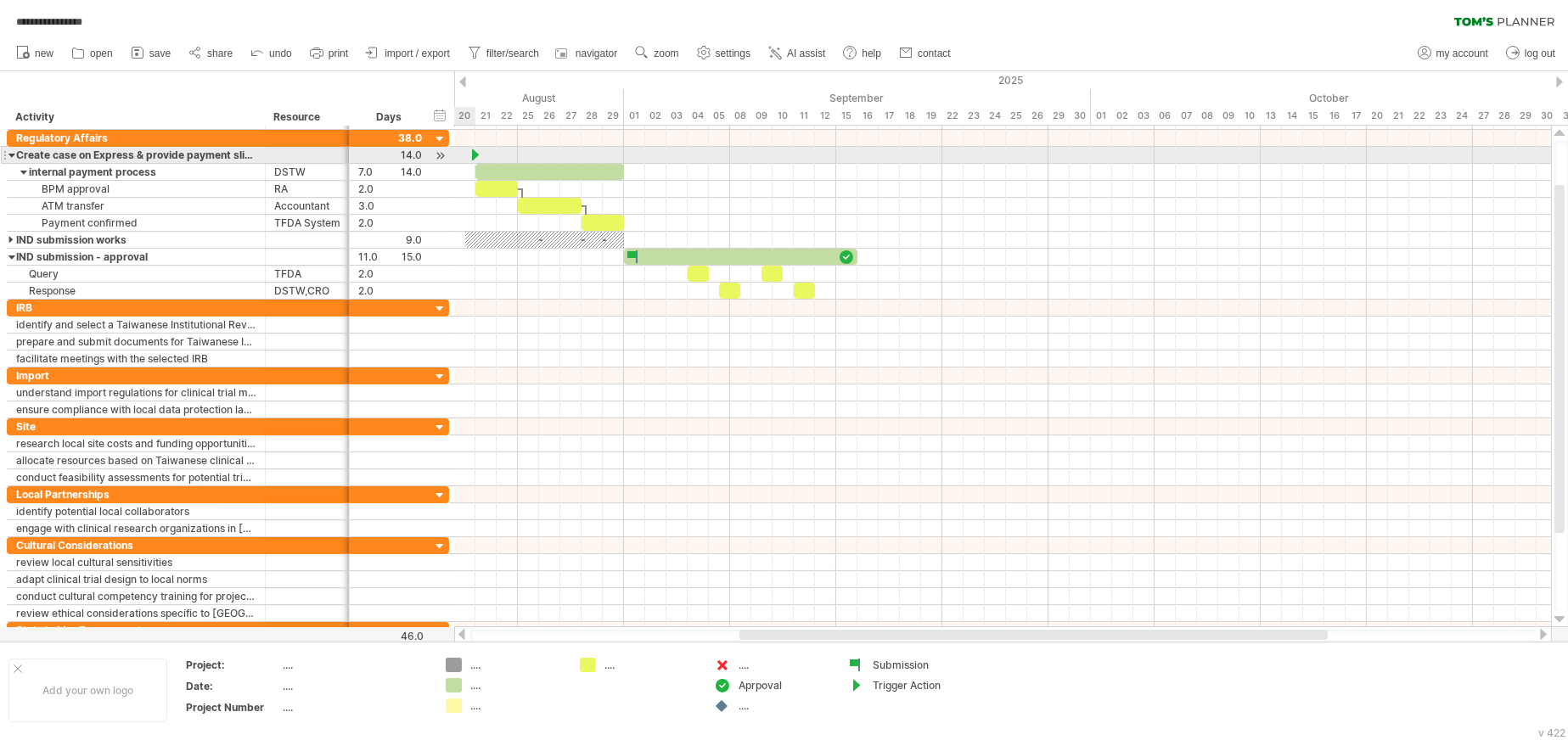
click at [10, 151] on div at bounding box center [12, 155] width 8 height 16
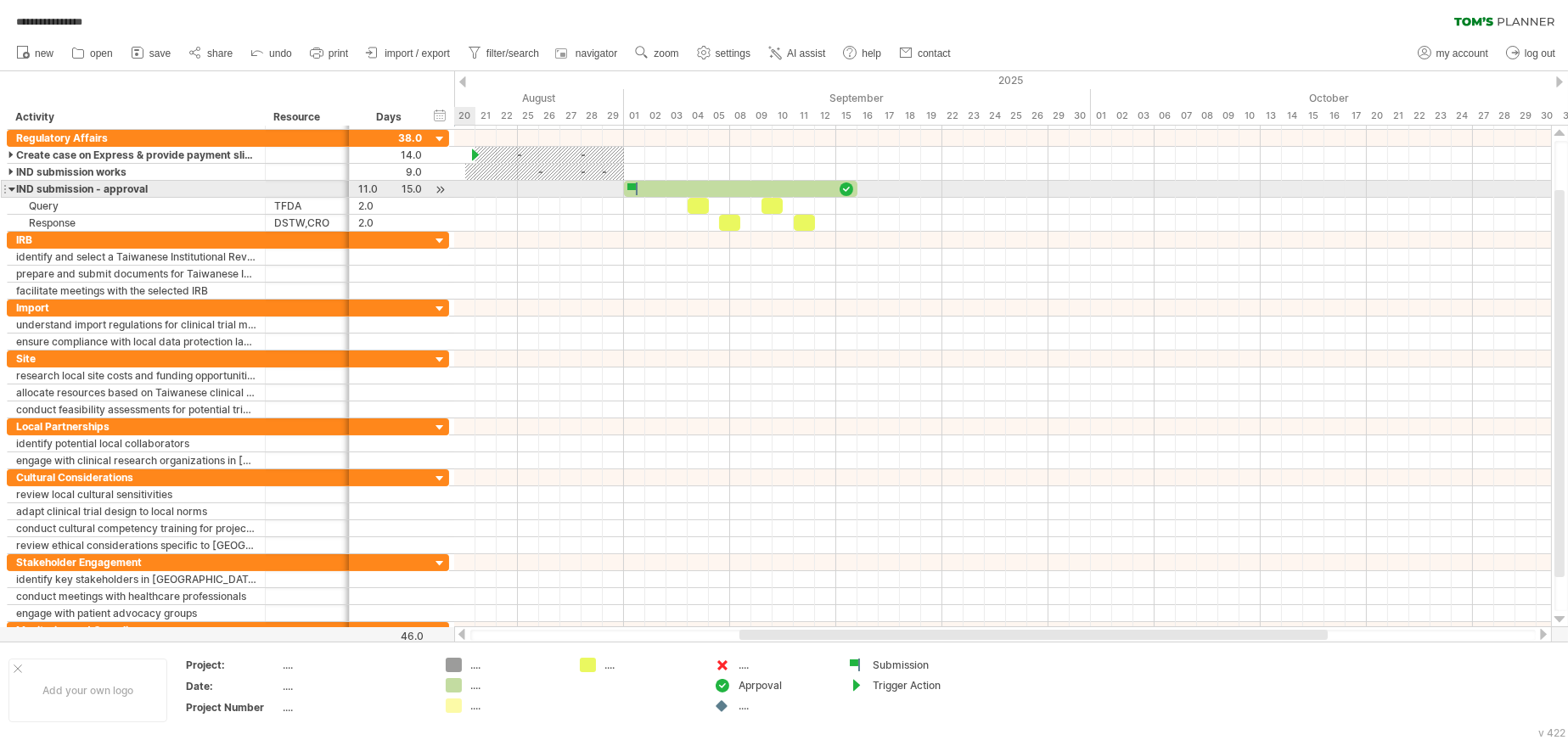
click at [9, 189] on div at bounding box center [12, 189] width 8 height 16
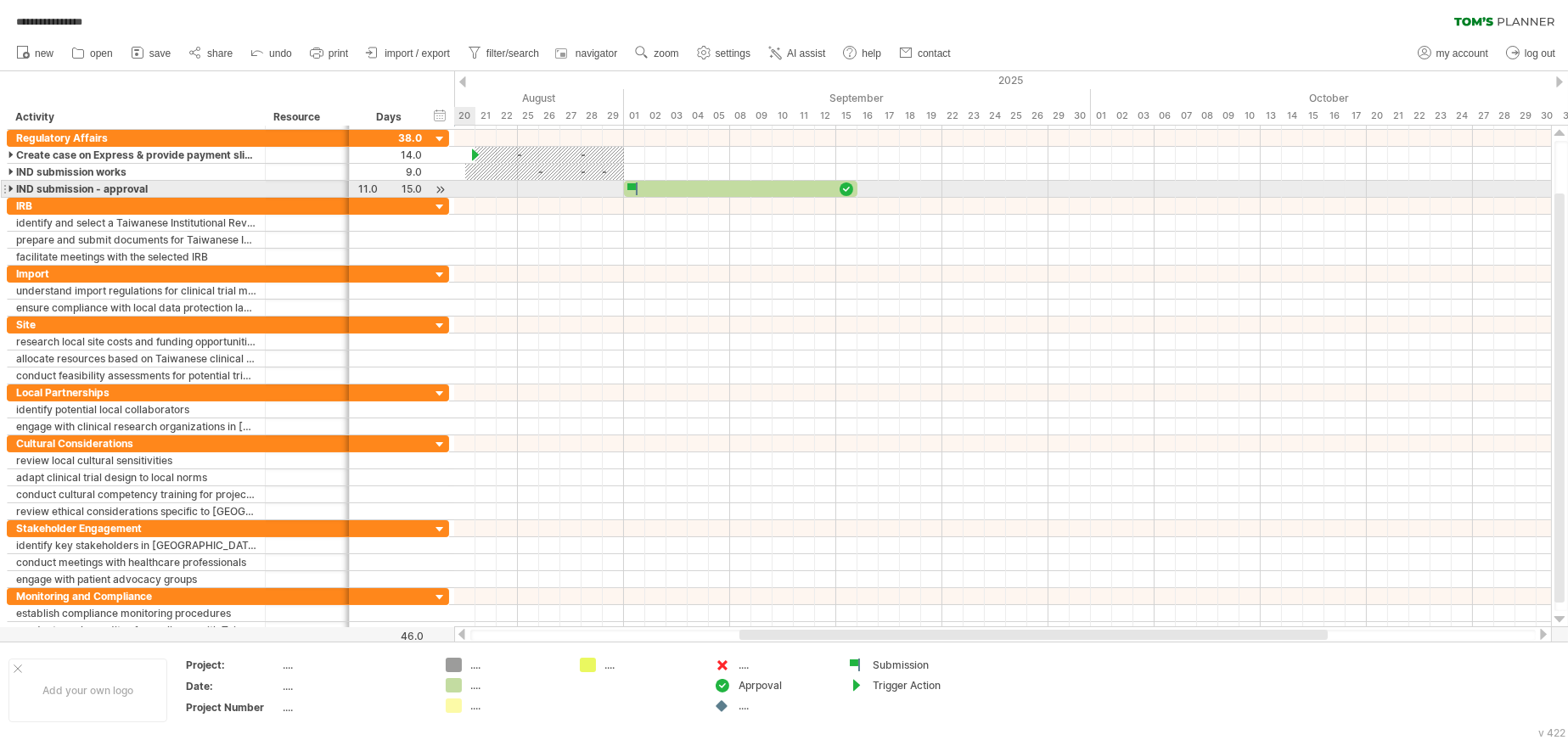
click at [9, 186] on div at bounding box center [12, 189] width 8 height 16
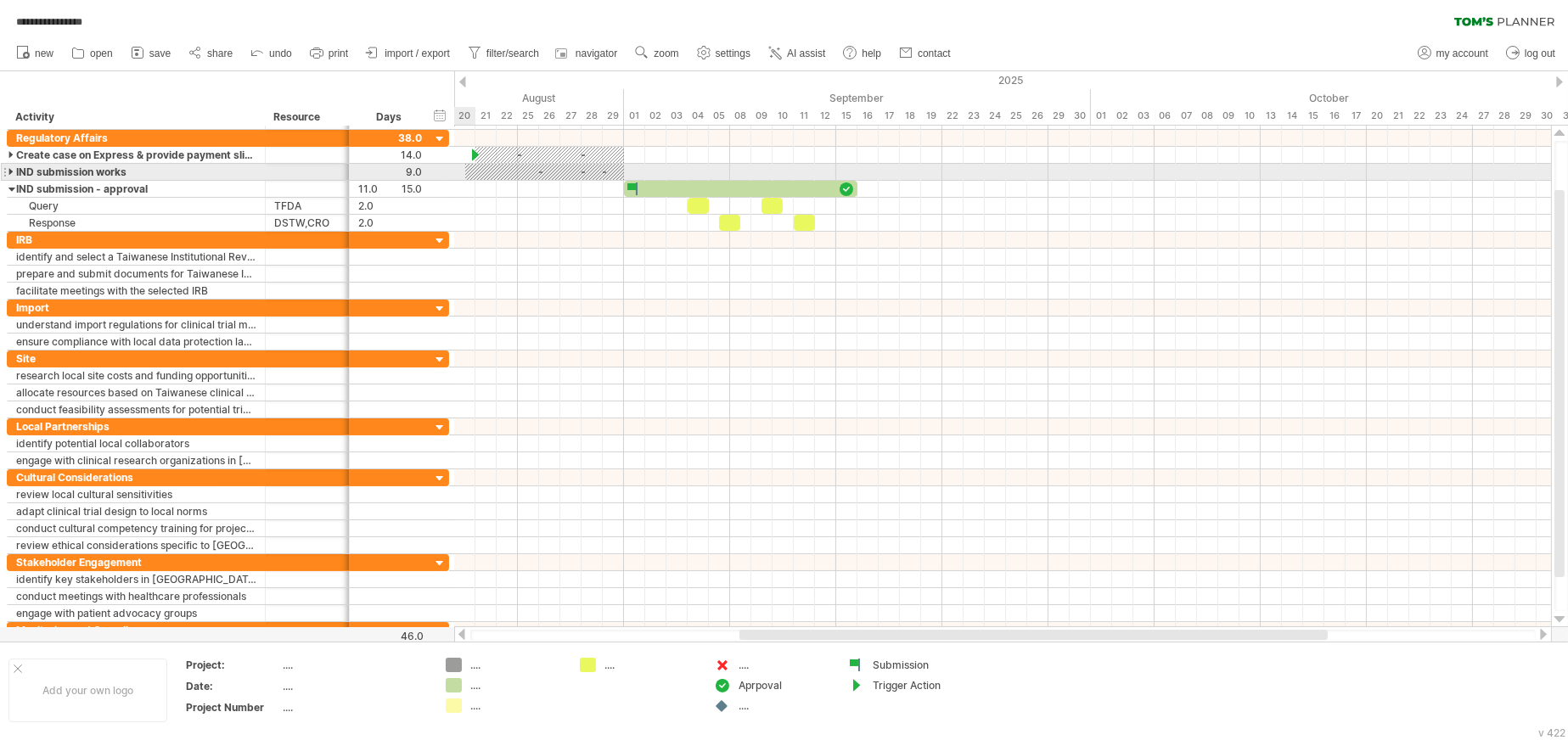
click at [9, 173] on div at bounding box center [12, 171] width 8 height 16
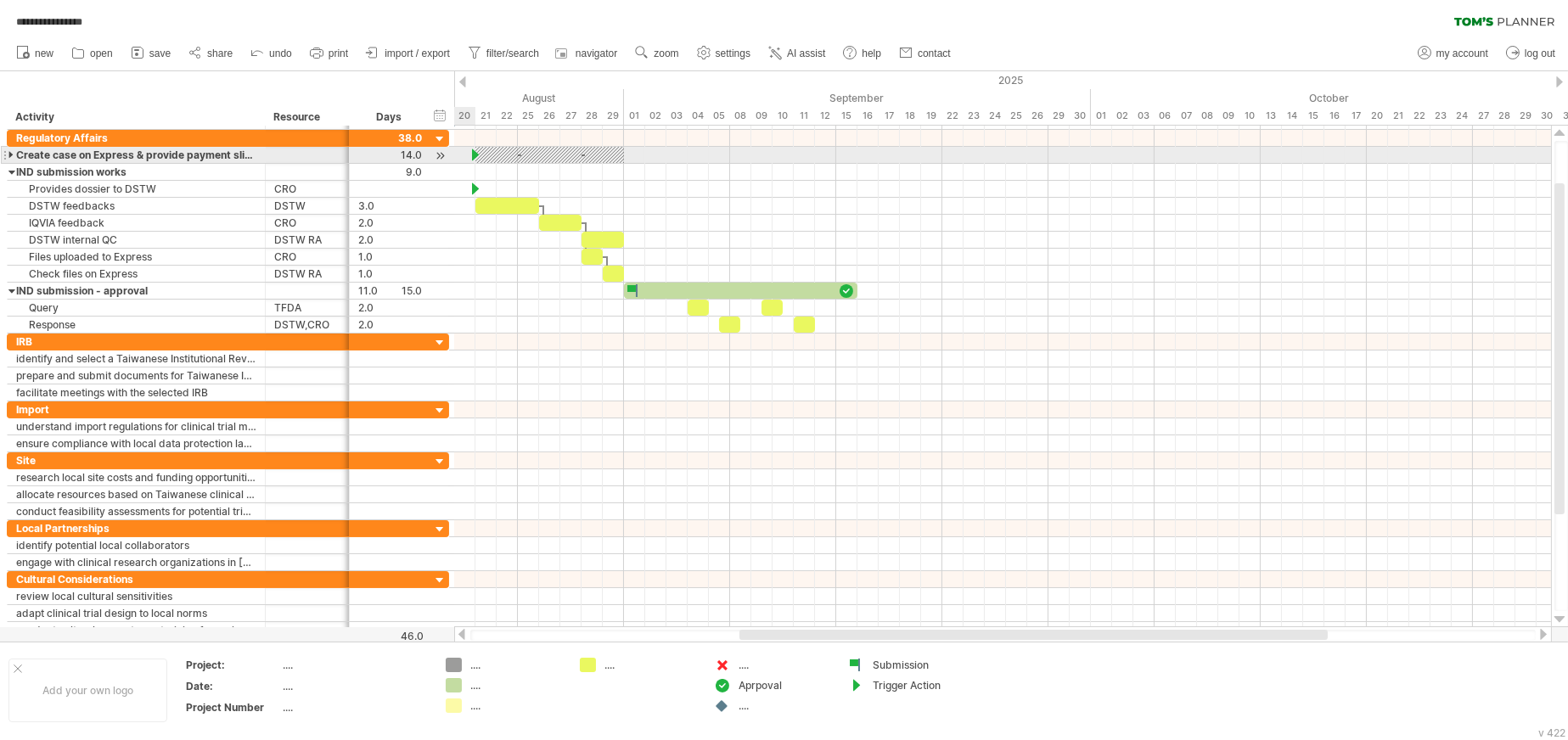
click at [9, 156] on div at bounding box center [12, 155] width 8 height 16
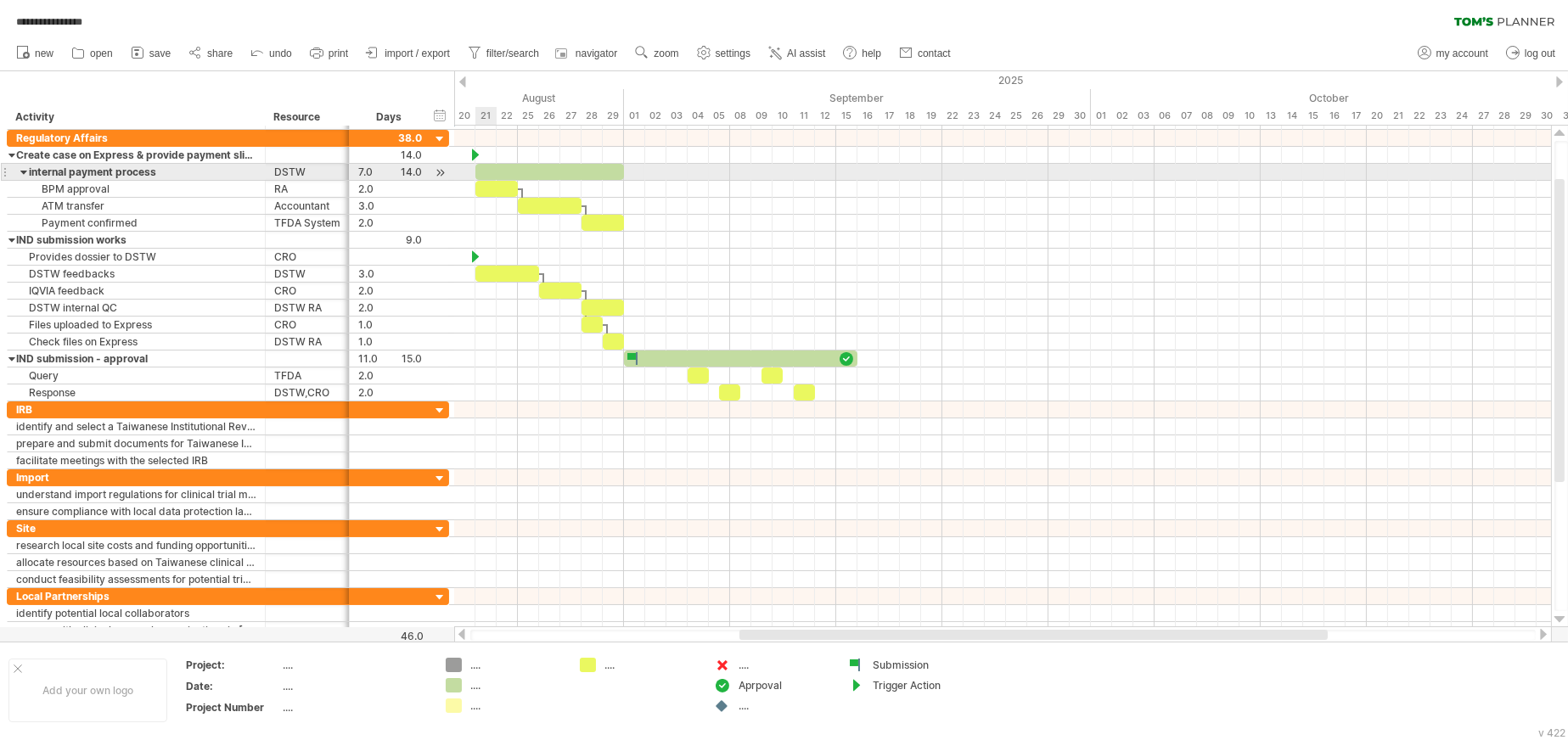
click at [495, 171] on div at bounding box center [550, 171] width 149 height 16
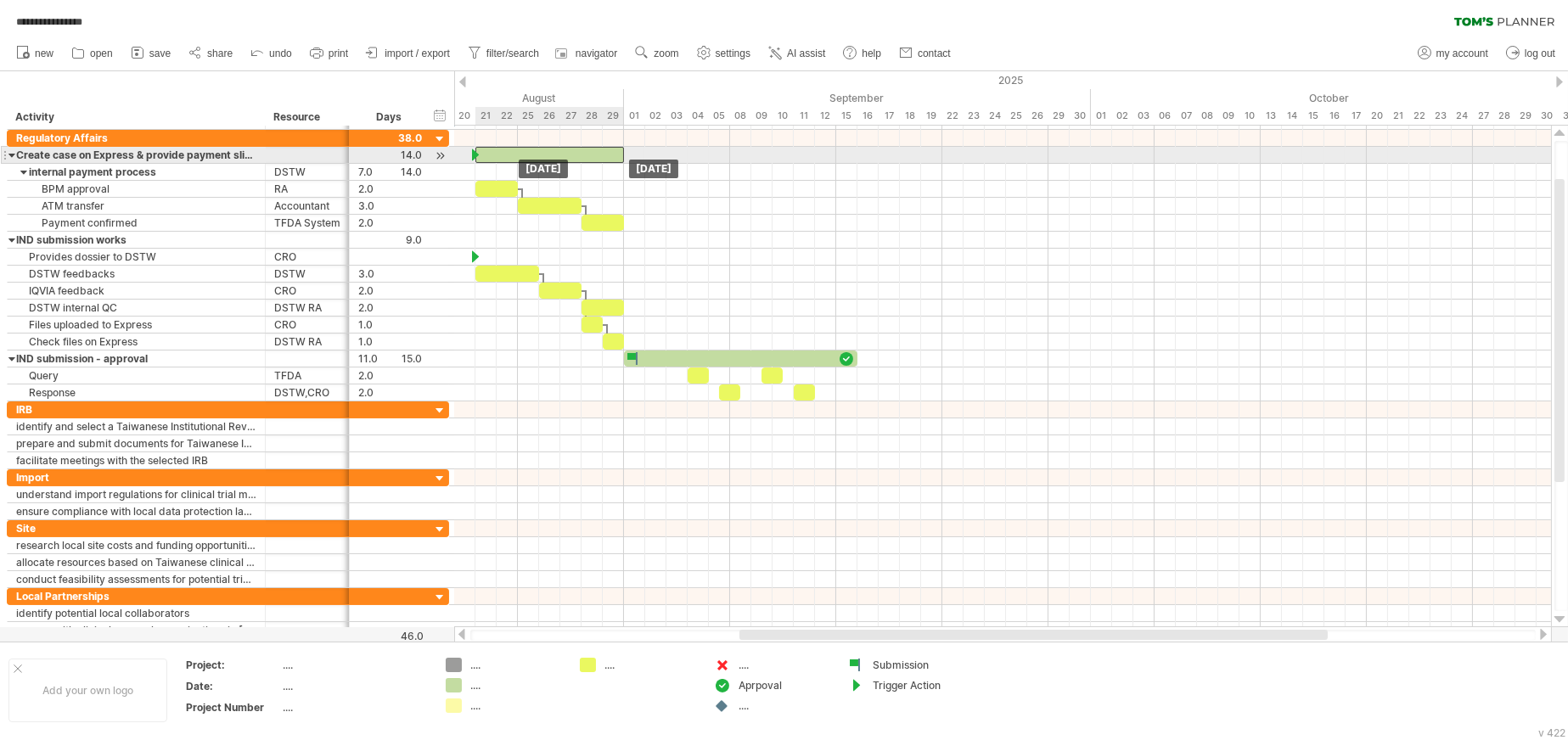
drag, startPoint x: 490, startPoint y: 171, endPoint x: 489, endPoint y: 151, distance: 20.0
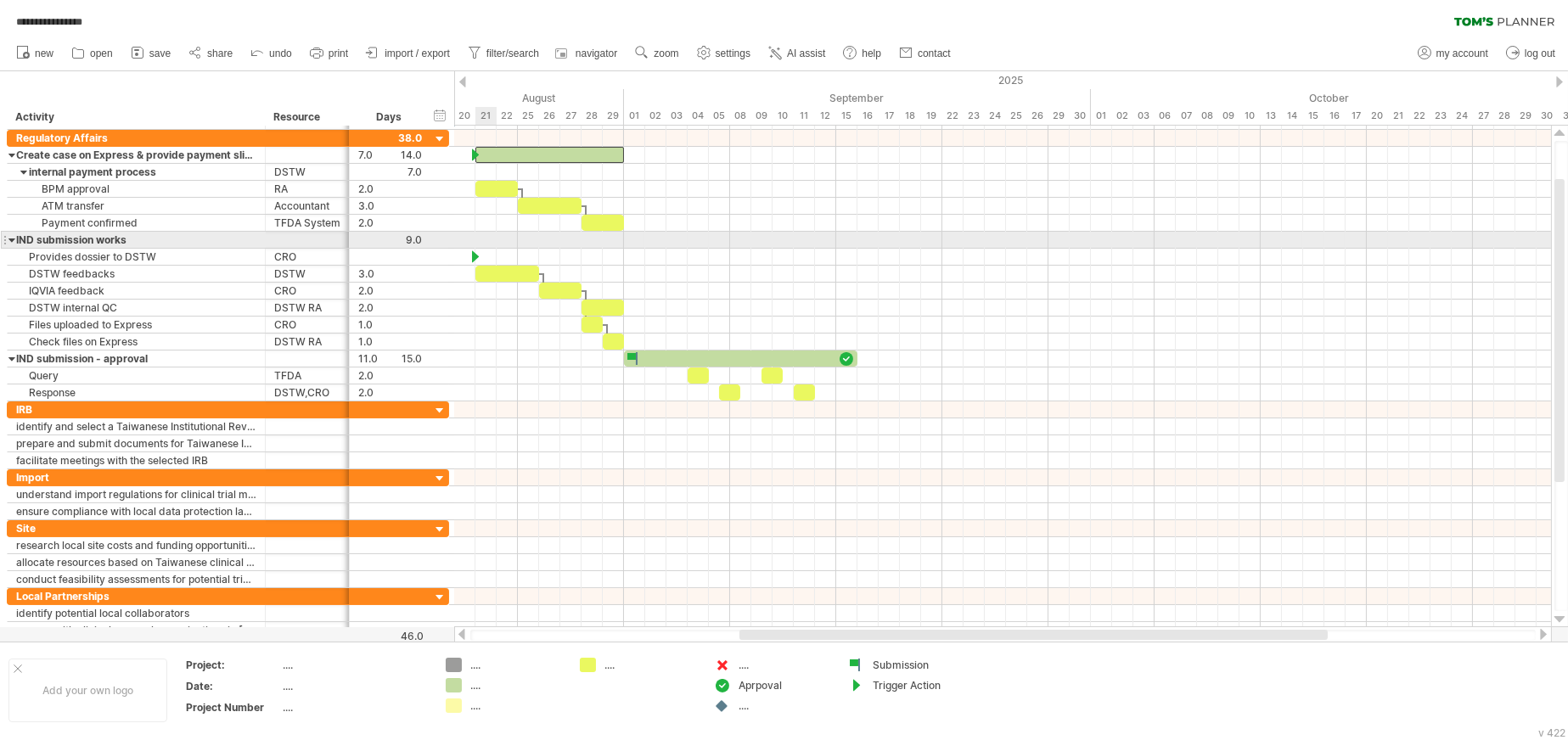
click at [479, 238] on div at bounding box center [1003, 241] width 1097 height 17
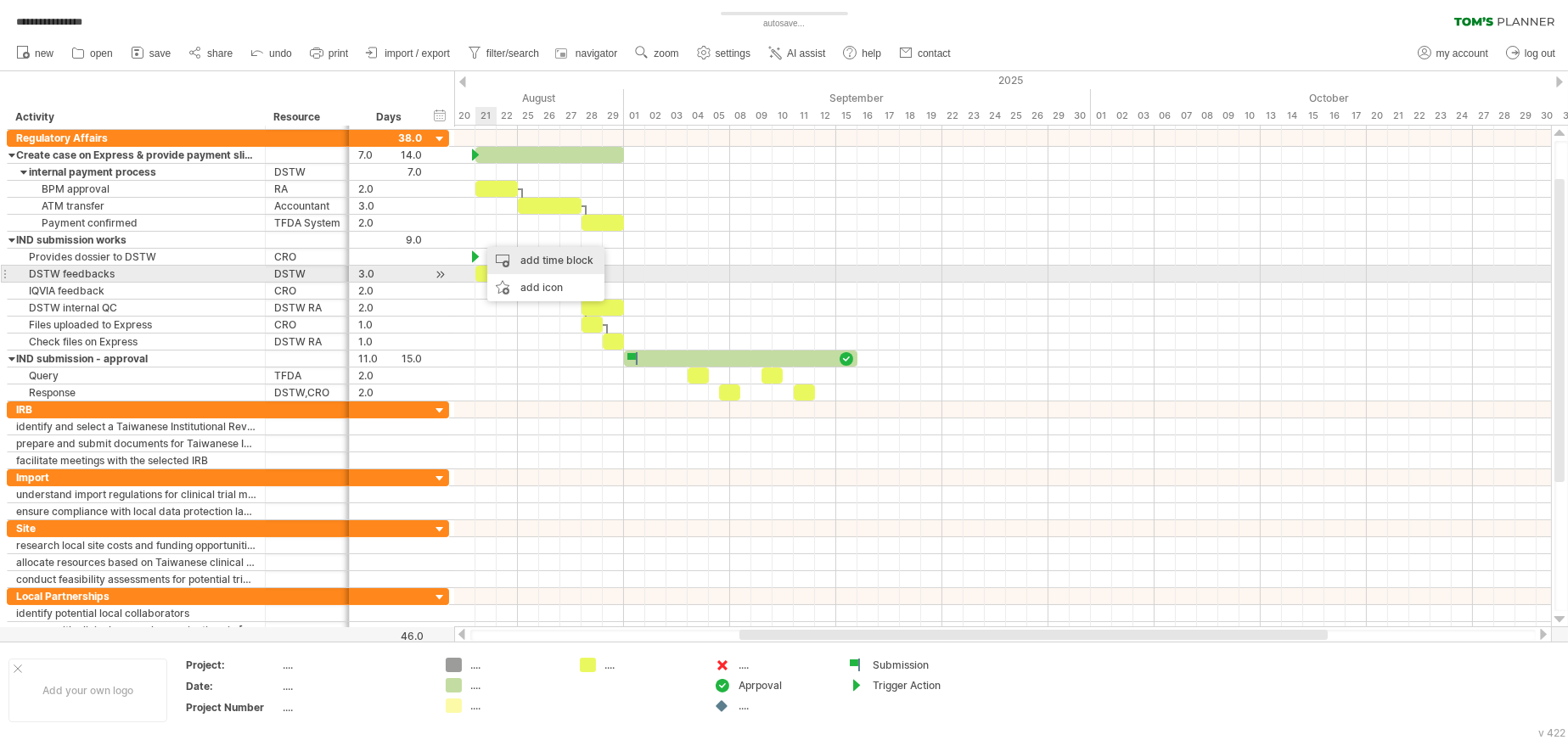
click at [532, 267] on div "add time block" at bounding box center [545, 260] width 117 height 27
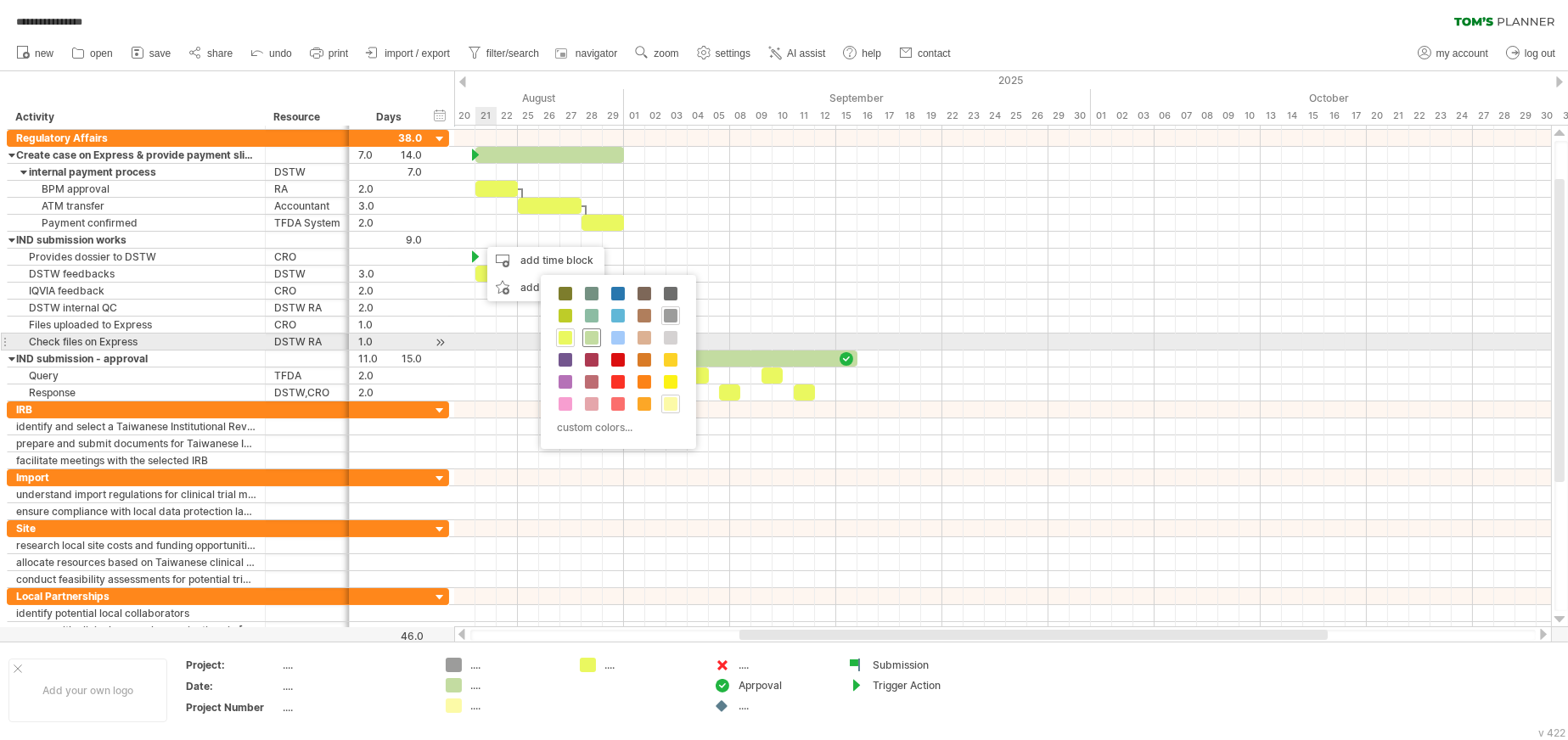
click at [591, 337] on span at bounding box center [592, 338] width 14 height 14
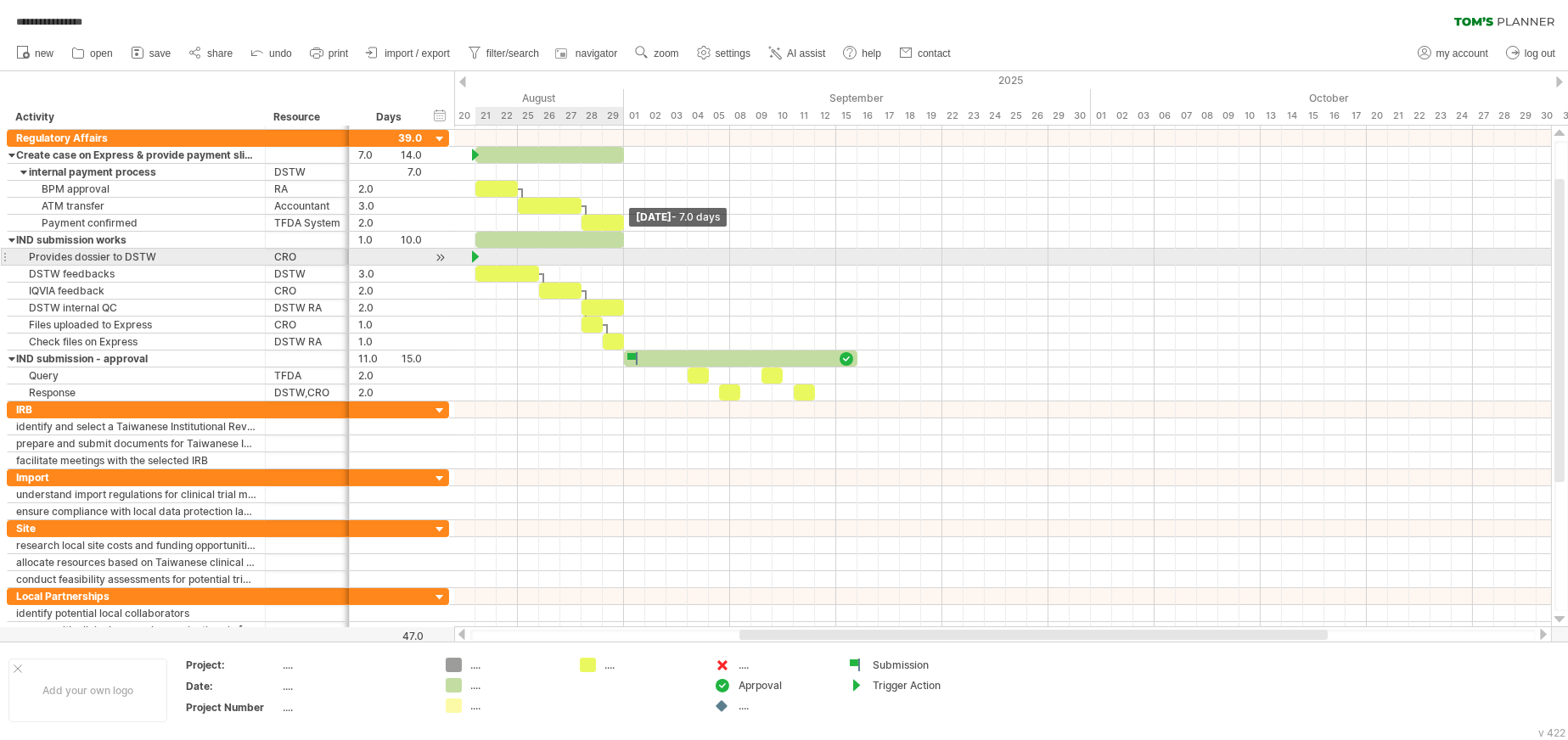
drag, startPoint x: 494, startPoint y: 241, endPoint x: 618, endPoint y: 249, distance: 124.3
click at [618, 249] on div "example time blocks: start [DATE] - 7.0 days [DATE]" at bounding box center [1003, 376] width 1097 height 501
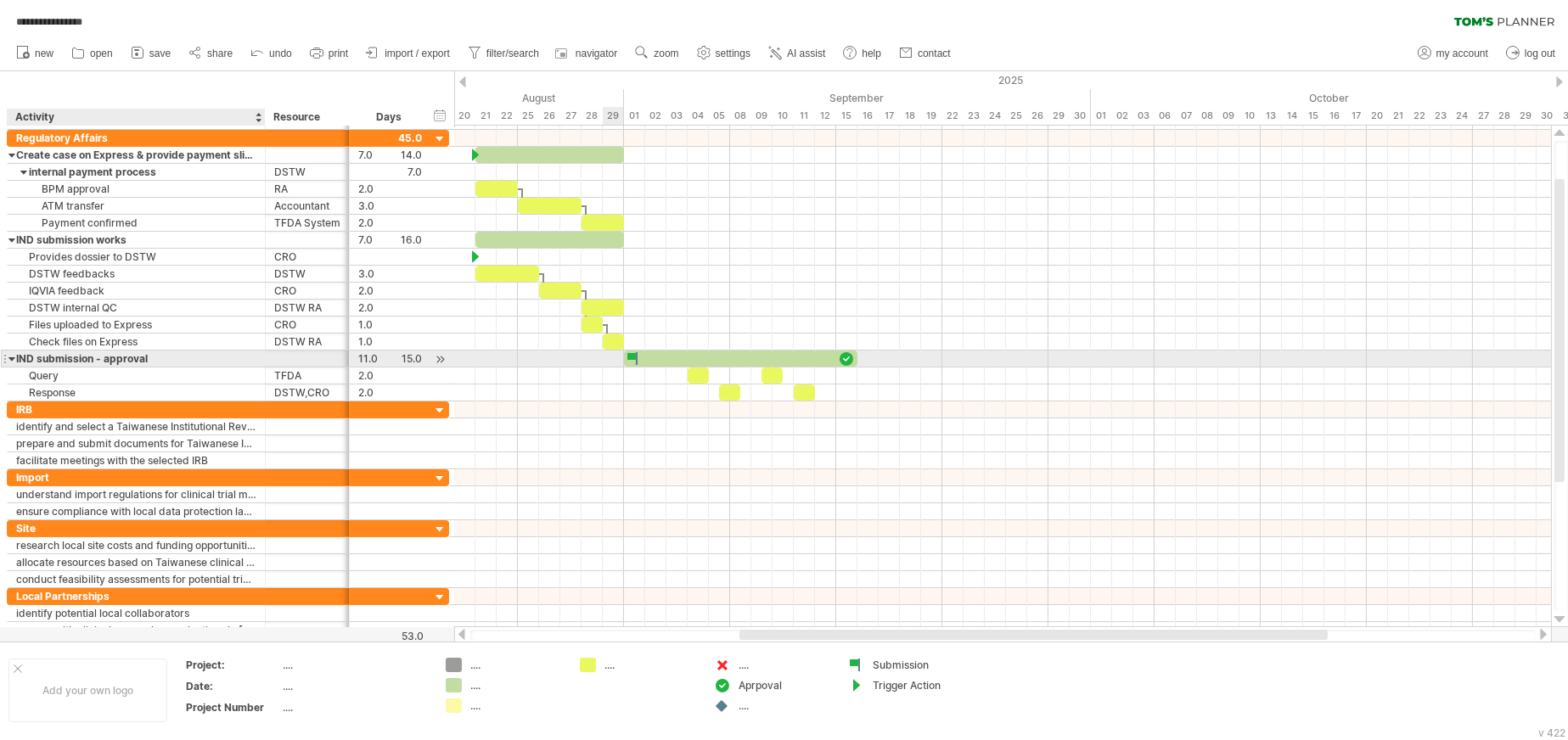
click at [13, 358] on div at bounding box center [12, 358] width 8 height 16
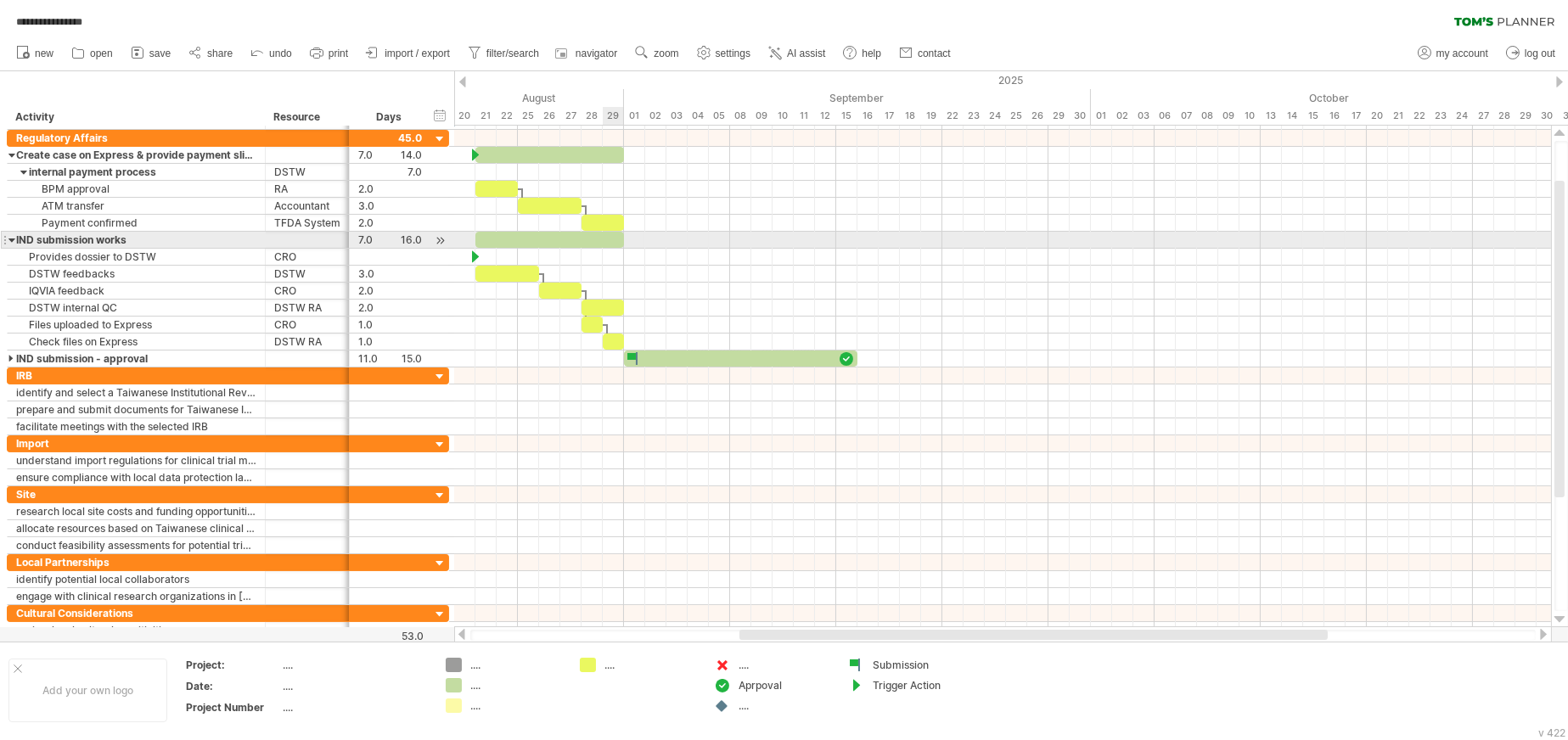
click at [11, 235] on div at bounding box center [12, 240] width 8 height 16
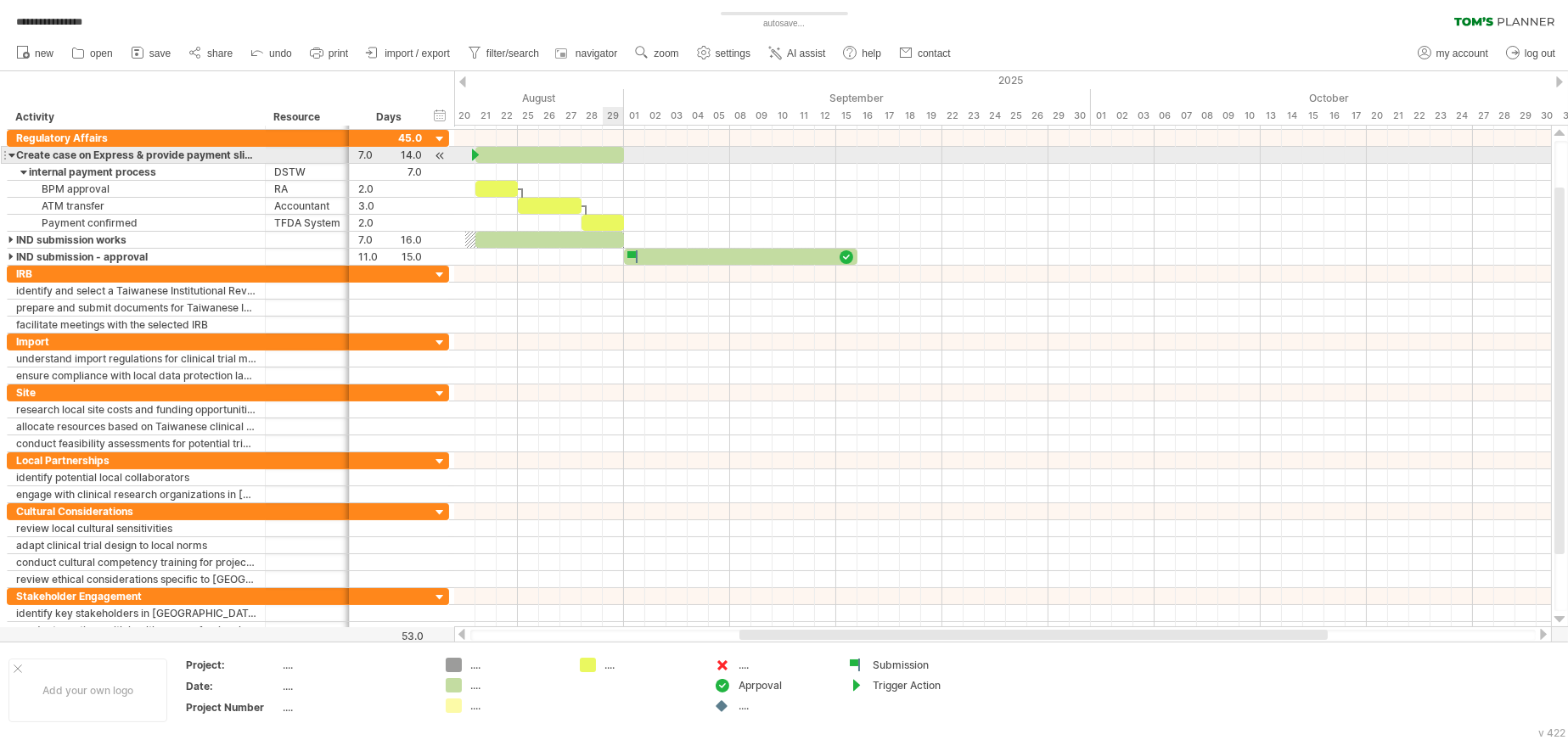
click at [10, 153] on div at bounding box center [12, 155] width 8 height 16
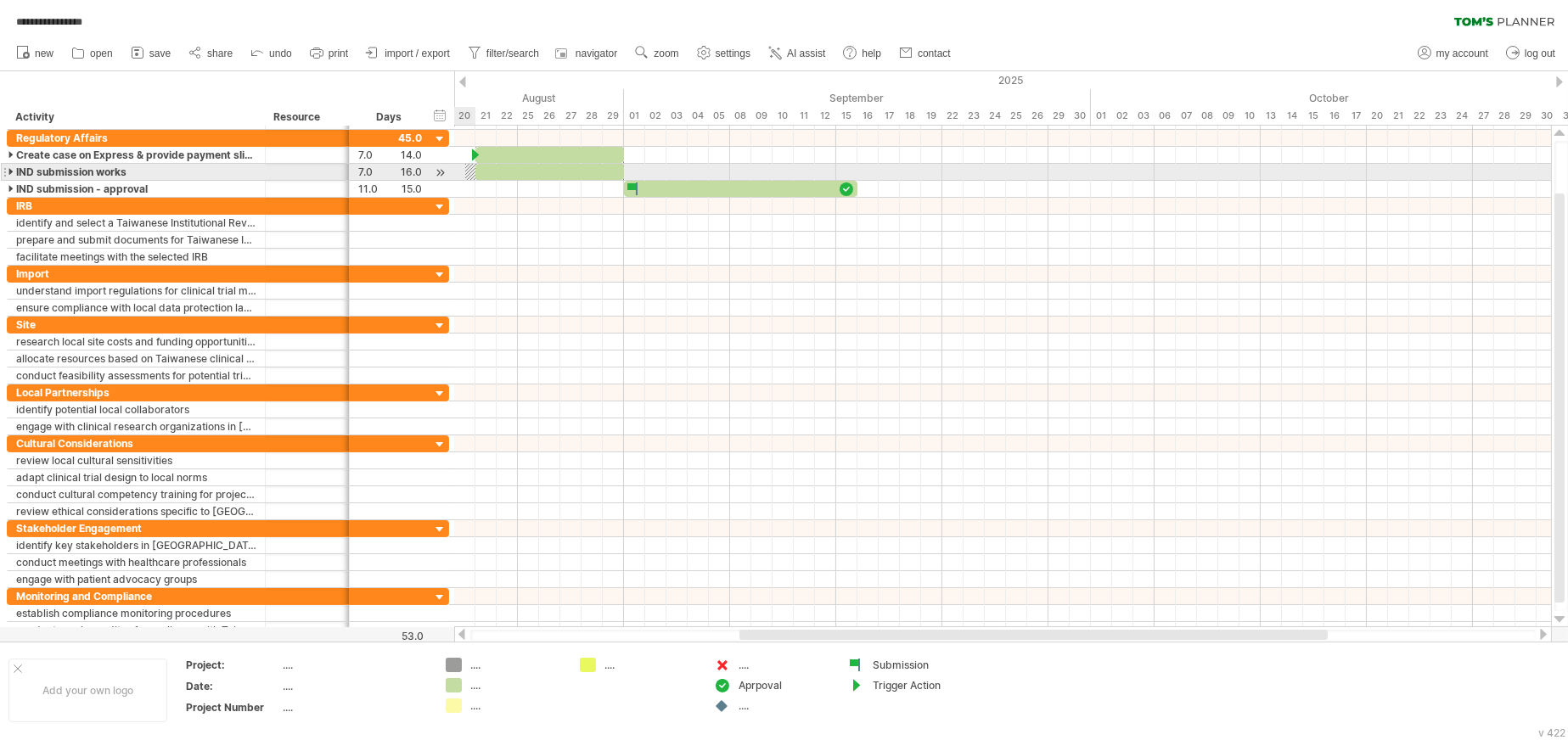
click at [440, 170] on div at bounding box center [440, 172] width 16 height 18
click at [5, 169] on div at bounding box center [4, 171] width 7 height 18
click at [10, 173] on div at bounding box center [12, 171] width 8 height 16
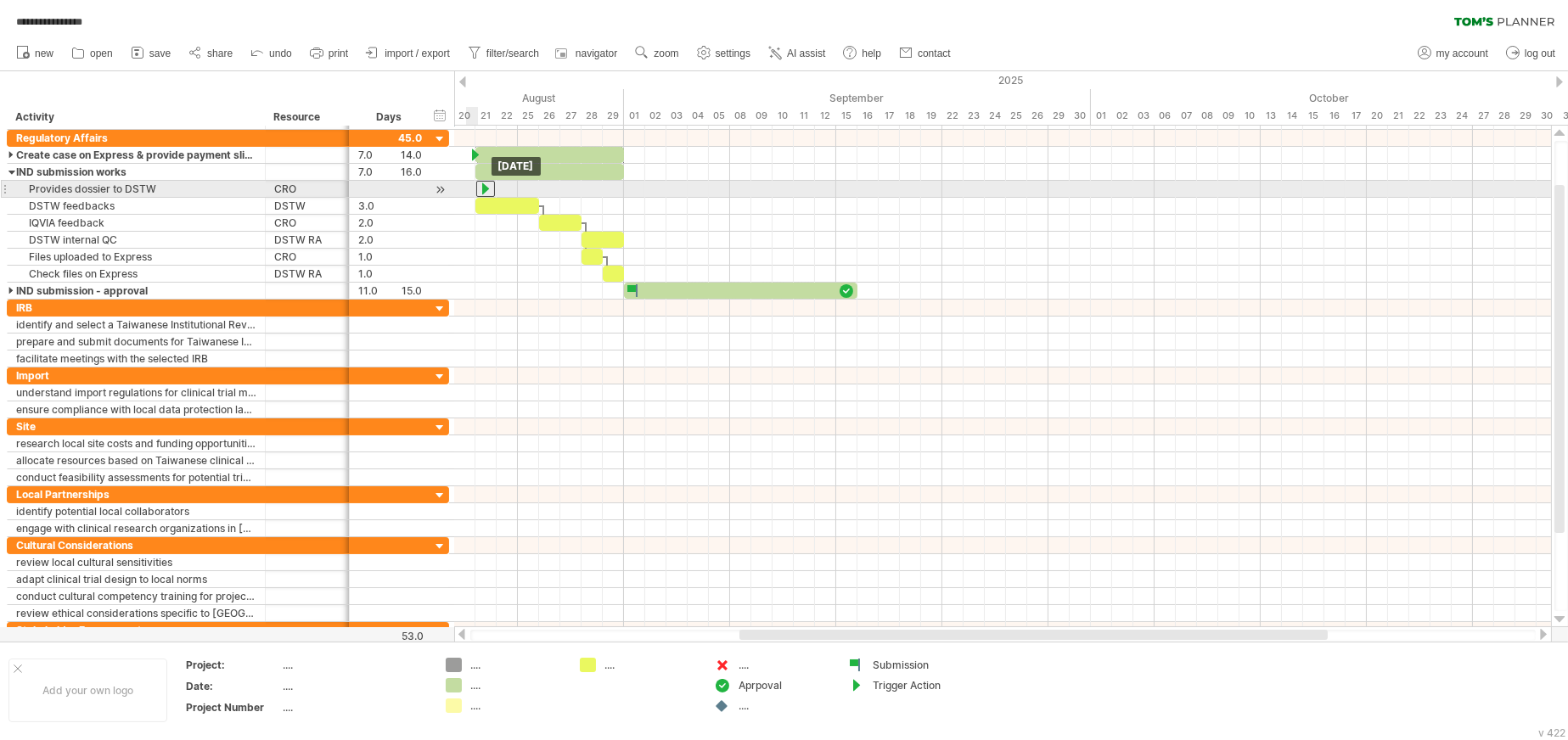
click at [481, 189] on div at bounding box center [486, 189] width 19 height 16
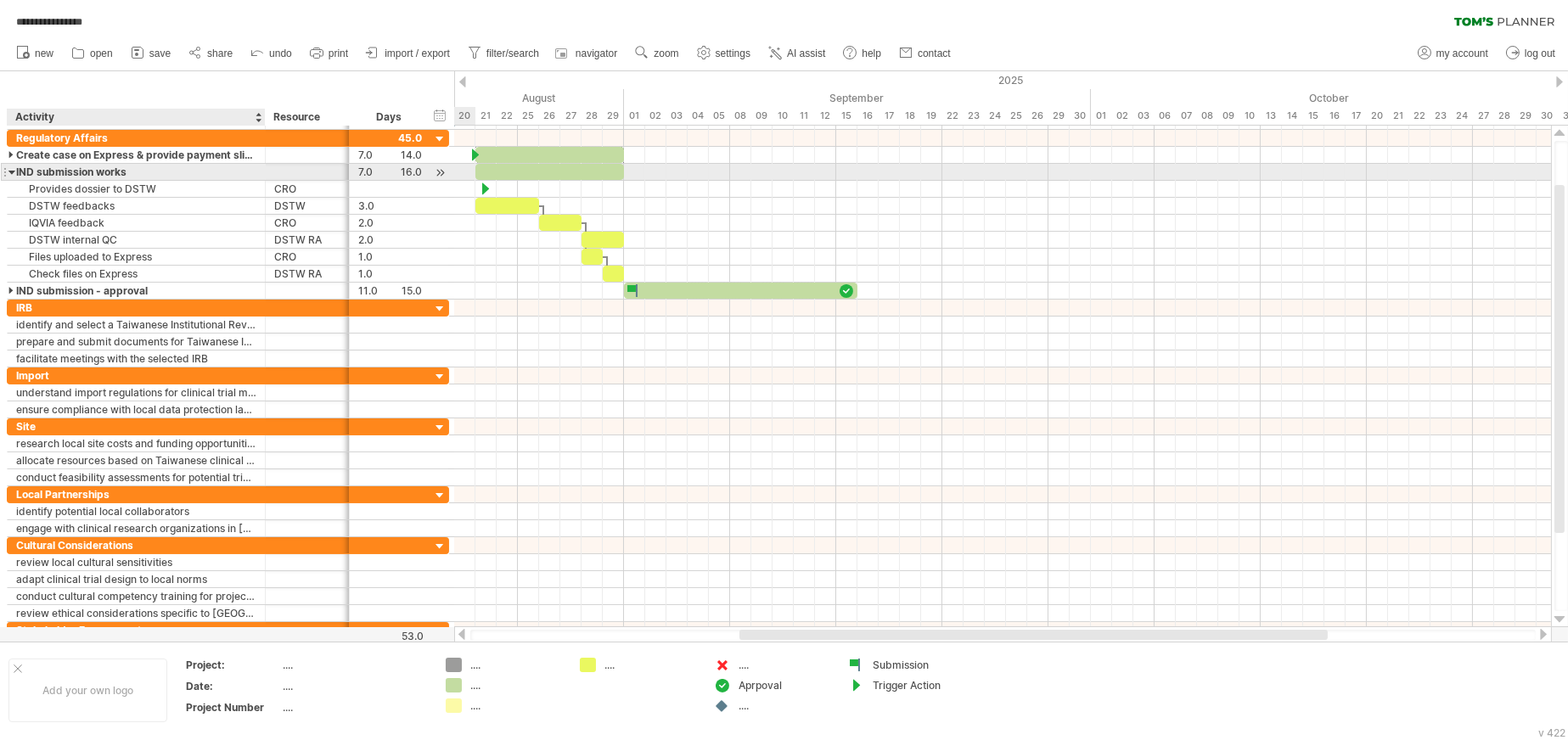
click at [13, 170] on div at bounding box center [12, 171] width 8 height 16
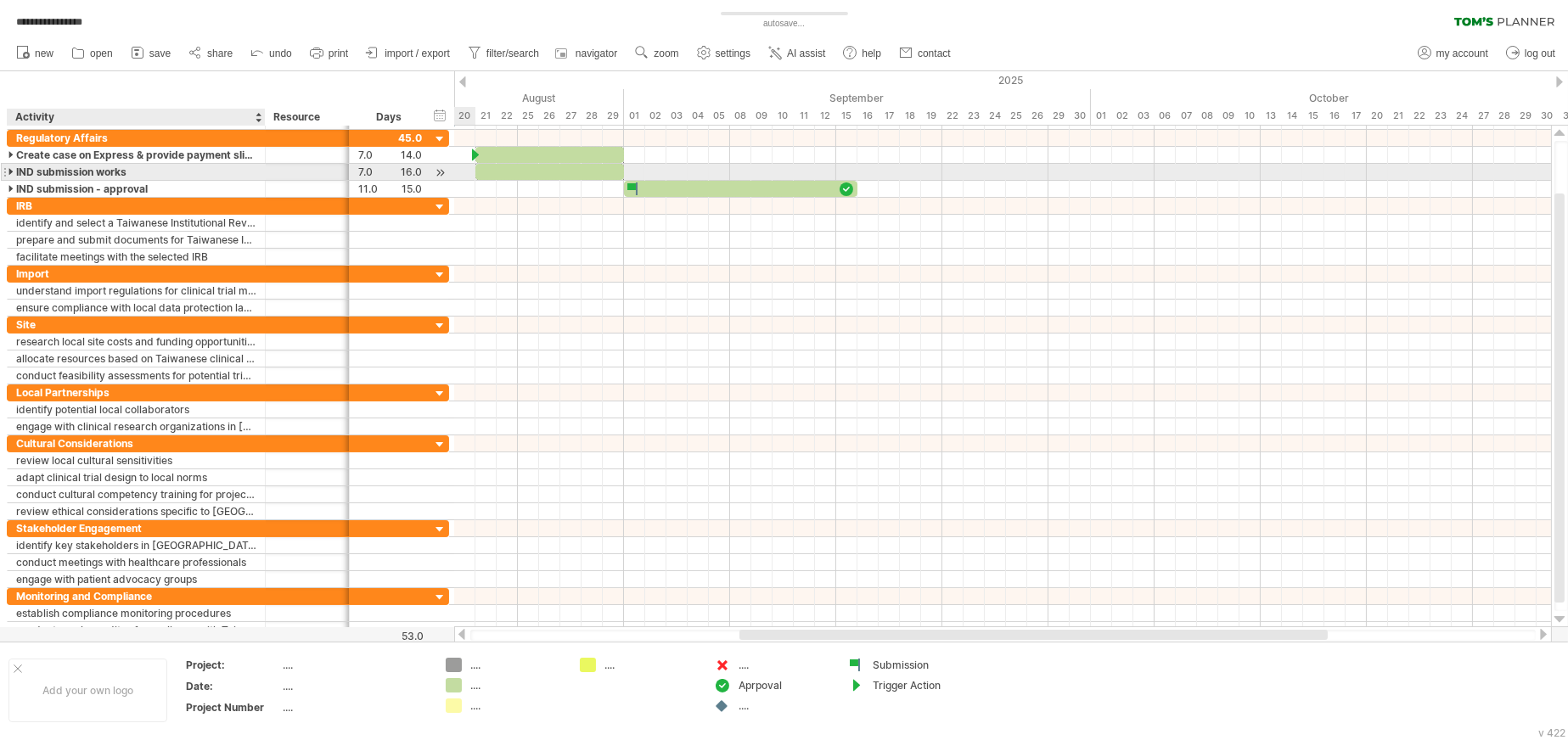
click at [13, 170] on div at bounding box center [12, 171] width 8 height 16
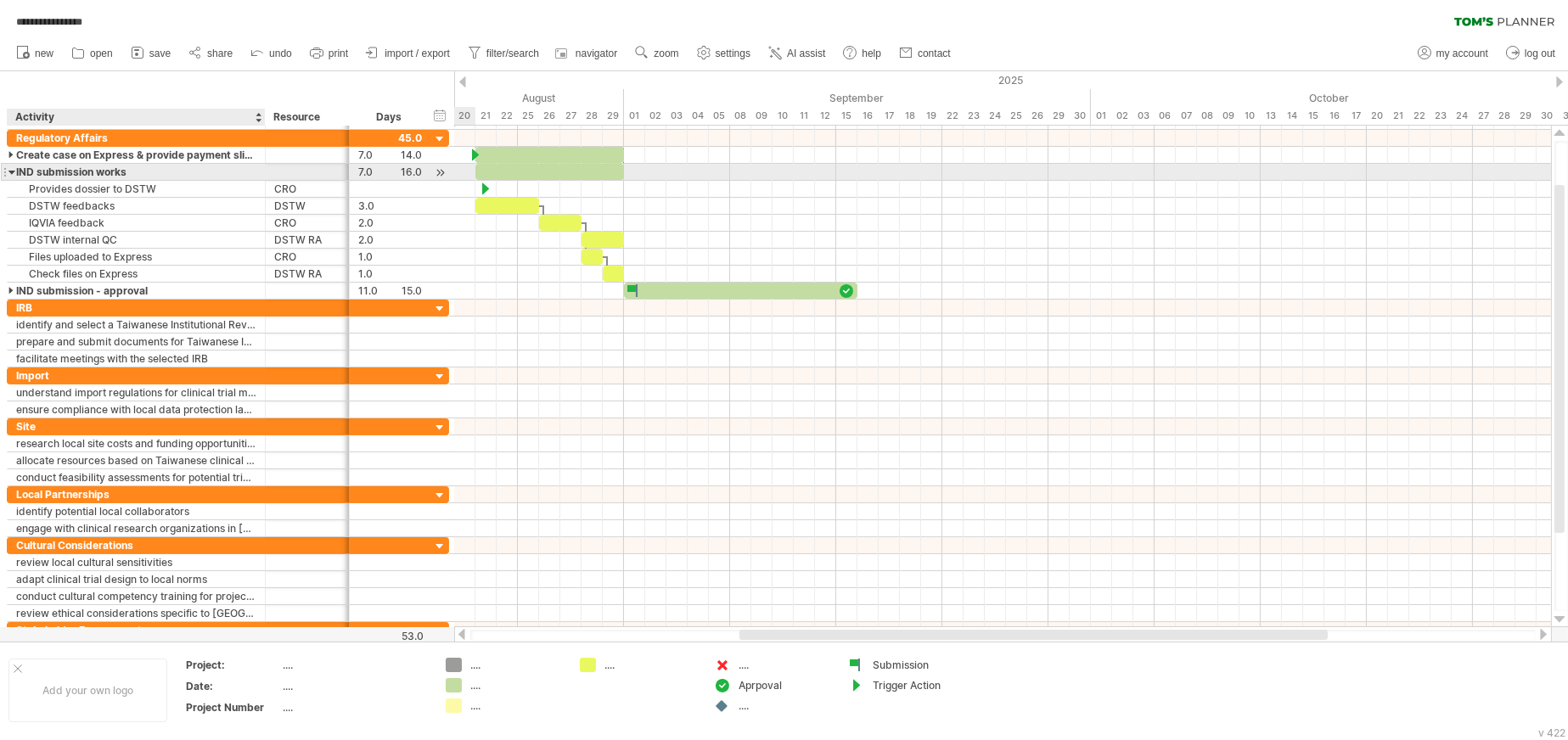
click at [13, 170] on div at bounding box center [12, 171] width 8 height 16
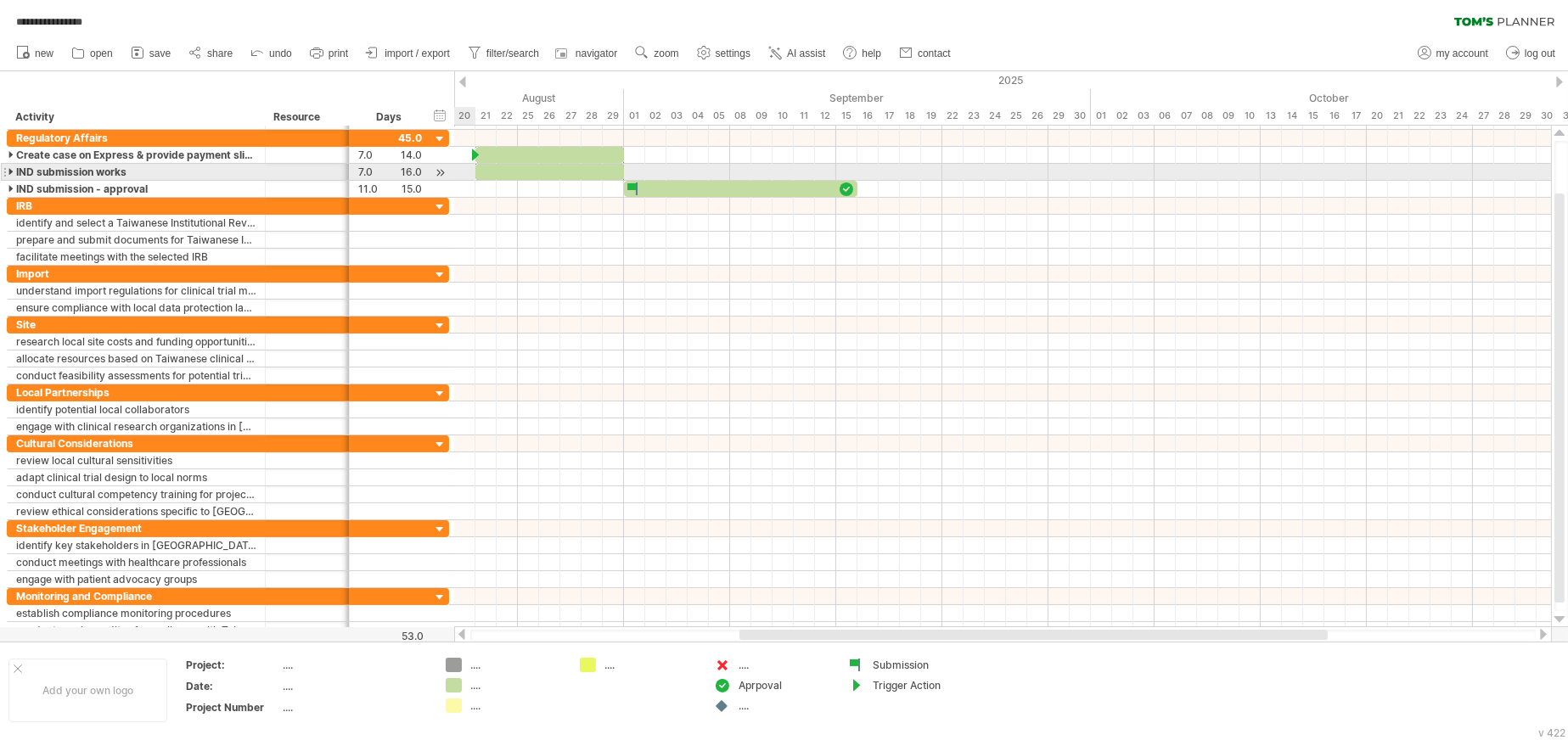
click at [5, 170] on div at bounding box center [4, 171] width 7 height 18
click at [10, 170] on div at bounding box center [12, 171] width 8 height 16
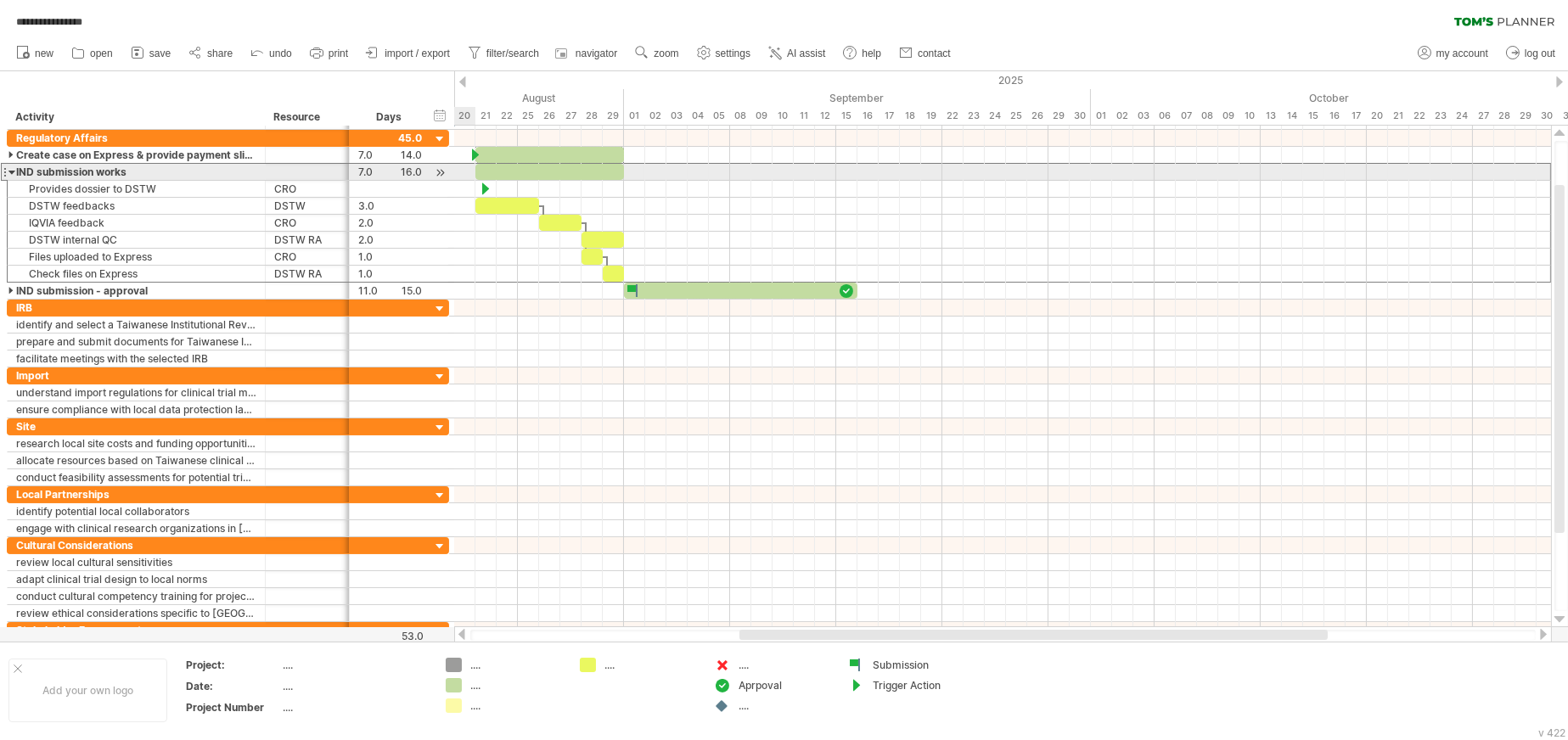
click at [10, 170] on div at bounding box center [12, 171] width 8 height 16
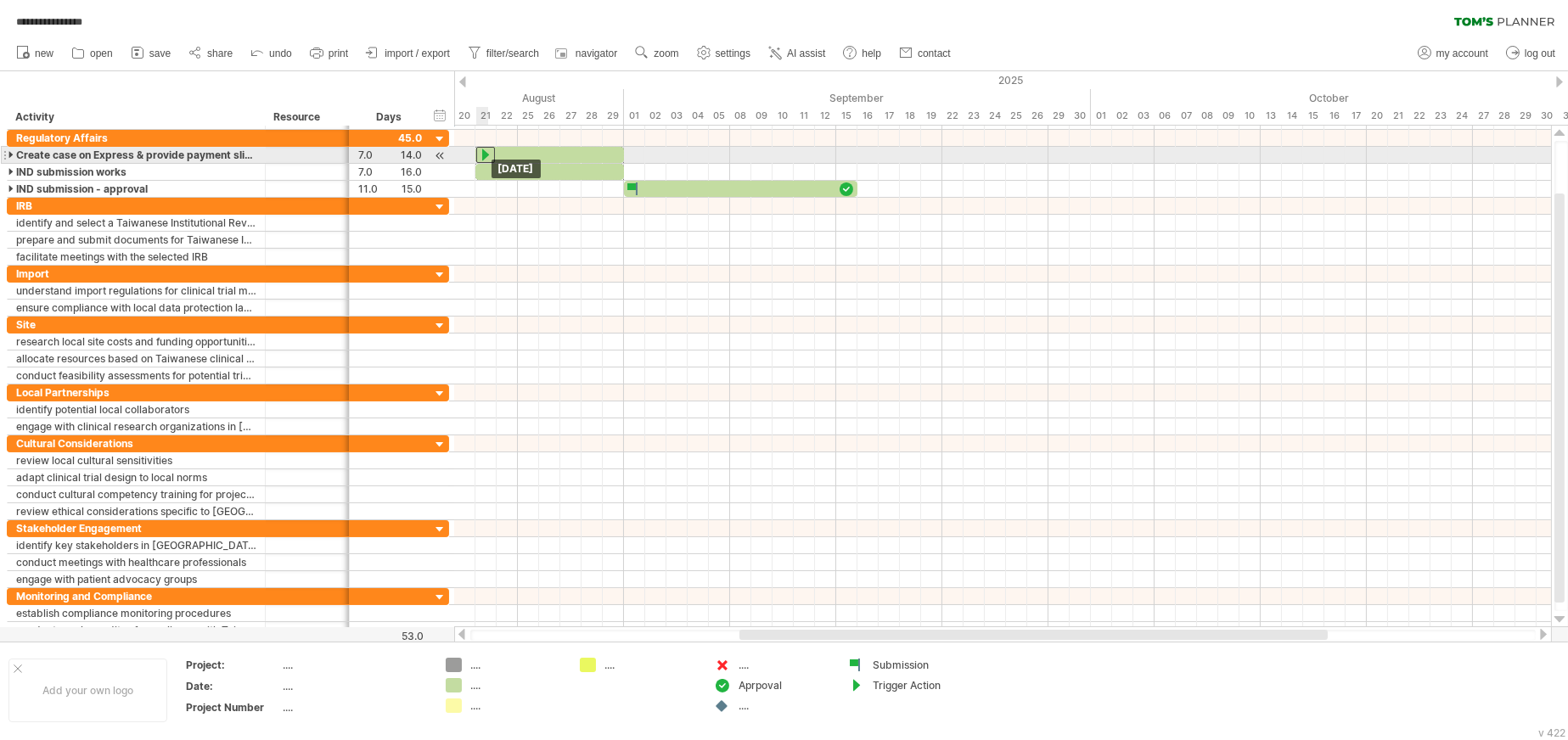
click at [480, 154] on div at bounding box center [486, 155] width 19 height 16
click at [10, 152] on div at bounding box center [12, 155] width 8 height 16
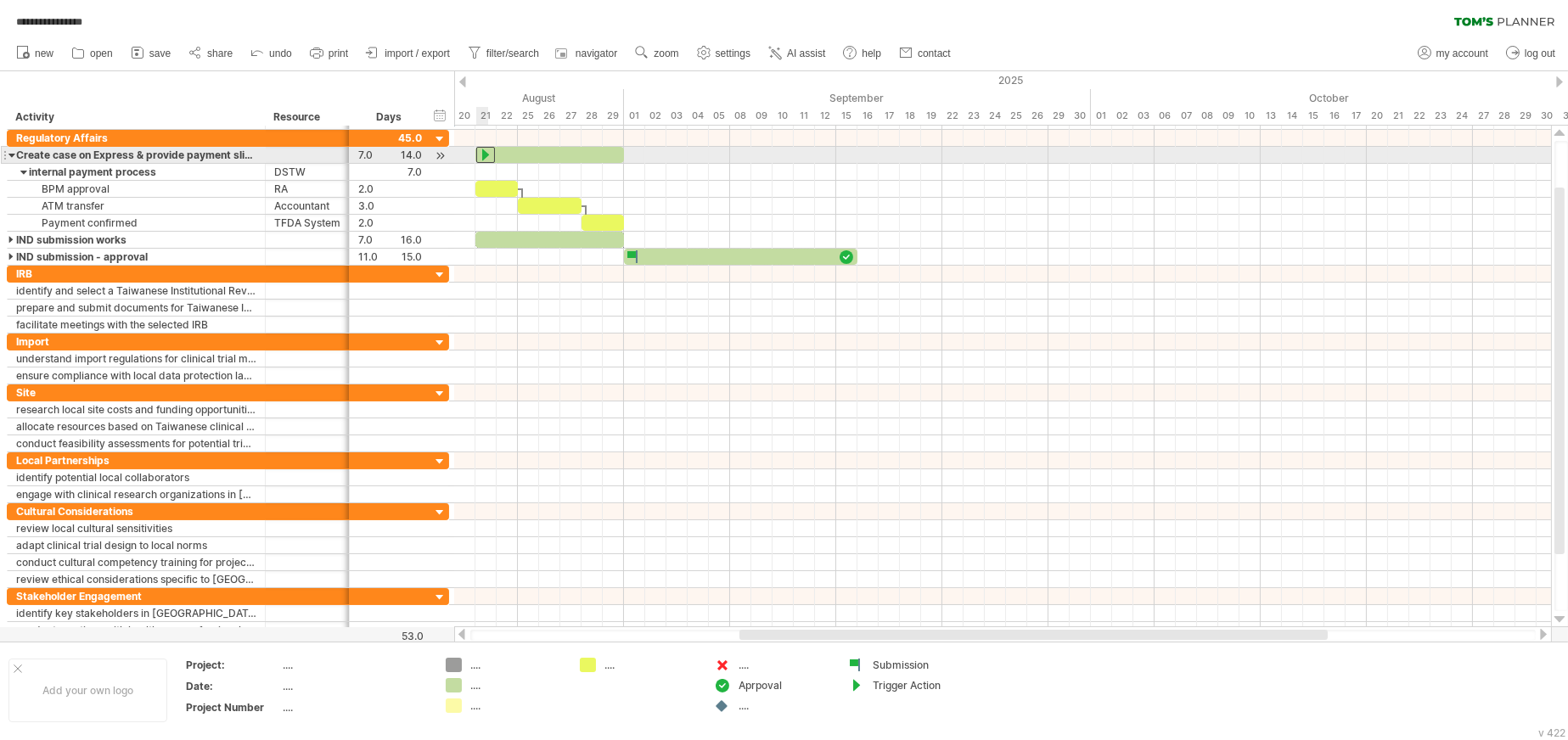
click at [485, 155] on div at bounding box center [486, 155] width 19 height 16
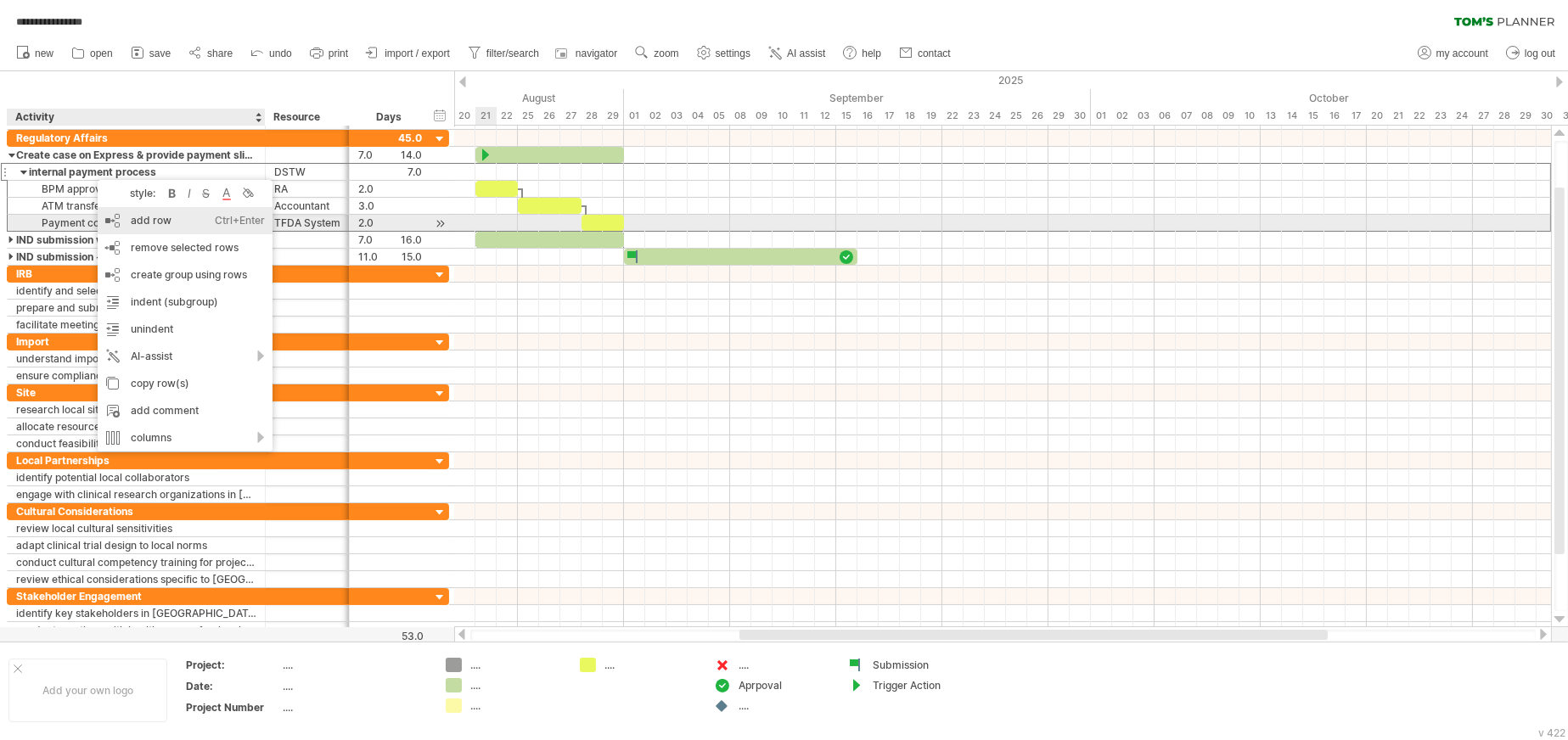
click at [152, 217] on div "add row Ctrl+Enter Cmd+Enter" at bounding box center [185, 220] width 175 height 27
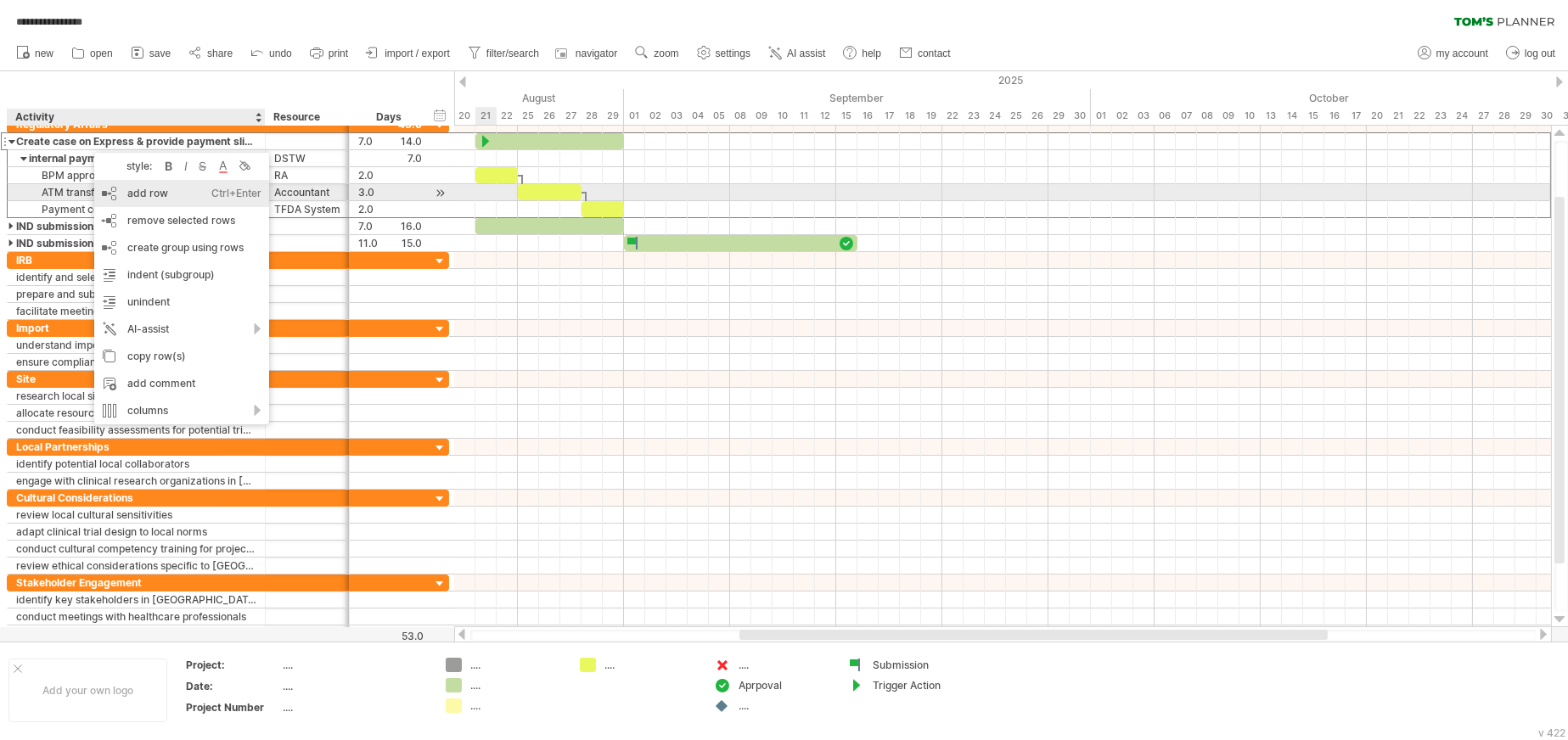
click at [110, 192] on div "add row Ctrl+Enter Cmd+Enter" at bounding box center [182, 193] width 175 height 27
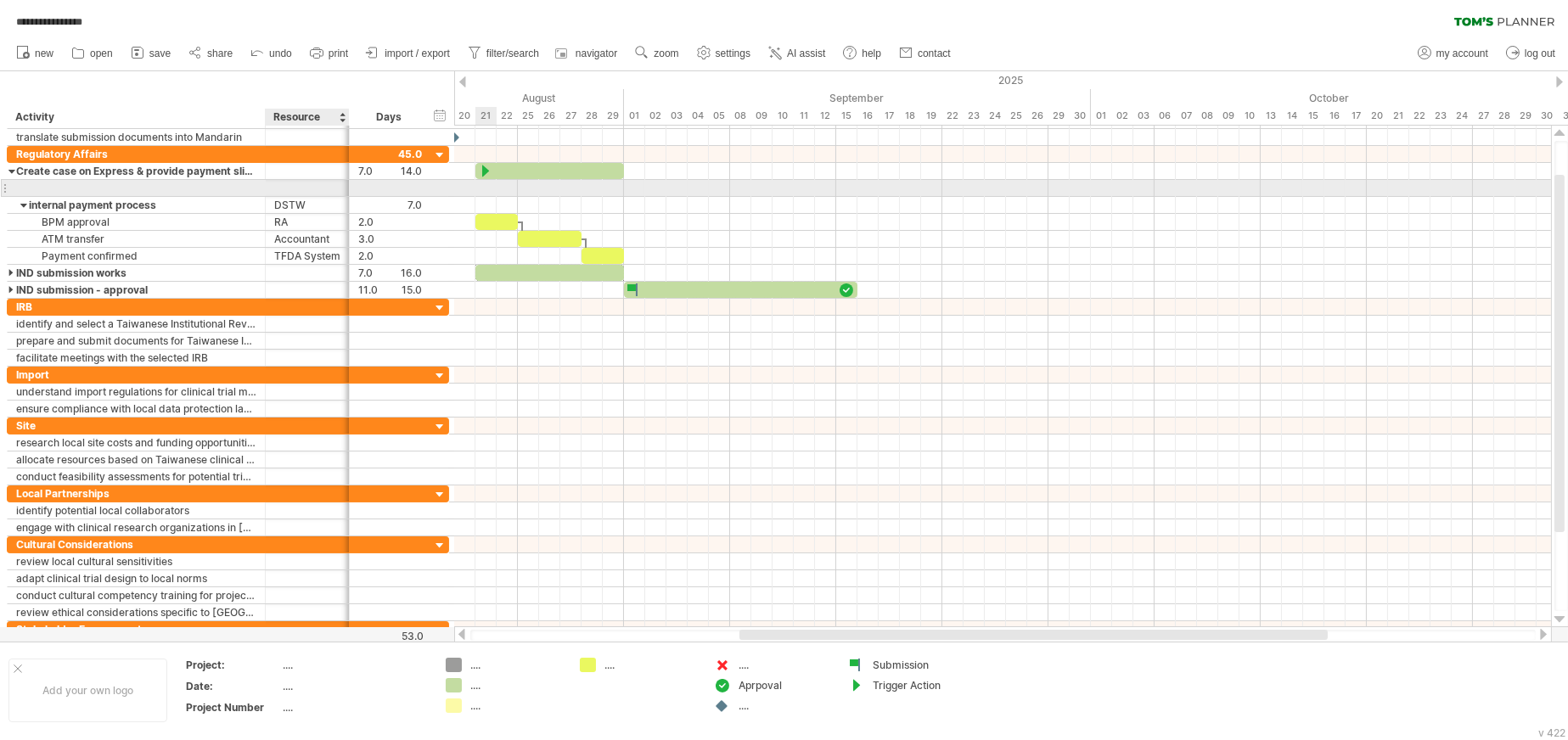
click at [300, 189] on div at bounding box center [307, 188] width 66 height 16
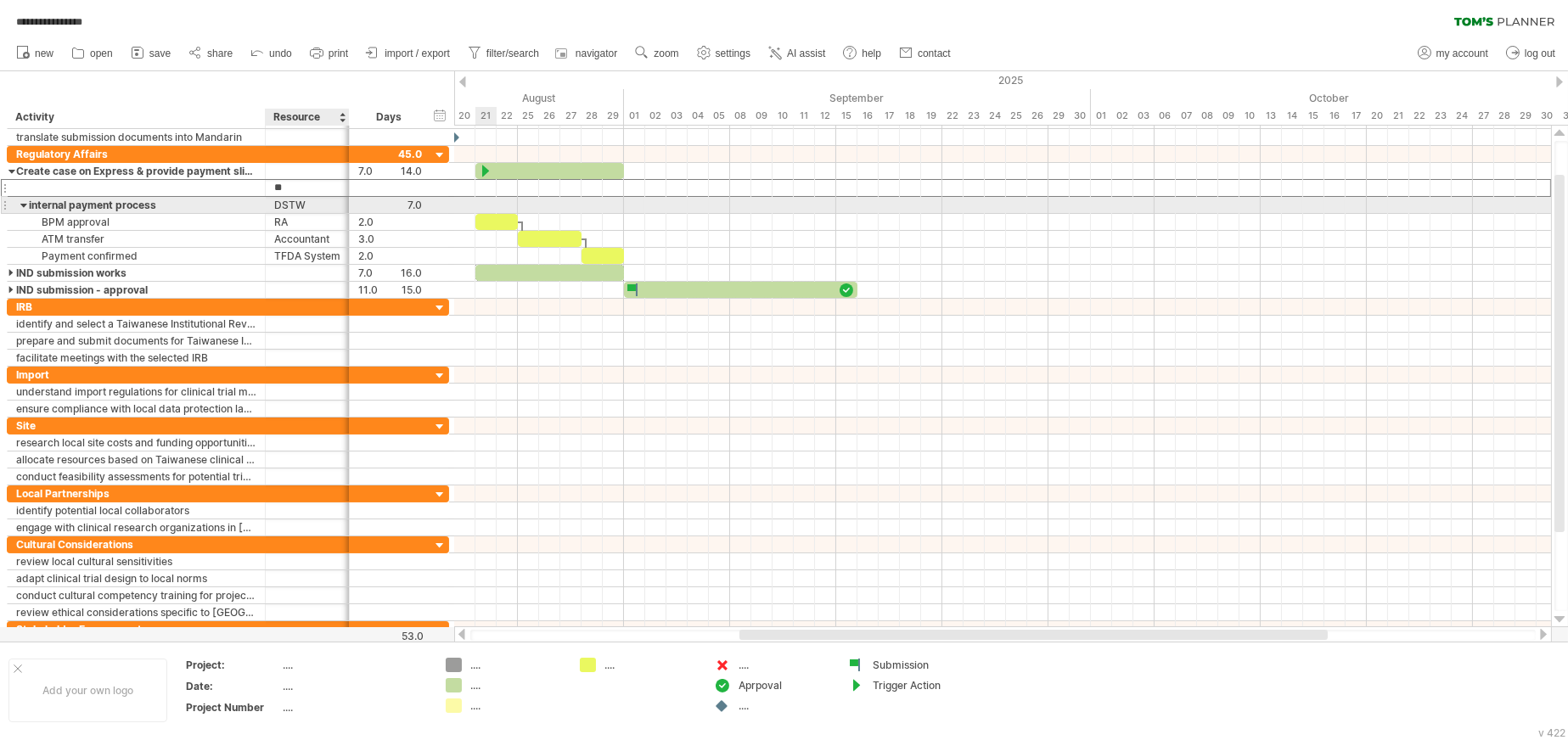
type input "***"
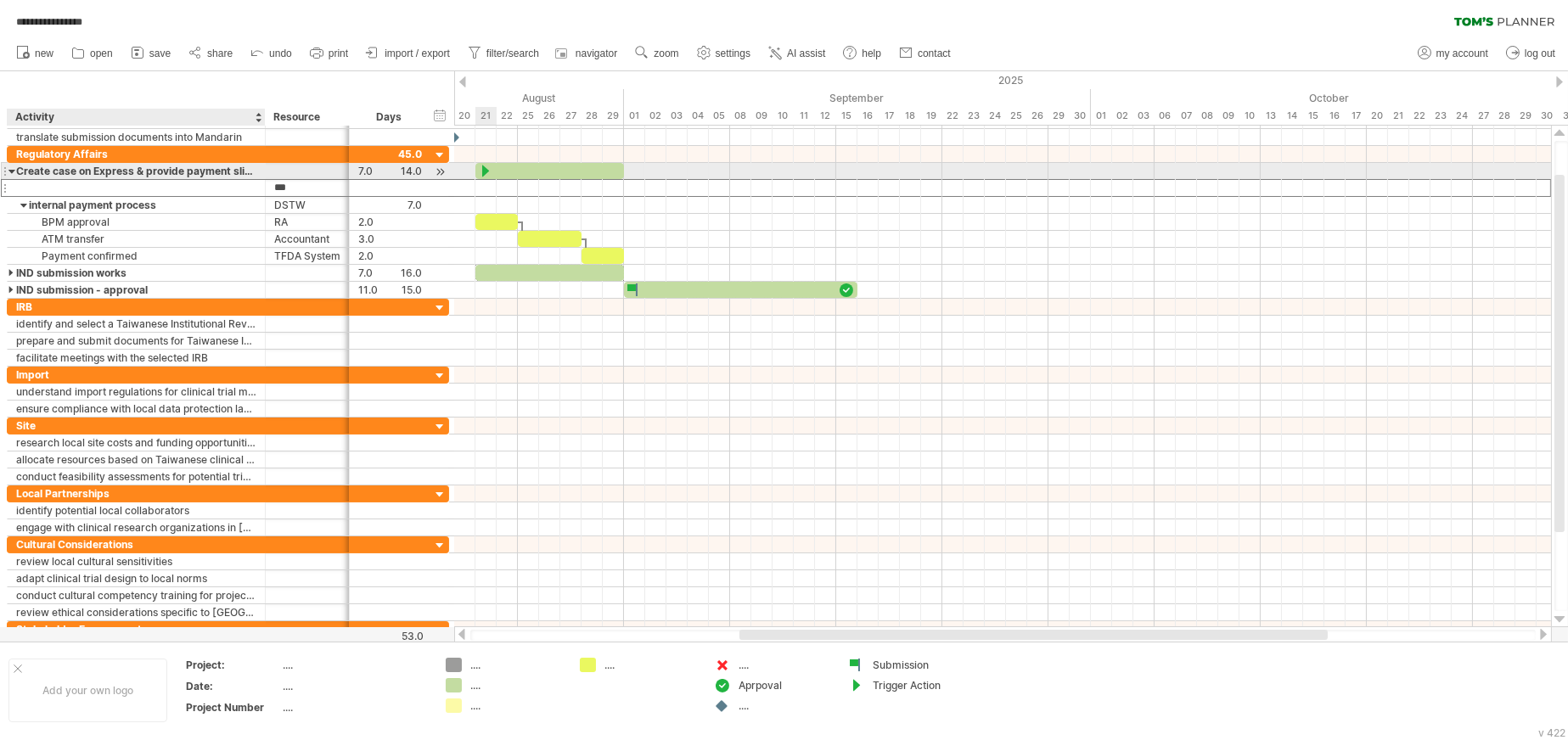
click at [63, 173] on div "Create case on Express & provide payment slip to DSTW" at bounding box center [136, 171] width 240 height 16
click at [63, 173] on input "**********" at bounding box center [136, 171] width 240 height 16
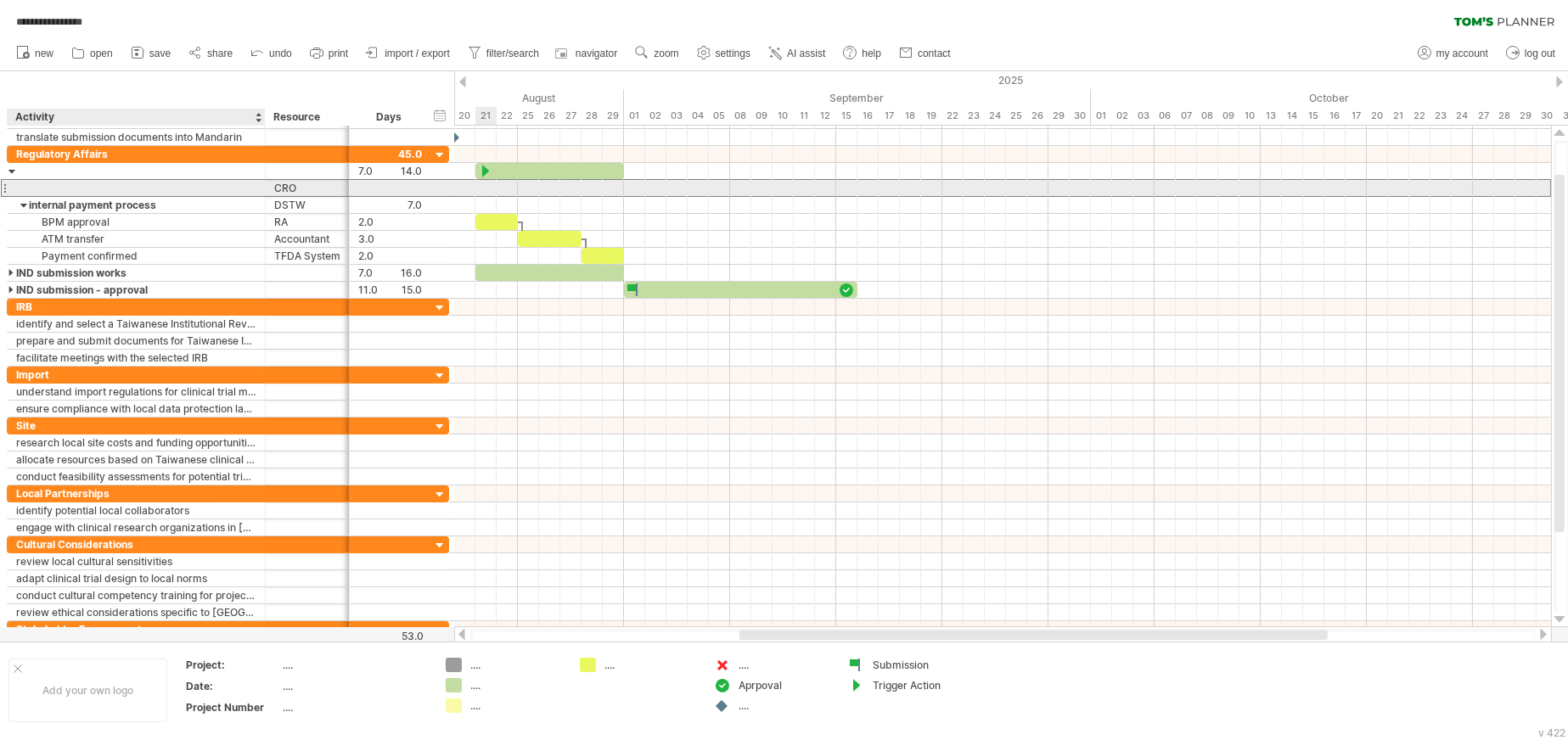
click at [72, 187] on div at bounding box center [136, 188] width 240 height 16
paste input "**********"
type input "**********"
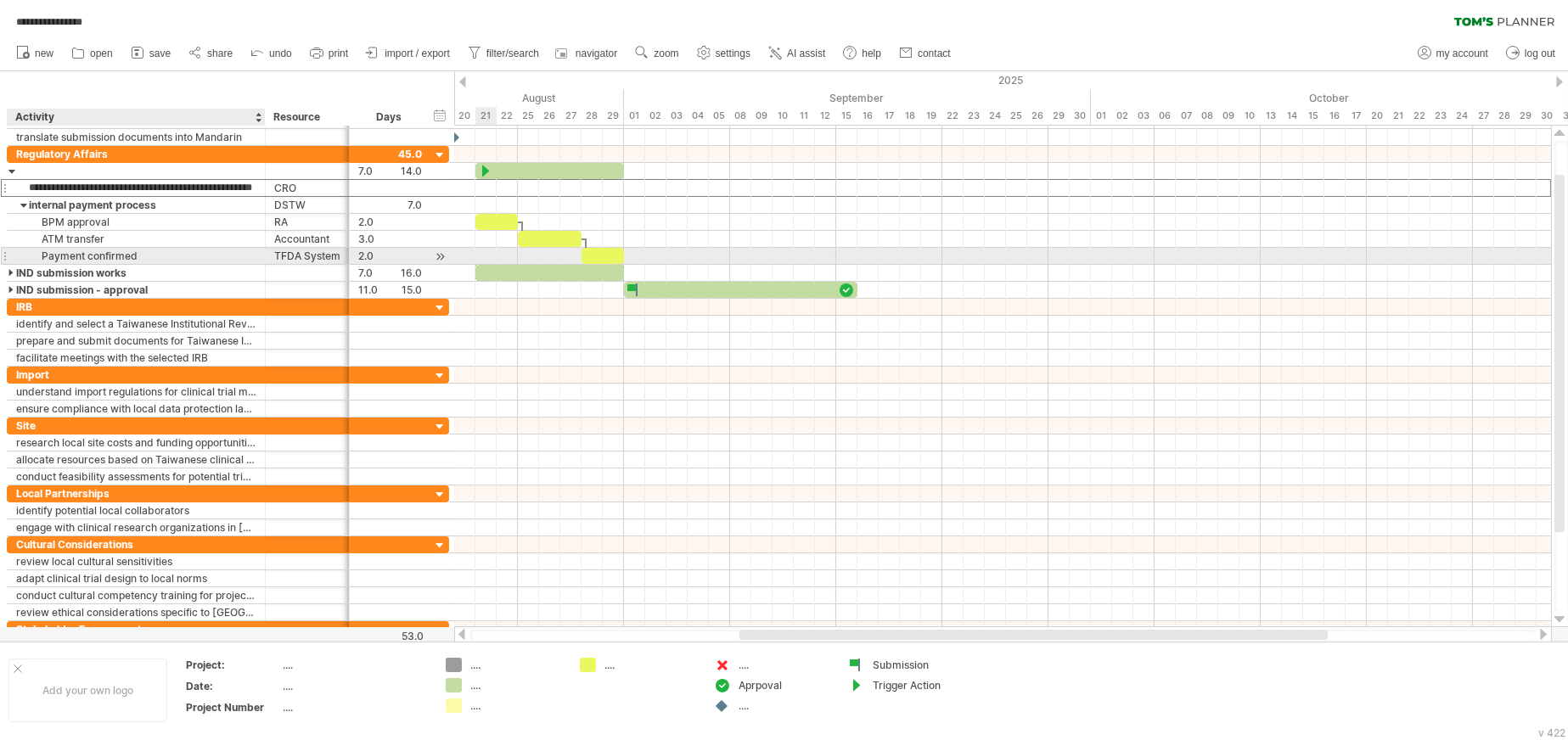
click at [187, 250] on div "Payment confirmed" at bounding box center [136, 255] width 240 height 16
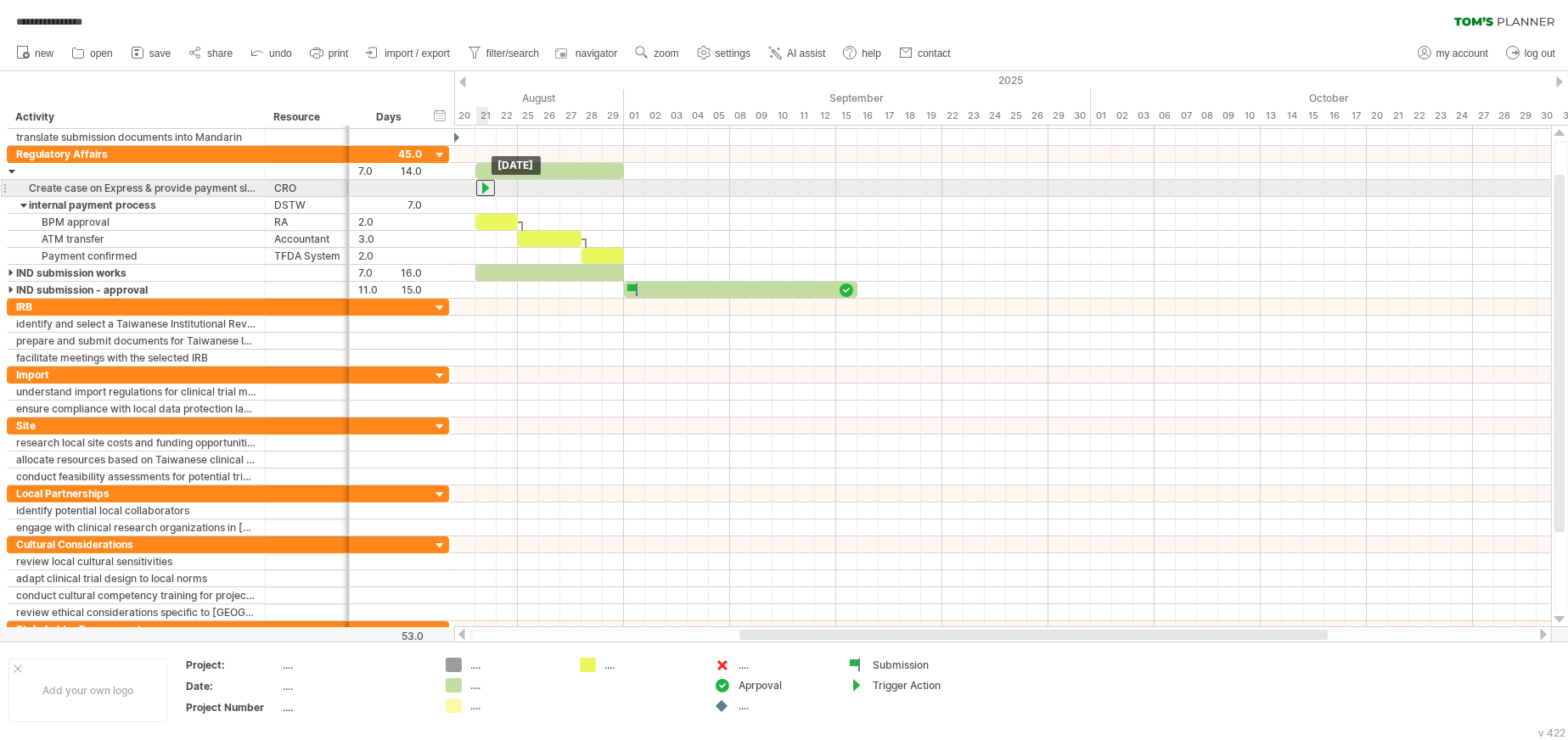
drag, startPoint x: 482, startPoint y: 172, endPoint x: 483, endPoint y: 188, distance: 16.0
click at [478, 191] on div at bounding box center [475, 188] width 19 height 16
click at [475, 188] on div at bounding box center [475, 188] width 19 height 16
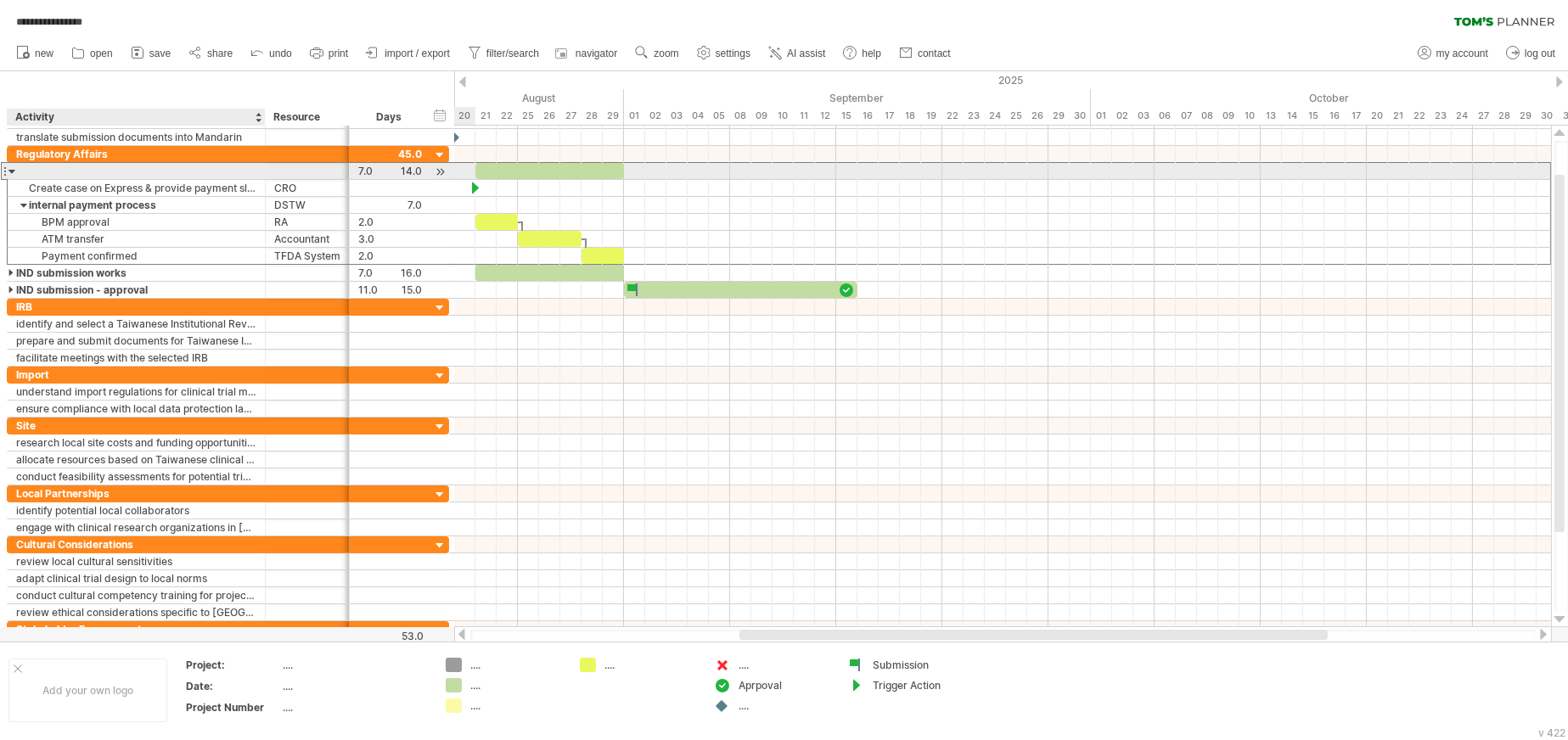
click at [55, 171] on div at bounding box center [136, 171] width 240 height 16
type input "*******"
click at [74, 169] on div "Payment" at bounding box center [136, 171] width 240 height 16
click at [16, 163] on input "*******" at bounding box center [16, 163] width 0 height 0
click at [77, 170] on input "**********" at bounding box center [136, 171] width 240 height 16
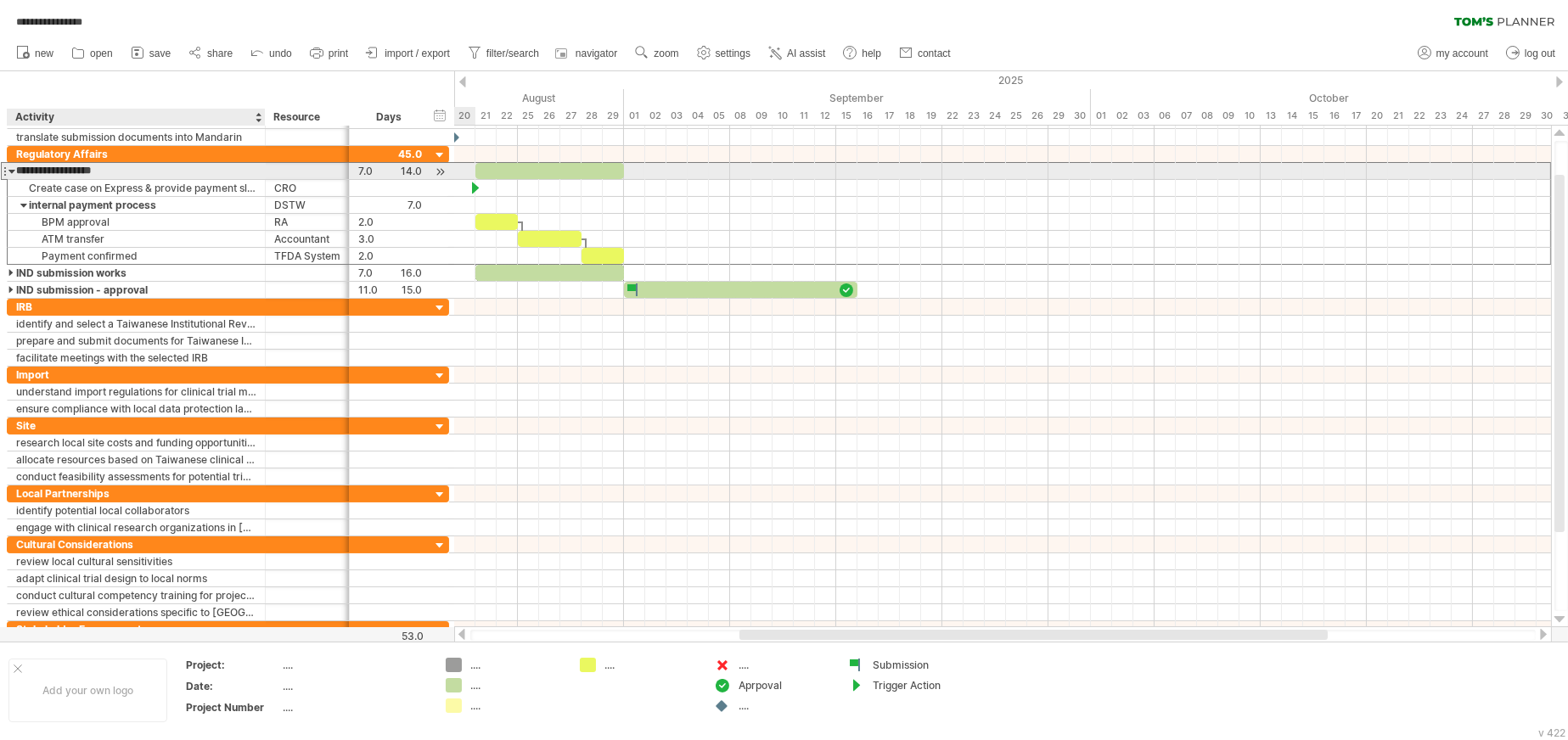
click at [77, 170] on input "**********" at bounding box center [136, 171] width 240 height 16
type input "**********"
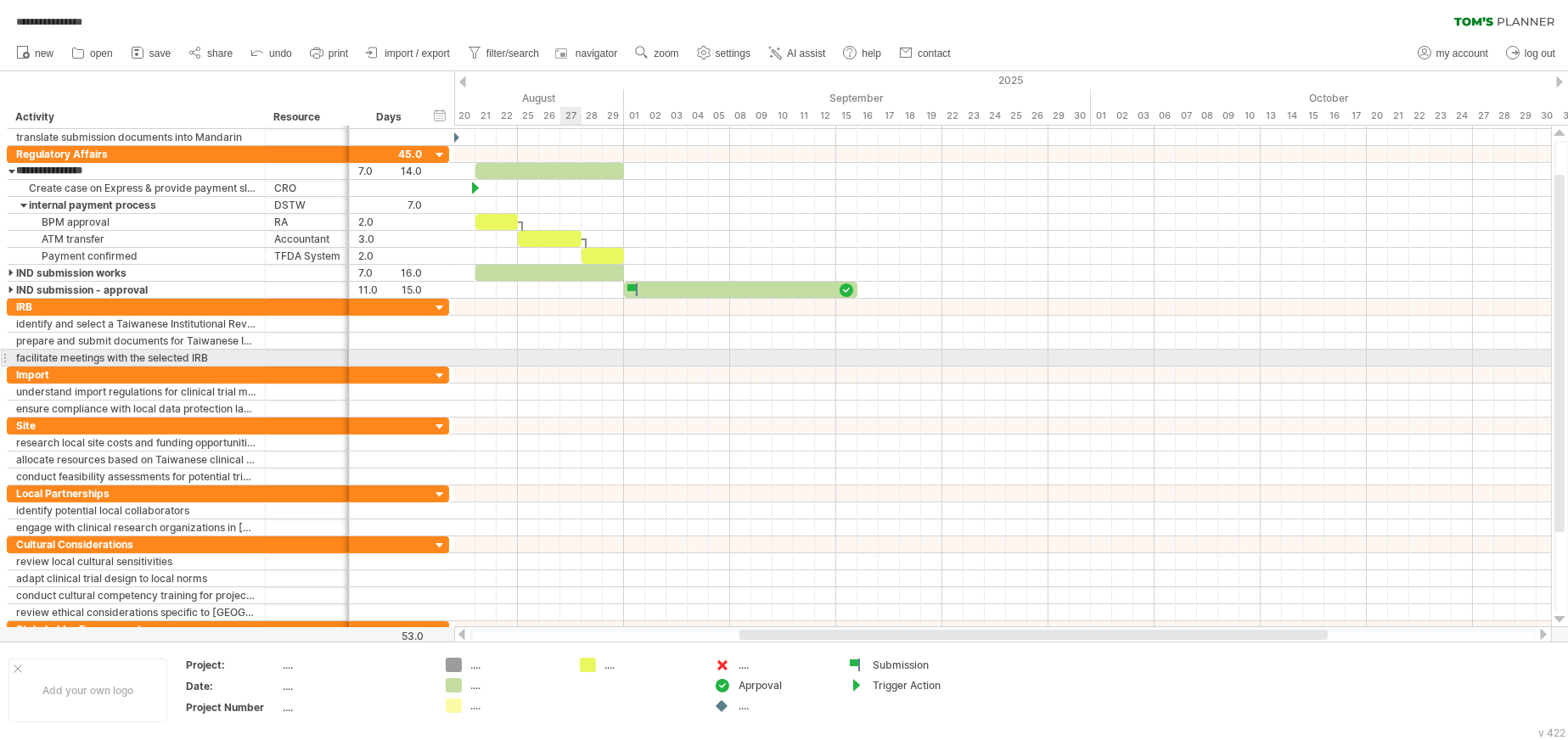
click at [585, 364] on div at bounding box center [1003, 358] width 1097 height 17
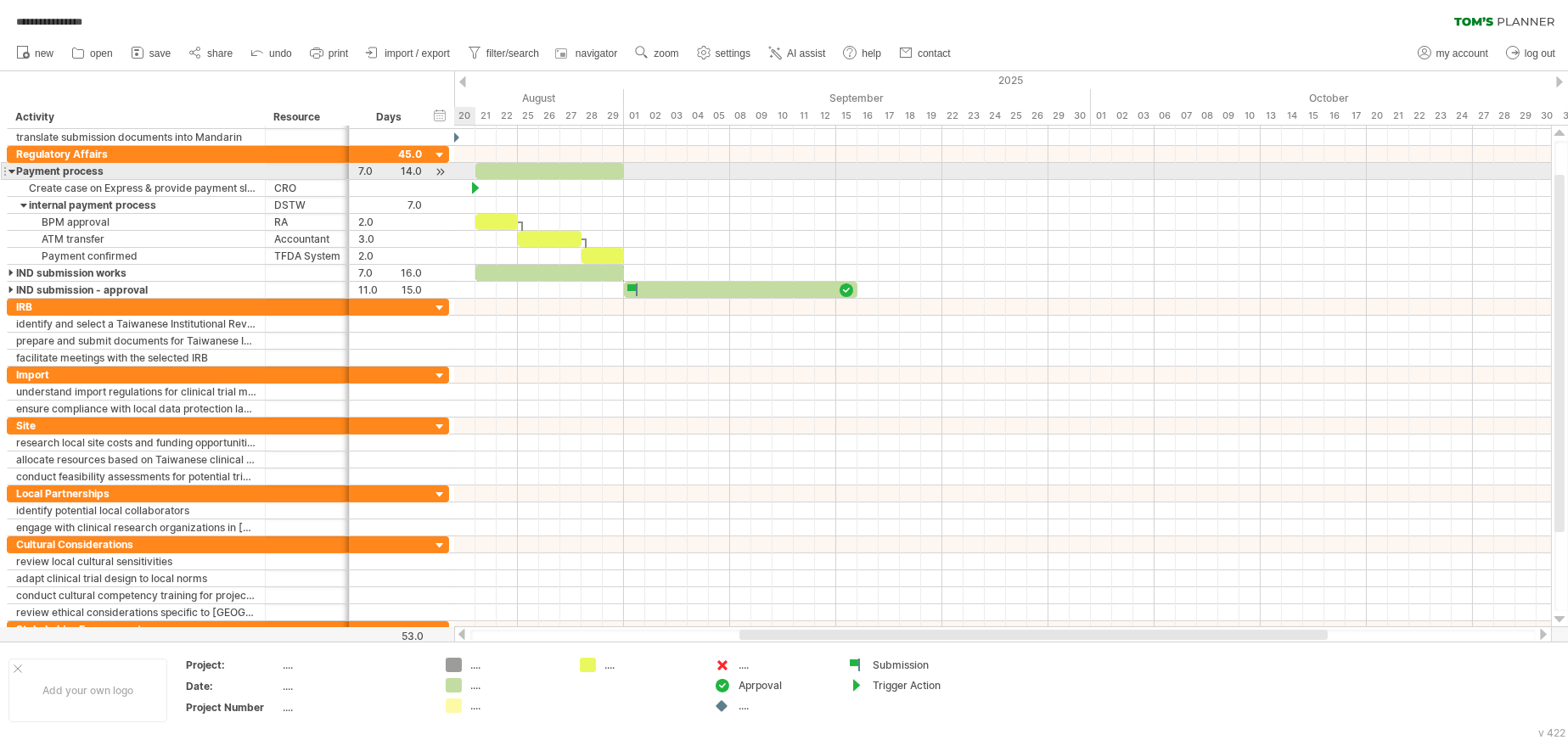
click at [6, 170] on div at bounding box center [4, 171] width 7 height 18
click at [10, 171] on div at bounding box center [12, 171] width 8 height 16
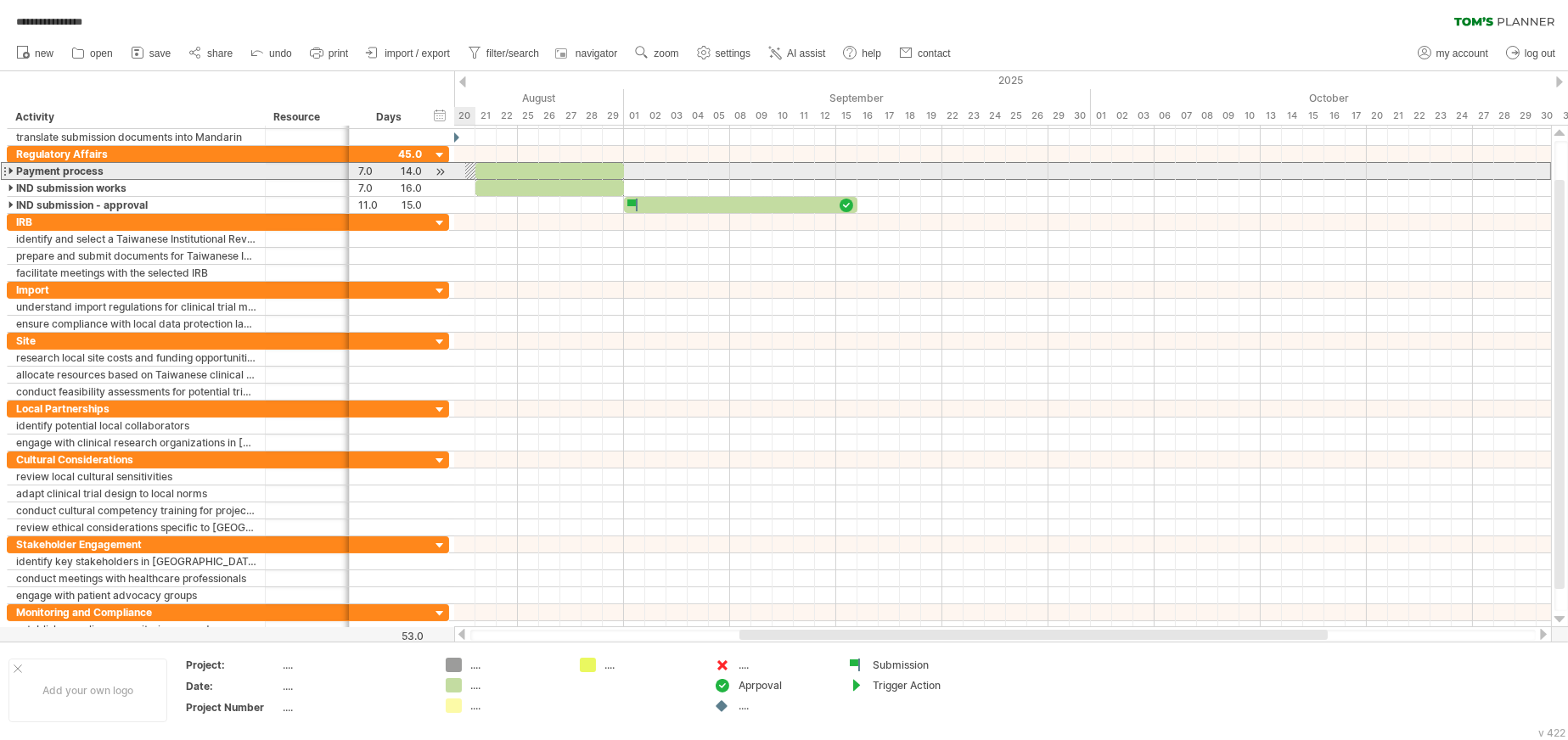
click at [10, 170] on div at bounding box center [12, 171] width 8 height 16
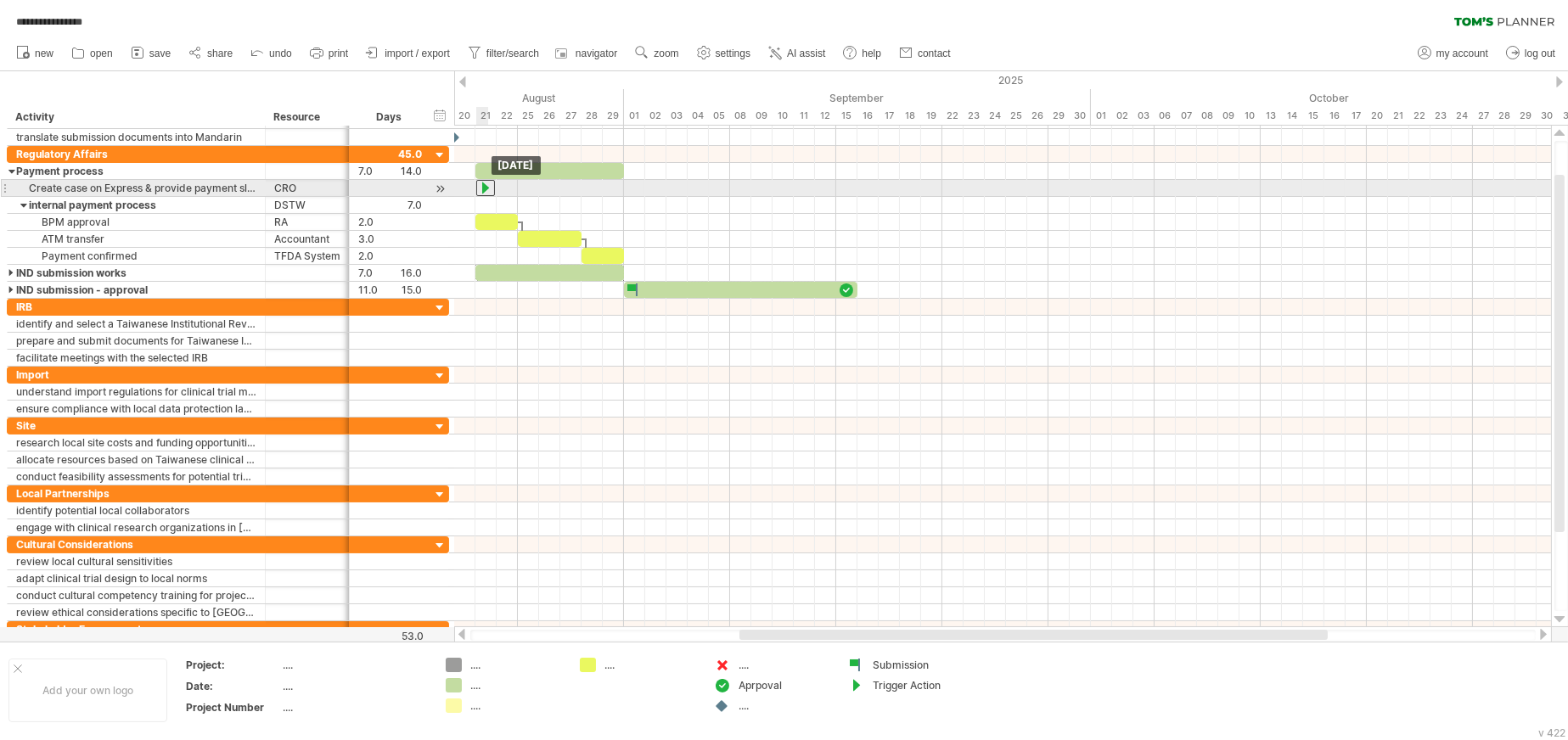
drag, startPoint x: 474, startPoint y: 186, endPoint x: 484, endPoint y: 187, distance: 10.0
click at [484, 187] on div at bounding box center [486, 188] width 19 height 16
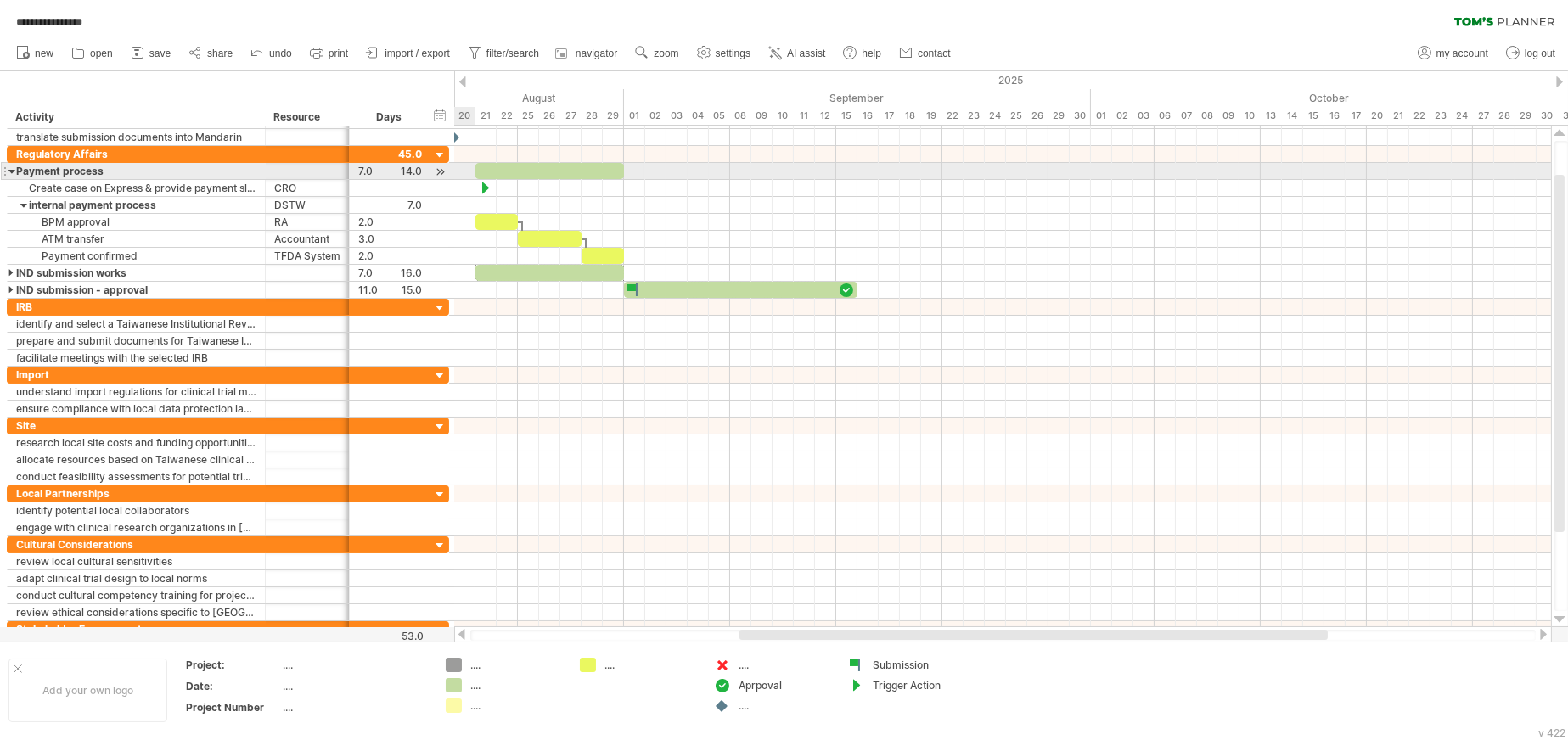
click at [10, 173] on div at bounding box center [12, 171] width 8 height 16
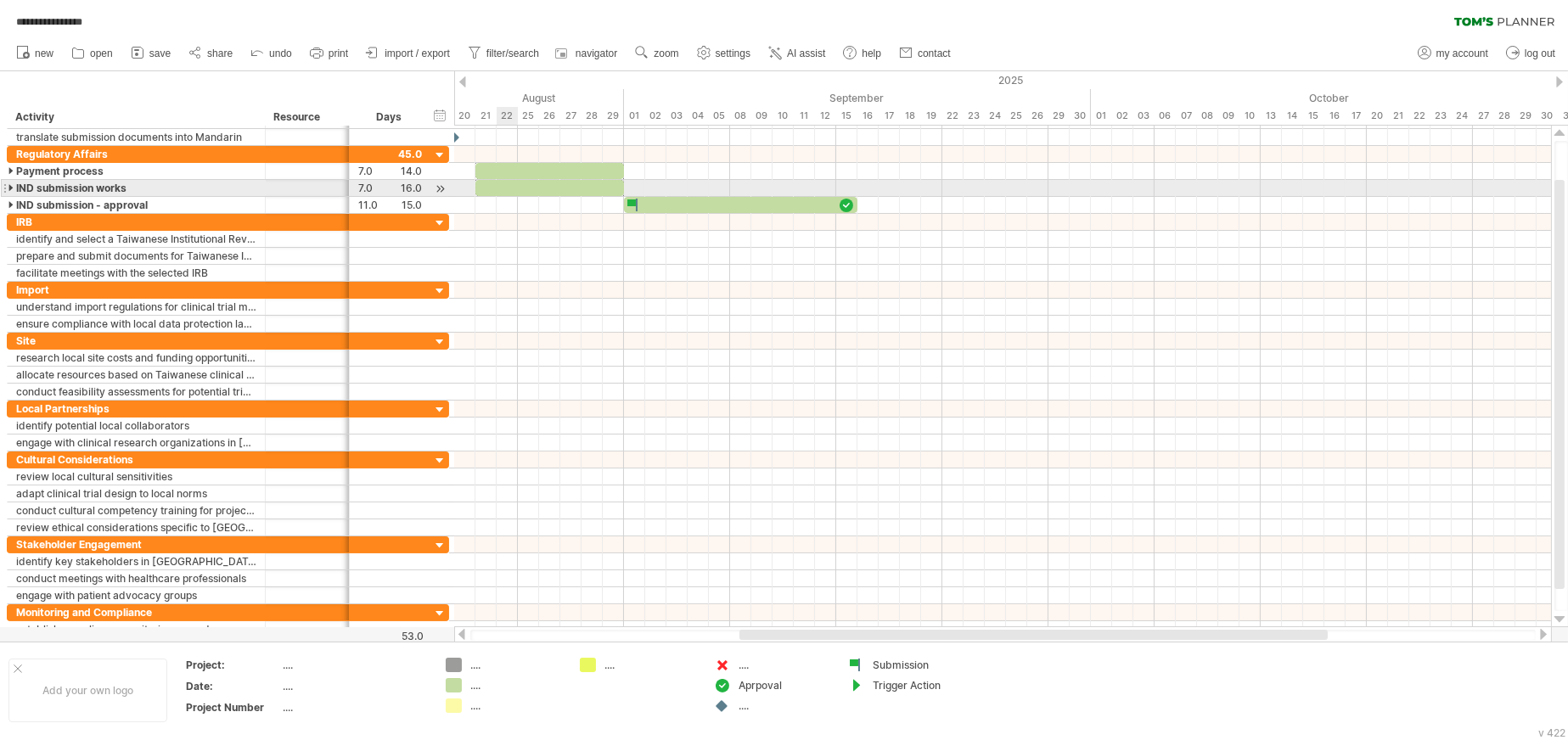
click at [9, 183] on div at bounding box center [12, 188] width 8 height 16
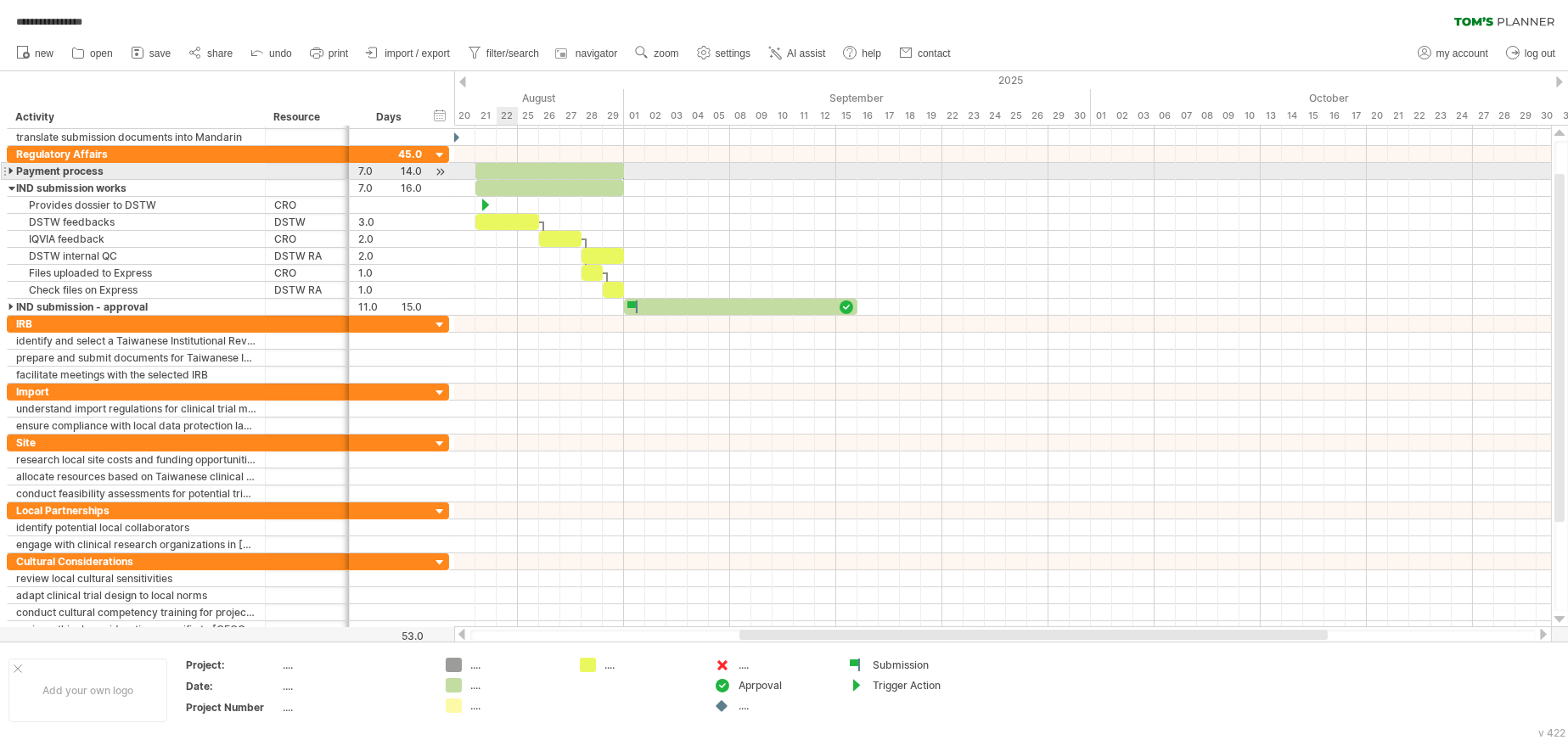
click at [9, 171] on div at bounding box center [12, 171] width 8 height 16
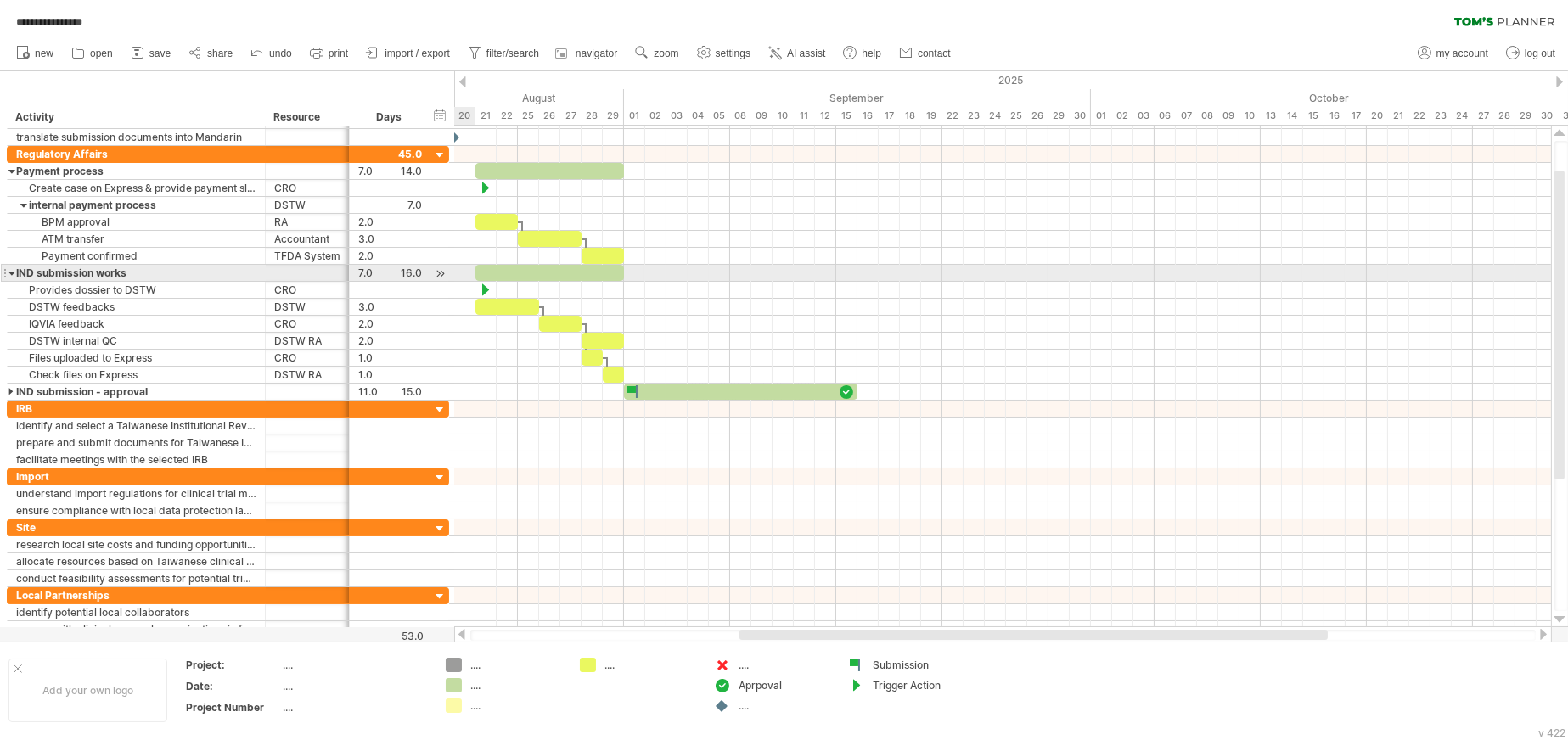
click at [10, 273] on div at bounding box center [12, 273] width 8 height 16
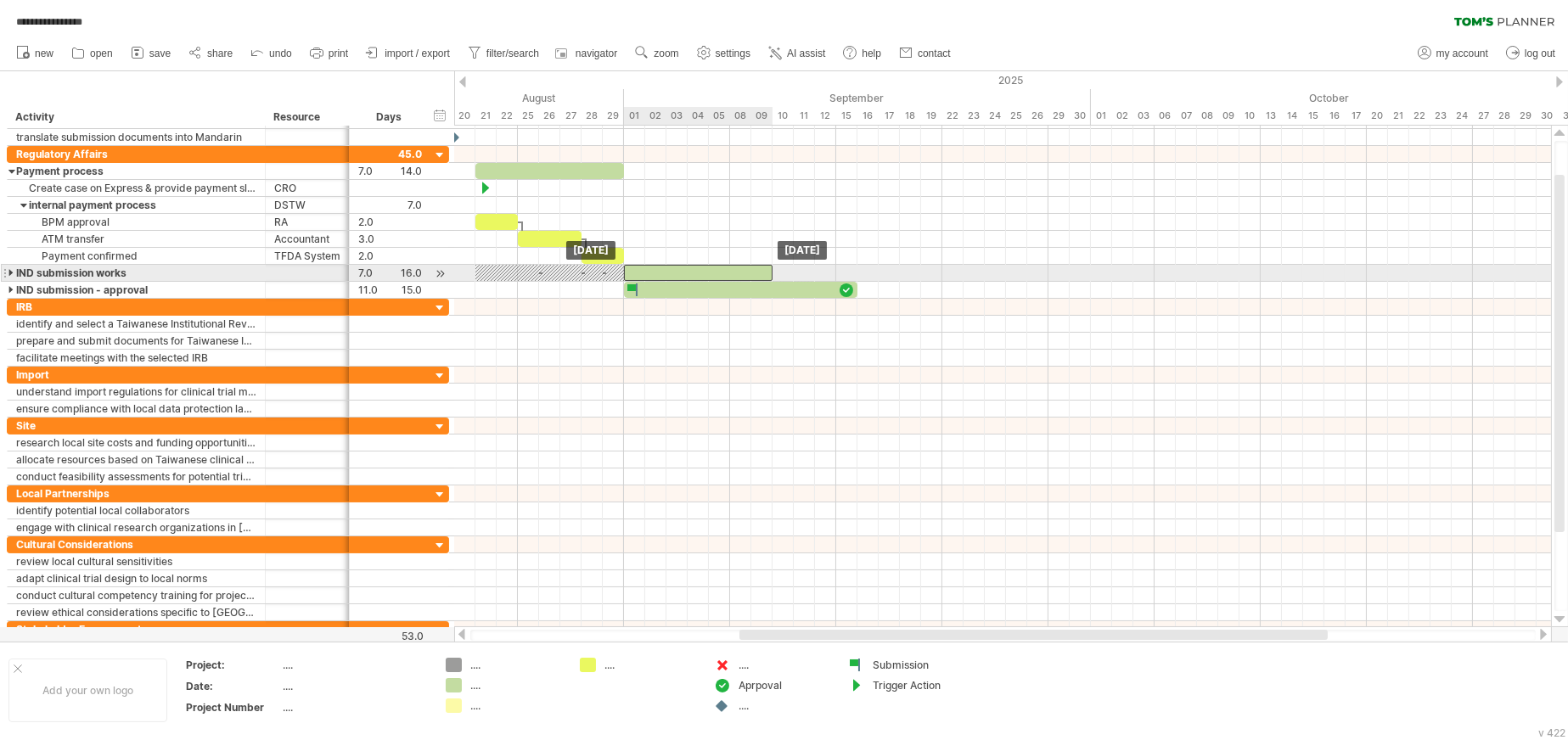
drag, startPoint x: 482, startPoint y: 273, endPoint x: 629, endPoint y: 275, distance: 147.0
click at [629, 275] on div at bounding box center [699, 273] width 149 height 16
click at [9, 272] on div at bounding box center [12, 273] width 8 height 16
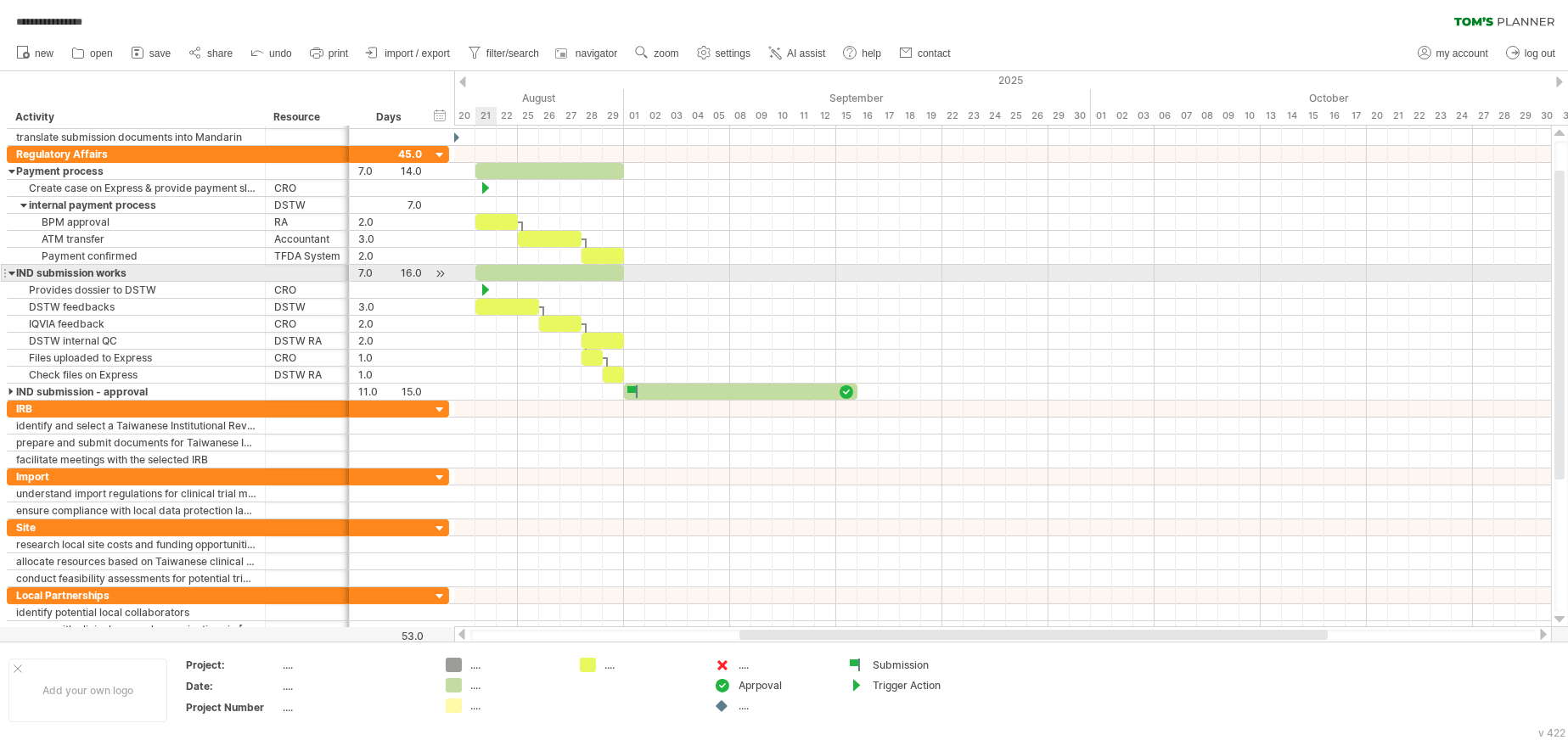
click at [484, 274] on div at bounding box center [550, 273] width 149 height 16
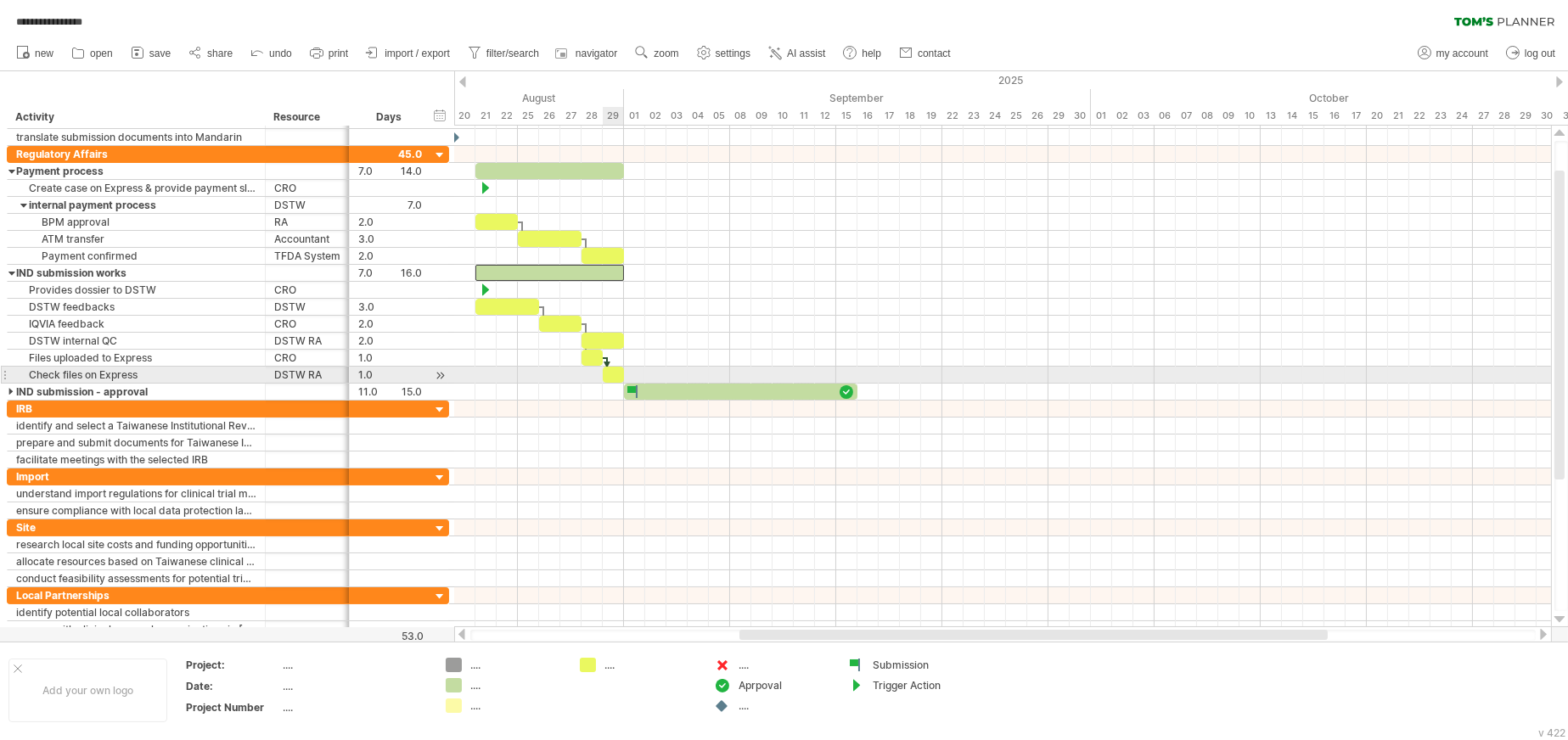
click at [609, 376] on div at bounding box center [613, 375] width 22 height 16
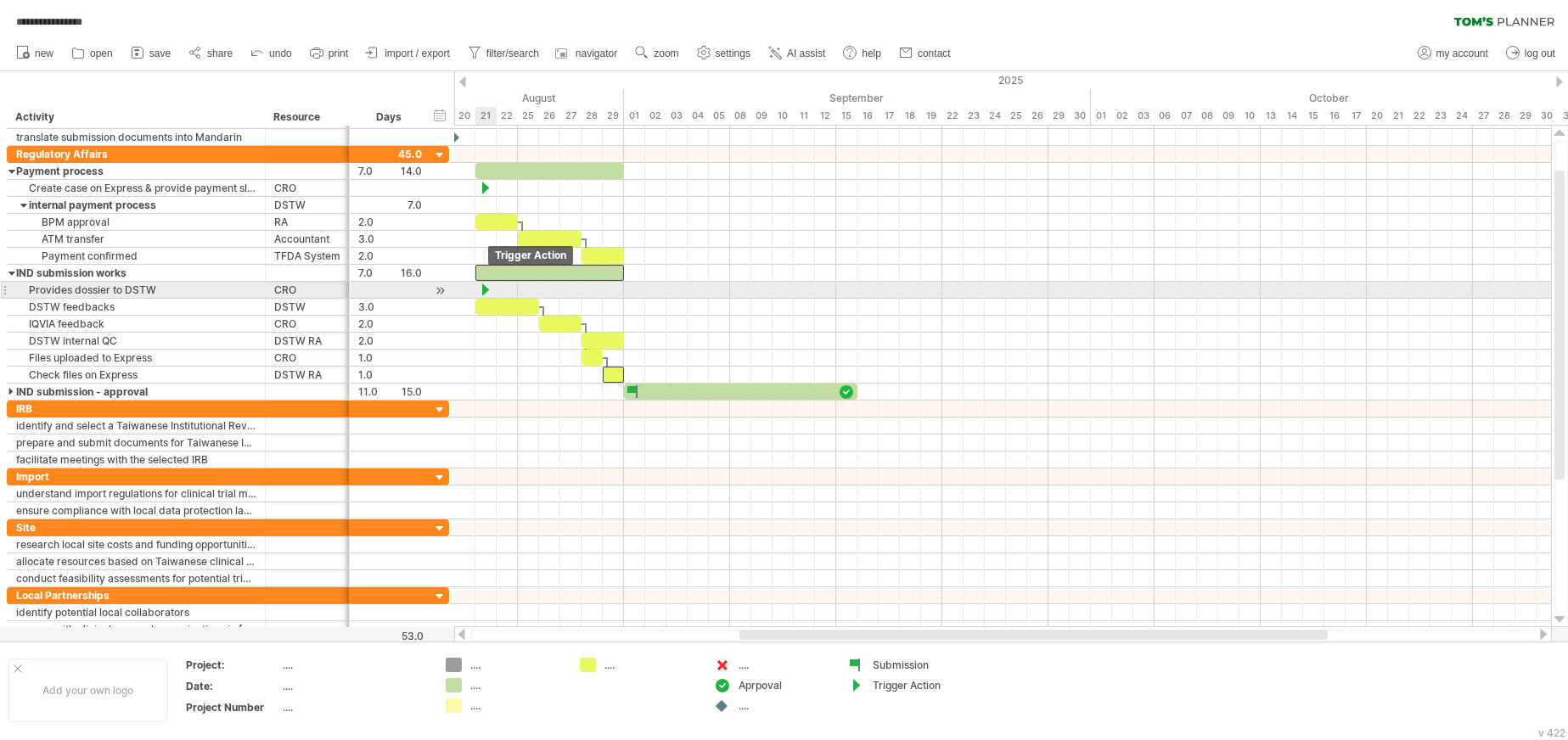
click at [483, 287] on div at bounding box center [486, 289] width 17 height 16
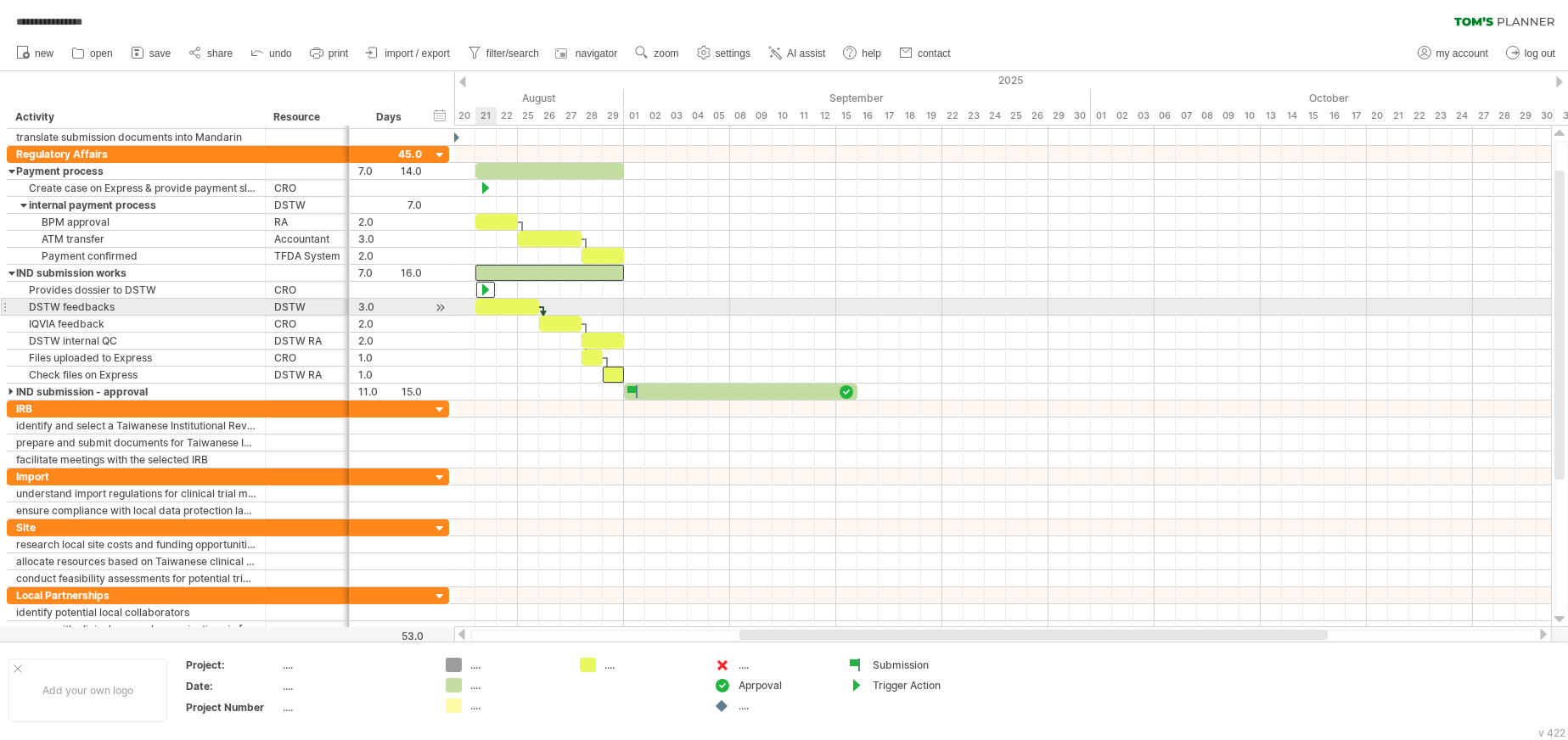
click at [488, 304] on div at bounding box center [507, 306] width 64 height 16
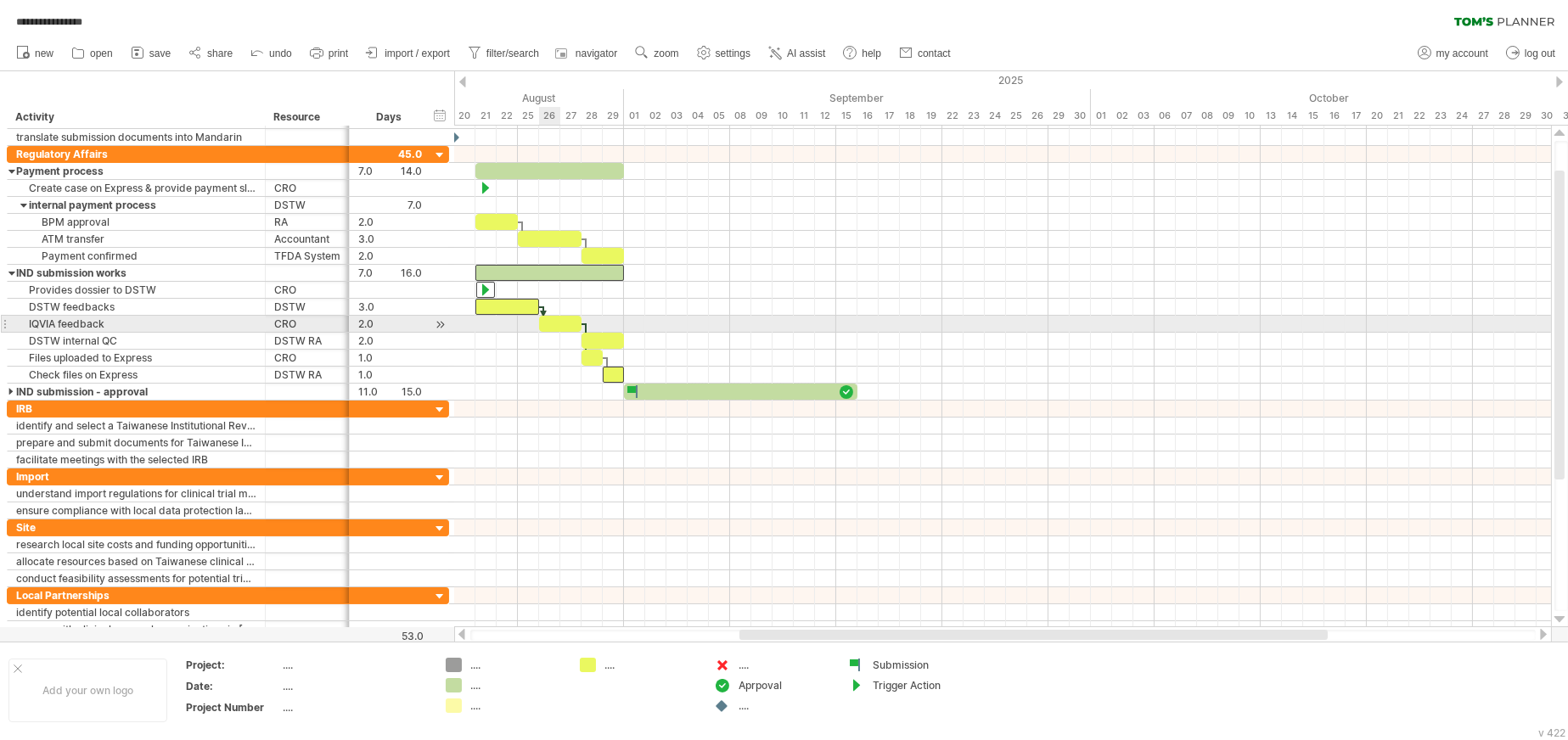
click at [548, 324] on div at bounding box center [560, 324] width 42 height 16
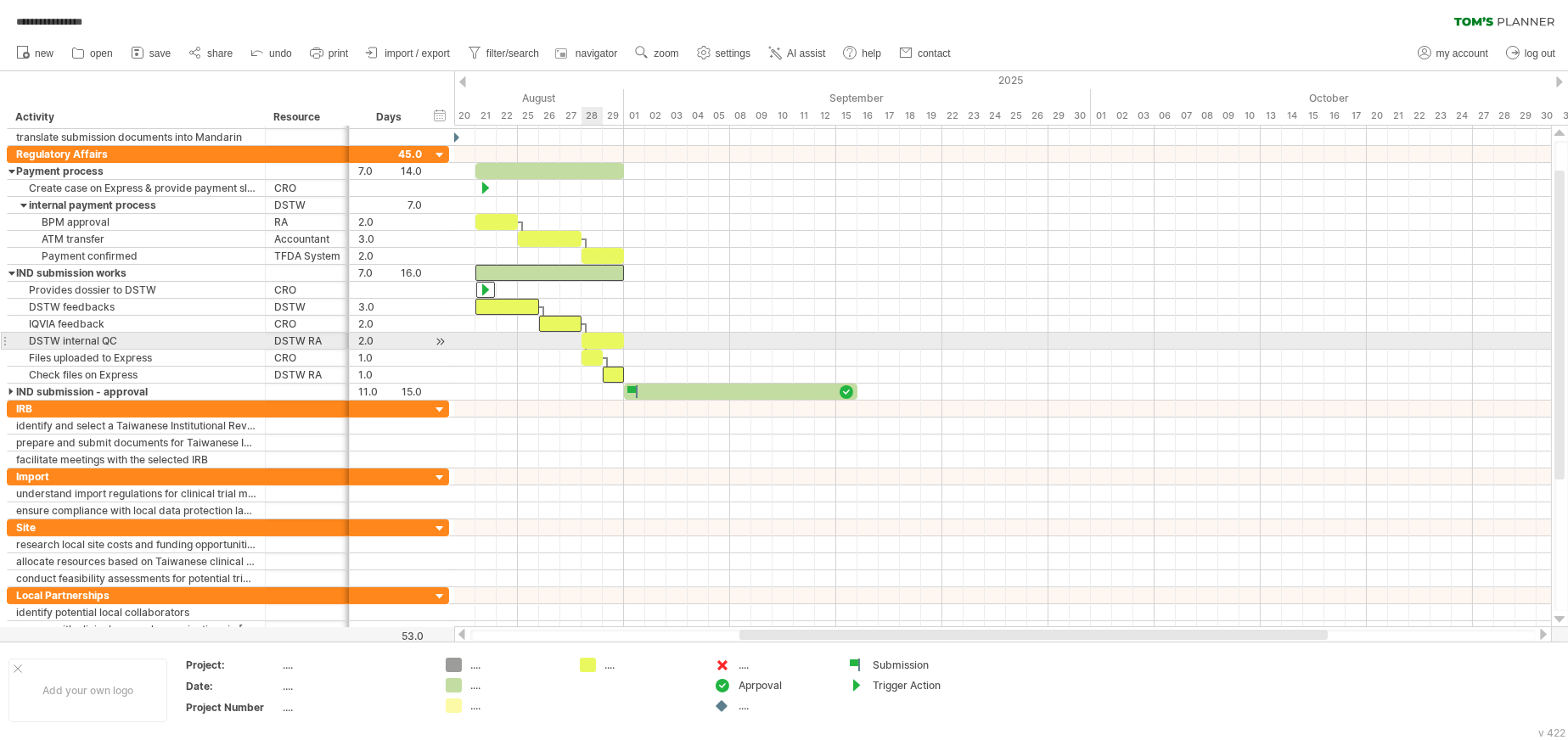
click at [594, 340] on div at bounding box center [603, 340] width 42 height 16
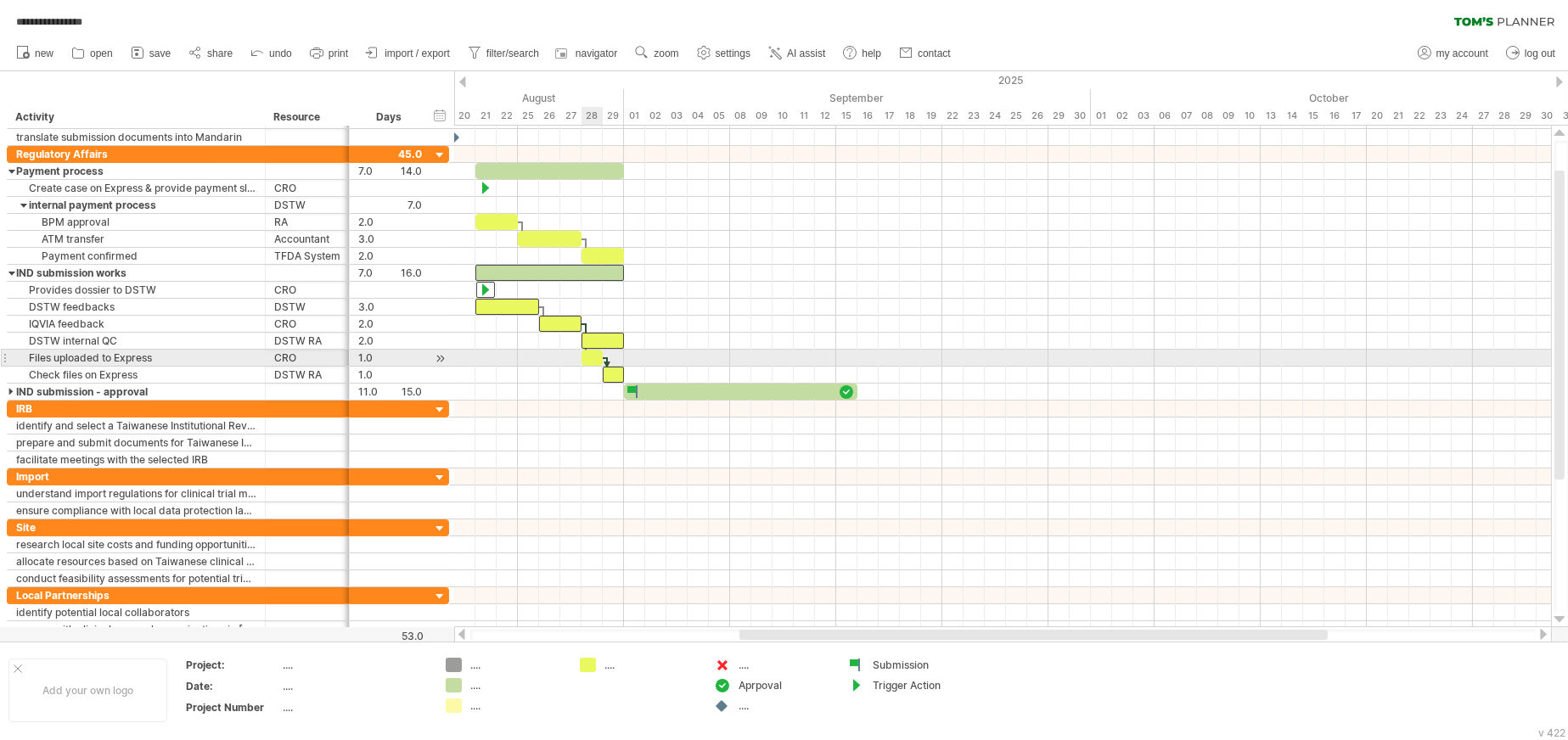
click at [594, 362] on div at bounding box center [592, 357] width 22 height 16
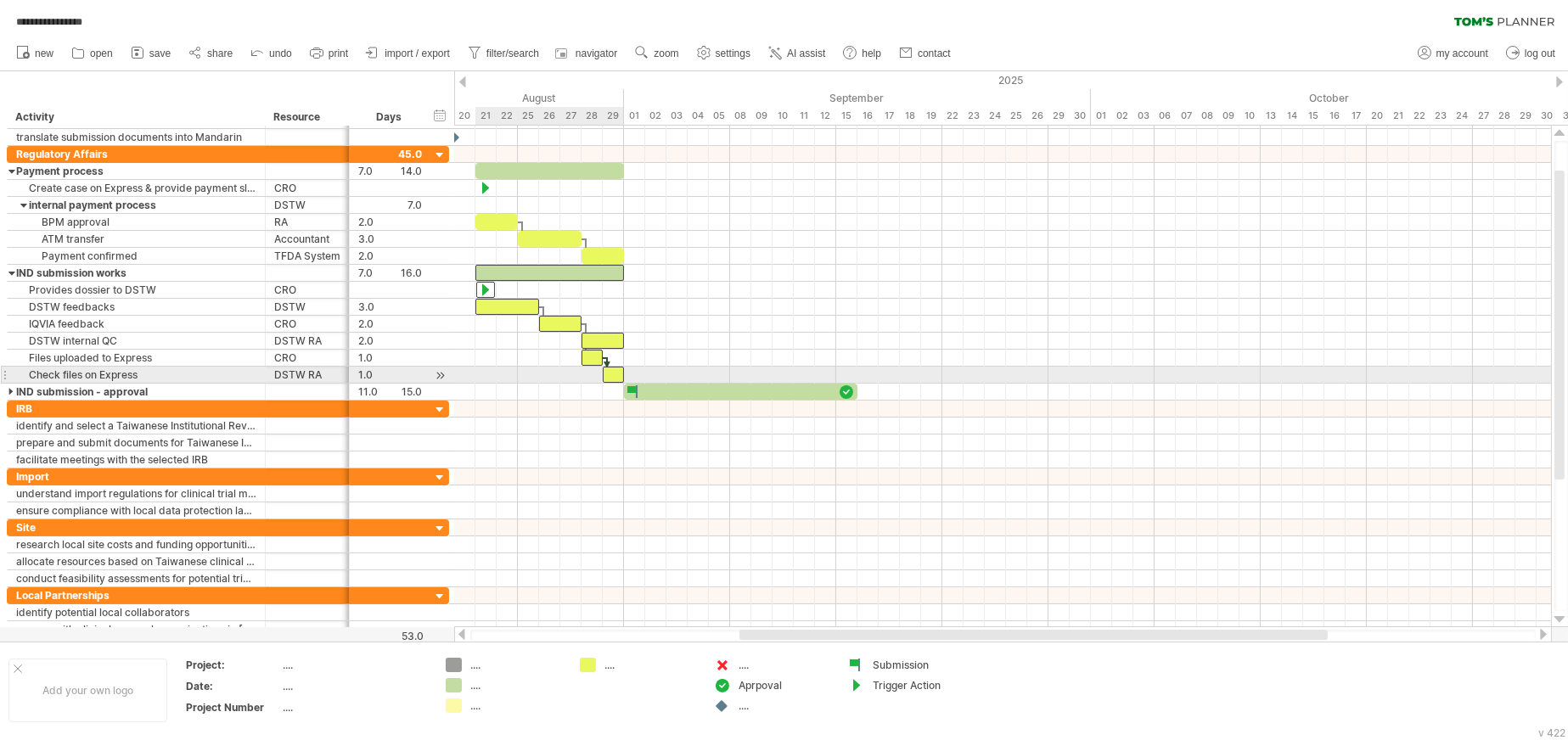
click at [613, 375] on div at bounding box center [613, 375] width 22 height 16
drag, startPoint x: 612, startPoint y: 373, endPoint x: 686, endPoint y: 373, distance: 74.0
click at [686, 373] on div at bounding box center [687, 375] width 22 height 16
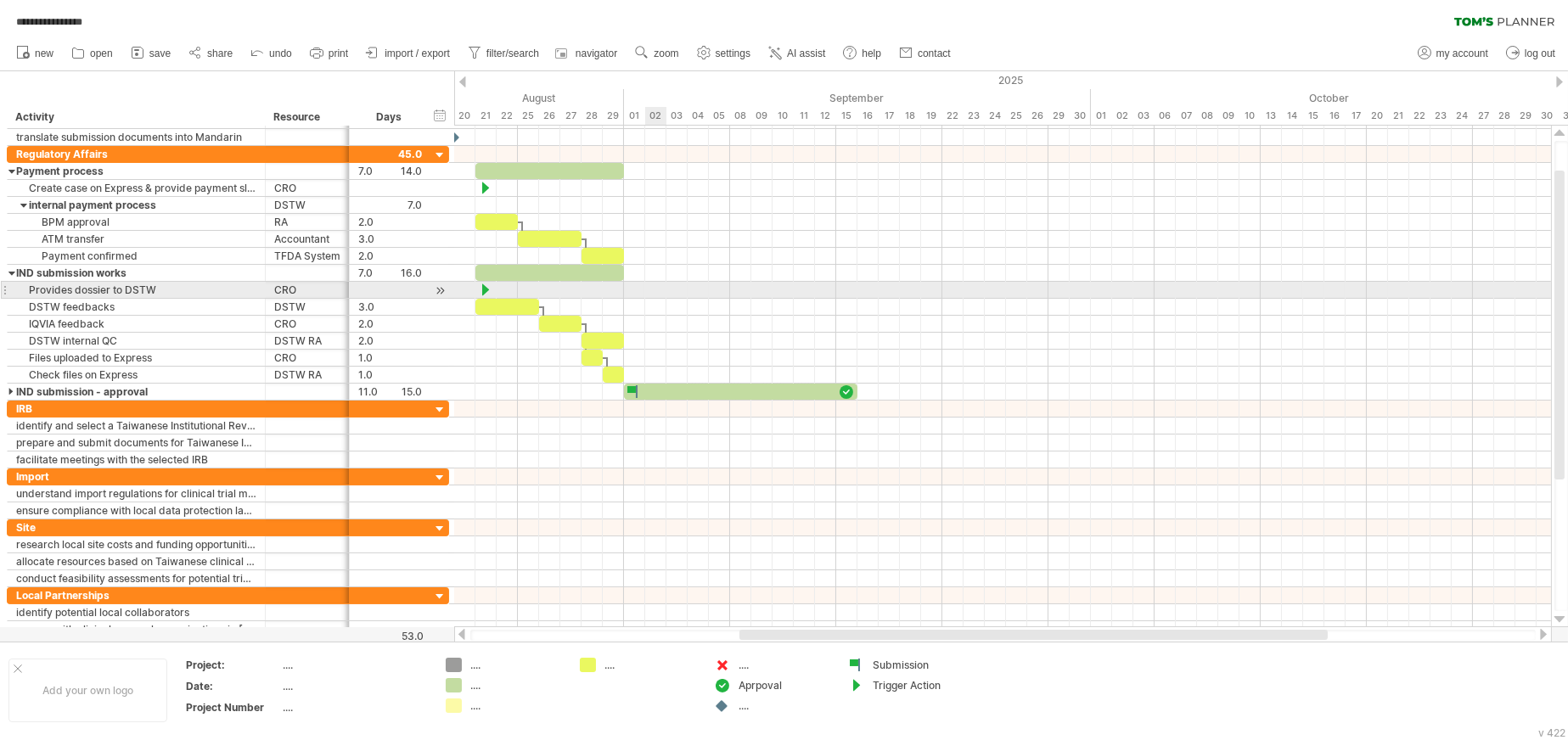
click at [654, 280] on div at bounding box center [1003, 273] width 1097 height 17
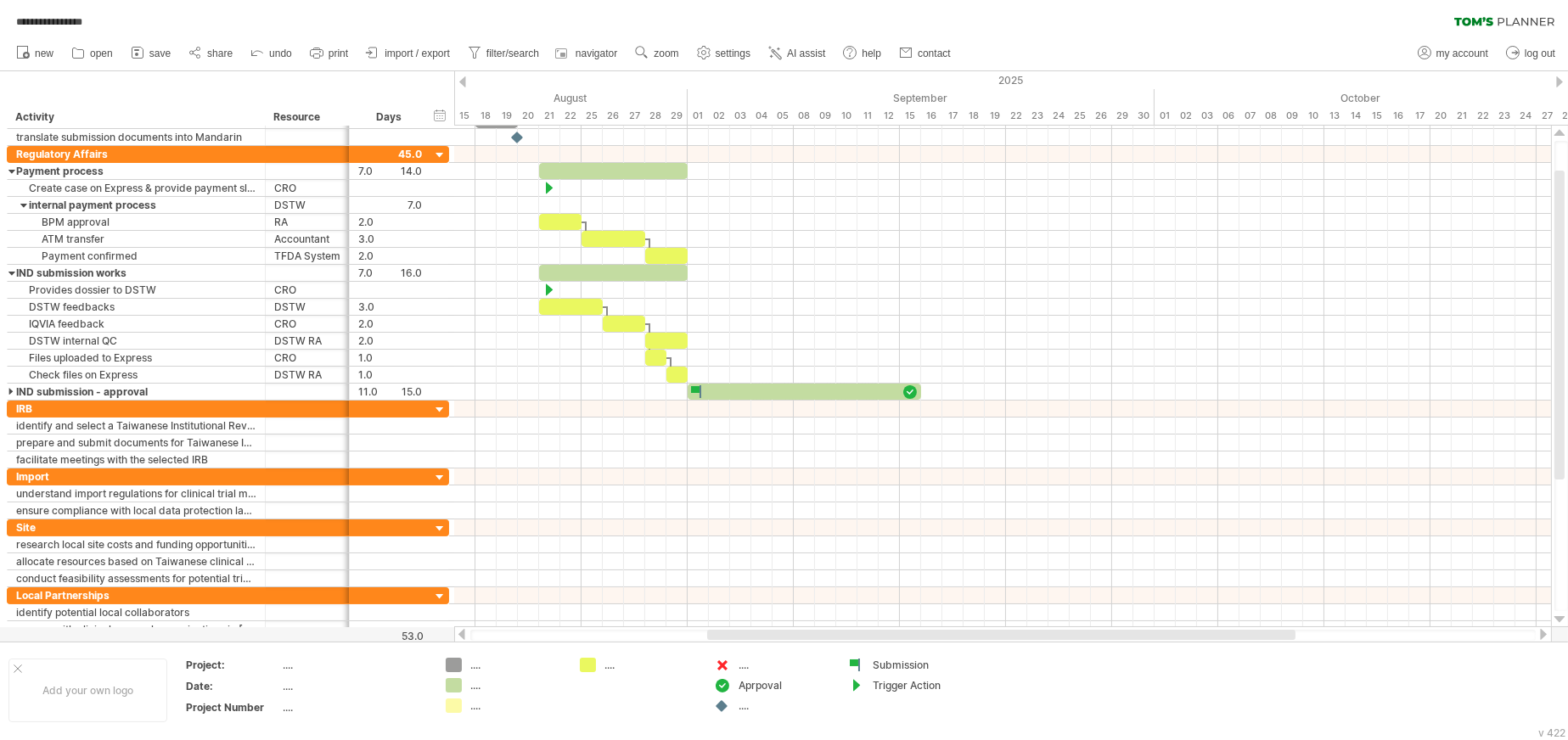
drag, startPoint x: 913, startPoint y: 632, endPoint x: 881, endPoint y: 635, distance: 32.1
click at [881, 530] on div at bounding box center [1001, 634] width 588 height 10
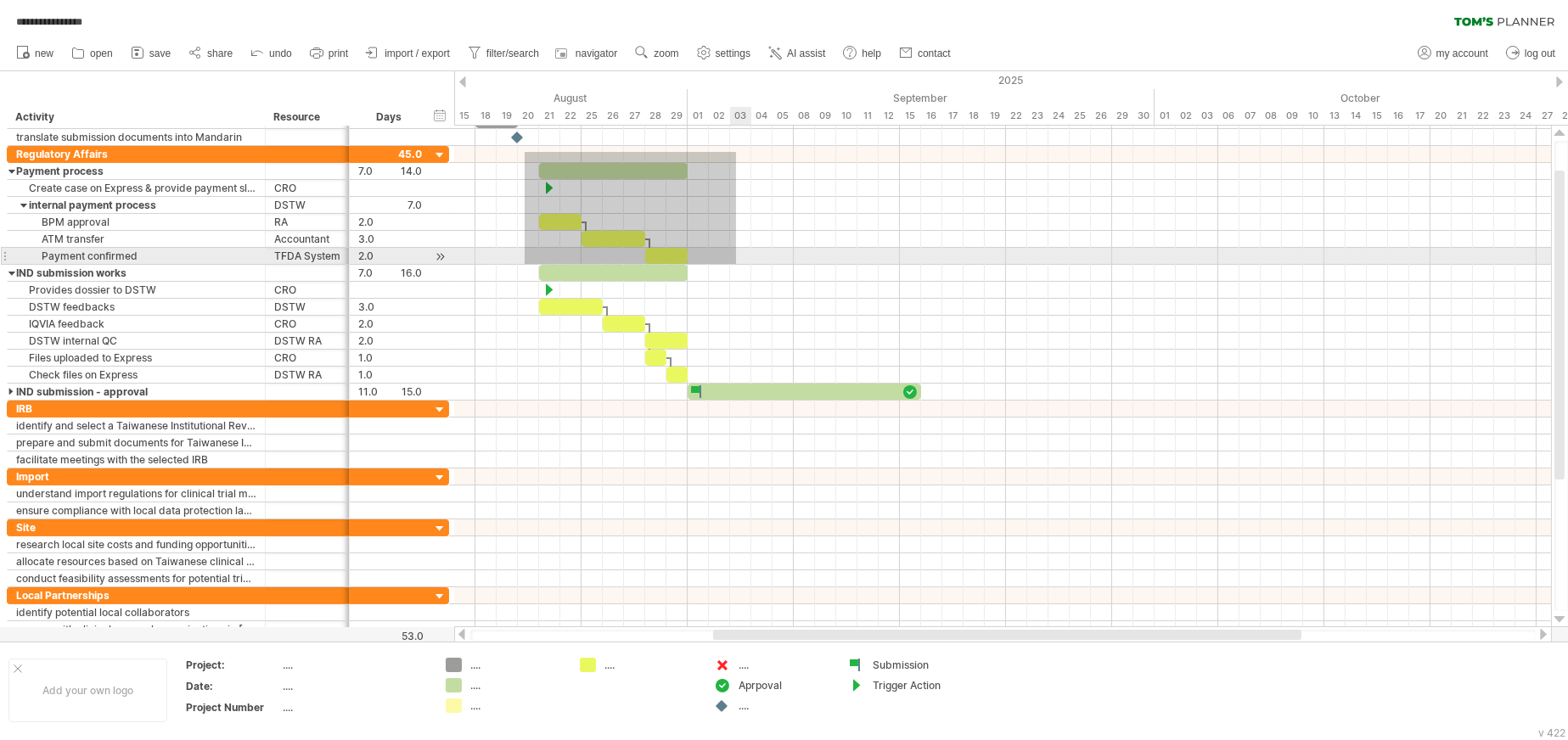
drag, startPoint x: 525, startPoint y: 151, endPoint x: 736, endPoint y: 264, distance: 239.4
click at [736, 264] on div at bounding box center [1003, 273] width 1097 height 254
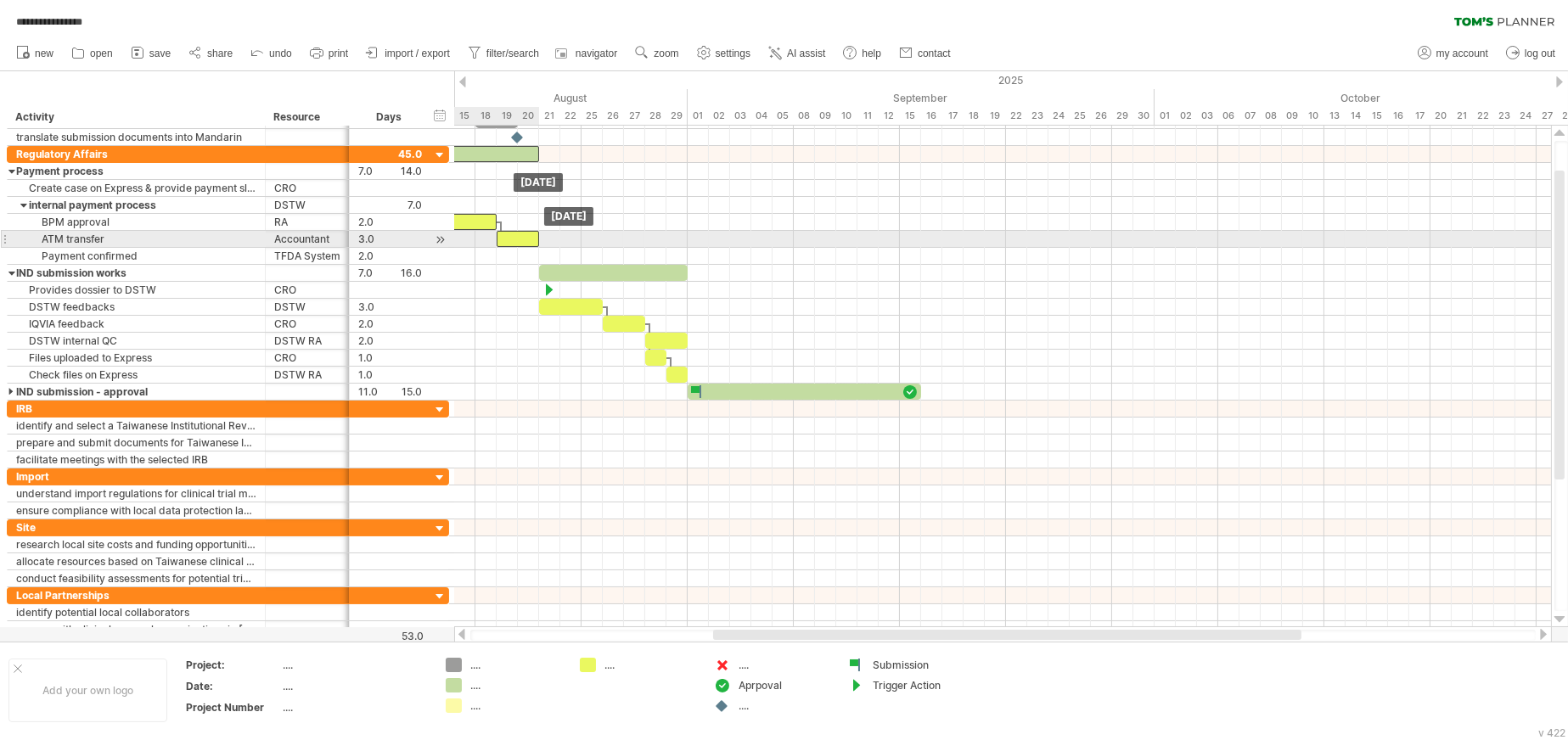
drag, startPoint x: 665, startPoint y: 254, endPoint x: 514, endPoint y: 235, distance: 152.2
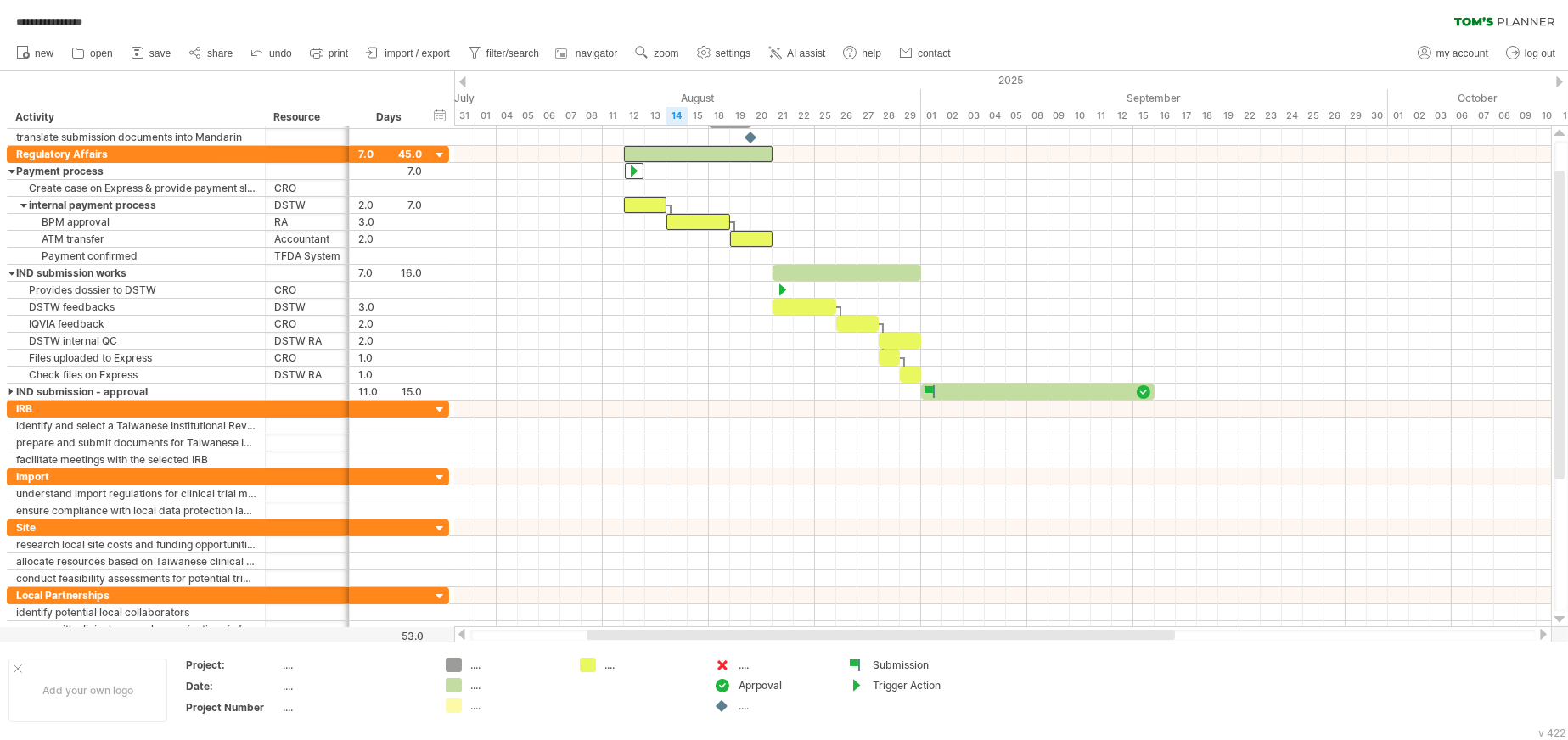
drag, startPoint x: 884, startPoint y: 634, endPoint x: 758, endPoint y: 637, distance: 126.0
click at [758, 530] on div at bounding box center [880, 634] width 588 height 10
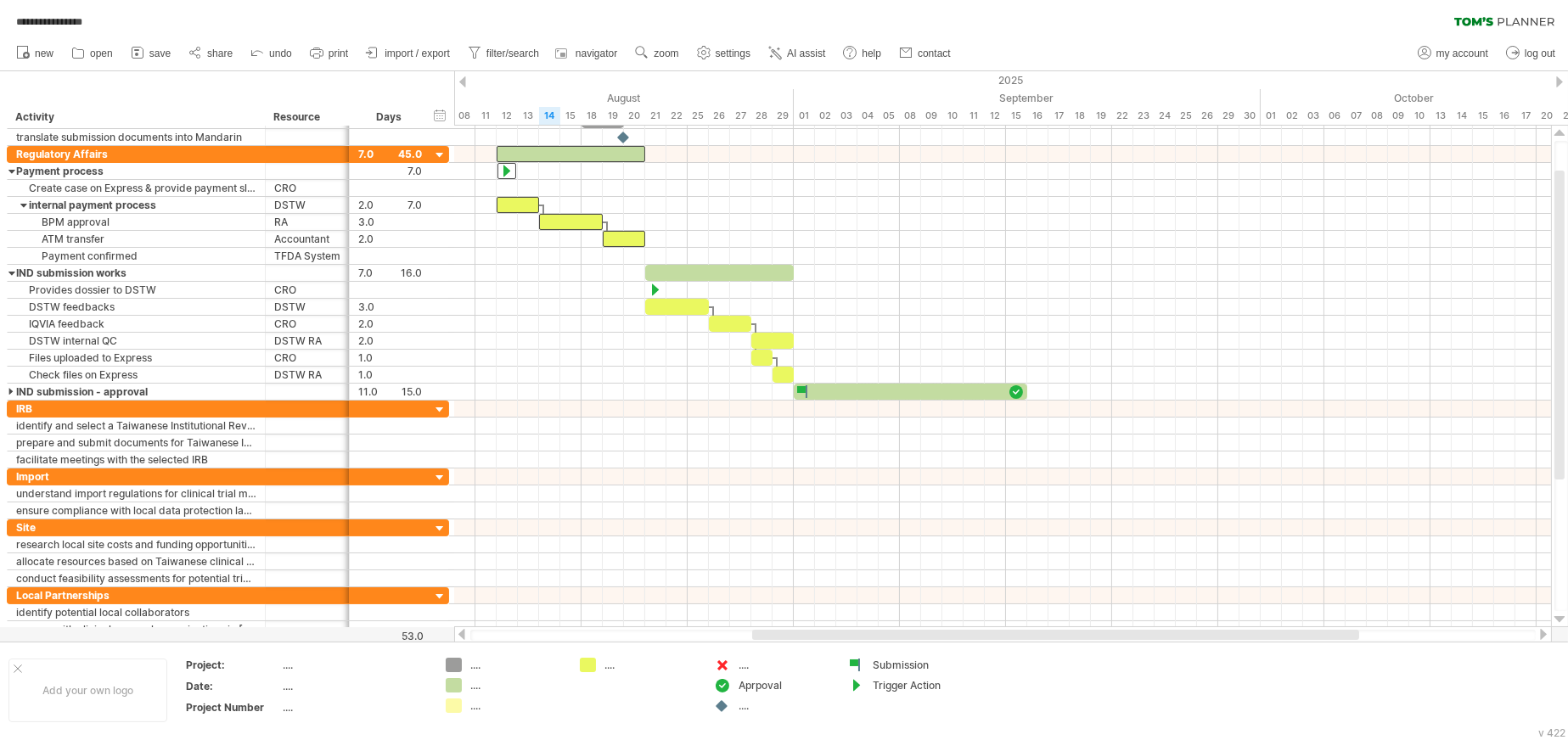
drag, startPoint x: 785, startPoint y: 634, endPoint x: 853, endPoint y: 634, distance: 68.0
click at [853, 530] on div at bounding box center [1055, 634] width 607 height 10
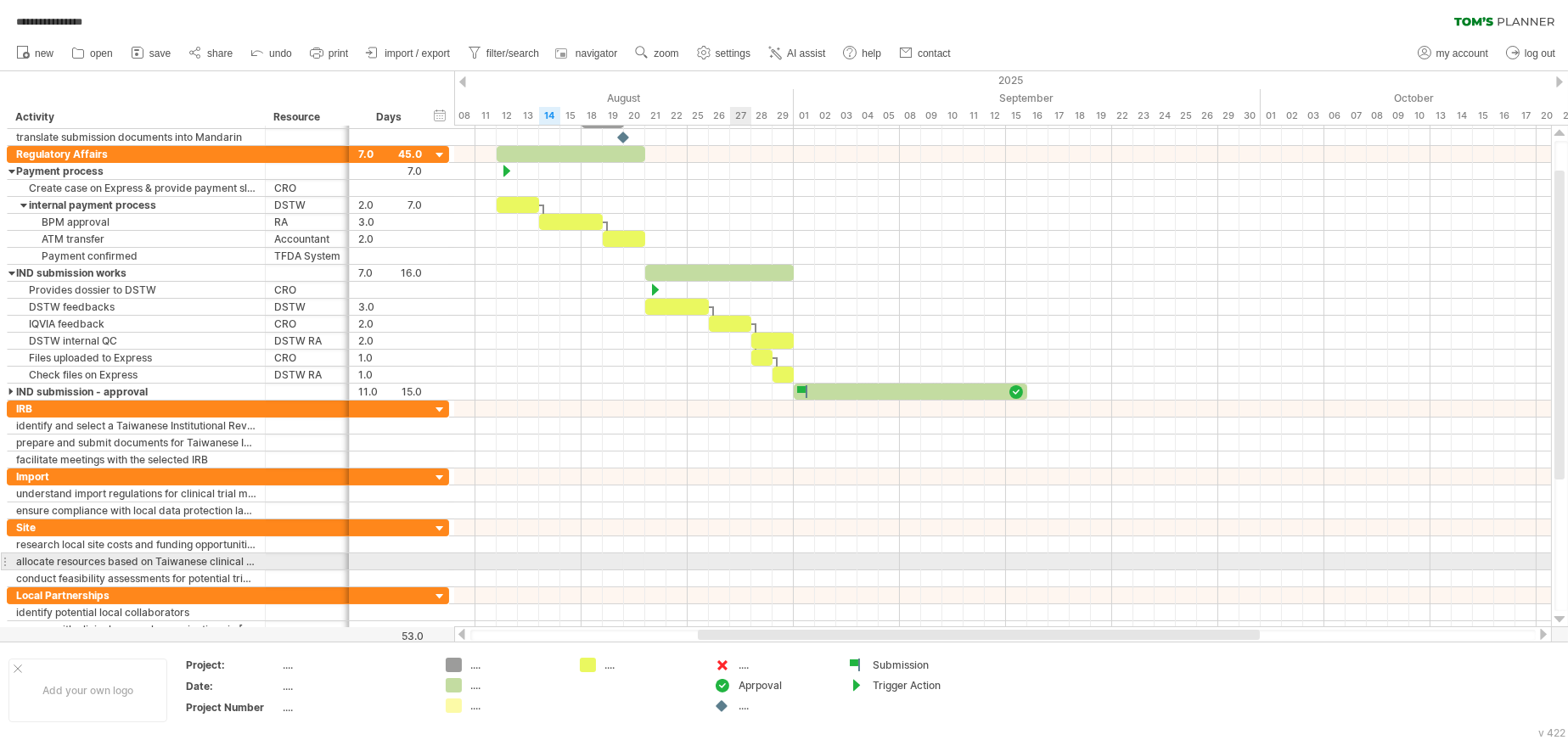
click at [733, 530] on div at bounding box center [1003, 562] width 1097 height 17
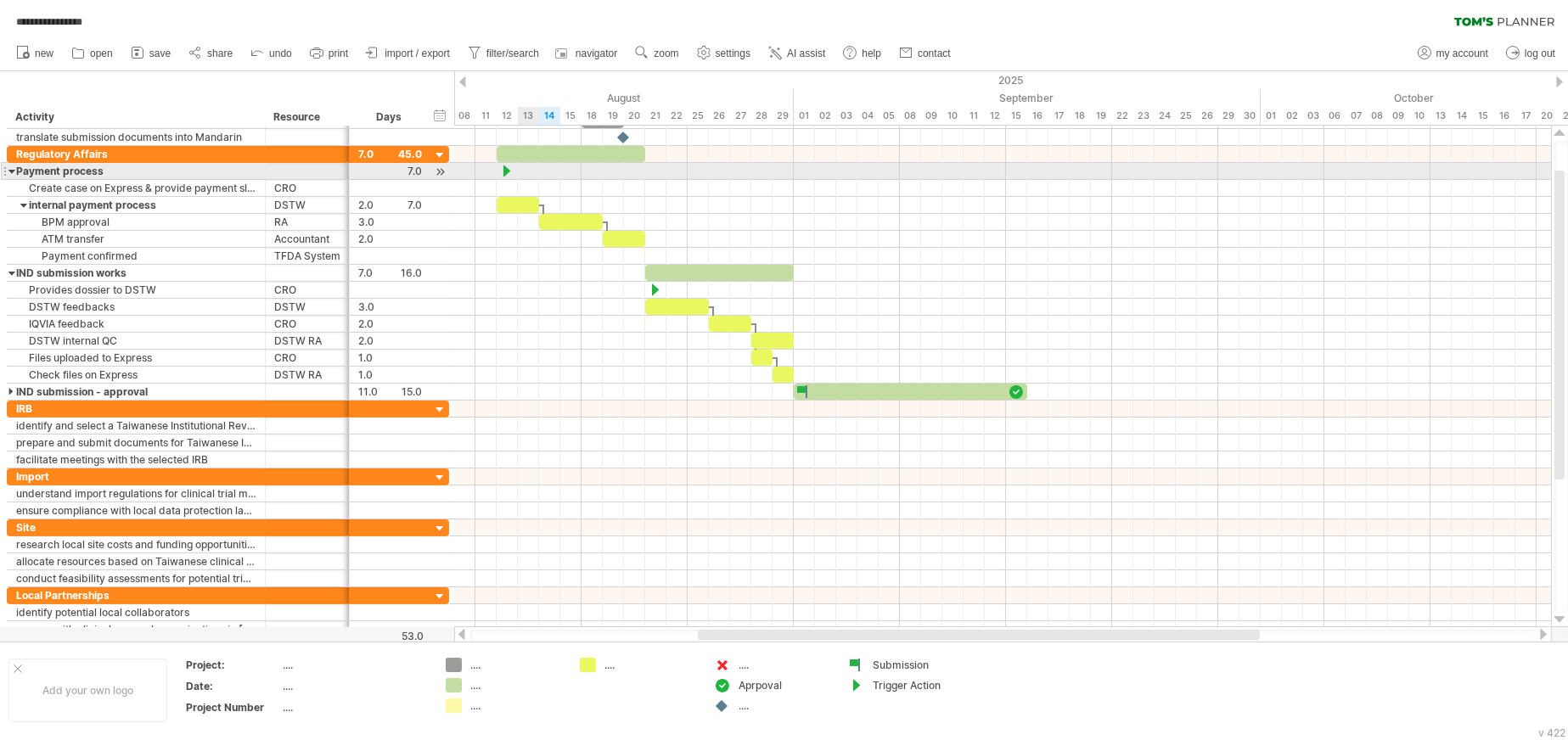
click at [11, 174] on div at bounding box center [12, 171] width 8 height 16
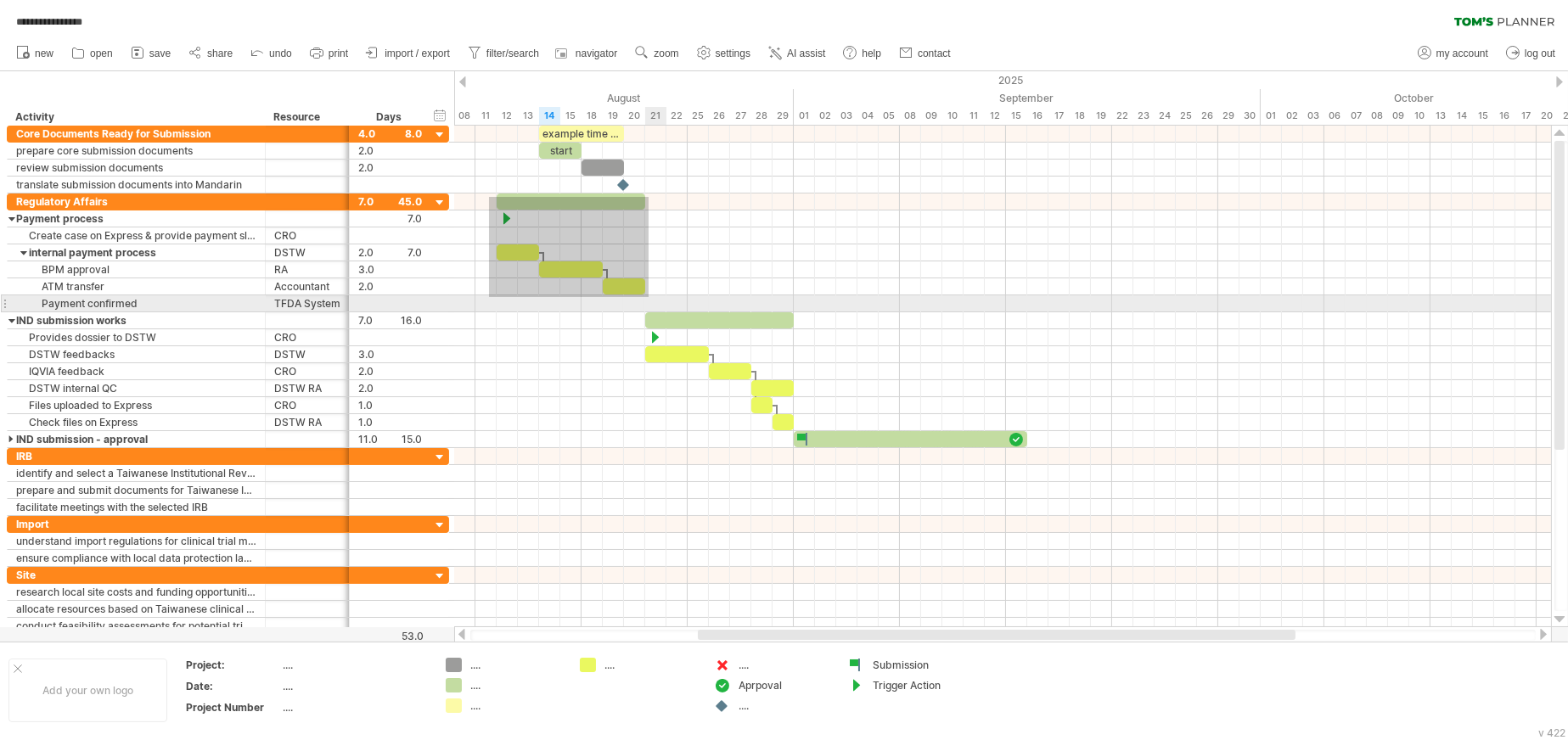
drag, startPoint x: 489, startPoint y: 196, endPoint x: 648, endPoint y: 297, distance: 188.4
click at [648, 297] on div at bounding box center [1003, 321] width 1097 height 254
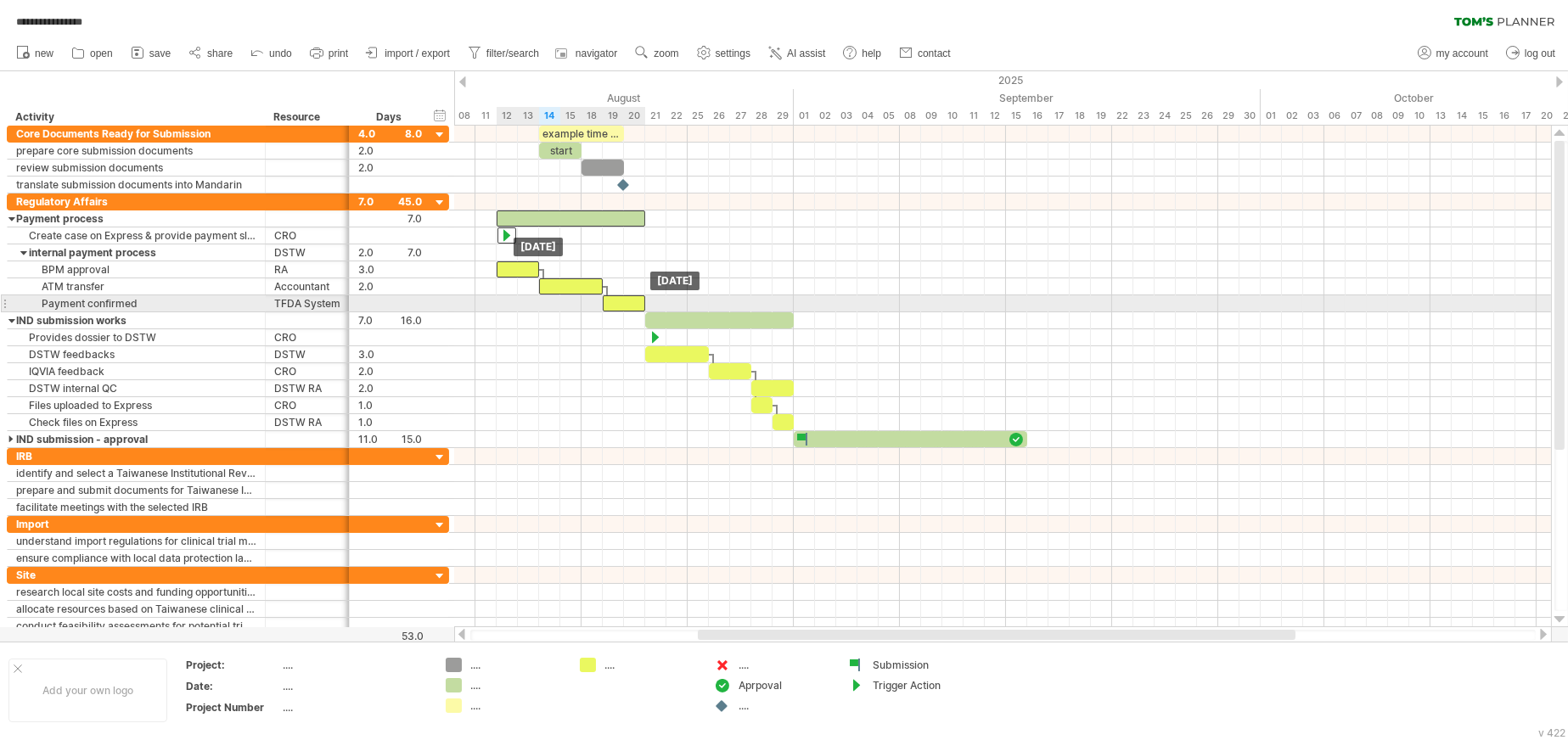
drag, startPoint x: 623, startPoint y: 288, endPoint x: 625, endPoint y: 299, distance: 11.2
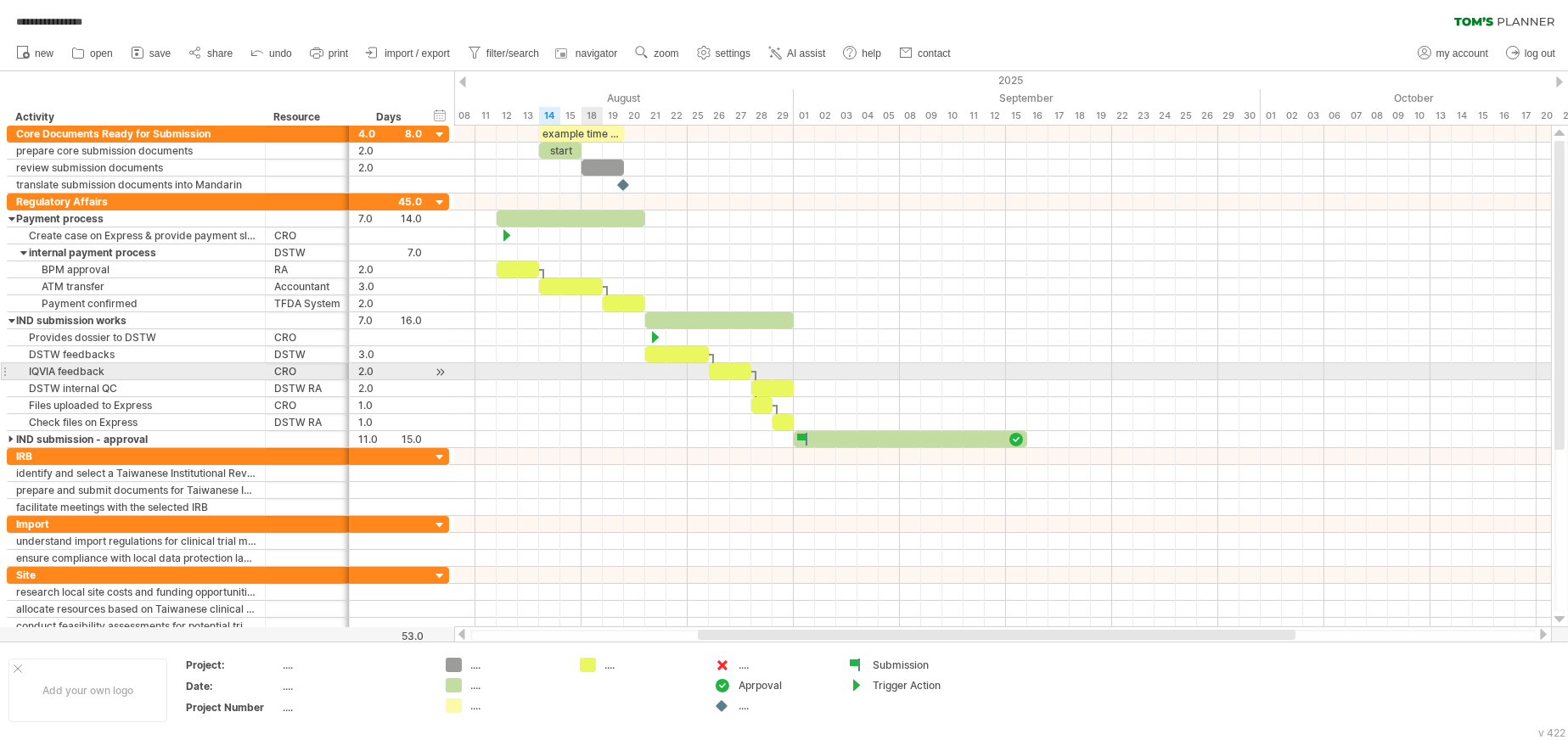
click at [597, 380] on div at bounding box center [1003, 389] width 1097 height 17
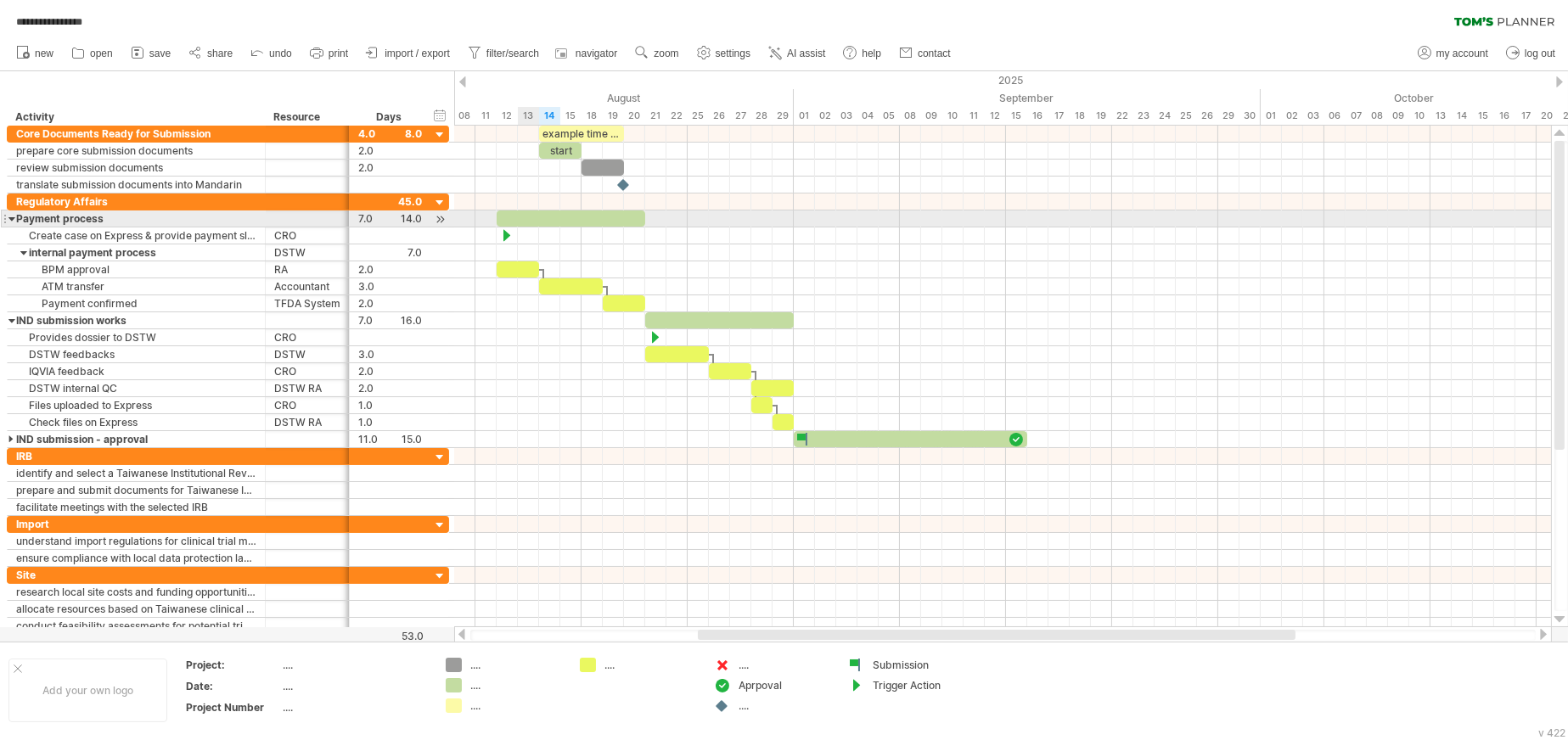
click at [10, 215] on div at bounding box center [12, 218] width 8 height 16
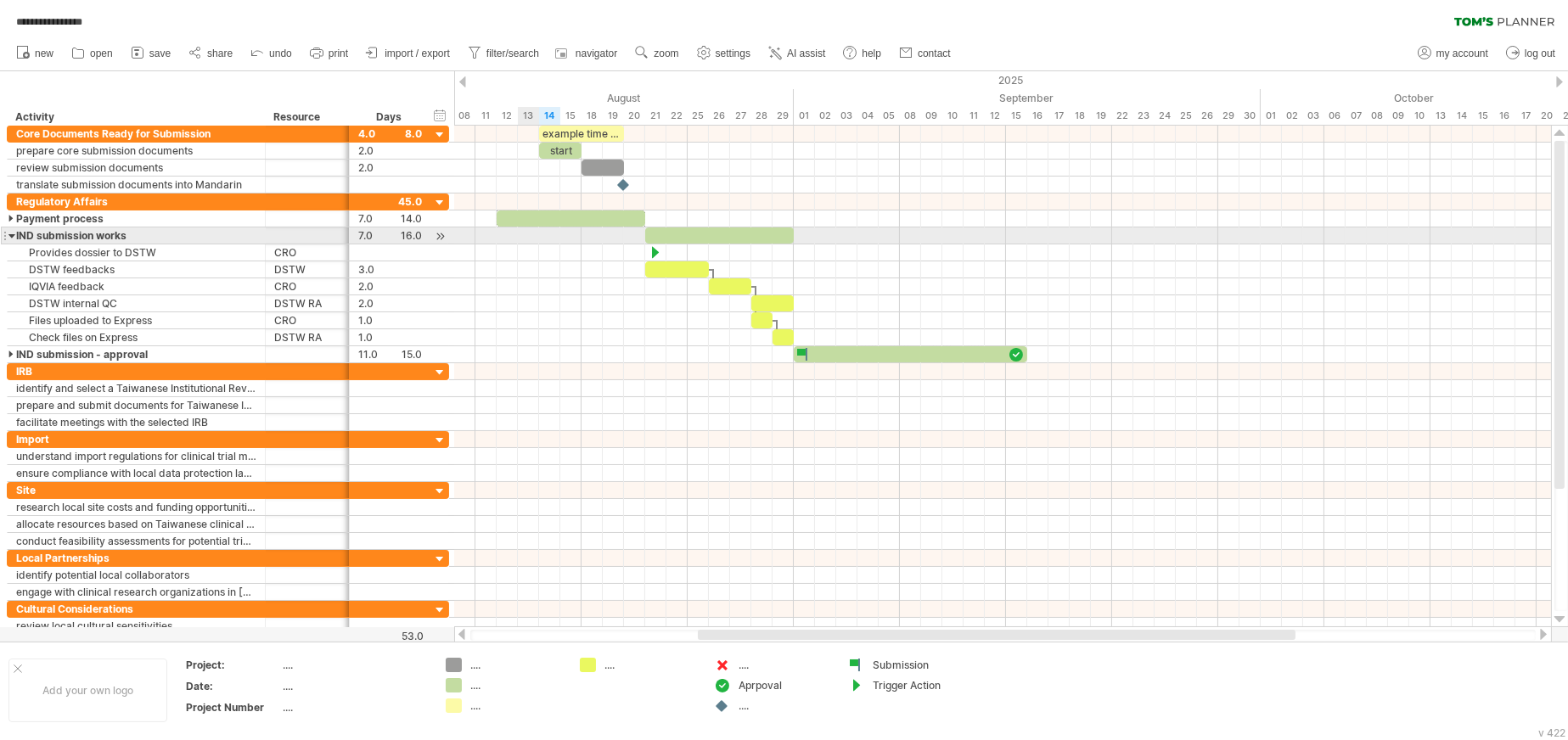
click at [9, 237] on div at bounding box center [12, 235] width 8 height 16
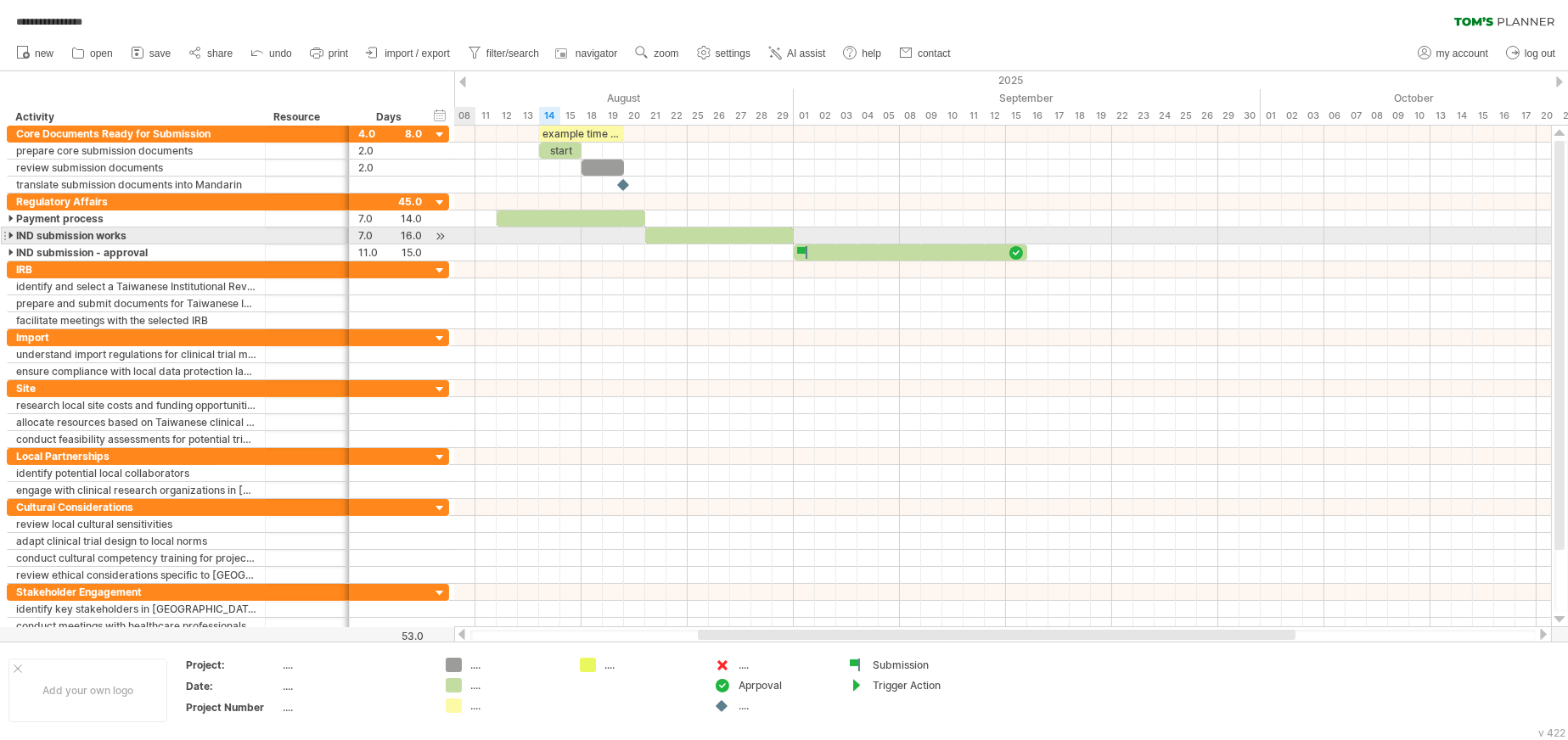
click at [6, 234] on div at bounding box center [4, 235] width 7 height 18
click at [7, 234] on div at bounding box center [4, 235] width 7 height 18
click at [10, 236] on div at bounding box center [12, 235] width 8 height 16
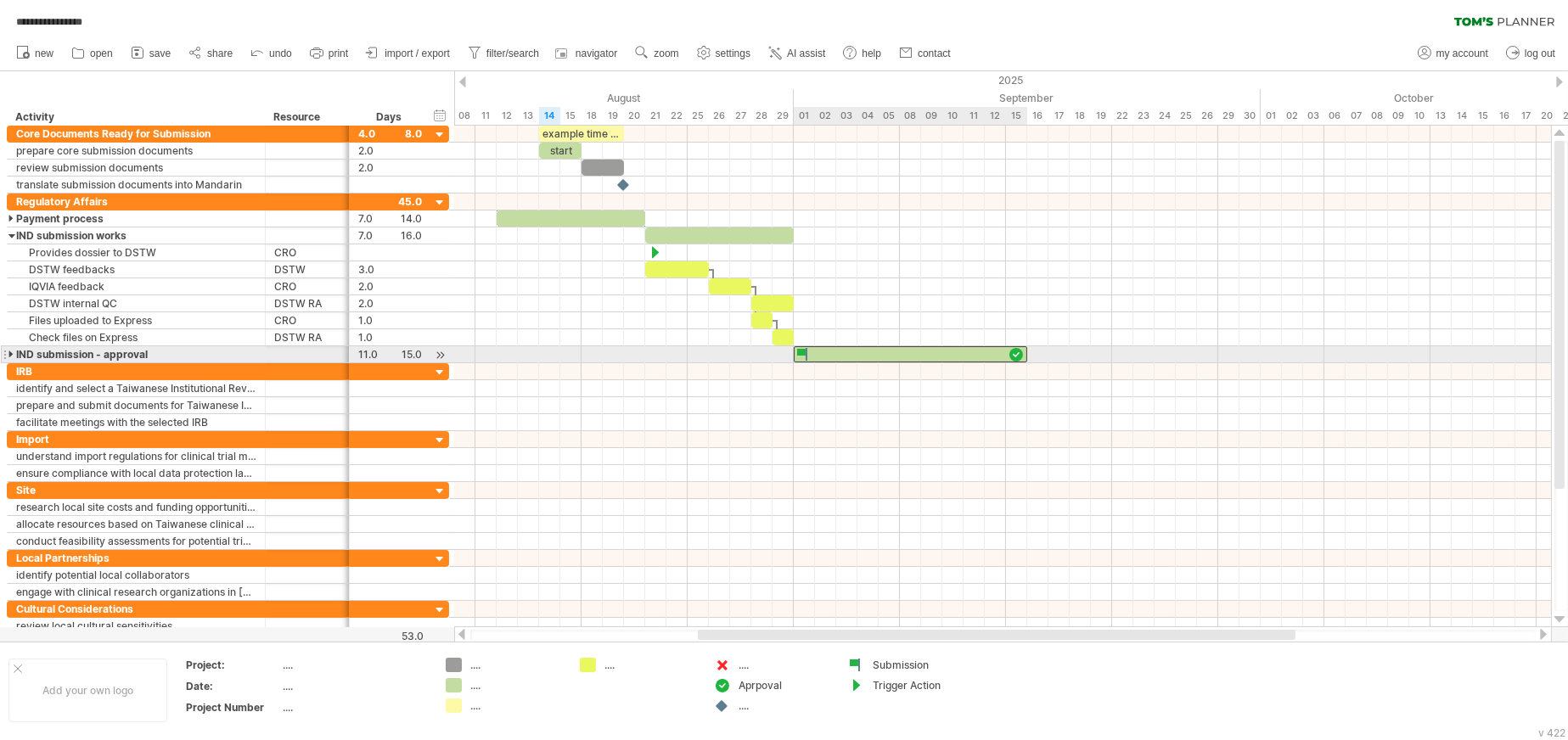
click at [840, 354] on div at bounding box center [911, 354] width 234 height 16
drag, startPoint x: 1029, startPoint y: 353, endPoint x: 1068, endPoint y: 354, distance: 39.0
click at [1007, 354] on span at bounding box center [1069, 354] width 7 height 16
drag, startPoint x: 1068, startPoint y: 354, endPoint x: 1094, endPoint y: 357, distance: 26.2
click at [1007, 357] on div "example time blocks: start [DATE] - 14.0 days [DATE]" at bounding box center [1003, 376] width 1097 height 501
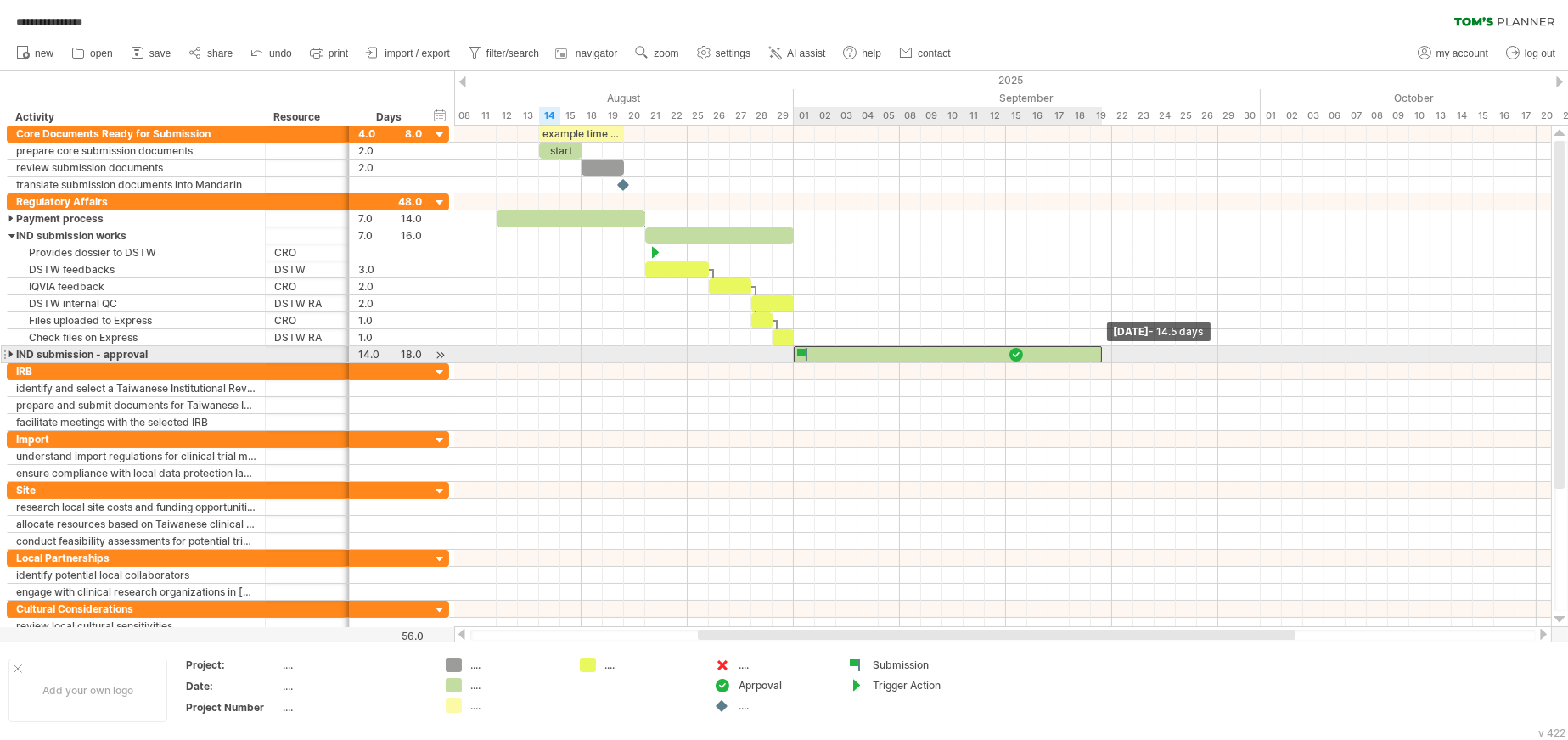
drag, startPoint x: 1092, startPoint y: 357, endPoint x: 1106, endPoint y: 357, distance: 14.0
click at [1007, 357] on div "example time blocks: start [DATE] - 14.5 days [DATE]" at bounding box center [1003, 376] width 1097 height 501
click at [1007, 353] on div at bounding box center [953, 354] width 319 height 16
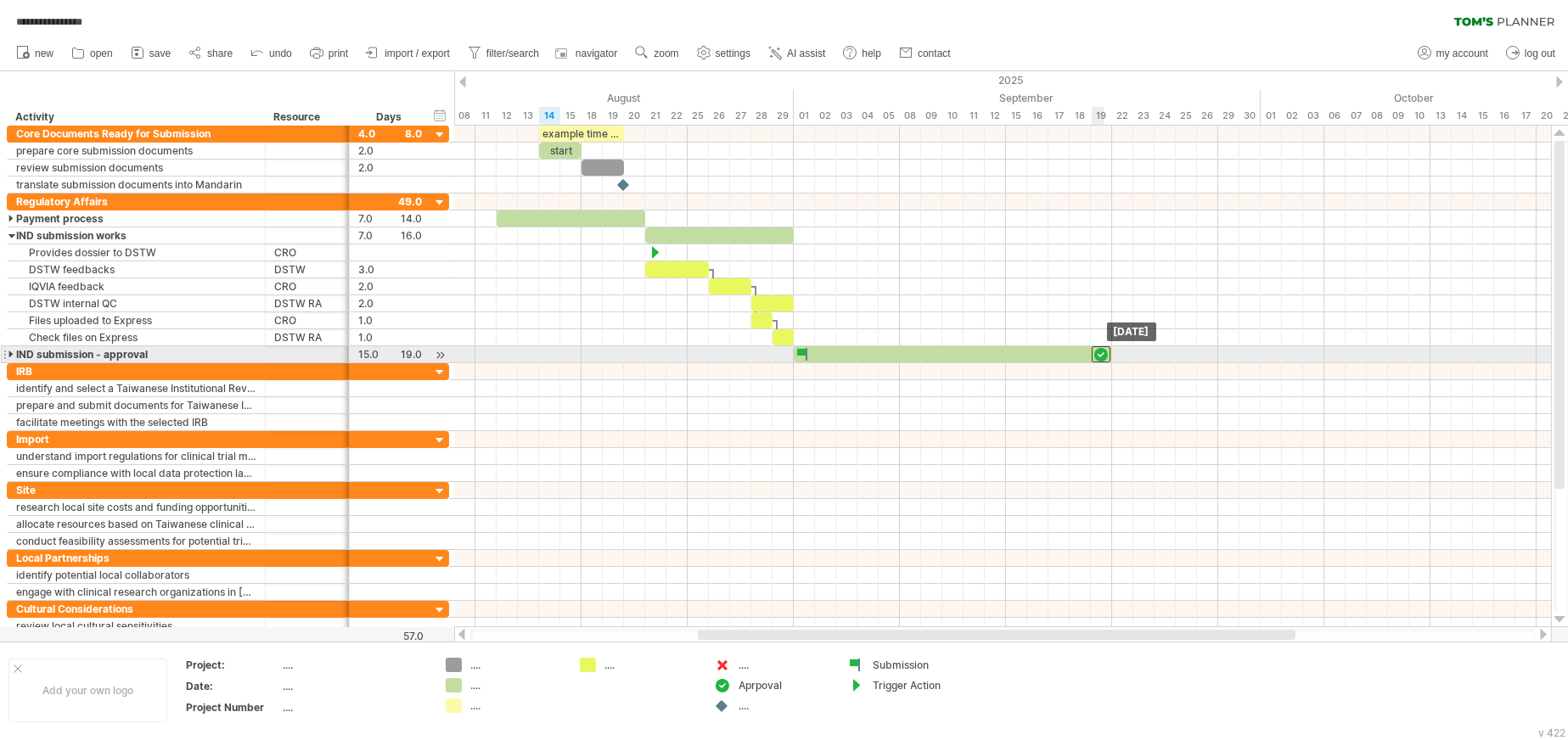
drag, startPoint x: 1016, startPoint y: 354, endPoint x: 1102, endPoint y: 359, distance: 86.1
click at [1007, 359] on div at bounding box center [1101, 354] width 19 height 16
click at [844, 351] on div at bounding box center [953, 354] width 319 height 16
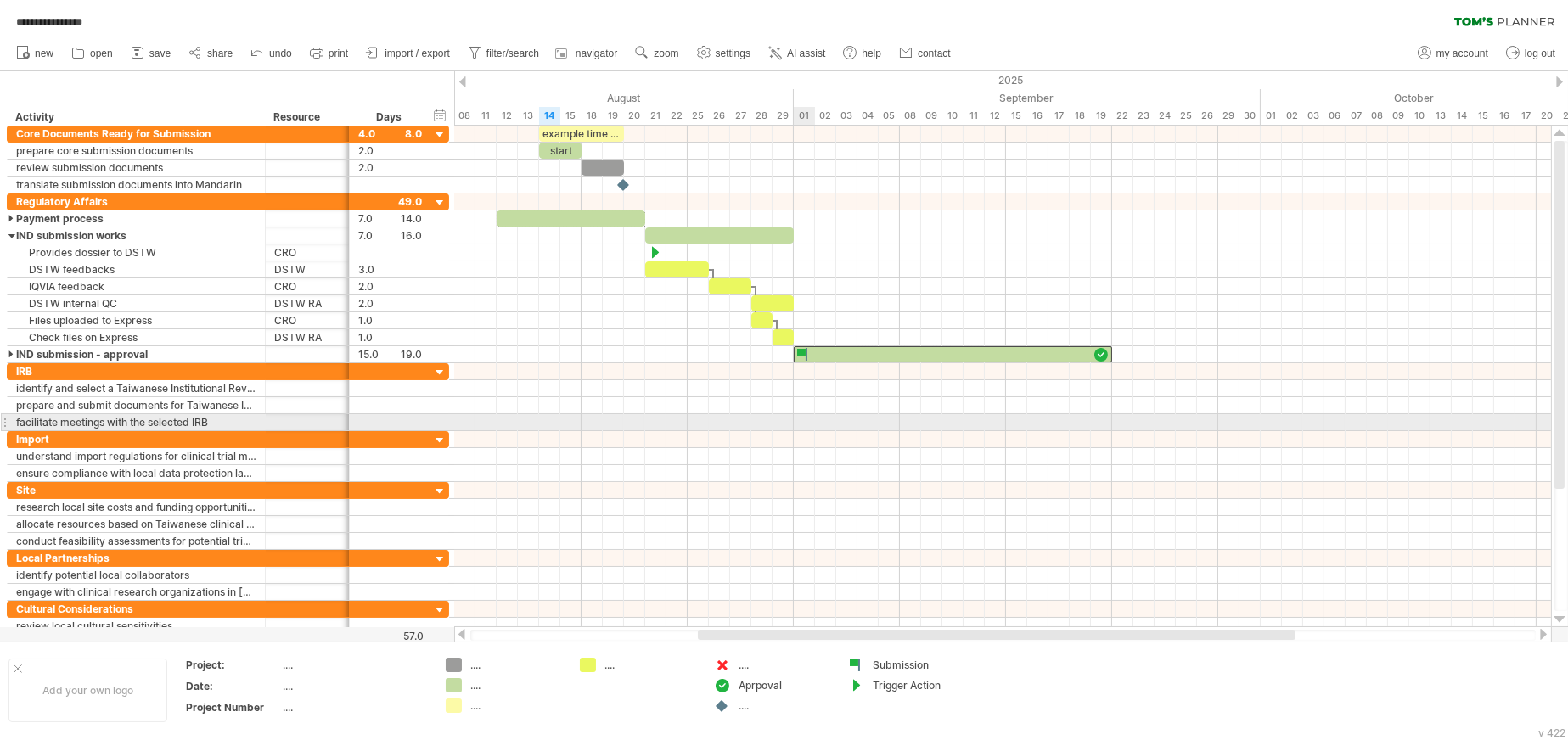
click at [800, 421] on div at bounding box center [1003, 422] width 1097 height 17
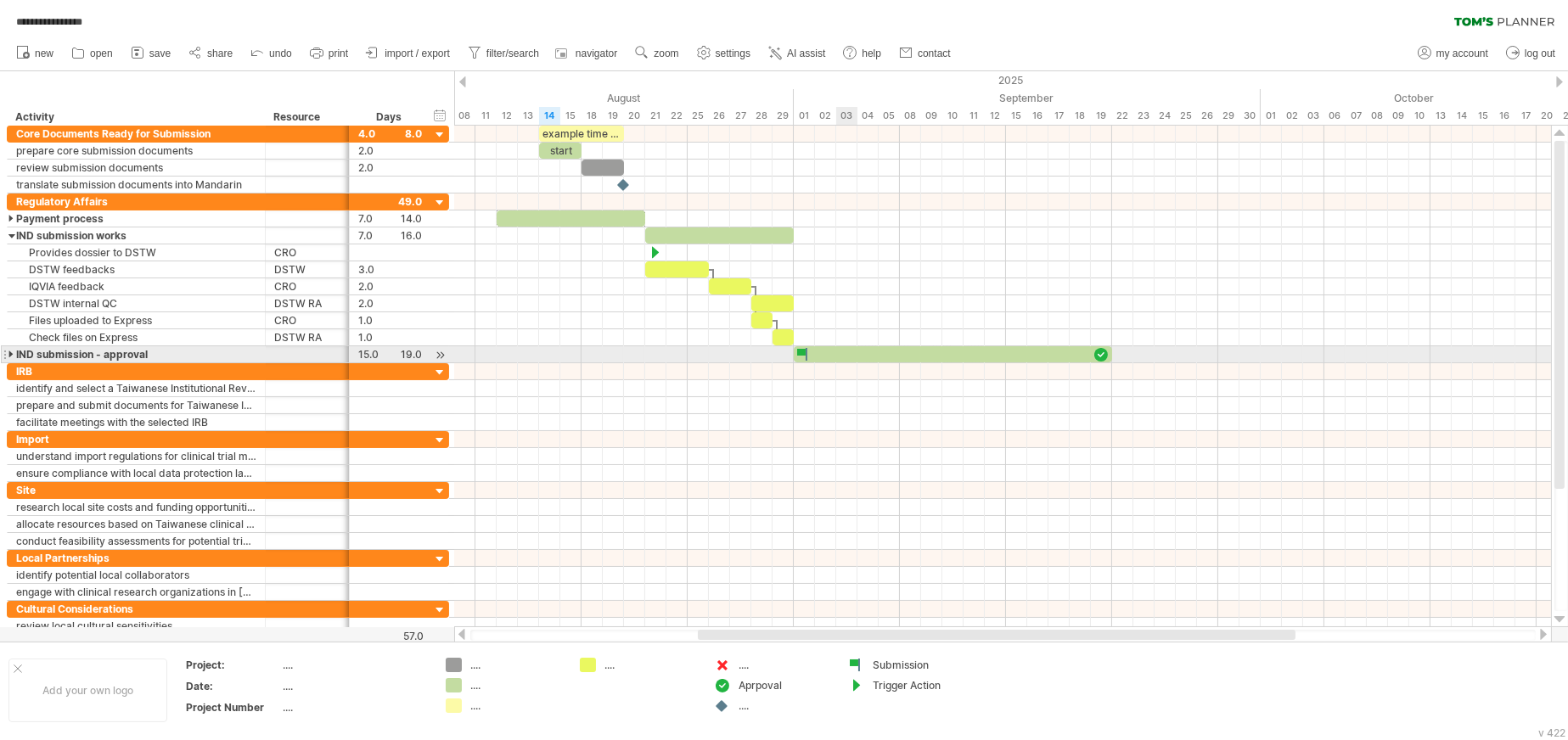
click at [10, 353] on div at bounding box center [12, 354] width 8 height 16
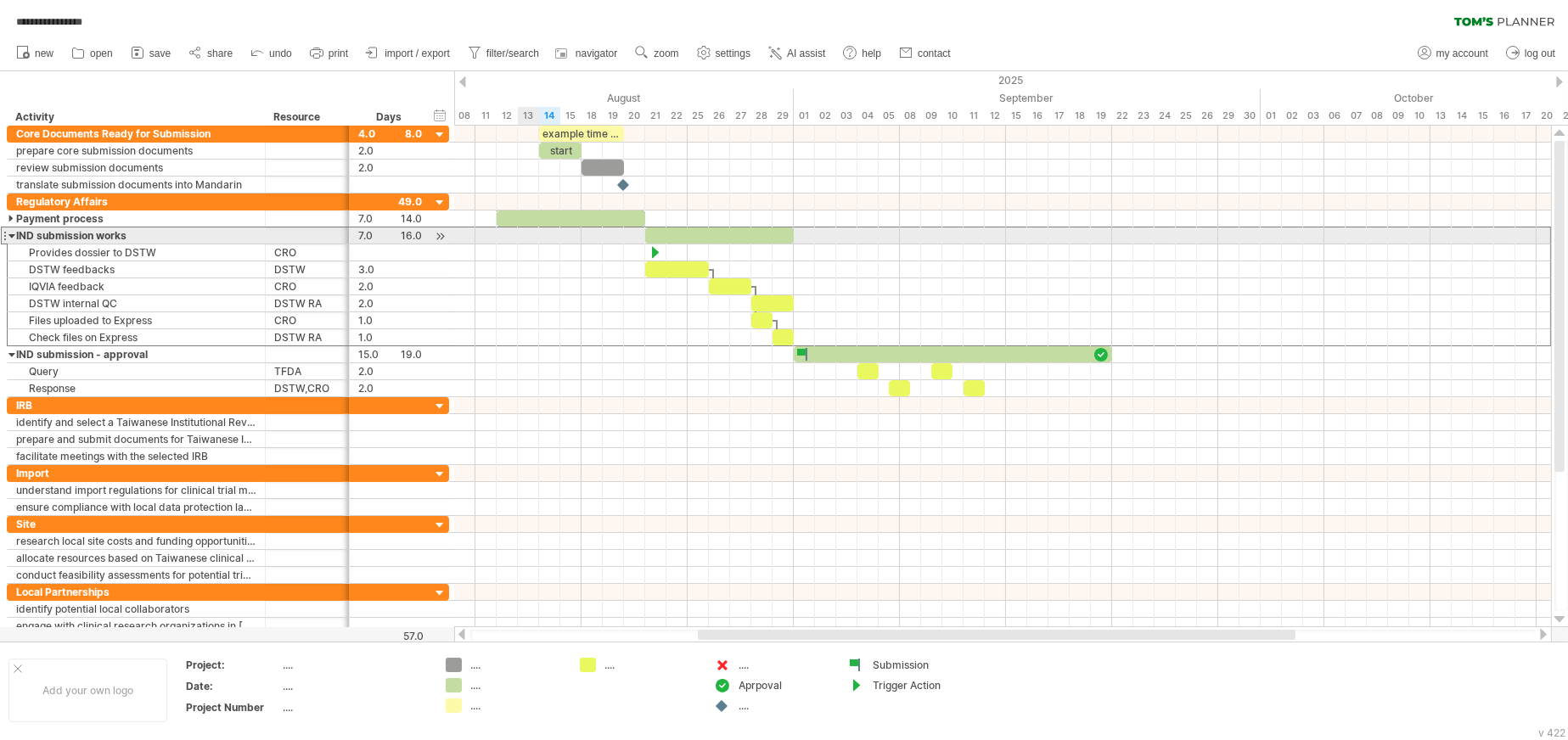
click at [5, 235] on div at bounding box center [4, 235] width 7 height 18
click at [9, 237] on div at bounding box center [12, 235] width 8 height 16
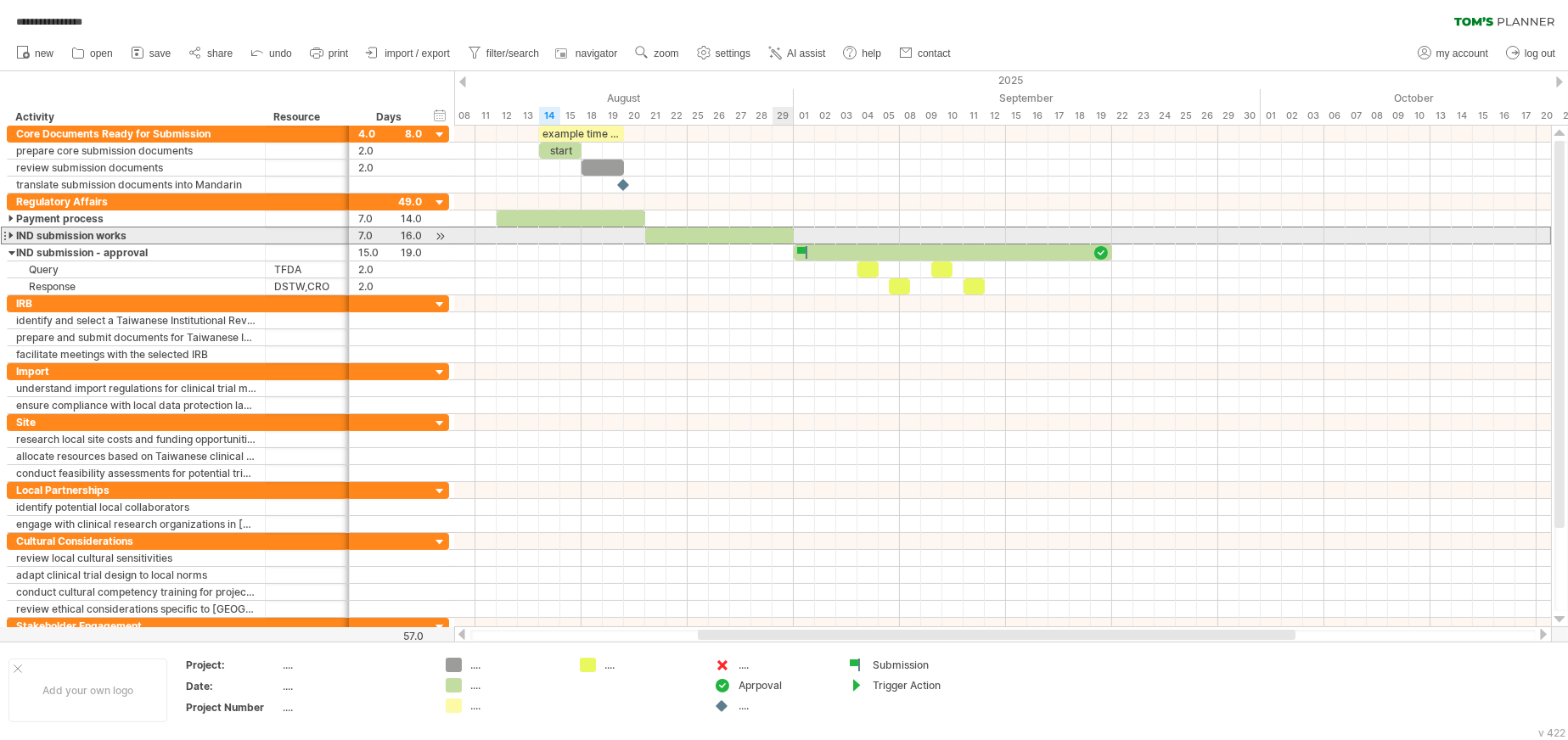
click at [784, 235] on div at bounding box center [719, 235] width 149 height 16
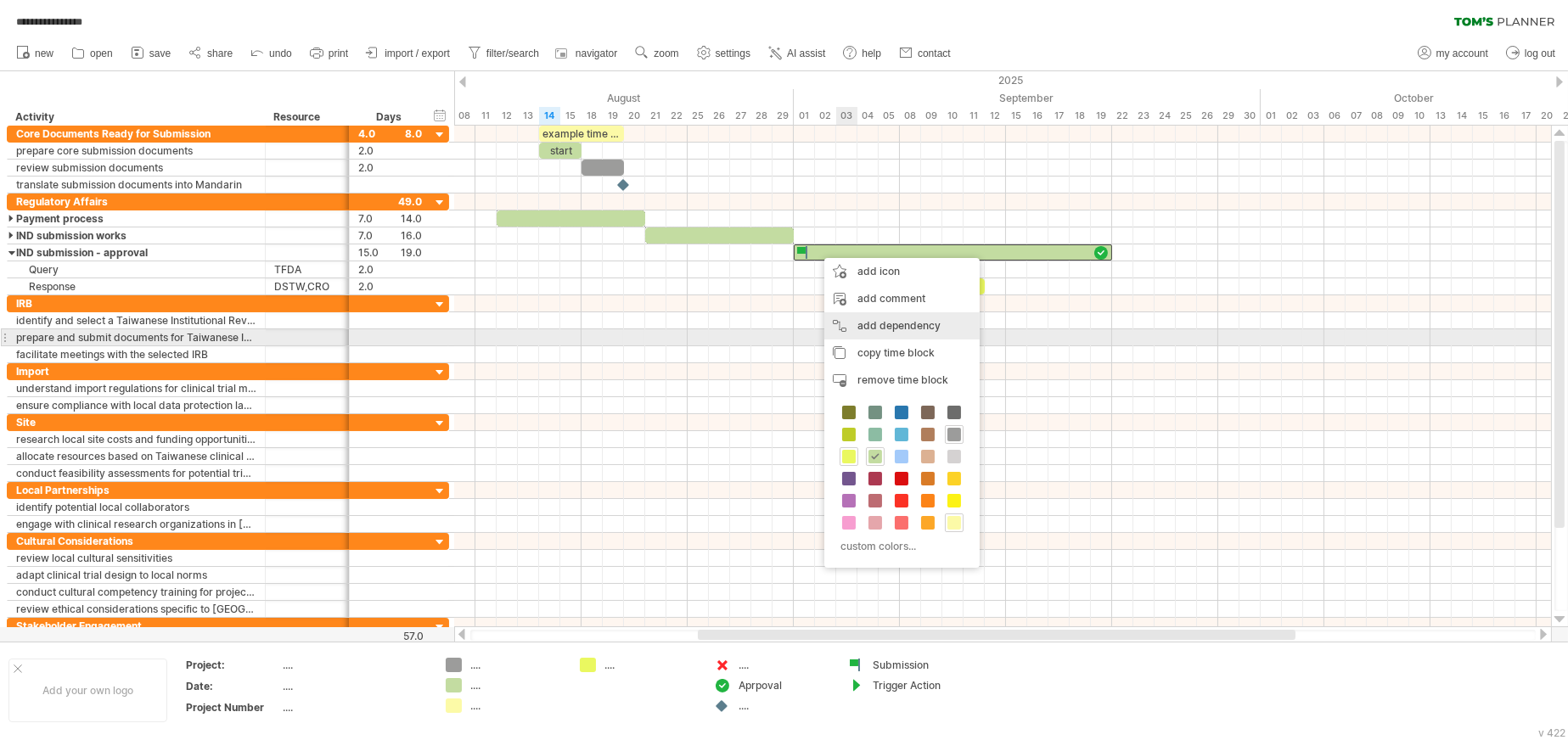
click at [875, 331] on div "add dependency You can use dependencies when you require tasks to be done in a …" at bounding box center [901, 325] width 155 height 27
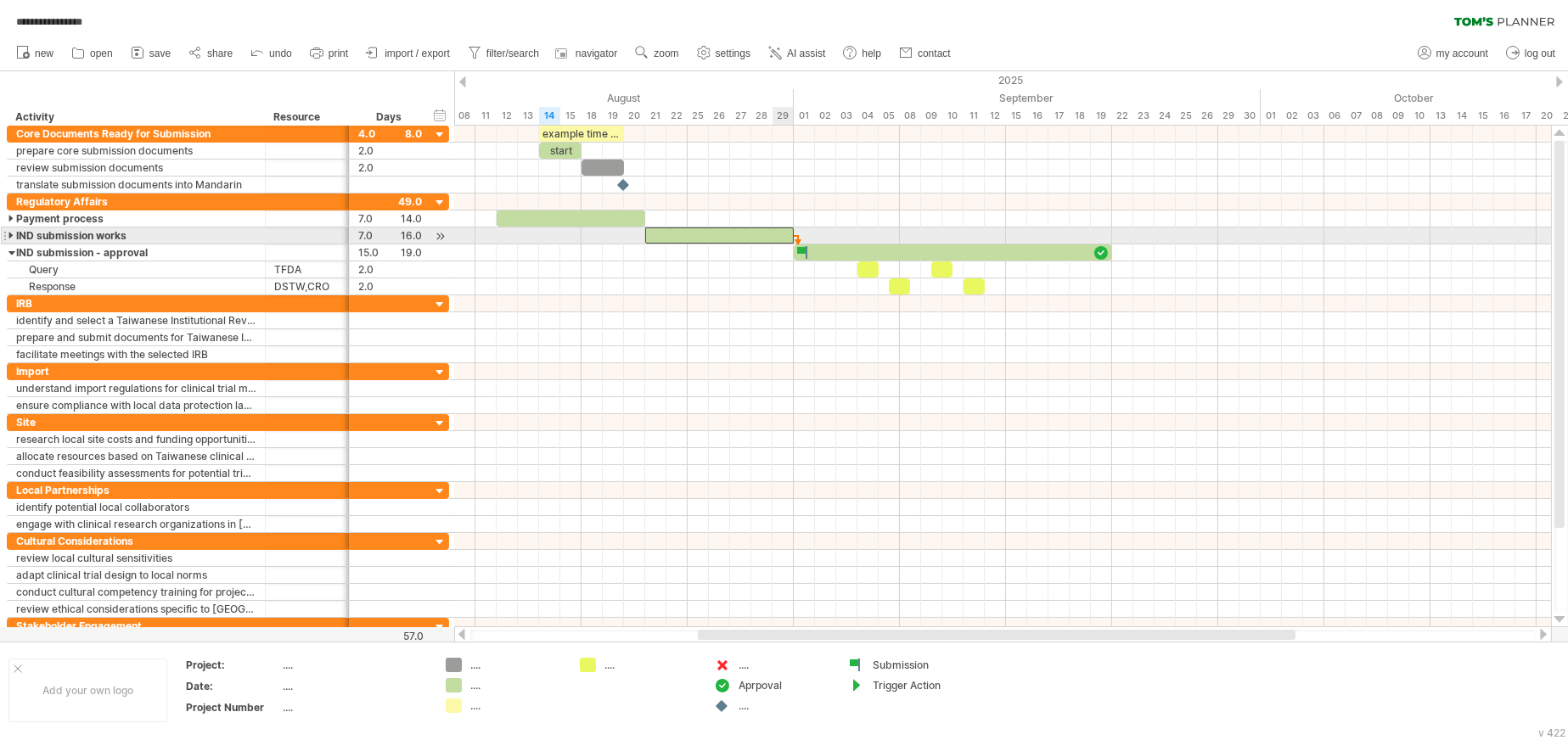
click at [782, 236] on div at bounding box center [719, 235] width 149 height 16
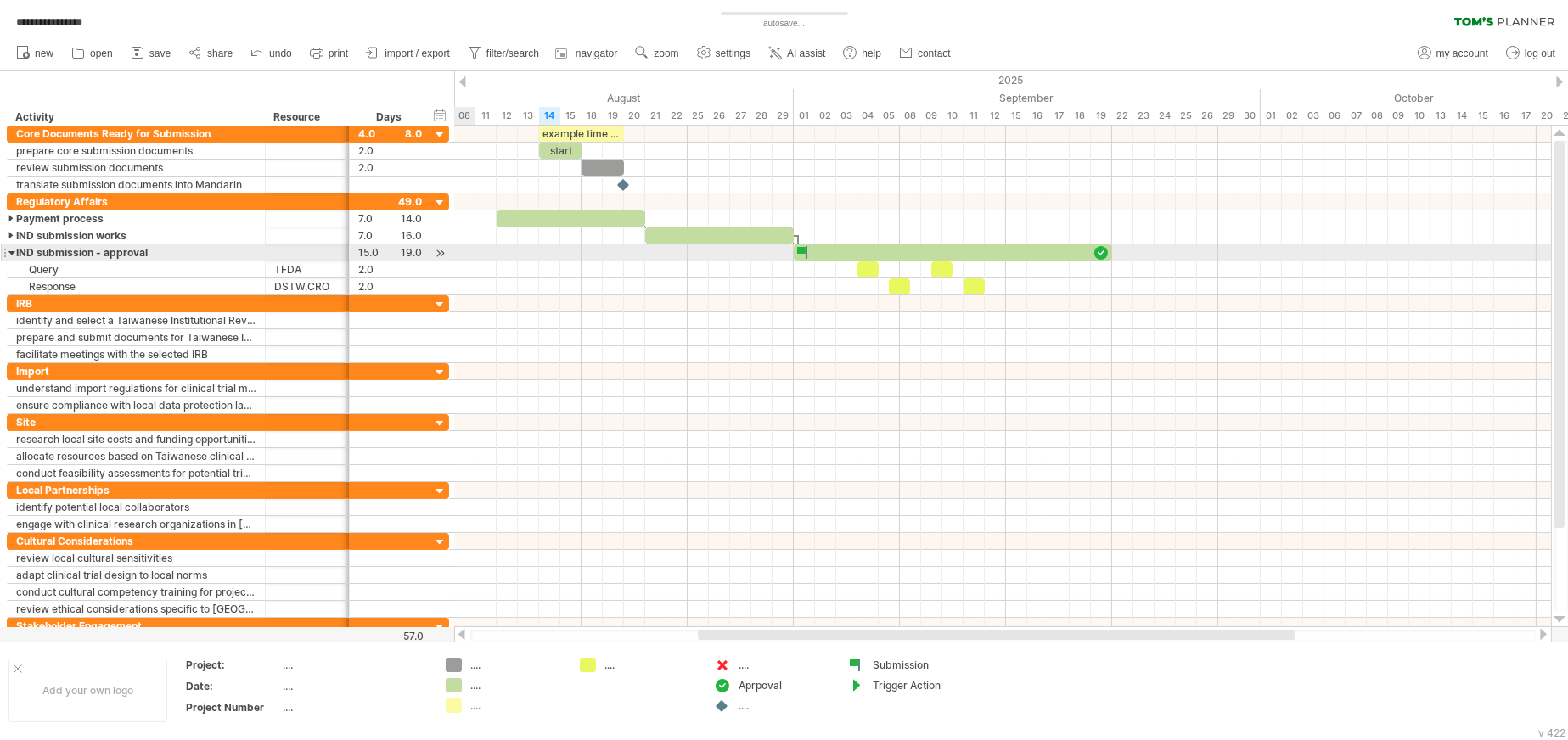
click at [9, 253] on div at bounding box center [12, 252] width 8 height 16
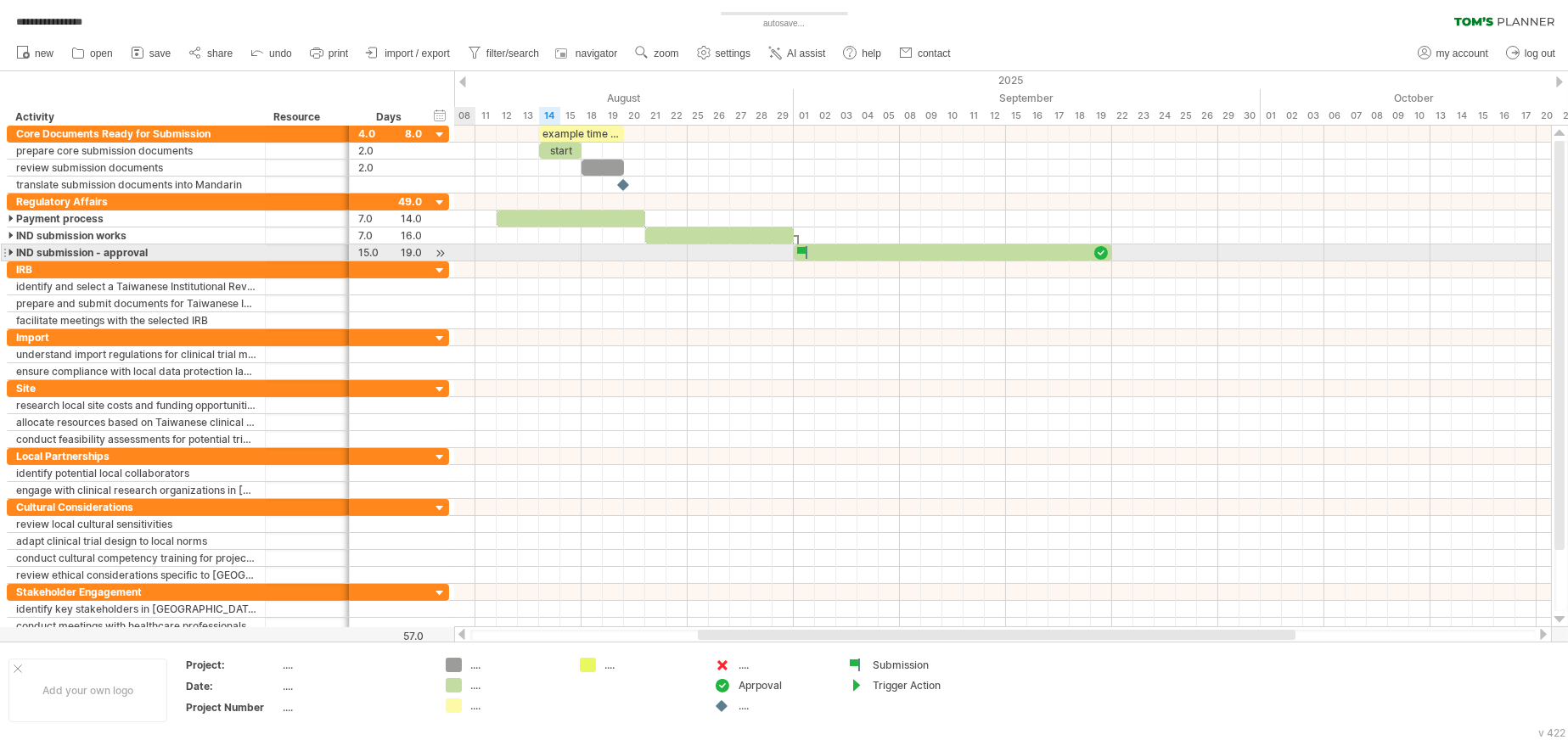
click at [9, 253] on div at bounding box center [12, 252] width 8 height 16
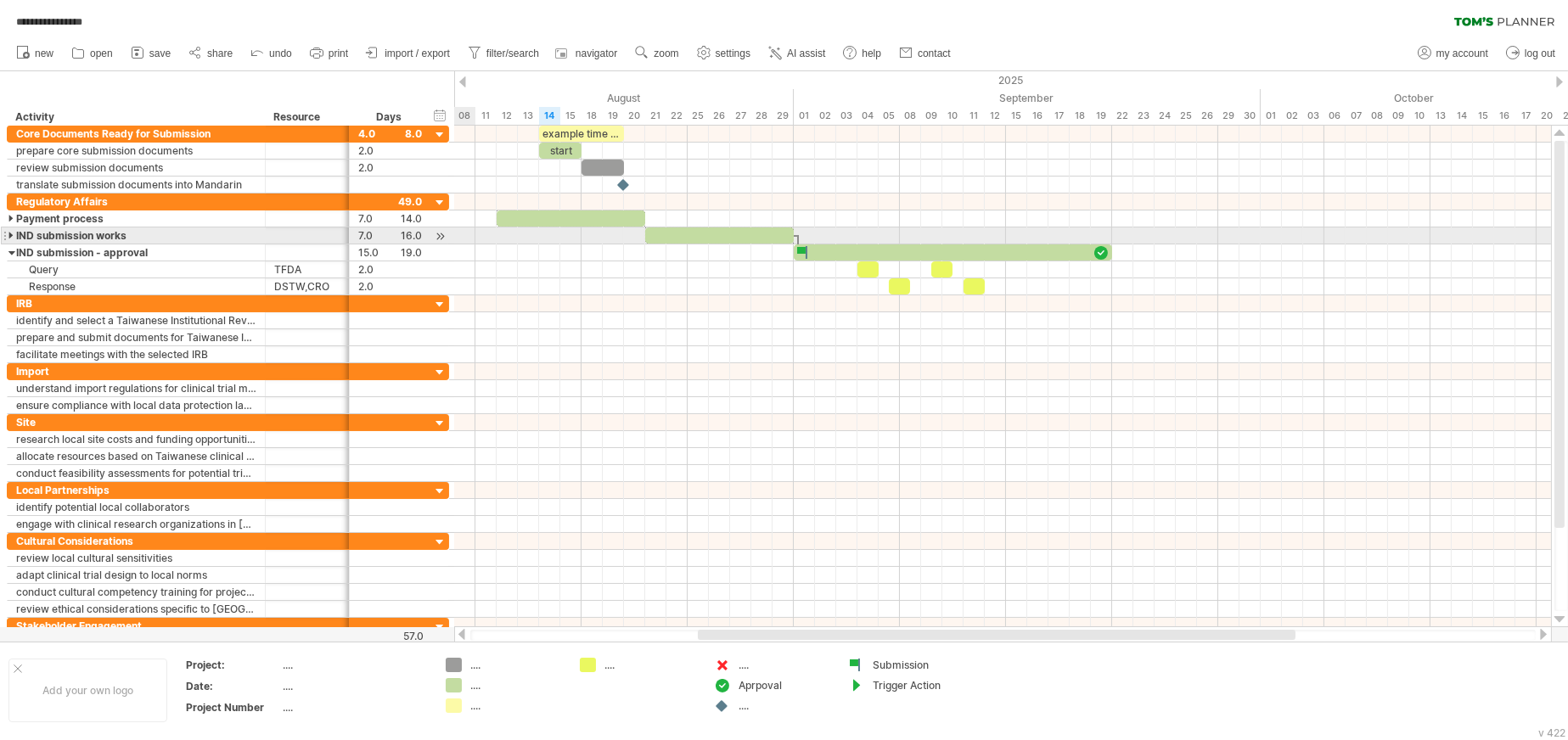
click at [10, 236] on div at bounding box center [12, 235] width 8 height 16
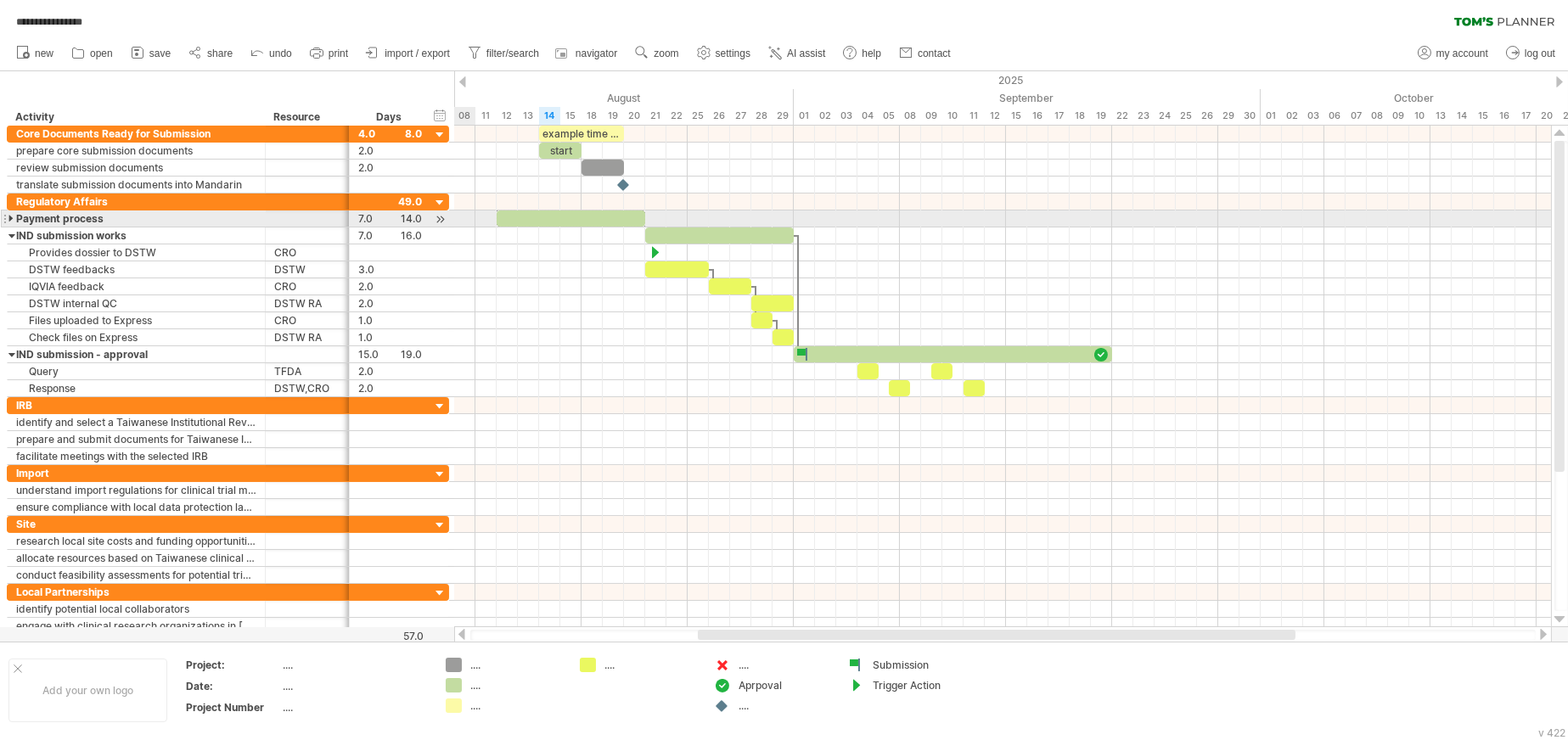
click at [9, 216] on div at bounding box center [12, 218] width 8 height 16
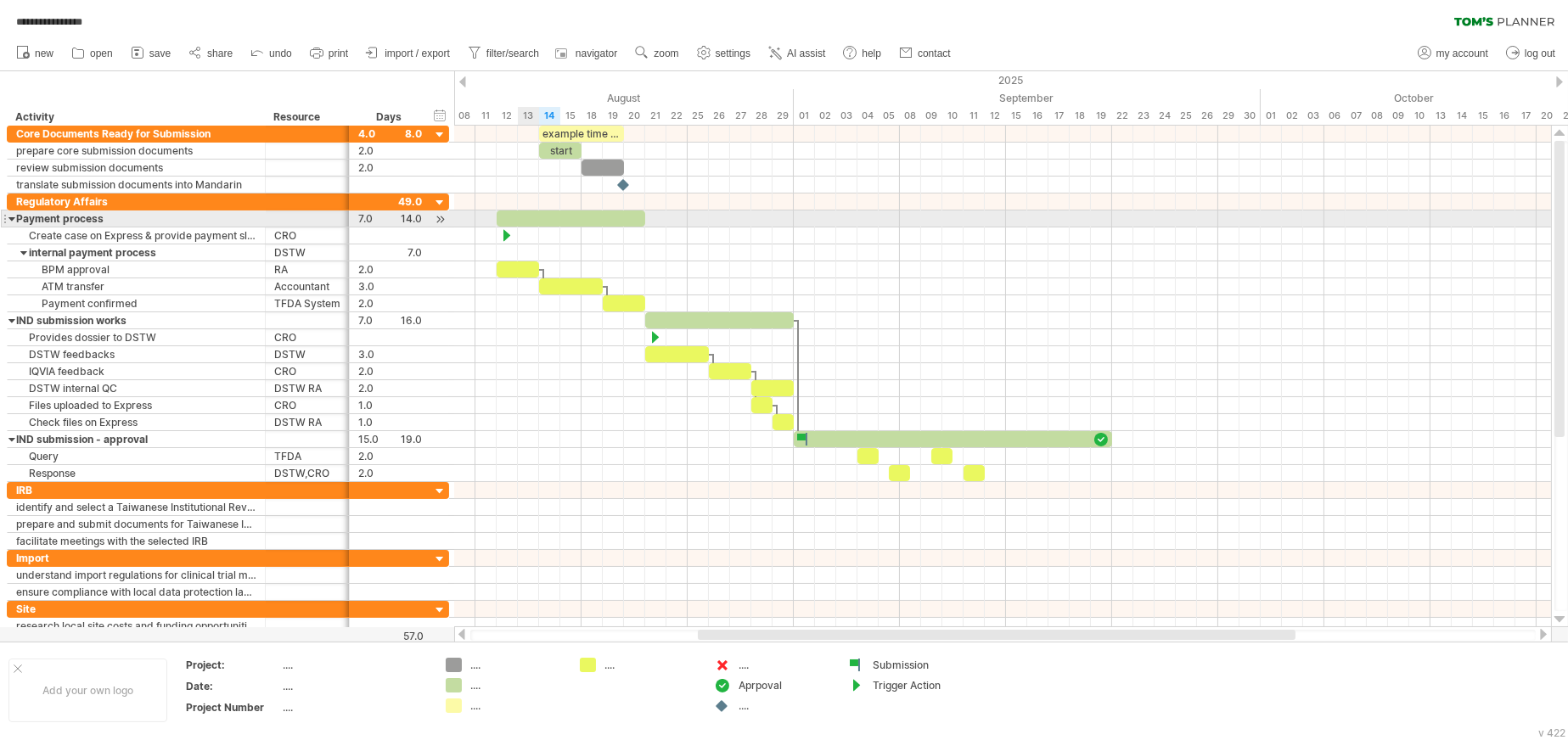
click at [10, 216] on div at bounding box center [12, 218] width 8 height 16
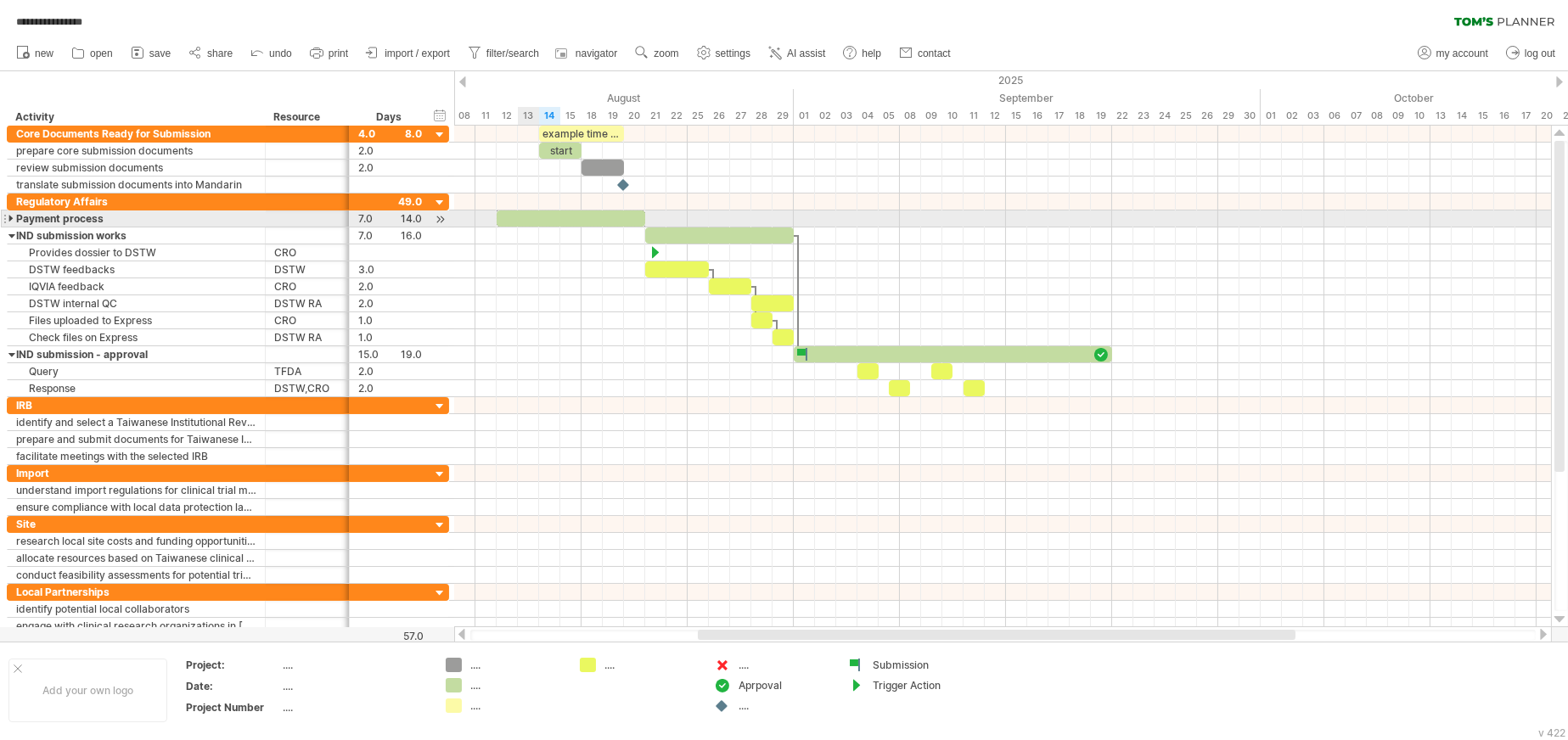
click at [10, 216] on div at bounding box center [12, 218] width 8 height 16
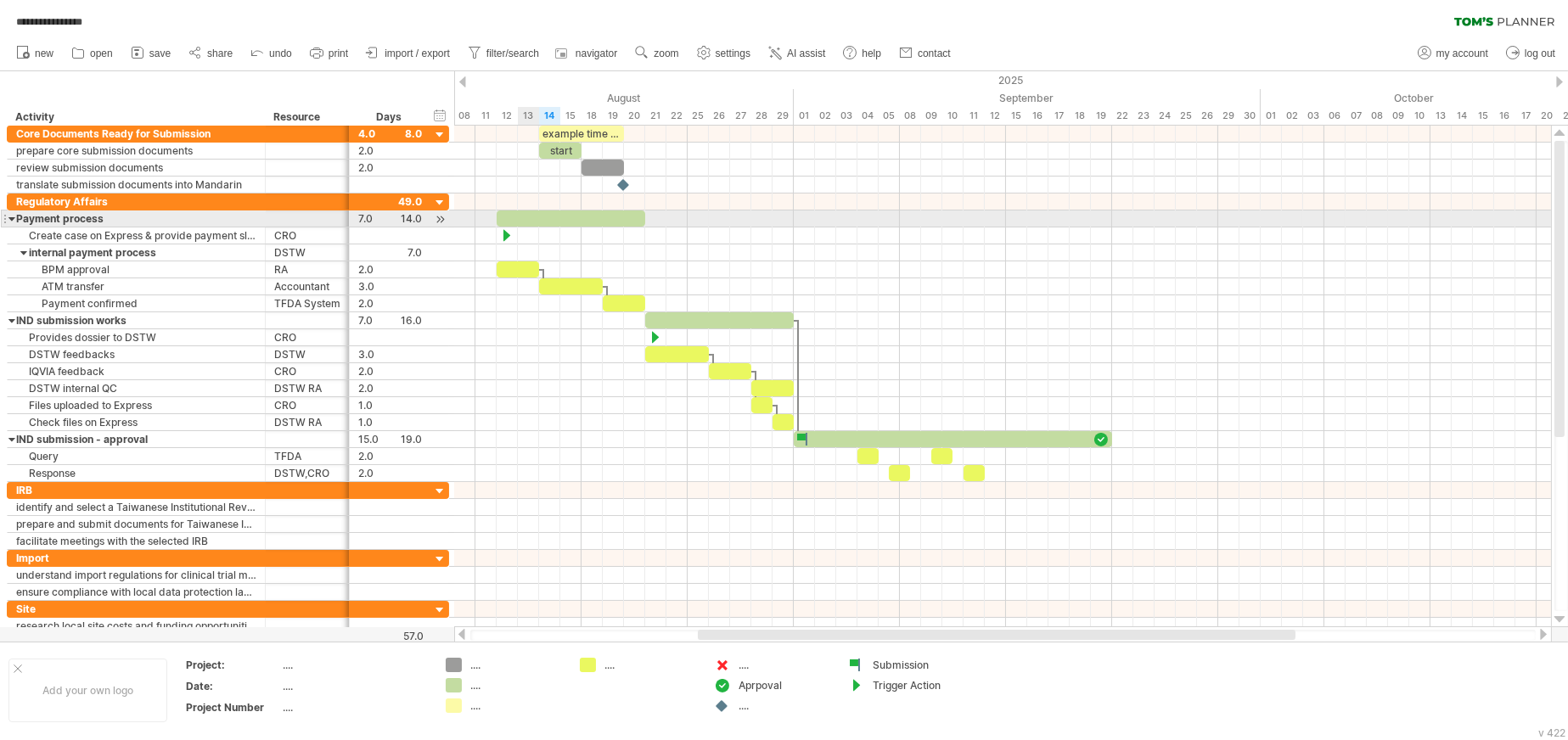
click at [10, 216] on div at bounding box center [12, 218] width 8 height 16
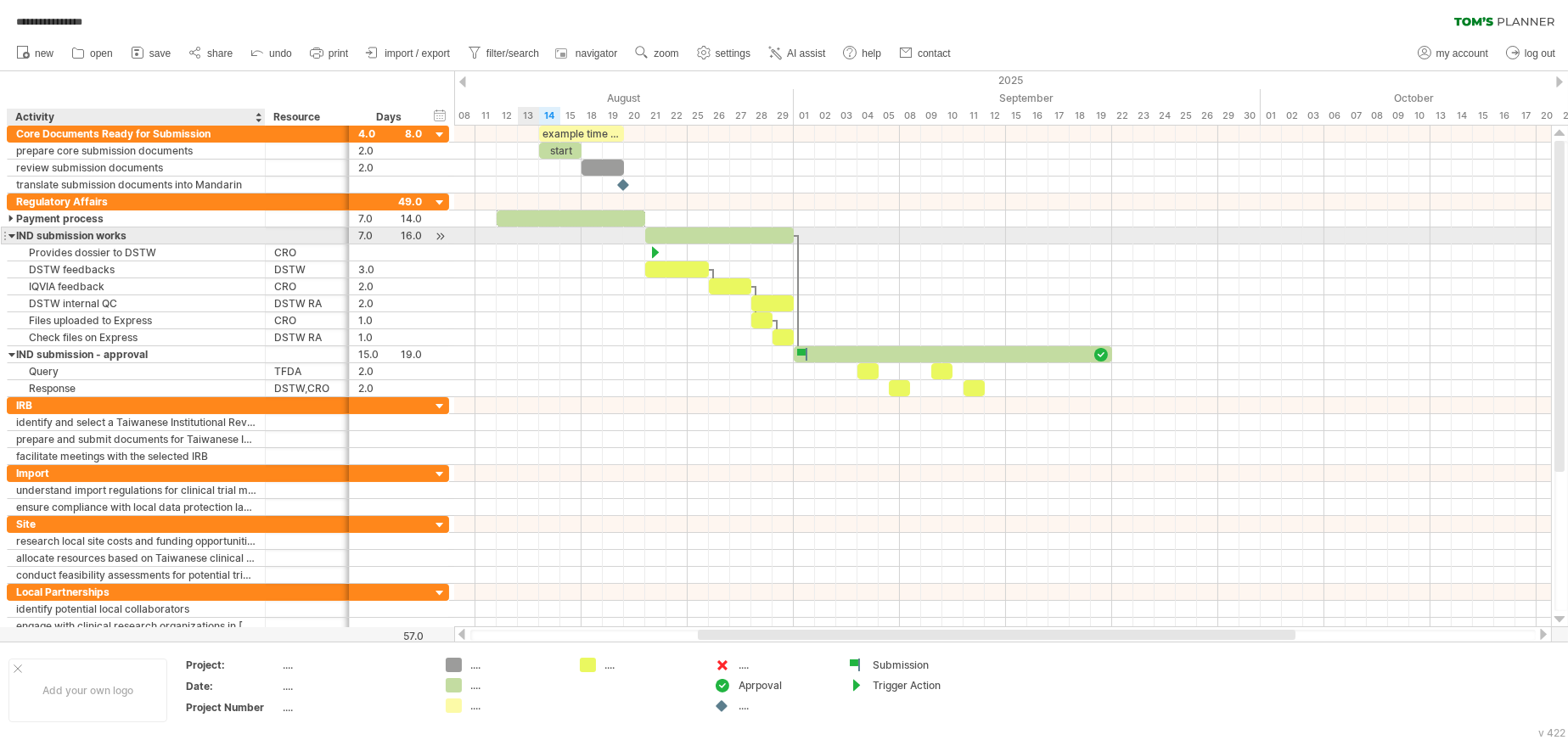
click at [12, 236] on div at bounding box center [12, 235] width 8 height 16
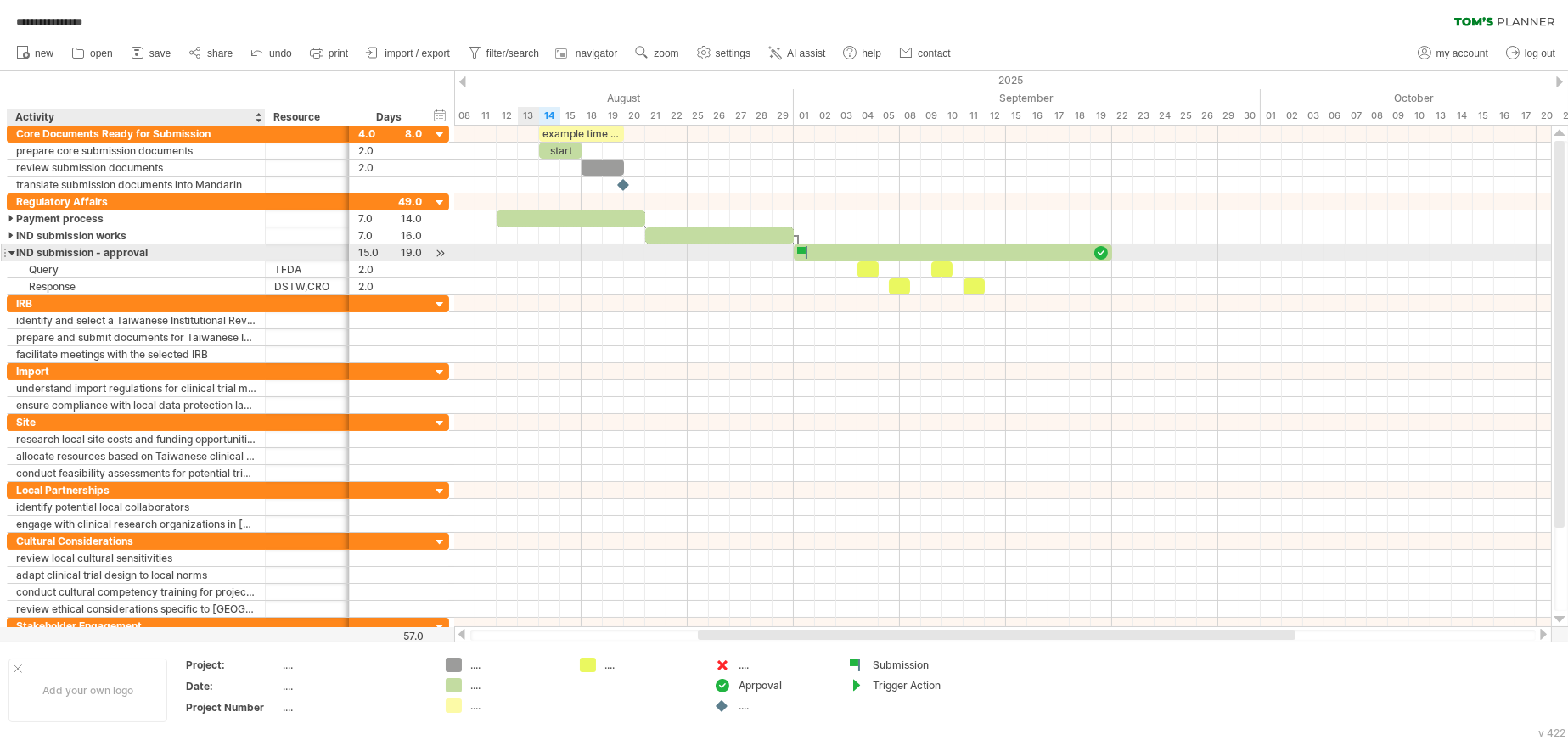
click at [12, 248] on div at bounding box center [12, 252] width 8 height 16
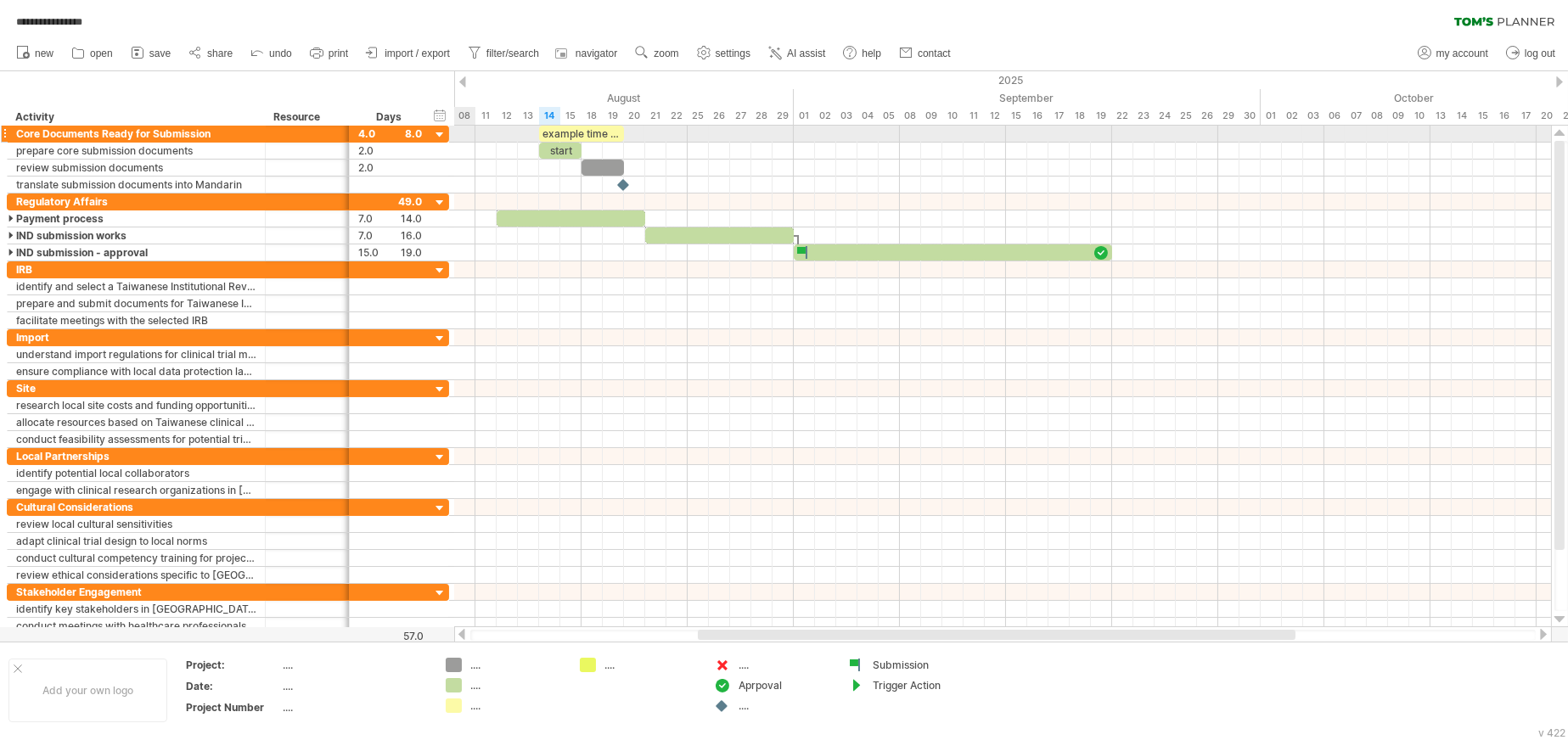
click at [439, 136] on div at bounding box center [440, 135] width 16 height 16
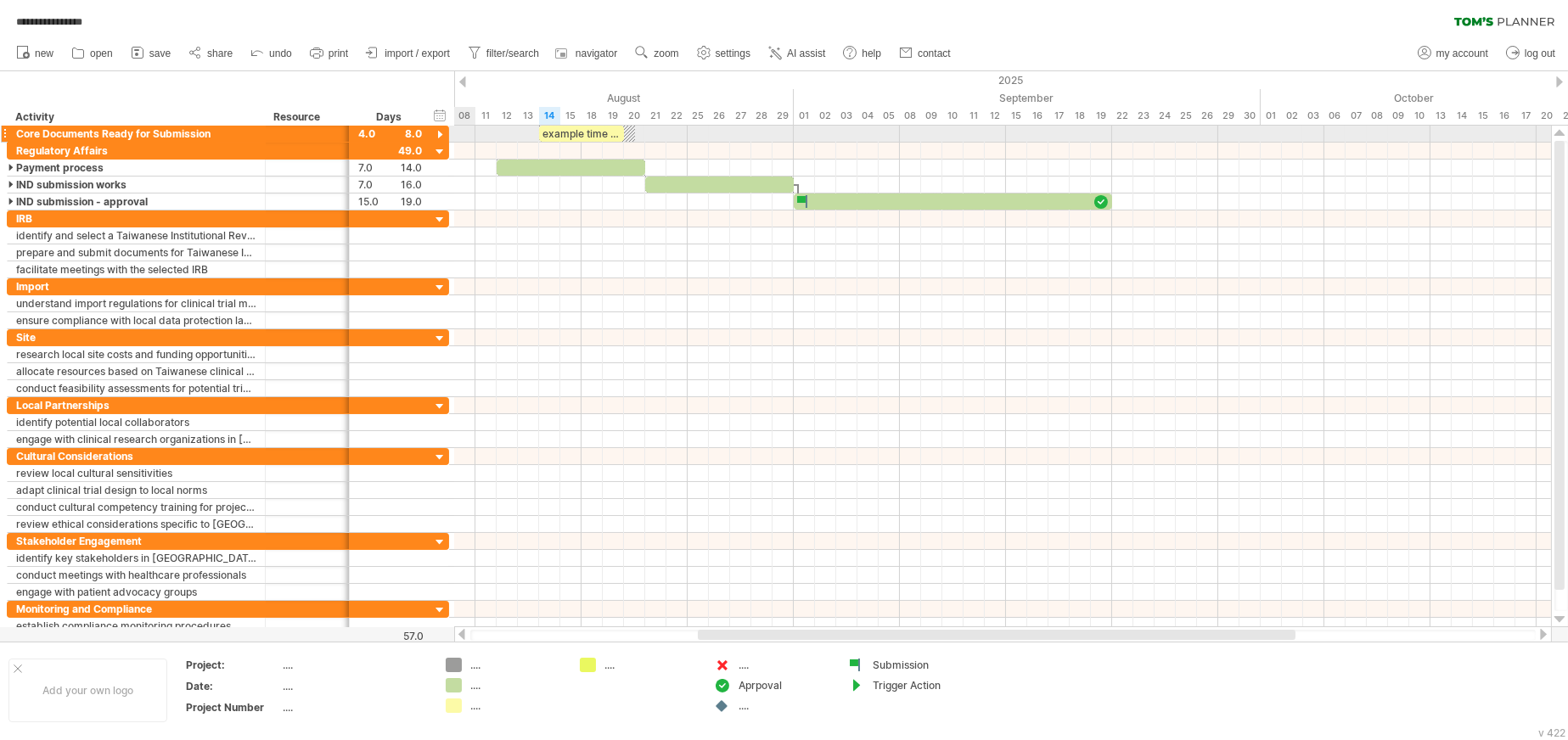
click at [438, 131] on div at bounding box center [440, 135] width 16 height 16
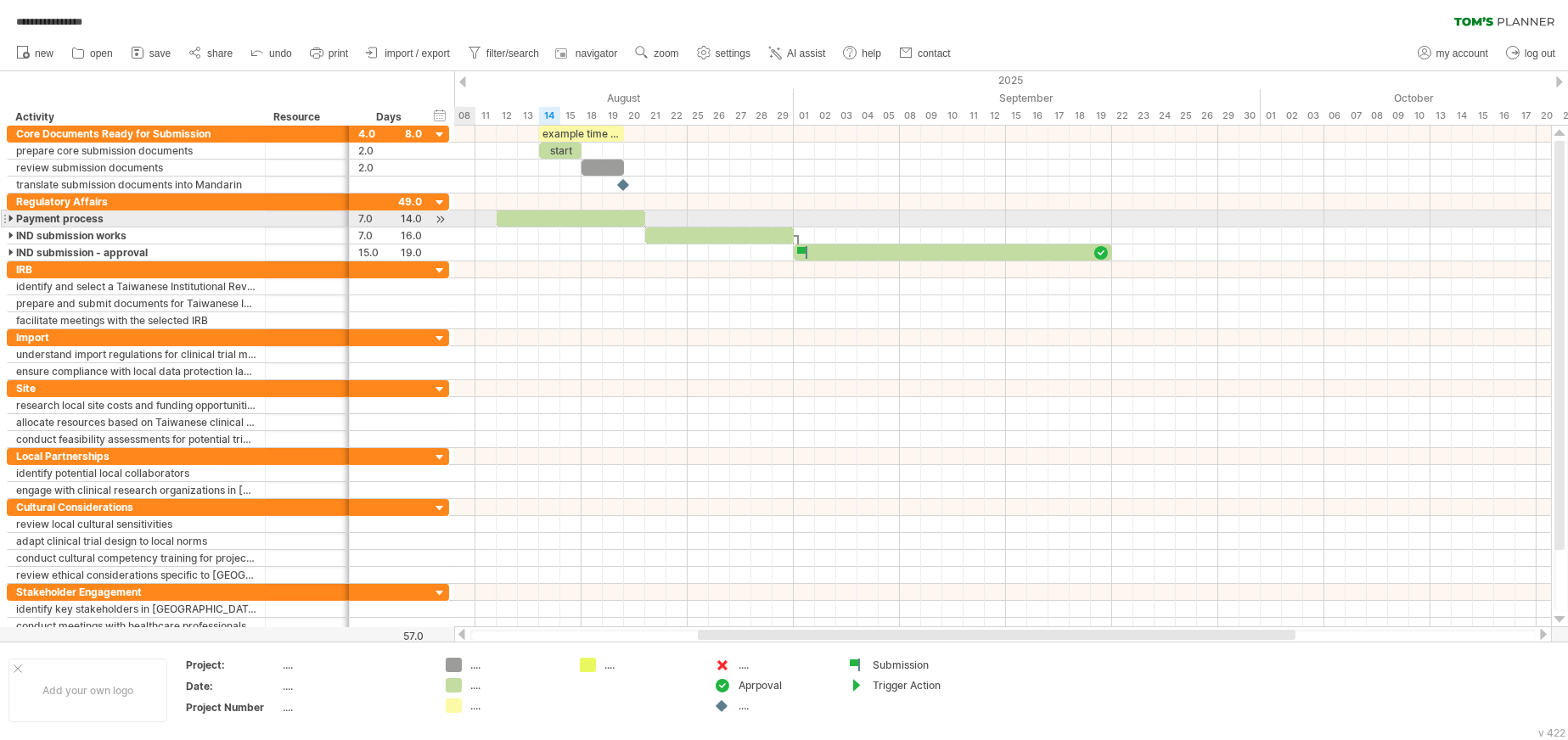
click at [10, 222] on div at bounding box center [12, 218] width 8 height 16
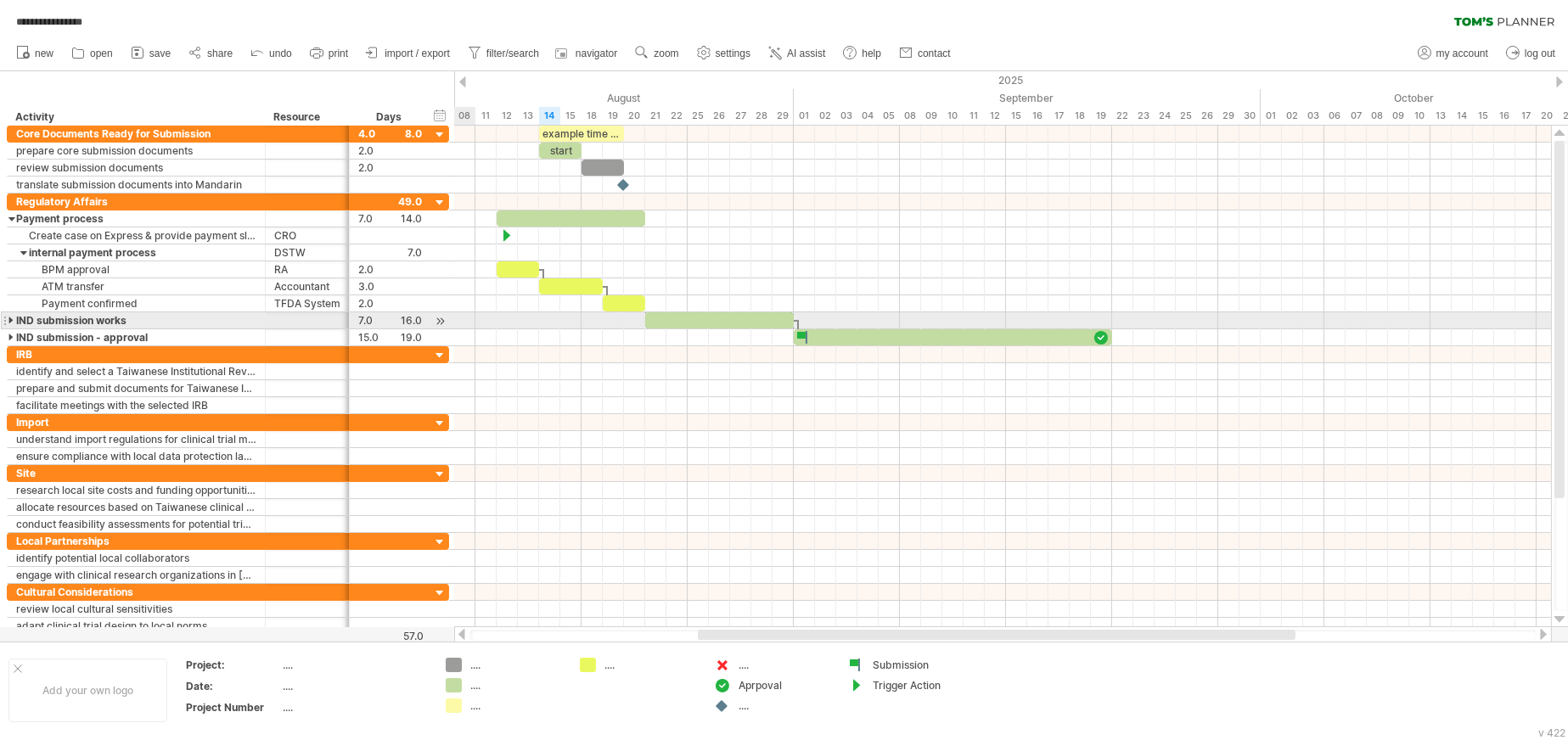
click at [9, 315] on div at bounding box center [12, 320] width 8 height 16
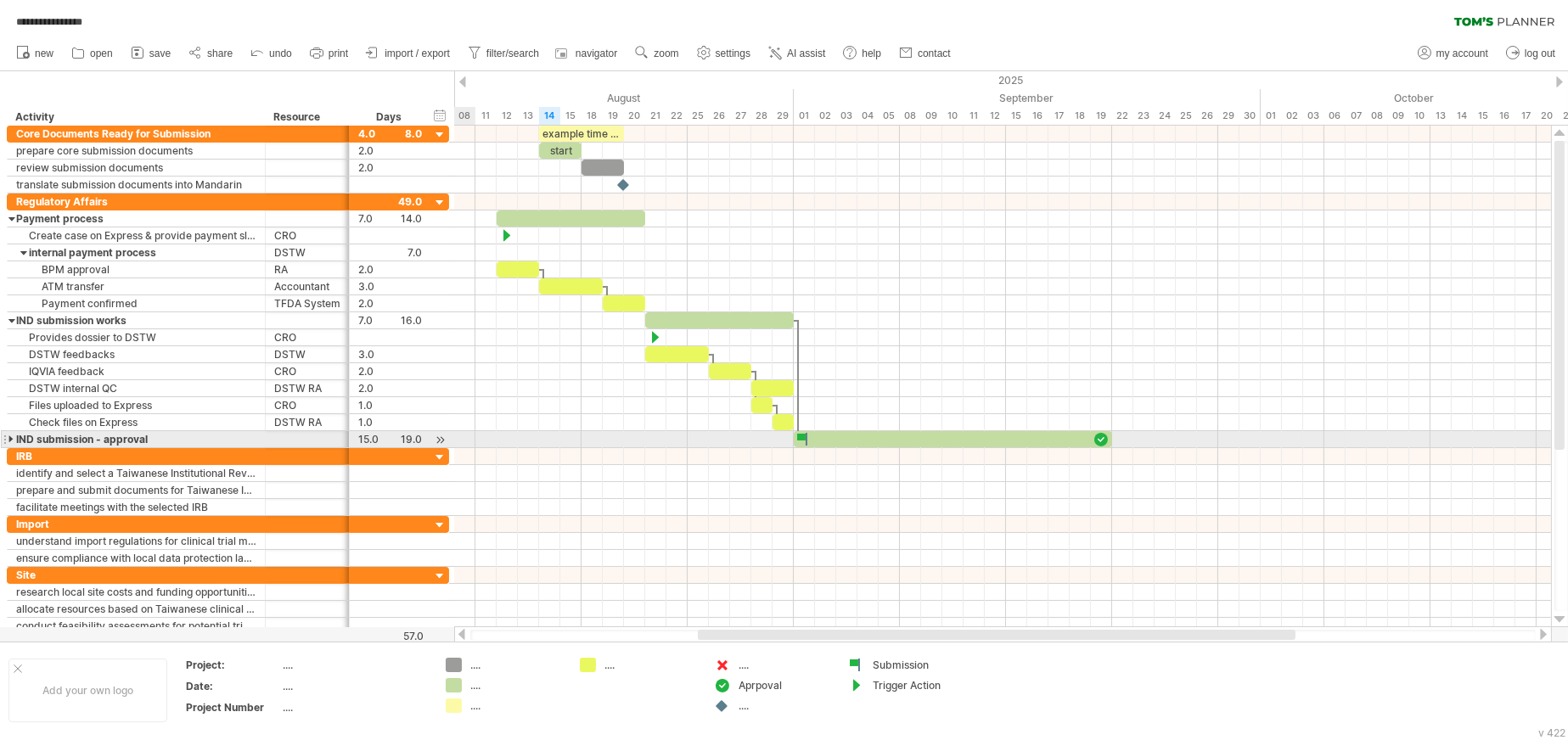
click at [10, 441] on div at bounding box center [12, 439] width 8 height 16
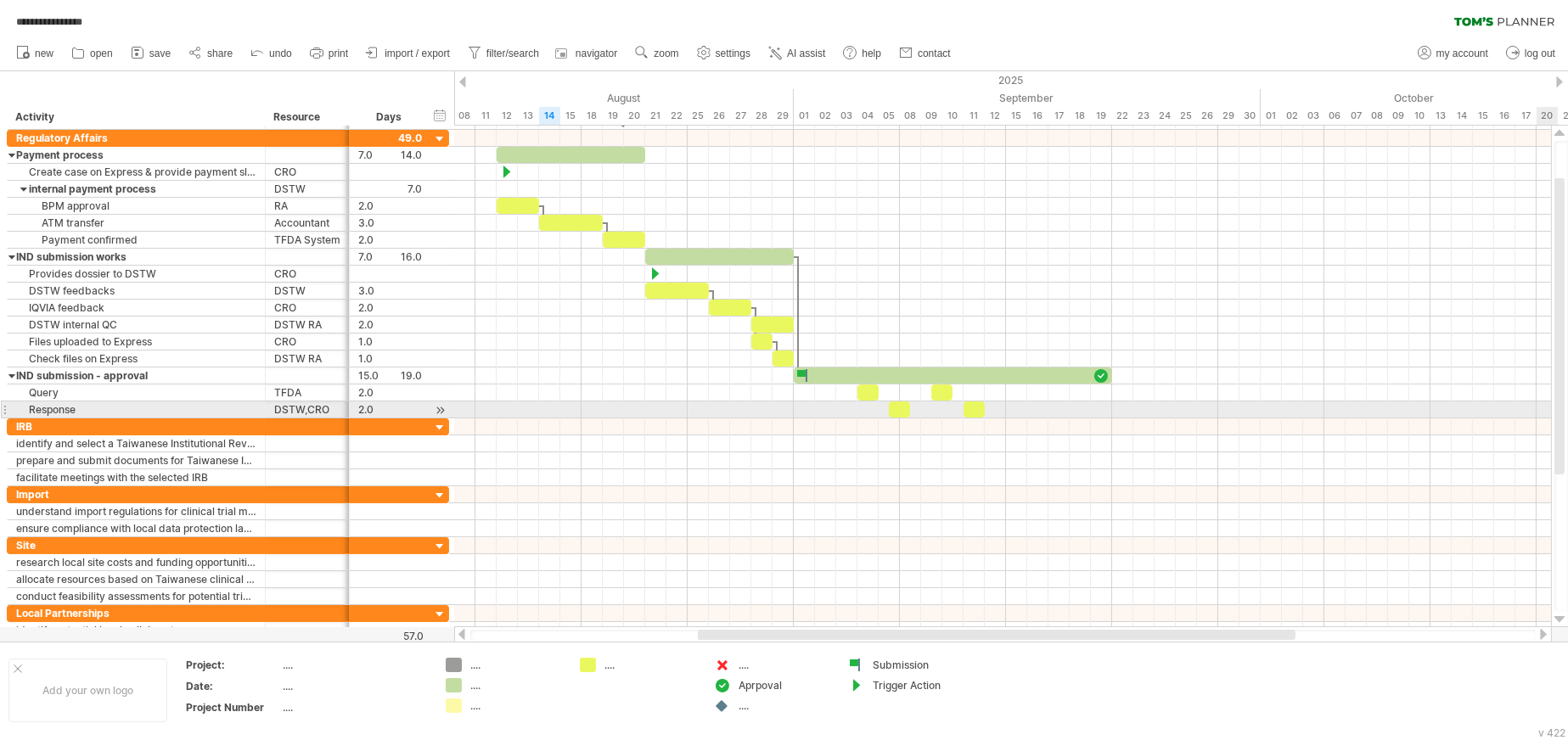
drag, startPoint x: 1558, startPoint y: 397, endPoint x: 1560, endPoint y: 409, distance: 12.2
click at [1007, 409] on div at bounding box center [1559, 326] width 10 height 296
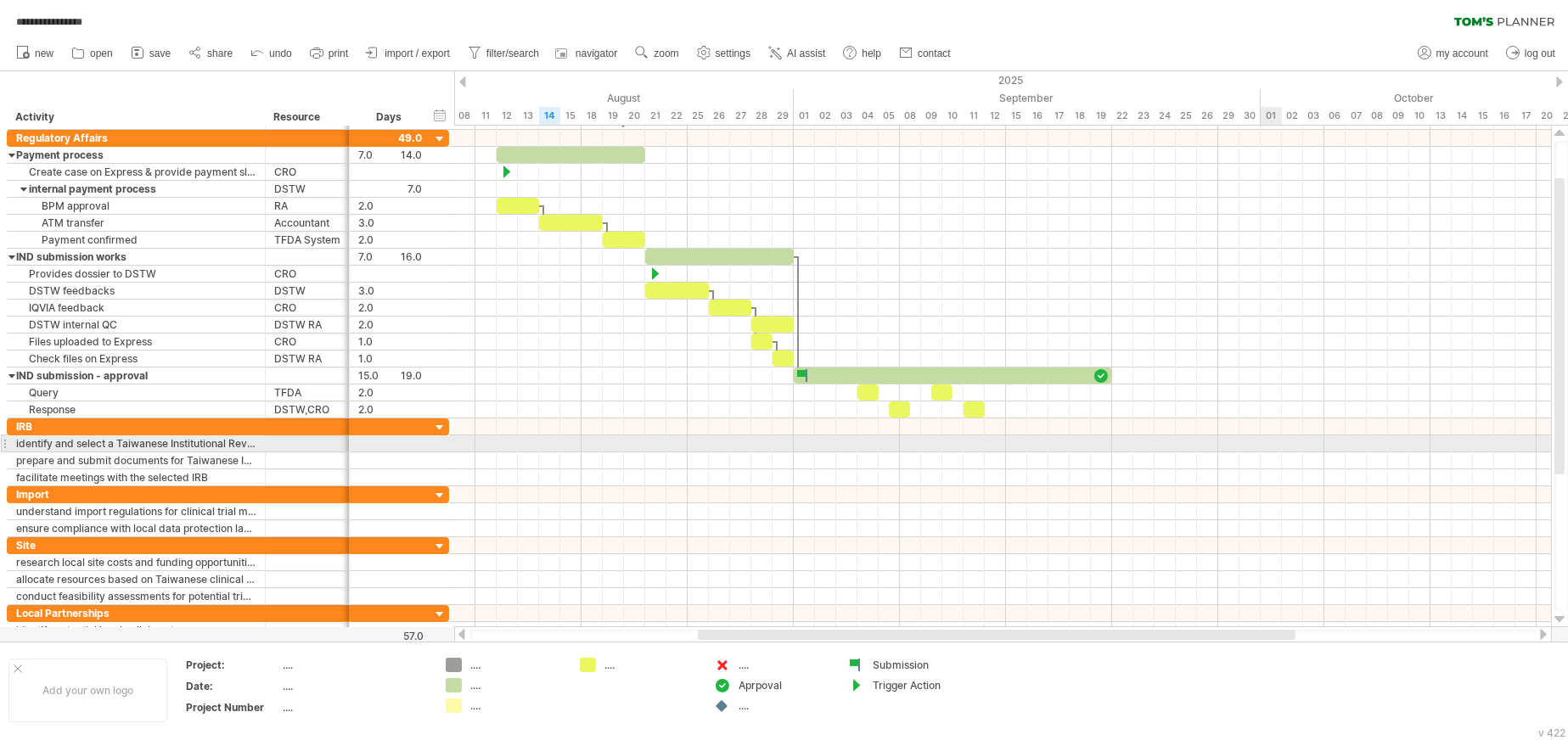
click at [1007, 469] on div at bounding box center [1003, 478] width 1097 height 17
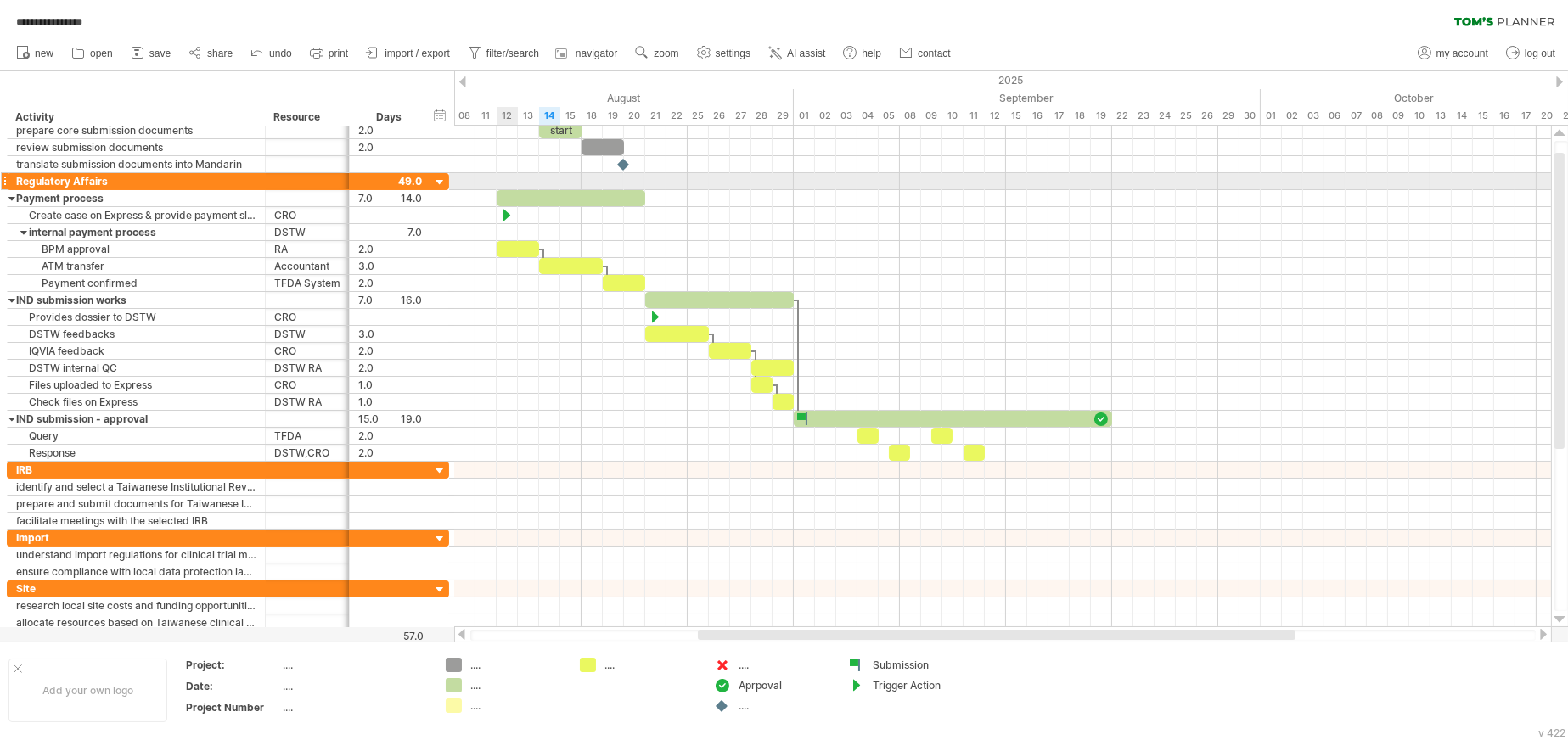
click at [502, 178] on div at bounding box center [1003, 182] width 1097 height 17
click at [502, 179] on div at bounding box center [1003, 182] width 1097 height 17
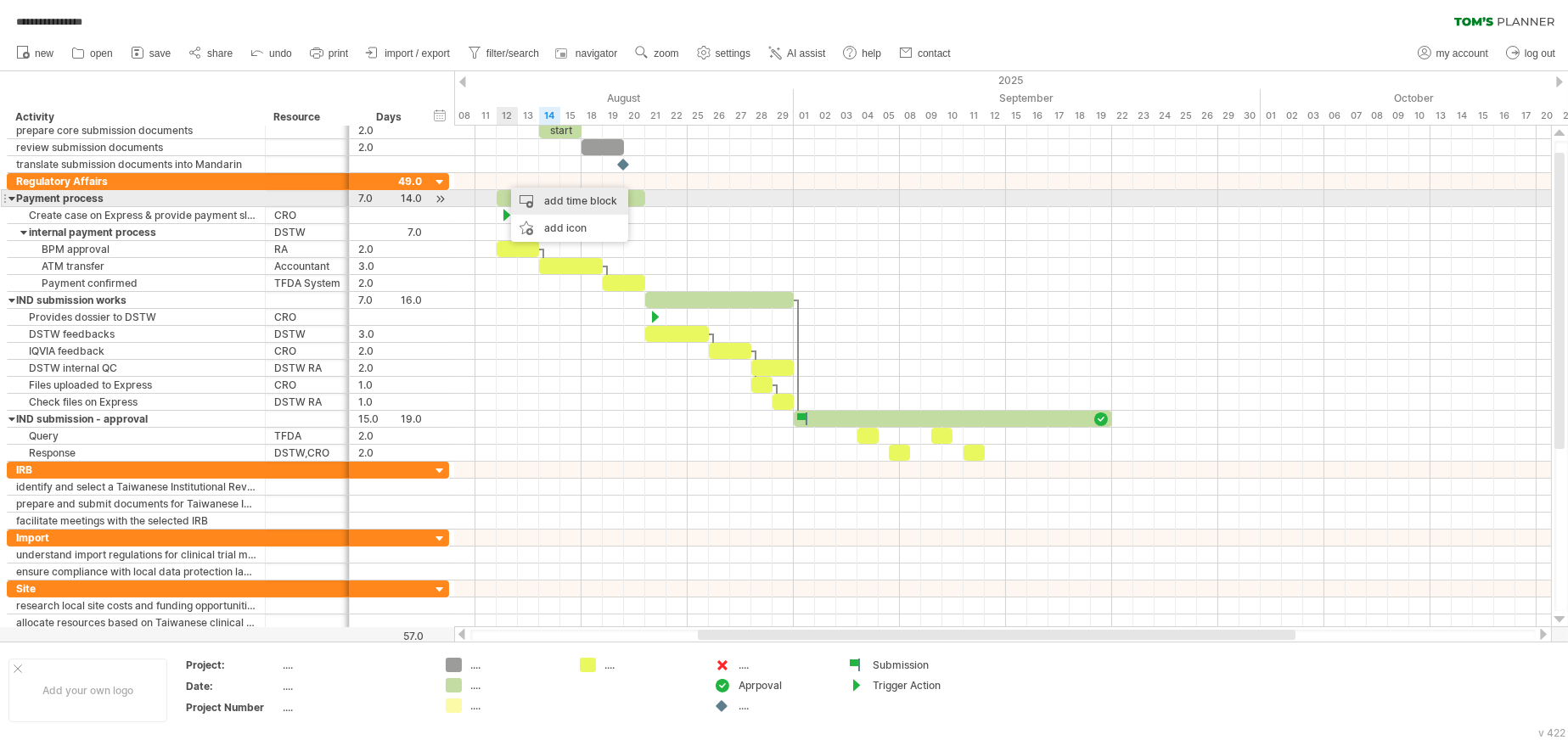
click at [561, 201] on div "add time block" at bounding box center [569, 201] width 117 height 27
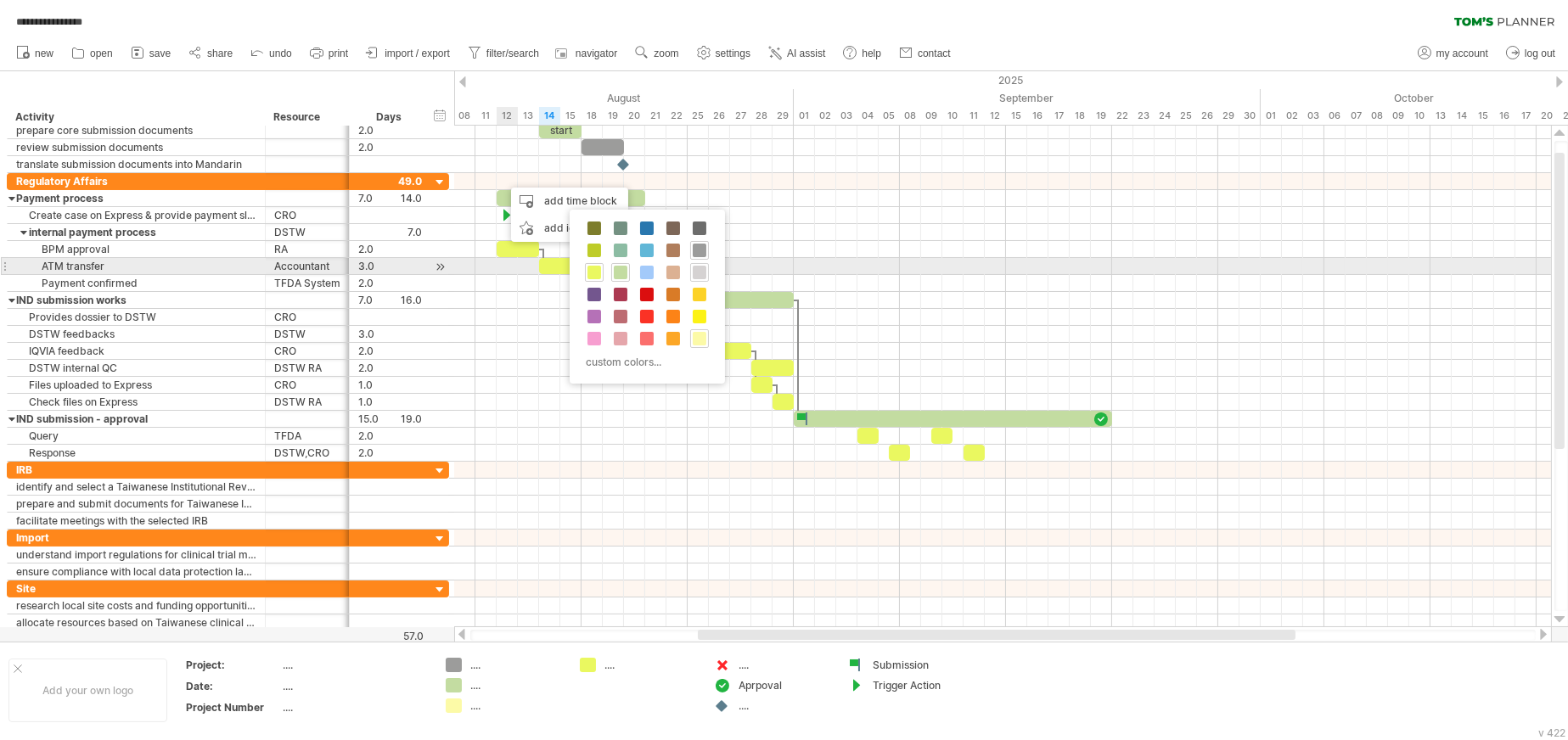
click at [700, 270] on span at bounding box center [700, 273] width 14 height 14
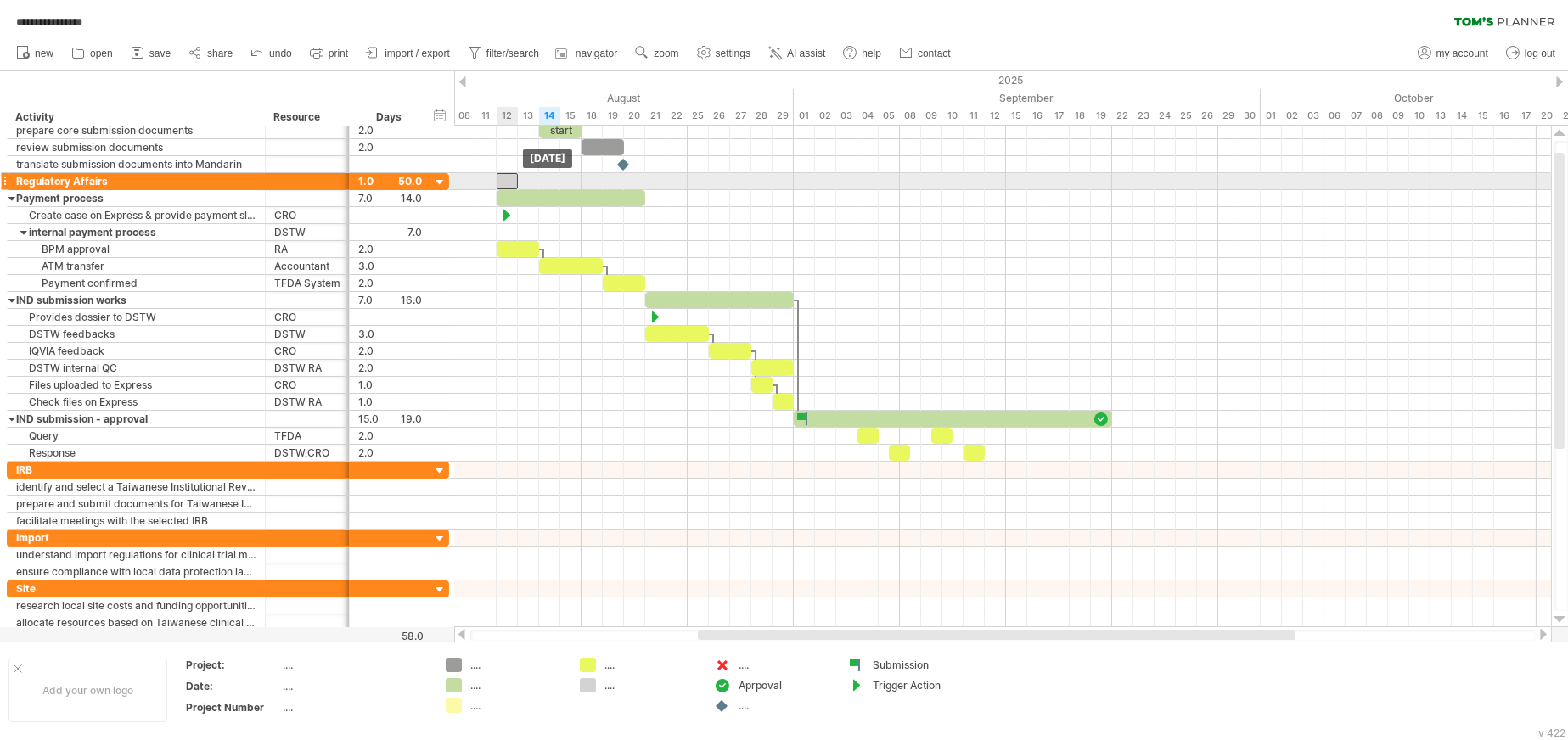
drag, startPoint x: 516, startPoint y: 180, endPoint x: 506, endPoint y: 180, distance: 10.0
click at [506, 180] on div at bounding box center [507, 181] width 22 height 16
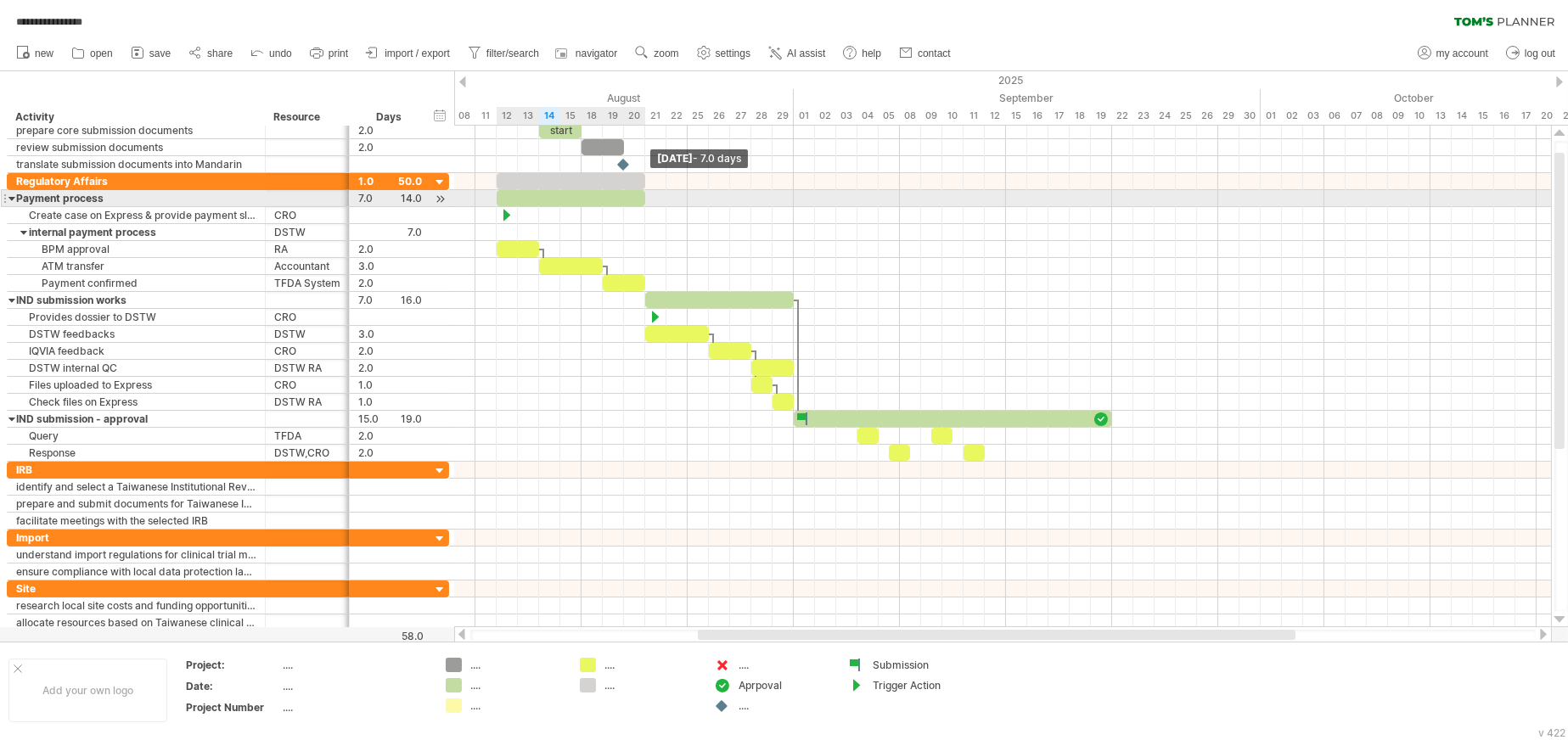
drag, startPoint x: 516, startPoint y: 180, endPoint x: 640, endPoint y: 192, distance: 124.6
click at [687, 192] on div at bounding box center [687, 317] width 0 height 288
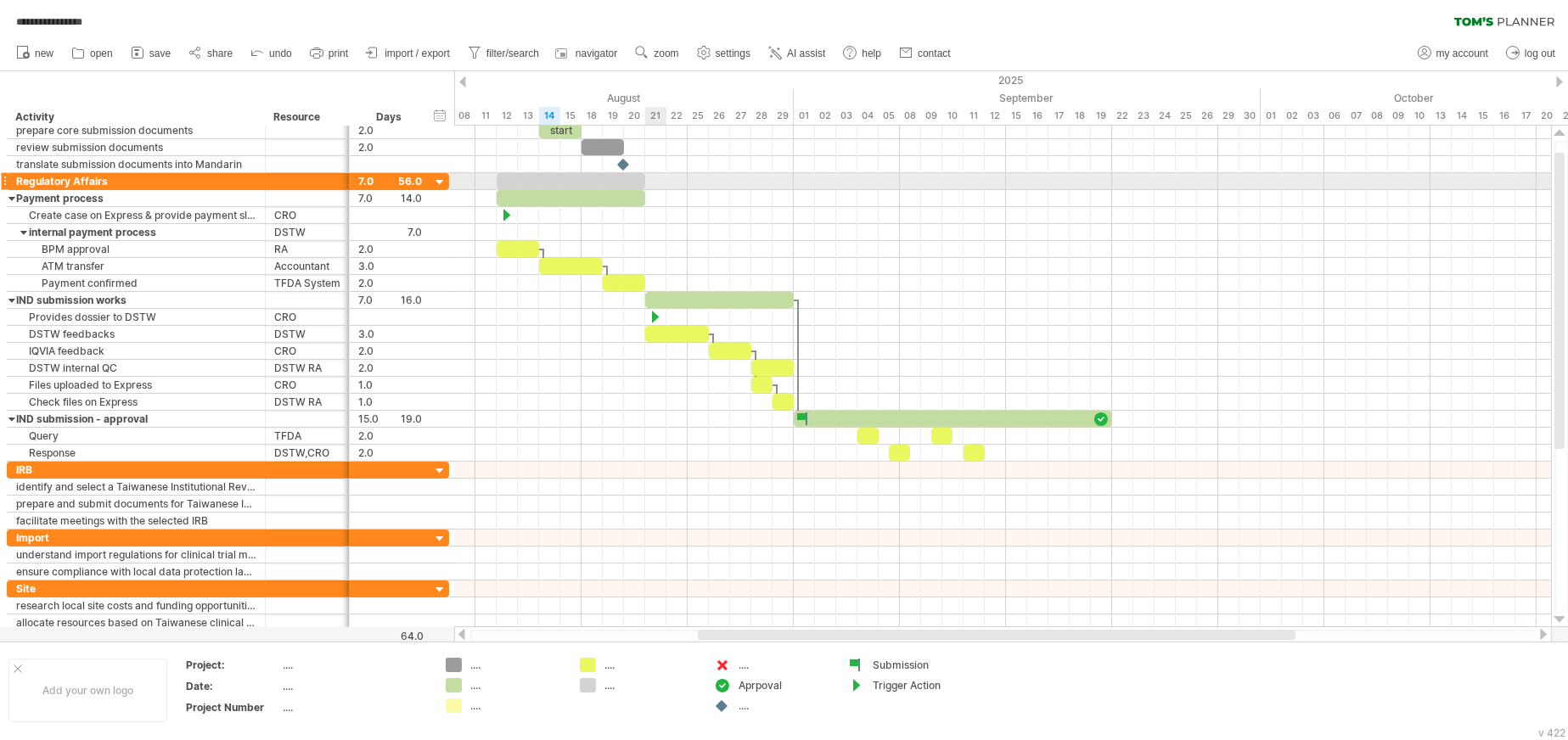
click at [653, 178] on div at bounding box center [1003, 182] width 1097 height 17
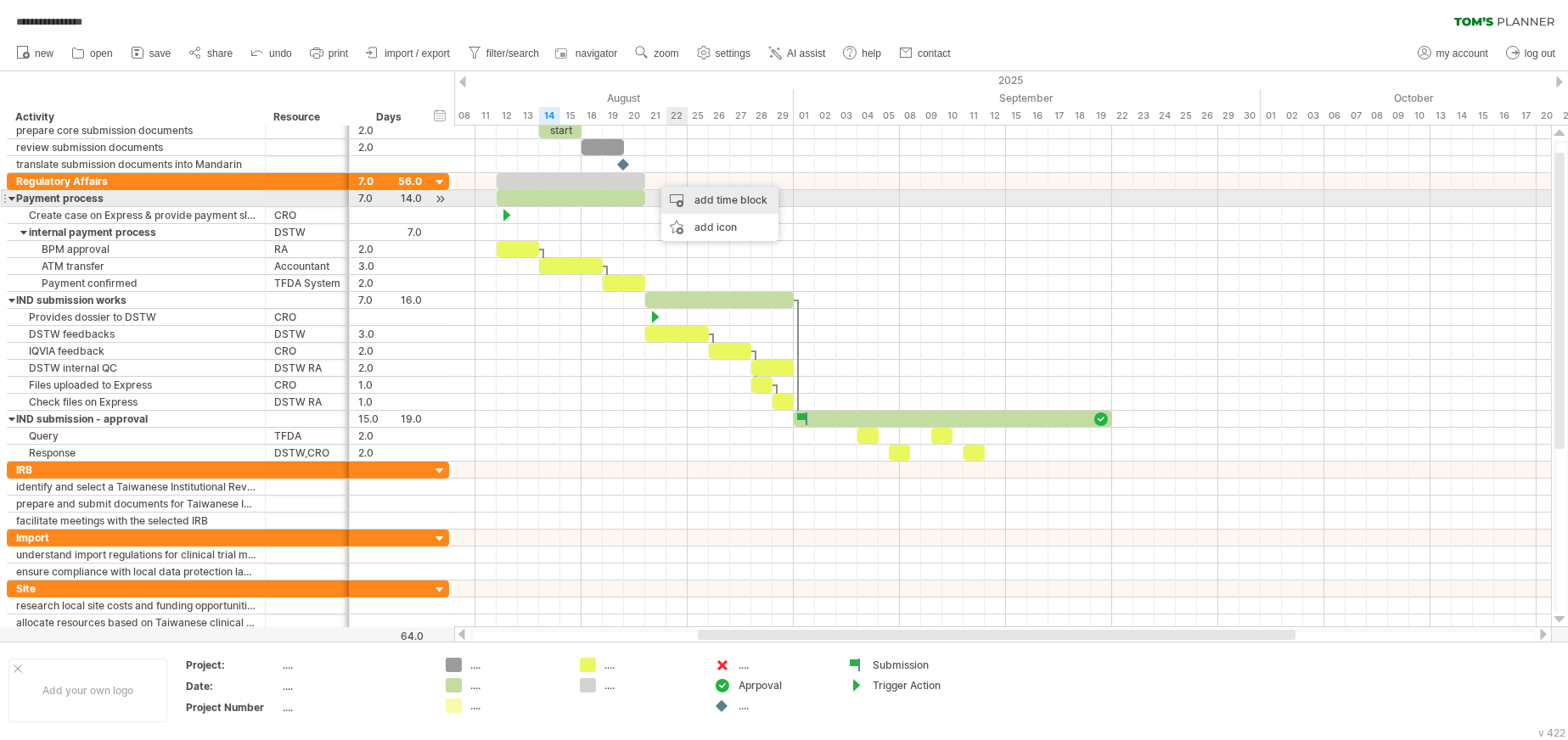
click at [721, 198] on div "add time block" at bounding box center [719, 200] width 117 height 27
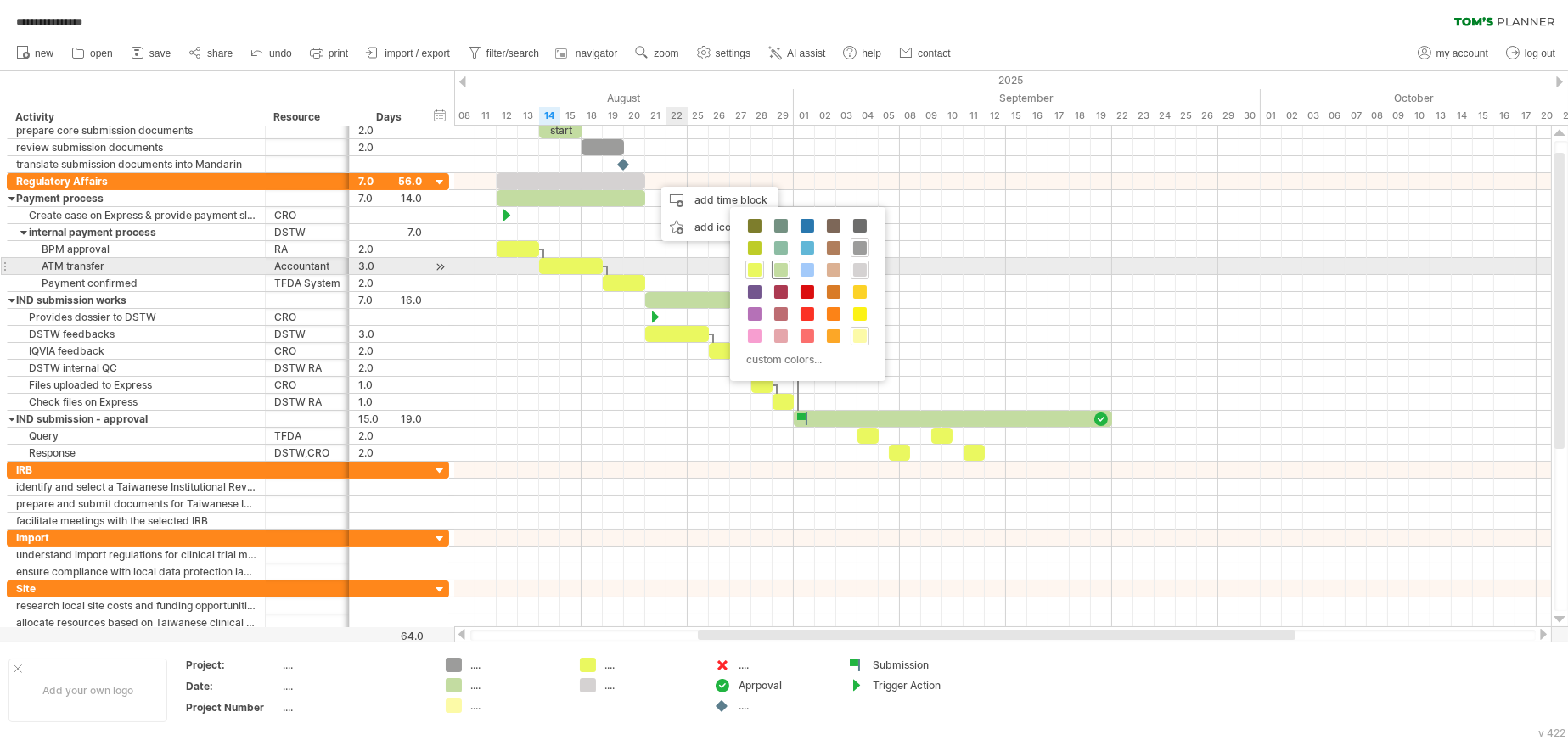
click at [779, 265] on span at bounding box center [781, 270] width 14 height 14
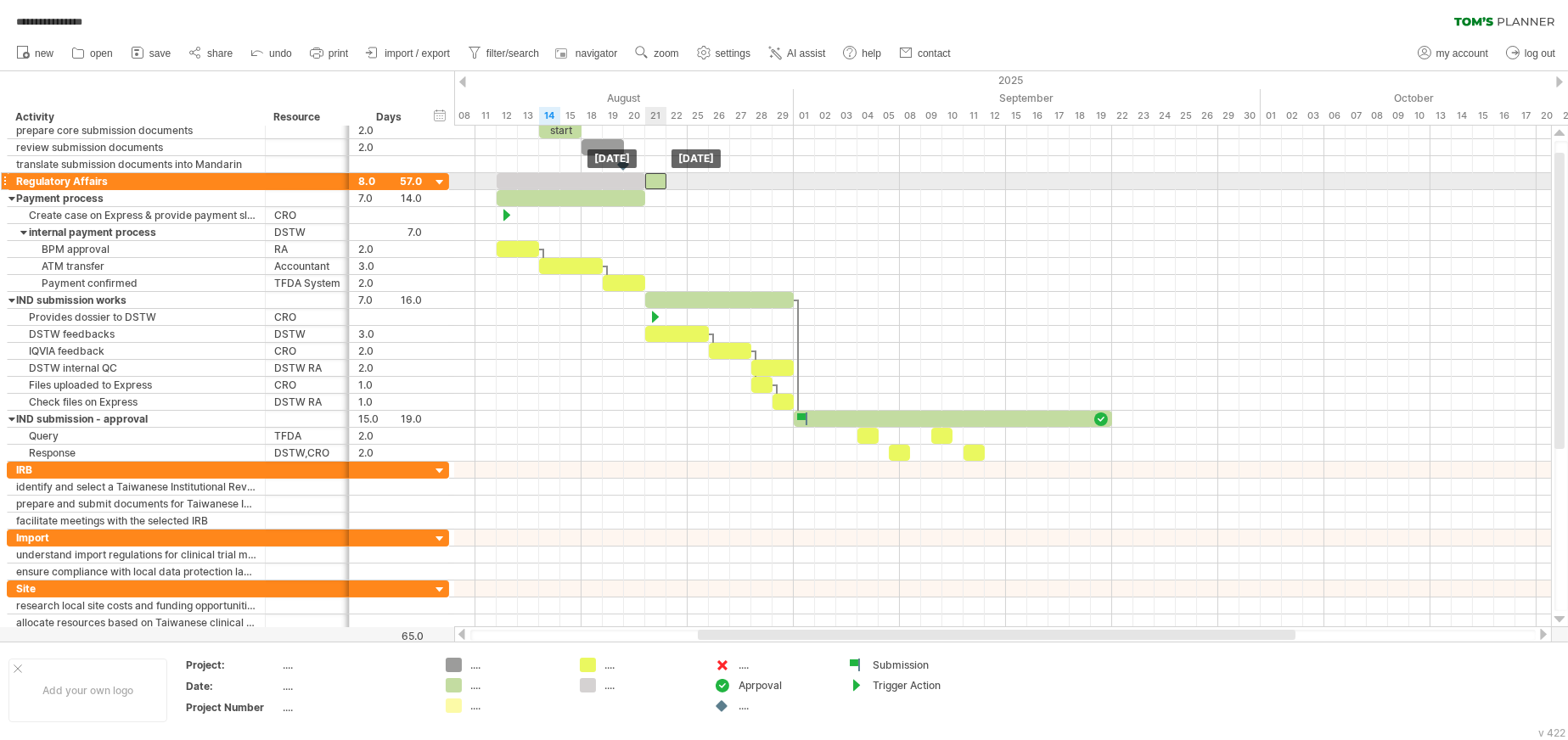
drag, startPoint x: 665, startPoint y: 180, endPoint x: 656, endPoint y: 182, distance: 9.2
click at [656, 182] on div at bounding box center [655, 181] width 22 height 16
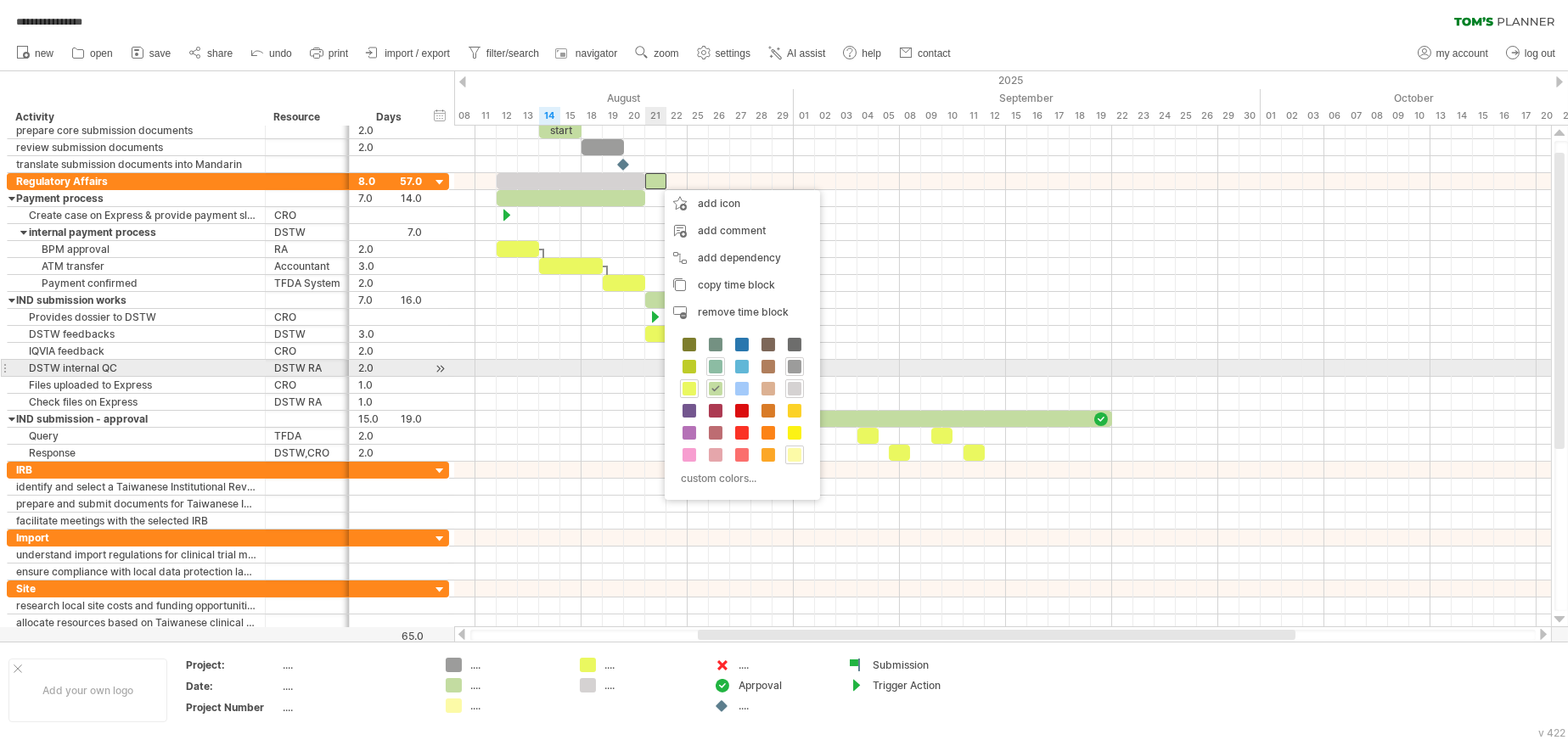
click at [714, 367] on span at bounding box center [716, 367] width 14 height 14
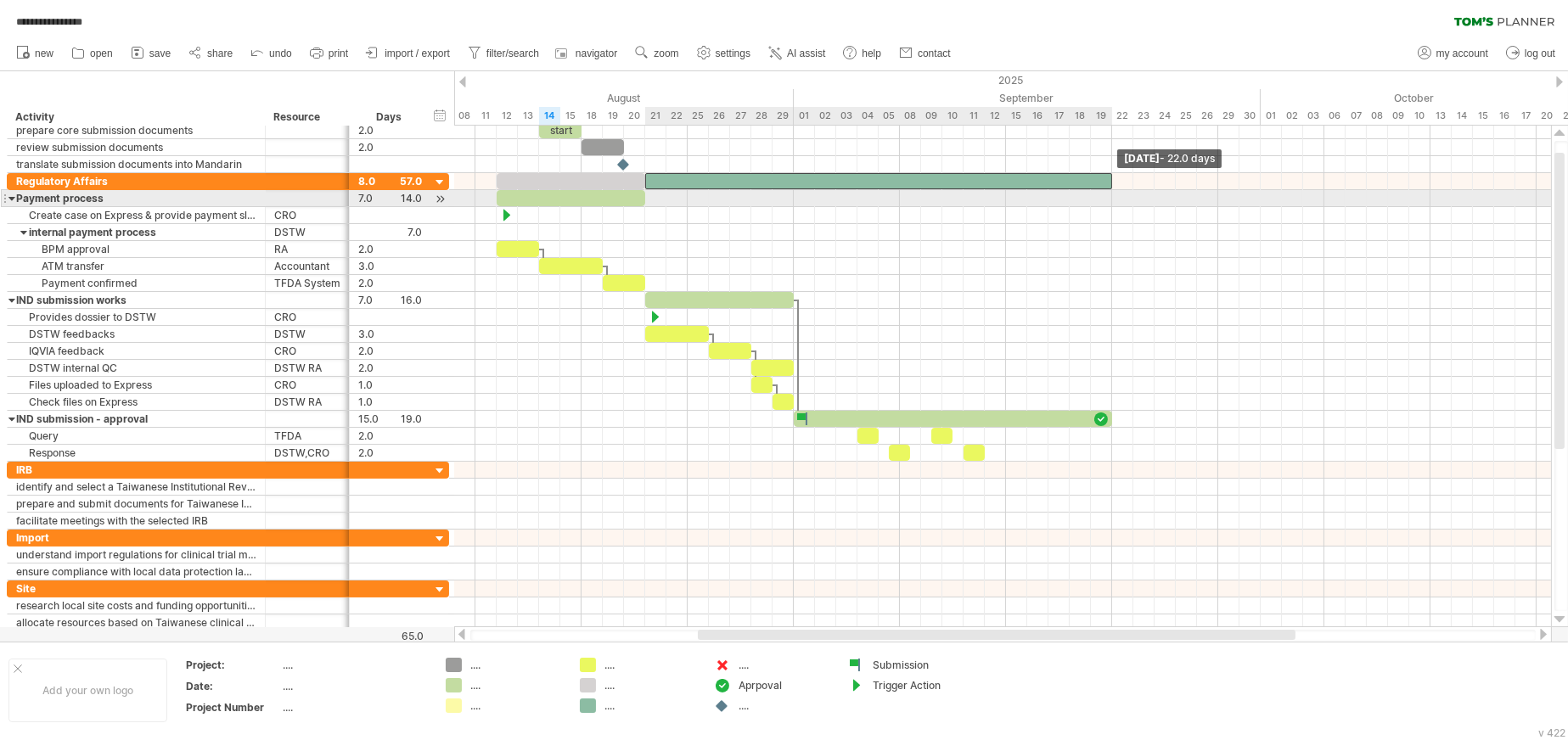
drag, startPoint x: 669, startPoint y: 181, endPoint x: 1111, endPoint y: 198, distance: 442.3
click at [1007, 198] on div "example time blocks: start [DATE] - 22.0 days [DATE]" at bounding box center [1003, 376] width 1097 height 501
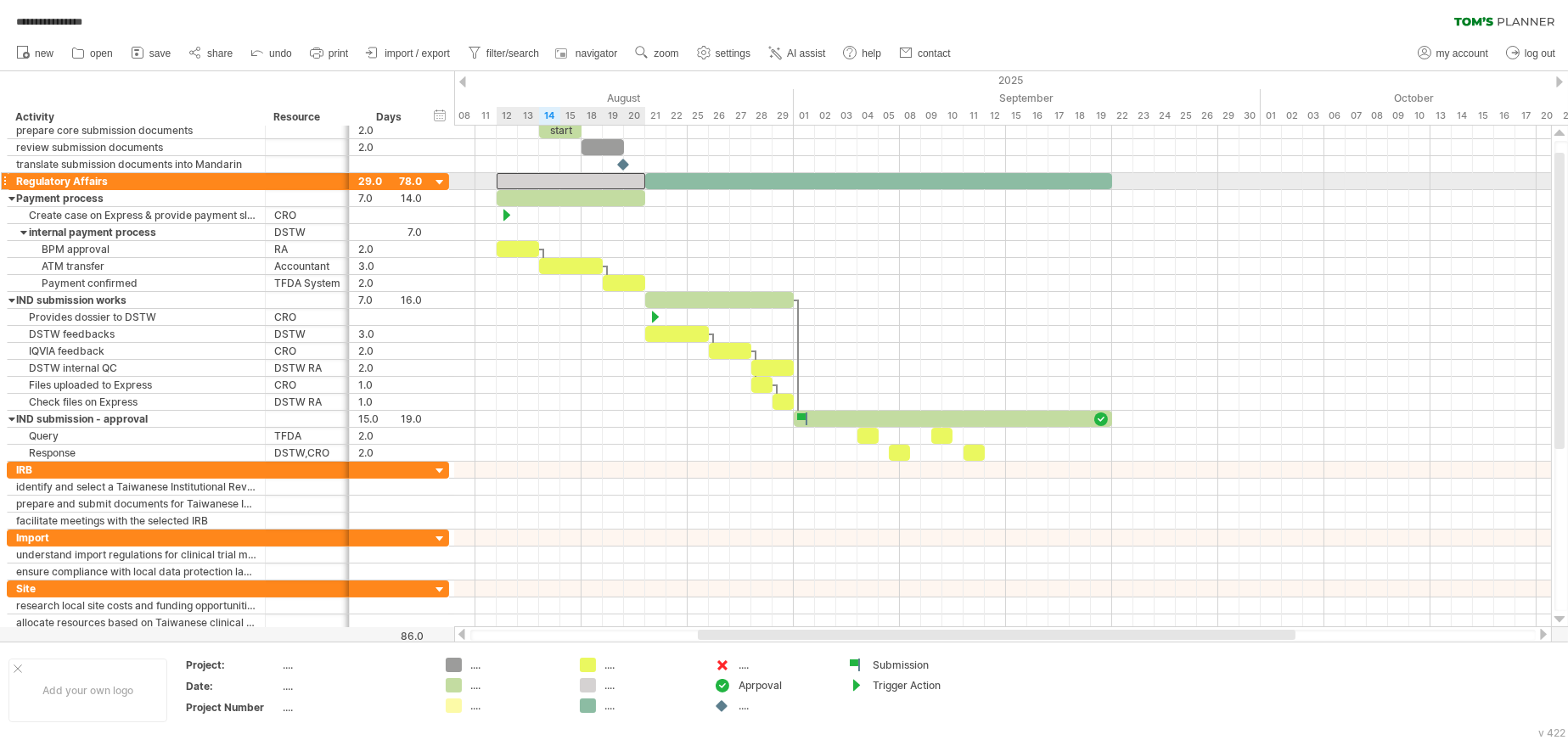
click at [504, 177] on div at bounding box center [571, 181] width 149 height 16
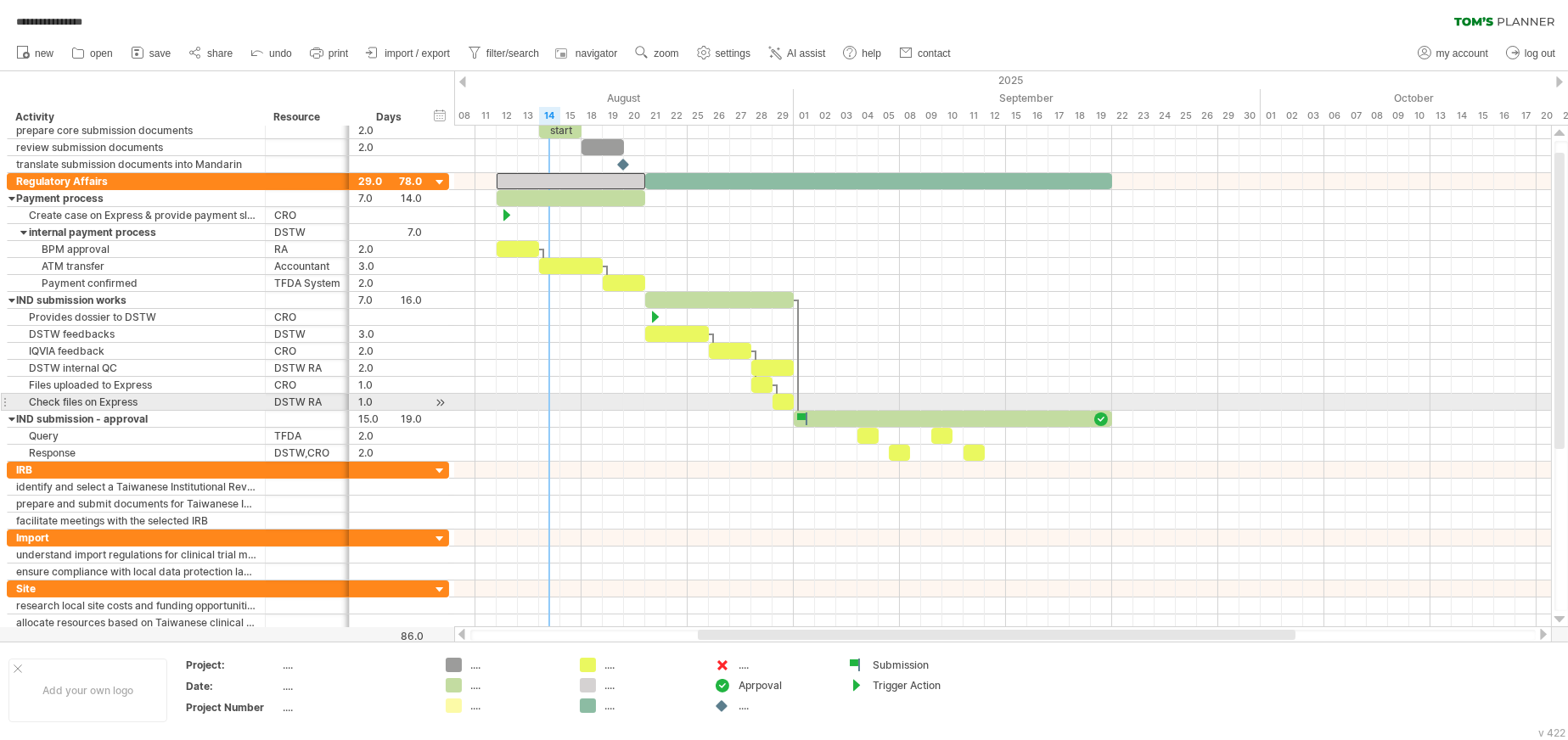
click at [559, 411] on div at bounding box center [1003, 420] width 1097 height 17
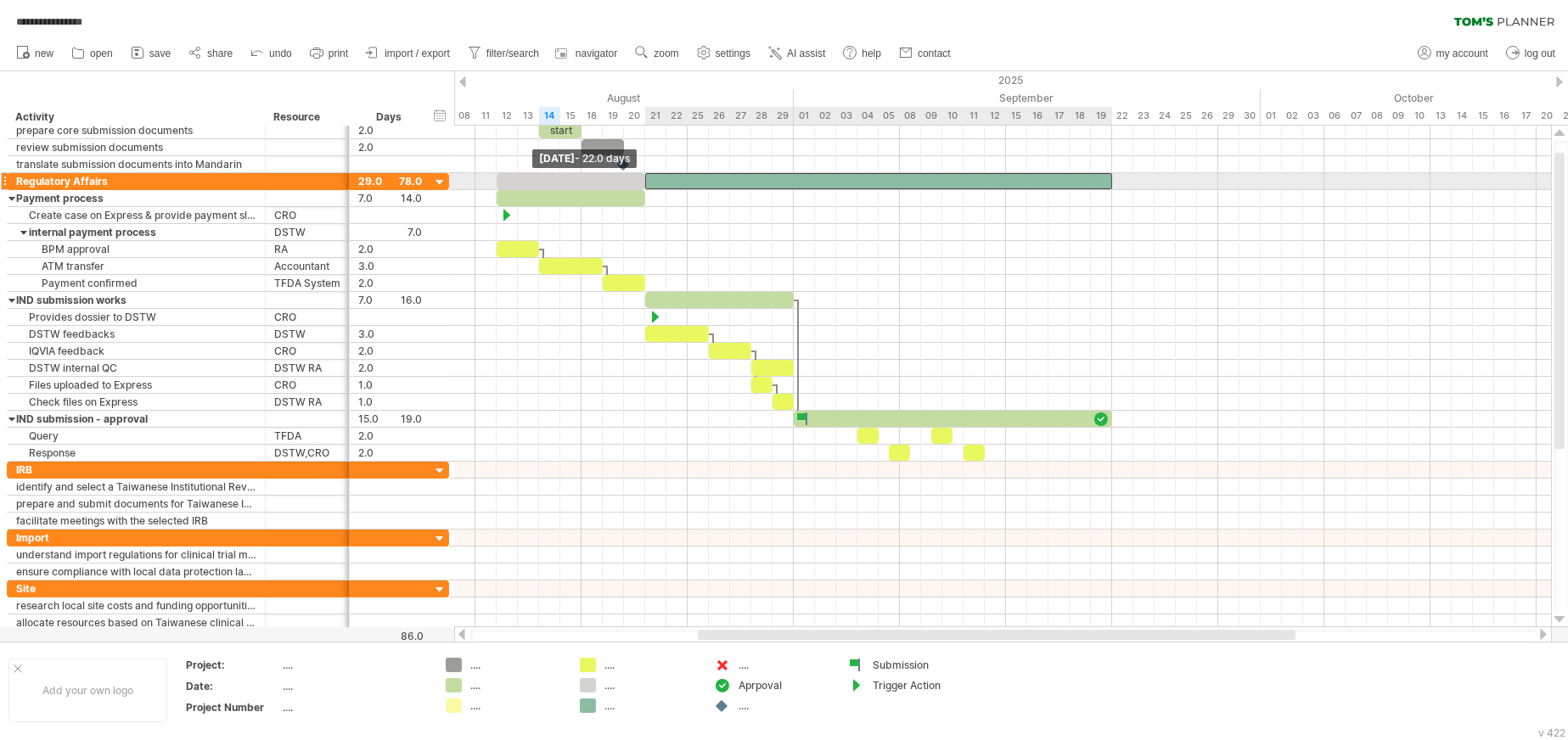
click at [647, 181] on span at bounding box center [645, 181] width 7 height 16
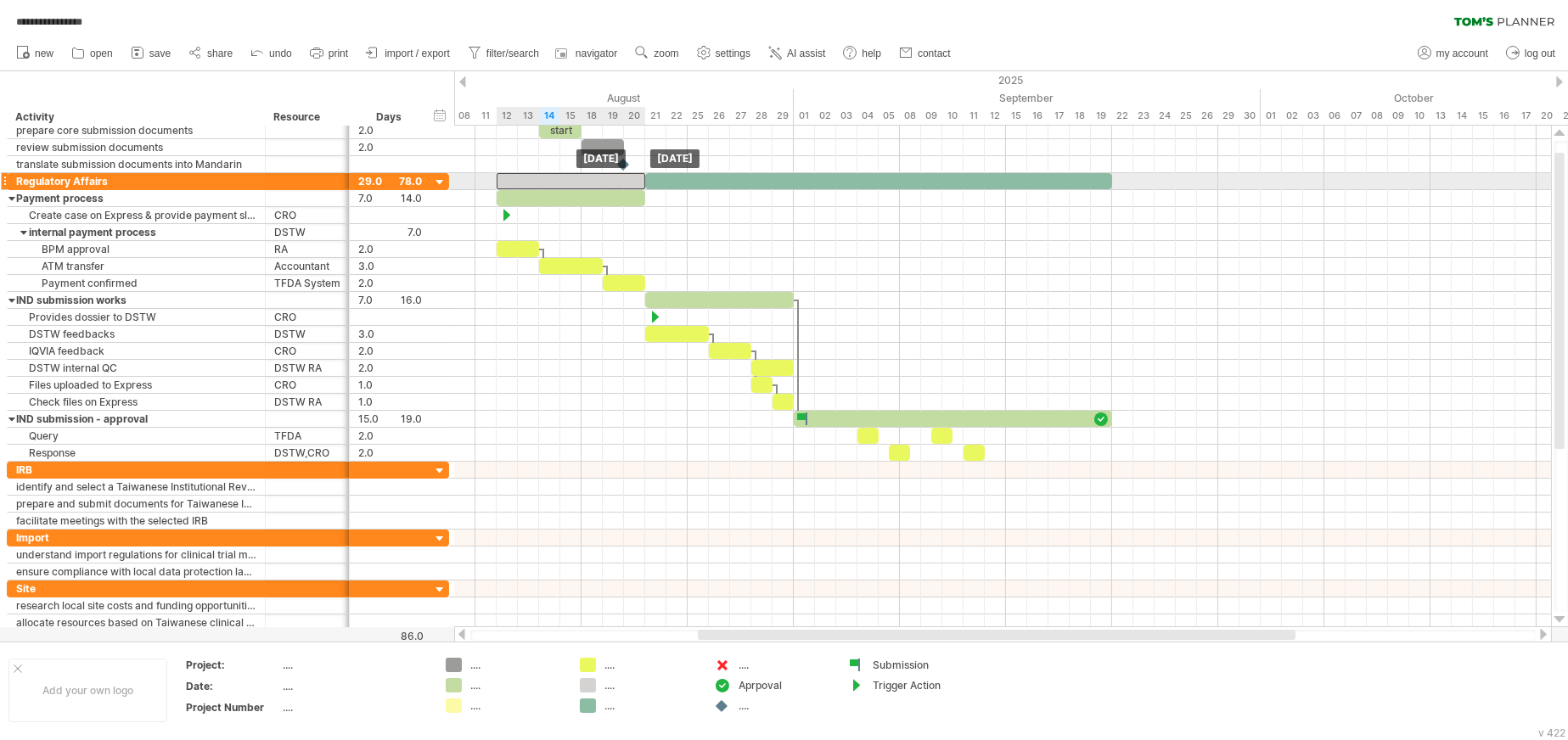
click at [579, 176] on div at bounding box center [571, 181] width 149 height 16
click at [501, 179] on div at bounding box center [571, 181] width 149 height 16
click at [496, 181] on span at bounding box center [497, 181] width 7 height 16
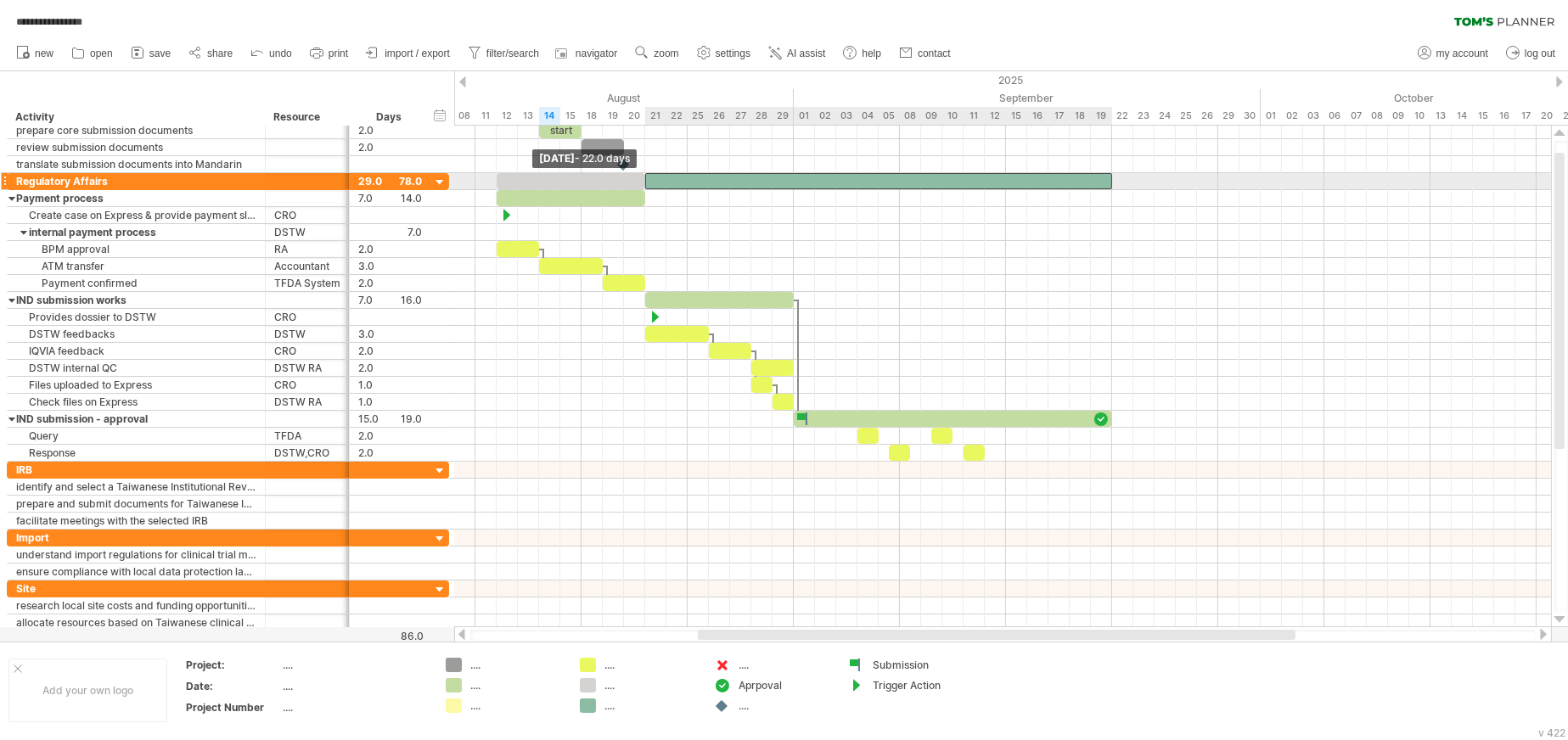
click at [645, 180] on span at bounding box center [645, 181] width 7 height 16
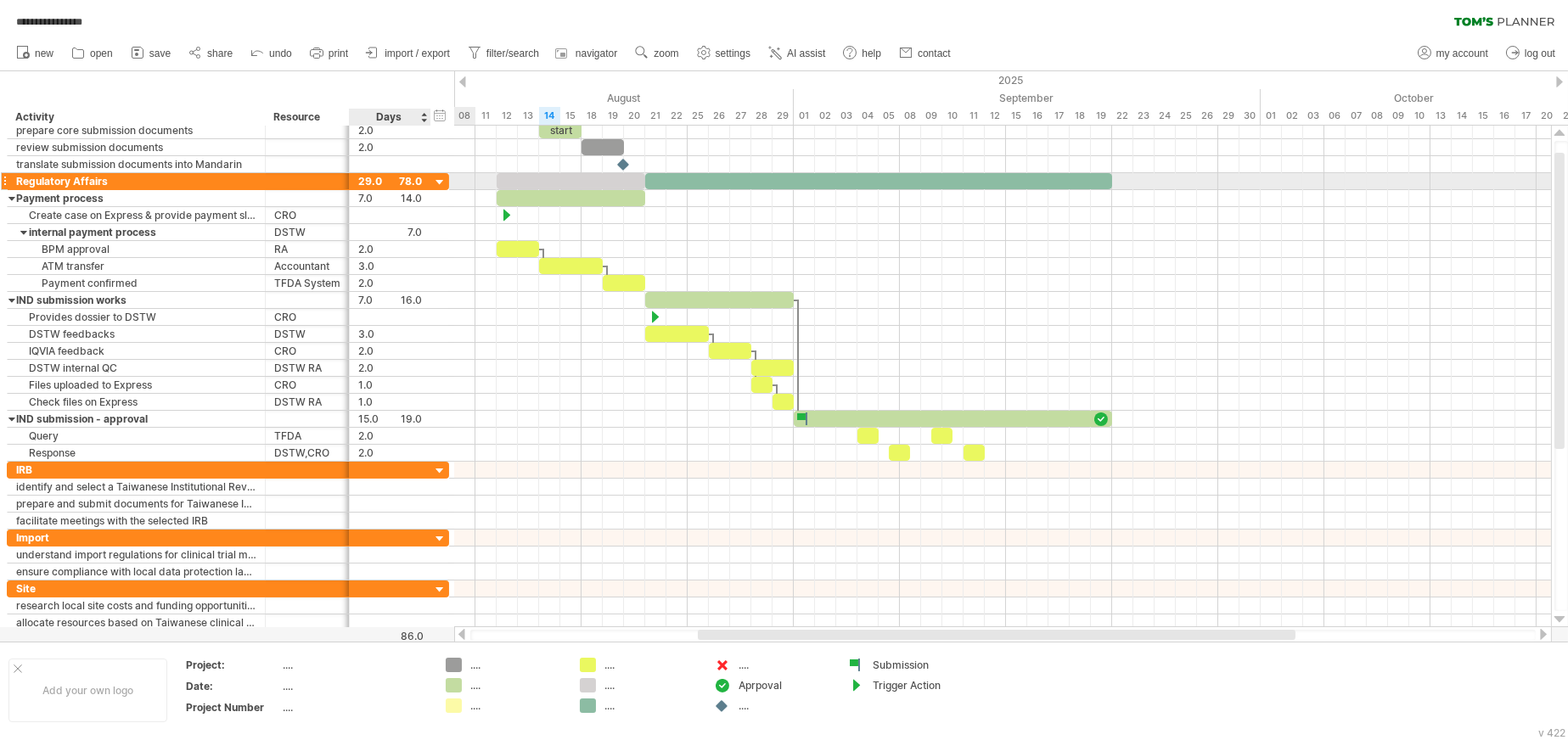
click at [374, 183] on div "29.0" at bounding box center [390, 181] width 64 height 16
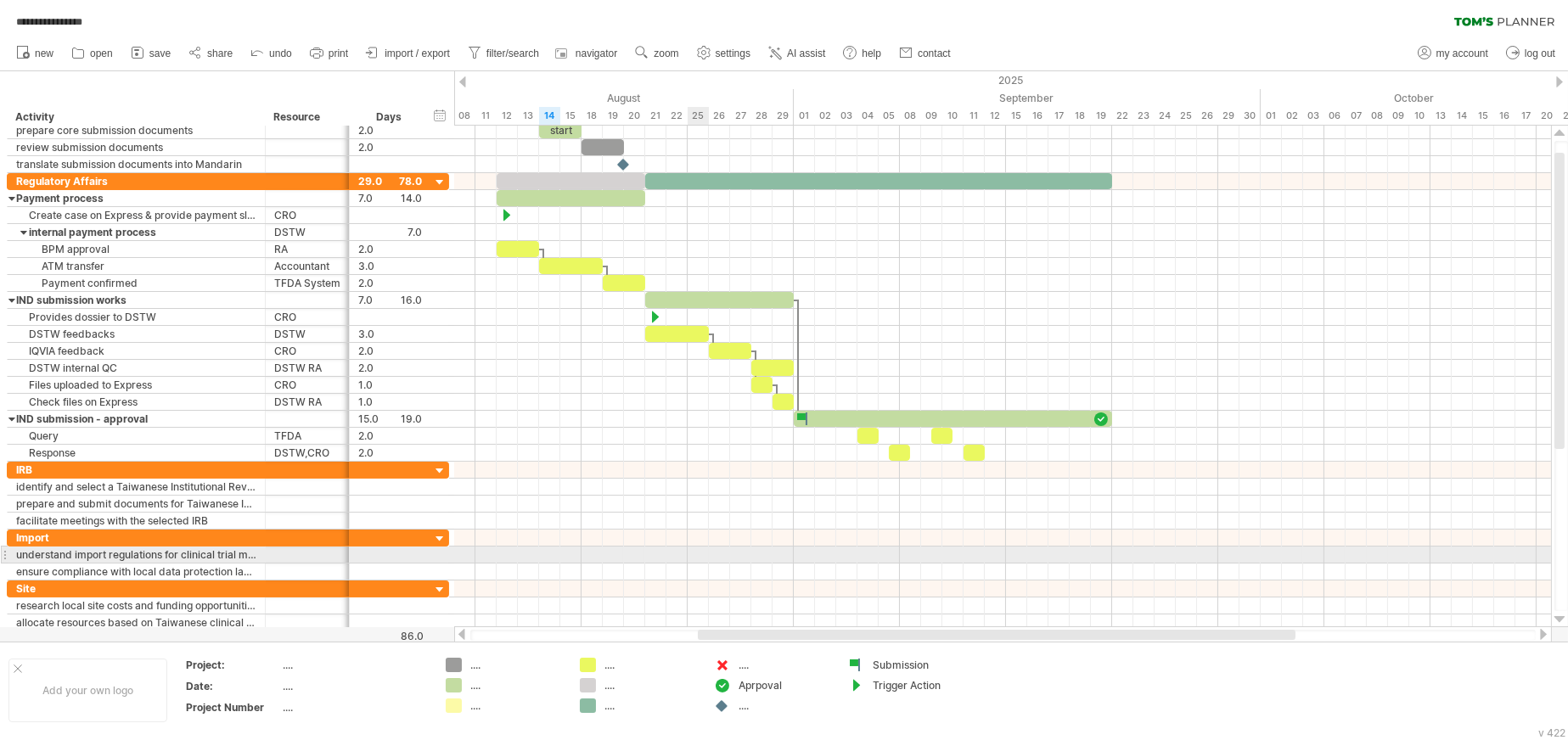
click at [687, 530] on div at bounding box center [1003, 555] width 1097 height 17
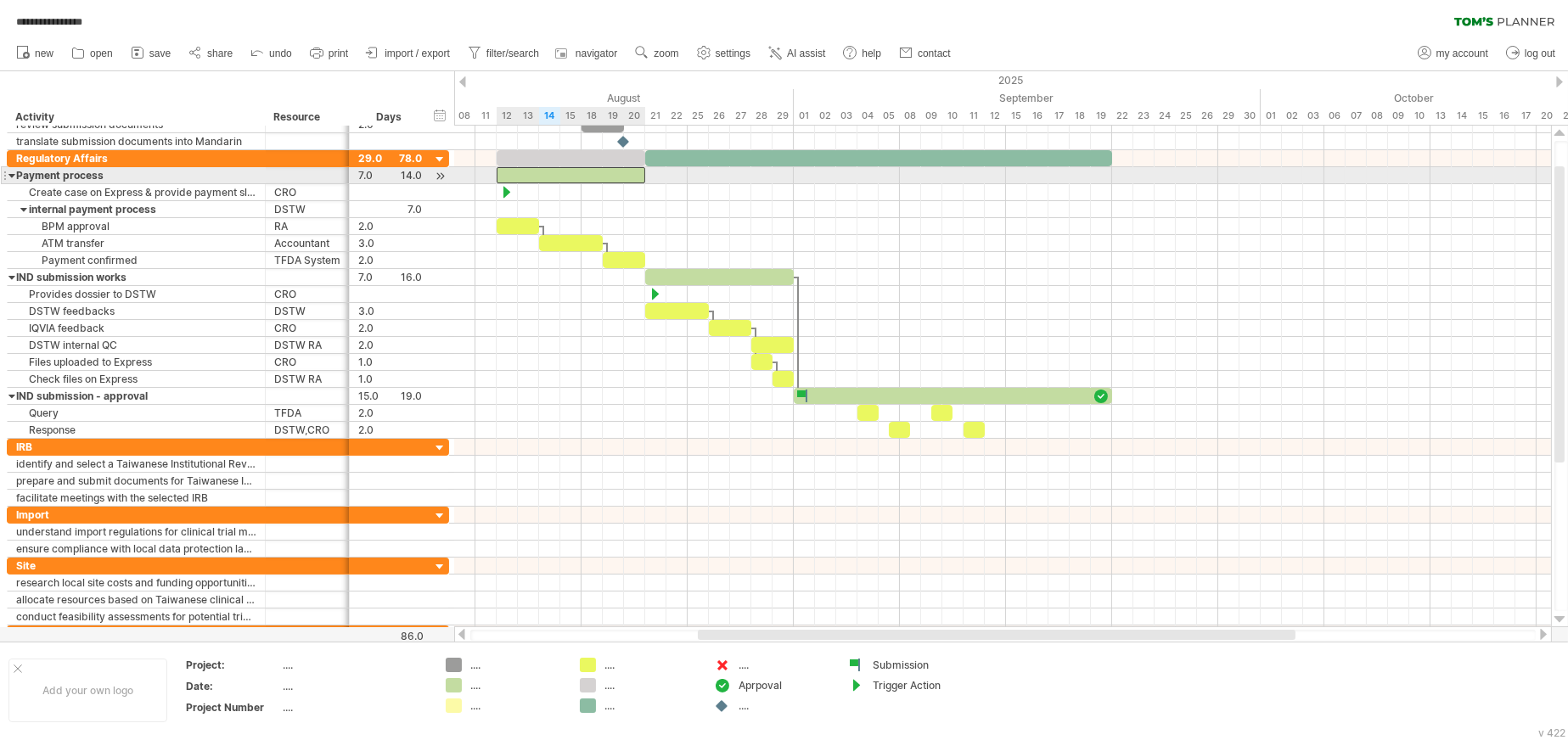
click at [628, 177] on div at bounding box center [571, 175] width 149 height 16
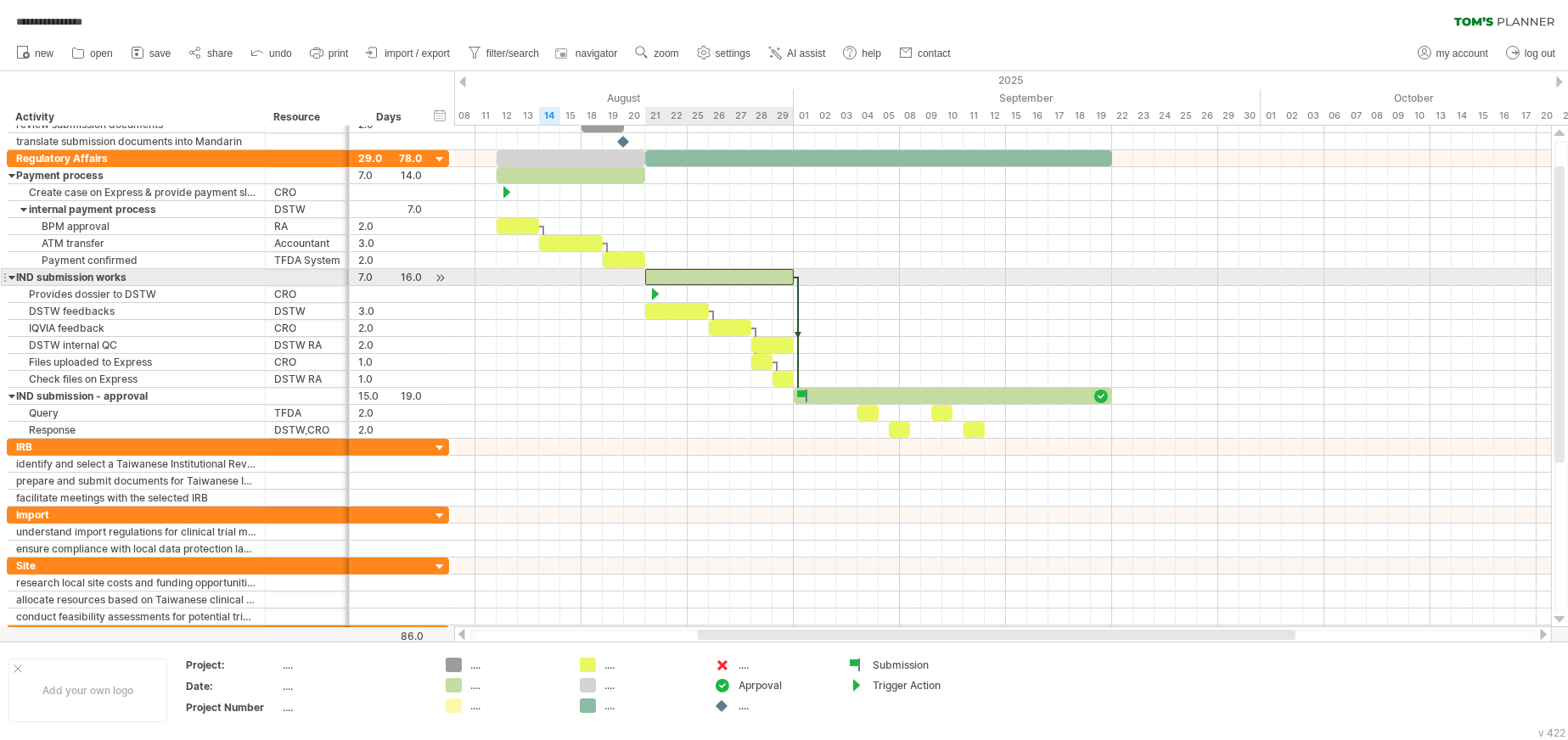
click at [785, 278] on div at bounding box center [719, 277] width 149 height 16
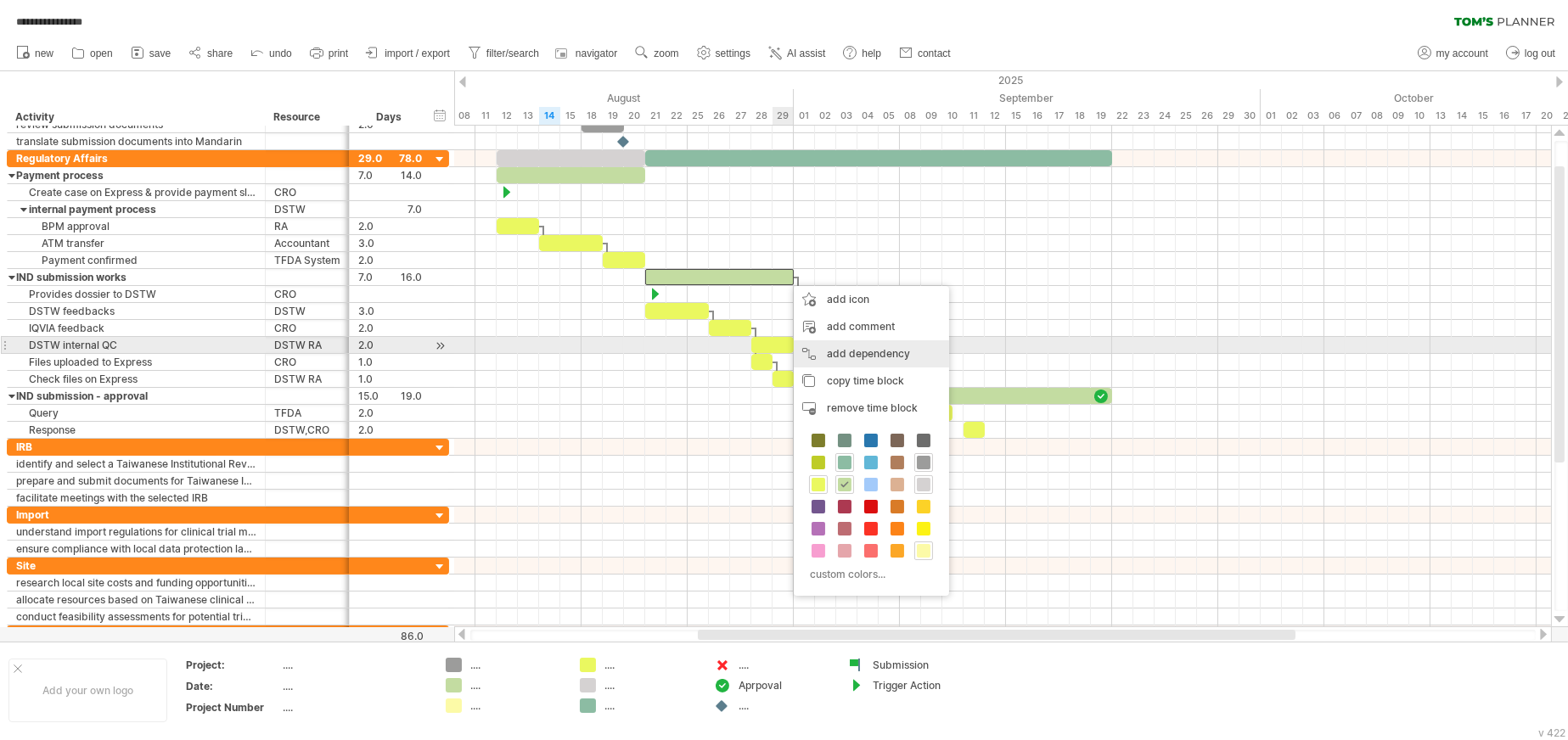
click at [836, 352] on div "add dependency You can use dependencies when you require tasks to be done in a …" at bounding box center [871, 353] width 155 height 27
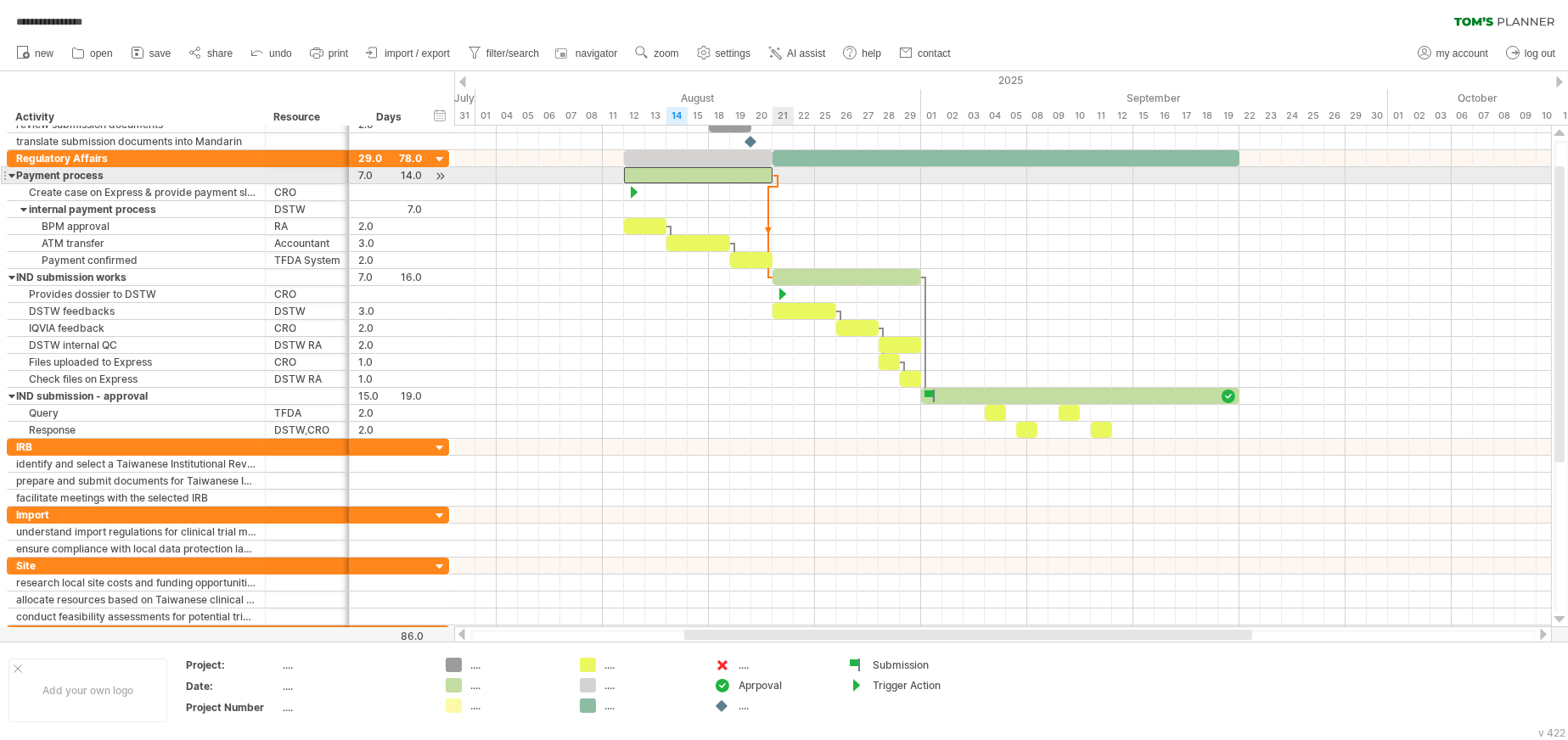
click at [773, 173] on span at bounding box center [772, 175] width 7 height 16
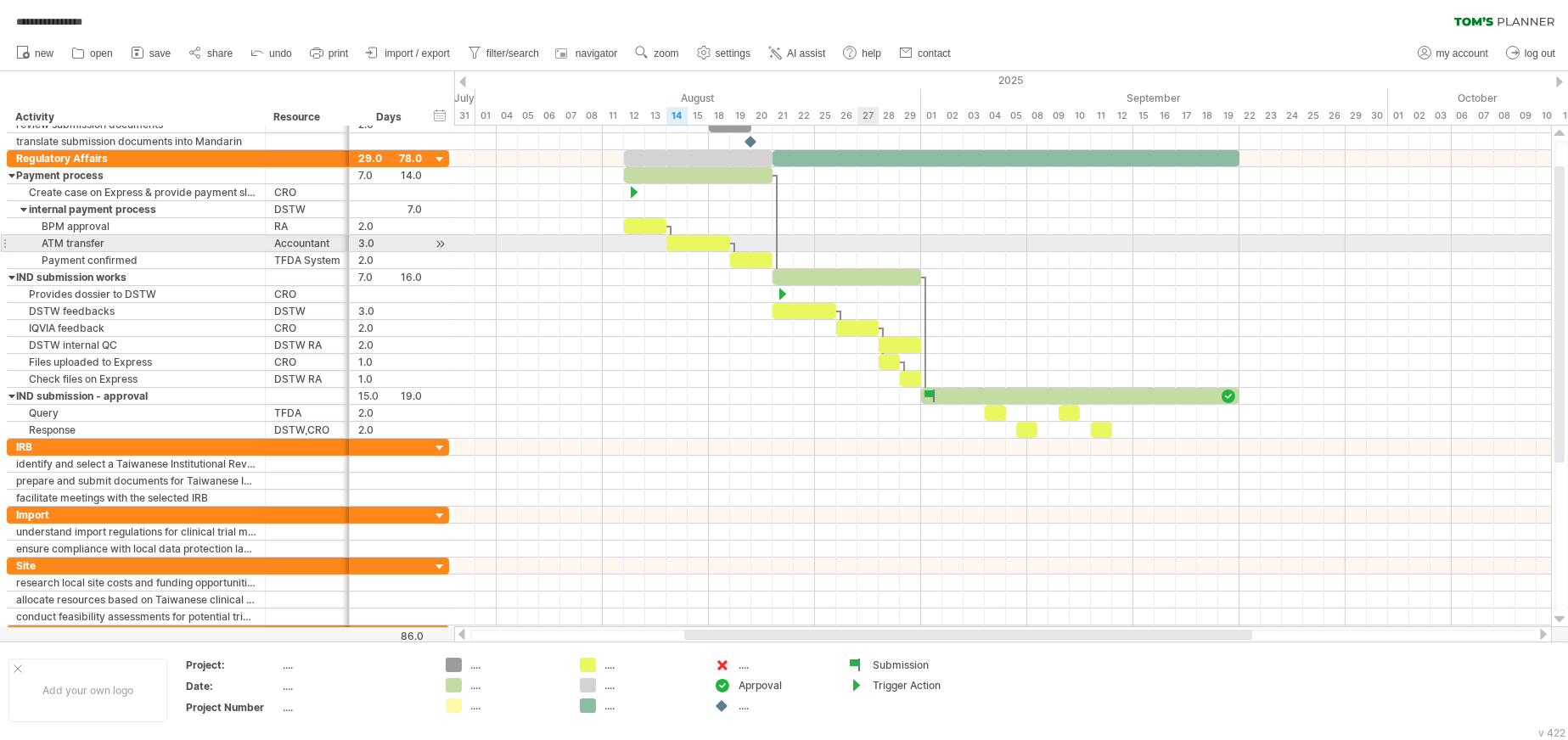
drag, startPoint x: 775, startPoint y: 245, endPoint x: 866, endPoint y: 245, distance: 91.0
click at [866, 245] on div "example time blocks: start [DATE] - 7.0 days [DATE]" at bounding box center [1003, 376] width 1097 height 501
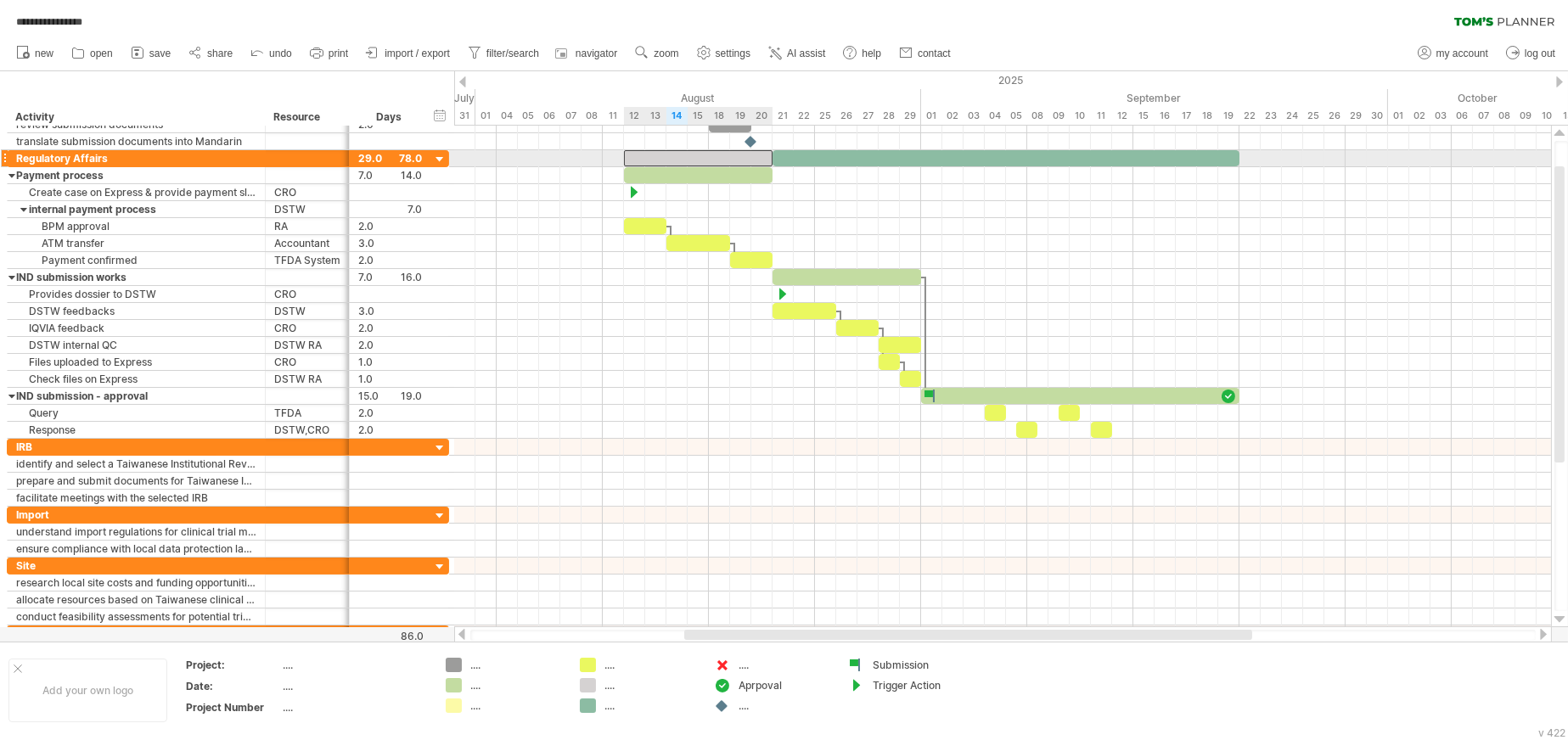
click at [752, 159] on div at bounding box center [699, 158] width 149 height 16
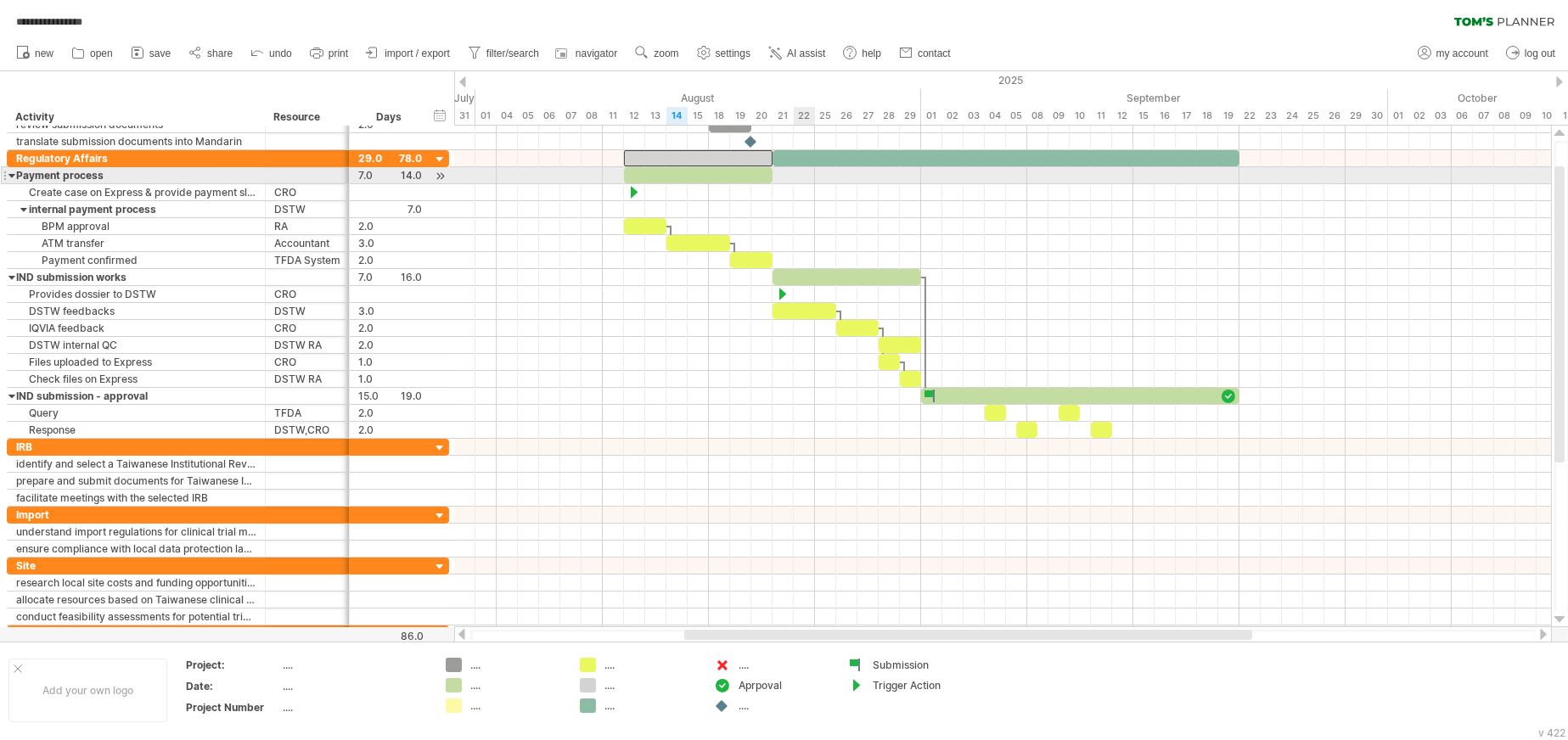
click at [802, 174] on div at bounding box center [1003, 176] width 1097 height 17
click at [780, 175] on div at bounding box center [1003, 176] width 1097 height 17
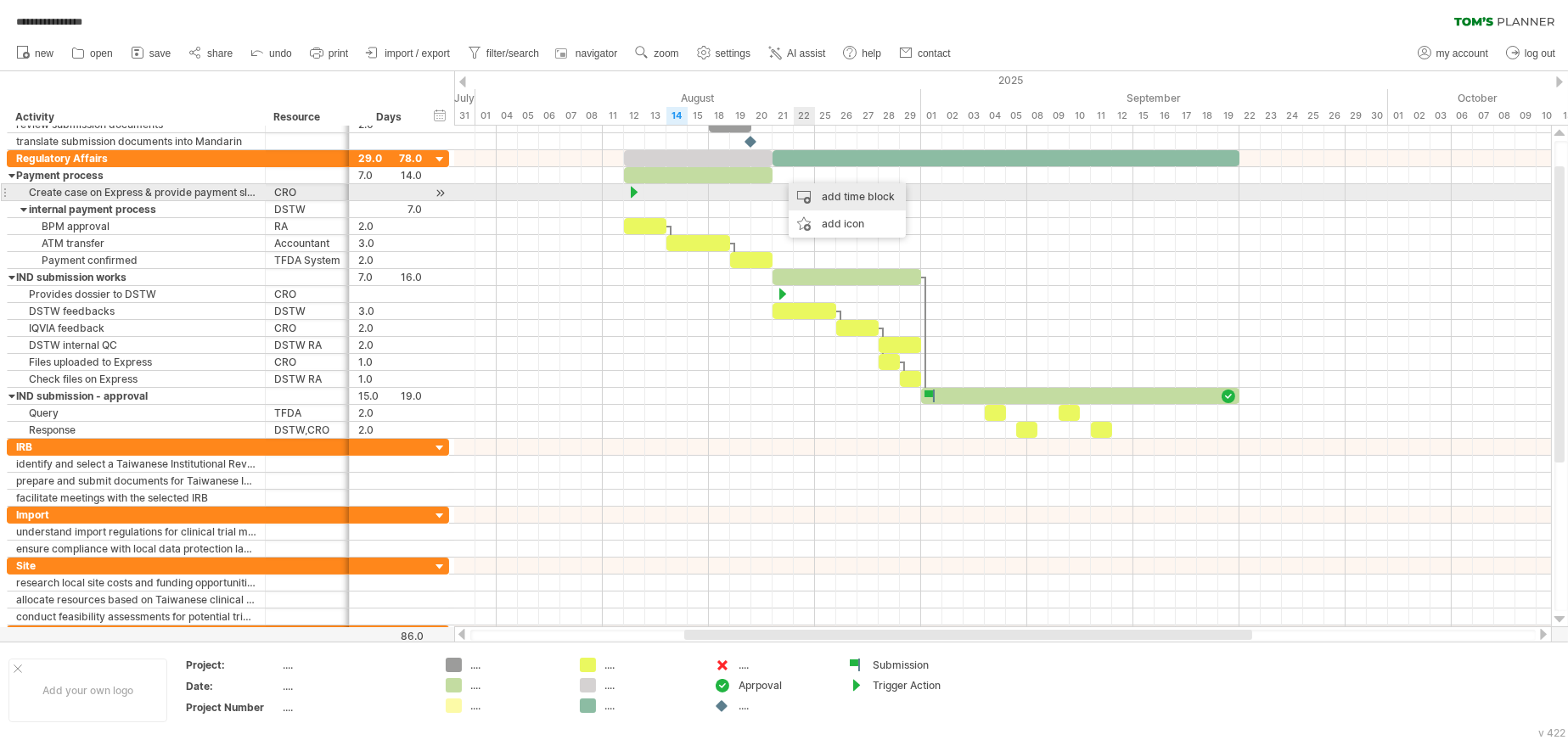
click at [836, 200] on div "add time block" at bounding box center [847, 196] width 117 height 27
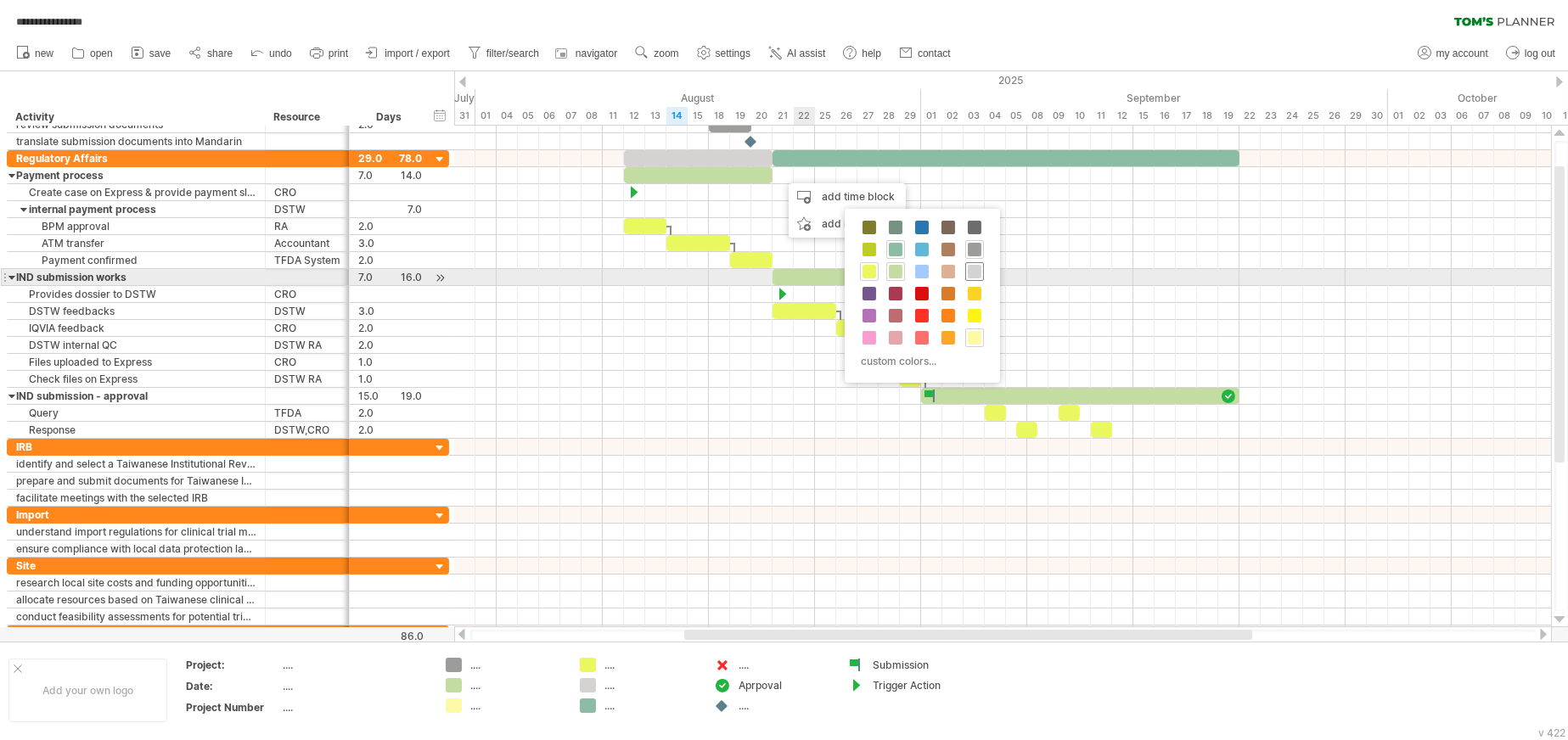
click at [975, 269] on span at bounding box center [975, 272] width 14 height 14
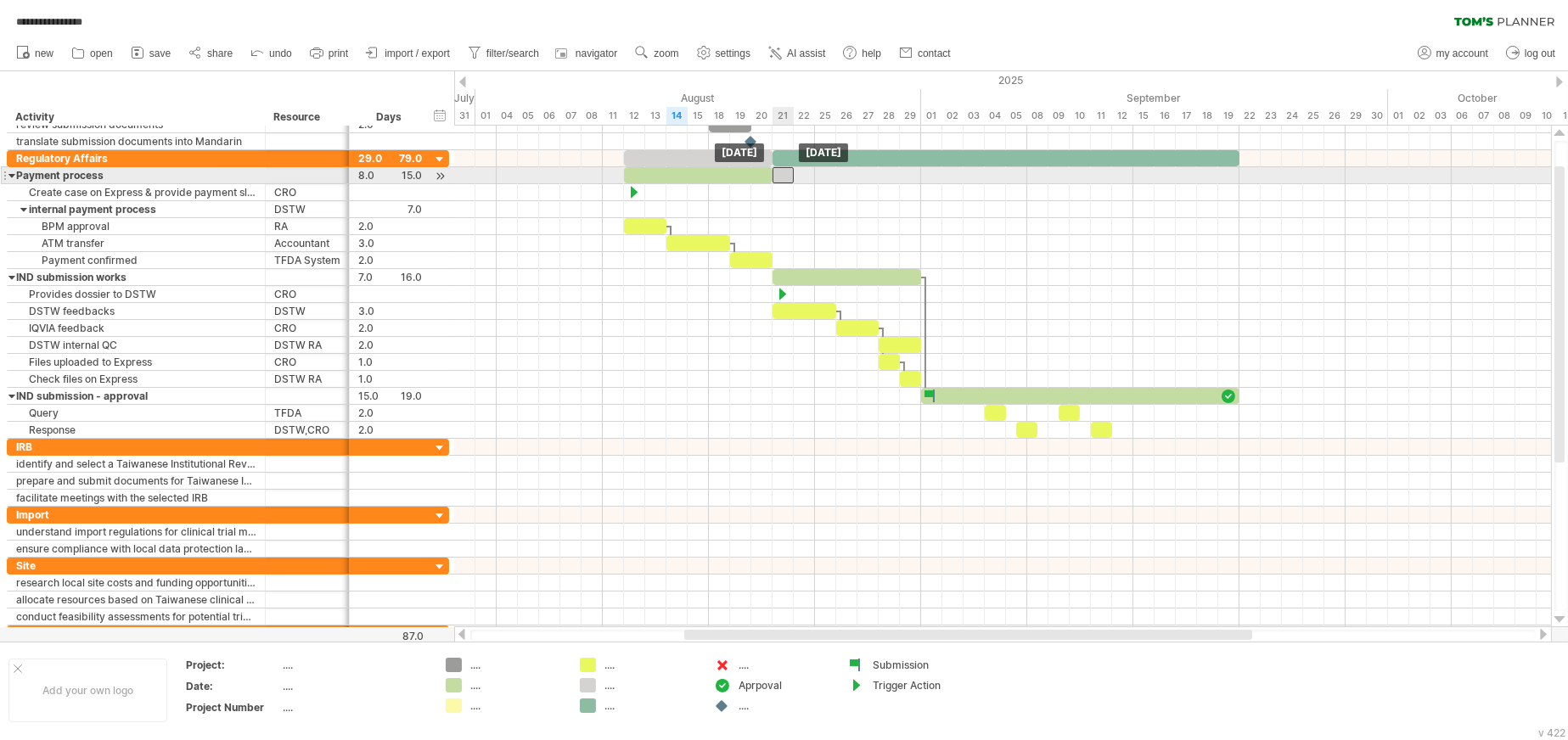
click at [783, 175] on div at bounding box center [783, 175] width 22 height 16
click at [784, 175] on div at bounding box center [783, 175] width 22 height 16
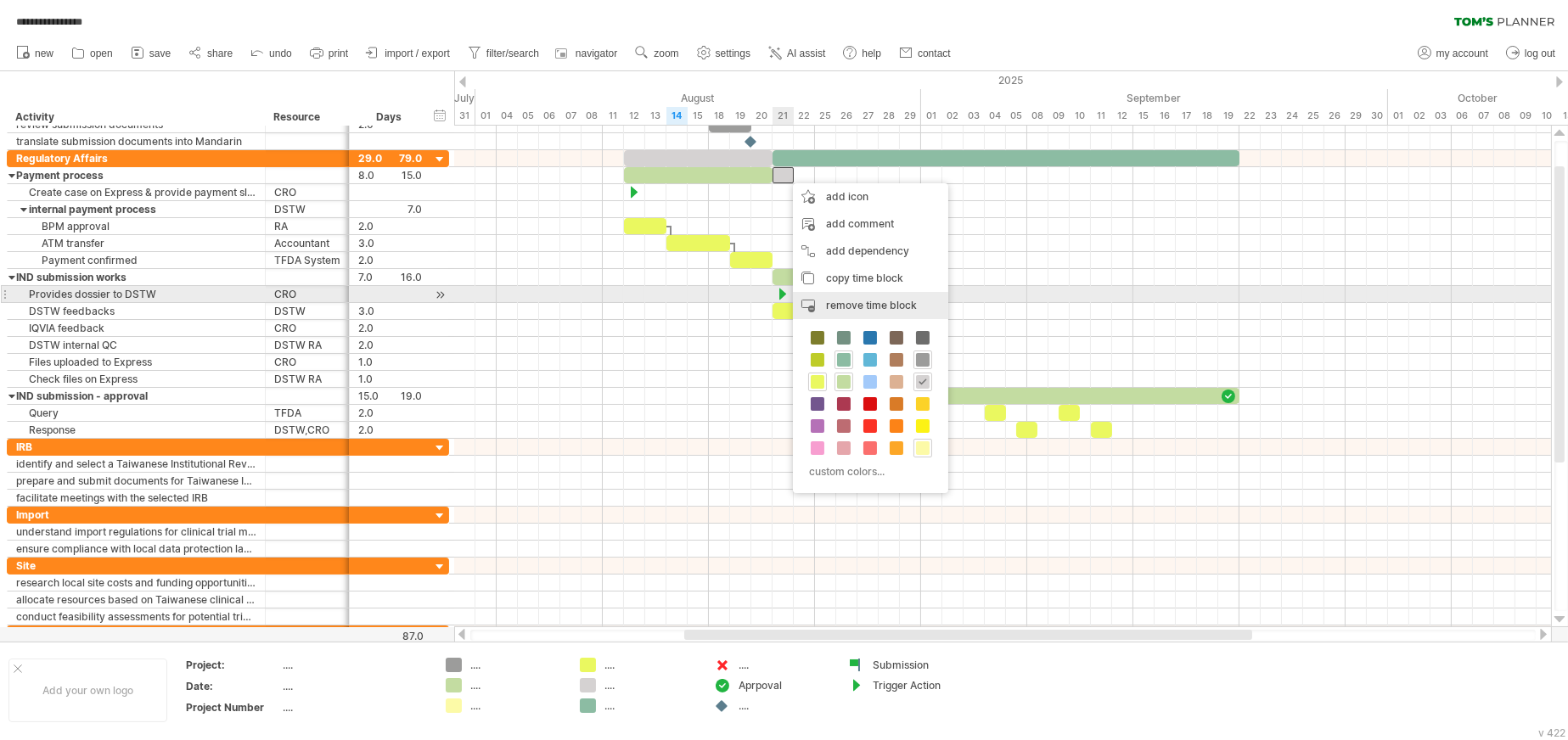
click at [853, 299] on span "remove time block" at bounding box center [871, 305] width 91 height 13
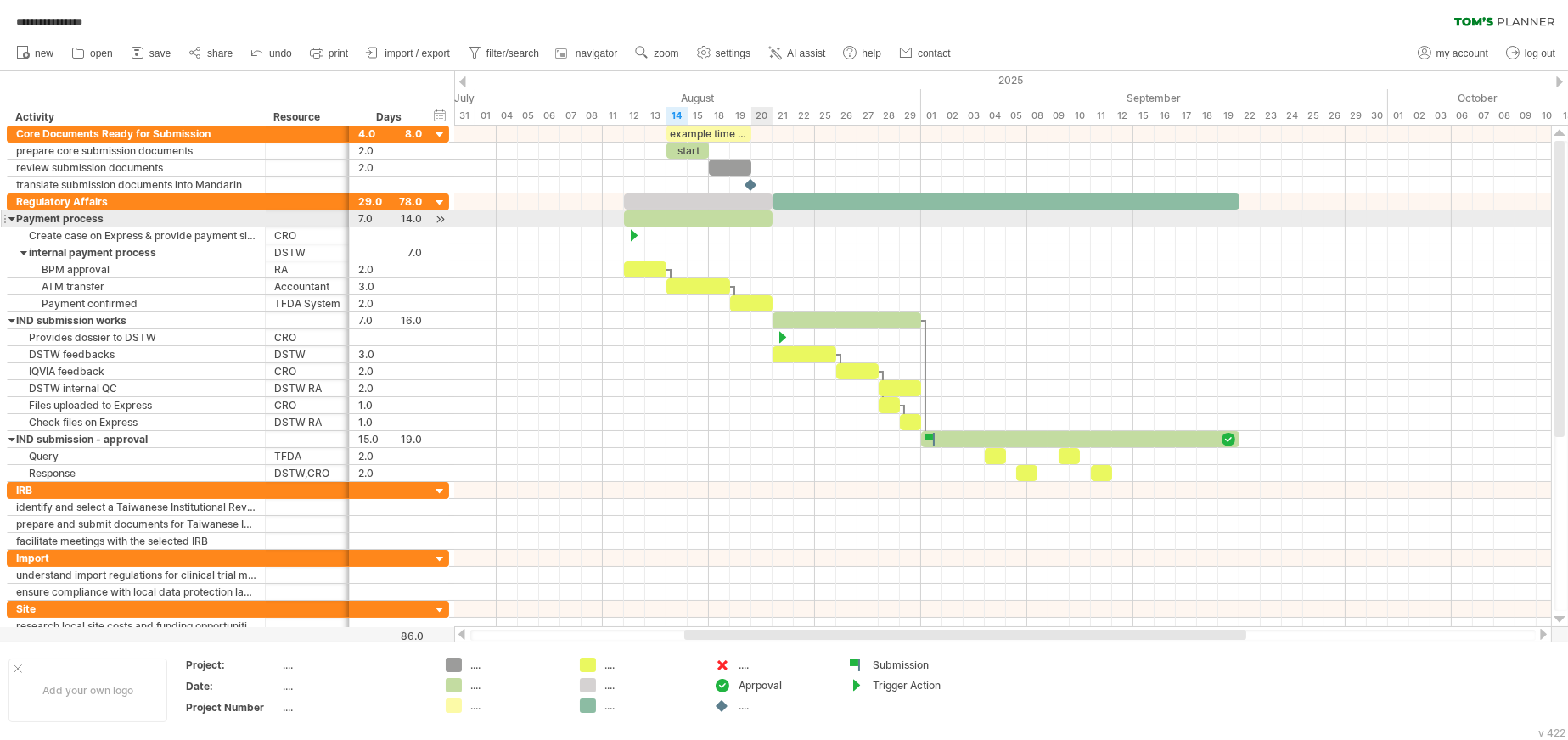
click at [755, 217] on div at bounding box center [699, 218] width 149 height 16
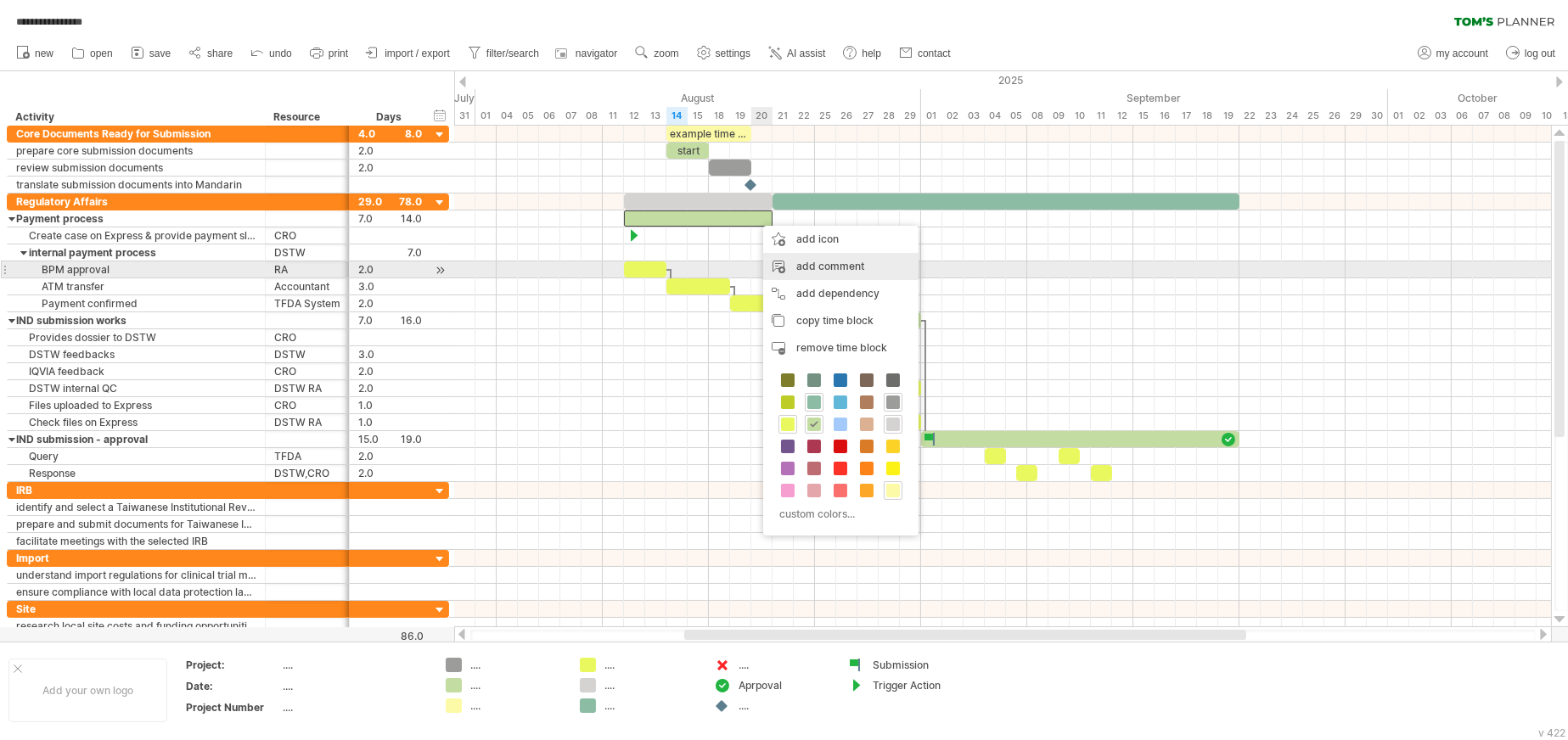
click at [854, 267] on div "add comment" at bounding box center [840, 266] width 155 height 27
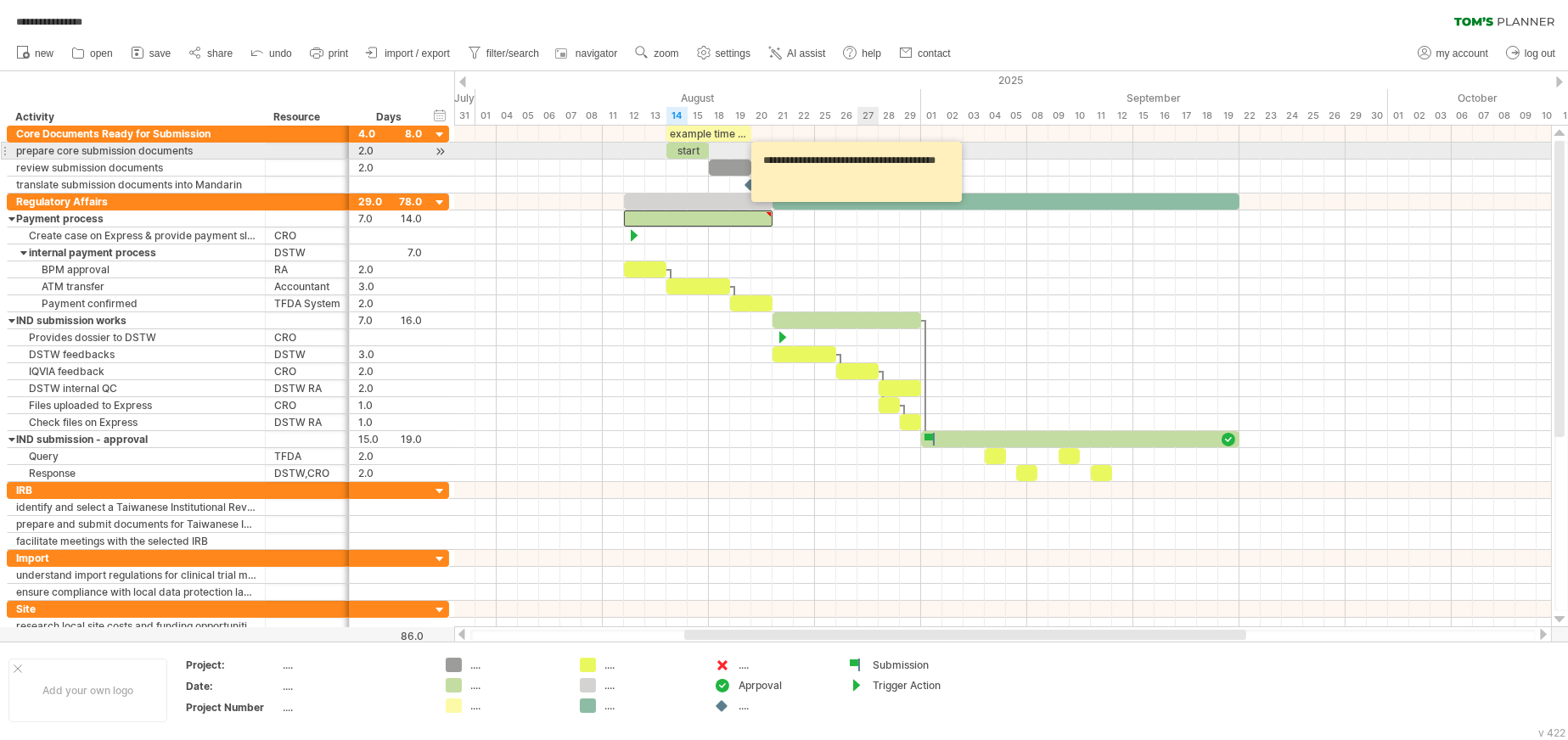
click at [811, 156] on textarea "**********" at bounding box center [859, 172] width 203 height 48
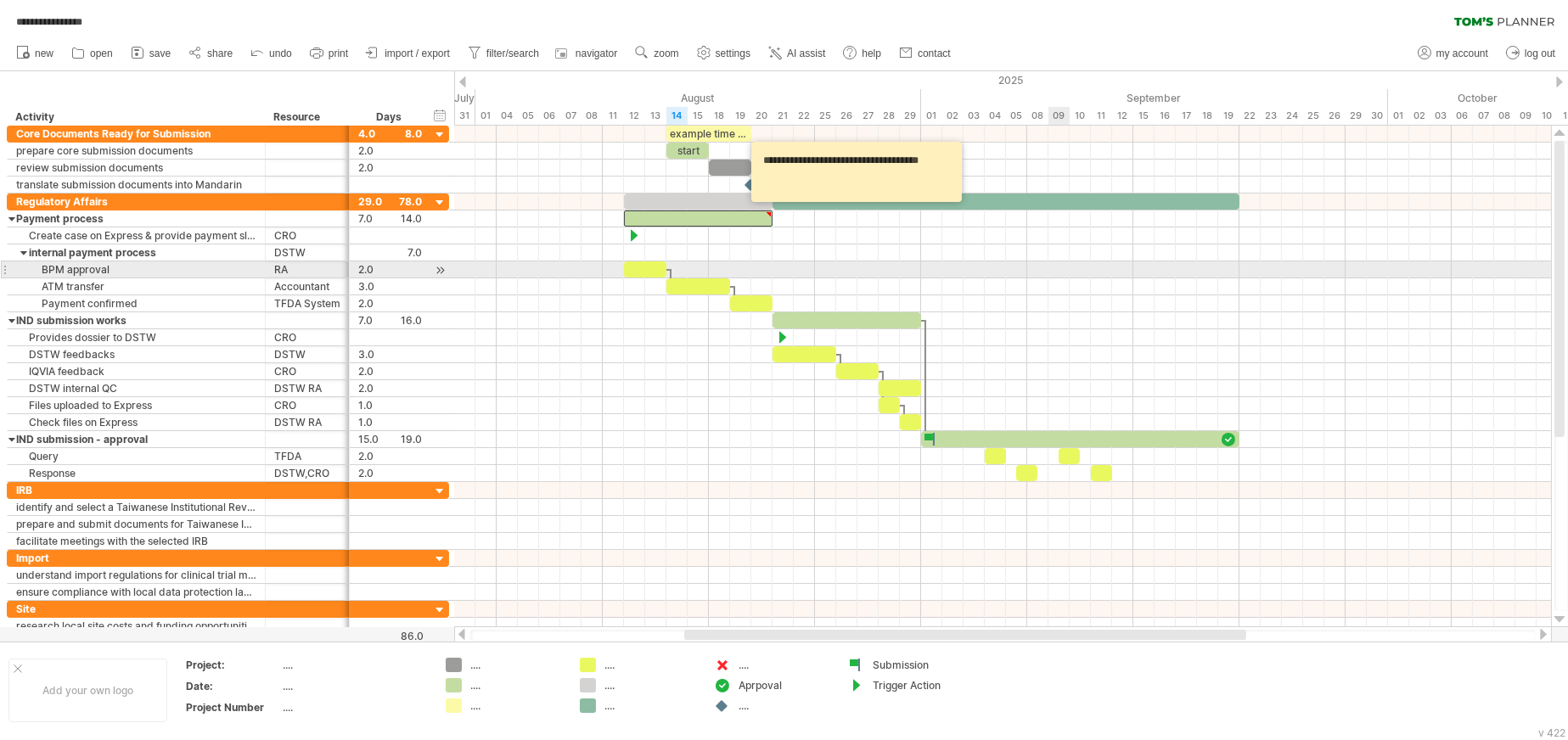
type textarea "**********"
click at [1007, 272] on div at bounding box center [1003, 270] width 1097 height 17
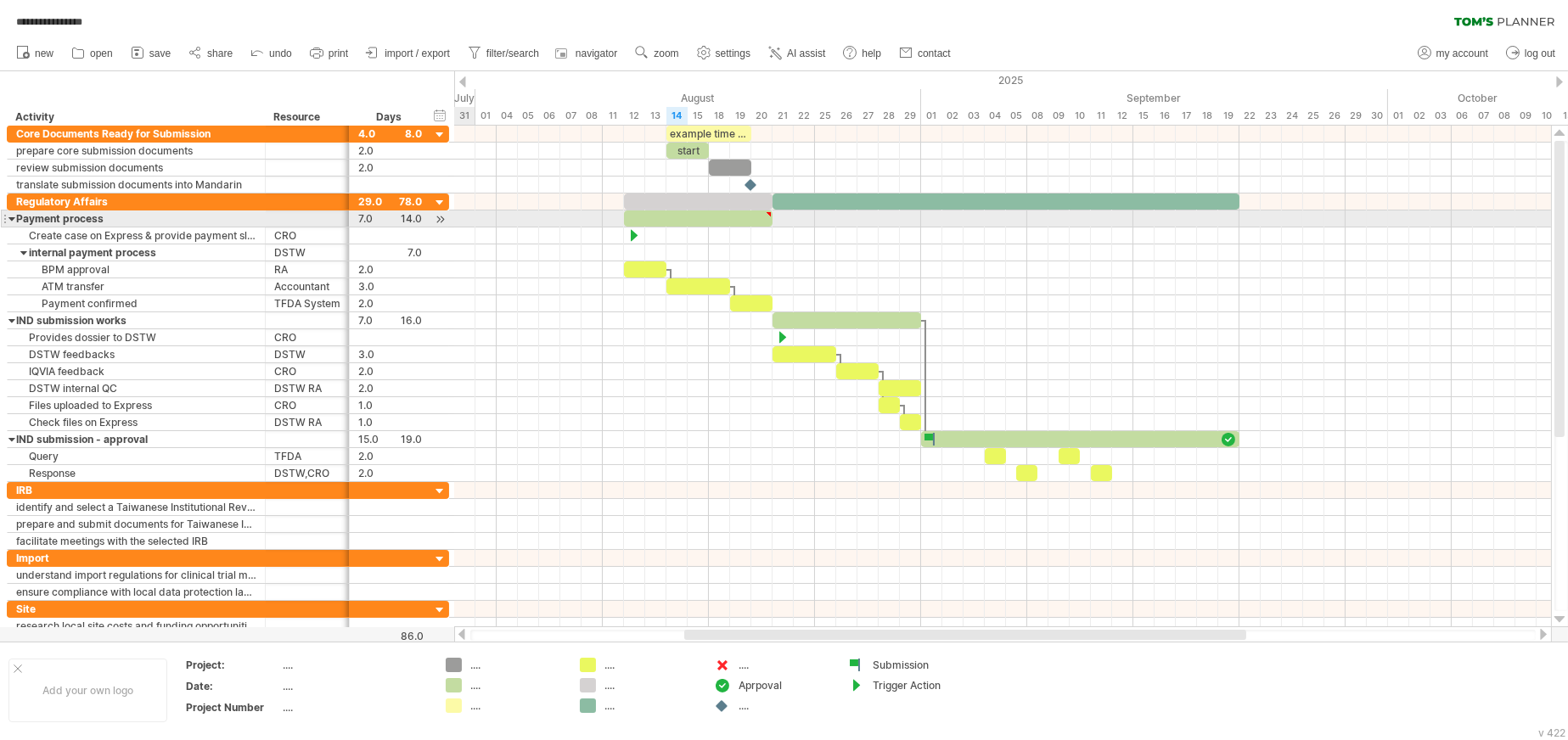
click at [10, 216] on div at bounding box center [12, 218] width 8 height 16
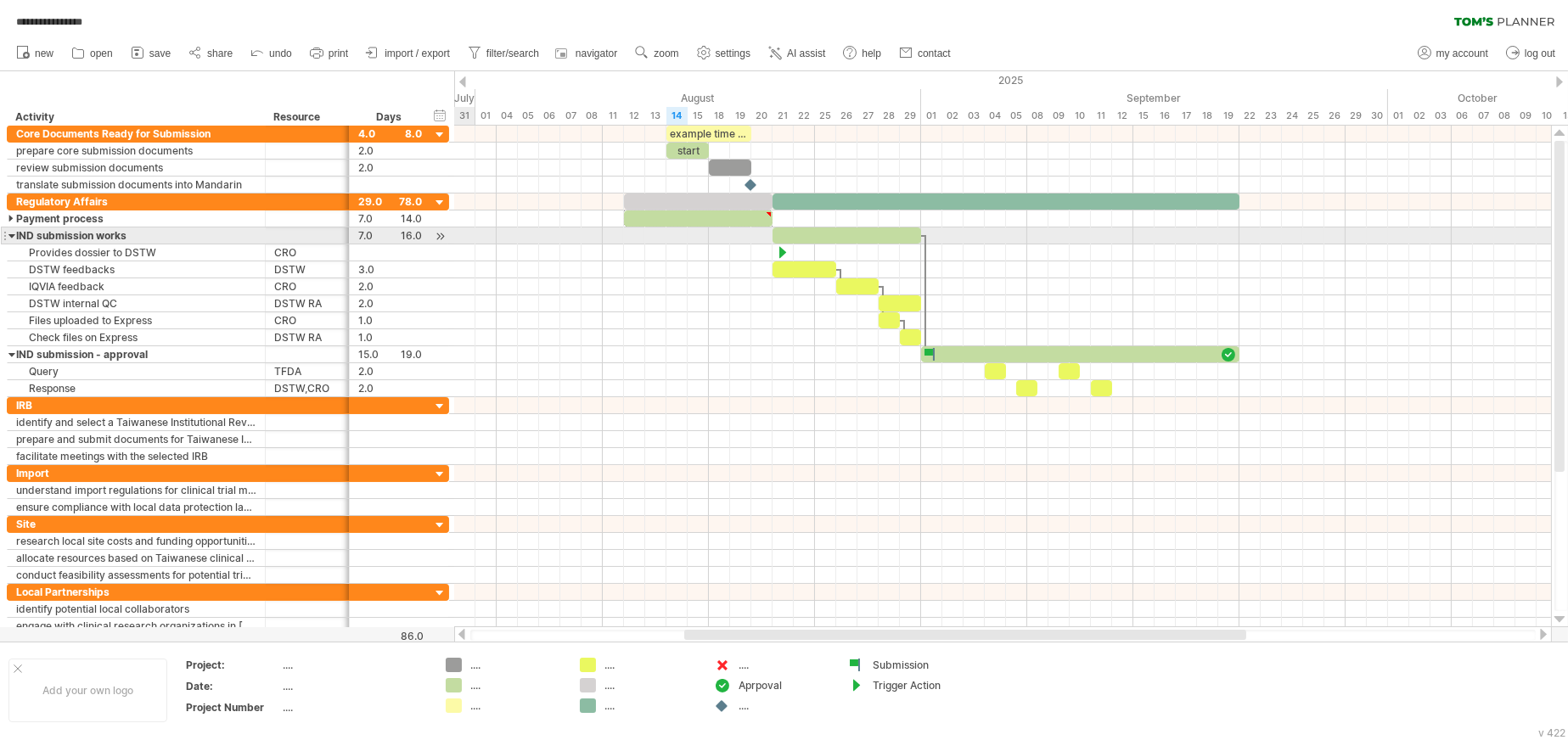
click at [11, 232] on div at bounding box center [12, 235] width 8 height 16
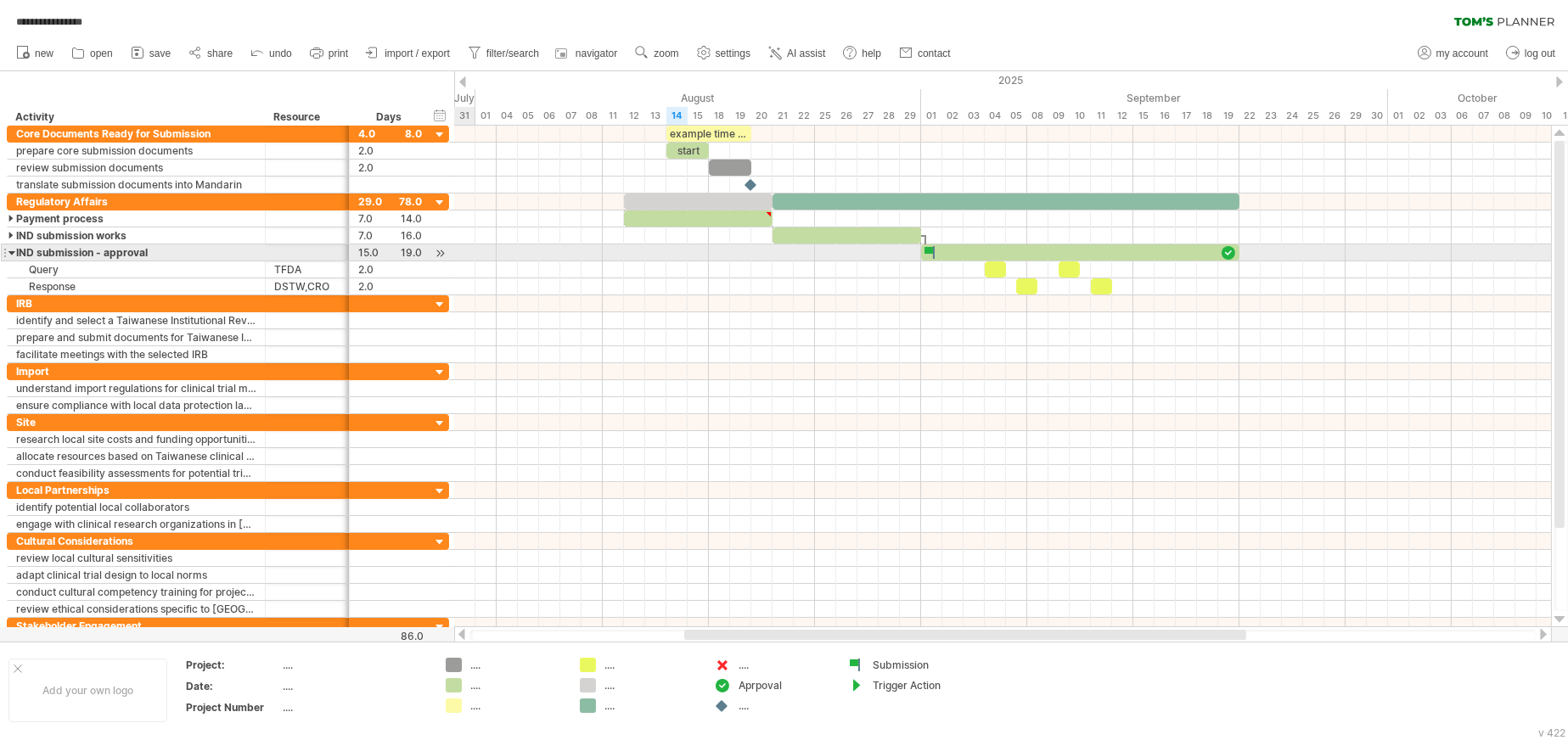
click at [10, 248] on div at bounding box center [12, 252] width 8 height 16
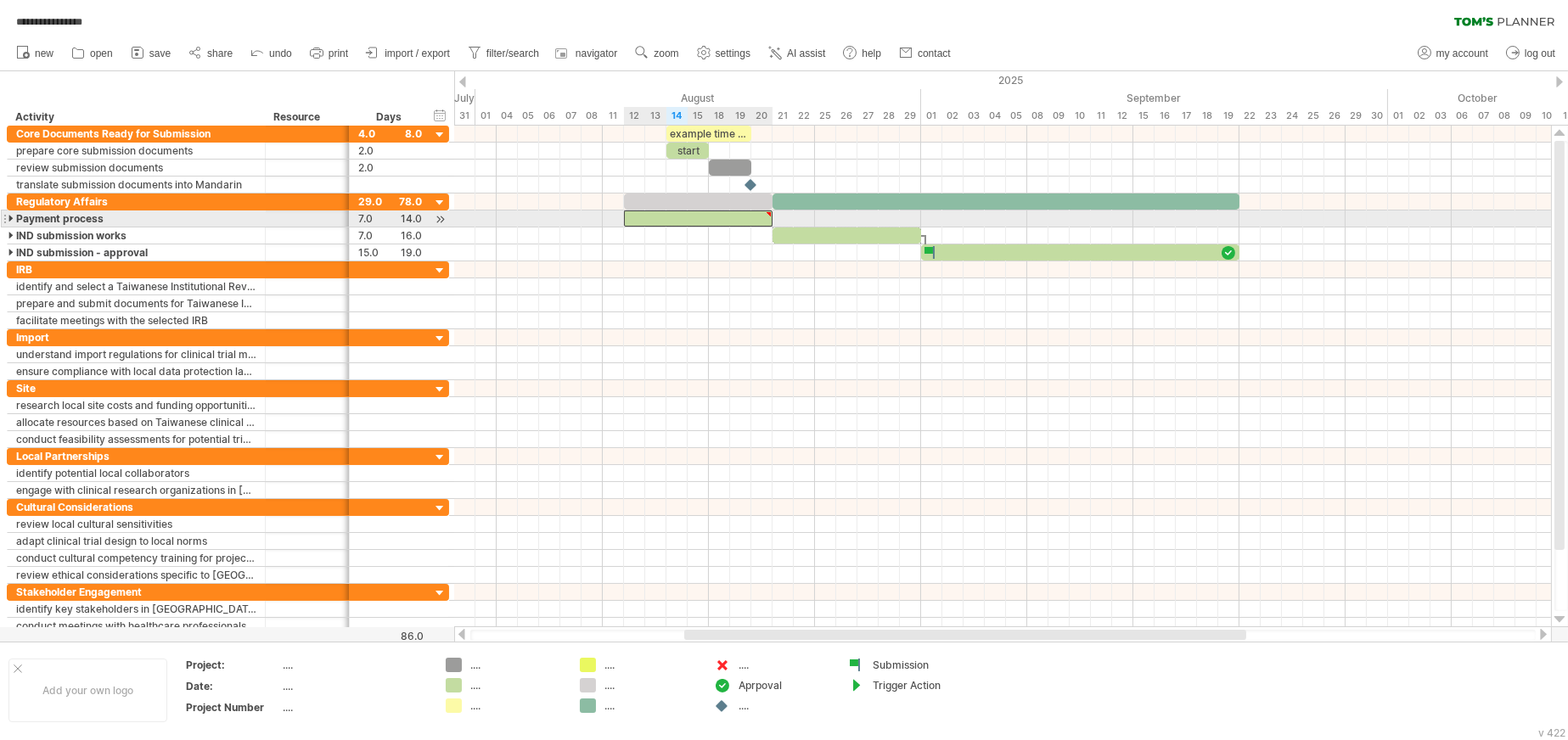
click at [714, 218] on div at bounding box center [699, 218] width 149 height 16
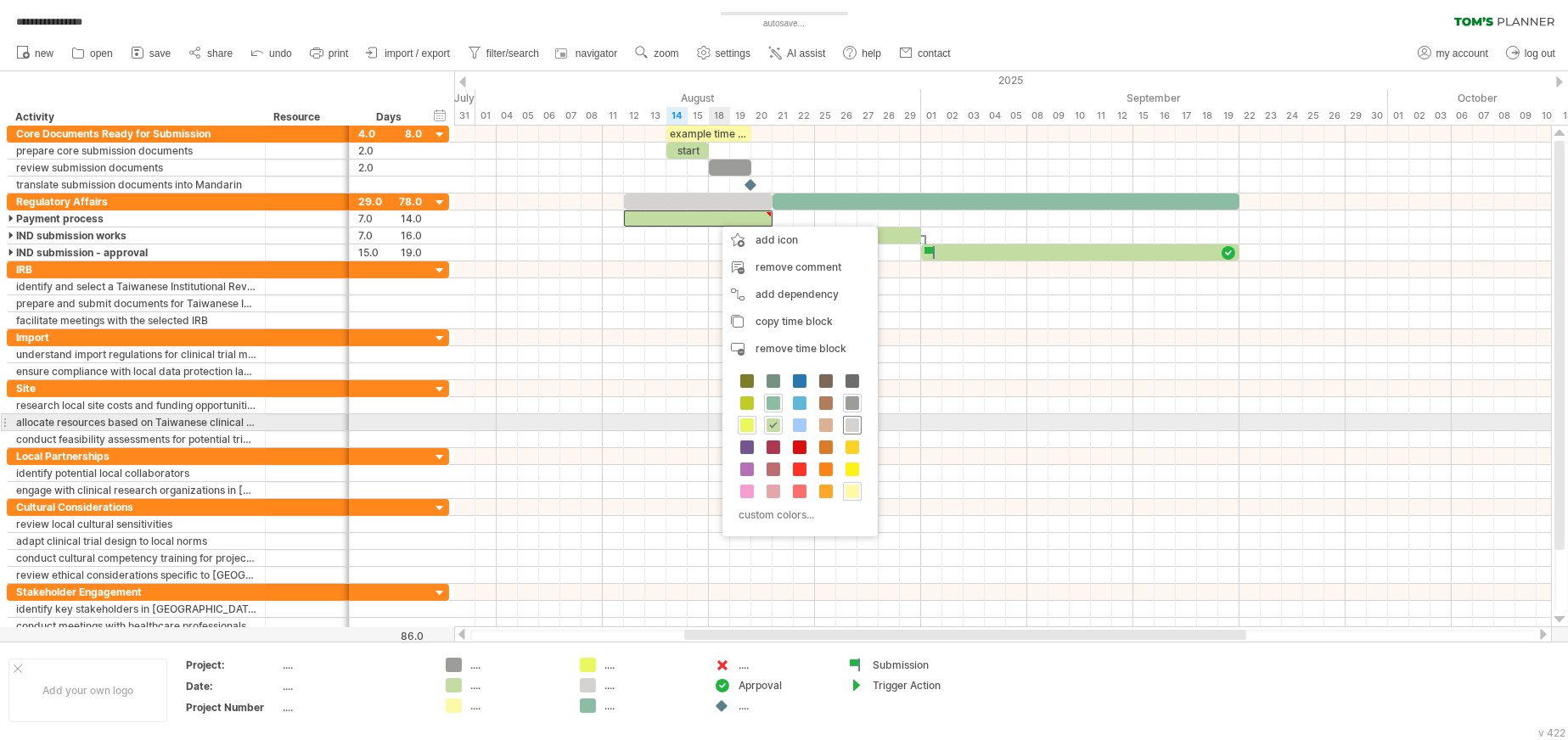
click at [851, 429] on span at bounding box center [852, 425] width 14 height 14
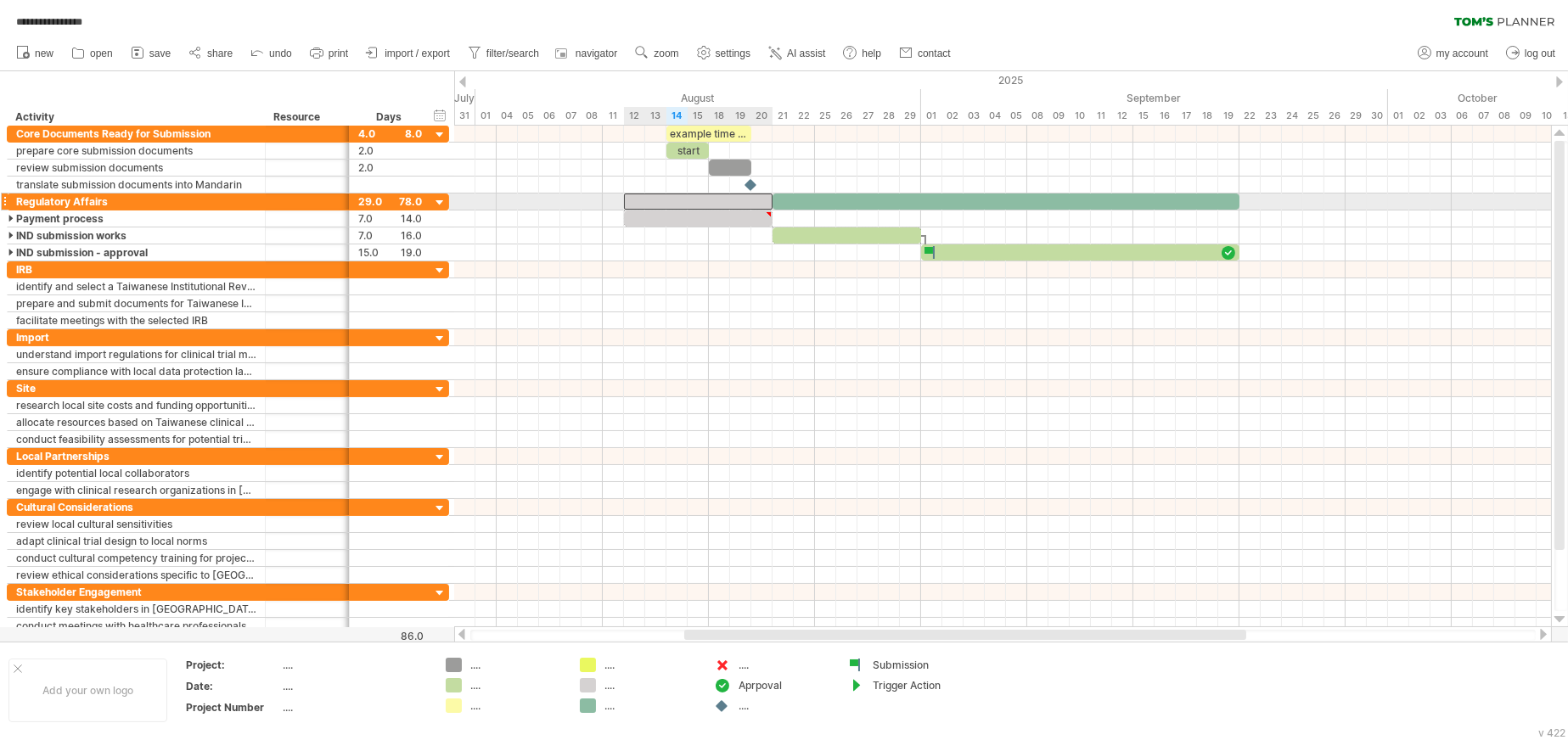
click at [703, 200] on div at bounding box center [699, 202] width 149 height 16
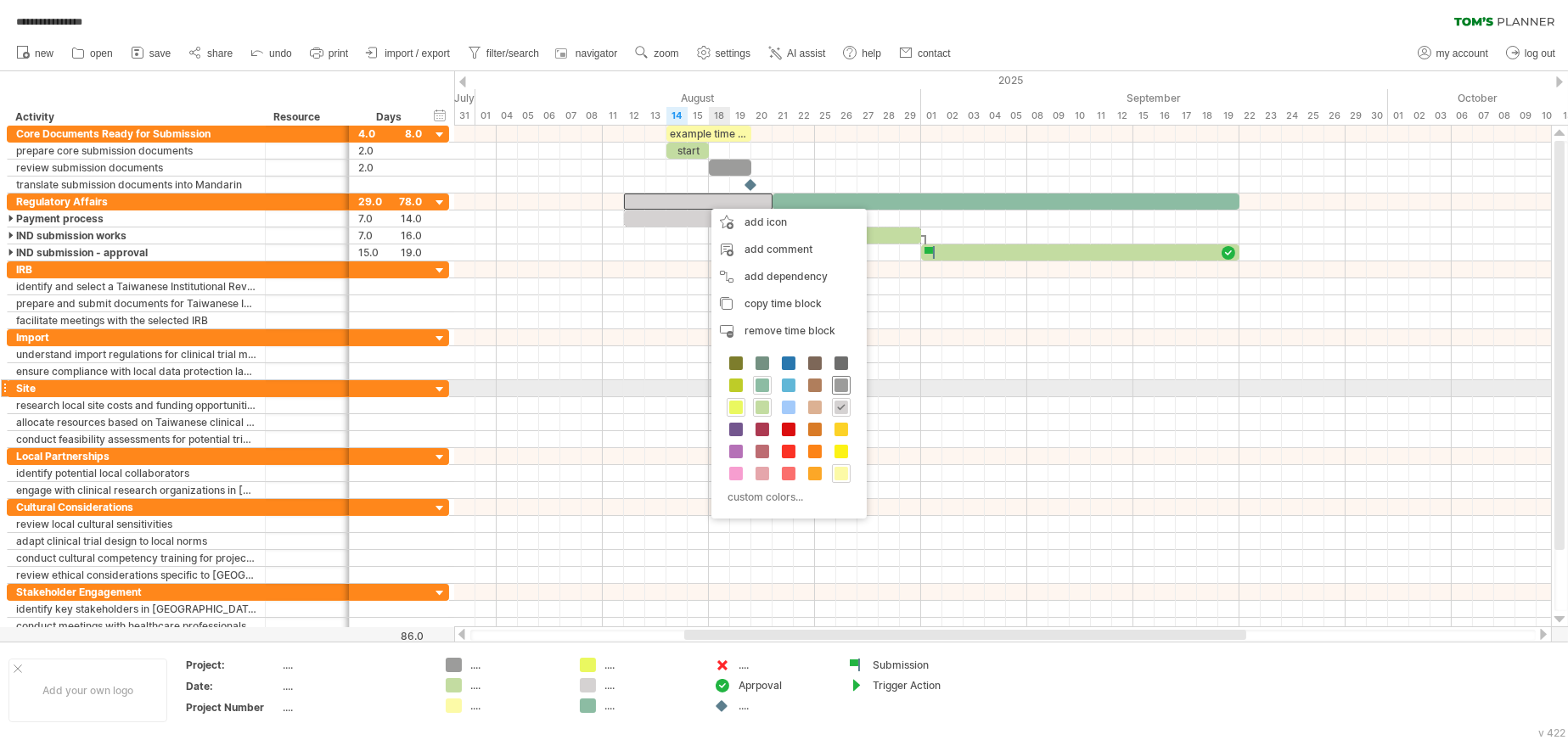
click at [836, 388] on span at bounding box center [842, 385] width 14 height 14
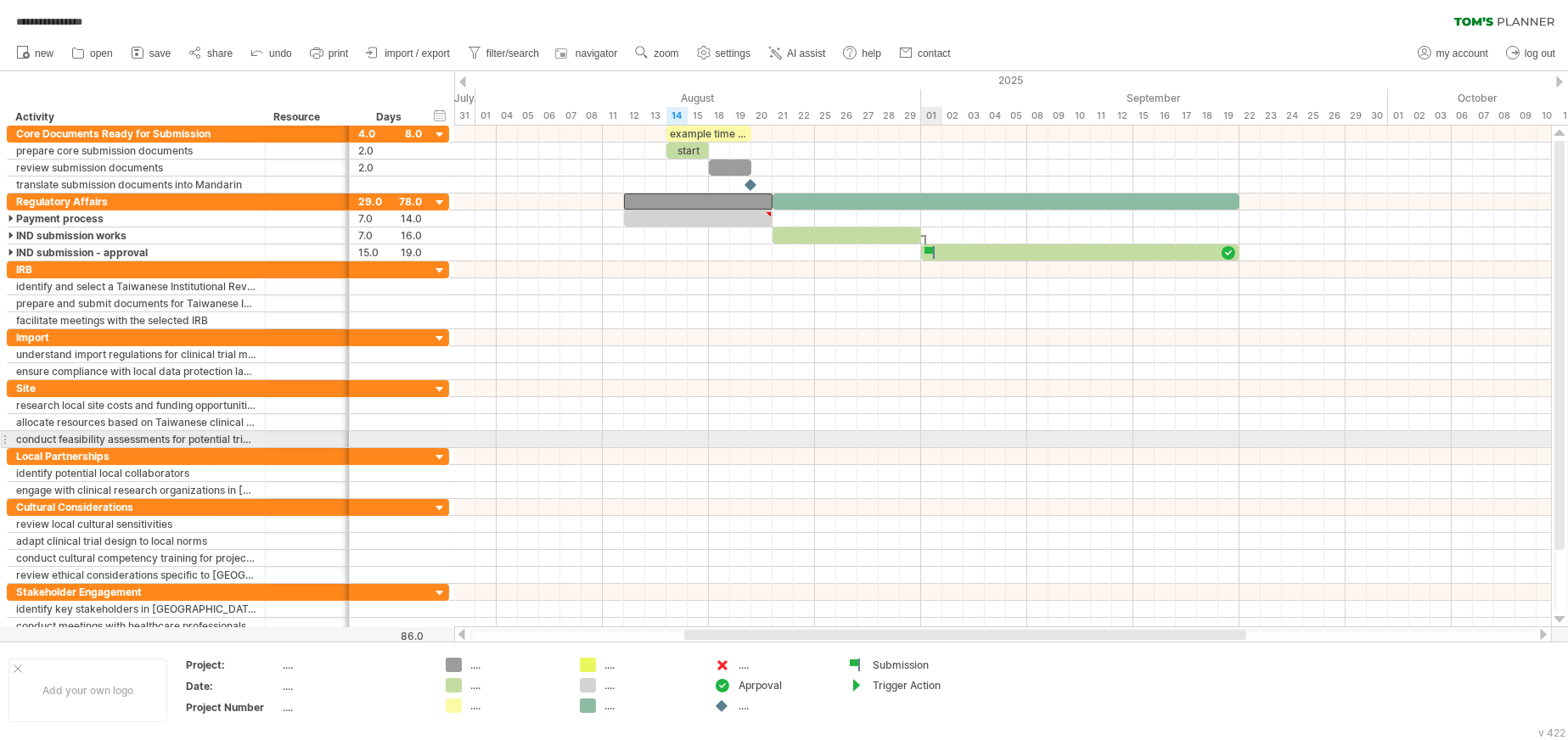
click at [941, 441] on div at bounding box center [1003, 440] width 1097 height 17
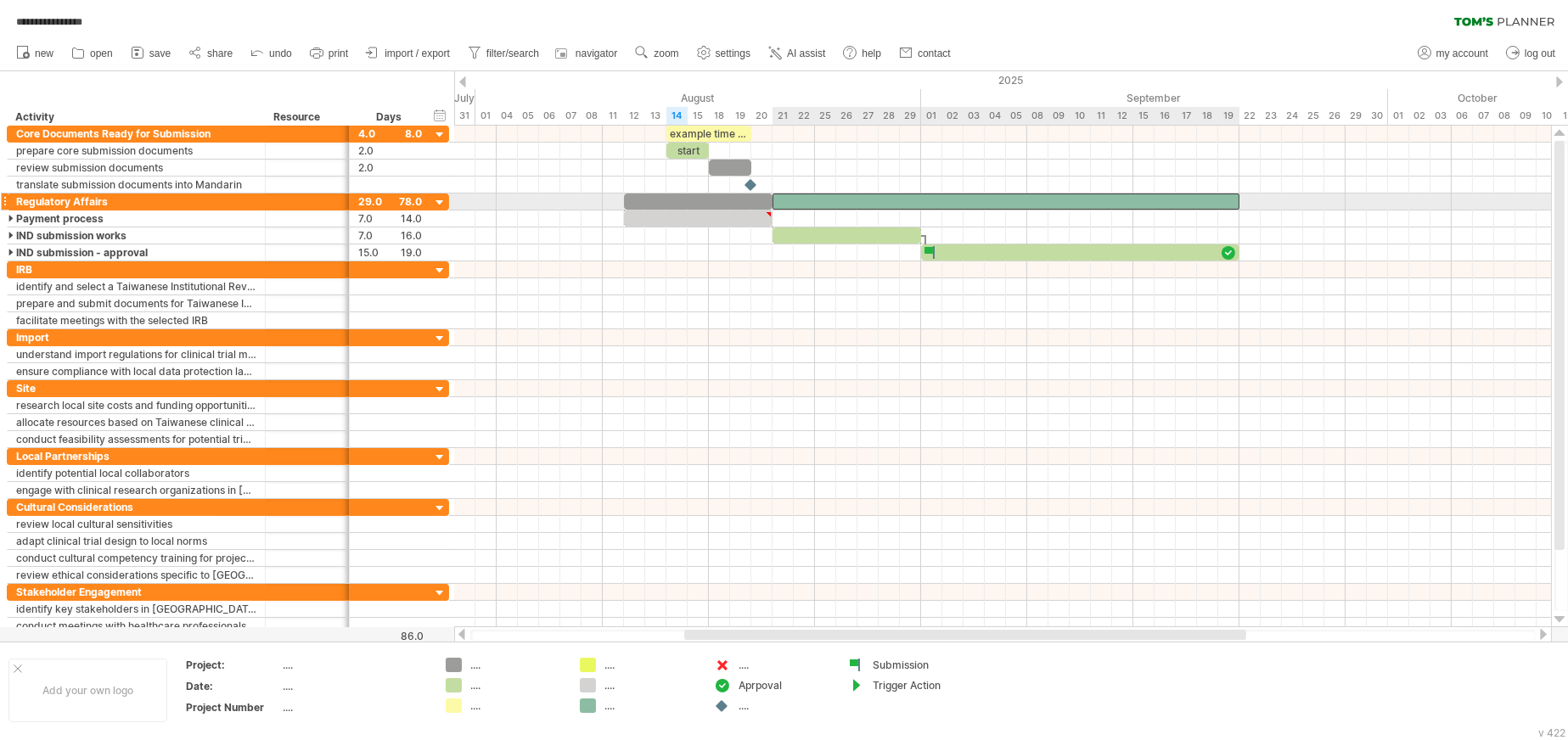
click at [850, 203] on div at bounding box center [1005, 202] width 467 height 16
click at [773, 198] on span at bounding box center [772, 202] width 7 height 16
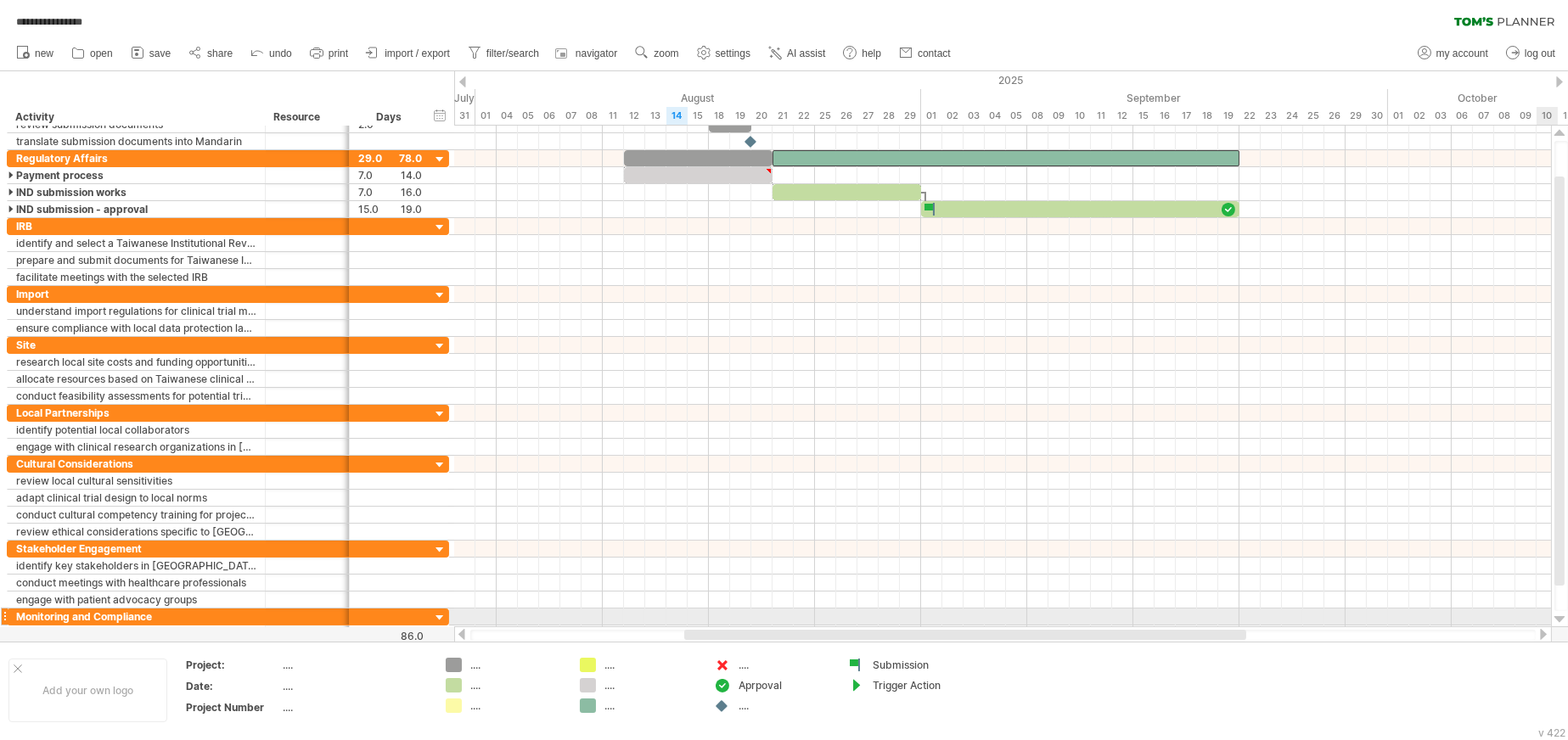
click at [1007, 530] on div at bounding box center [1559, 620] width 11 height 14
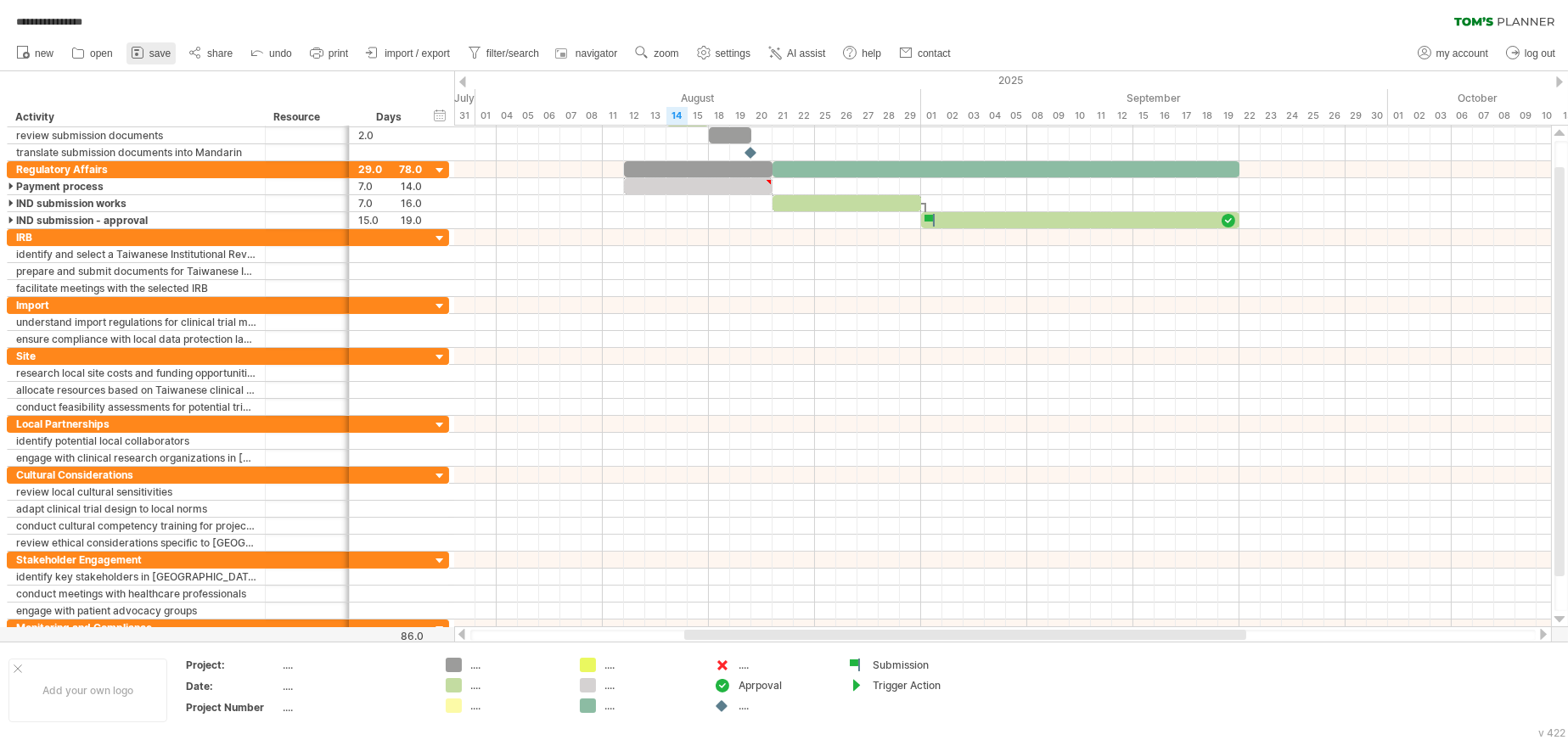
click at [146, 53] on link "save" at bounding box center [151, 53] width 49 height 22
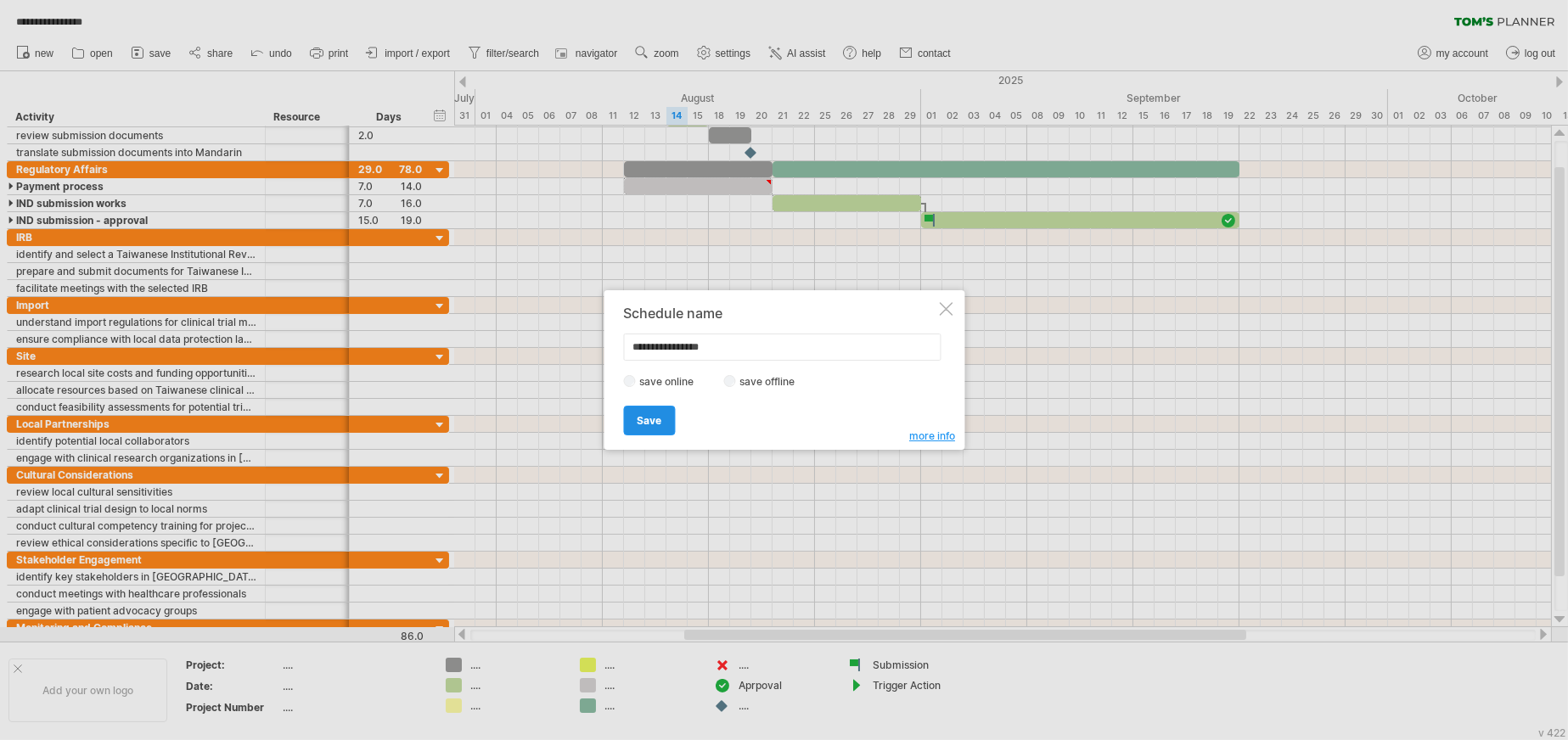
click at [652, 421] on span "Save" at bounding box center [648, 420] width 24 height 13
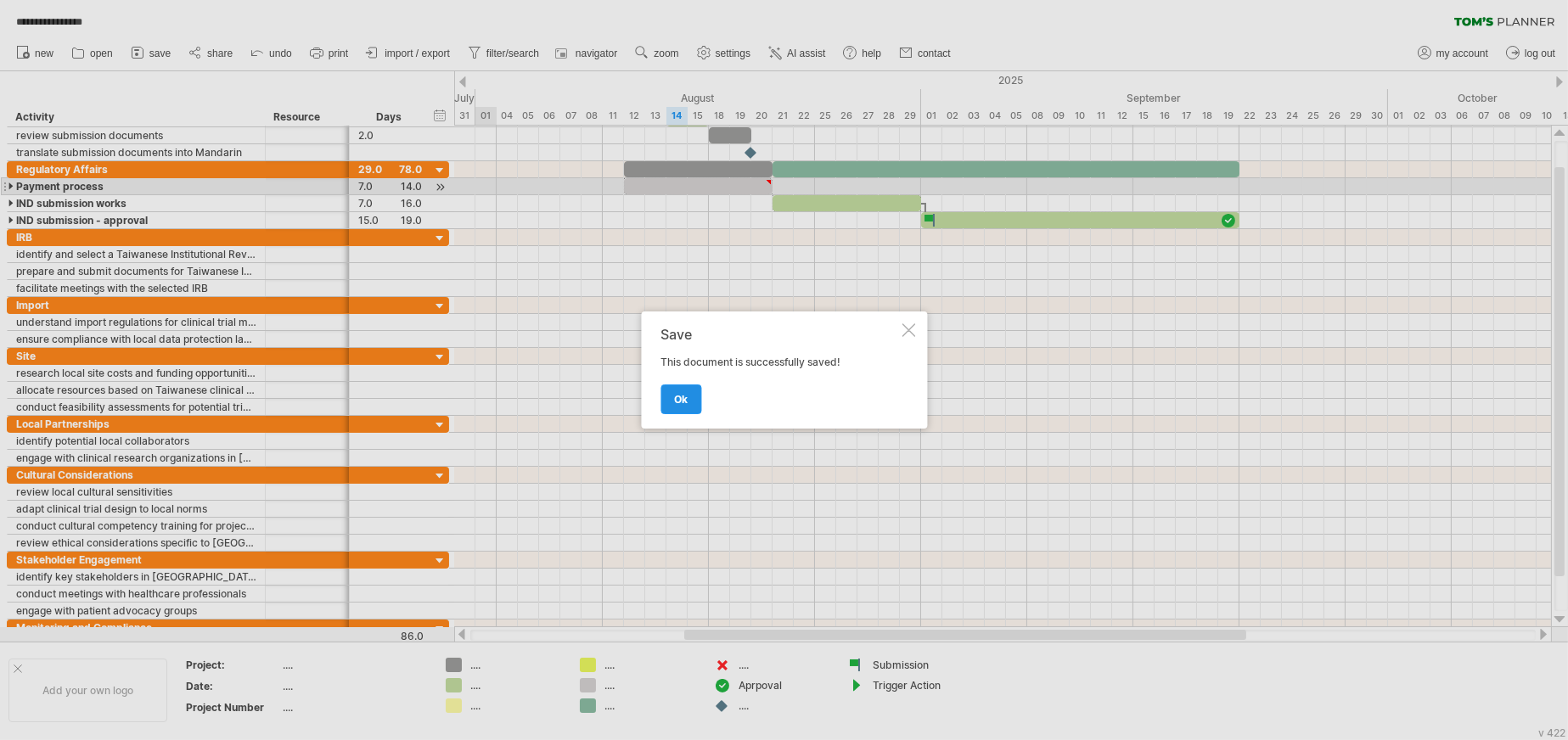
click at [674, 401] on span "ok" at bounding box center [681, 399] width 14 height 13
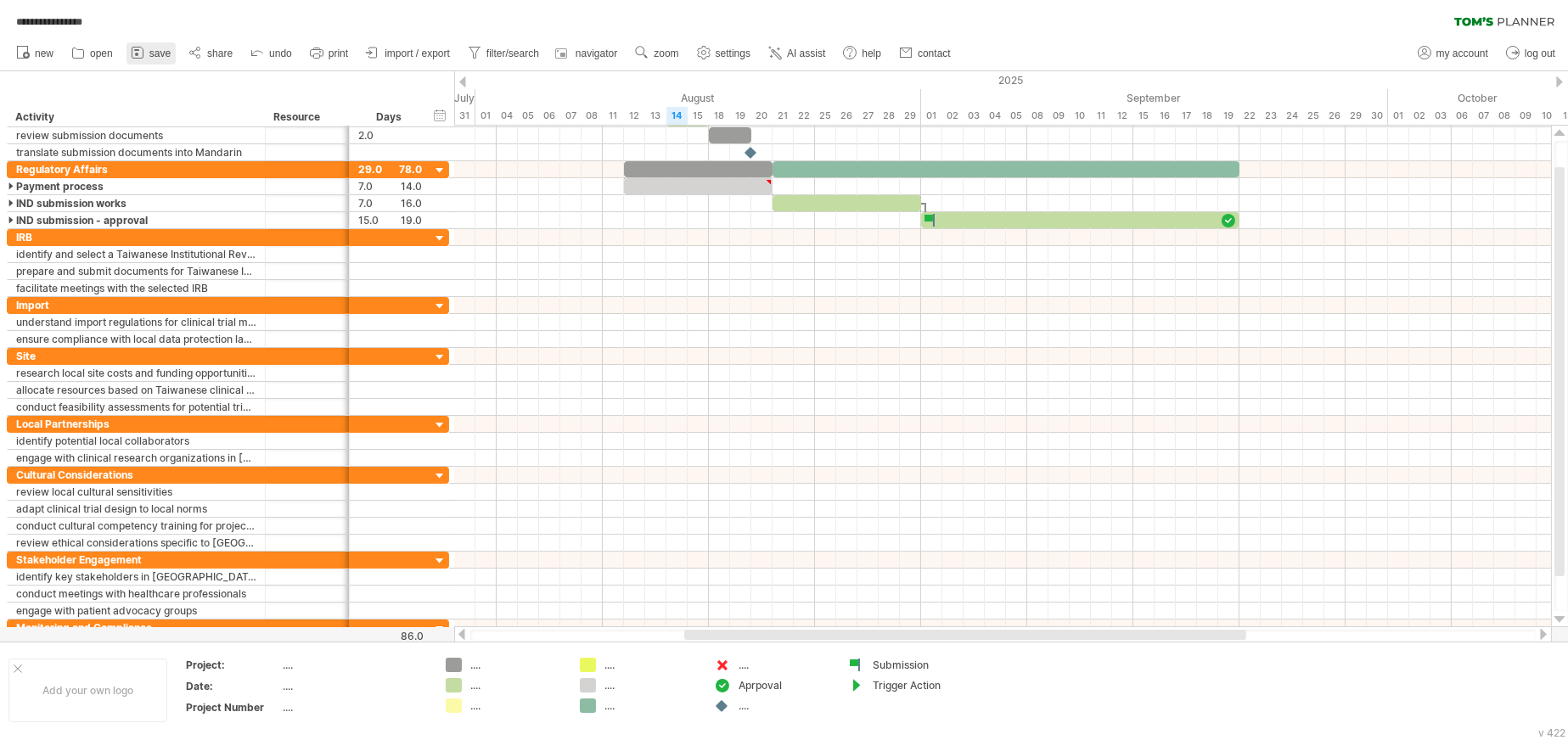
click at [152, 49] on span "save" at bounding box center [160, 54] width 22 height 12
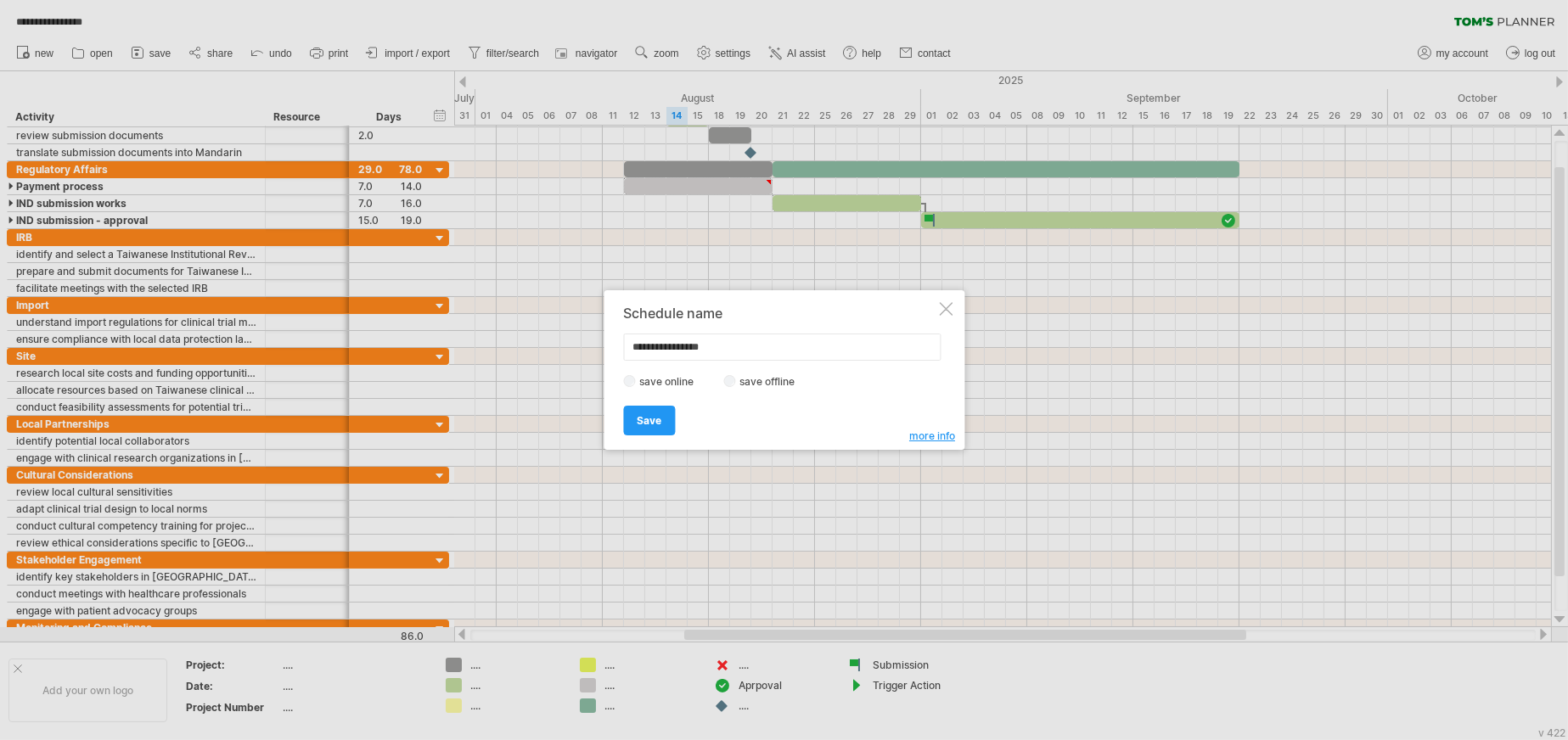
click at [780, 383] on label "save offline" at bounding box center [771, 381] width 74 height 13
click at [655, 422] on span "Save" at bounding box center [648, 420] width 24 height 13
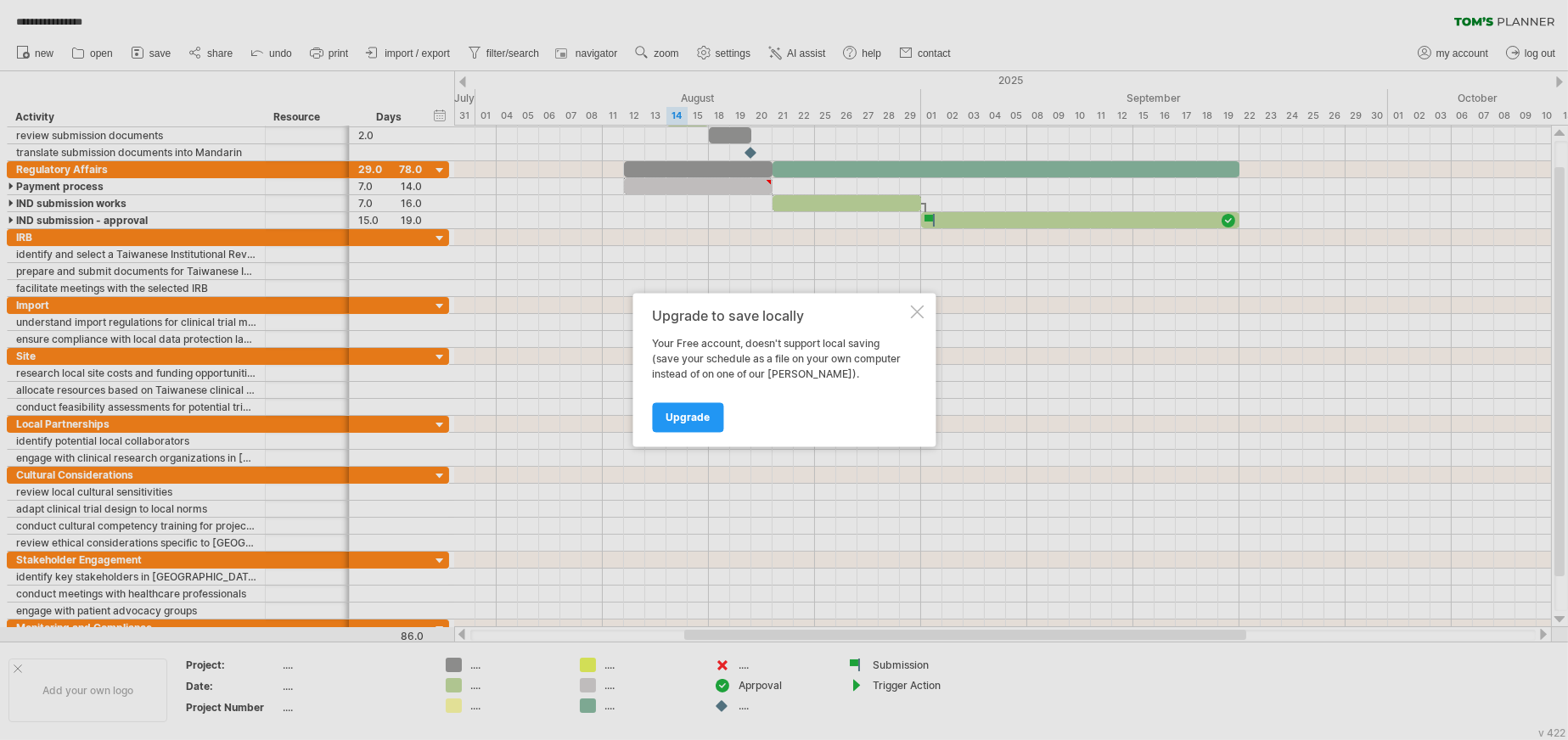
click at [916, 310] on div at bounding box center [917, 312] width 14 height 14
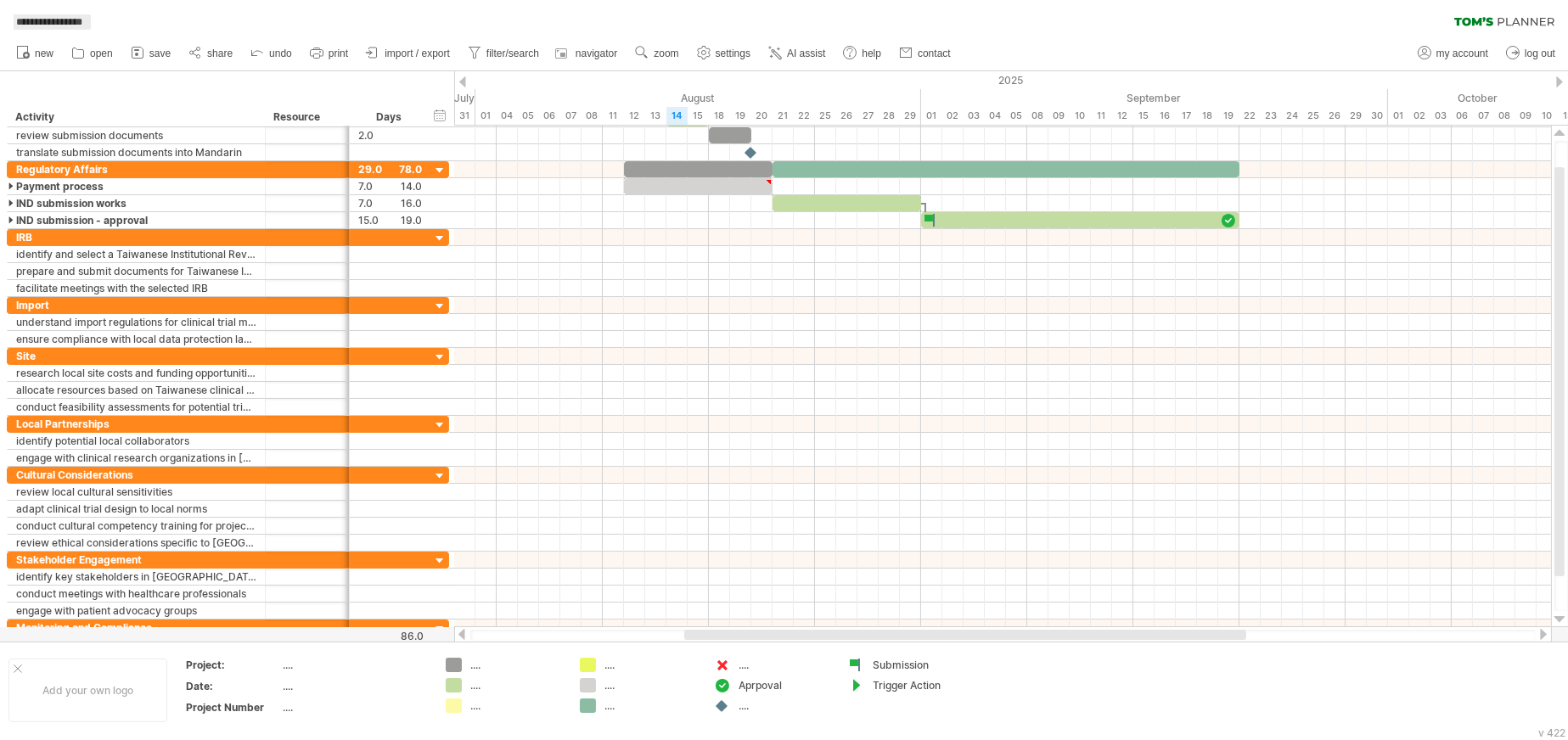
click at [71, 20] on span "**********" at bounding box center [49, 23] width 83 height 16
click at [1007, 55] on span "my account" at bounding box center [1462, 54] width 52 height 12
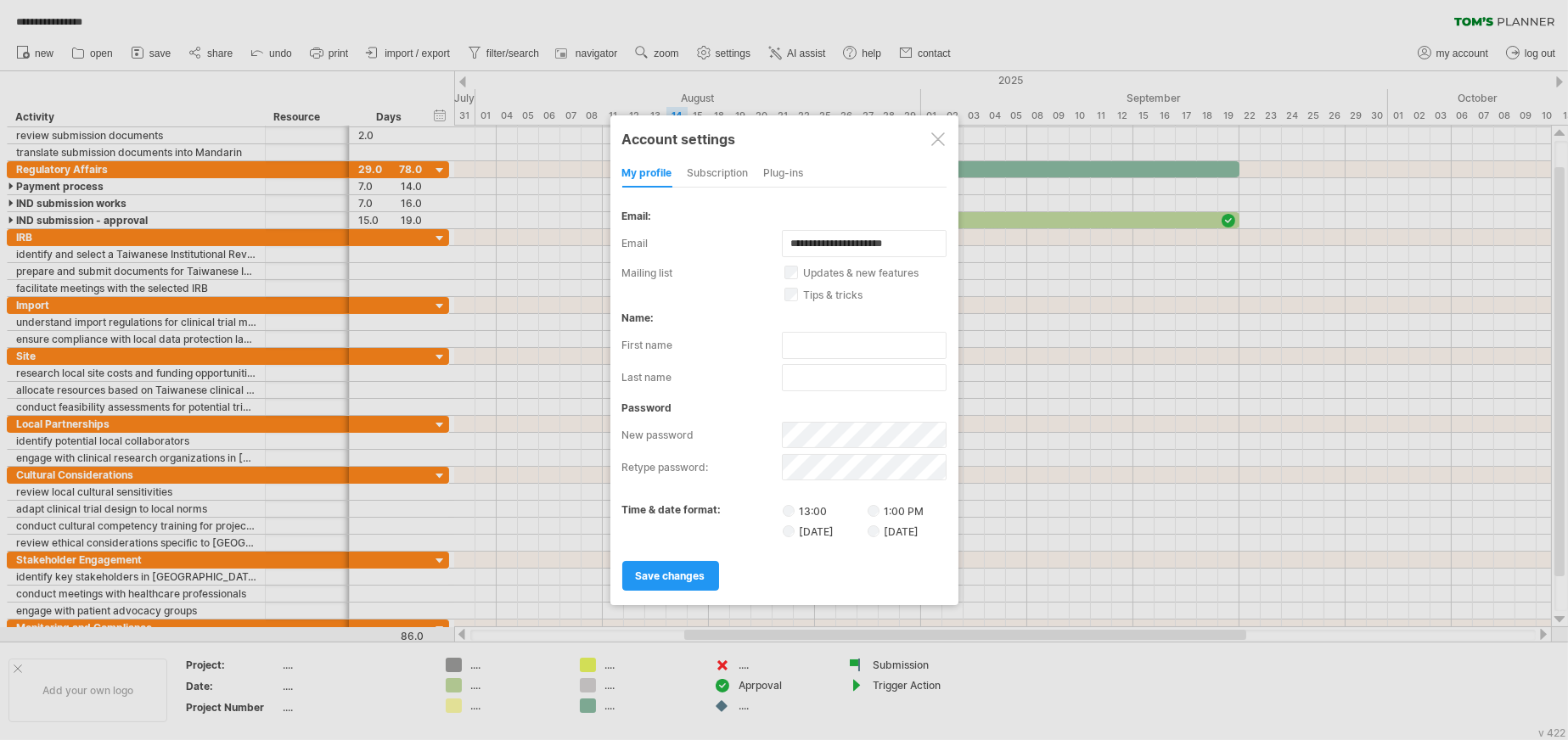
click at [935, 136] on div at bounding box center [939, 139] width 14 height 14
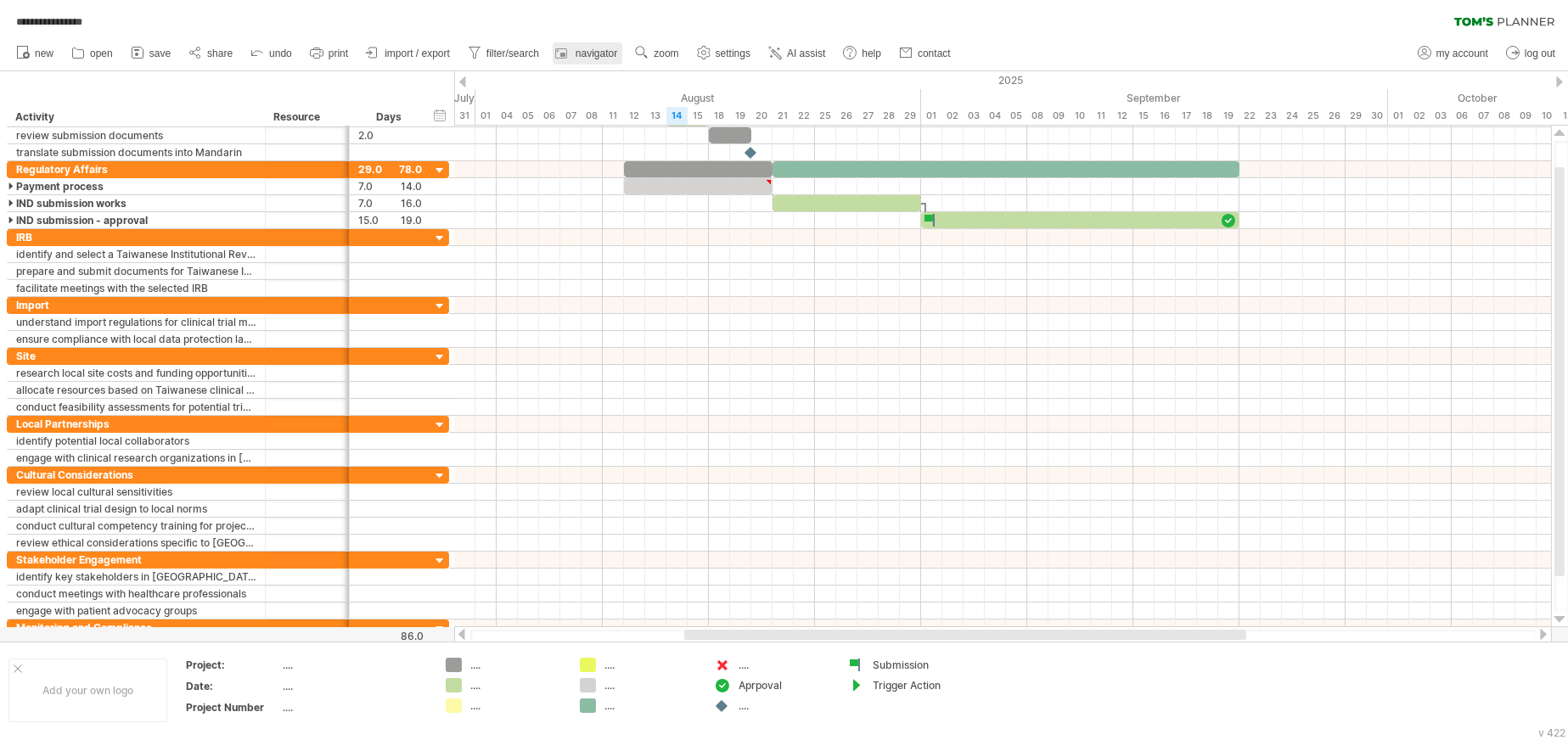
click at [594, 58] on span "navigator" at bounding box center [597, 54] width 42 height 12
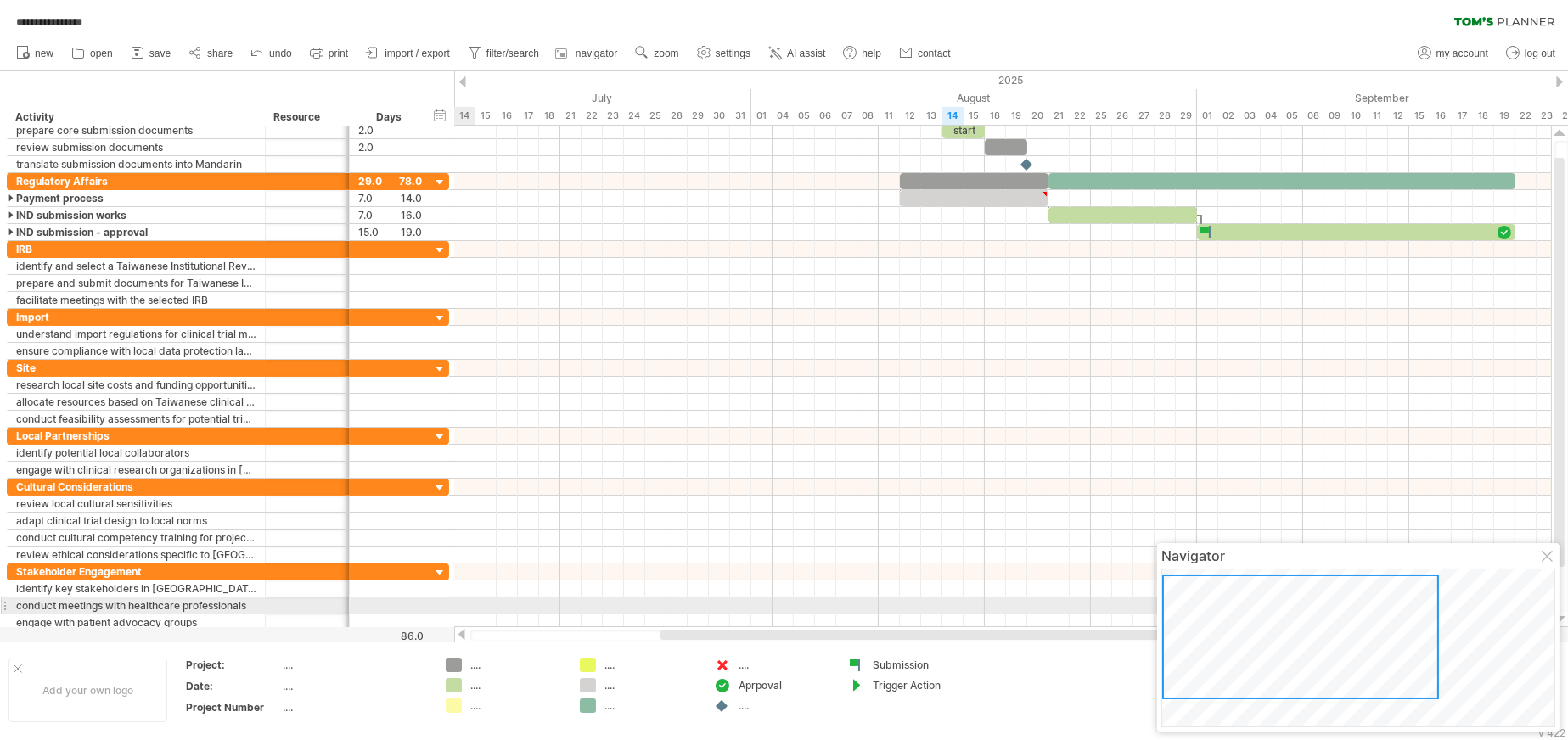
drag, startPoint x: 1294, startPoint y: 621, endPoint x: 1216, endPoint y: 605, distance: 79.6
click at [1007, 530] on div at bounding box center [1300, 637] width 277 height 125
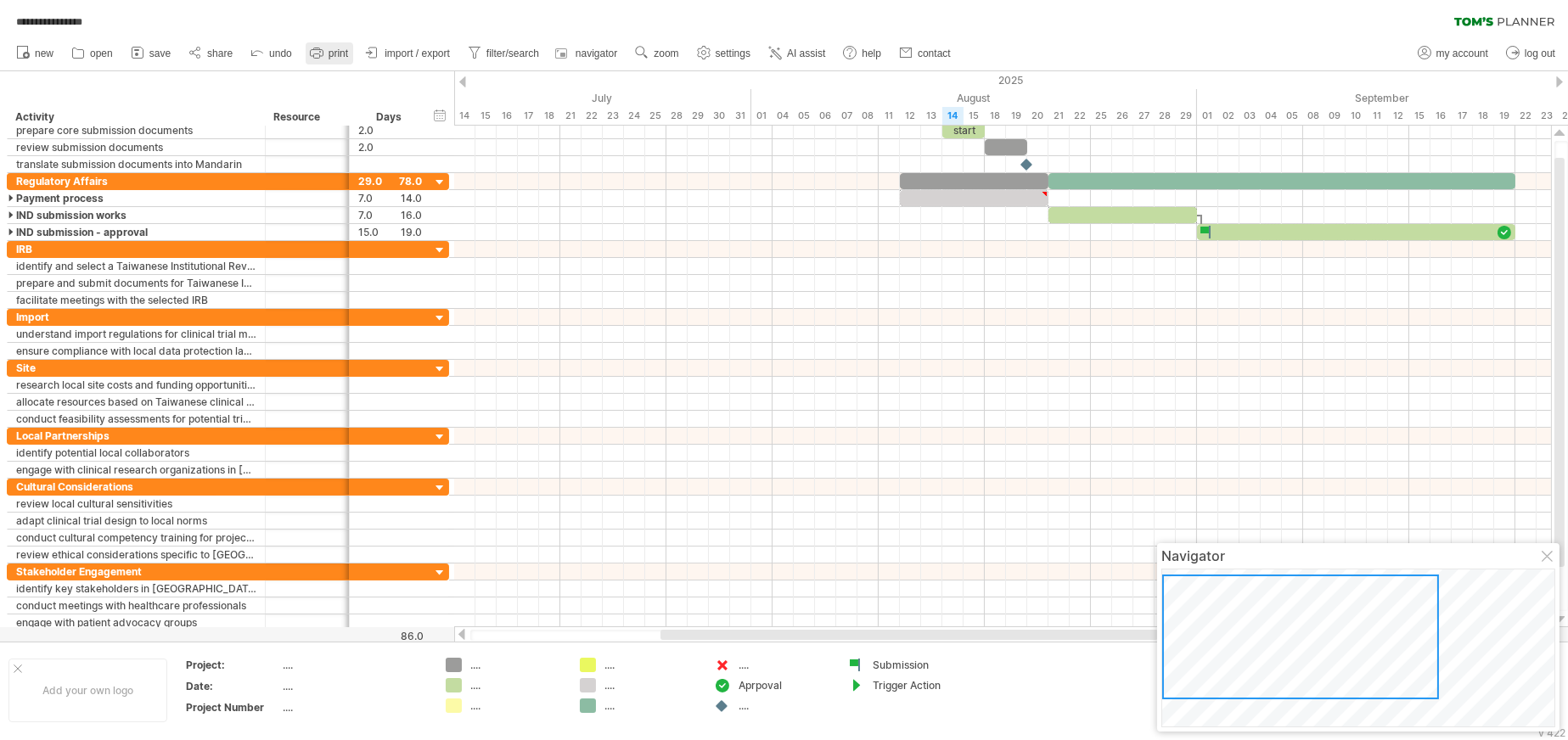
click at [339, 51] on span "print" at bounding box center [338, 54] width 20 height 12
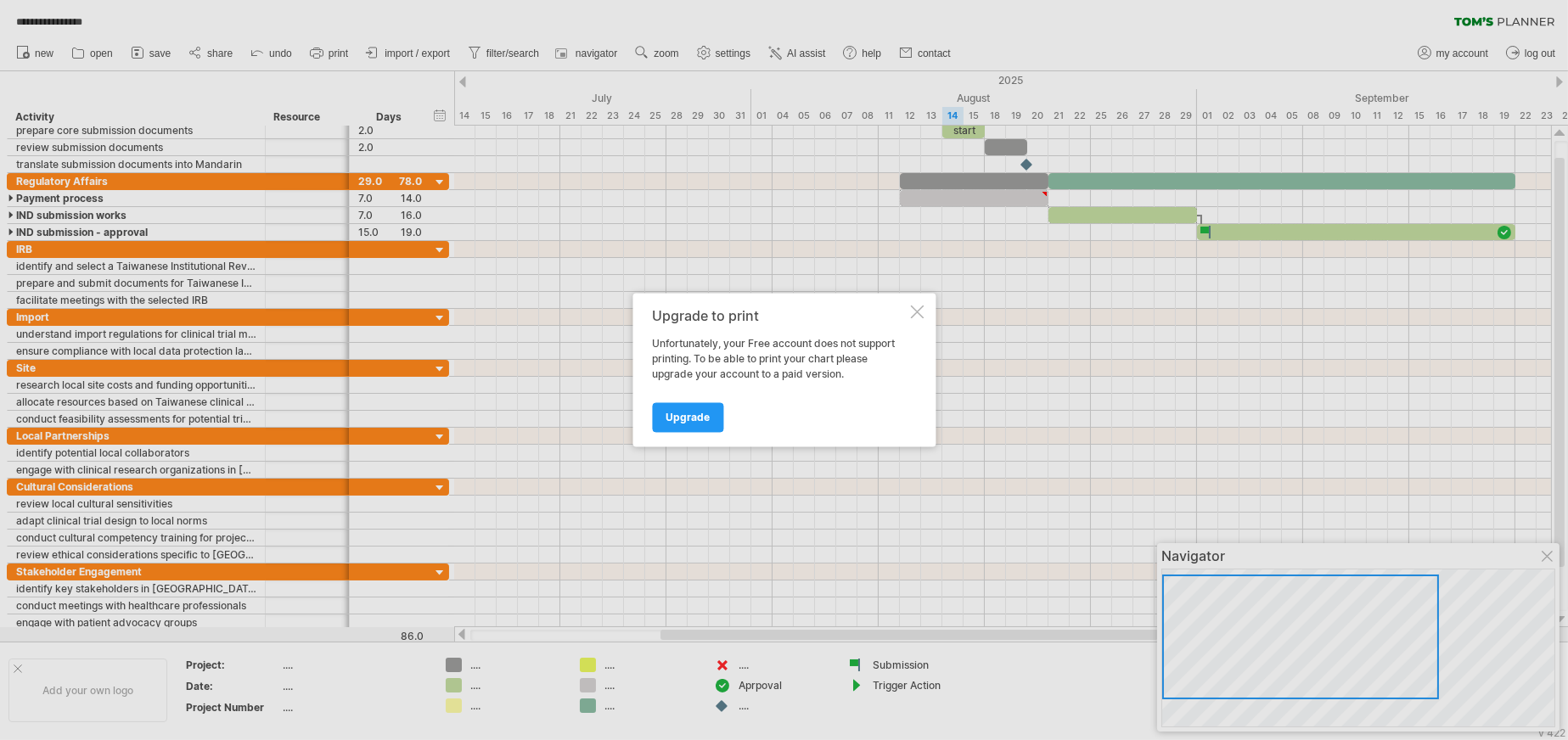
click at [913, 312] on div at bounding box center [917, 312] width 14 height 14
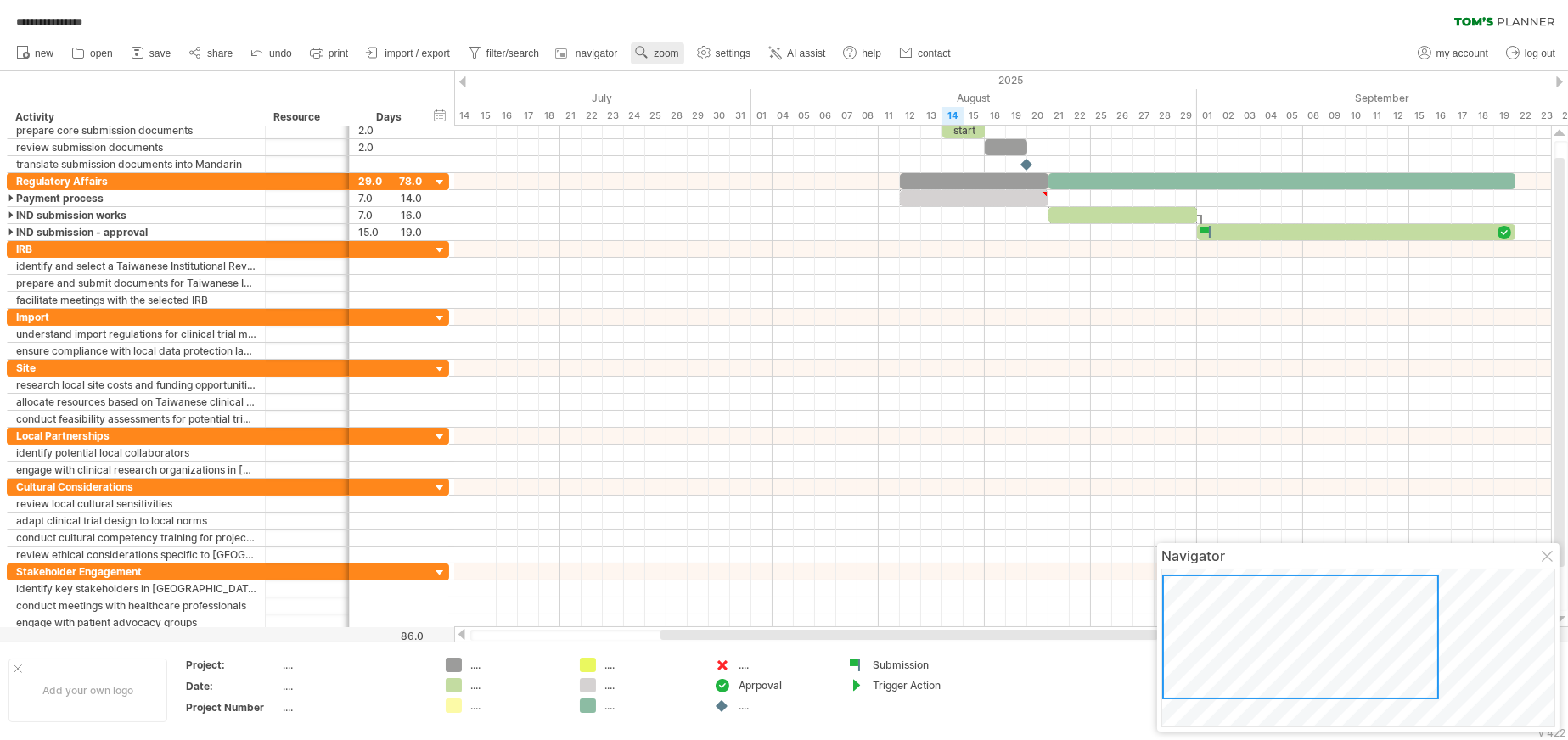
click at [646, 45] on use at bounding box center [642, 53] width 17 height 17
click at [698, 95] on div "Week" at bounding box center [701, 93] width 94 height 27
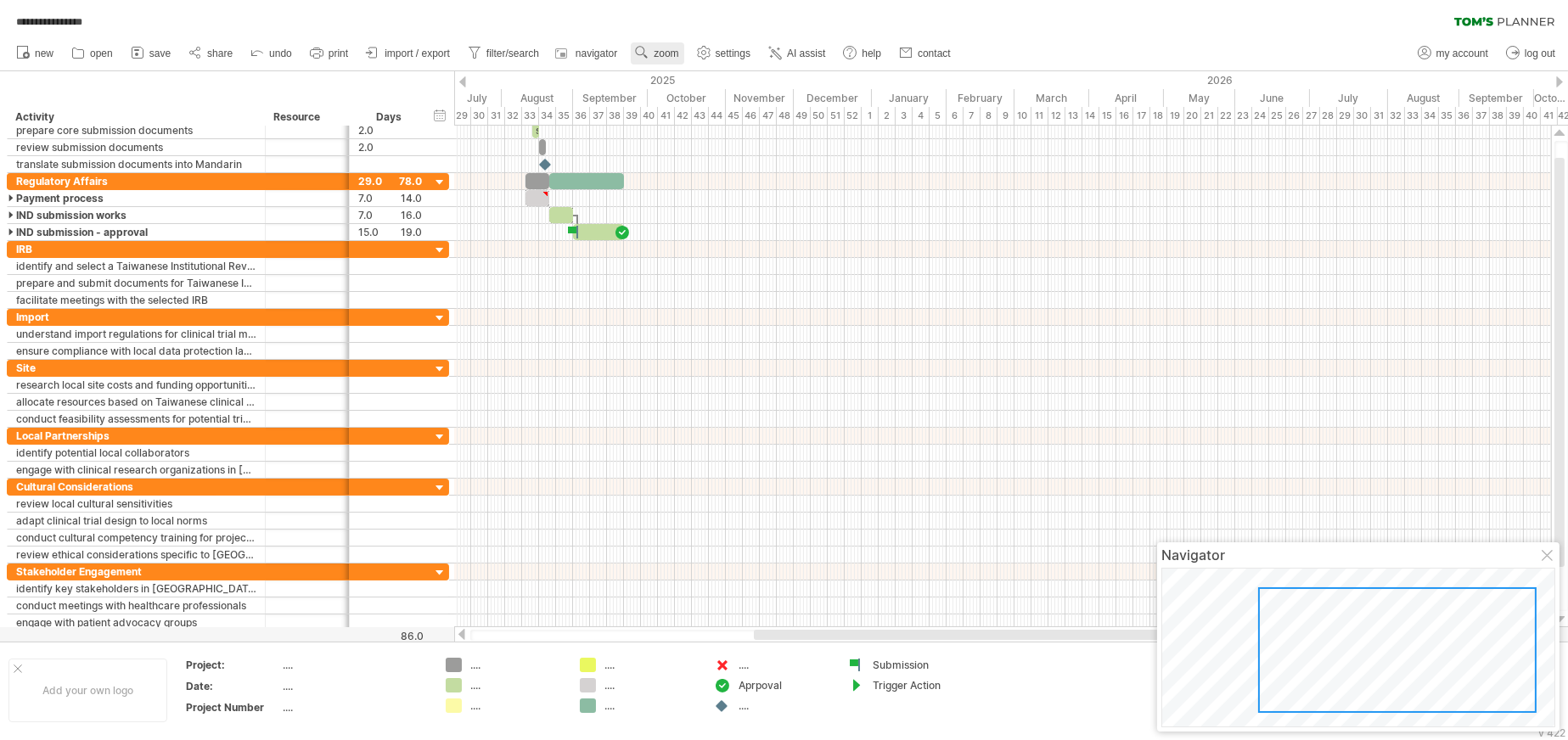
click at [669, 57] on span "zoom" at bounding box center [666, 54] width 24 height 12
click at [717, 133] on div "Day" at bounding box center [724, 132] width 94 height 27
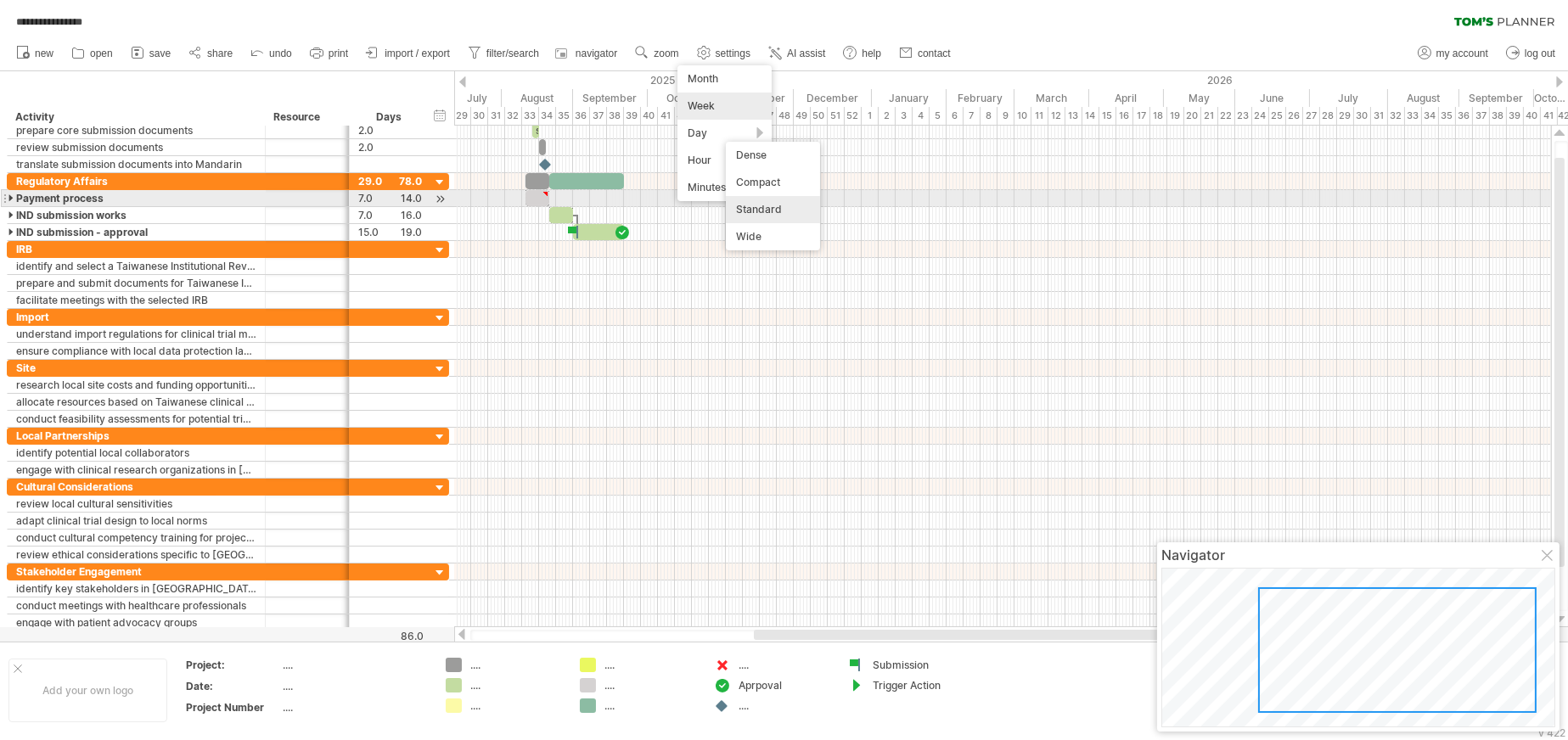
scroll to position [7126, 0]
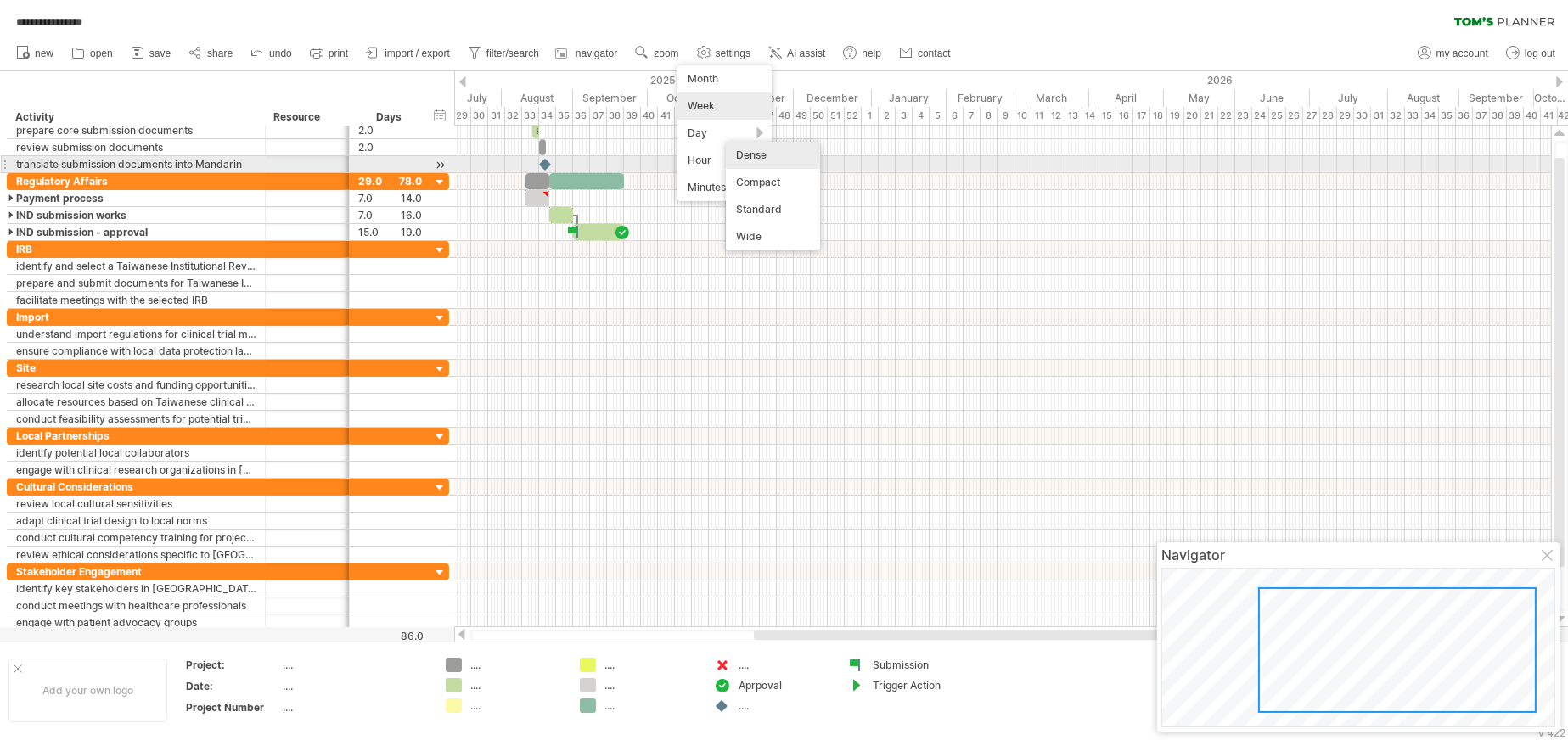
click at [765, 160] on div "Dense" at bounding box center [772, 155] width 94 height 27
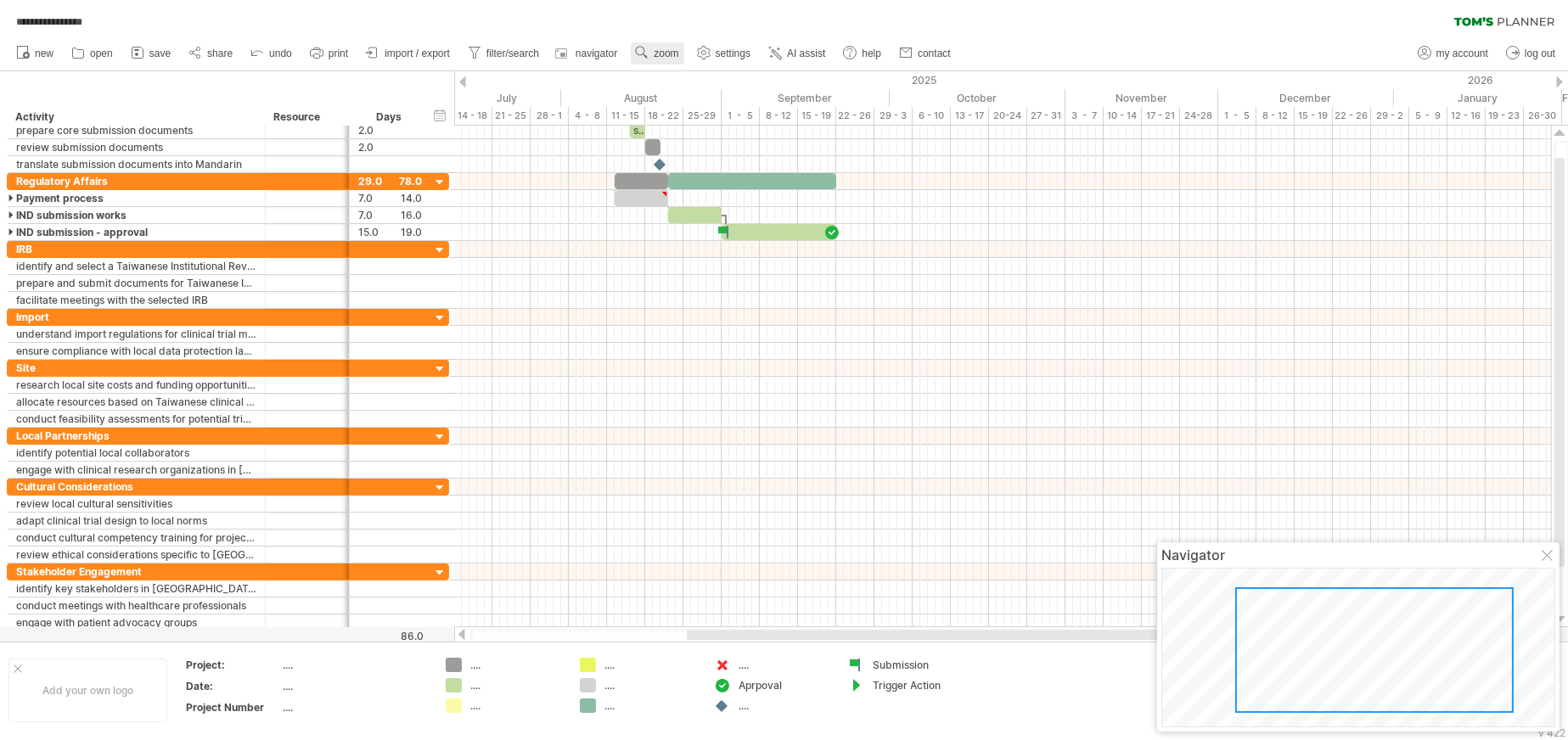
click at [672, 56] on span "zoom" at bounding box center [666, 54] width 24 height 12
click at [757, 135] on div "Day" at bounding box center [726, 132] width 94 height 27
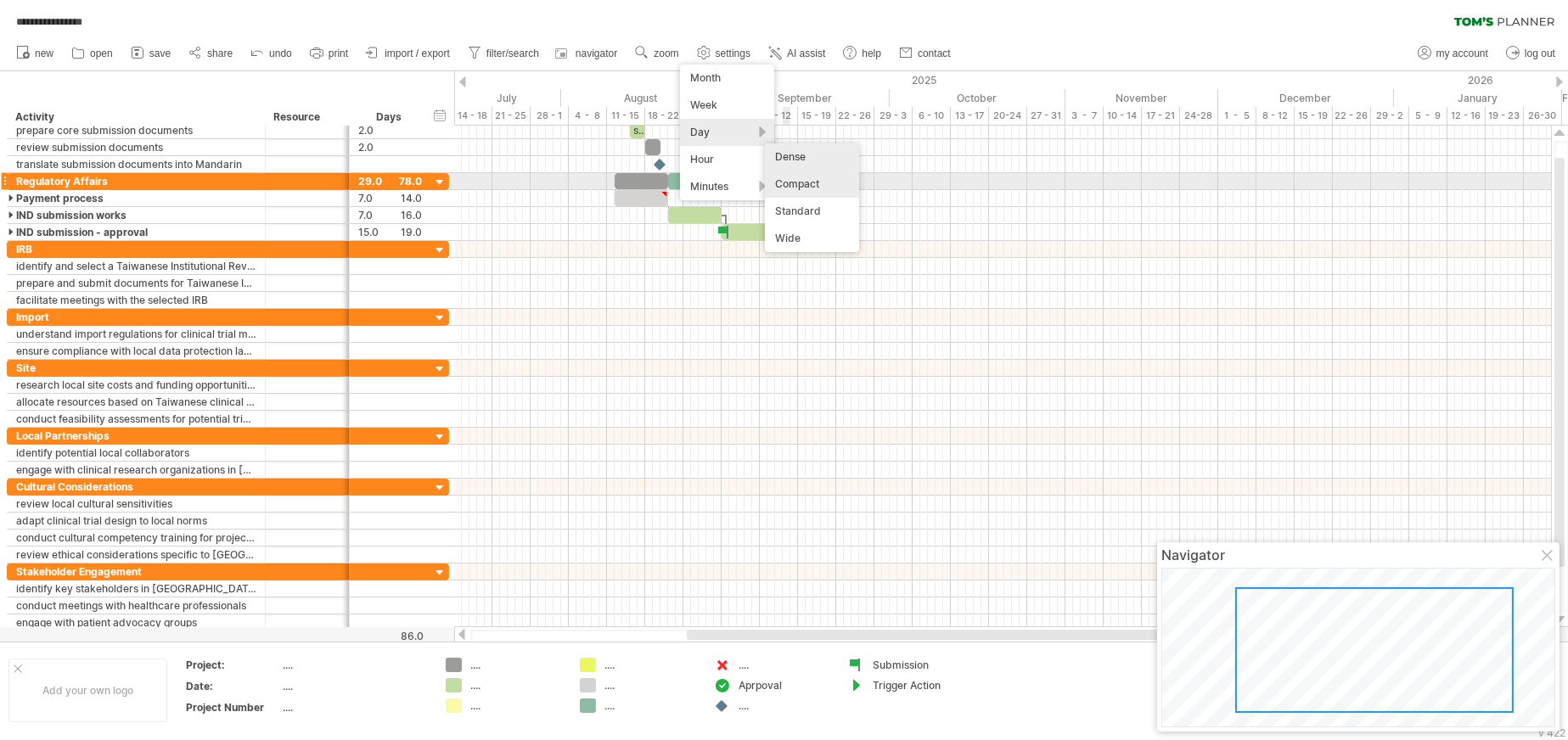
click at [803, 183] on div "Compact" at bounding box center [811, 183] width 94 height 27
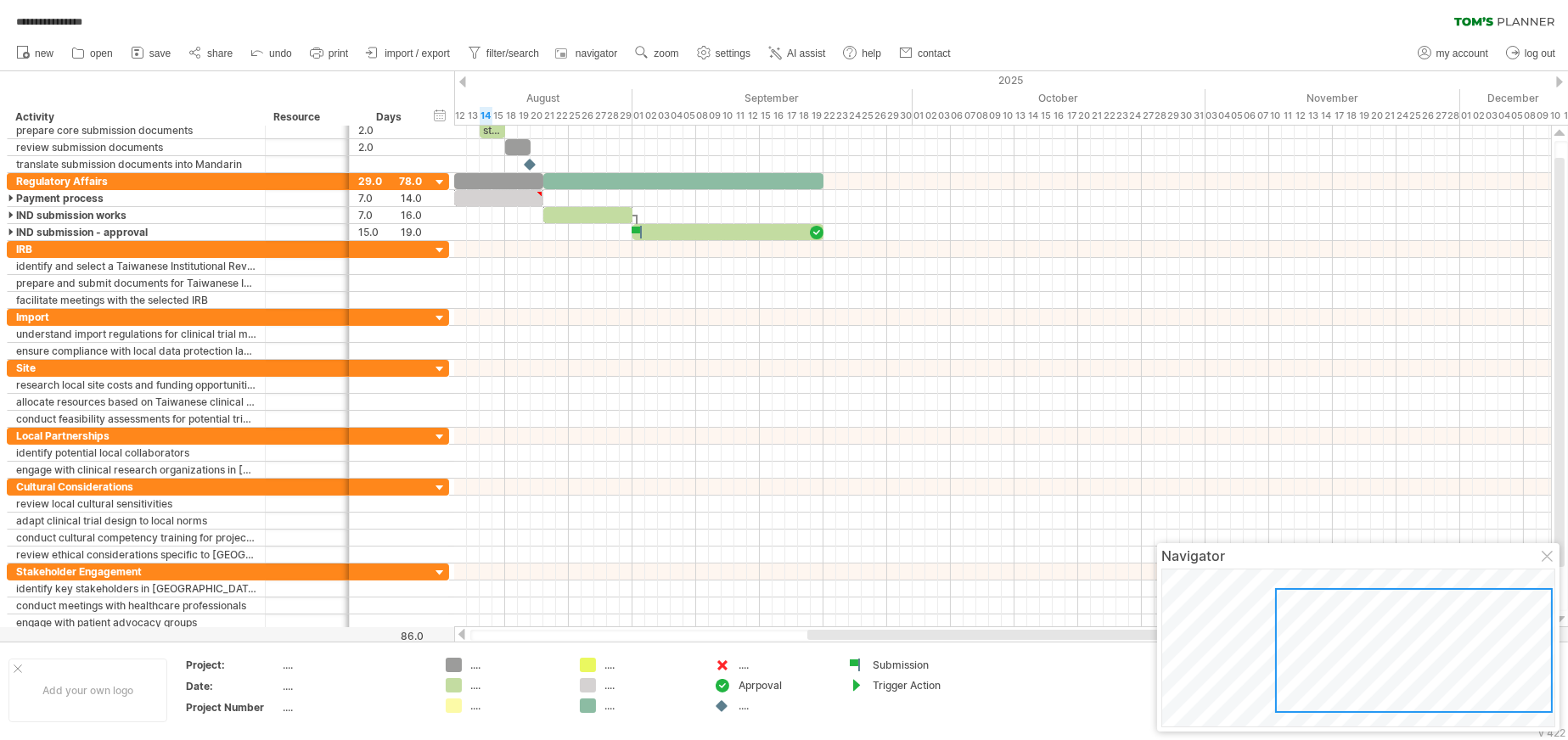
drag, startPoint x: 952, startPoint y: 636, endPoint x: 1082, endPoint y: 637, distance: 130.0
click at [1082, 637] on div at bounding box center [1091, 634] width 569 height 10
click at [674, 51] on span "zoom" at bounding box center [666, 54] width 24 height 12
click at [532, 57] on span "filter/search" at bounding box center [513, 54] width 53 height 12
type input "**********"
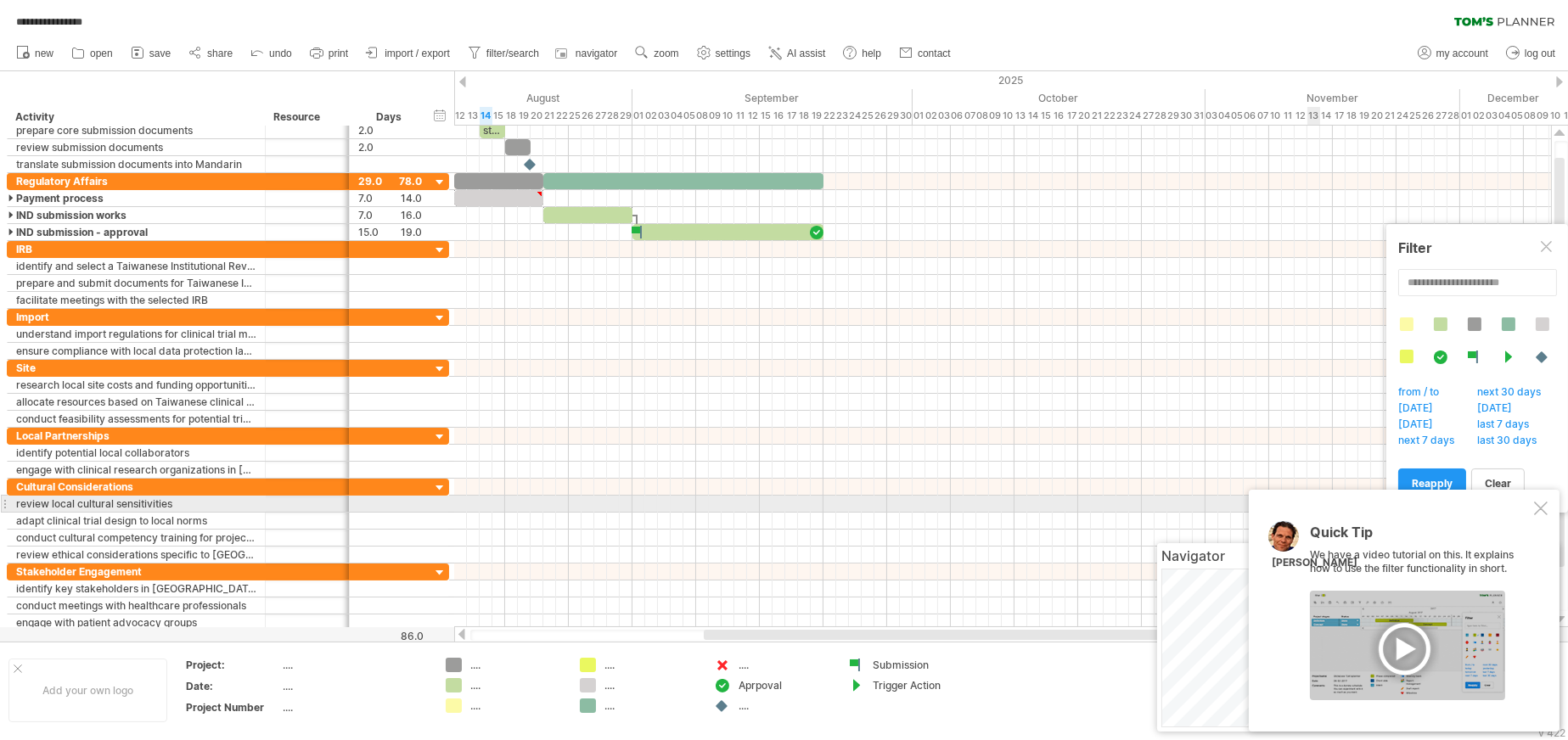
click at [1539, 506] on div at bounding box center [1541, 508] width 14 height 14
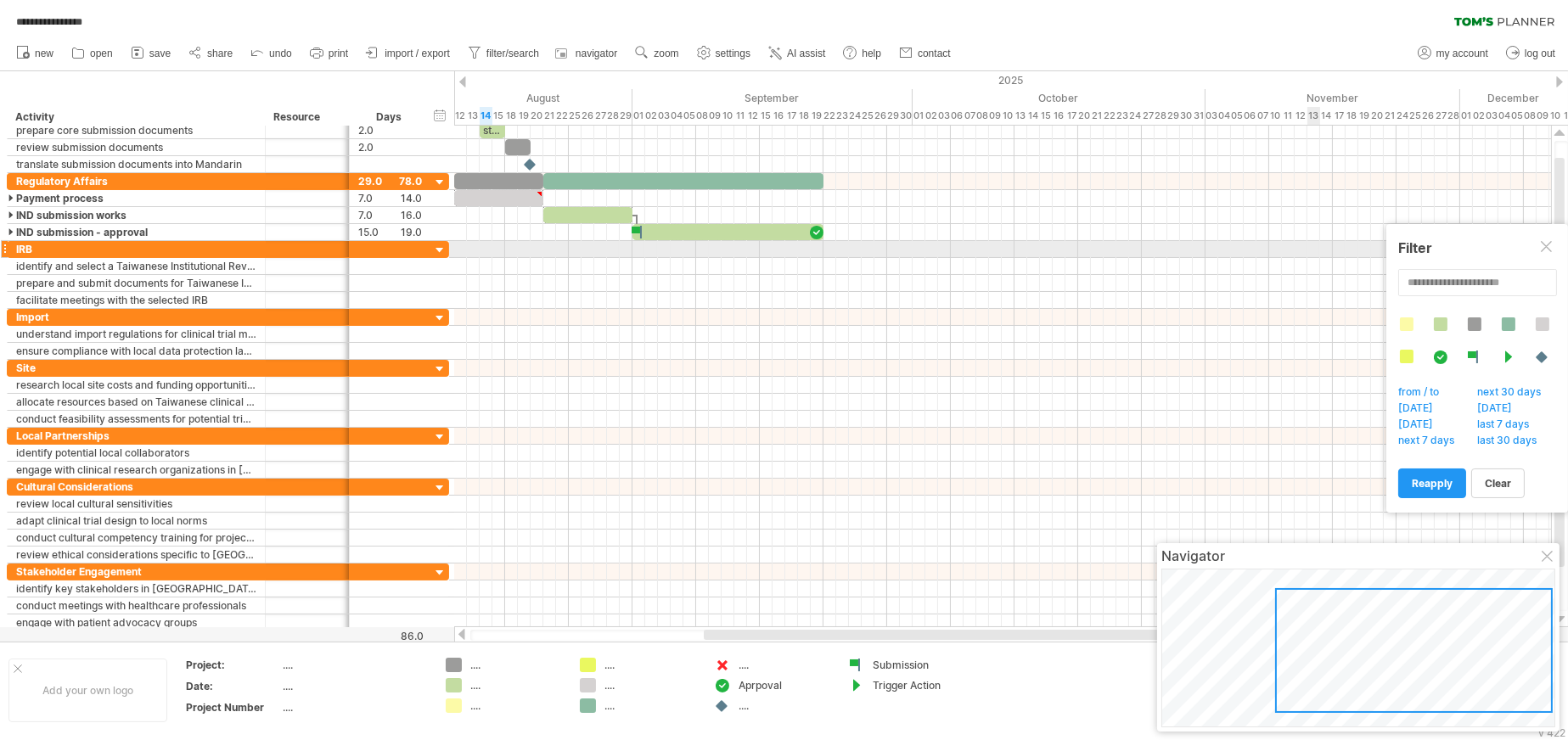
click at [1540, 248] on div at bounding box center [1547, 248] width 14 height 14
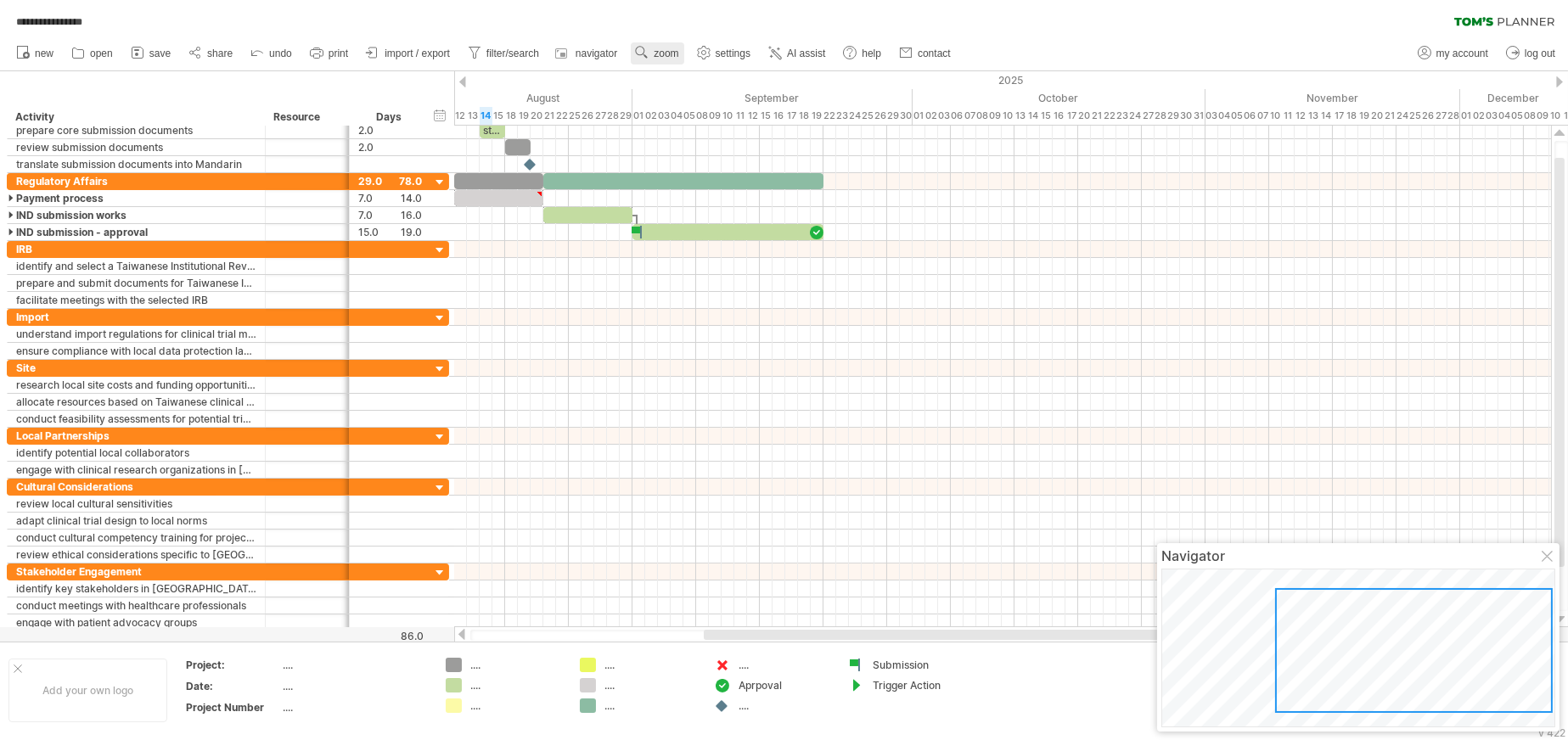
click at [670, 55] on span "zoom" at bounding box center [666, 54] width 24 height 12
click at [739, 128] on div "Day" at bounding box center [725, 130] width 94 height 27
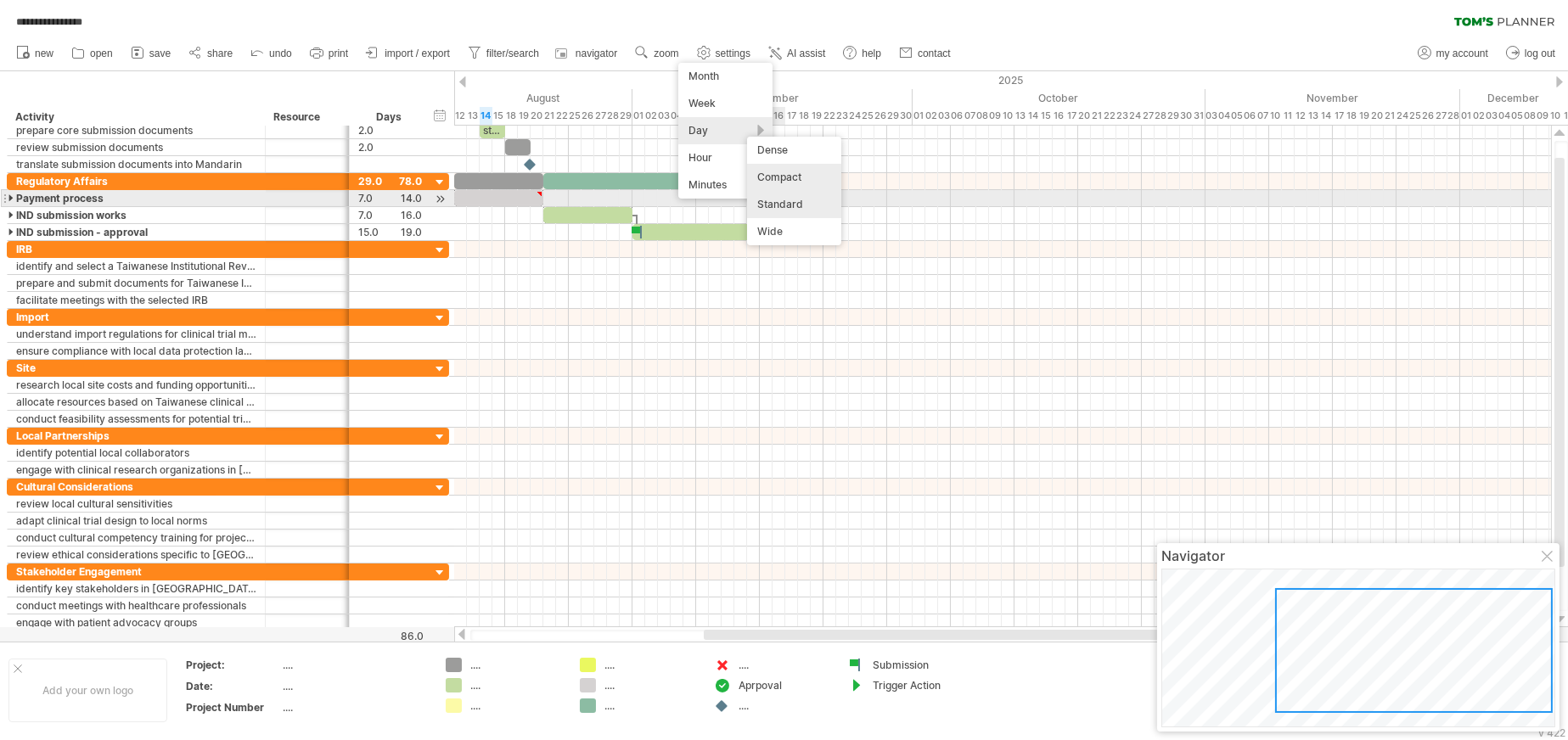
click at [807, 206] on div "Standard" at bounding box center [794, 204] width 94 height 27
